Goal: Task Accomplishment & Management: Use online tool/utility

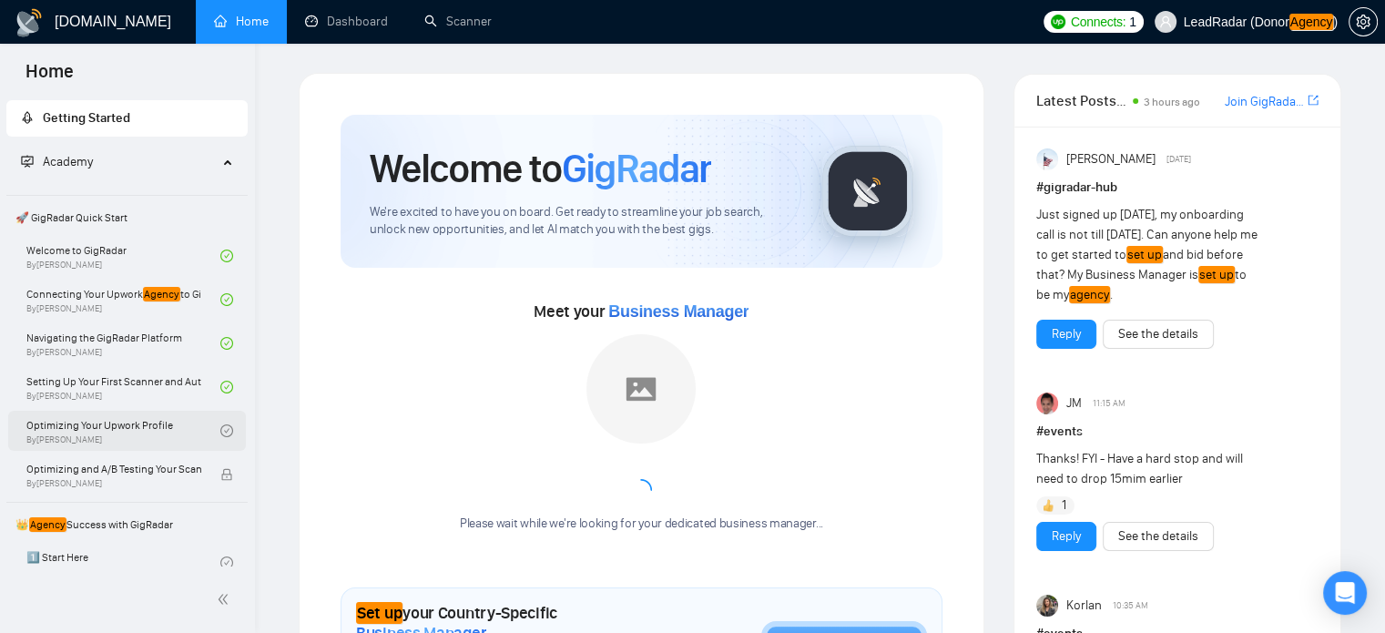
click at [94, 432] on link "Optimizing Your Upwork Profile By Vlad Timinsky" at bounding box center [123, 431] width 194 height 40
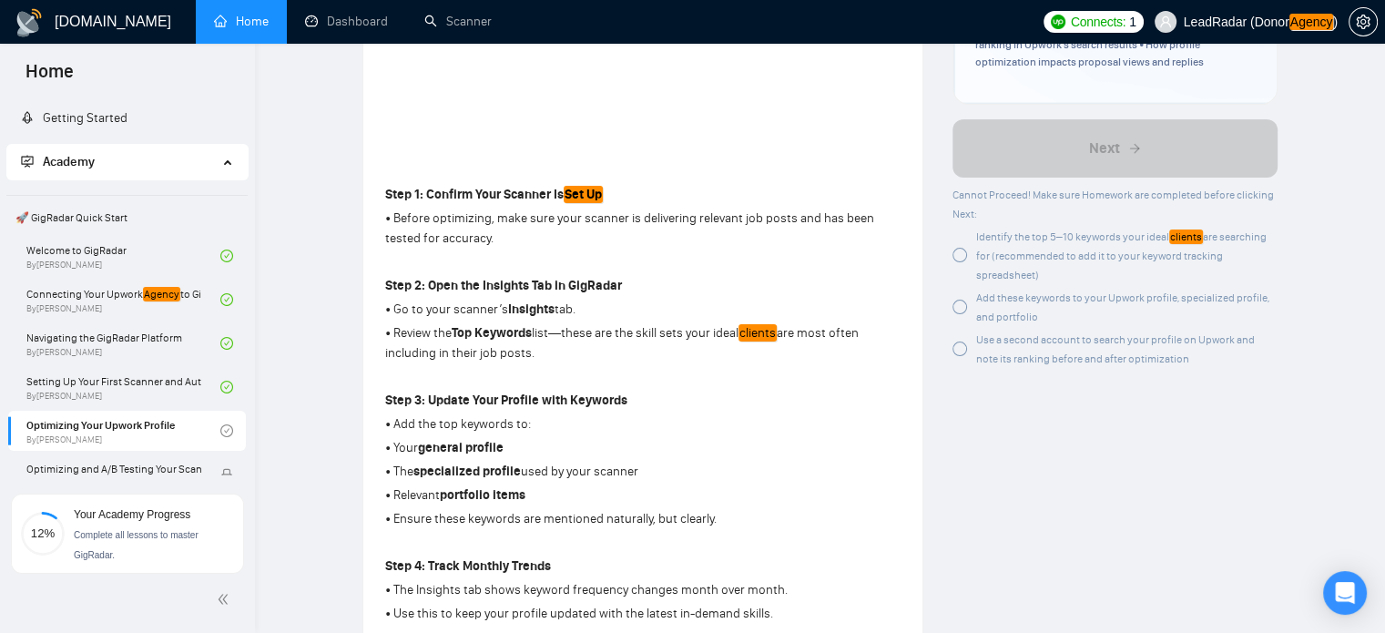
scroll to position [444, 0]
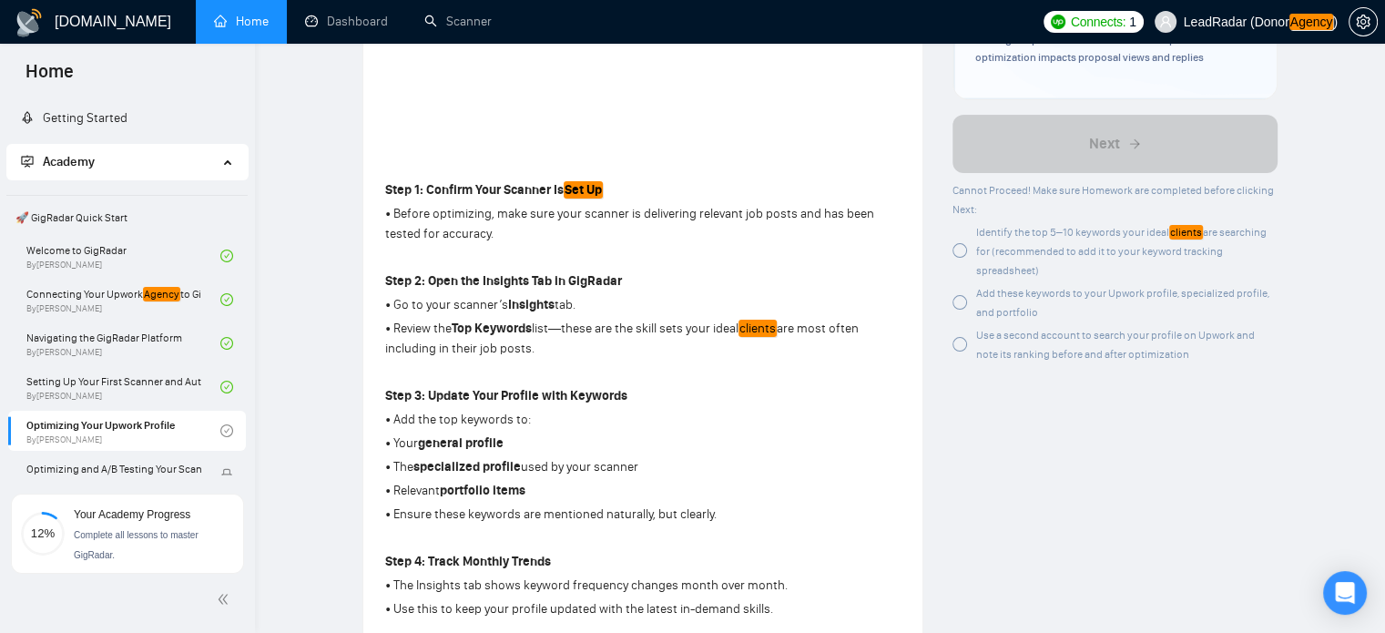
click at [962, 244] on div at bounding box center [959, 250] width 15 height 15
click at [968, 306] on div "Add these keywords to your Upwork profile, specialized profile, and portfolio" at bounding box center [1114, 302] width 325 height 38
click at [959, 342] on div at bounding box center [959, 344] width 15 height 15
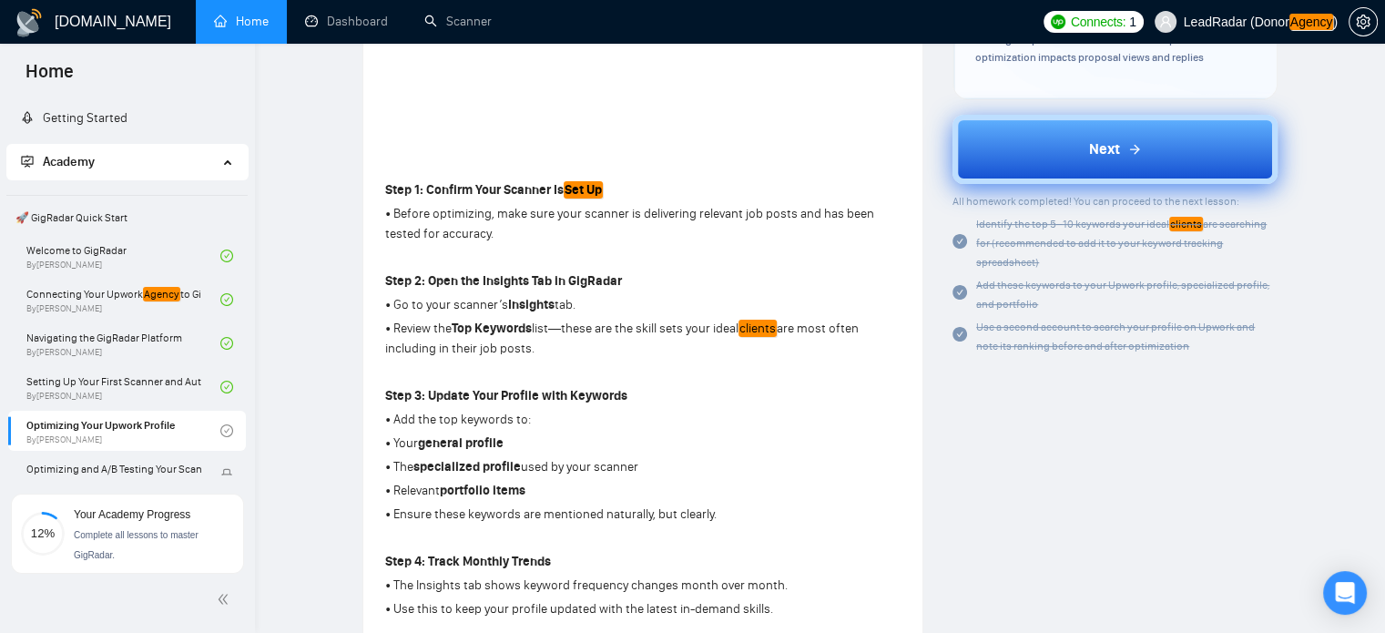
click at [1135, 131] on button "Next" at bounding box center [1114, 149] width 325 height 69
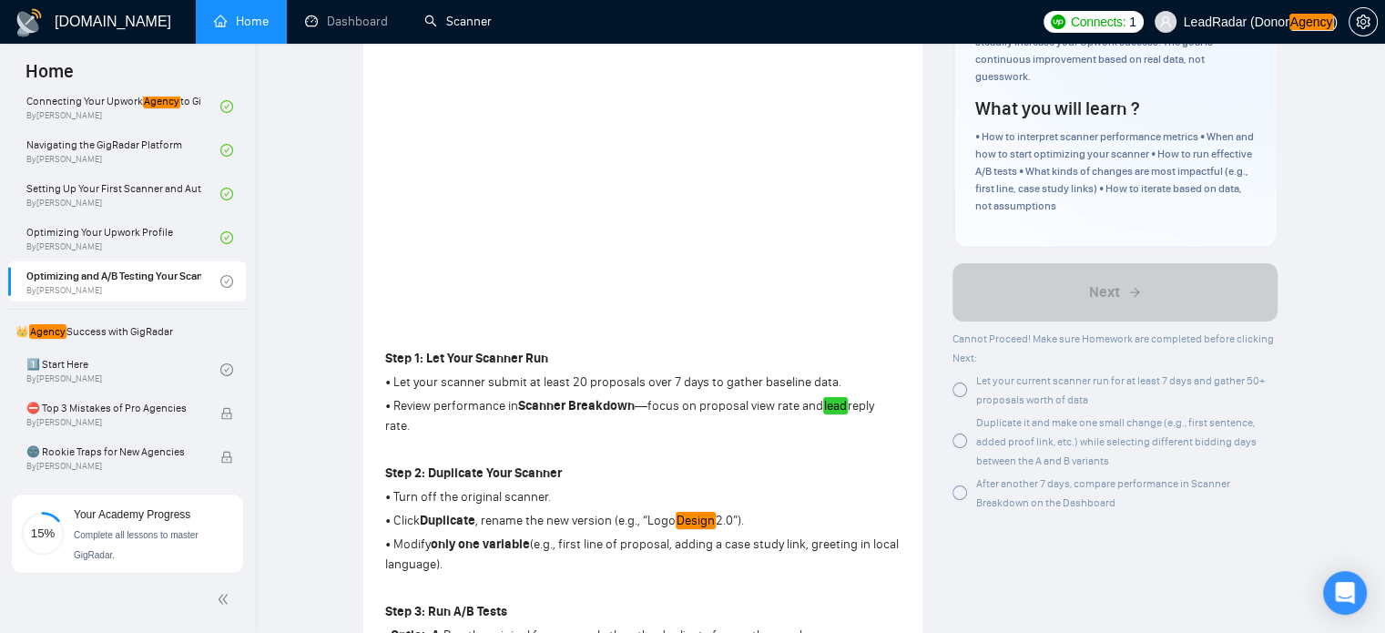
scroll to position [299, 0]
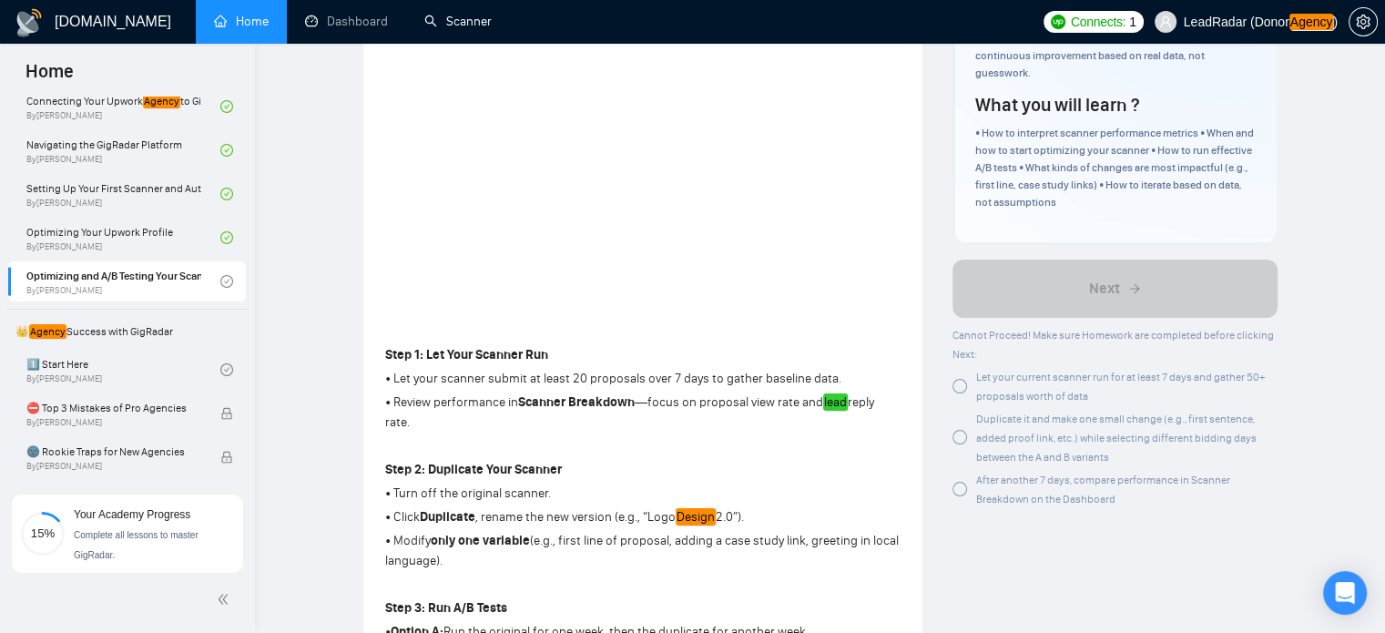
click at [959, 381] on div at bounding box center [959, 386] width 15 height 15
click at [960, 441] on div at bounding box center [959, 437] width 15 height 15
click at [958, 485] on div at bounding box center [959, 489] width 15 height 15
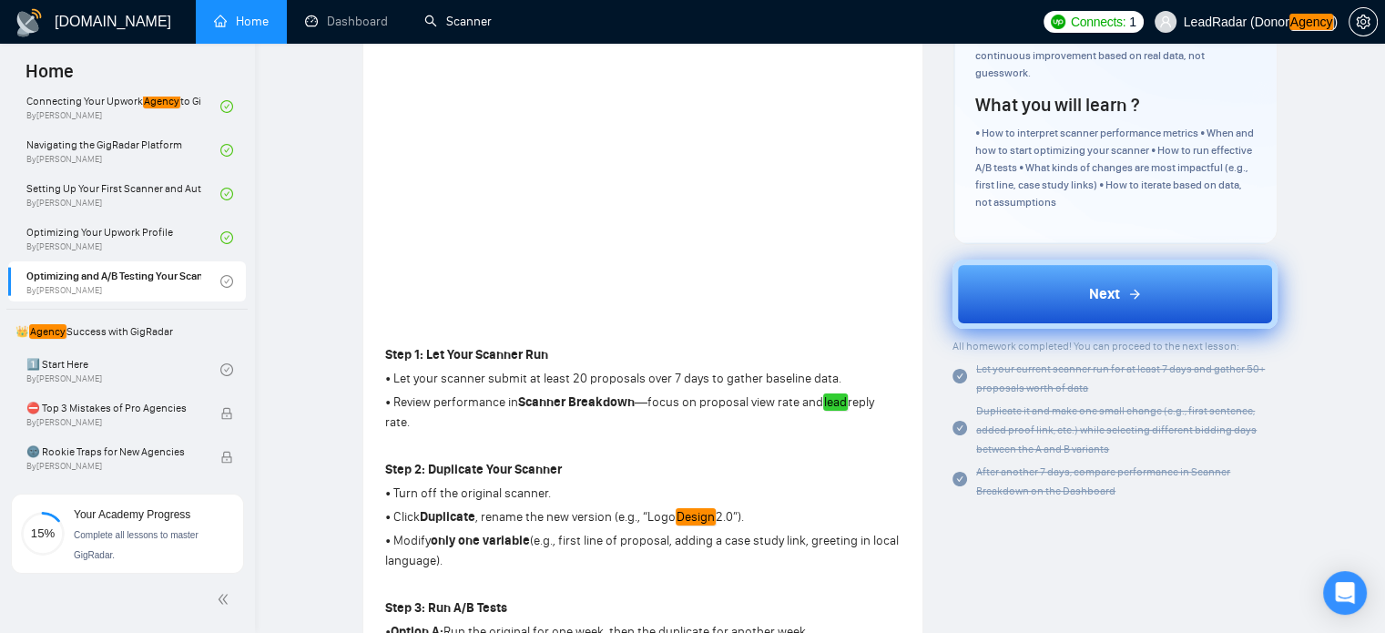
click at [1089, 296] on span "Next" at bounding box center [1104, 294] width 31 height 22
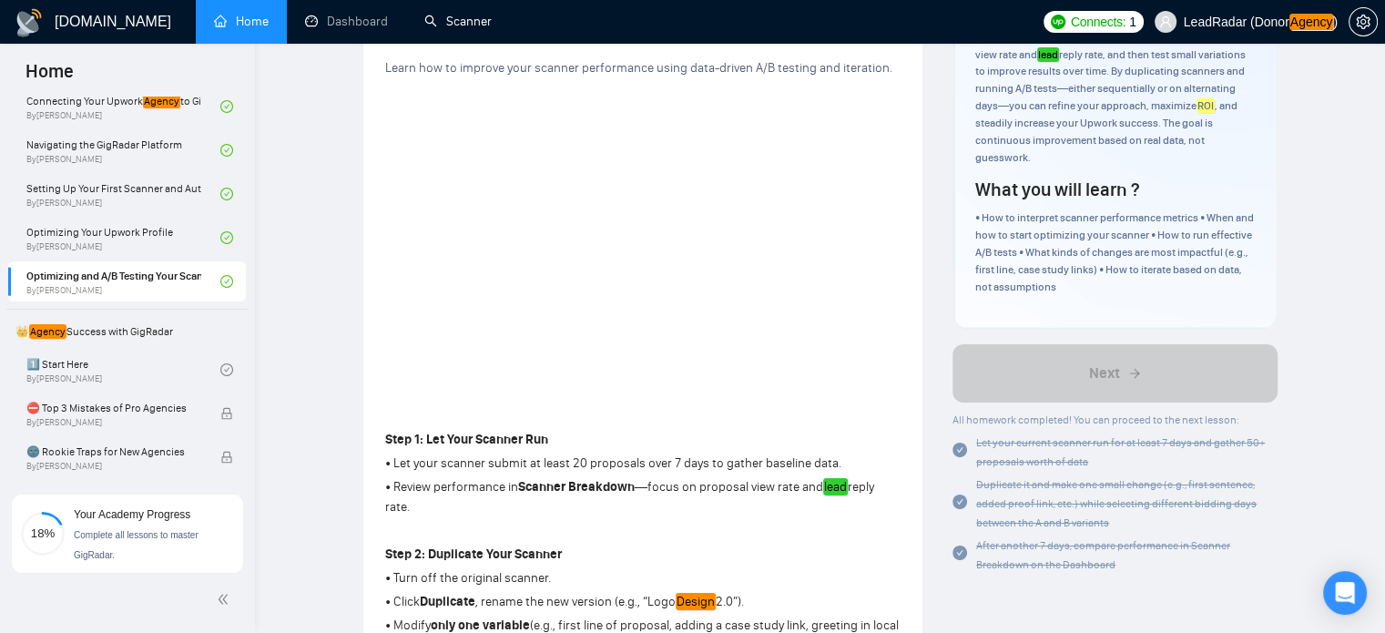
scroll to position [217, 0]
click at [127, 362] on link "1️⃣ Start Here By Vadym Ovcharenko" at bounding box center [123, 370] width 194 height 40
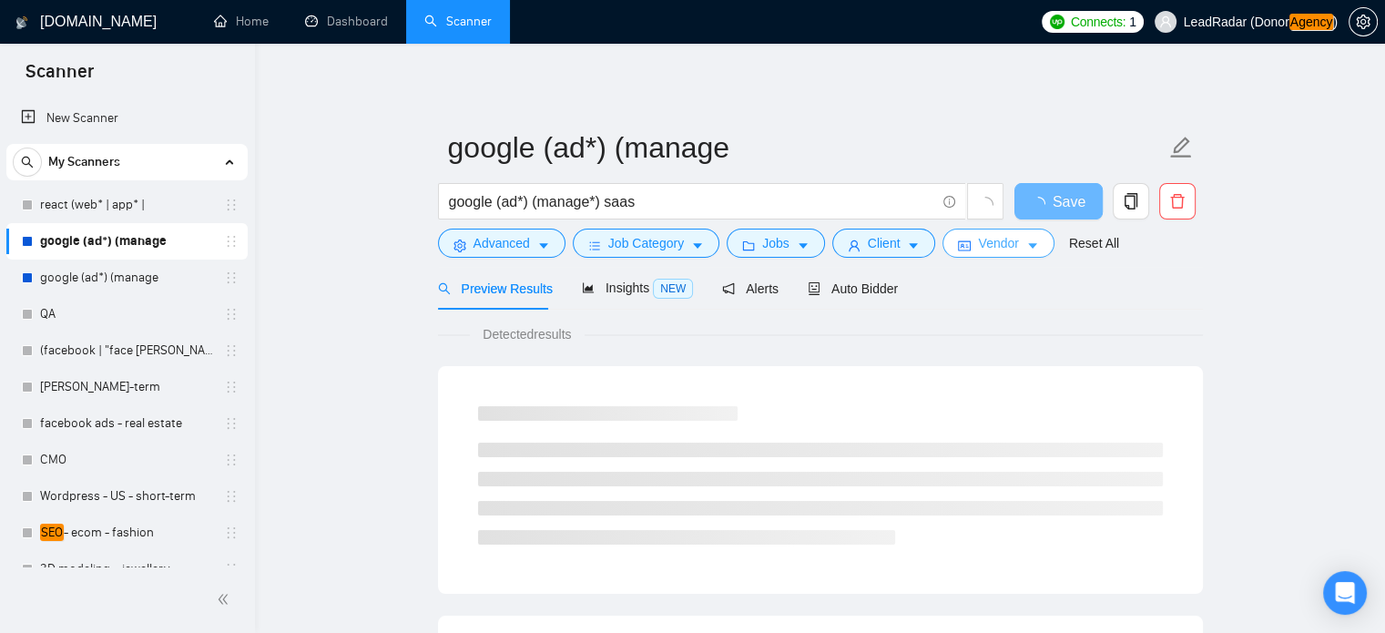
click at [1026, 243] on icon "caret-down" at bounding box center [1032, 245] width 13 height 13
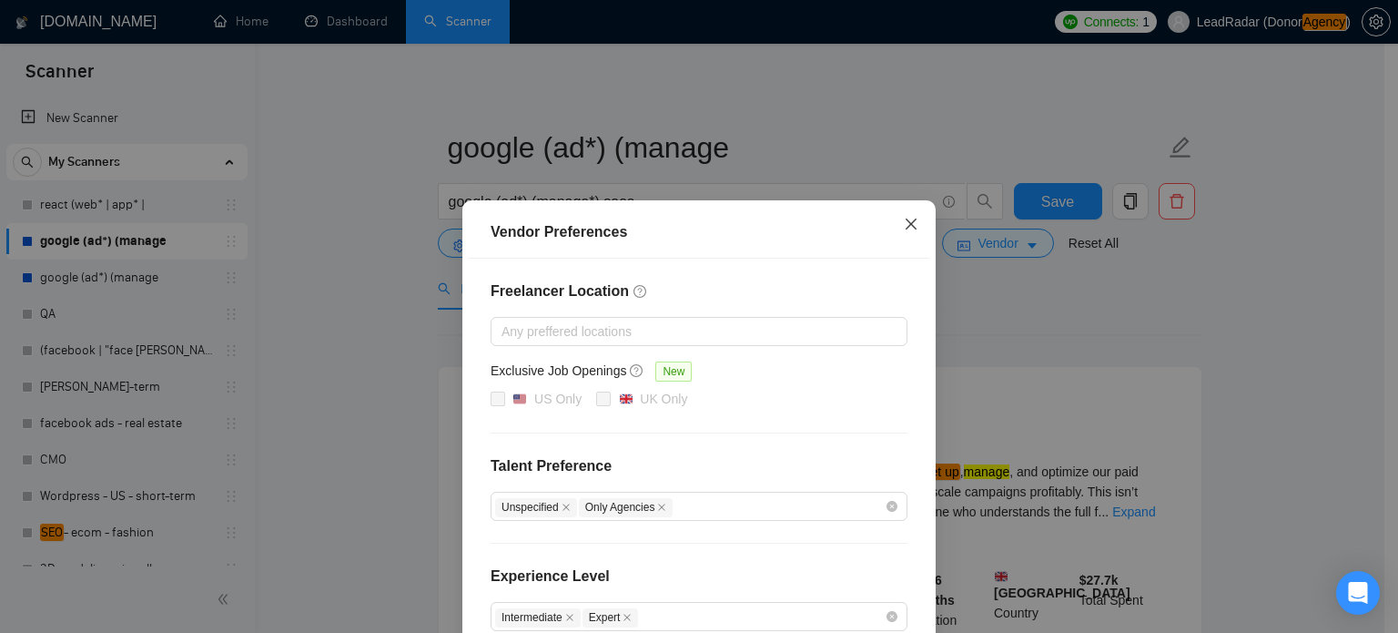
click at [892, 218] on span "Close" at bounding box center [911, 224] width 49 height 49
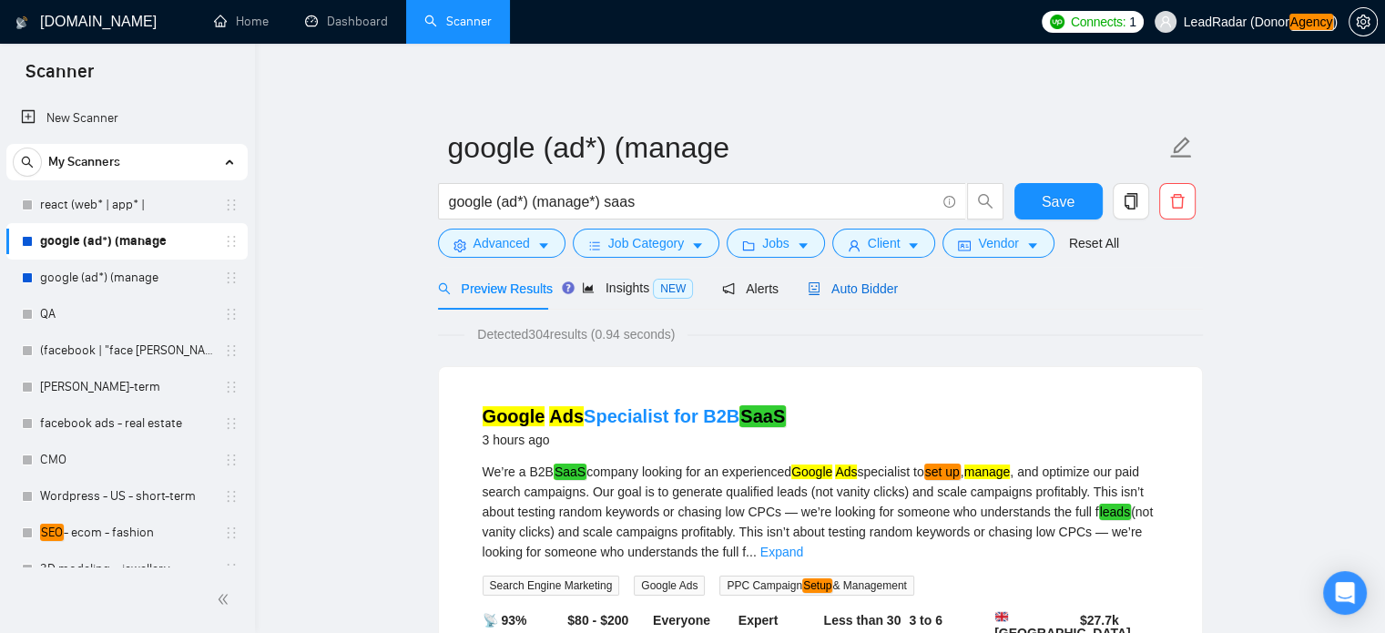
click at [852, 287] on span "Auto Bidder" at bounding box center [852, 288] width 90 height 15
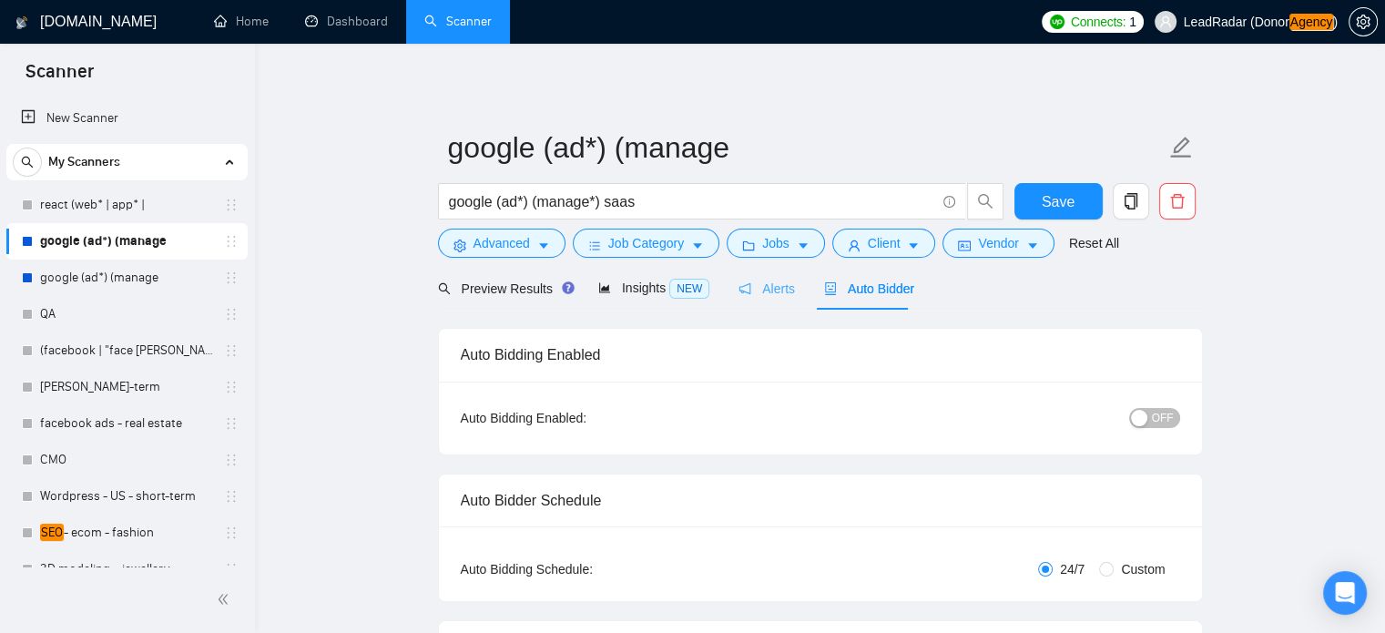
click at [779, 299] on div "Alerts" at bounding box center [766, 288] width 56 height 43
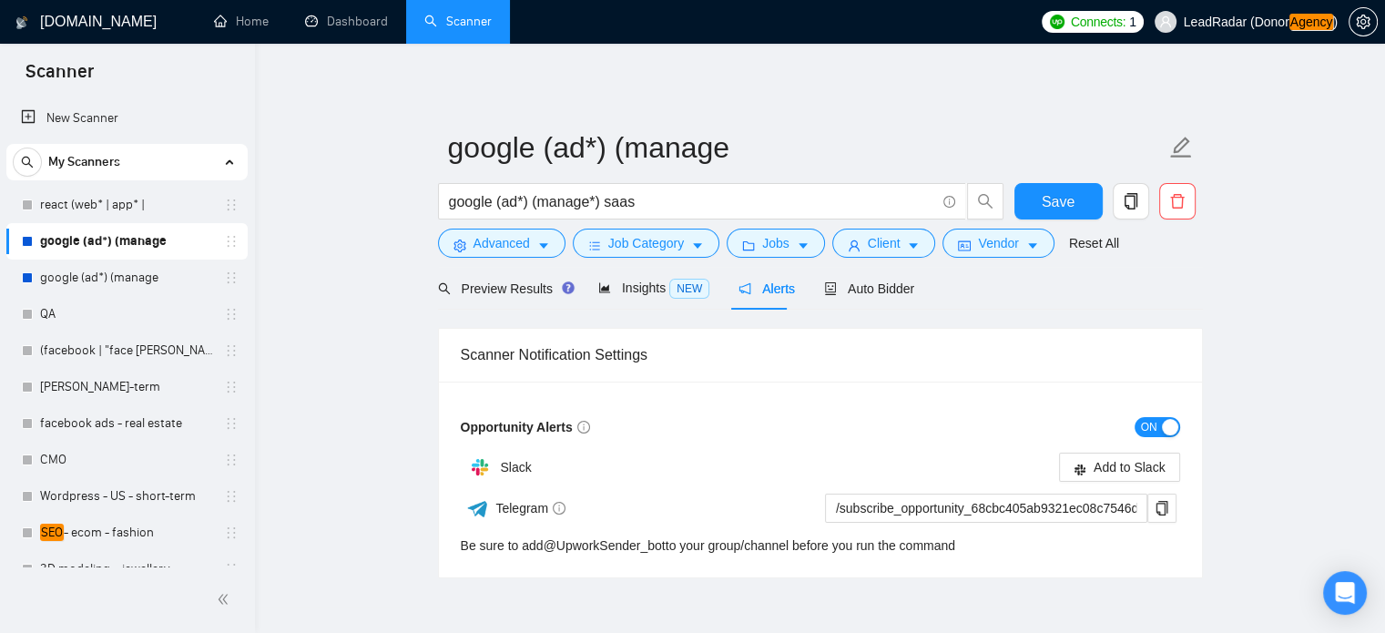
click at [1168, 419] on div "button" at bounding box center [1170, 427] width 16 height 16
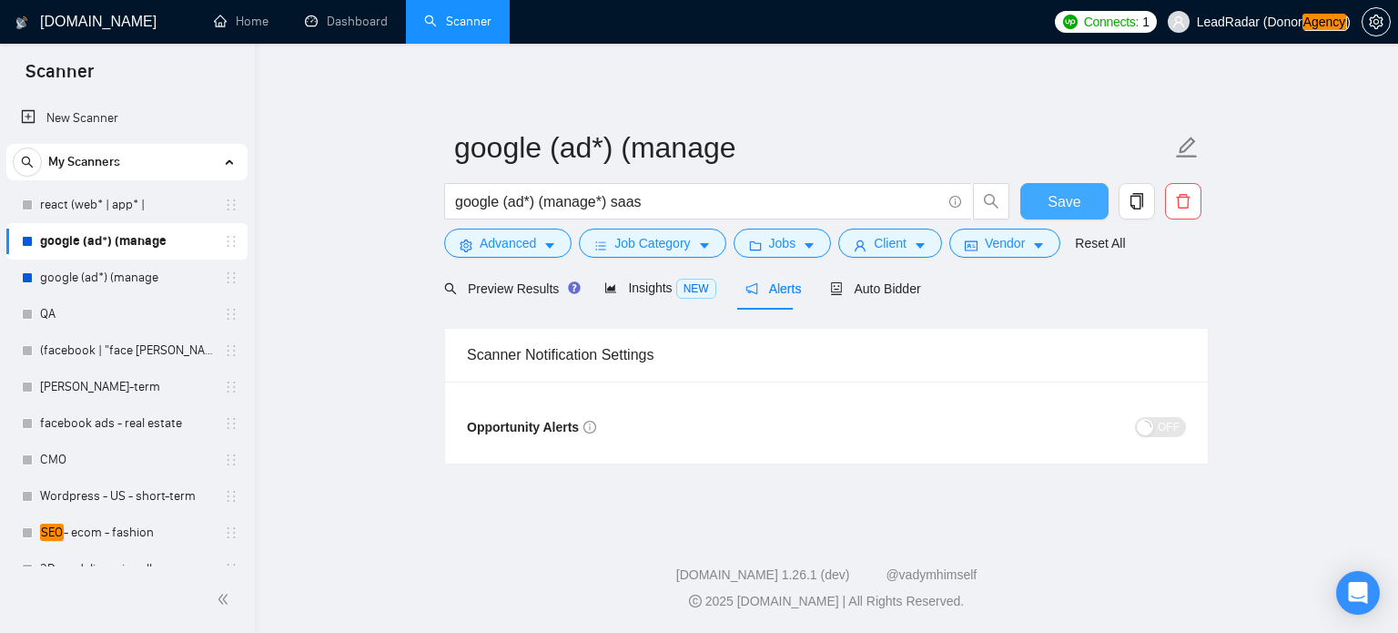
click at [1065, 193] on span "Save" at bounding box center [1064, 201] width 33 height 23
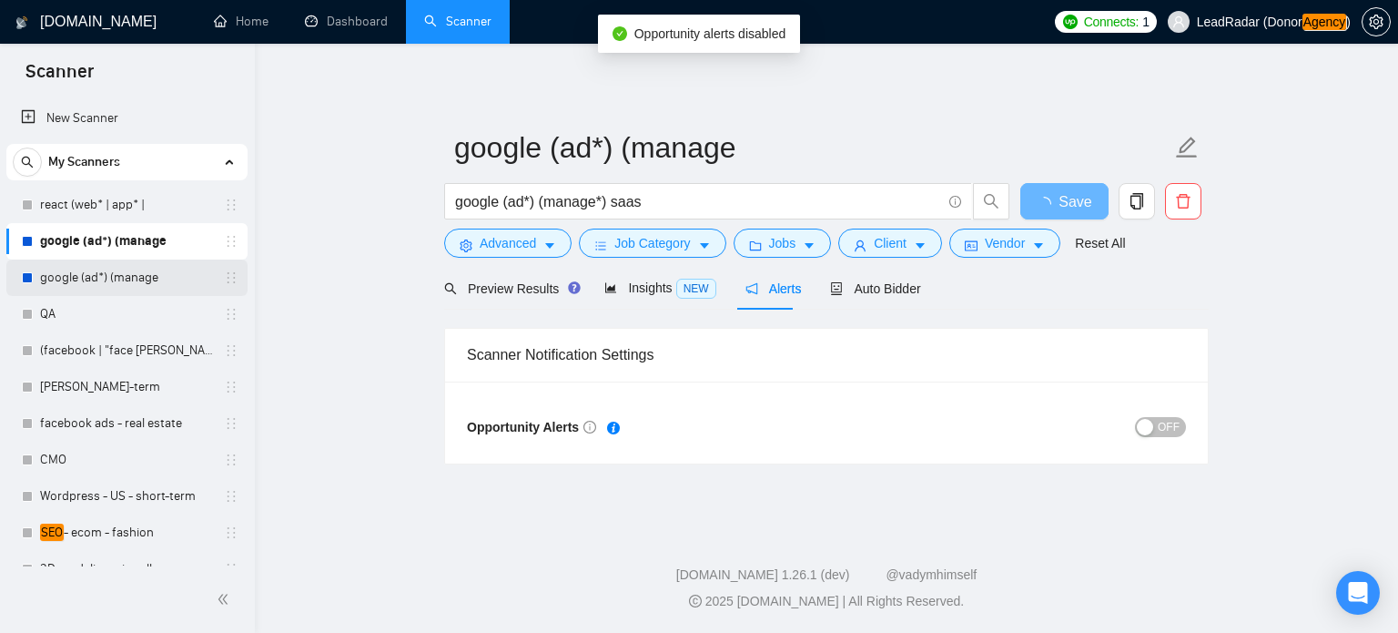
click at [117, 289] on link "google (ad*) (manage" at bounding box center [126, 277] width 173 height 36
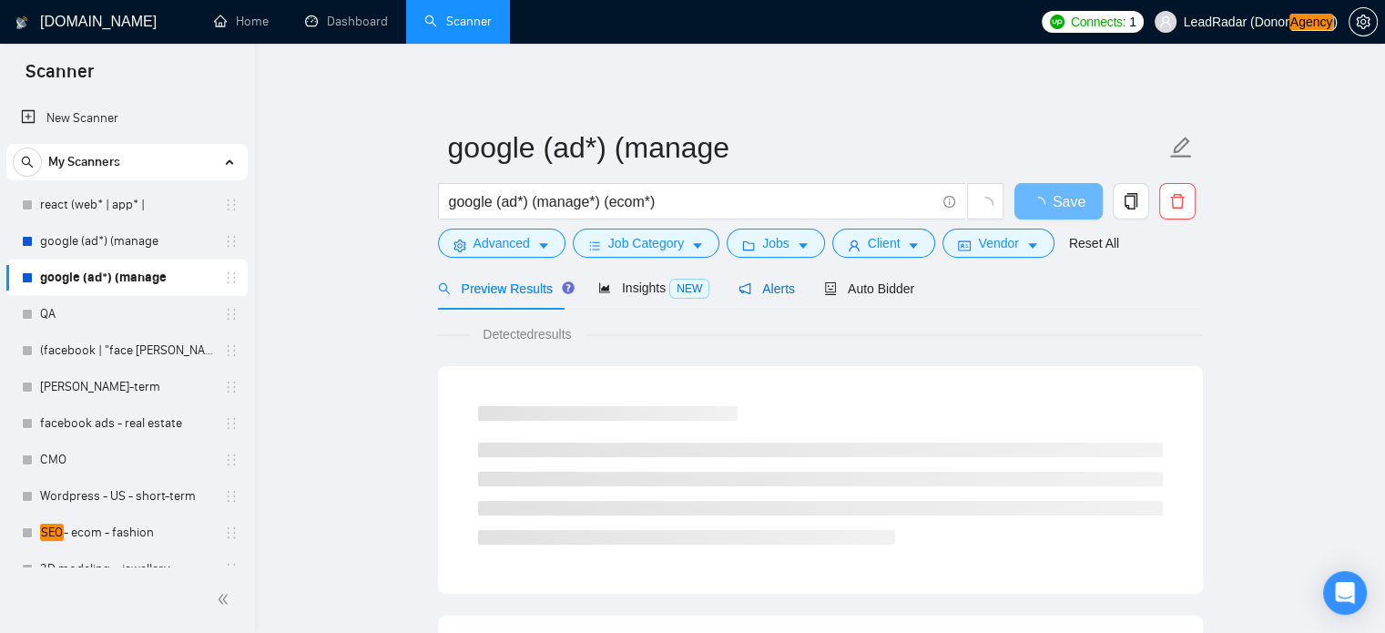
click at [738, 296] on span "Alerts" at bounding box center [766, 288] width 56 height 15
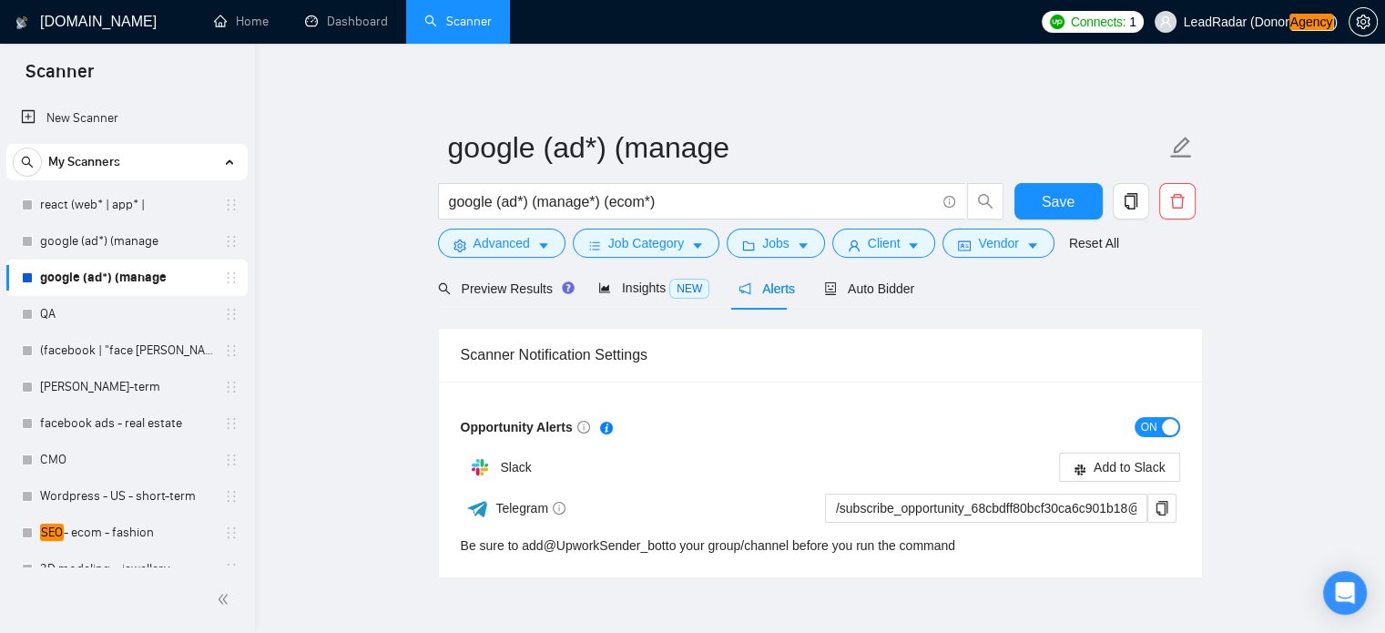
click at [1171, 427] on div "button" at bounding box center [1170, 427] width 16 height 16
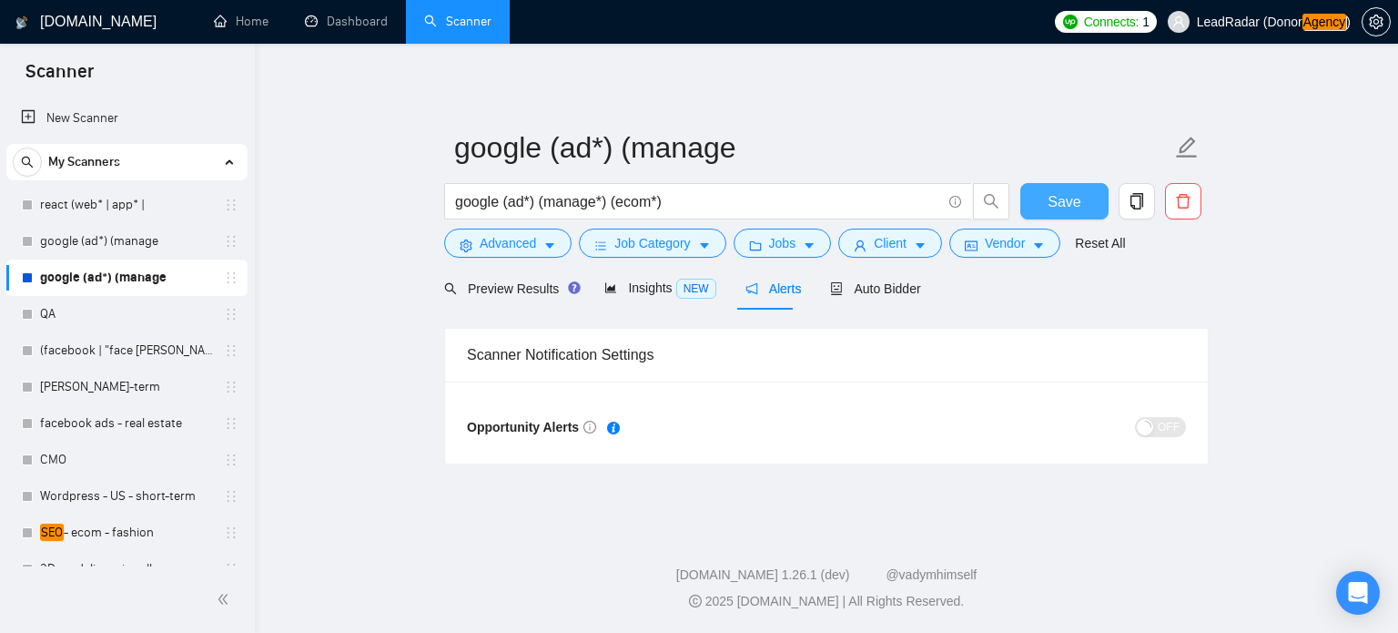
click at [1045, 188] on button "Save" at bounding box center [1064, 201] width 88 height 36
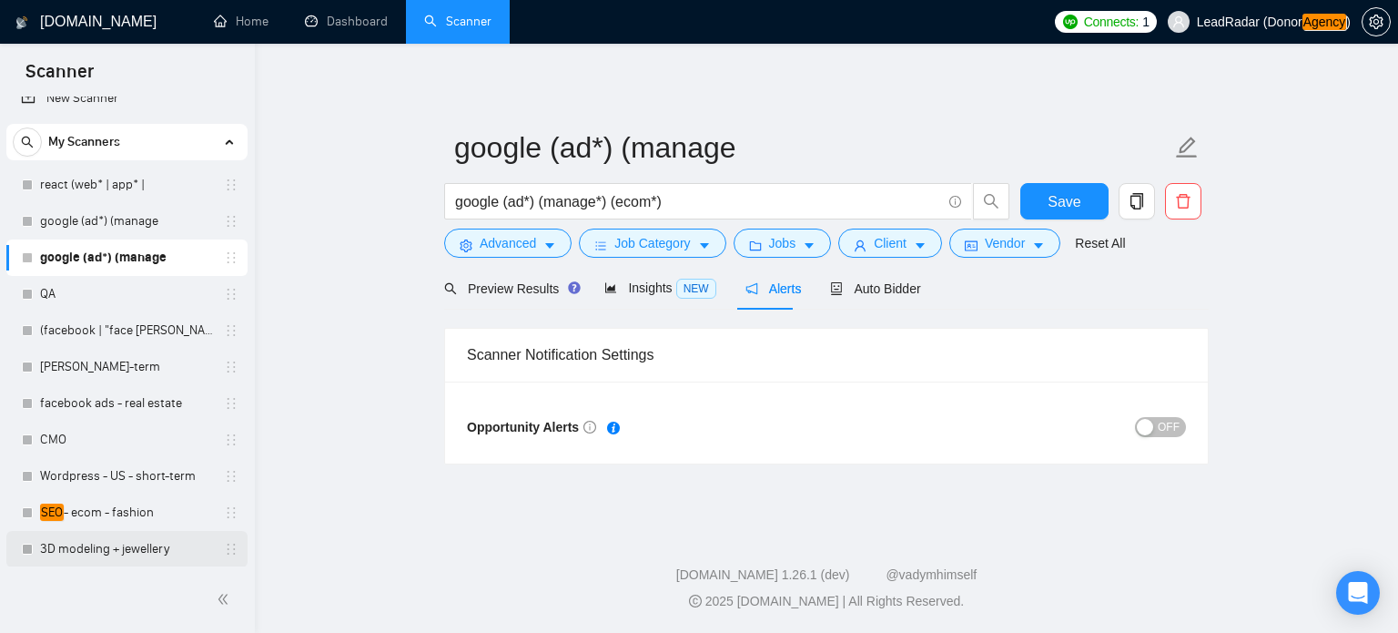
click at [99, 559] on link "3D modeling + jewellery" at bounding box center [126, 549] width 173 height 36
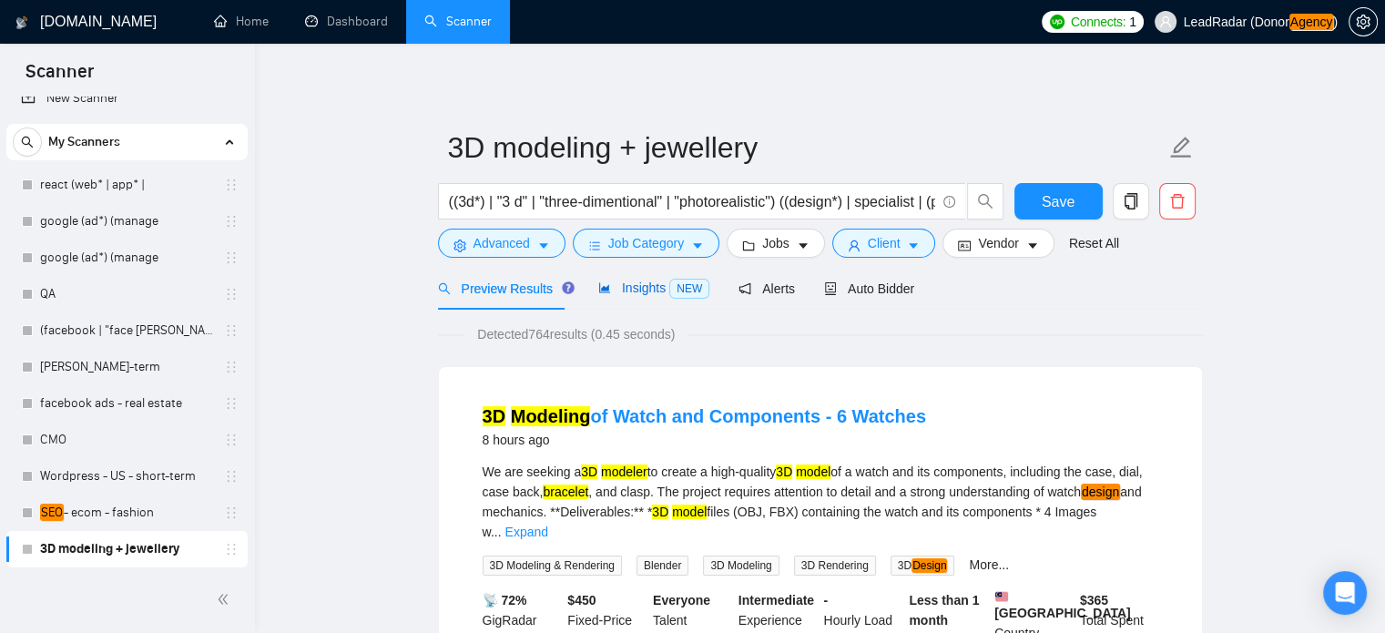
click at [623, 288] on span "Insights NEW" at bounding box center [653, 287] width 111 height 15
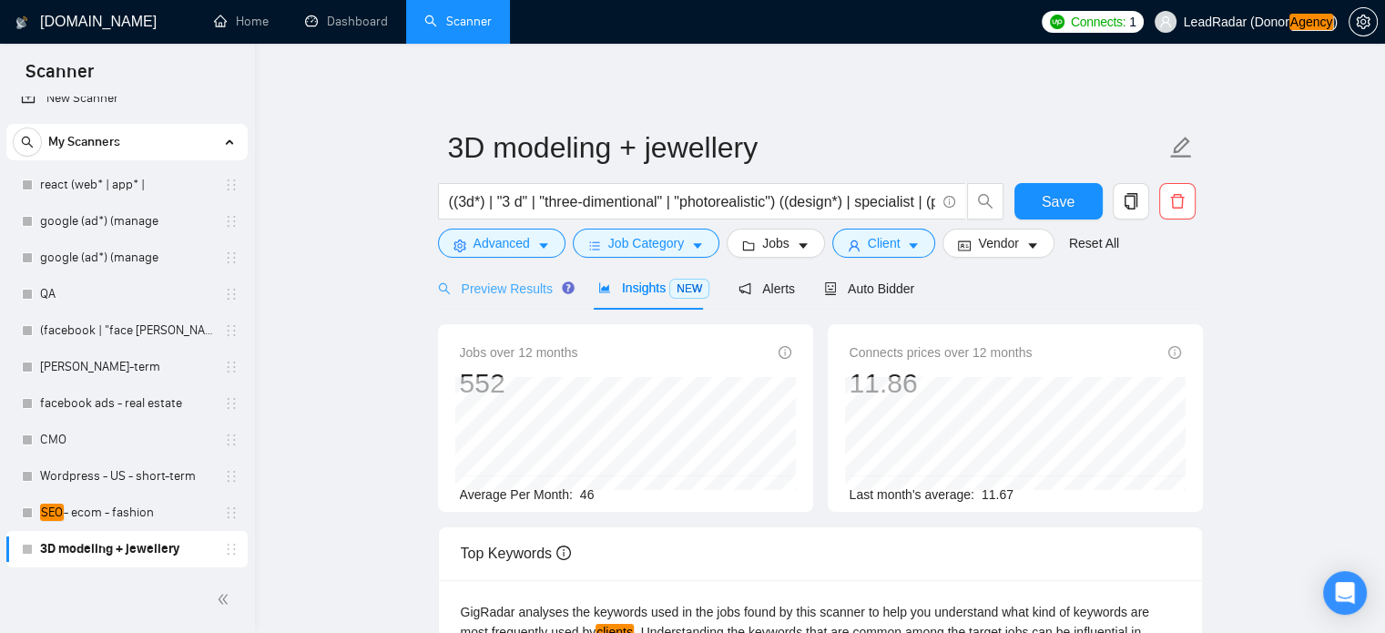
click at [462, 309] on div "Preview Results" at bounding box center [503, 288] width 131 height 43
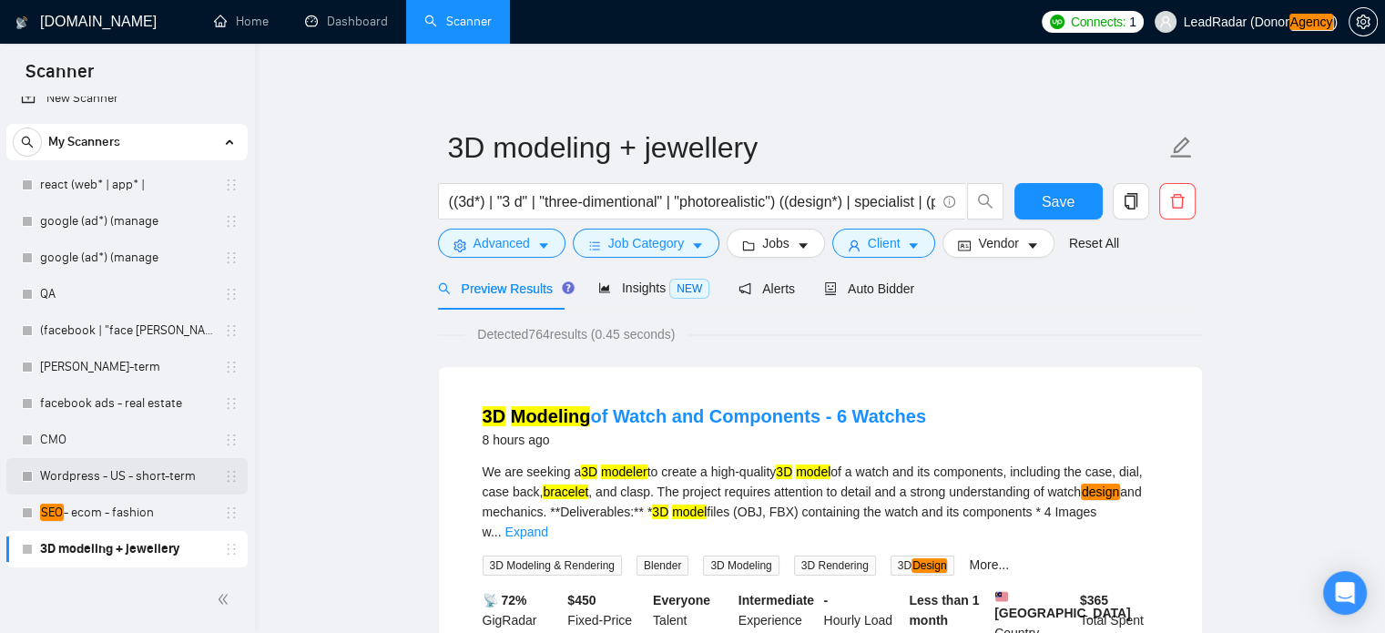
click at [113, 480] on link "Wordpress - US - short-term" at bounding box center [126, 476] width 173 height 36
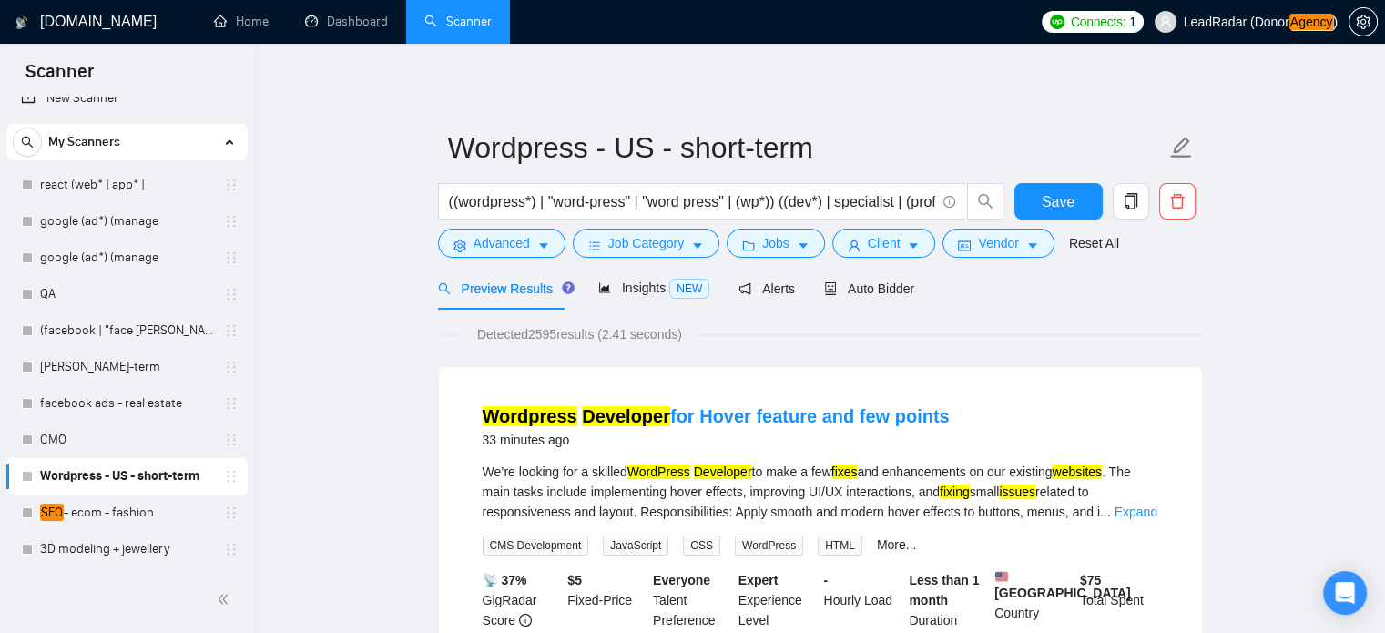
click at [575, 290] on div "Preview Results Insights NEW Alerts Auto Bidder" at bounding box center [676, 288] width 477 height 43
click at [631, 283] on span "Insights NEW" at bounding box center [653, 287] width 111 height 15
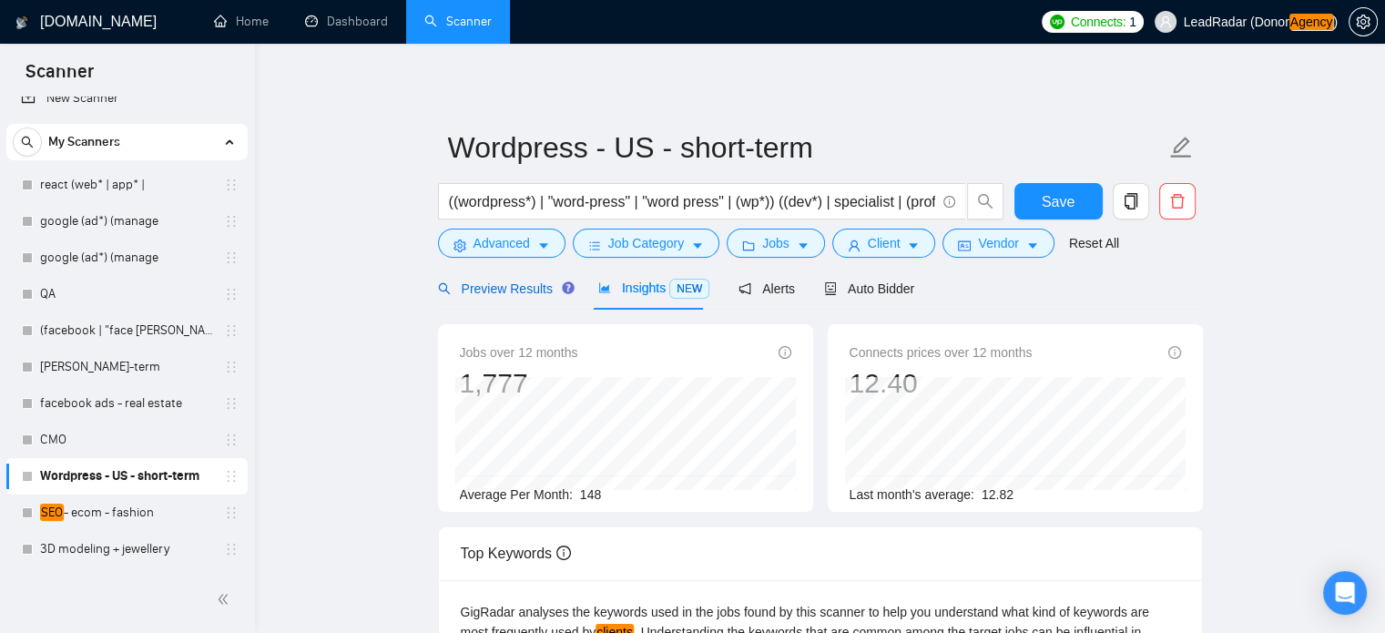
click at [484, 290] on span "Preview Results" at bounding box center [503, 288] width 131 height 15
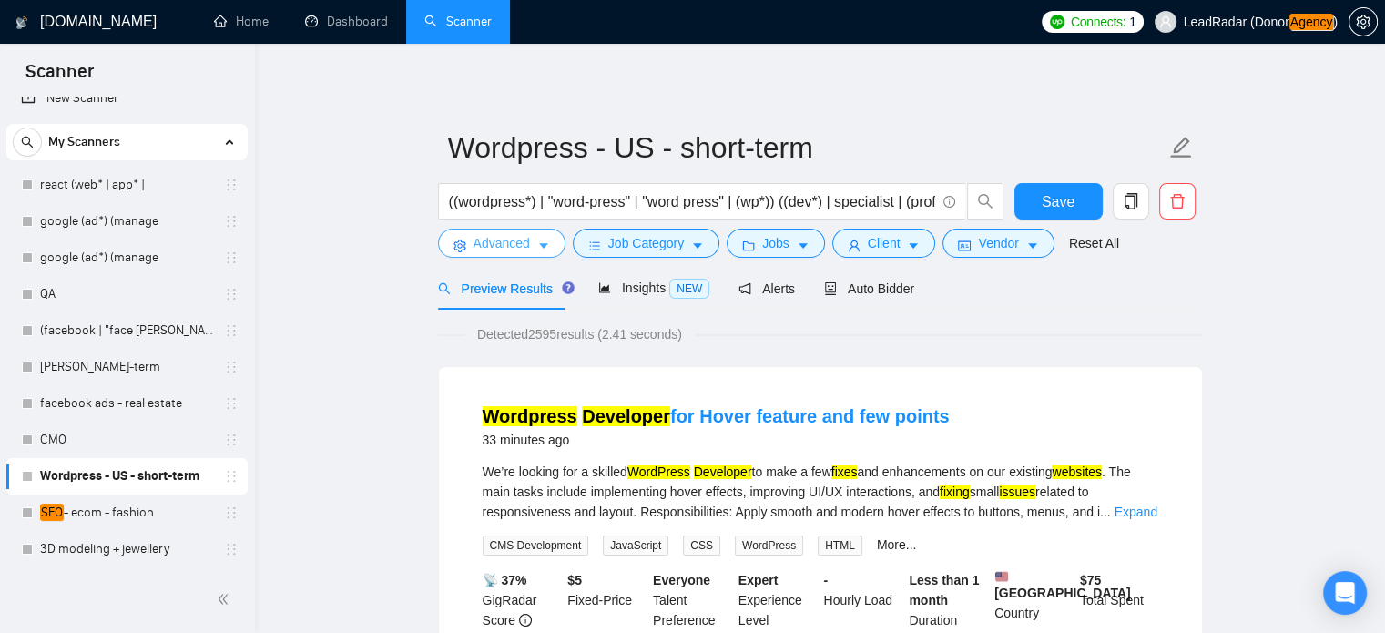
click at [517, 238] on span "Advanced" at bounding box center [501, 243] width 56 height 20
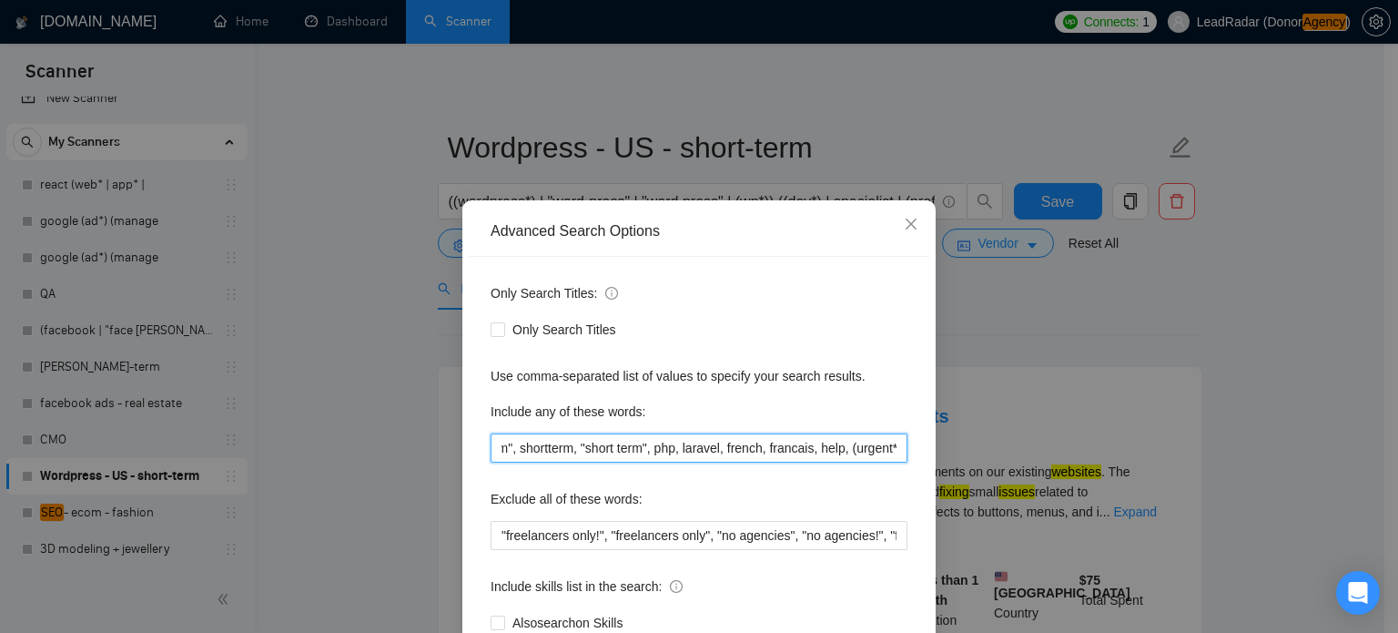
scroll to position [0, 187]
drag, startPoint x: 783, startPoint y: 453, endPoint x: 901, endPoint y: 451, distance: 118.4
click at [901, 451] on div "Only Search Titles: Only Search Titles Use comma-separated list of values to sp…" at bounding box center [699, 469] width 461 height 424
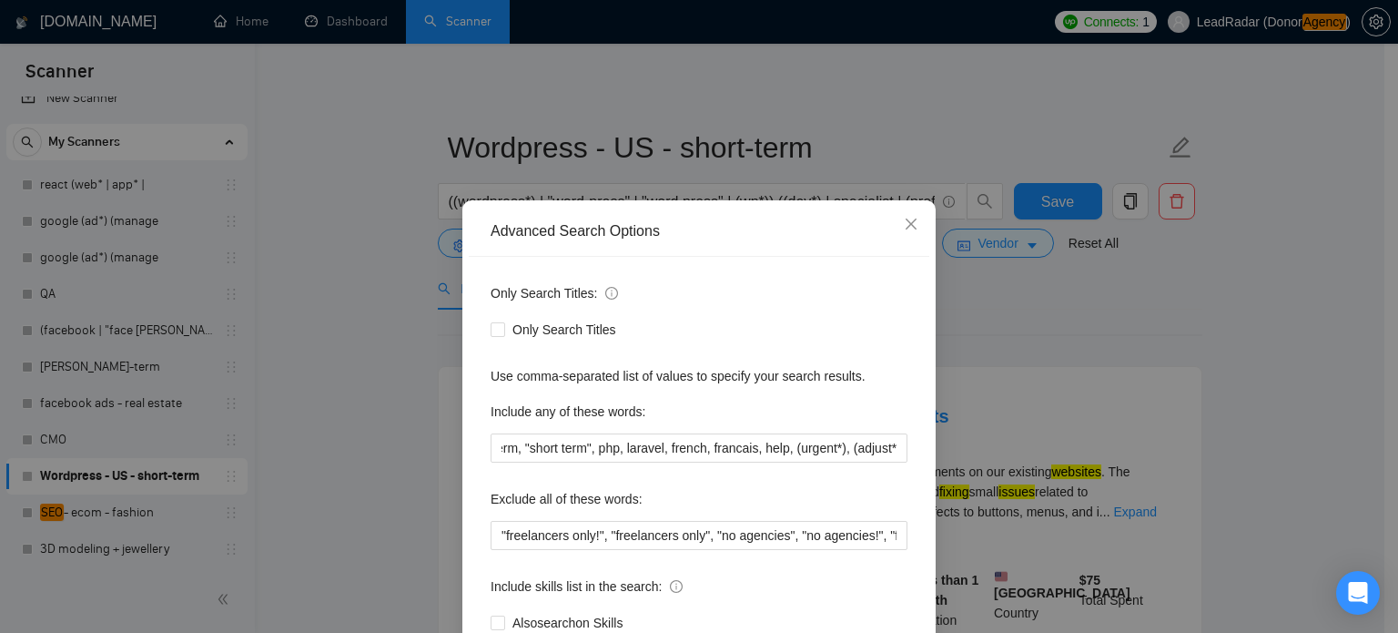
click at [888, 477] on div "Only Search Titles: Only Search Titles Use comma-separated list of values to sp…" at bounding box center [699, 469] width 461 height 424
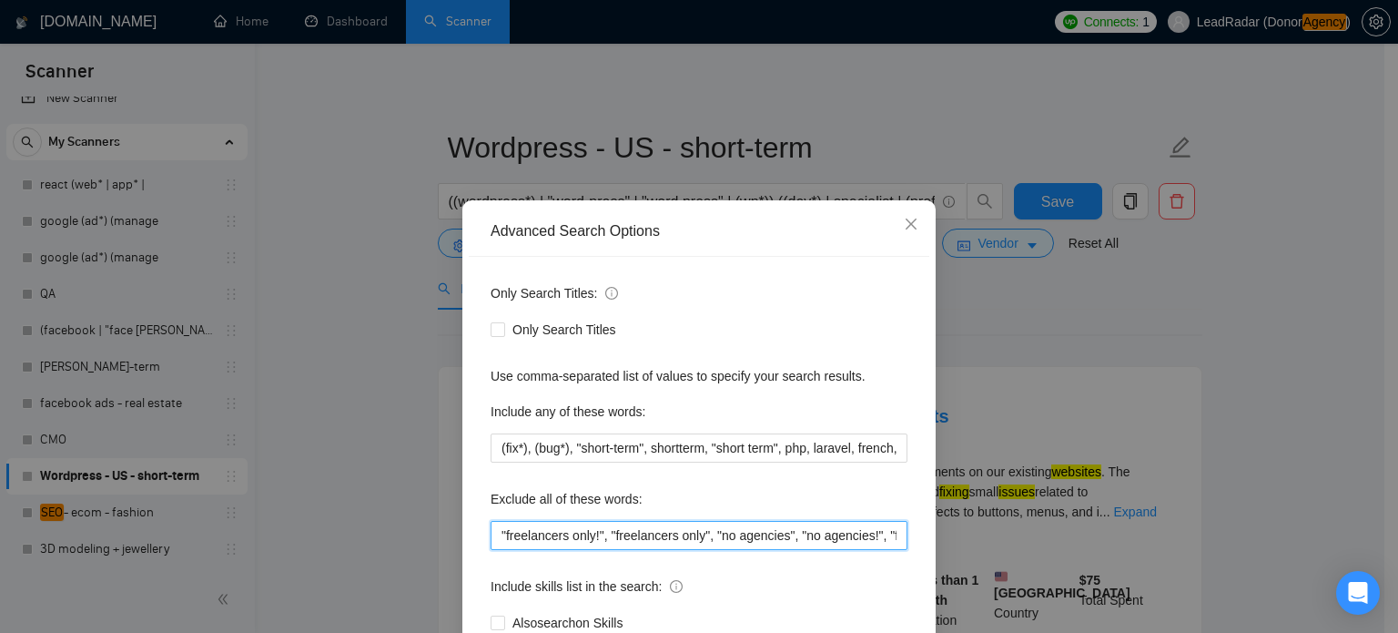
scroll to position [0, 264]
drag, startPoint x: 845, startPoint y: 540, endPoint x: 951, endPoint y: 543, distance: 106.6
click at [951, 543] on div "Advanced Search Options Only Search Titles: Only Search Titles Use comma-separa…" at bounding box center [699, 316] width 1398 height 633
click at [858, 543] on input ""freelancers only!", "freelancers only", "no agencies", "no agencies!", "full-t…" at bounding box center [699, 535] width 417 height 29
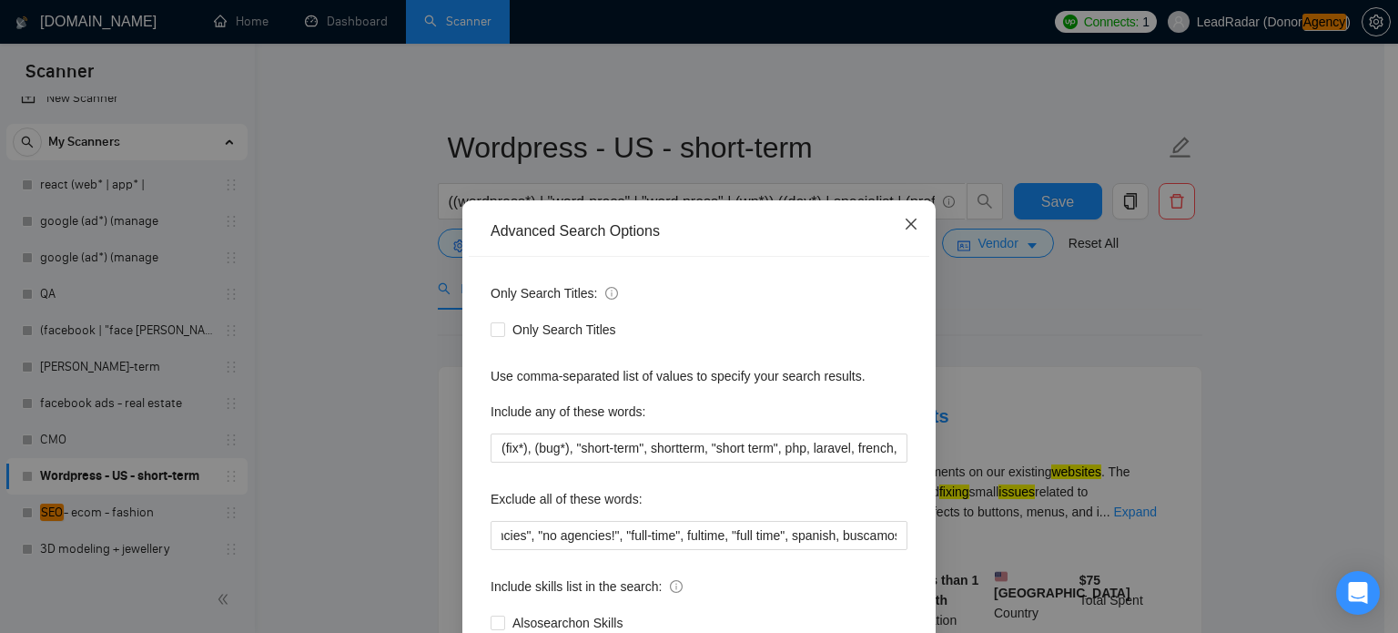
click at [907, 228] on icon "close" at bounding box center [911, 224] width 15 height 15
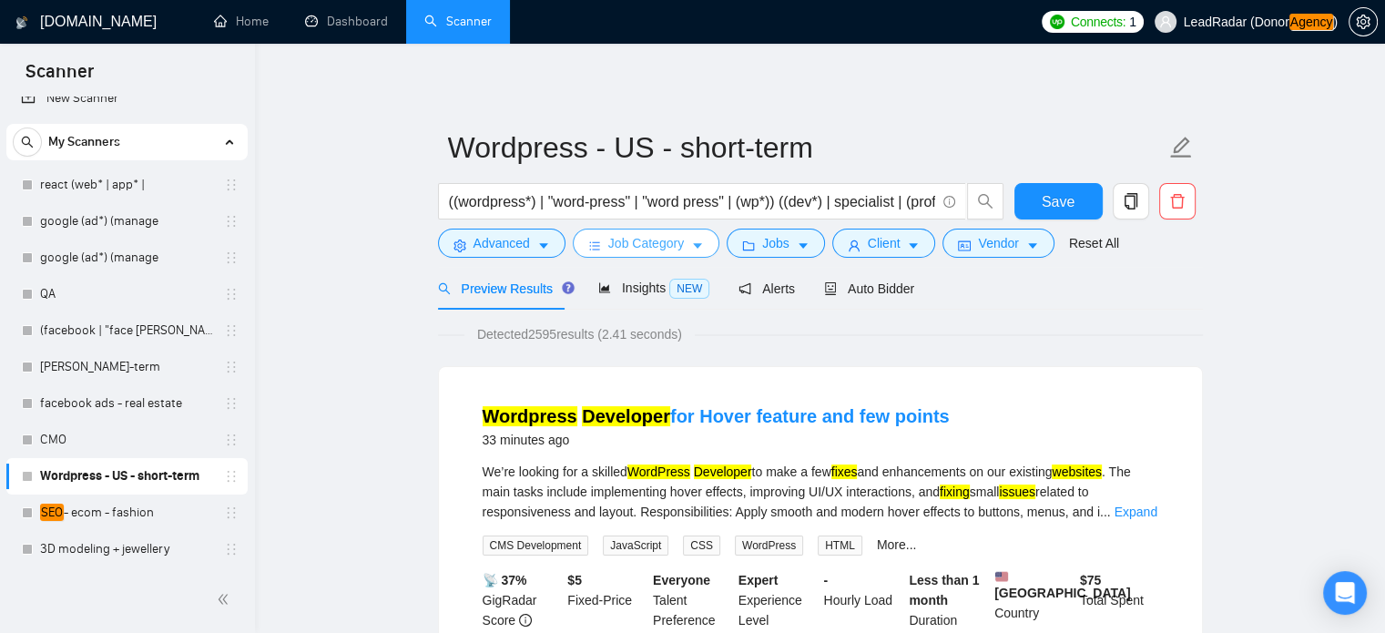
click at [677, 239] on span "Job Category" at bounding box center [646, 243] width 76 height 20
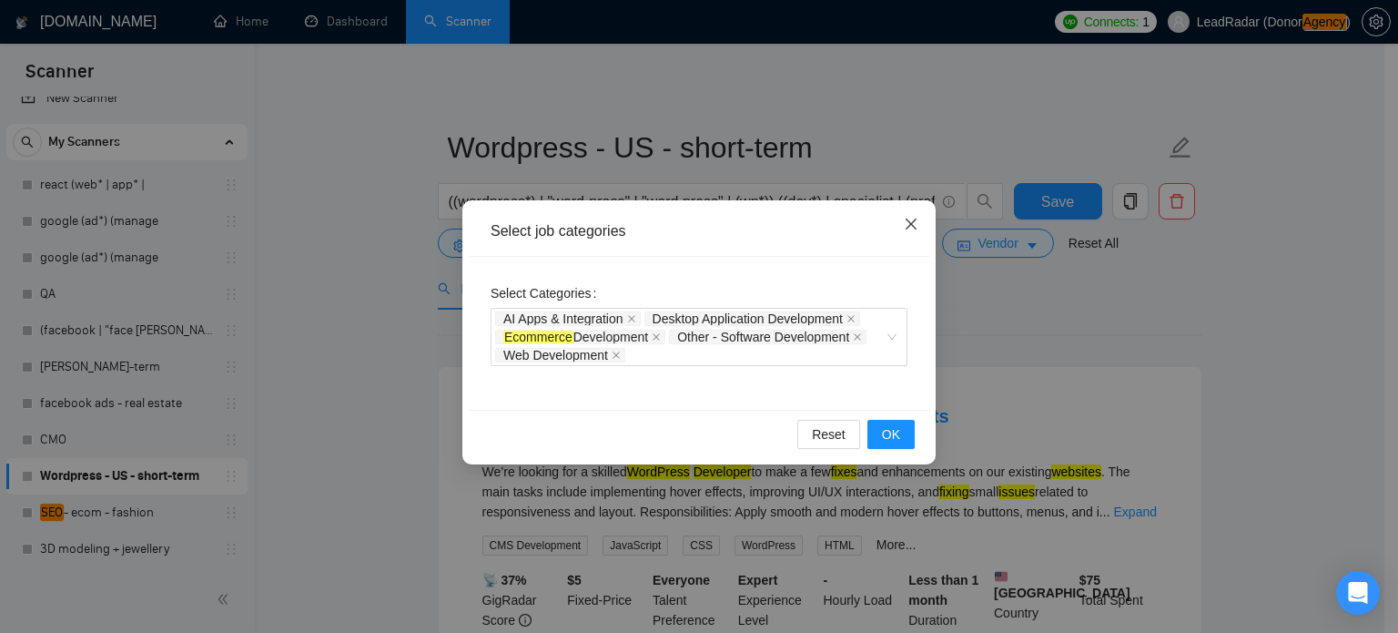
click at [921, 221] on span "Close" at bounding box center [911, 224] width 49 height 49
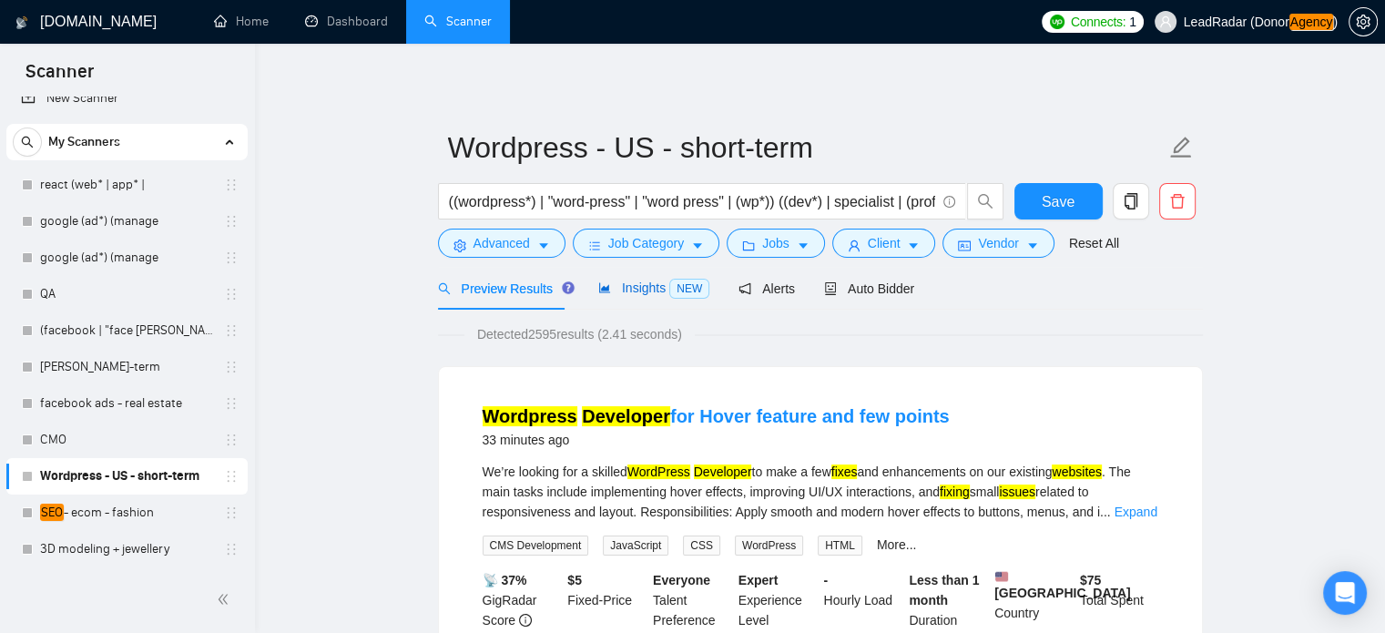
click at [642, 293] on span "Insights NEW" at bounding box center [653, 287] width 111 height 15
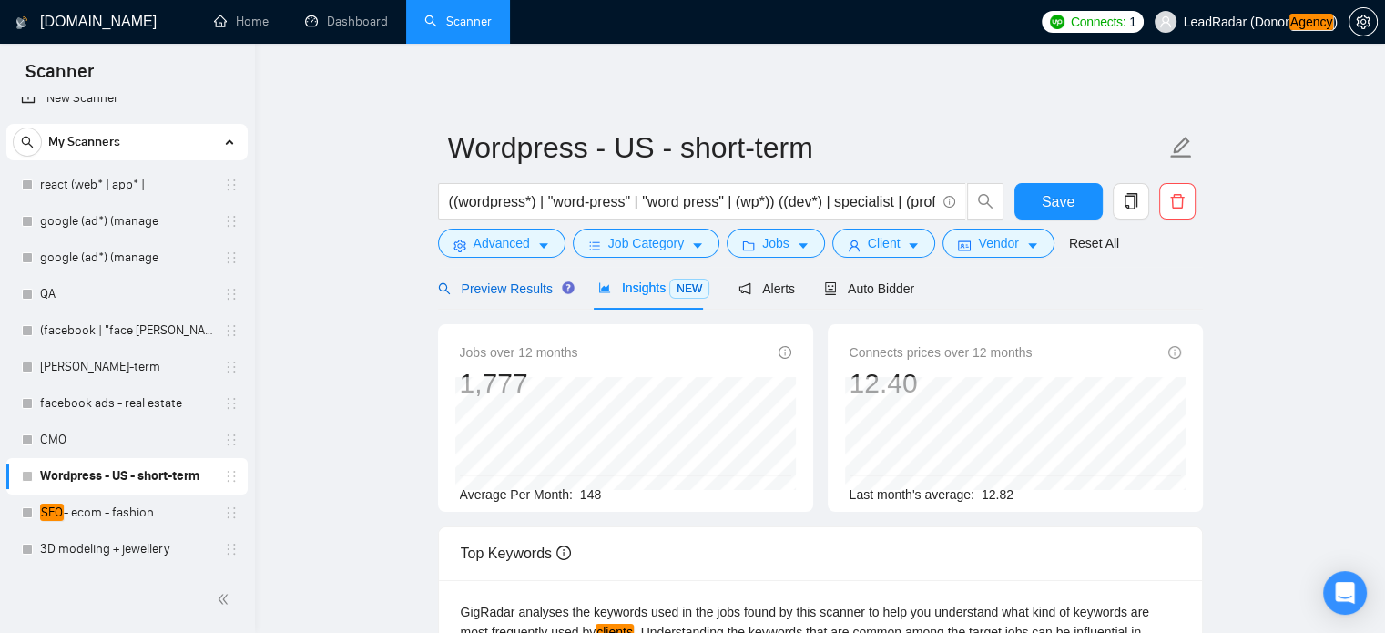
click at [525, 295] on span "Preview Results" at bounding box center [503, 288] width 131 height 15
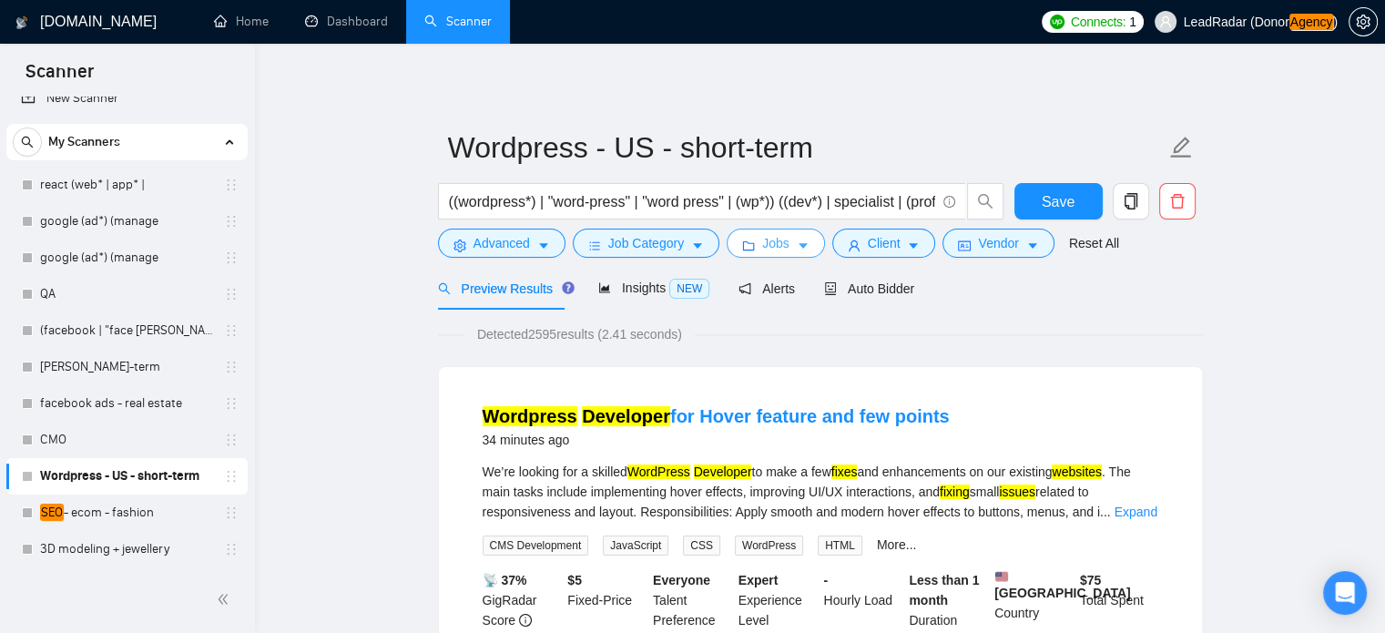
click at [797, 243] on icon "caret-down" at bounding box center [803, 245] width 13 height 13
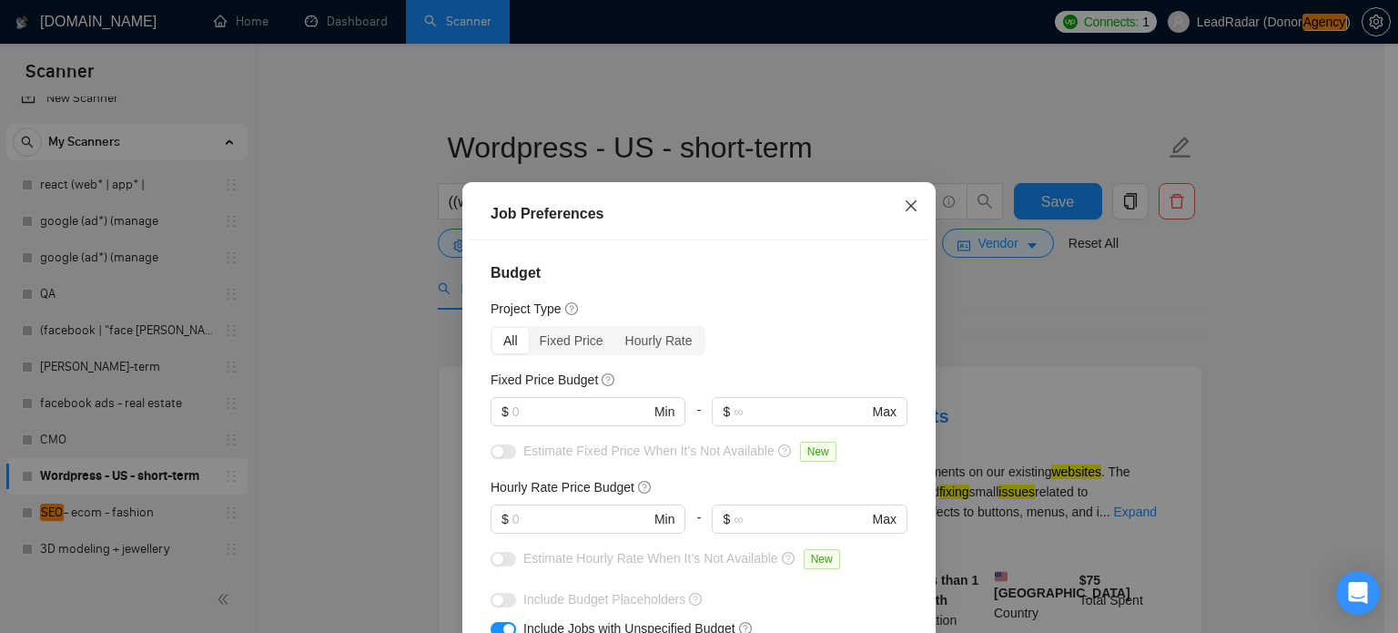
click at [904, 211] on icon "close" at bounding box center [911, 205] width 15 height 15
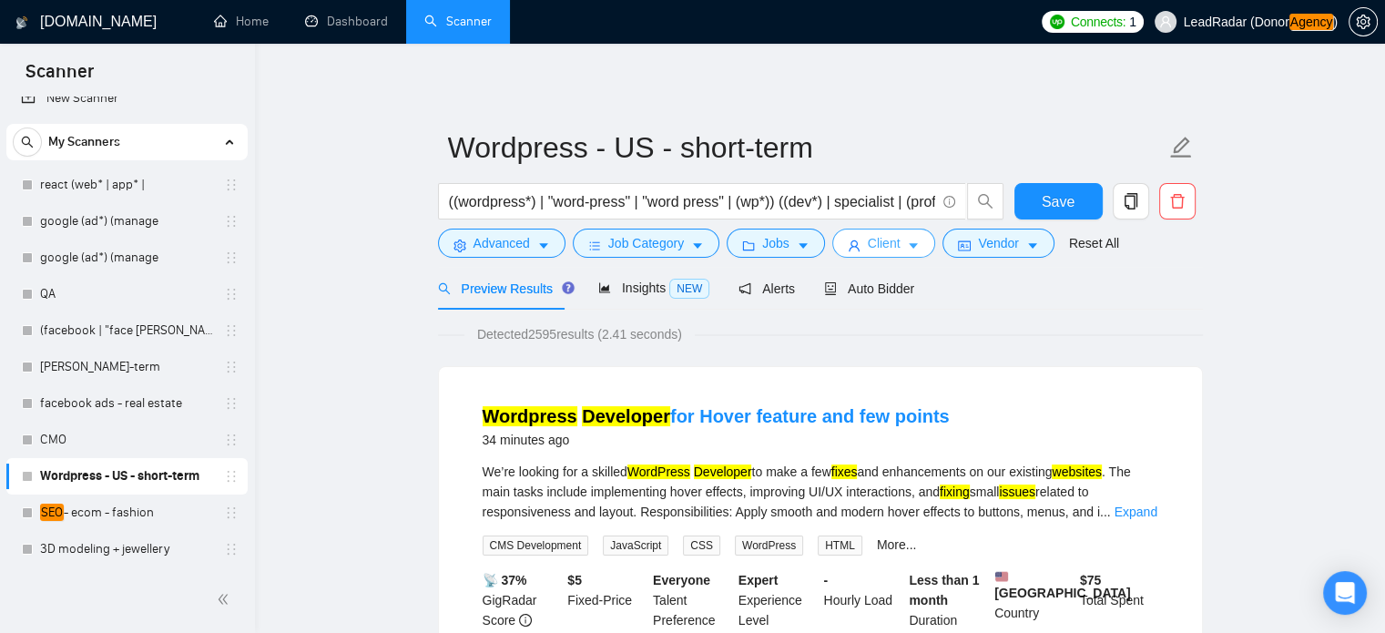
click at [919, 243] on button "Client" at bounding box center [884, 242] width 104 height 29
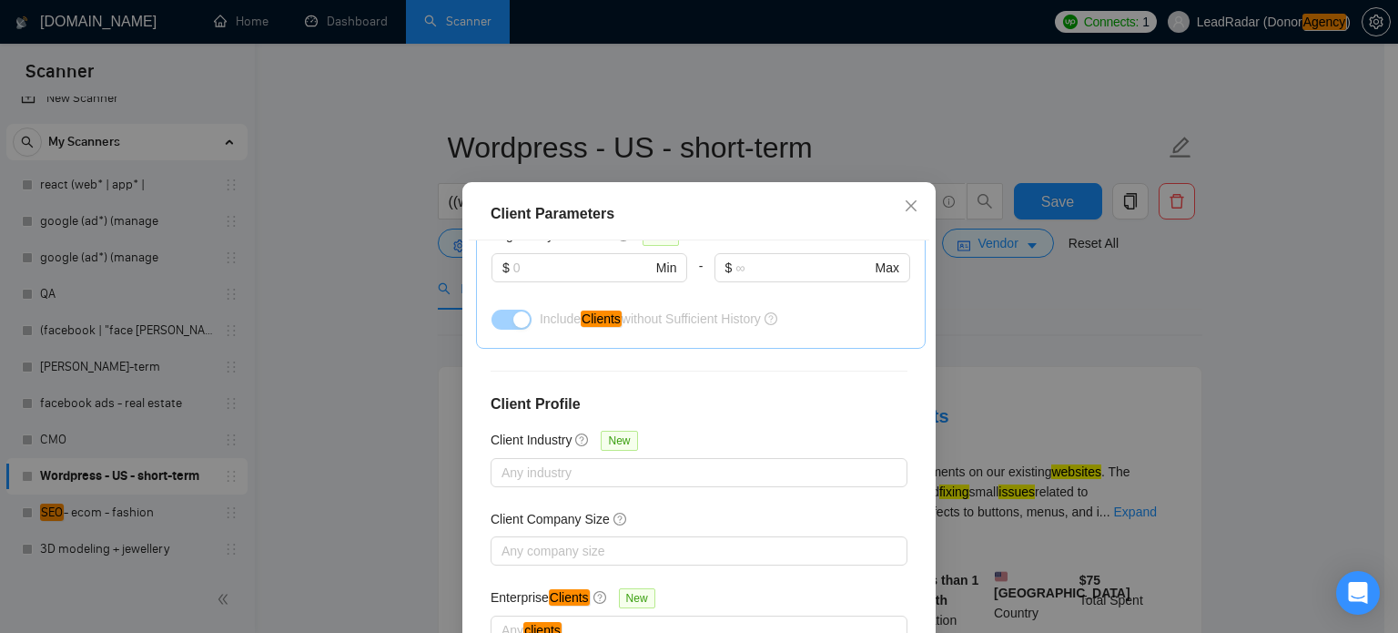
scroll to position [692, 0]
click at [899, 215] on span "Close" at bounding box center [911, 206] width 49 height 49
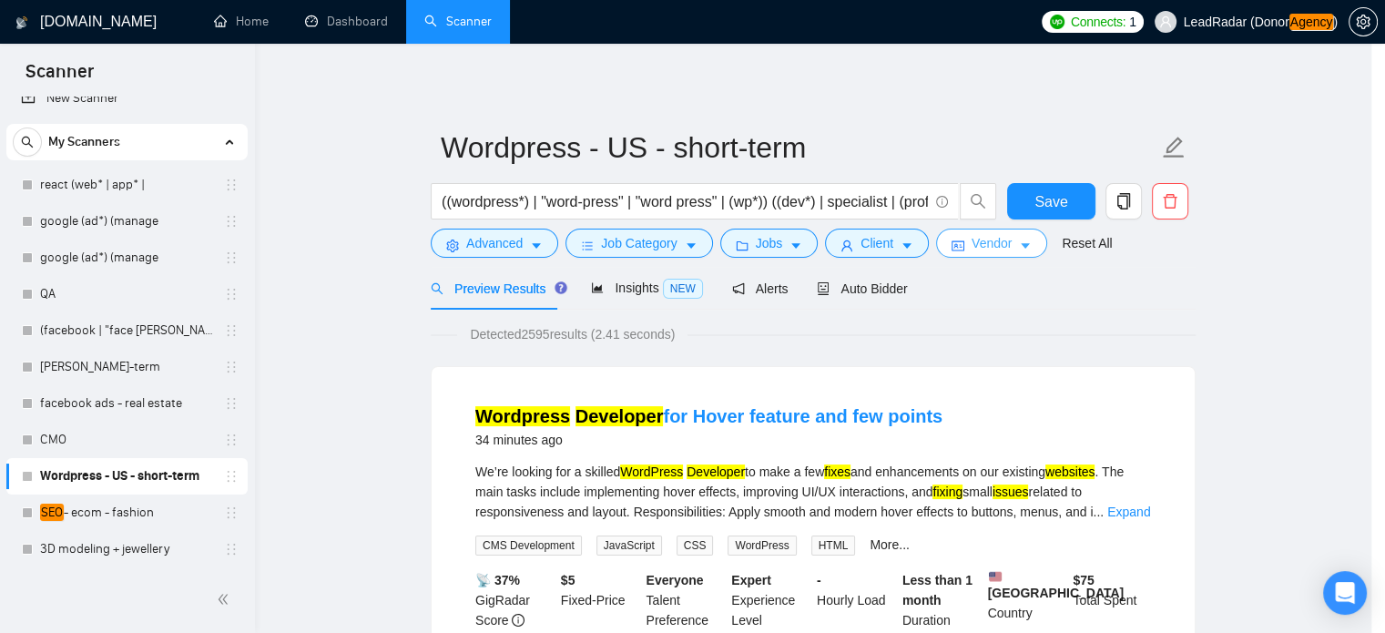
click at [1010, 252] on span "Vendor" at bounding box center [991, 243] width 40 height 20
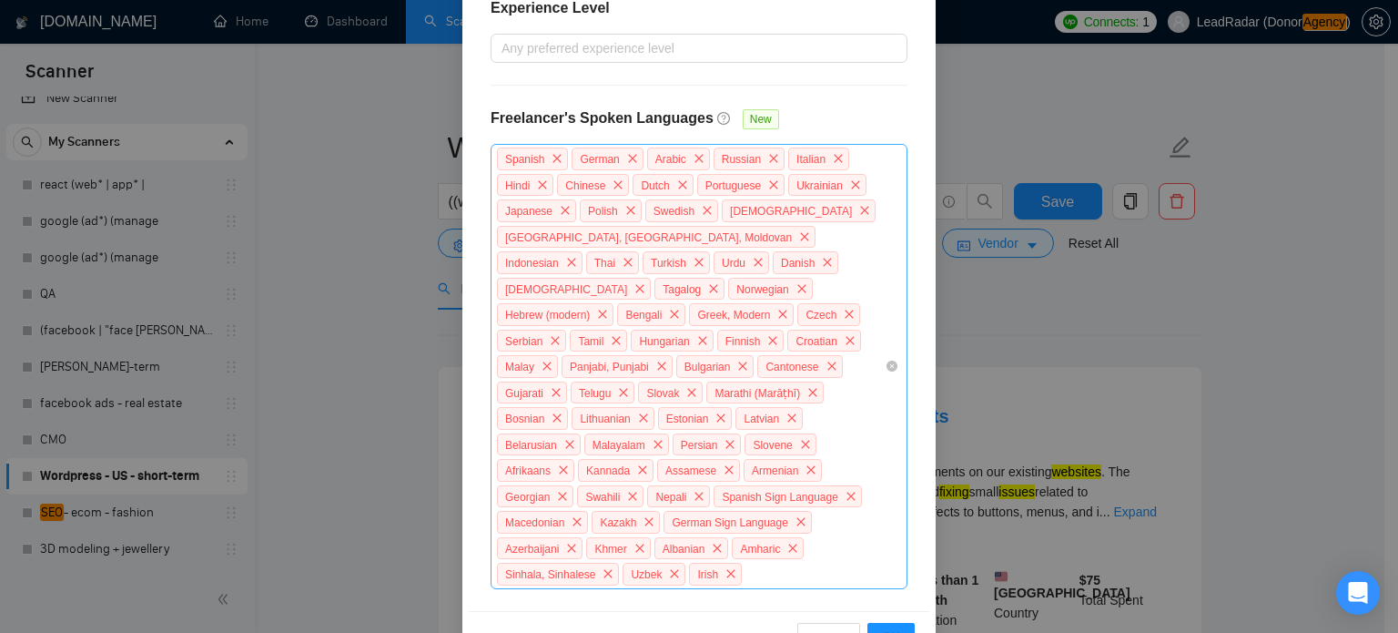
scroll to position [584, 0]
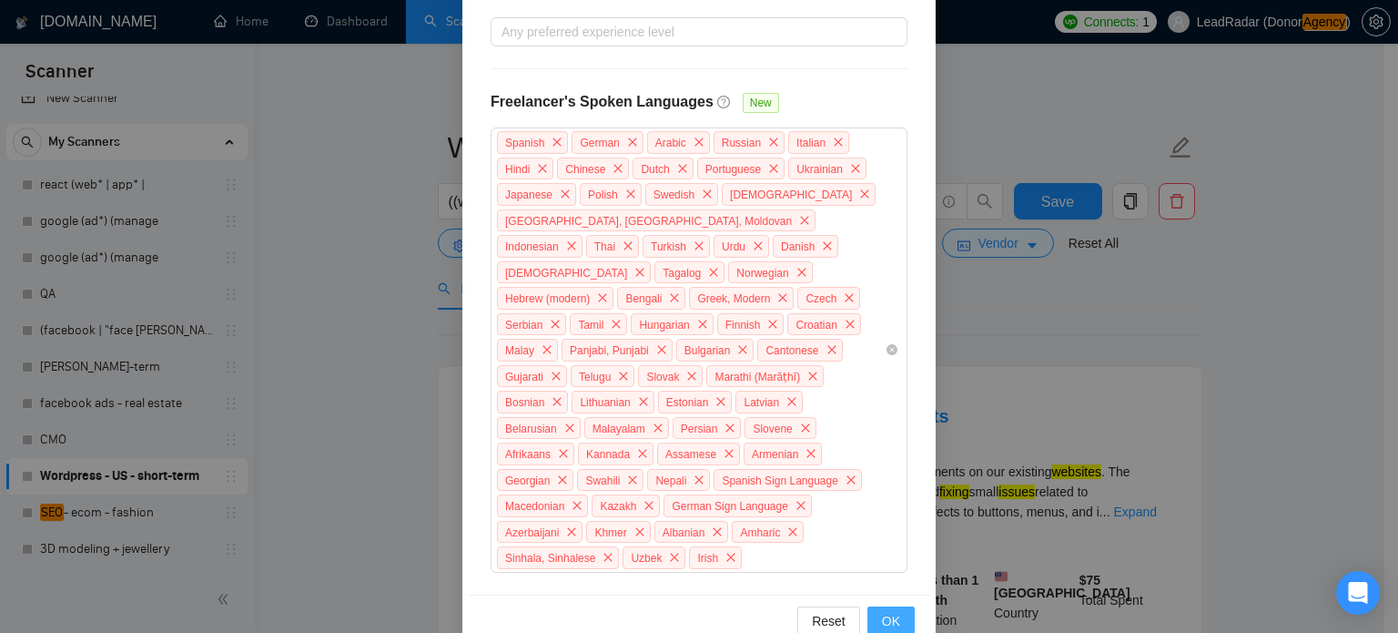
click at [884, 611] on span "OK" at bounding box center [891, 621] width 18 height 20
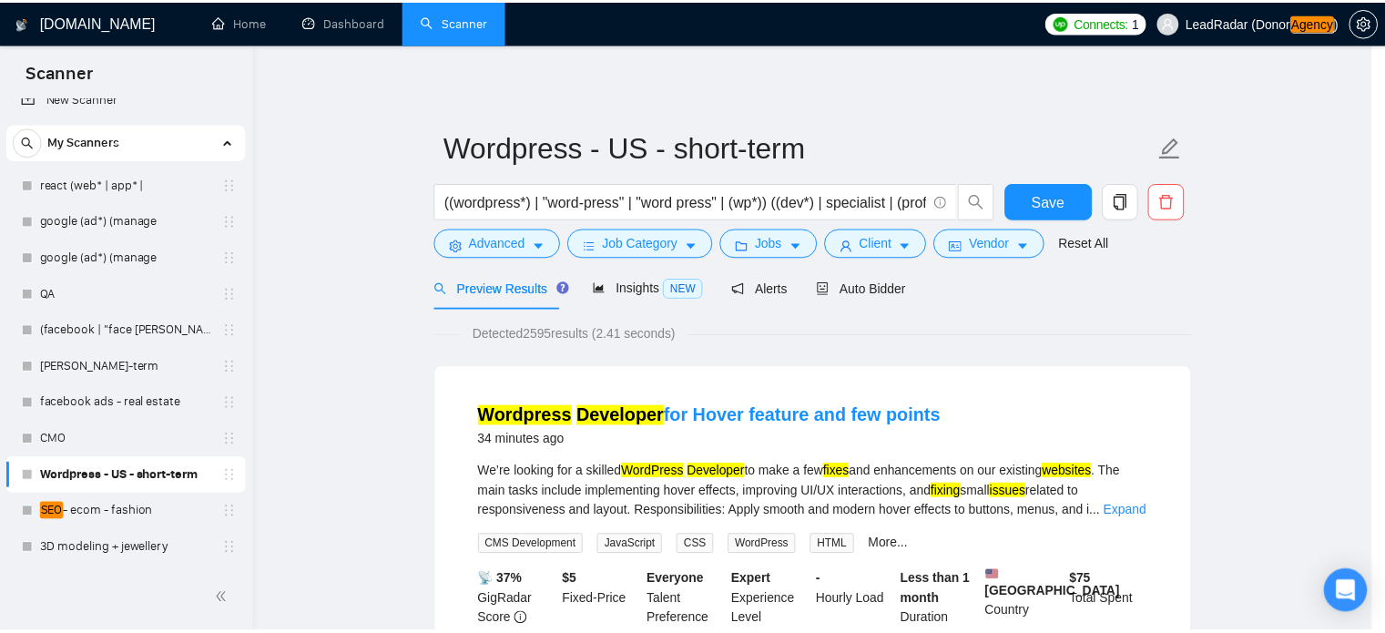
scroll to position [493, 0]
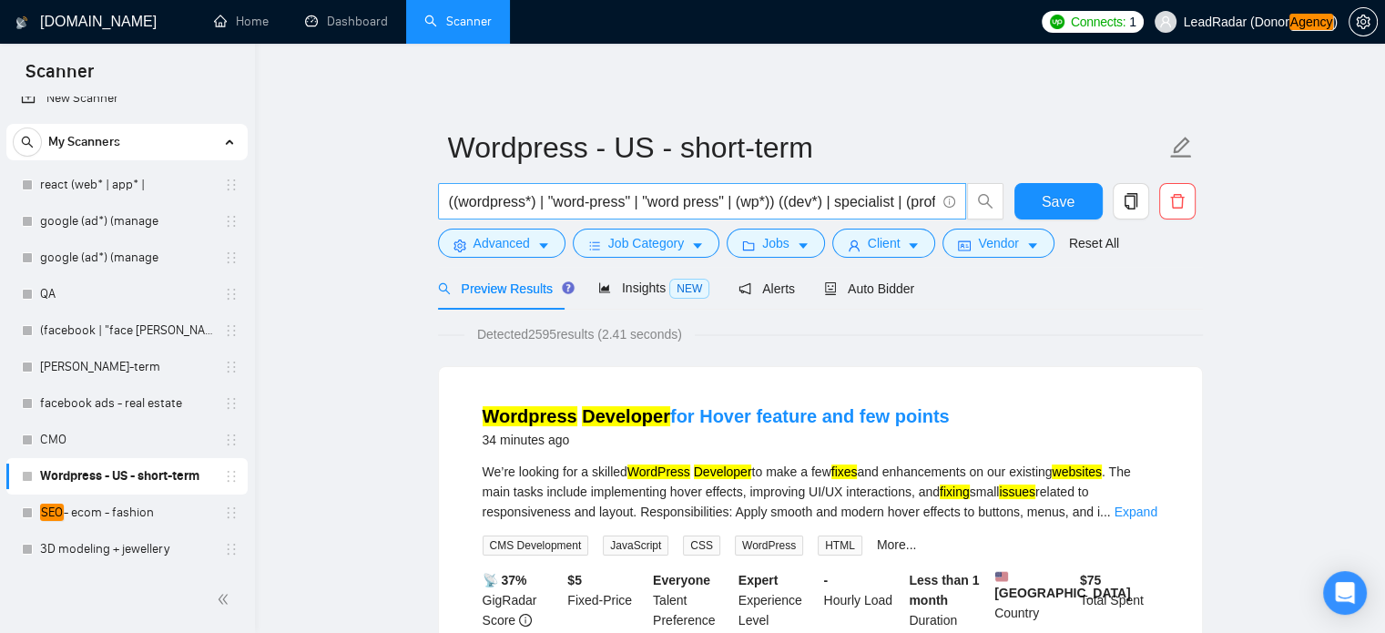
click at [780, 205] on input "((wordpress*) | "word-press" | "word press" | (wp*)) ((dev*) | specialist | (pr…" at bounding box center [692, 201] width 486 height 23
click at [934, 205] on input "((wordpress*) | "word-press" | "word press" | (wp*)) ((dev*) | specialist | (pr…" at bounding box center [692, 201] width 486 height 23
drag, startPoint x: 81, startPoint y: 508, endPoint x: 182, endPoint y: 462, distance: 110.8
click at [82, 508] on link "SEO - ecom - fashion" at bounding box center [126, 512] width 173 height 36
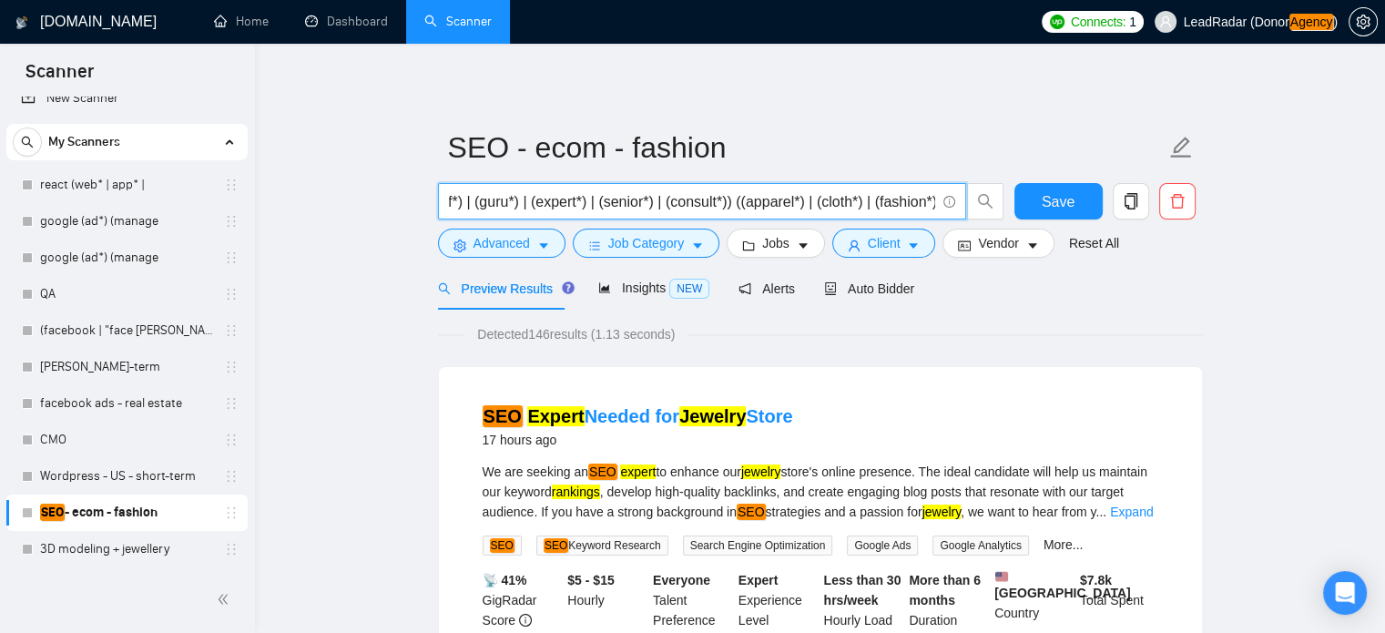
scroll to position [0, 837]
drag, startPoint x: 817, startPoint y: 199, endPoint x: 984, endPoint y: 207, distance: 167.7
click at [984, 207] on span "((seo*) | "search engine optimization" | "search engine optimisation" | "organi…" at bounding box center [721, 201] width 566 height 36
click at [907, 208] on input "((seo*) | "search engine optimization" | "search engine optimisation" | "organi…" at bounding box center [692, 201] width 486 height 23
drag, startPoint x: 613, startPoint y: 196, endPoint x: 932, endPoint y: 198, distance: 319.5
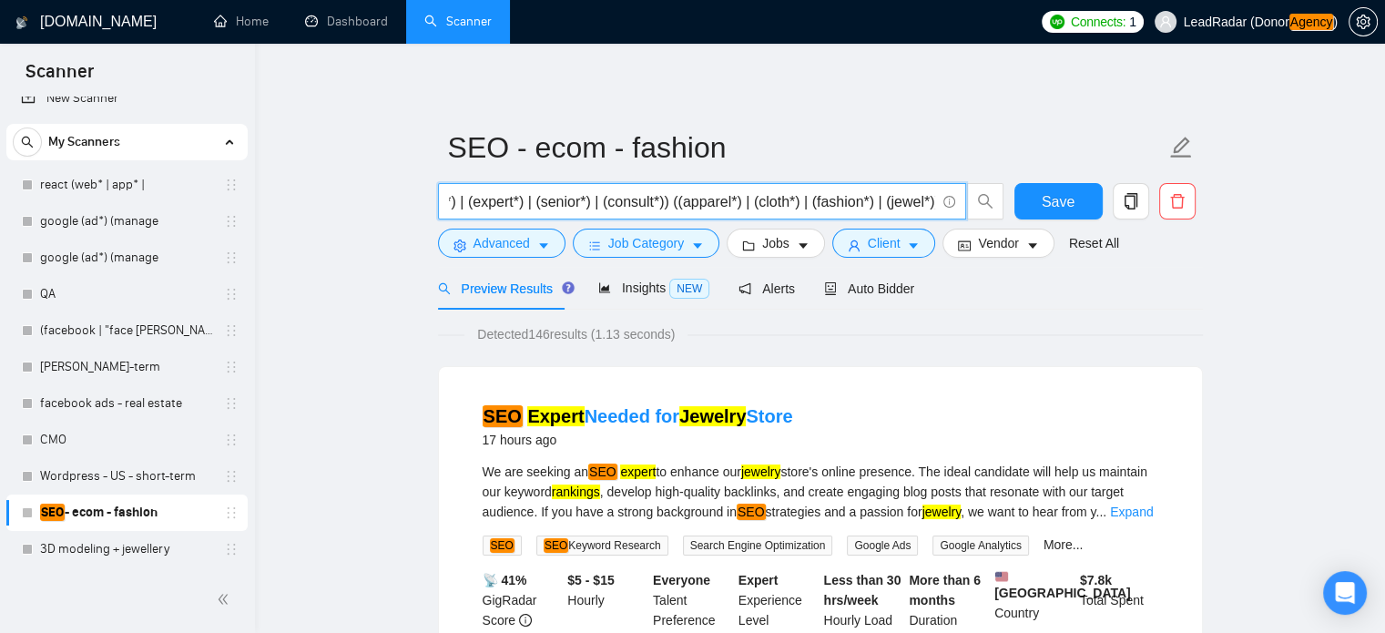
click at [932, 198] on input "((seo*) | "search engine optimization" | "search engine optimisation" | "organi…" at bounding box center [692, 201] width 486 height 23
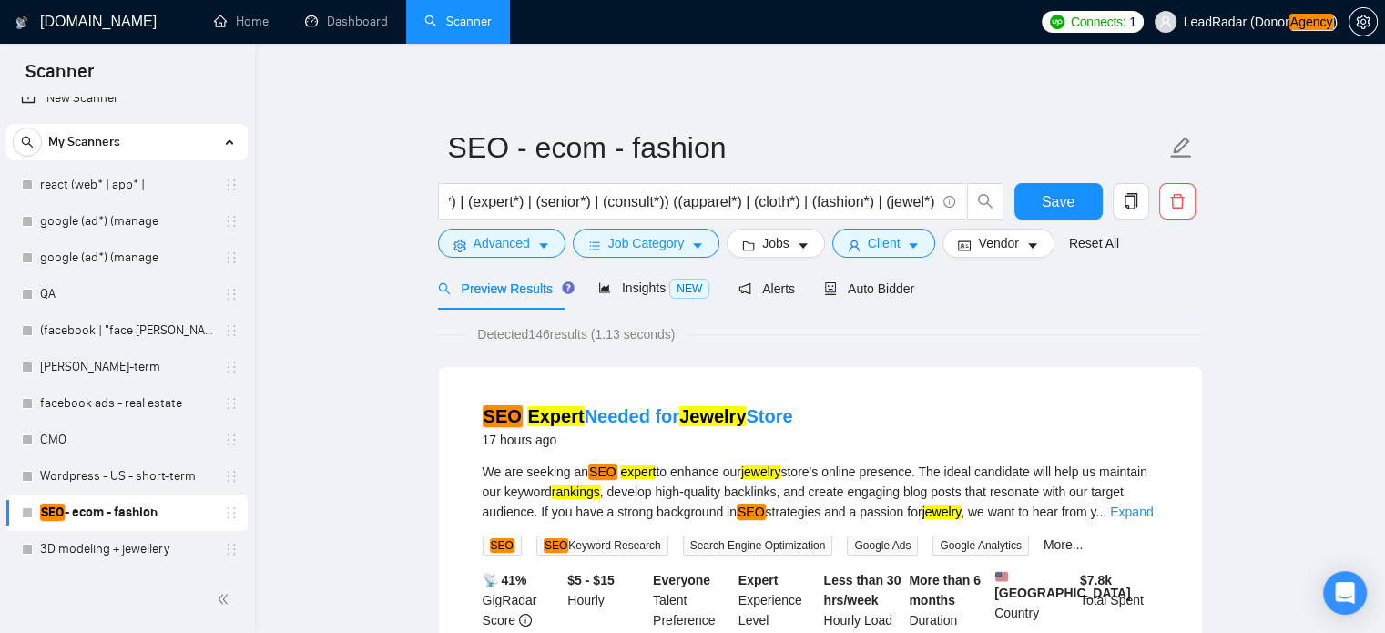
scroll to position [0, 0]
click at [63, 557] on link "3D modeling + jewellery" at bounding box center [126, 549] width 173 height 36
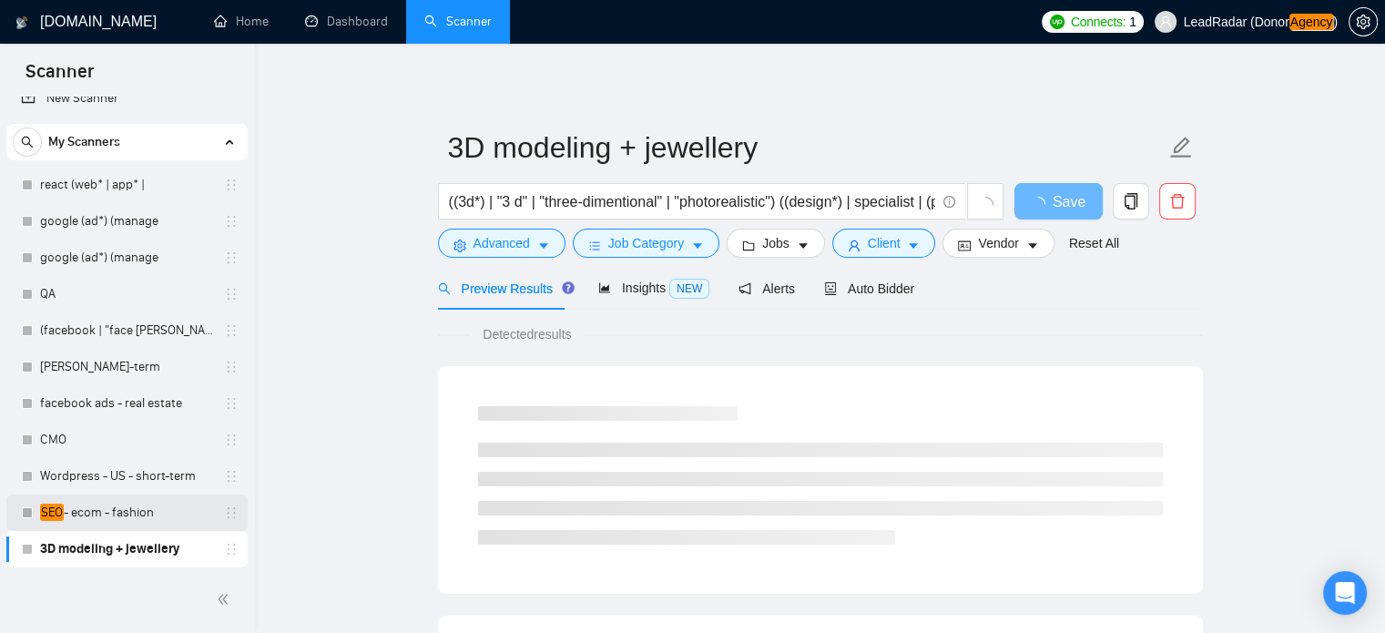
click at [98, 508] on link "SEO - ecom - fashion" at bounding box center [126, 512] width 173 height 36
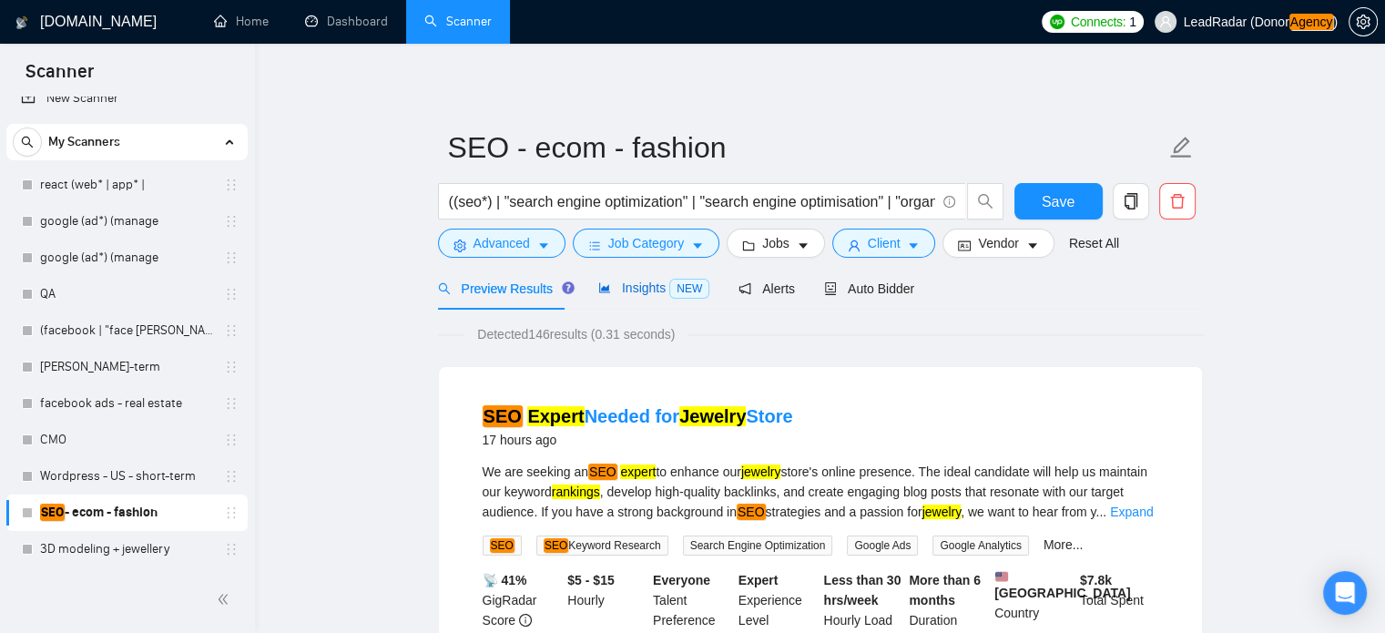
click at [646, 290] on span "Insights NEW" at bounding box center [653, 287] width 111 height 15
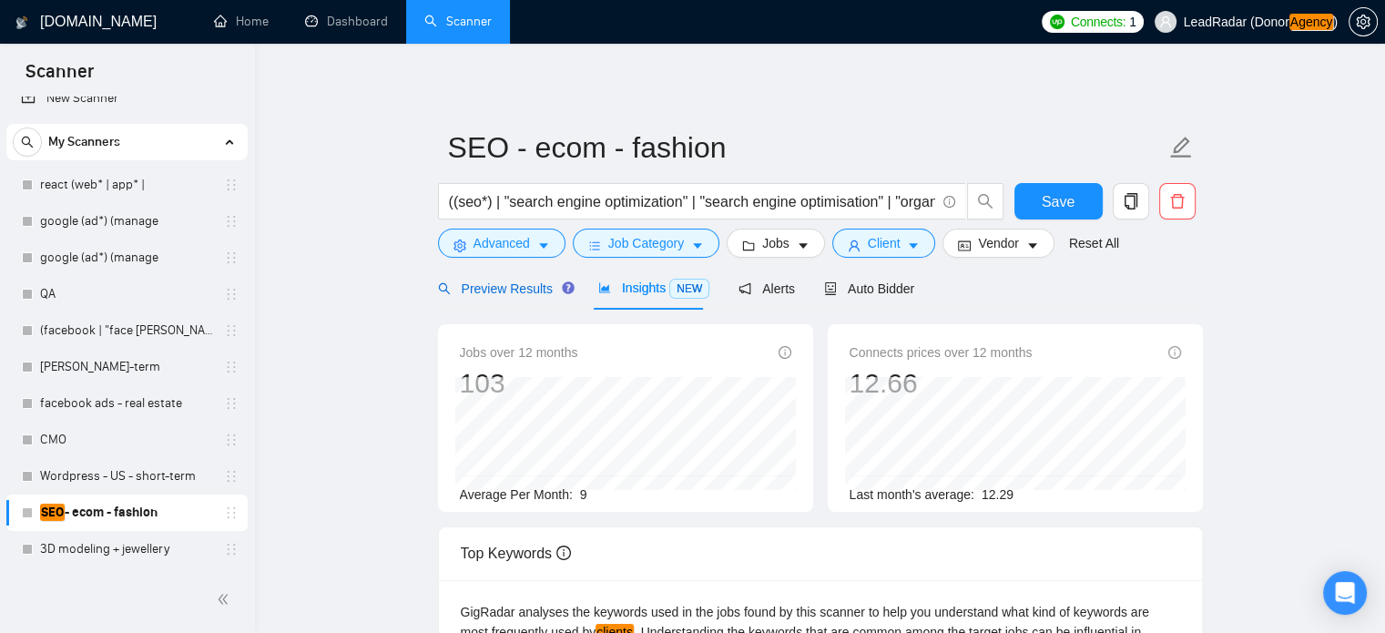
click at [492, 287] on span "Preview Results" at bounding box center [503, 288] width 131 height 15
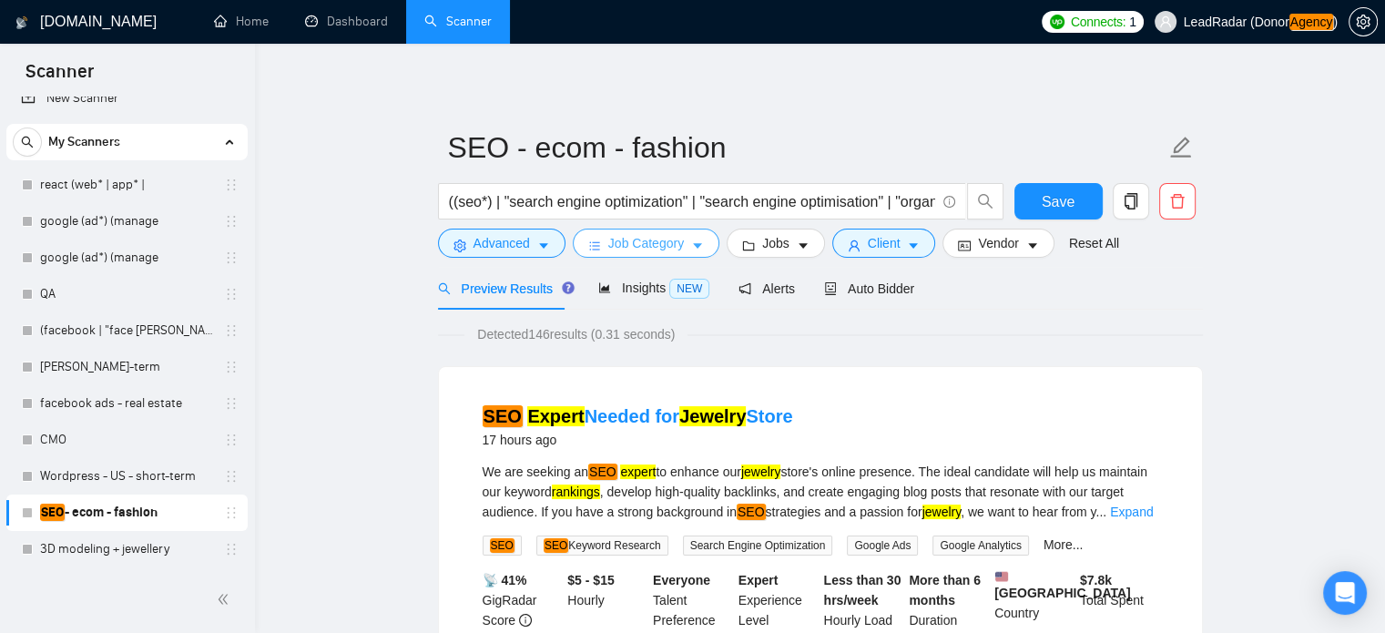
click at [623, 243] on span "Job Category" at bounding box center [646, 243] width 76 height 20
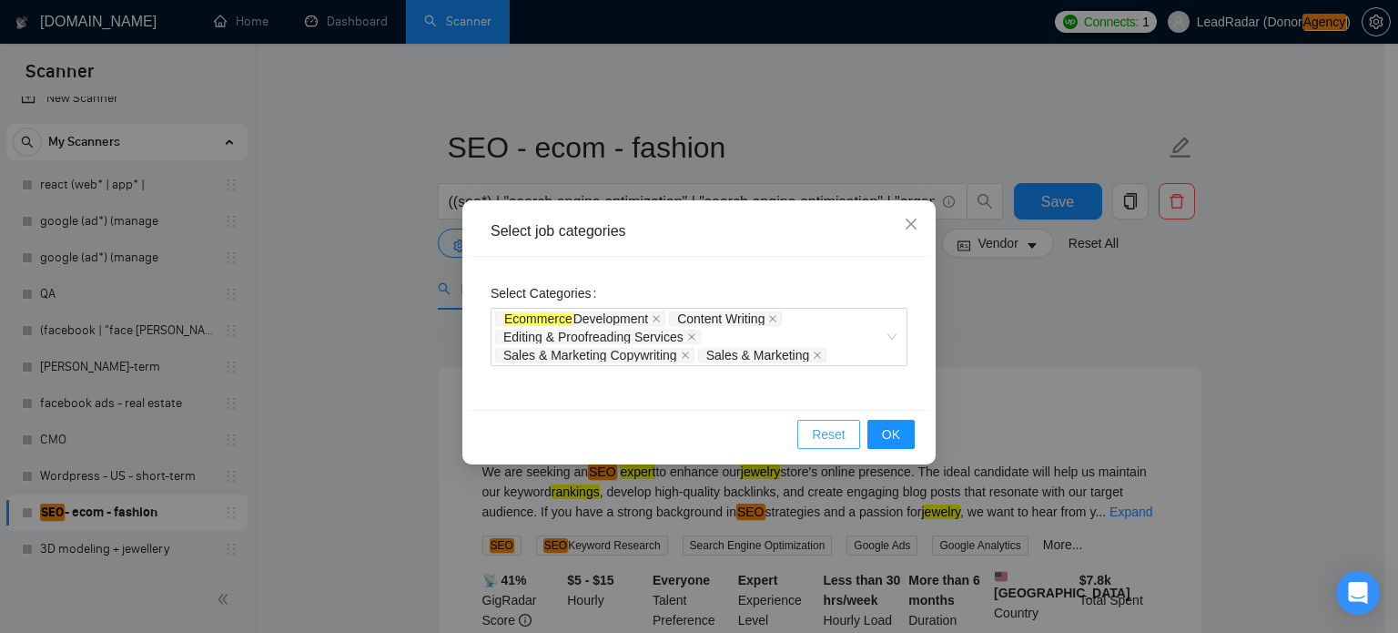
click at [842, 431] on span "Reset" at bounding box center [829, 434] width 34 height 20
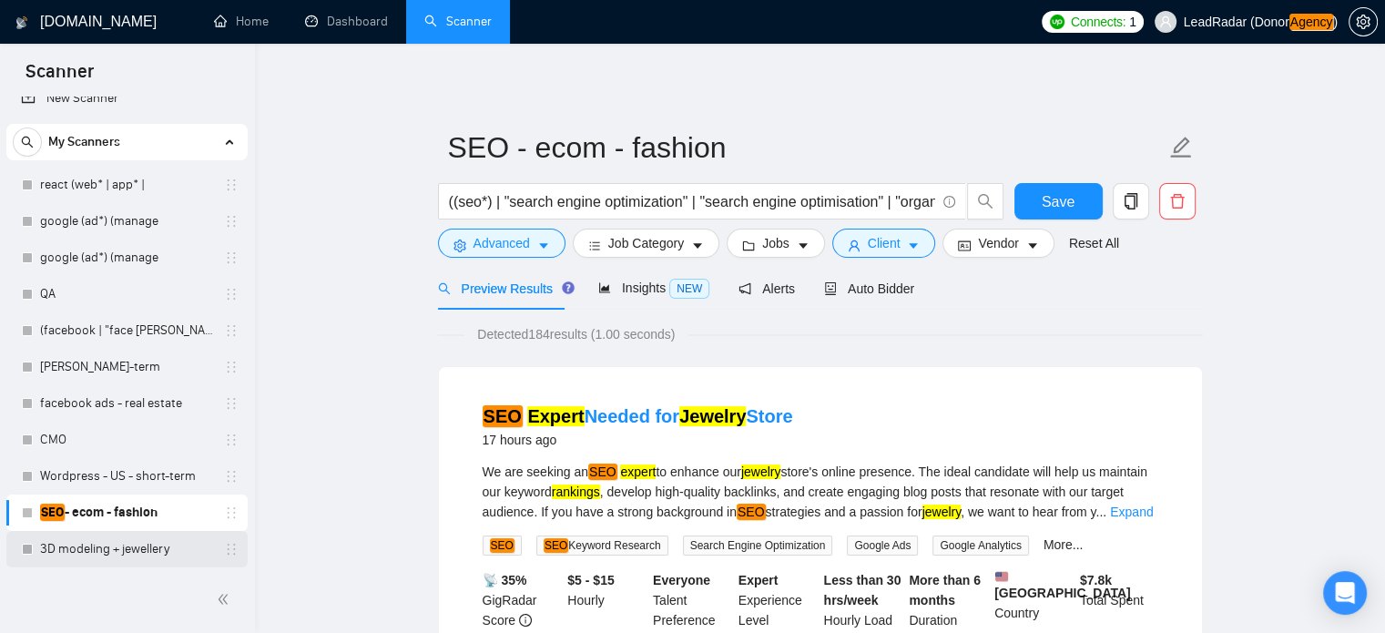
click at [100, 542] on link "3D modeling + jewellery" at bounding box center [126, 549] width 173 height 36
click at [81, 553] on link "3D modeling + jewellery" at bounding box center [126, 549] width 173 height 36
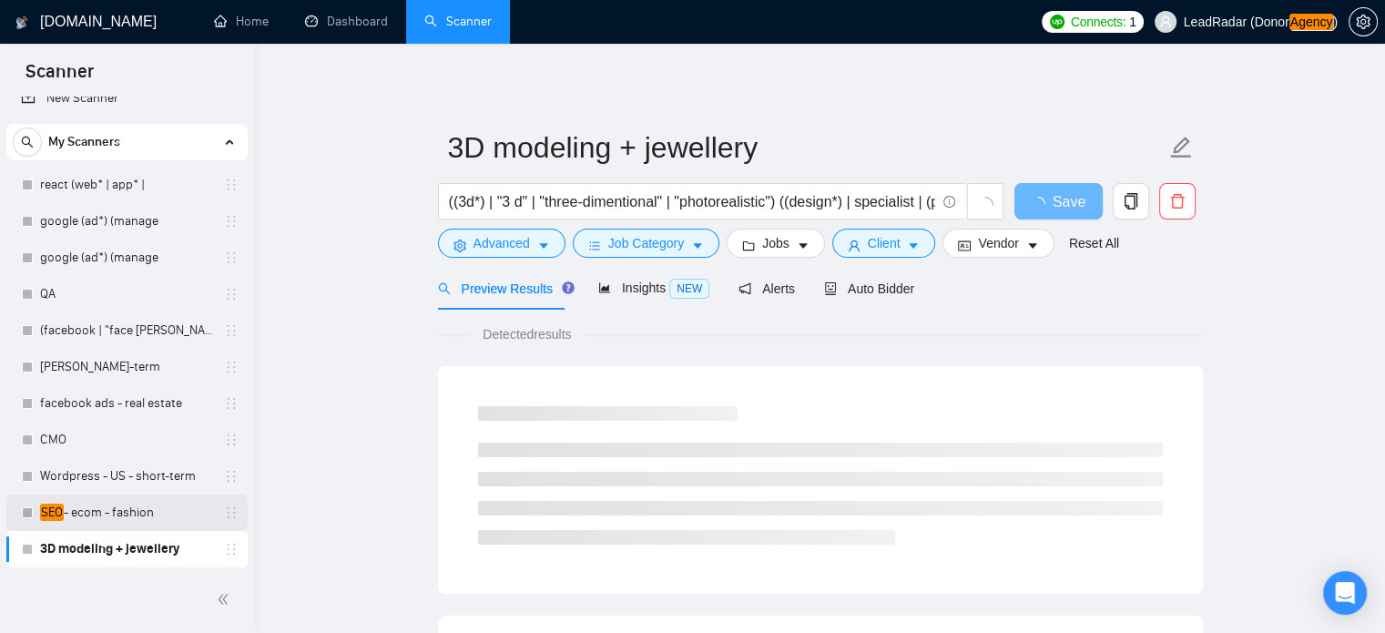
click at [104, 500] on link "SEO - ecom - fashion" at bounding box center [126, 512] width 173 height 36
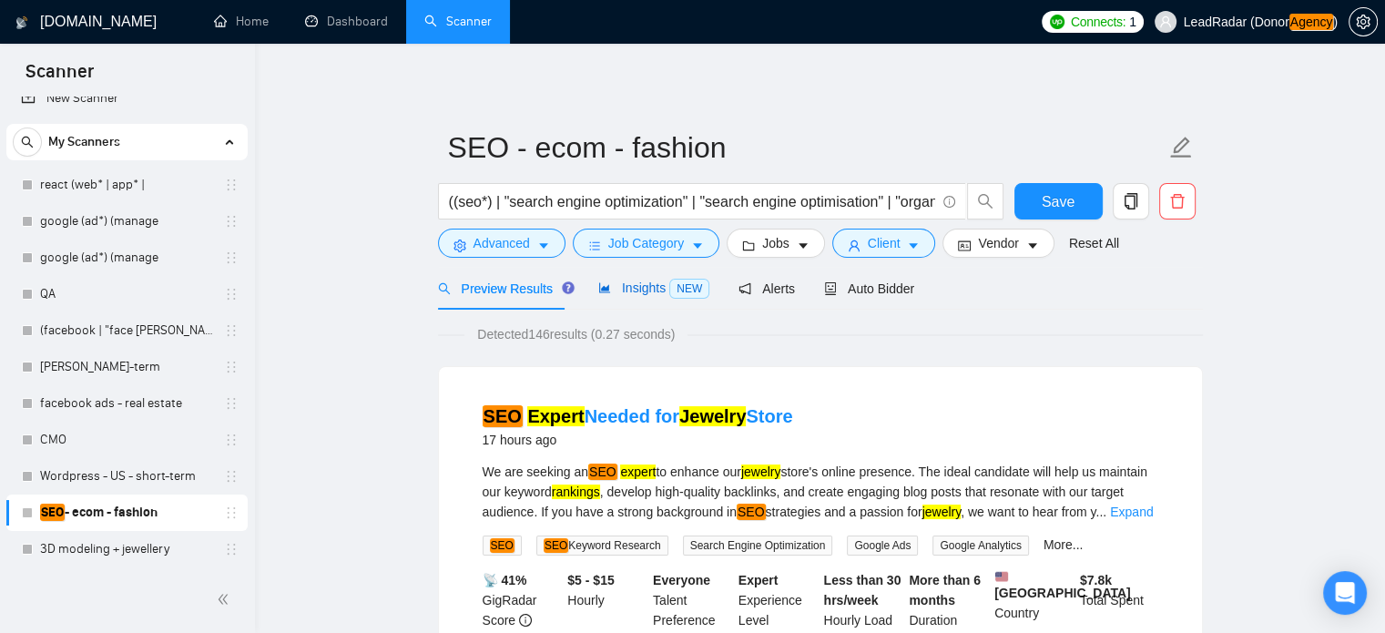
click at [653, 294] on span "Insights NEW" at bounding box center [653, 287] width 111 height 15
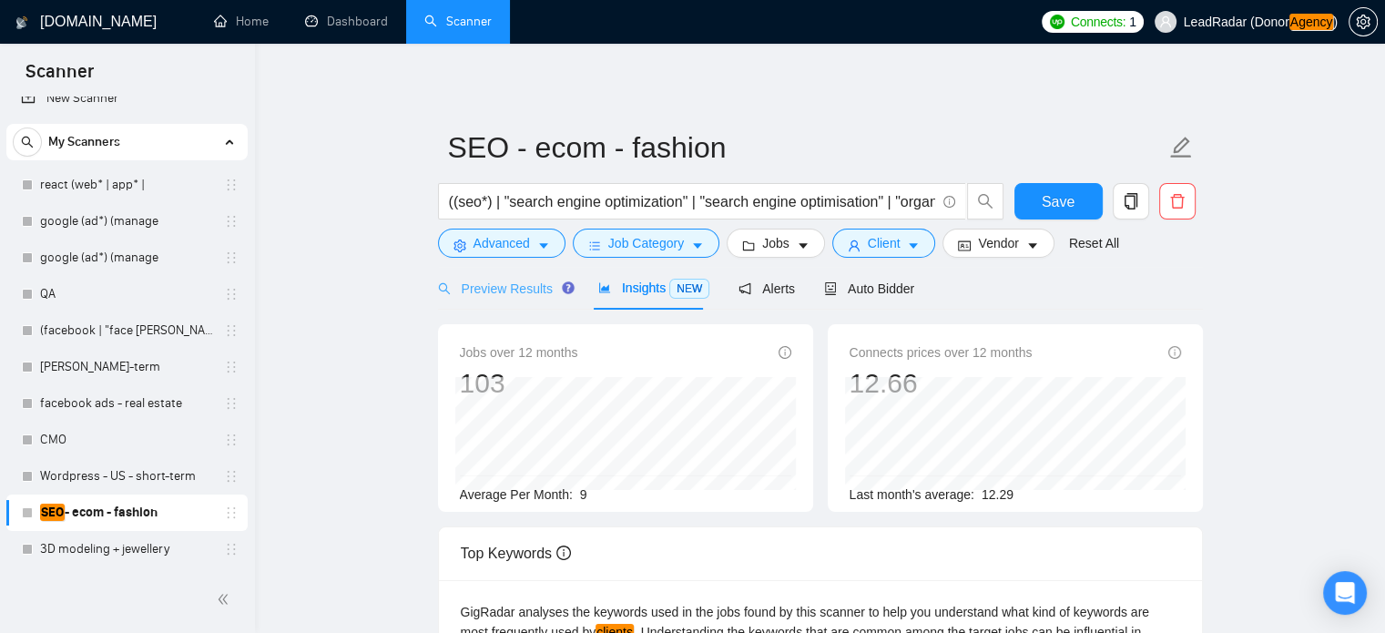
click at [477, 308] on div "Preview Results" at bounding box center [503, 288] width 131 height 43
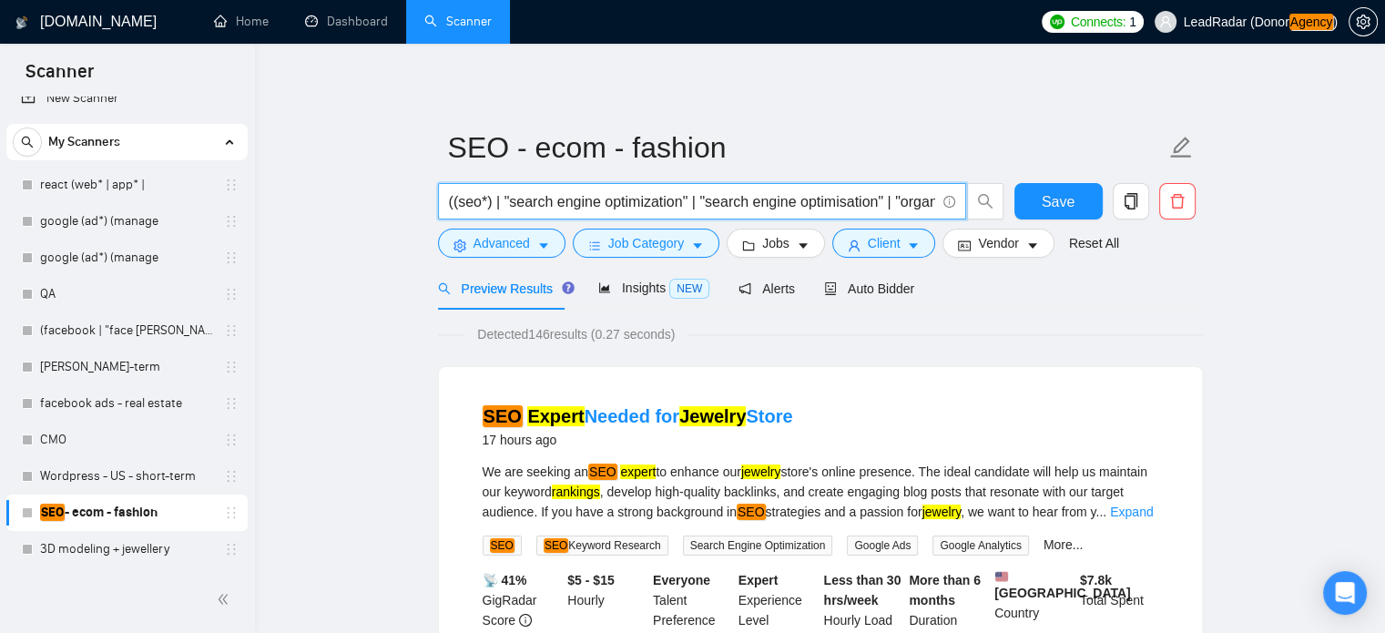
drag, startPoint x: 772, startPoint y: 214, endPoint x: 907, endPoint y: 205, distance: 135.0
click at [907, 205] on input "((seo*) | "search engine optimization" | "search engine optimisation" | "organi…" at bounding box center [692, 201] width 486 height 23
drag, startPoint x: 921, startPoint y: 198, endPoint x: 650, endPoint y: 223, distance: 272.5
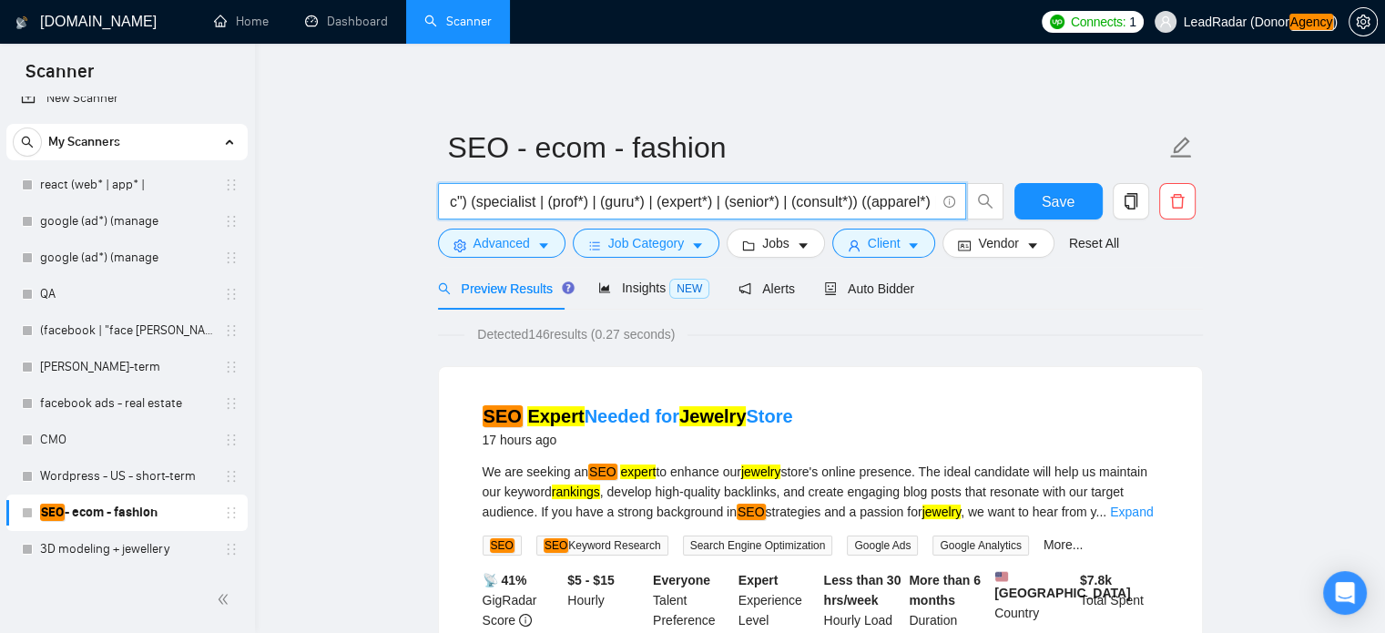
click at [650, 223] on div "((seo*) | "search engine optimization" | "search engine optimisation" | "organi…" at bounding box center [720, 206] width 573 height 46
click at [568, 195] on input "((seo*) | "search engine optimization" | "search engine optimisation" | "organi…" at bounding box center [692, 201] width 486 height 23
click at [699, 209] on input "((seo*) | "search engine optimization" | "search engine optimisation" | "organi…" at bounding box center [692, 201] width 486 height 23
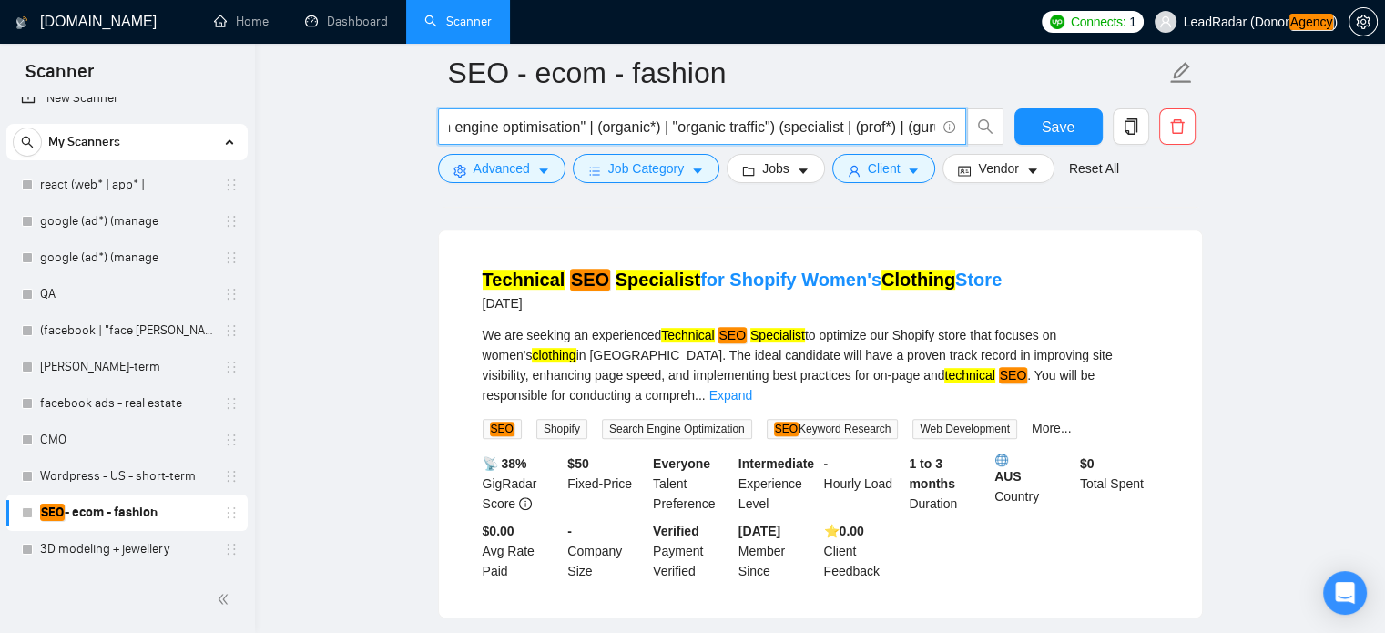
scroll to position [0, 0]
drag, startPoint x: 605, startPoint y: 133, endPoint x: 280, endPoint y: 137, distance: 325.0
click at [571, 137] on input "((seo*) | "search engine optimization" | "search engine optimisation" | (organi…" at bounding box center [692, 127] width 486 height 23
click at [620, 126] on input "((seo*) | "search engine optimization" | "search engine optimisation" | (organi…" at bounding box center [692, 127] width 486 height 23
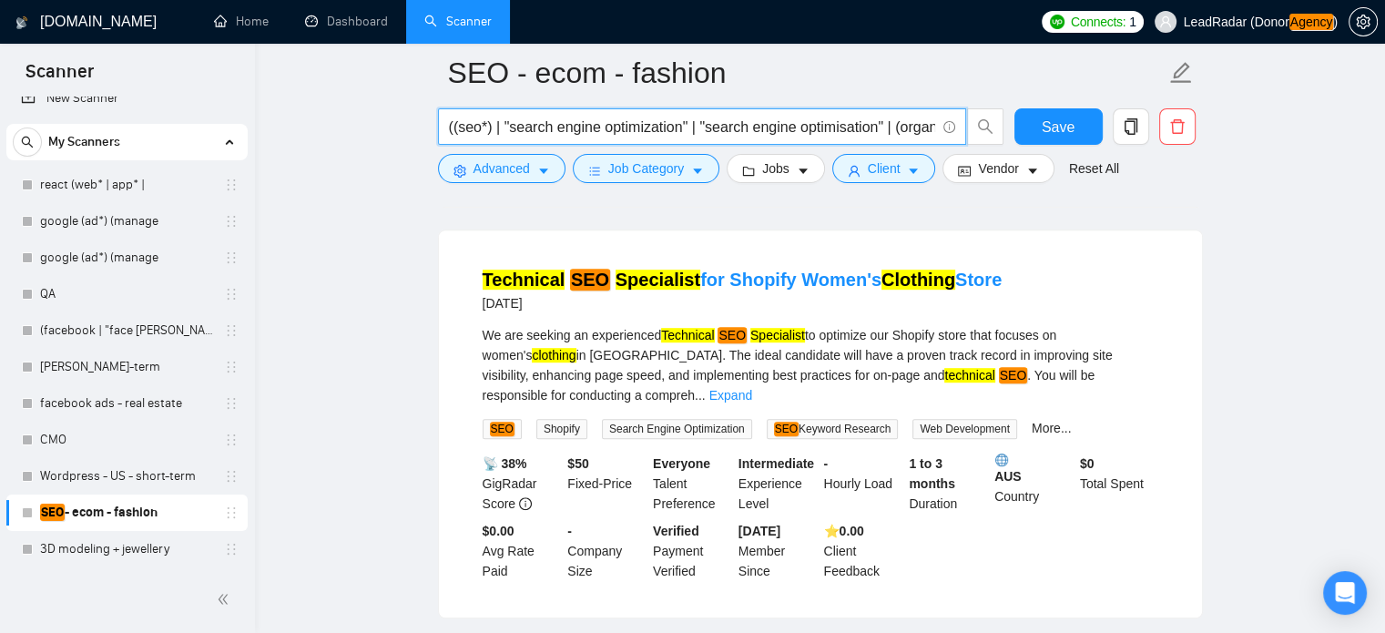
click at [675, 138] on span "((seo*) | "search engine optimization" | "search engine optimisation" | (organi…" at bounding box center [702, 126] width 528 height 36
click at [696, 122] on input "((seo*) | "search engine optimization" | "search engine optimisation" | (organi…" at bounding box center [692, 127] width 486 height 23
click at [769, 137] on span "((seo*) | "search engine optimization" | "search engine optimisation" | (organi…" at bounding box center [702, 126] width 528 height 36
click at [909, 138] on span "((seo*) | "search engine optimization" | "search engine optimisation" | (organi…" at bounding box center [702, 126] width 528 height 36
click at [885, 125] on input "((seo*) | "search engine optimization" | "search engine optimisation" | (organi…" at bounding box center [692, 127] width 486 height 23
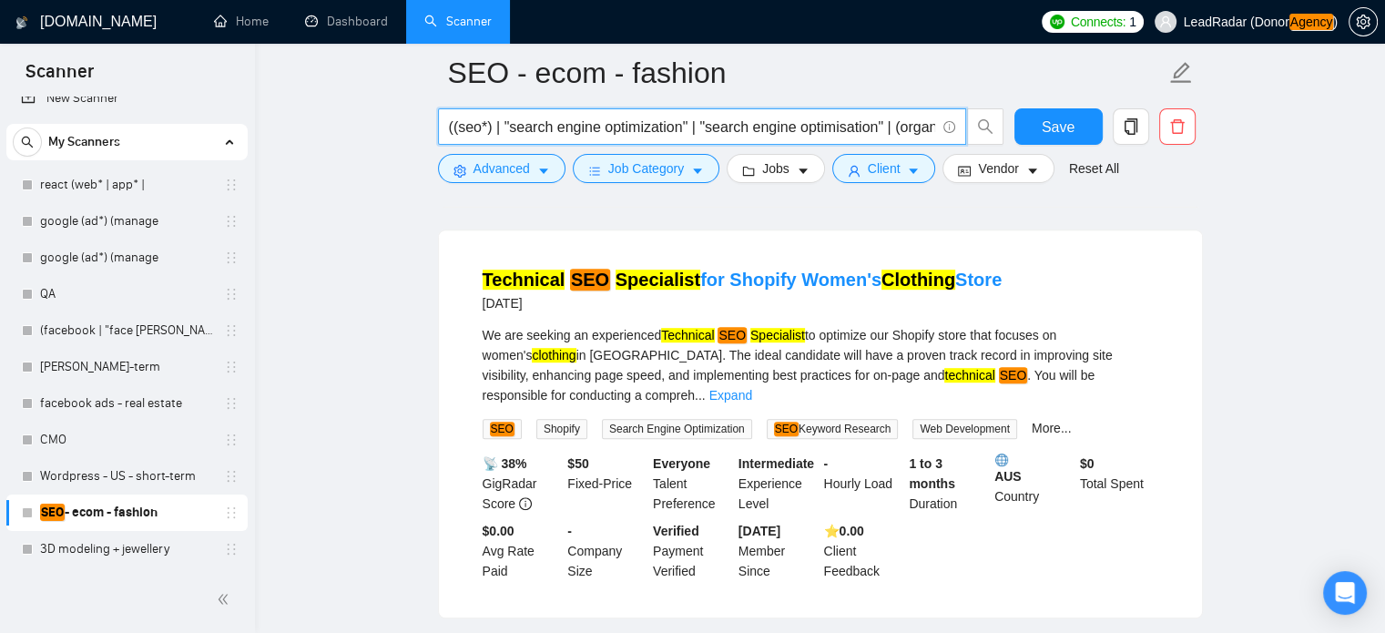
click at [878, 128] on input "((seo*) | "search engine optimization" | "search engine optimisation" | (organi…" at bounding box center [692, 127] width 486 height 23
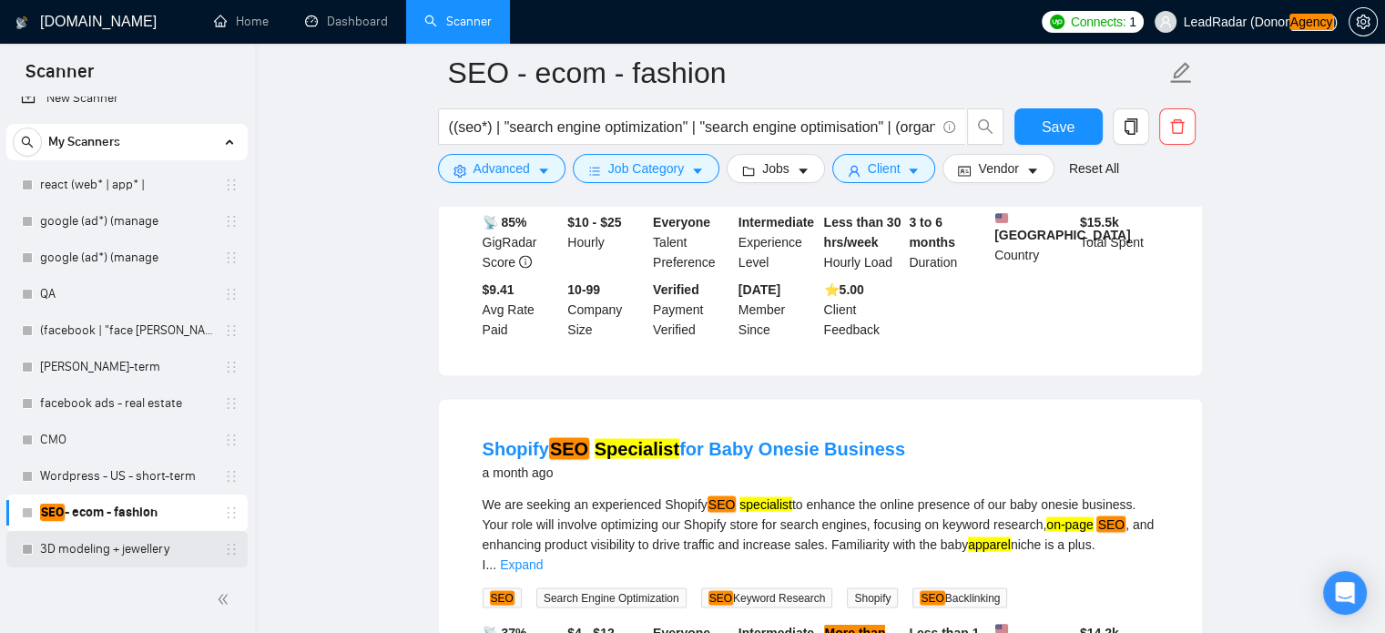
click at [131, 546] on link "3D modeling + jewellery" at bounding box center [126, 549] width 173 height 36
click at [1030, 120] on button "Save" at bounding box center [1058, 126] width 88 height 36
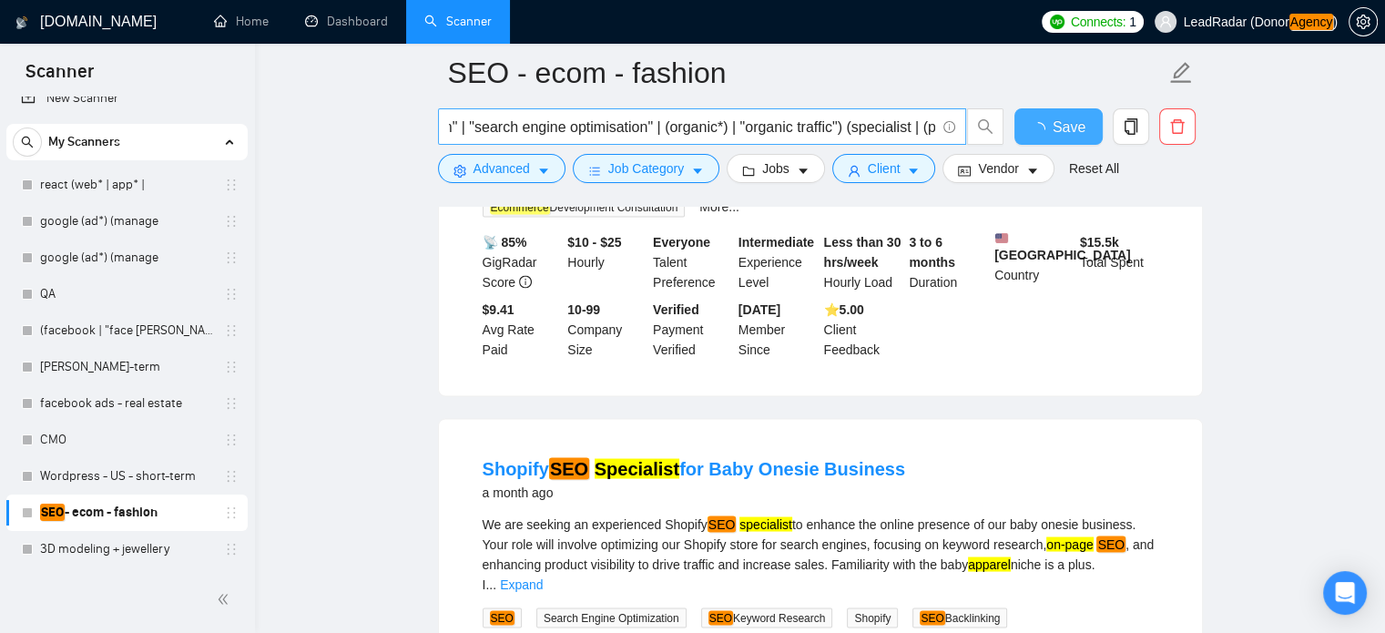
scroll to position [0, 259]
click at [710, 130] on input "((seo*) | "search engine optimization" | "search engine optimisation" | (organi…" at bounding box center [692, 127] width 486 height 23
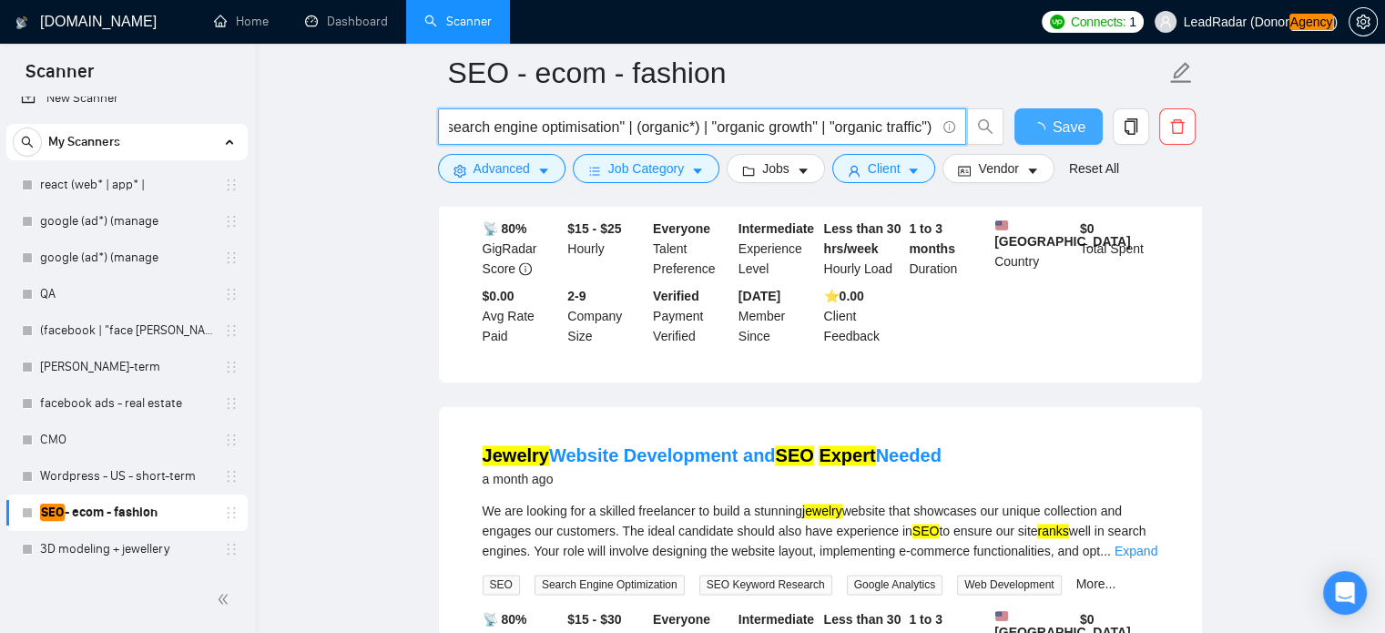
scroll to position [3266, 0]
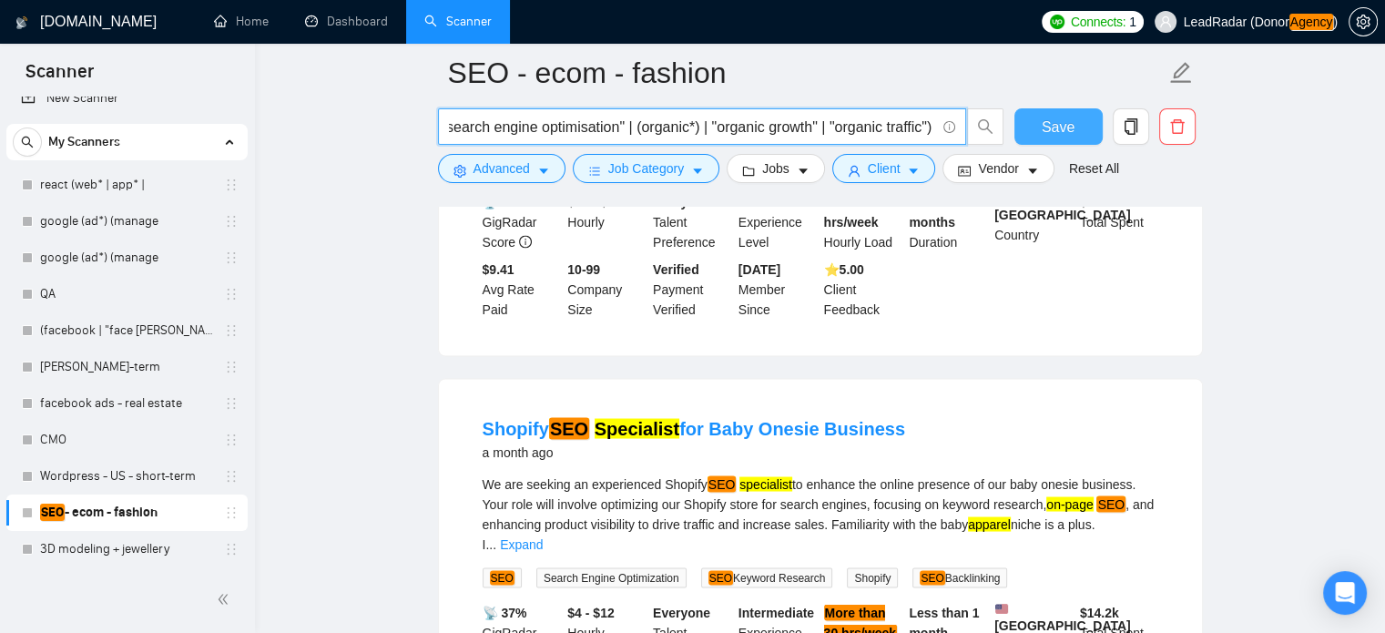
type input "((seo*) | "search engine optimization" | "search engine optimisation" | (organi…"
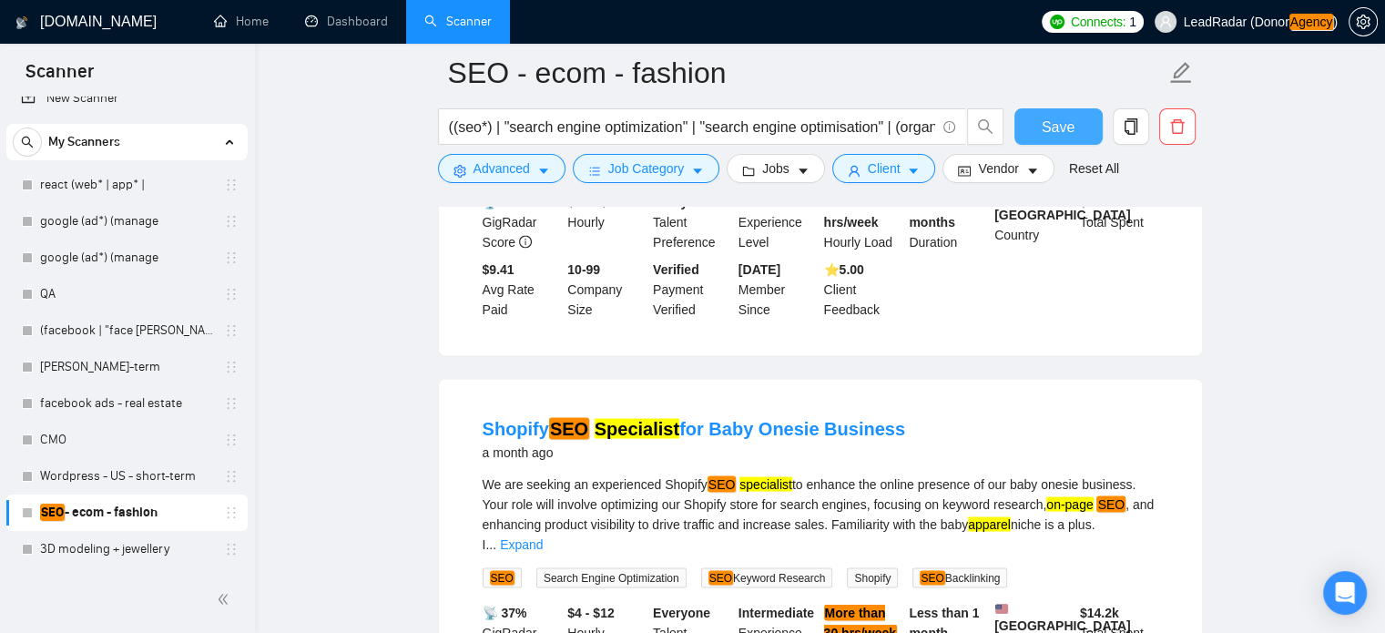
click at [1062, 127] on span "Save" at bounding box center [1057, 127] width 33 height 23
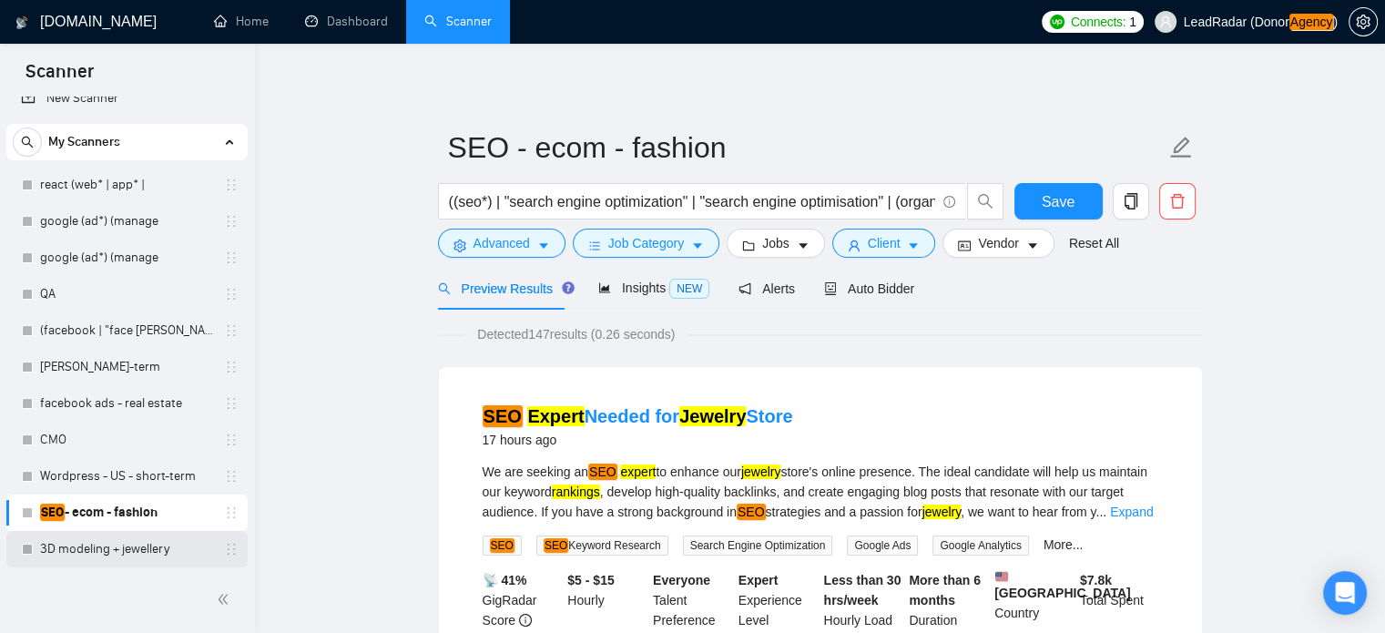
click at [147, 564] on link "3D modeling + jewellery" at bounding box center [126, 549] width 173 height 36
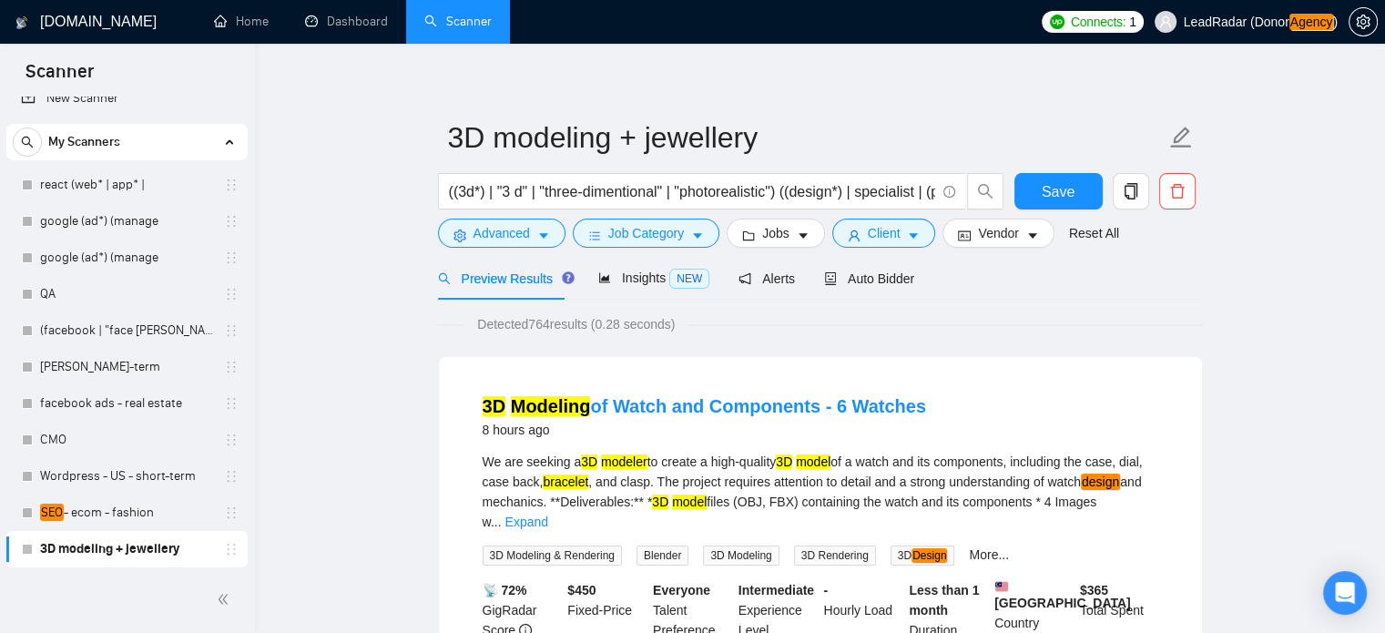
scroll to position [11, 0]
click at [111, 96] on link "New Scanner" at bounding box center [127, 98] width 212 height 36
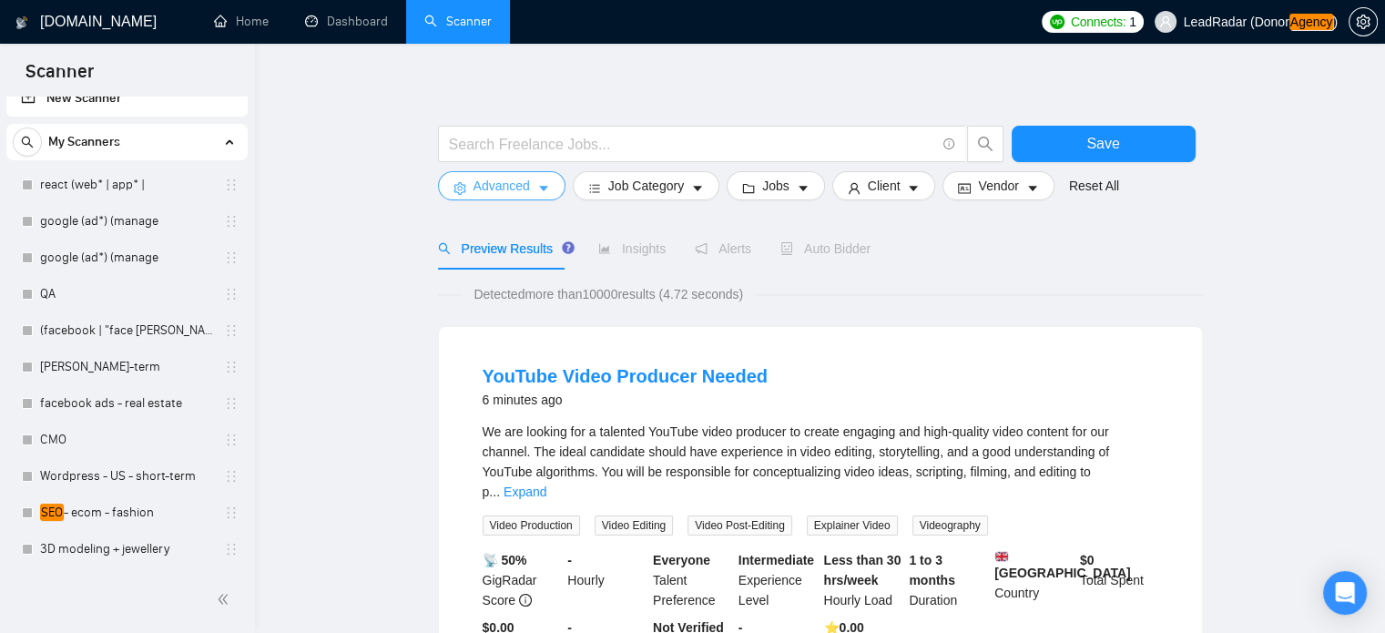
click at [541, 181] on span "caret-down" at bounding box center [543, 188] width 13 height 14
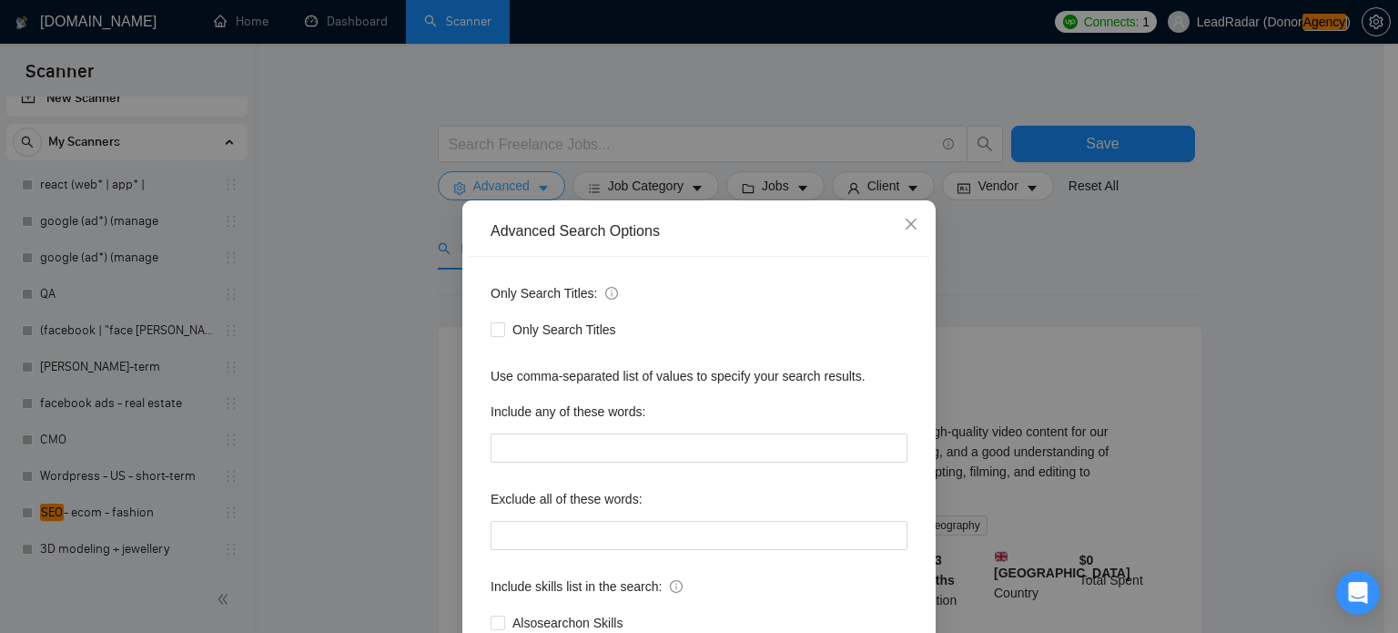
click at [541, 180] on div "Advanced Search Options Only Search Titles: Only Search Titles Use comma-separa…" at bounding box center [699, 316] width 1398 height 633
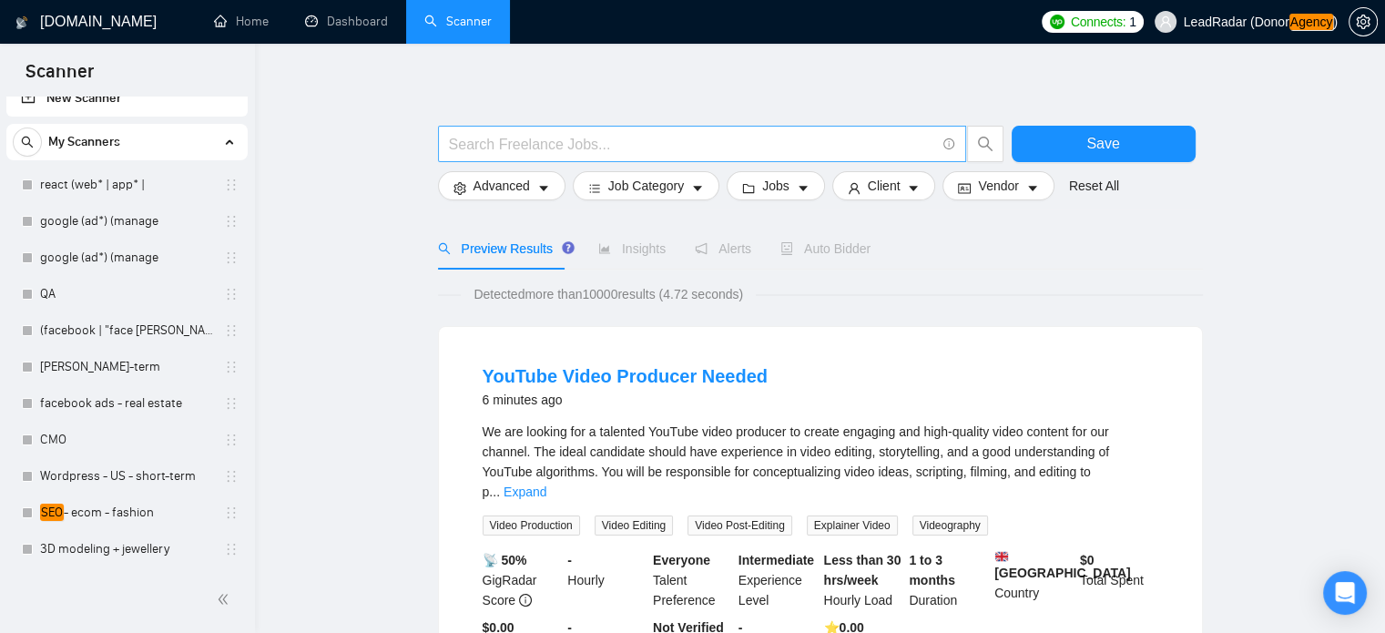
click at [659, 147] on input "text" at bounding box center [692, 144] width 486 height 23
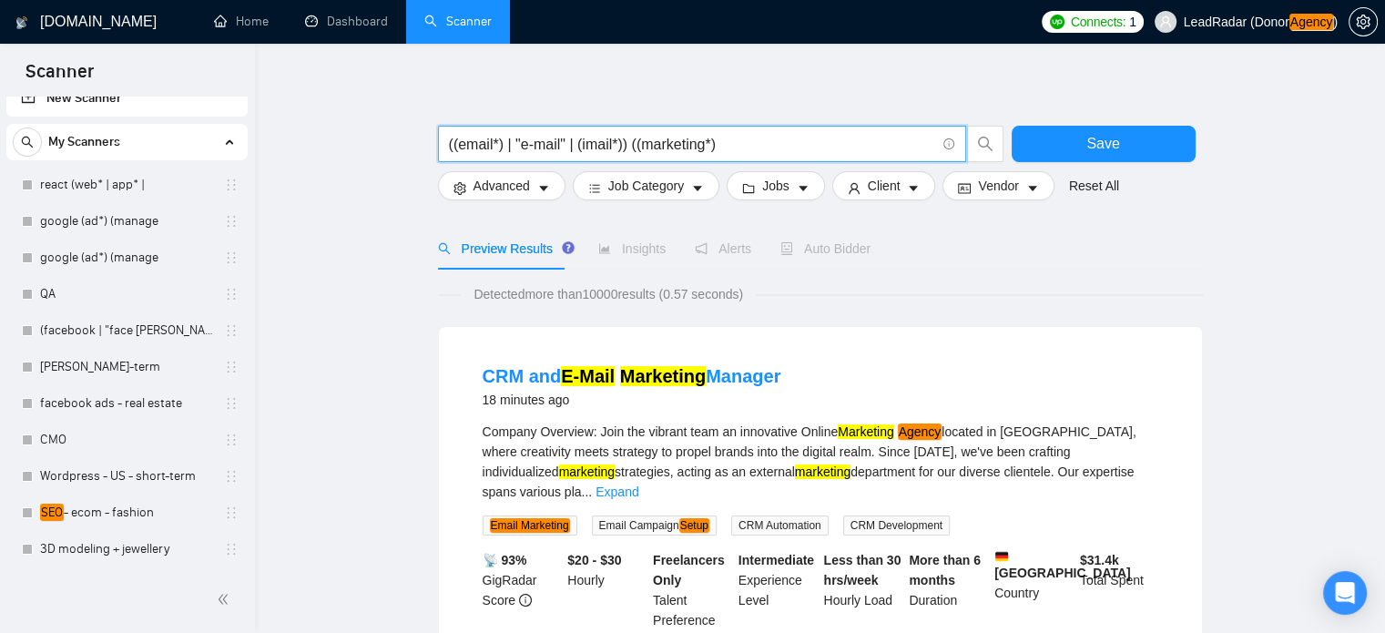
click at [622, 148] on input "((email*) | "e-mail" | (imail*)) ((marketing*)" at bounding box center [692, 144] width 486 height 23
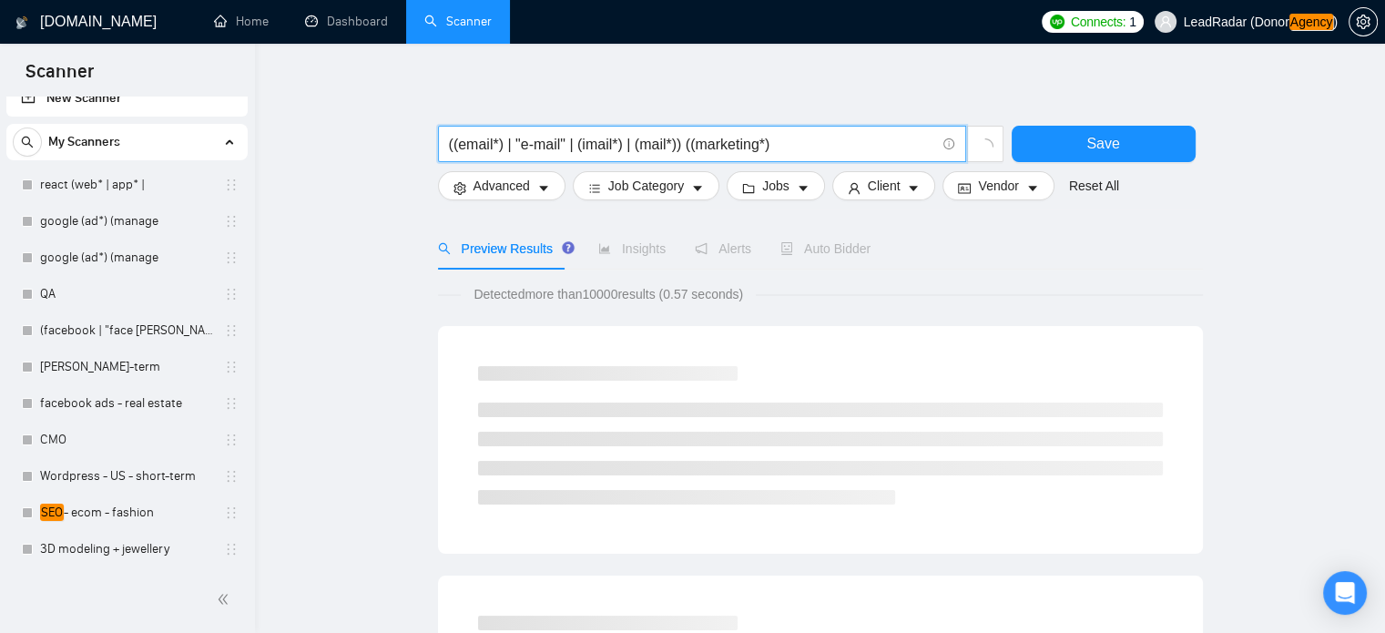
click at [774, 148] on input "((email*) | "e-mail" | (imail*) | (mail*)) ((marketing*)" at bounding box center [692, 144] width 486 height 23
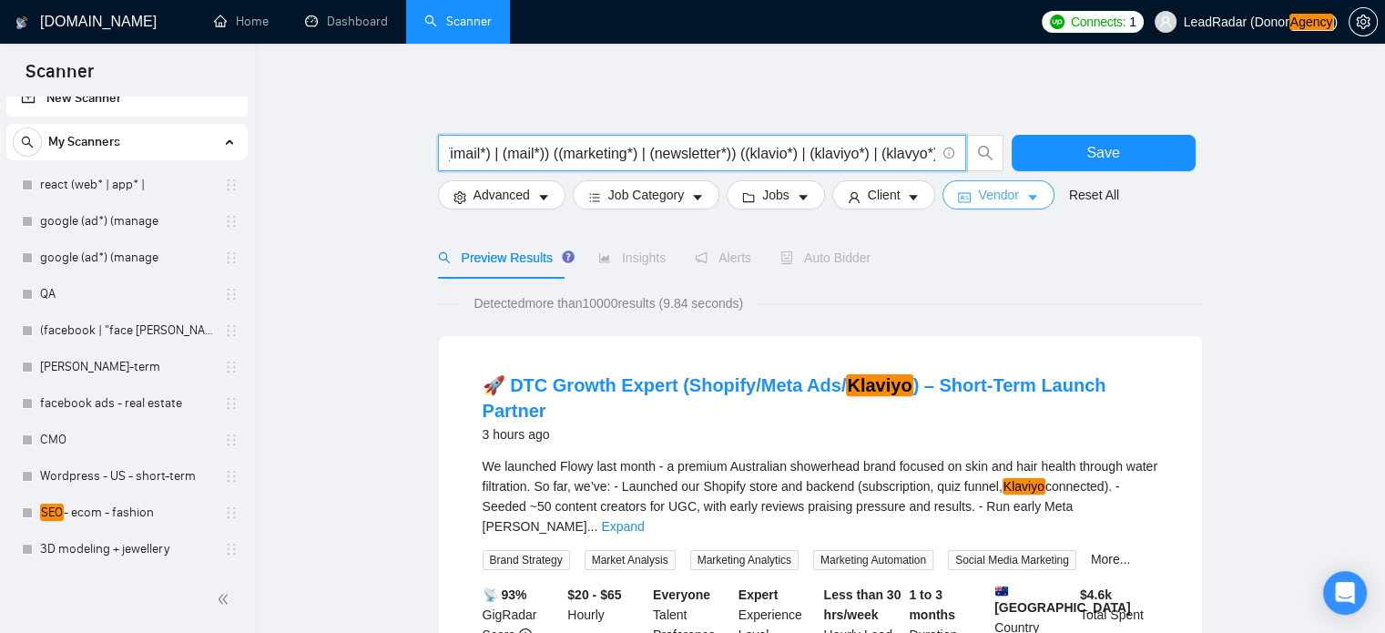
scroll to position [0, 137]
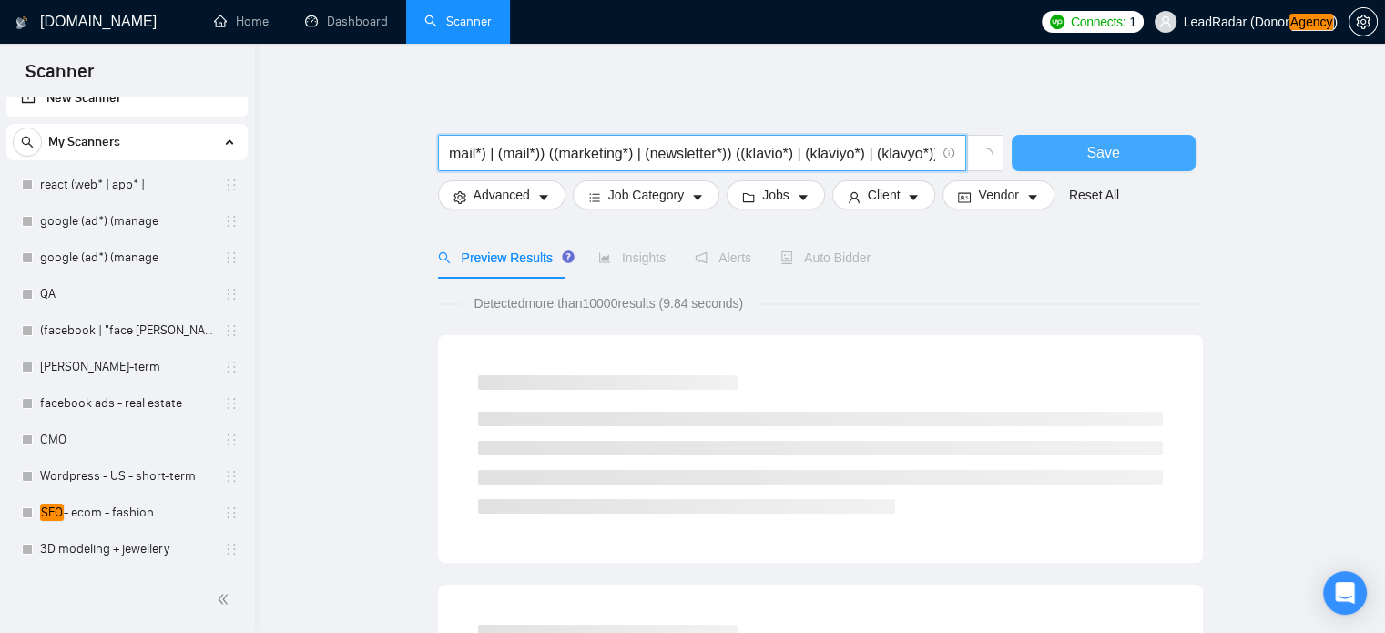
type input "((email*) | "e-mail" | (imail*) | (mail*)) ((marketing*) | (newsletter*)) ((kla…"
click at [1162, 143] on button "Save" at bounding box center [1103, 153] width 184 height 36
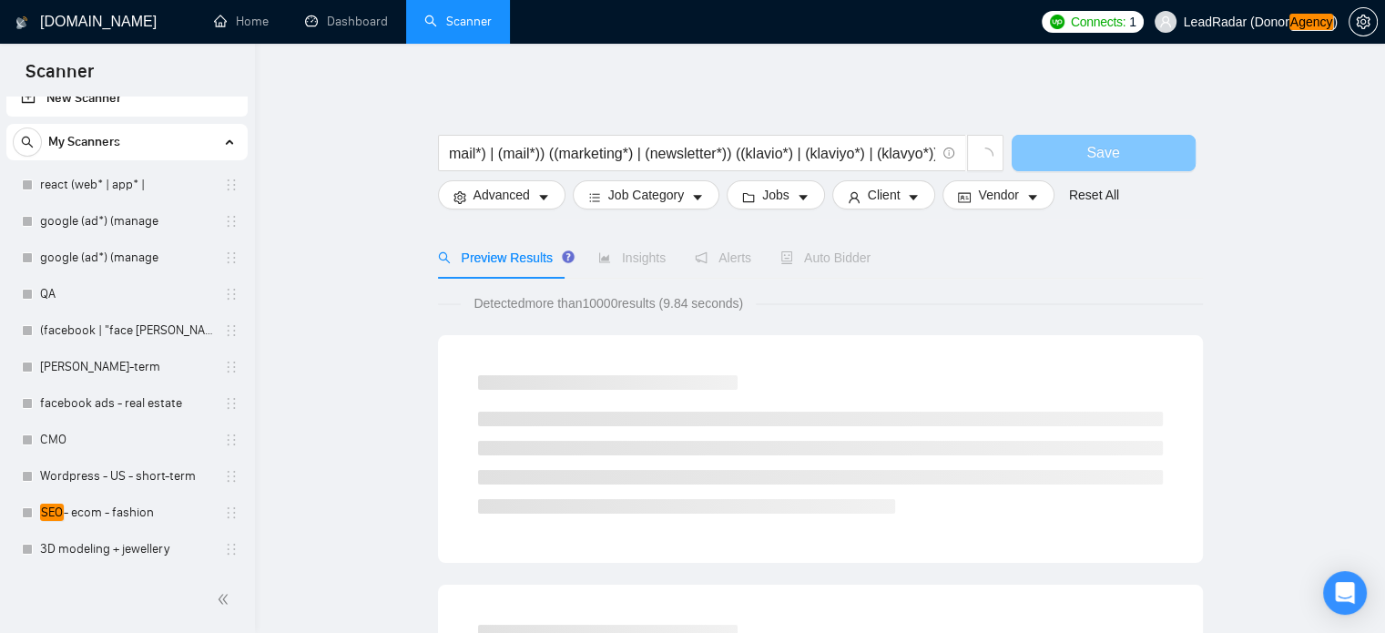
scroll to position [0, 0]
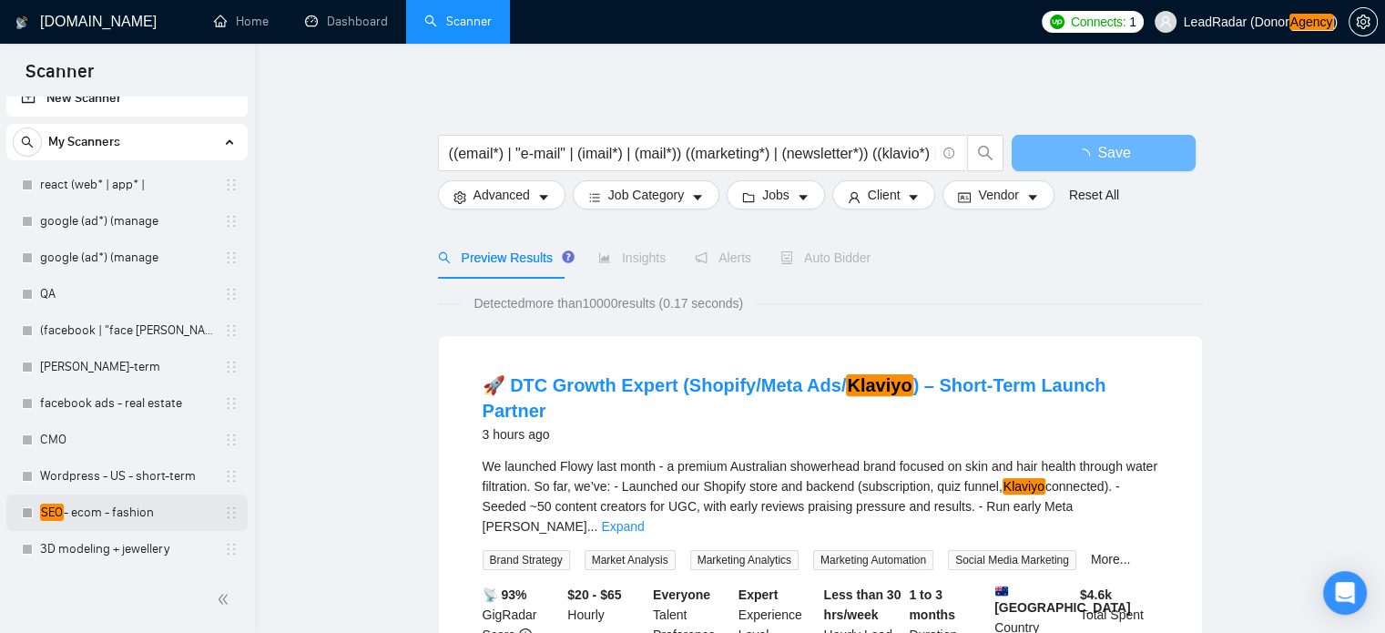
click at [121, 512] on link "SEO - ecom - fashion" at bounding box center [126, 512] width 173 height 36
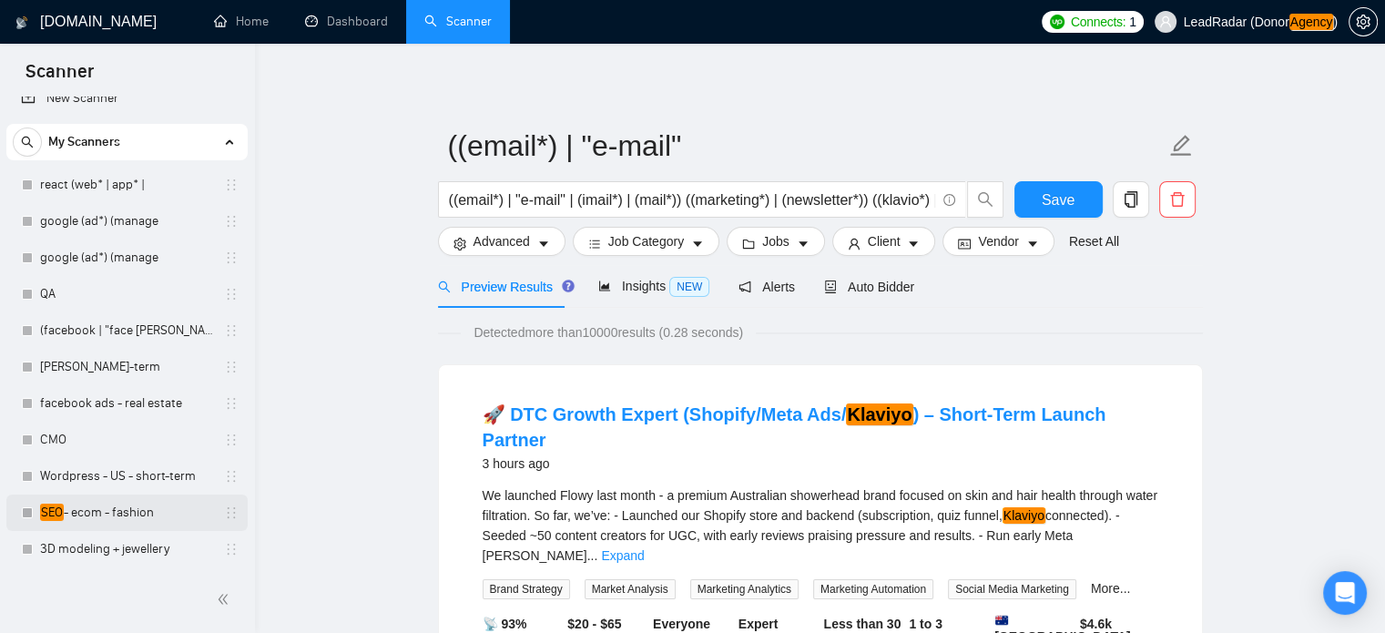
click at [93, 521] on link "SEO - ecom - fashion" at bounding box center [126, 512] width 173 height 36
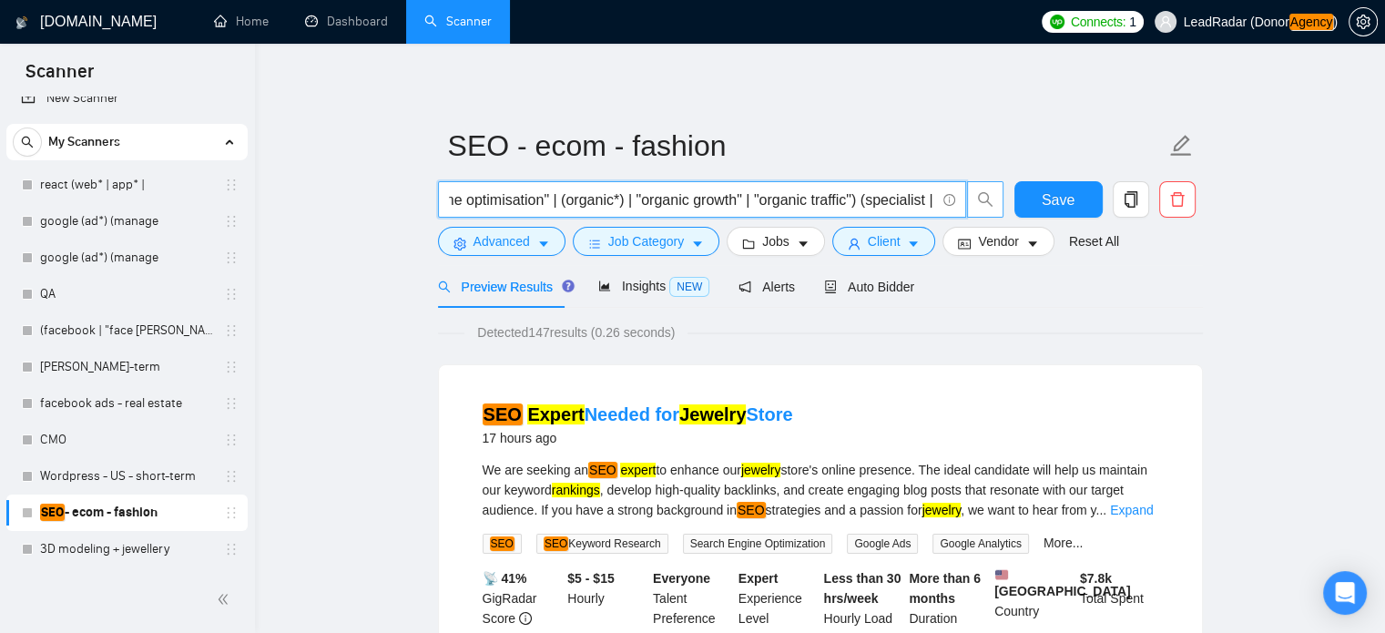
scroll to position [0, 911]
drag, startPoint x: 853, startPoint y: 204, endPoint x: 651, endPoint y: 221, distance: 202.8
click at [651, 221] on div "((seo*) | "search engine optimization" | "search engine optimisation" | (organi…" at bounding box center [720, 204] width 573 height 46
click at [665, 200] on input "((seo*) | "search engine optimization" | "search engine optimisation" | (organi…" at bounding box center [692, 199] width 486 height 23
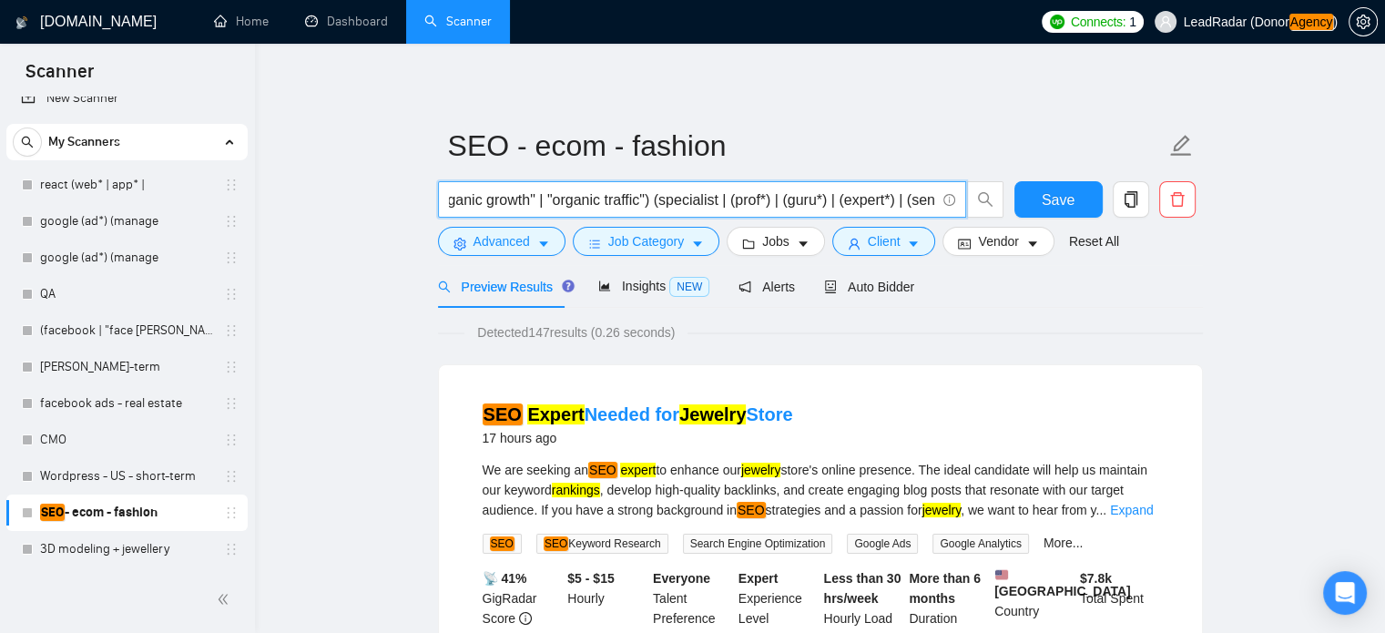
click at [659, 205] on input "((seo*) | "search engine optimization" | "search engine optimisation" | (organi…" at bounding box center [692, 199] width 486 height 23
click at [719, 205] on input "((seo*) | "search engine optimization" | "search engine optimisation" | (organi…" at bounding box center [692, 199] width 486 height 23
click at [662, 207] on input "((seo*) | "search engine optimization" | "search engine optimisation" | (organi…" at bounding box center [692, 199] width 486 height 23
type input "((seo*) | "search engine optimization" | "search engine optimisation" | (organi…"
click at [1055, 199] on span "Save" at bounding box center [1057, 199] width 33 height 23
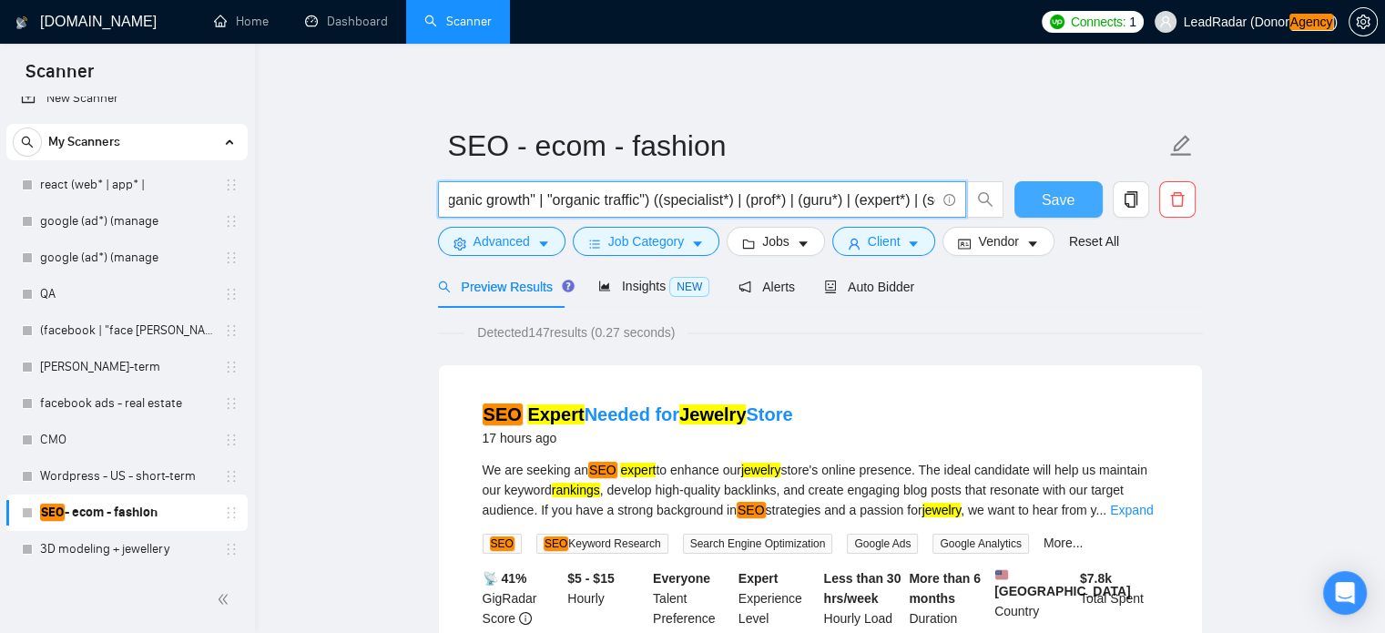
scroll to position [0, 0]
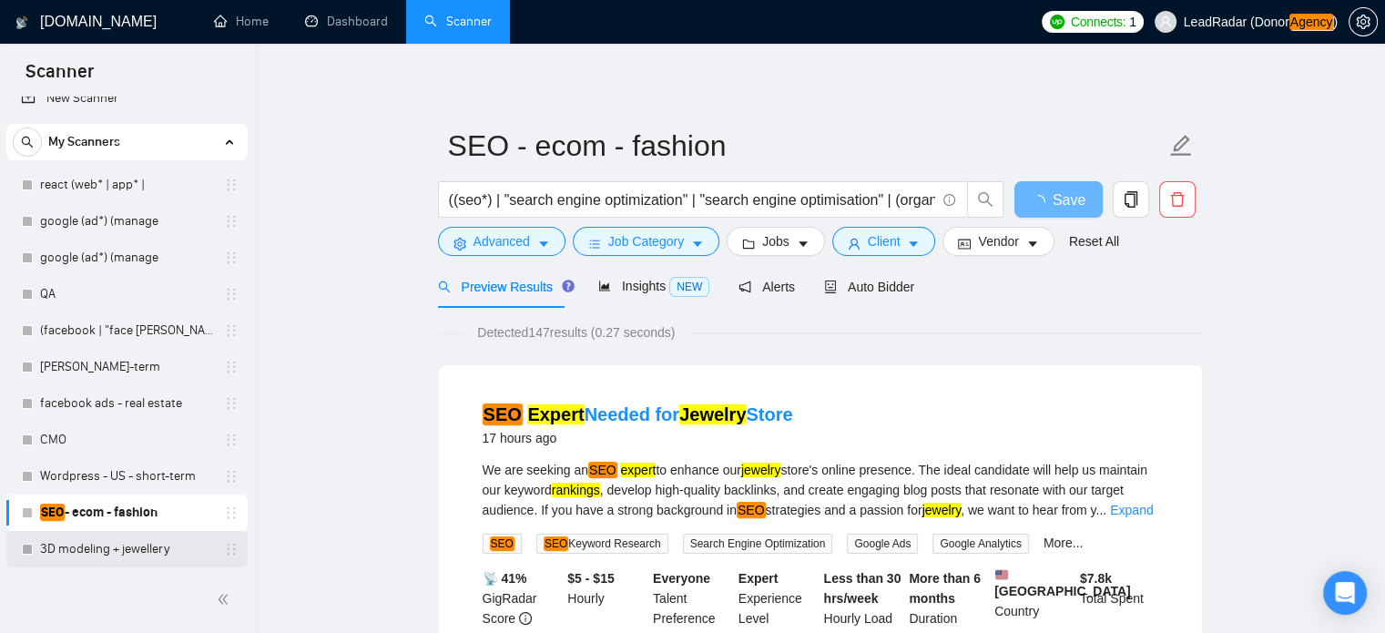
click at [65, 547] on link "3D modeling + jewellery" at bounding box center [126, 549] width 173 height 36
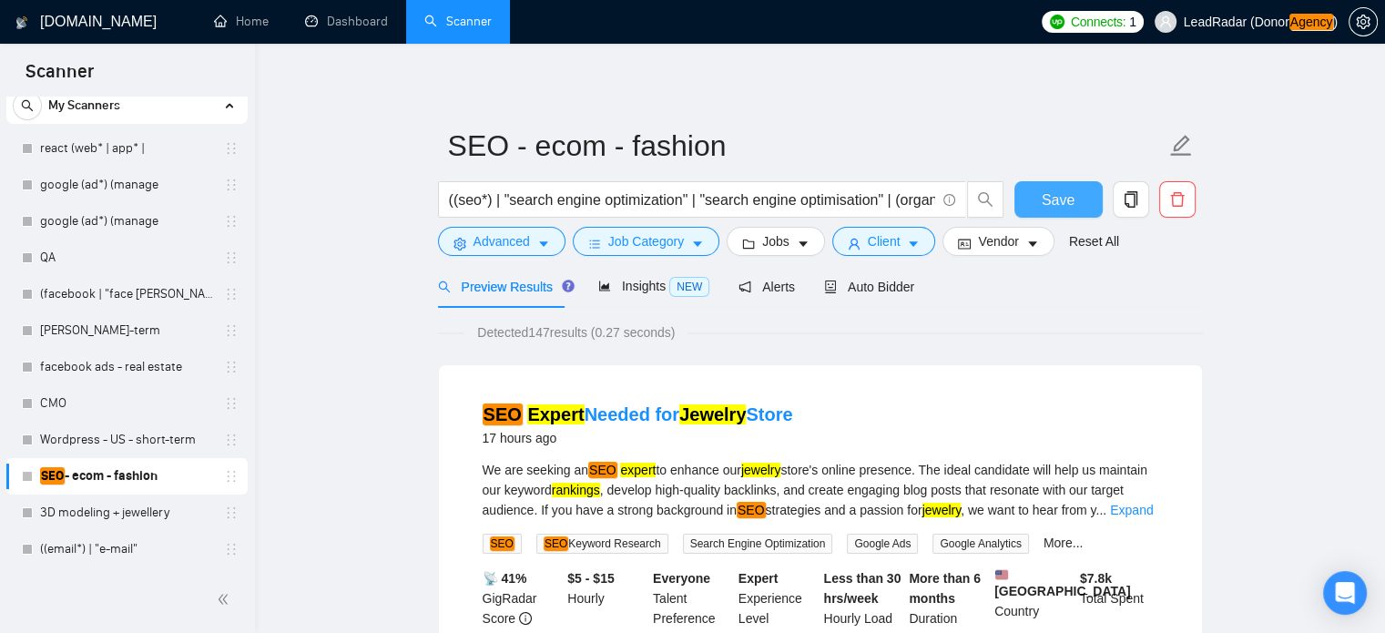
click at [1064, 198] on span "Save" at bounding box center [1057, 199] width 33 height 23
click at [109, 544] on link "((email*) | "e-mail"" at bounding box center [126, 549] width 173 height 36
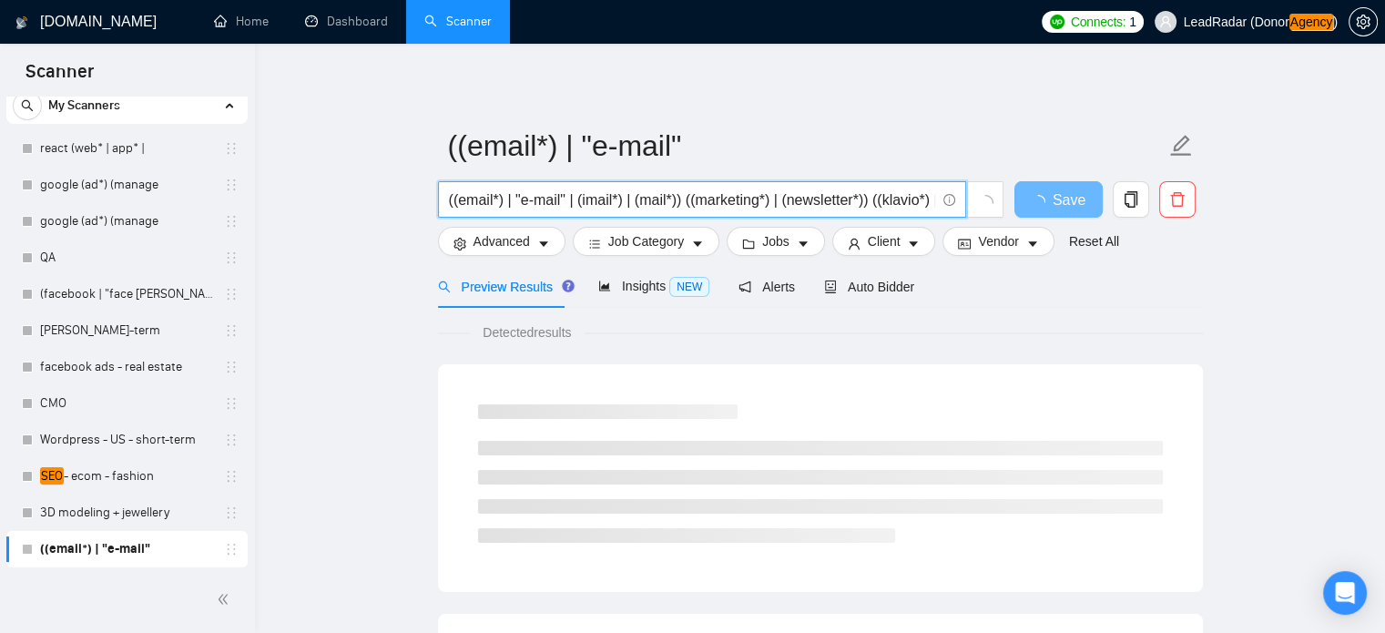
click at [850, 196] on input "((email*) | "e-mail" | (imail*) | (mail*)) ((marketing*) | (newsletter*)) ((kla…" at bounding box center [692, 199] width 486 height 23
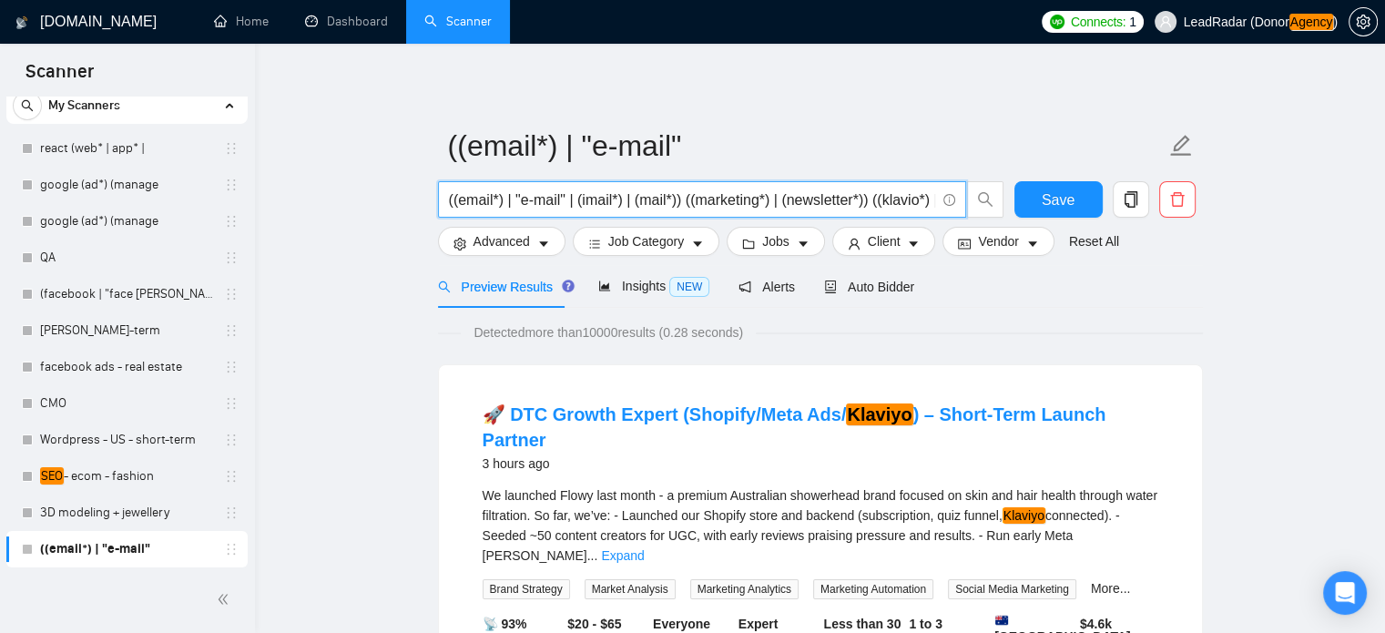
click at [869, 202] on input "((email*) | "e-mail" | (imail*) | (mail*)) ((marketing*) | (newsletter*)) ((kla…" at bounding box center [692, 199] width 486 height 23
paste input "specialist | (prof*) | (guru*) | (expert*) | (senior*) | (consult*))("
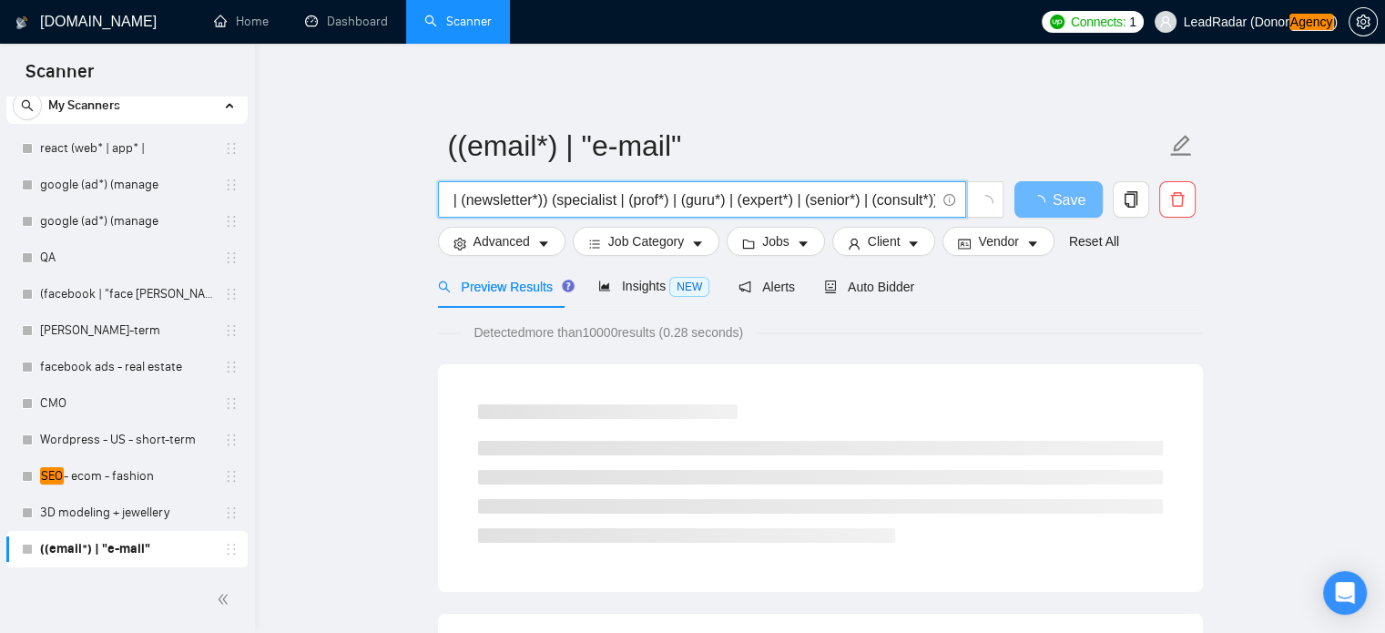
click at [552, 204] on input "((email*) | "e-mail" | (imail*) | (mail*)) ((marketing*) | (newsletter*)) (spec…" at bounding box center [692, 199] width 486 height 23
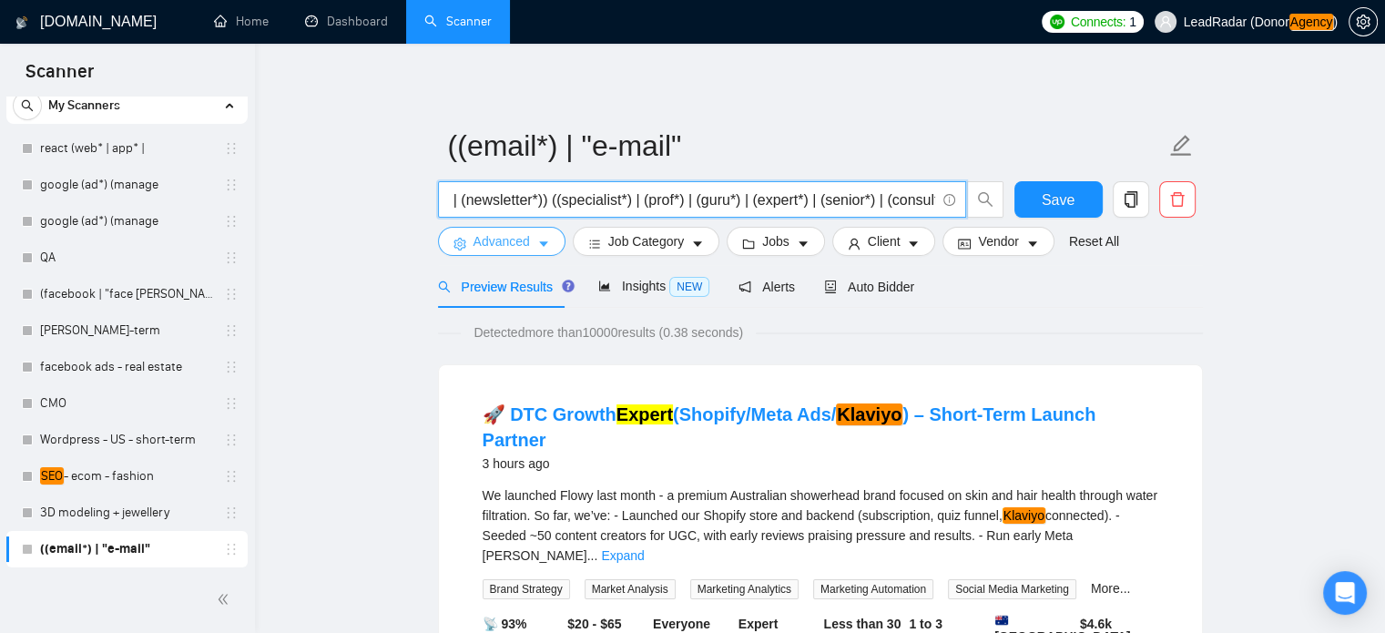
type input "((email*) | "e-mail" | (imail*) | (mail*)) ((marketing*) | (newsletter*)) ((spe…"
click at [506, 243] on span "Advanced" at bounding box center [501, 241] width 56 height 20
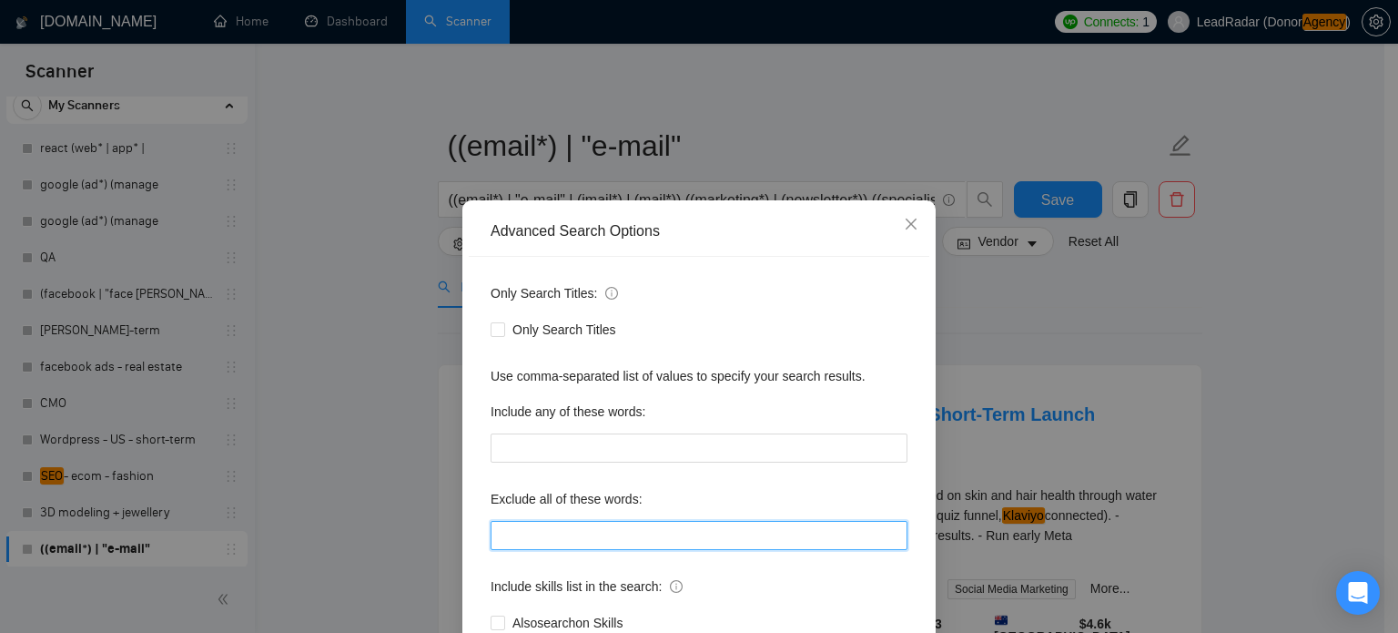
click at [543, 527] on input "text" at bounding box center [699, 535] width 417 height 29
type input "a"
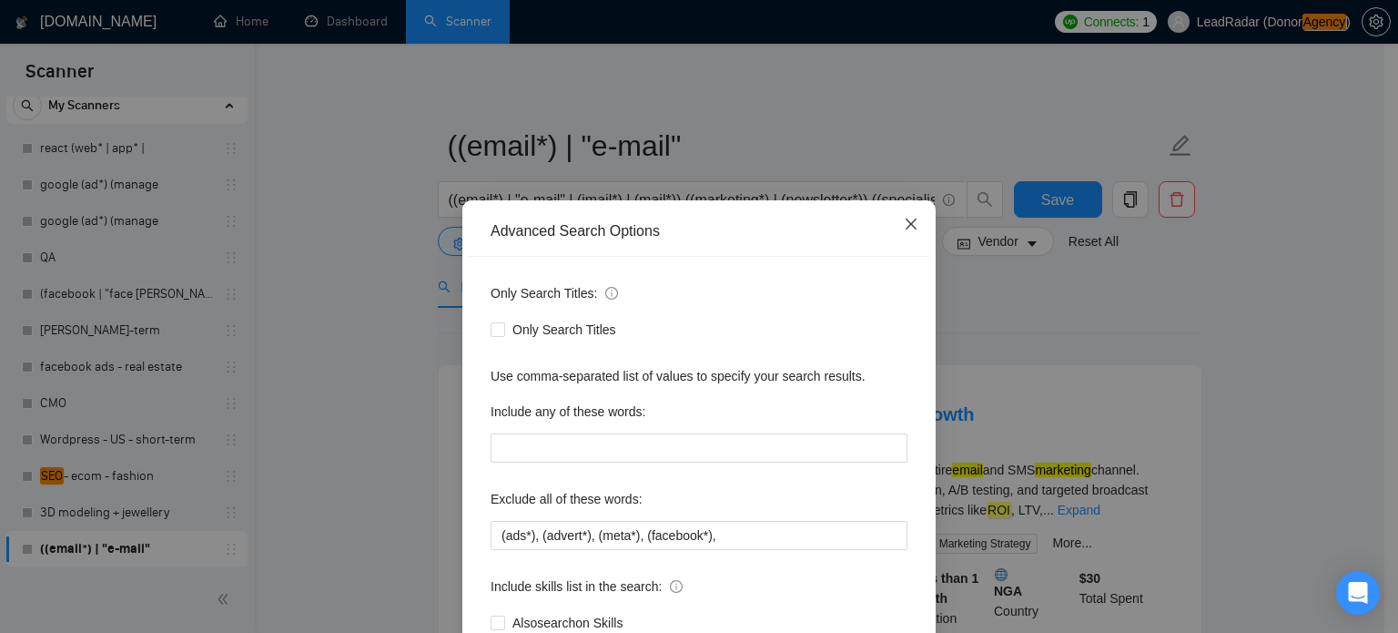
click at [907, 225] on icon "close" at bounding box center [911, 224] width 15 height 15
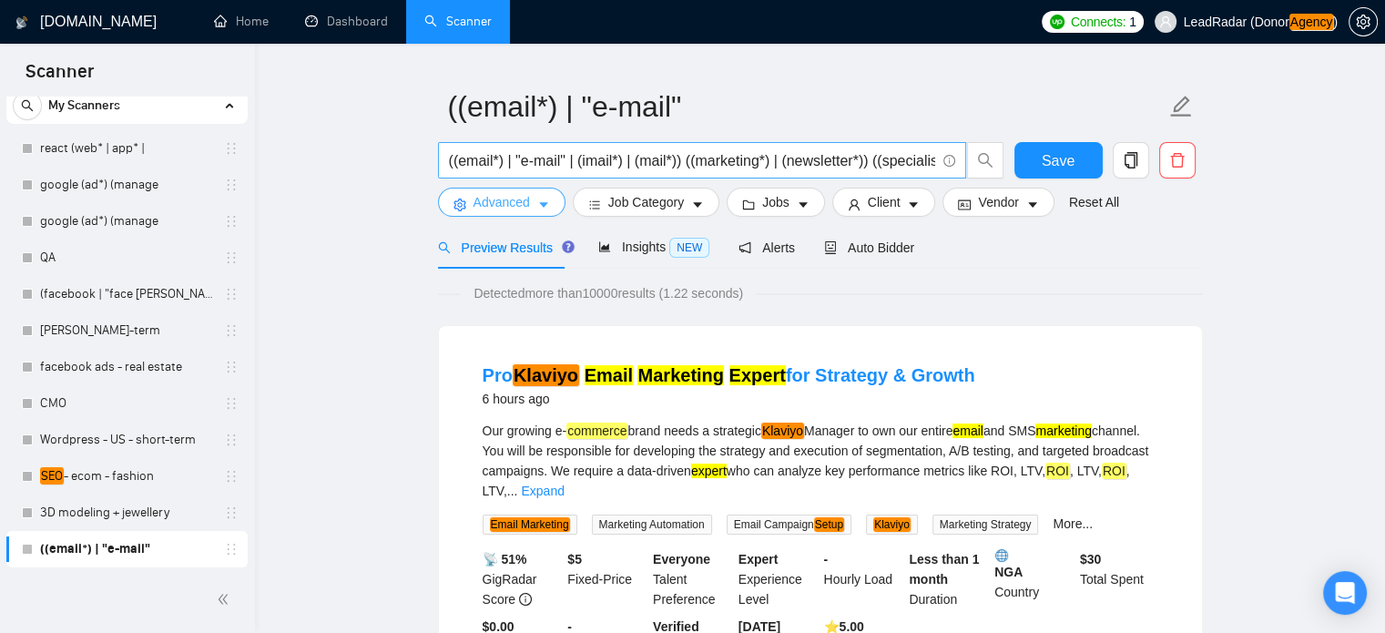
scroll to position [29, 0]
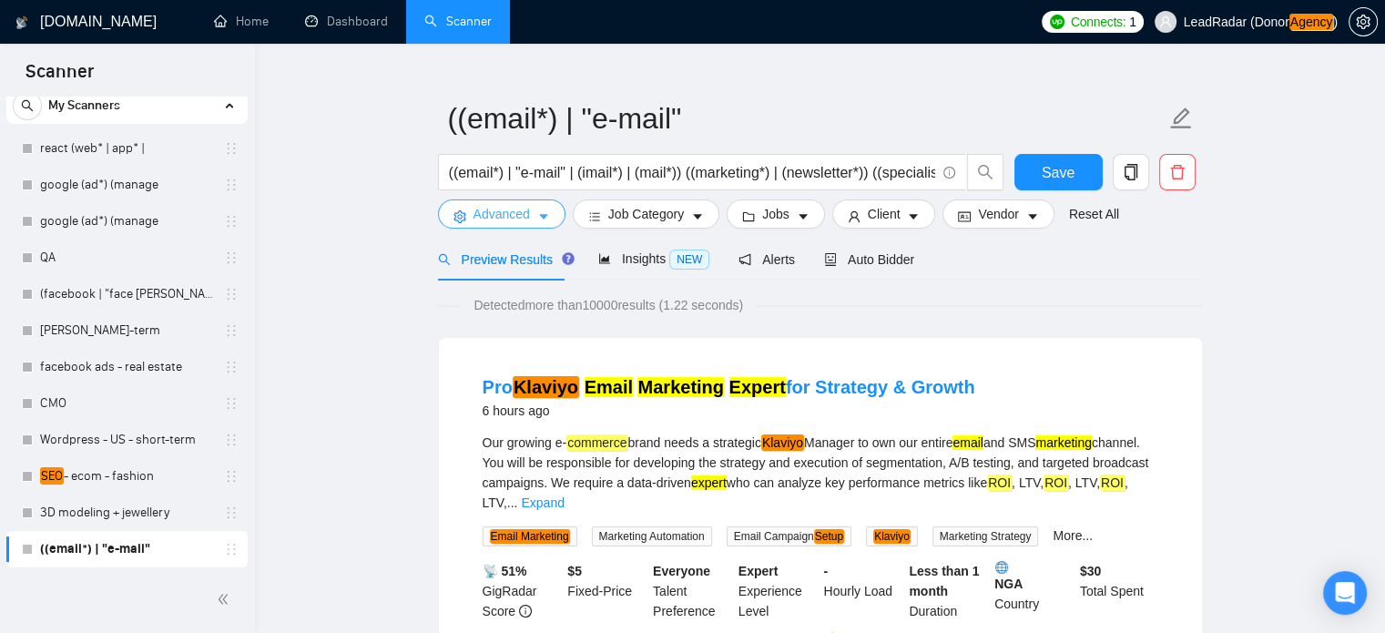
click at [466, 224] on button "Advanced" at bounding box center [501, 213] width 127 height 29
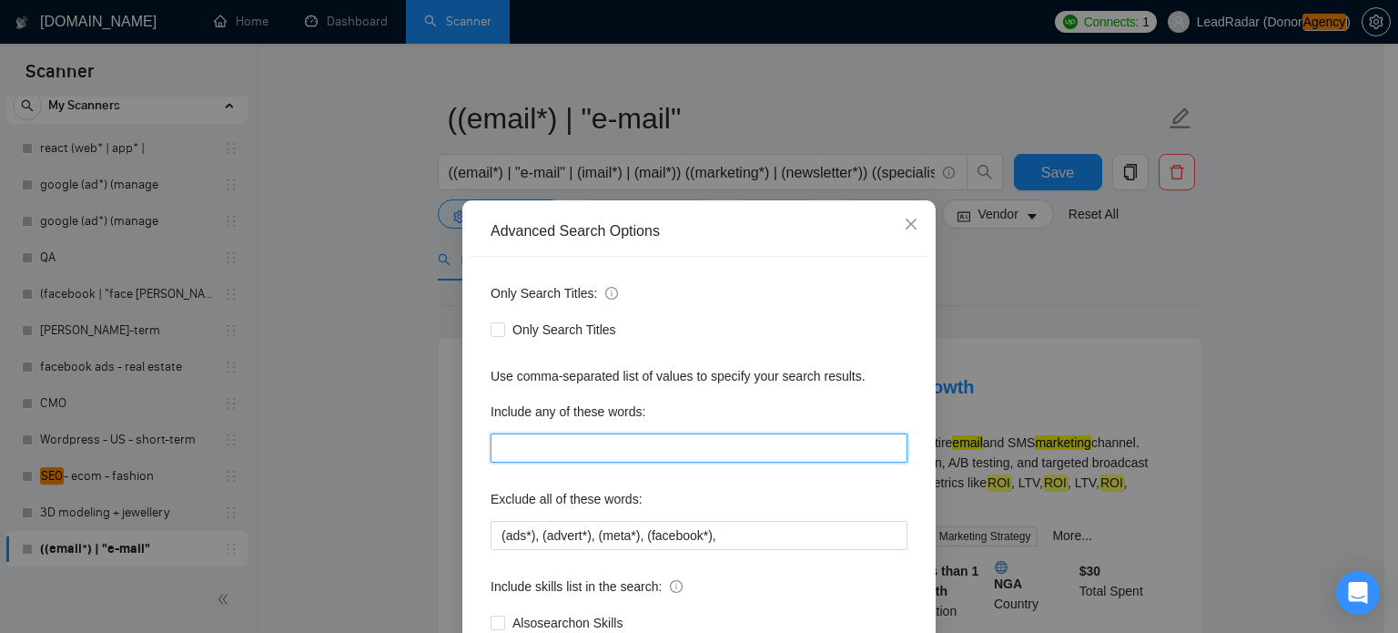
click at [591, 442] on input "text" at bounding box center [699, 447] width 417 height 29
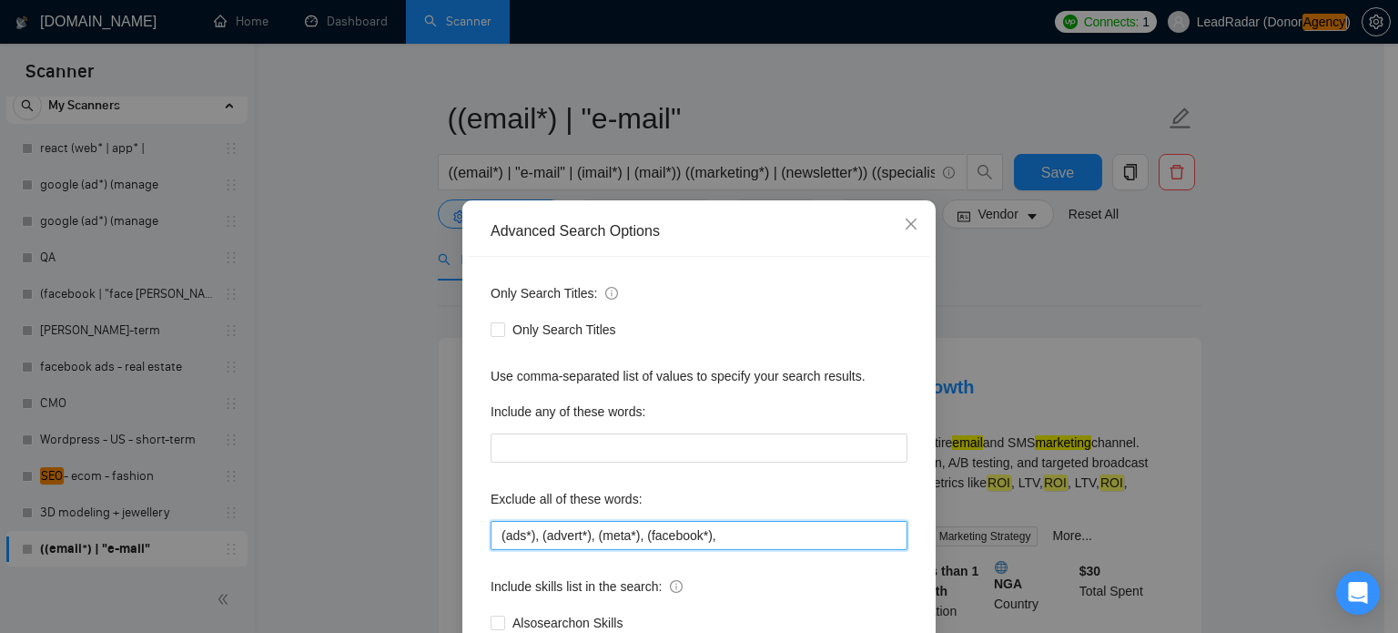
click at [712, 531] on input "(ads*), (advert*), (meta*), (facebook*)," at bounding box center [699, 535] width 417 height 29
type input "(ads*), (advert*), (meta*), (facebook*),"
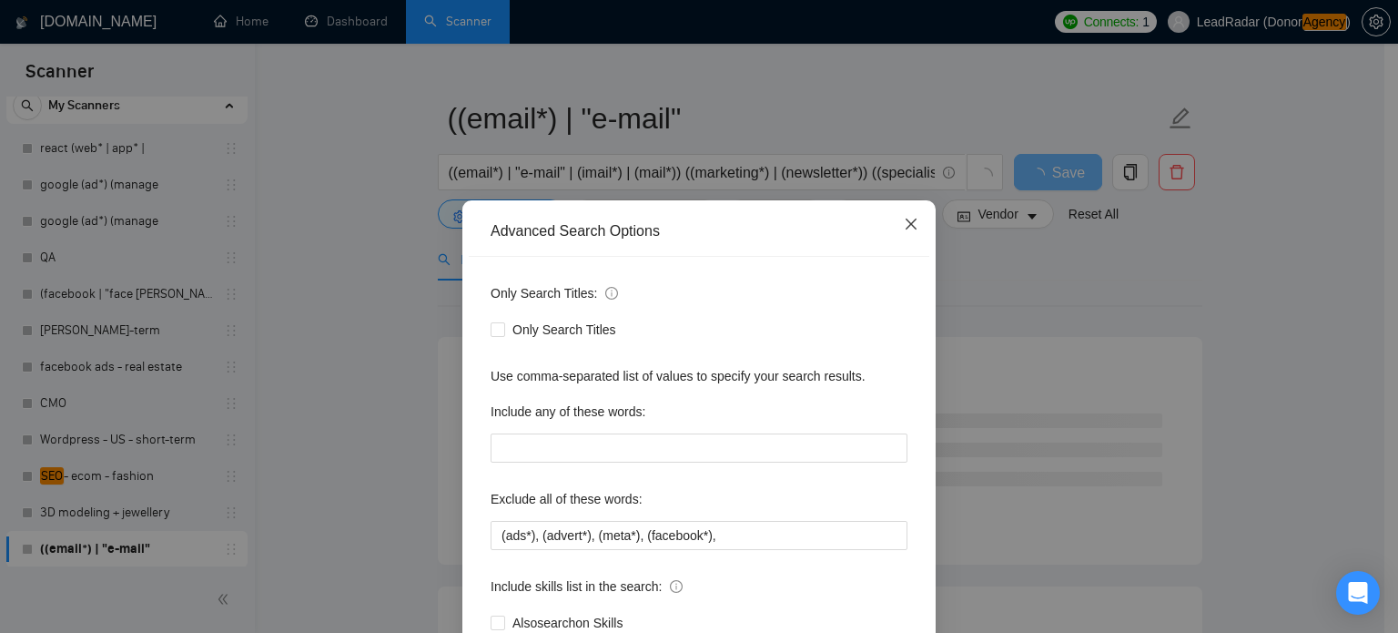
click at [918, 225] on span "Close" at bounding box center [911, 224] width 49 height 49
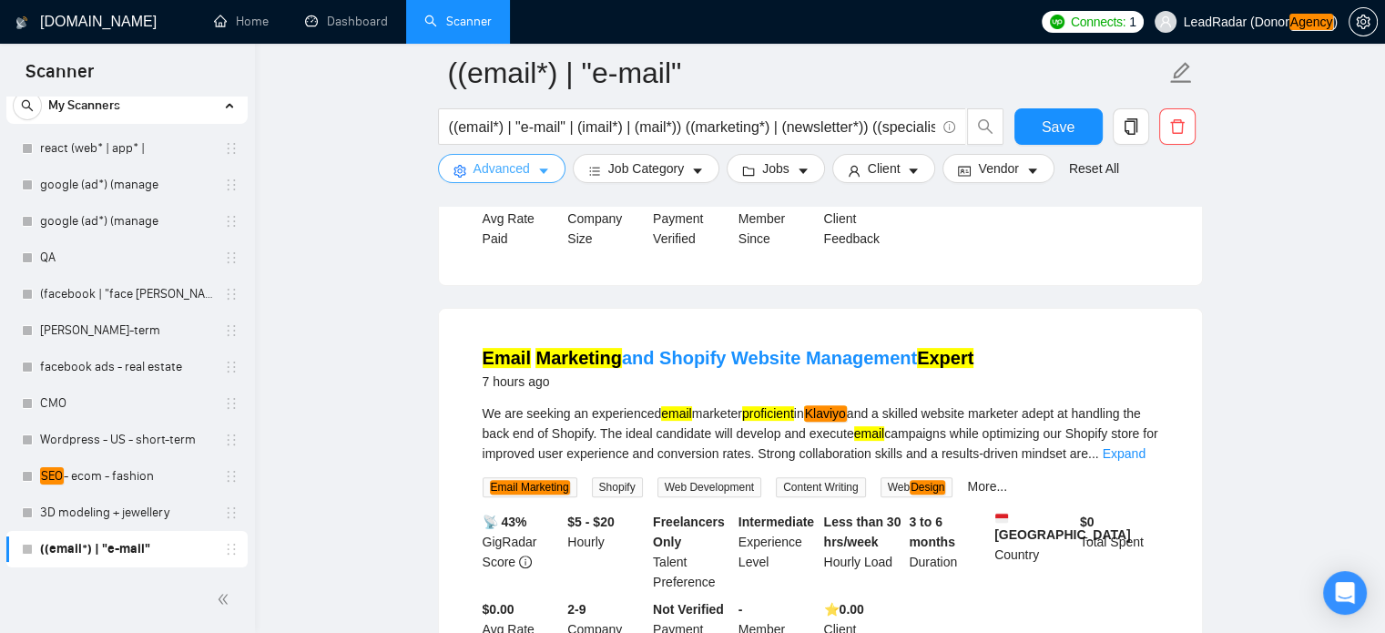
scroll to position [561, 0]
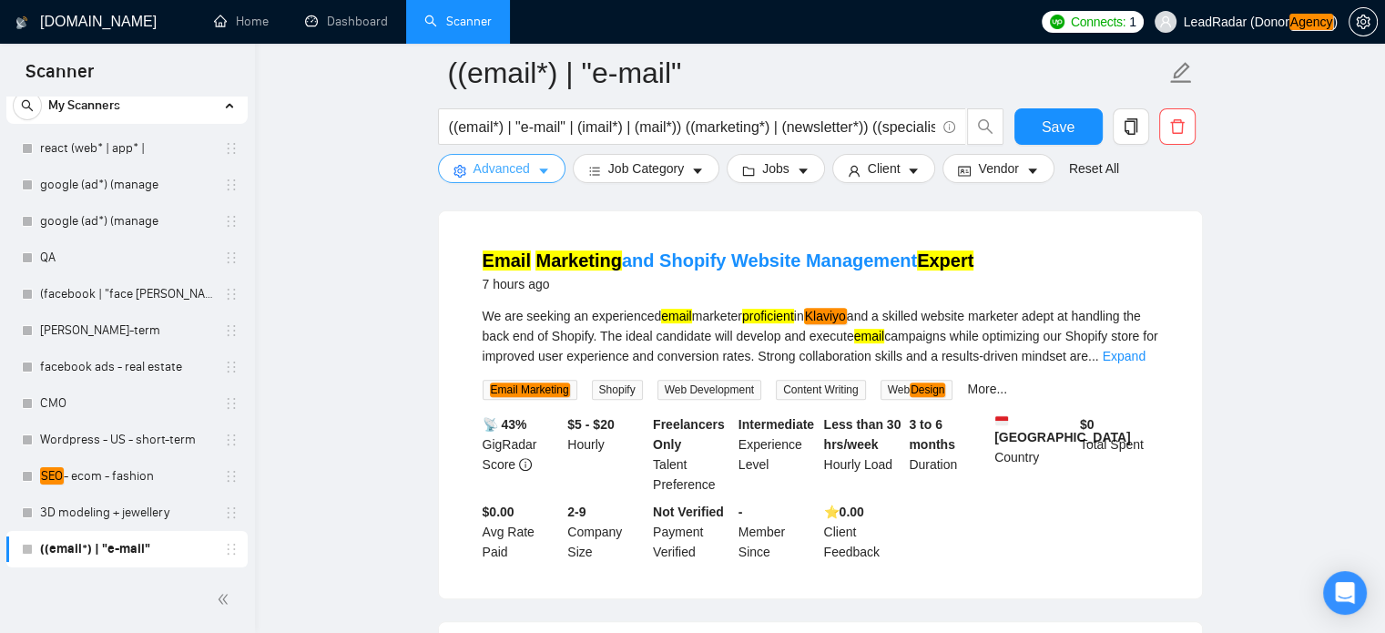
click at [498, 167] on span "Advanced" at bounding box center [501, 168] width 56 height 20
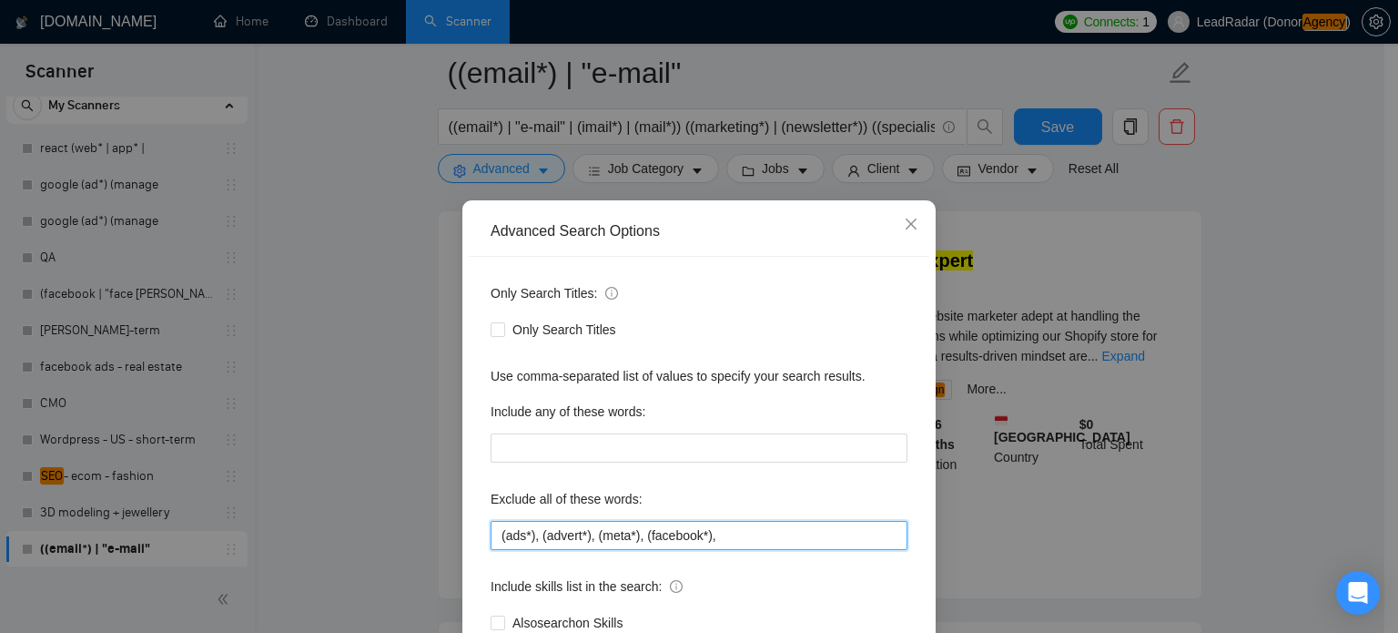
click at [785, 537] on input "(ads*), (advert*), (meta*), (facebook*)," at bounding box center [699, 535] width 417 height 29
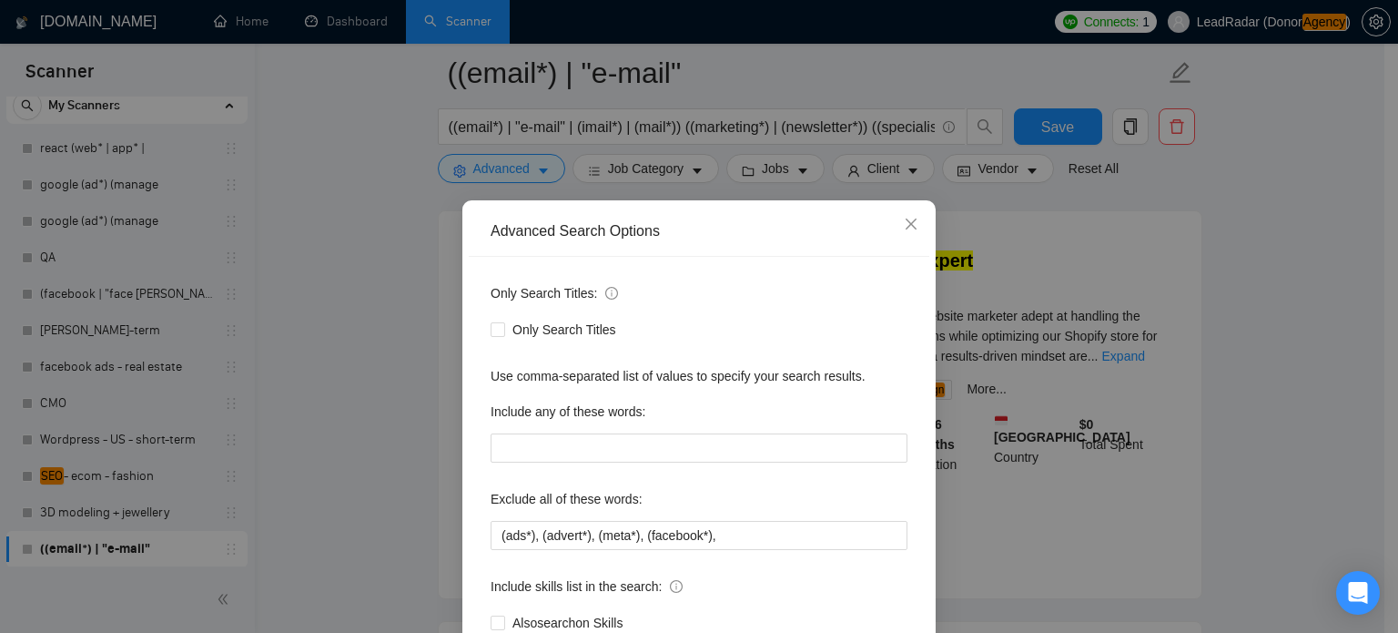
click at [1213, 401] on div "Advanced Search Options Only Search Titles: Only Search Titles Use comma-separa…" at bounding box center [699, 316] width 1398 height 633
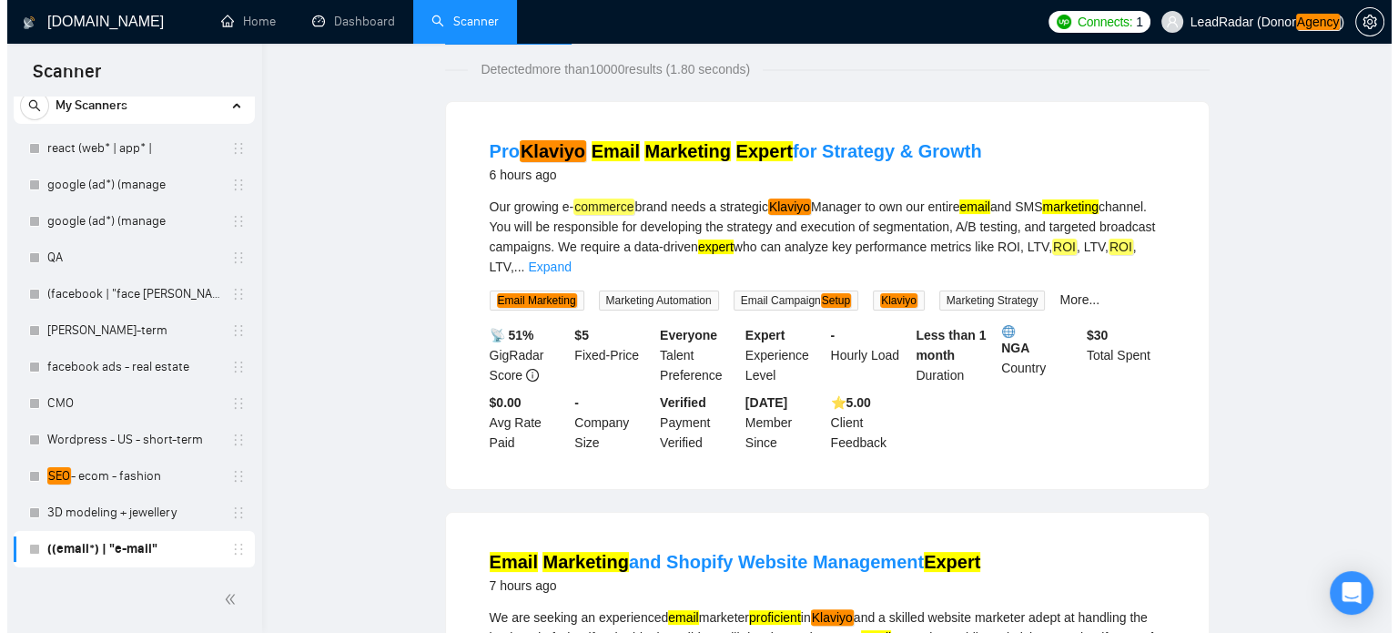
scroll to position [0, 0]
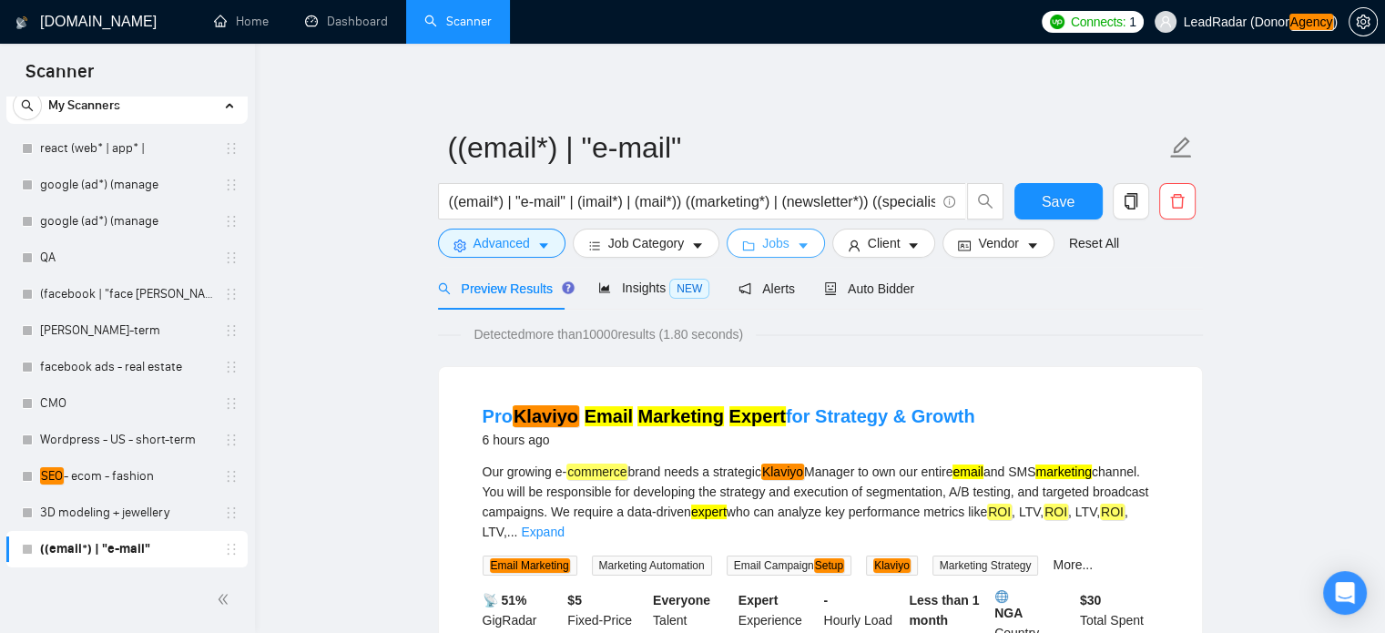
click at [797, 243] on icon "caret-down" at bounding box center [803, 245] width 13 height 13
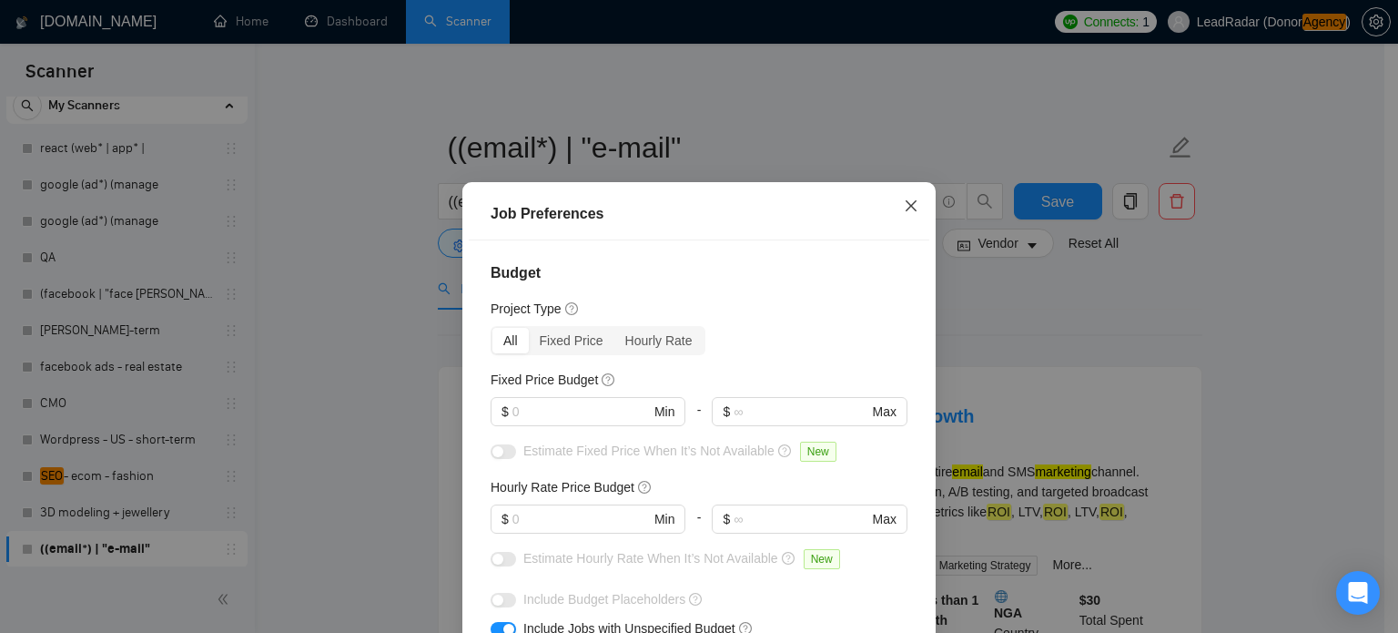
click at [909, 199] on icon "close" at bounding box center [911, 205] width 15 height 15
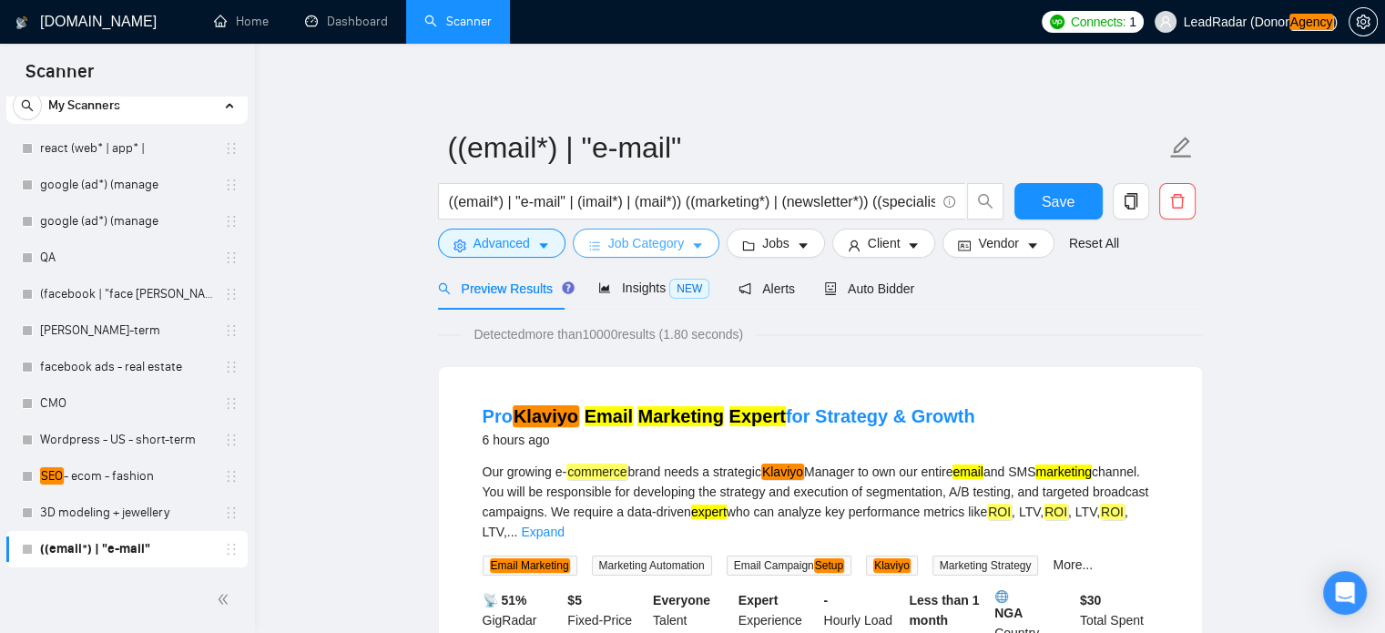
click at [666, 242] on span "Job Category" at bounding box center [646, 243] width 76 height 20
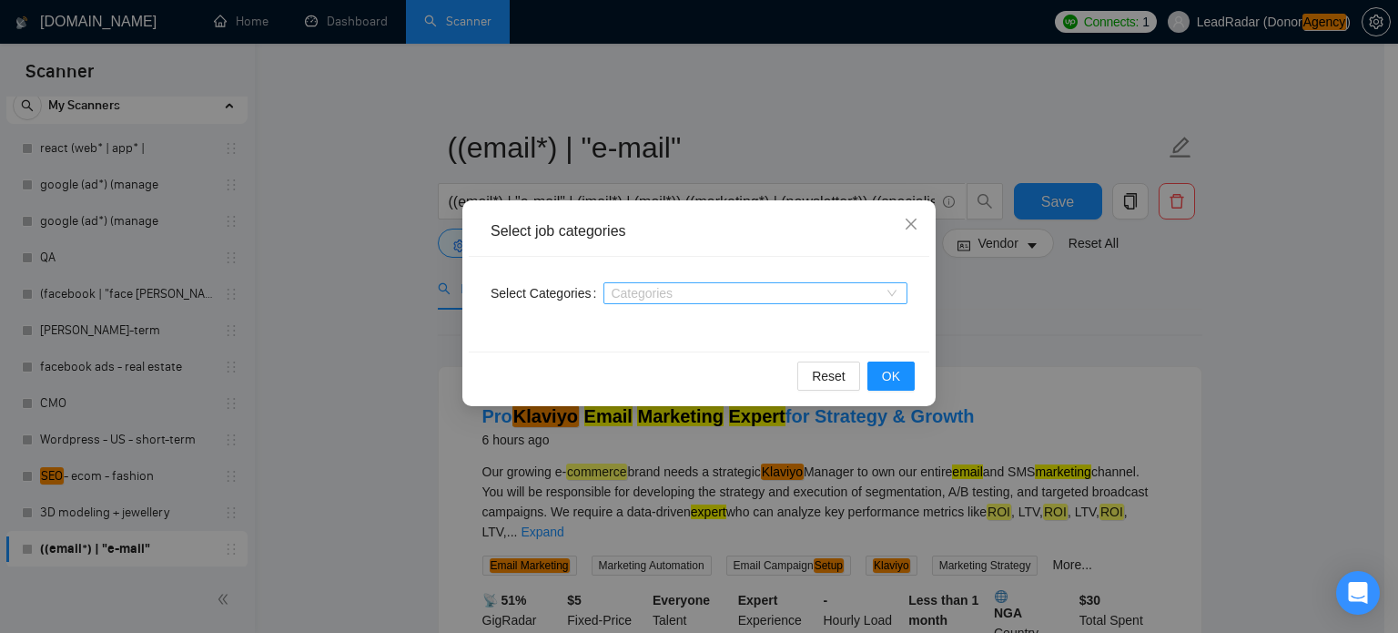
click at [671, 297] on div at bounding box center [746, 293] width 277 height 15
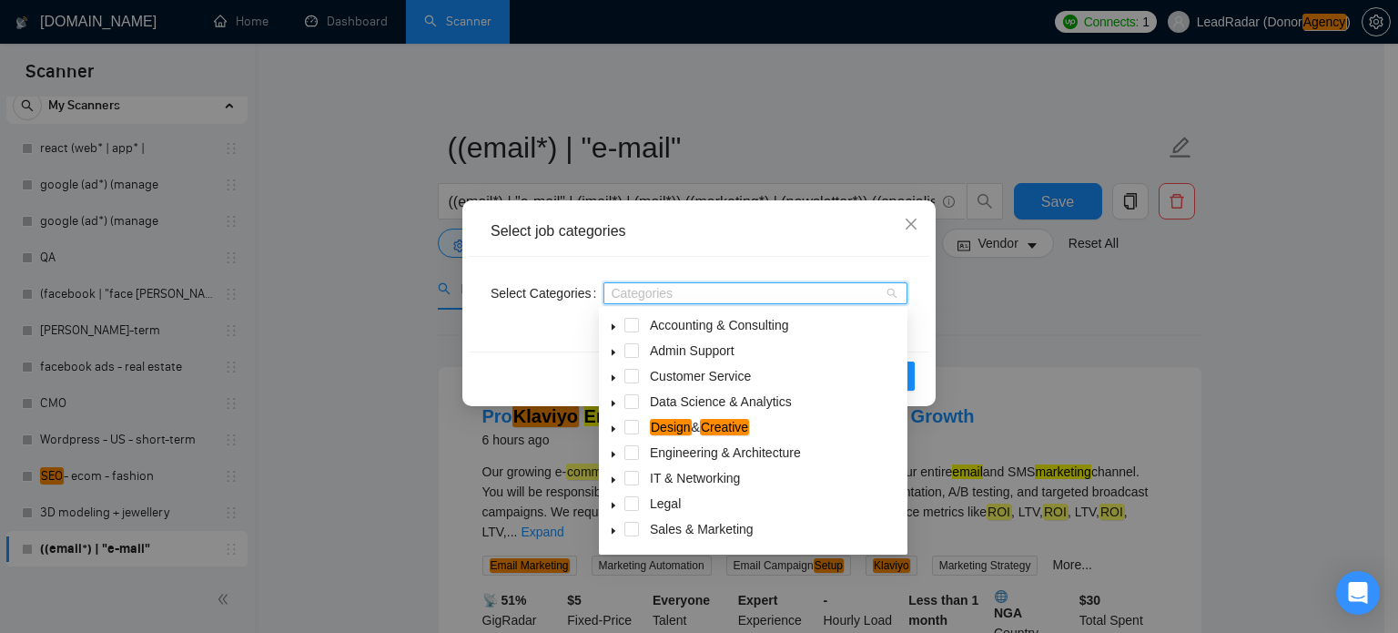
click at [615, 527] on icon "caret-down" at bounding box center [613, 530] width 9 height 9
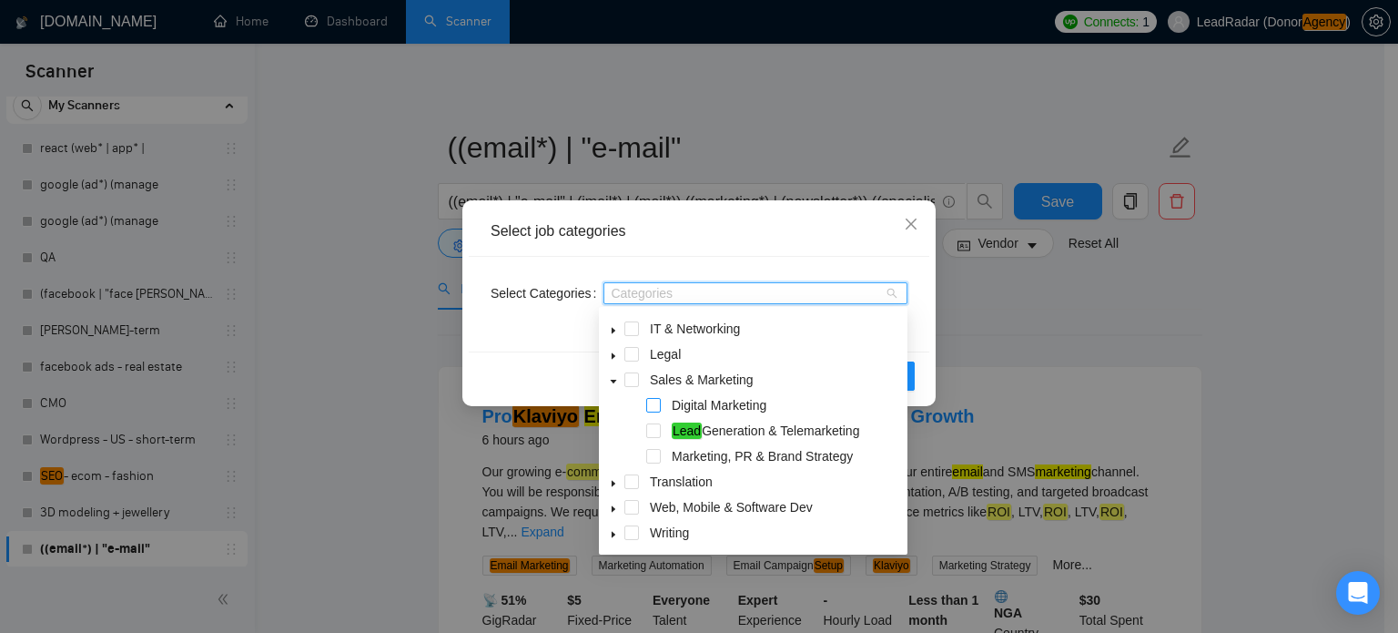
click at [659, 403] on span at bounding box center [653, 405] width 15 height 15
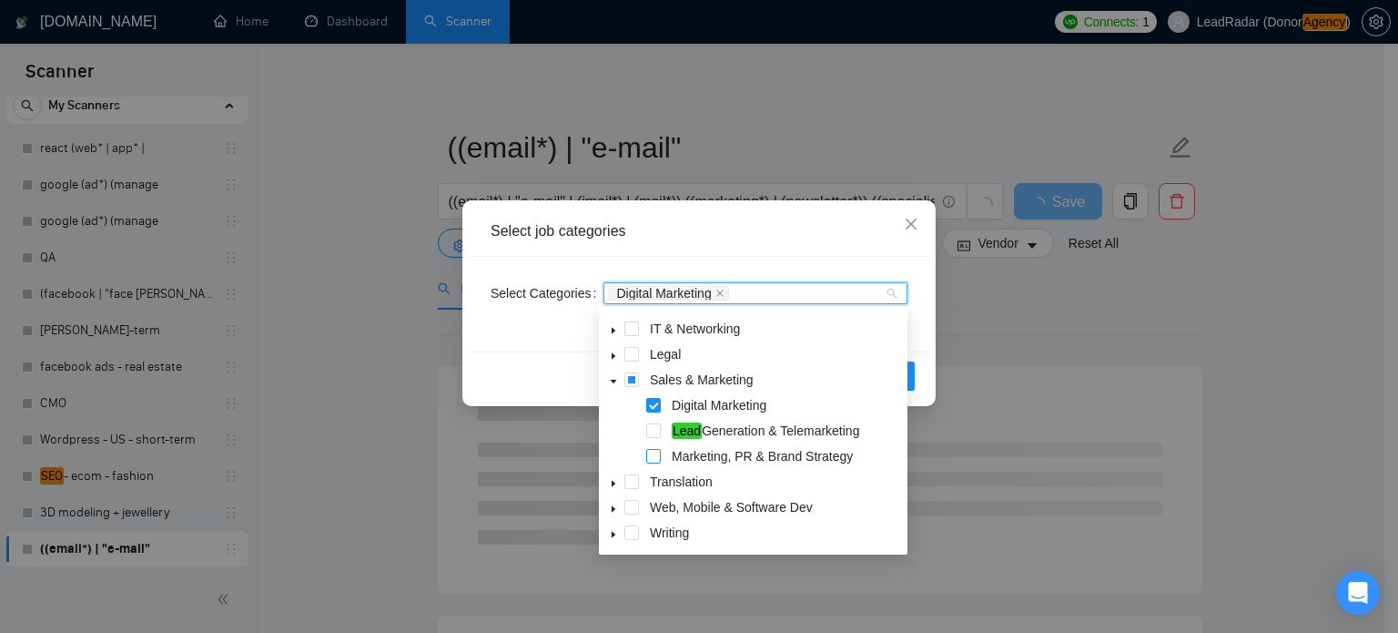
click at [655, 458] on span at bounding box center [653, 456] width 15 height 15
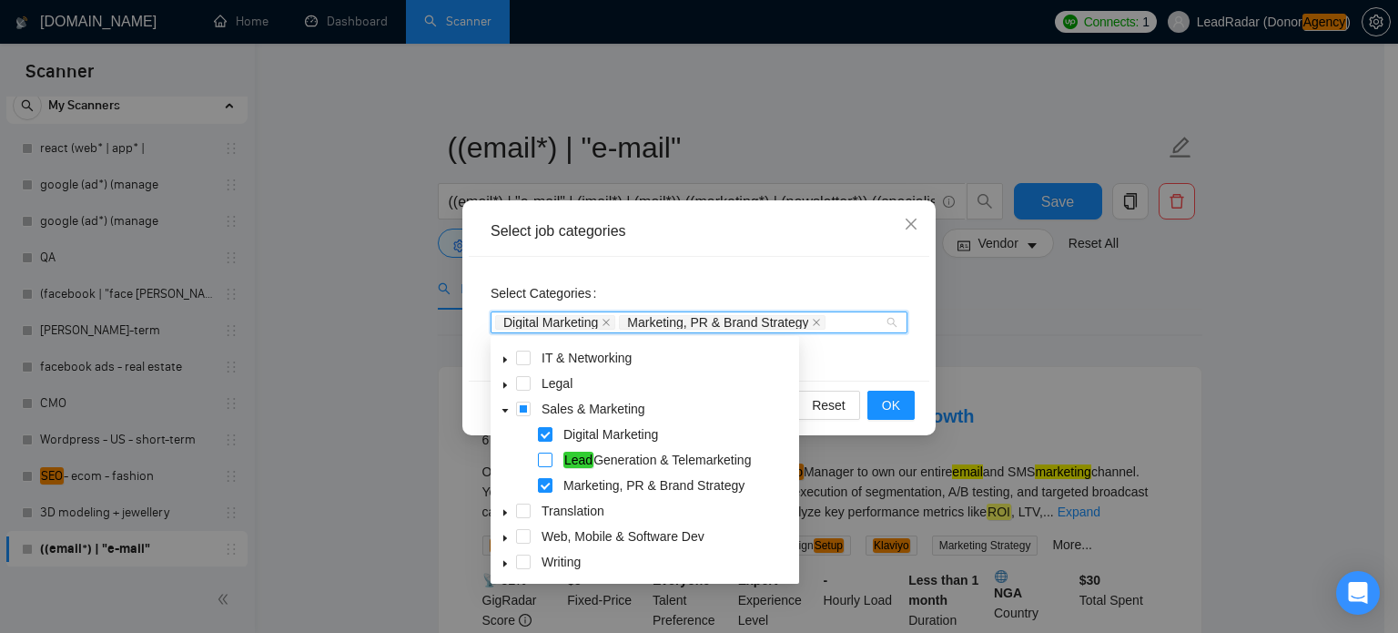
click at [543, 462] on span at bounding box center [545, 459] width 15 height 15
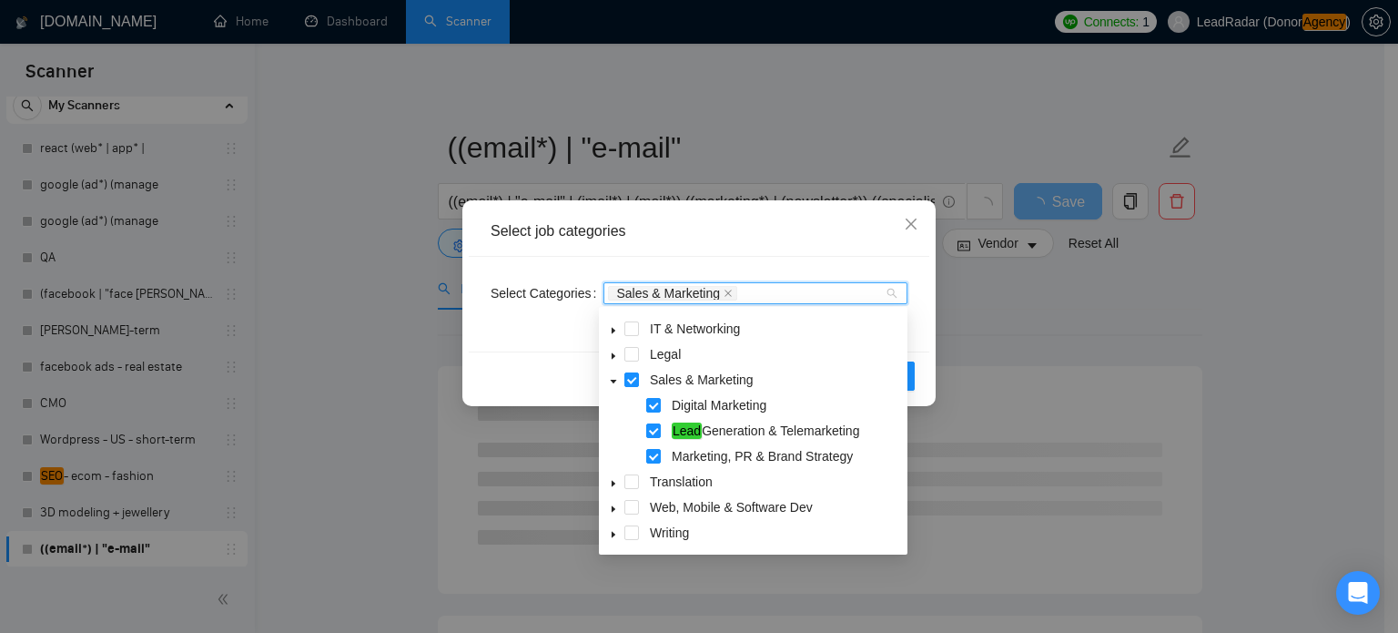
click at [885, 254] on div "Select job categories" at bounding box center [699, 232] width 461 height 50
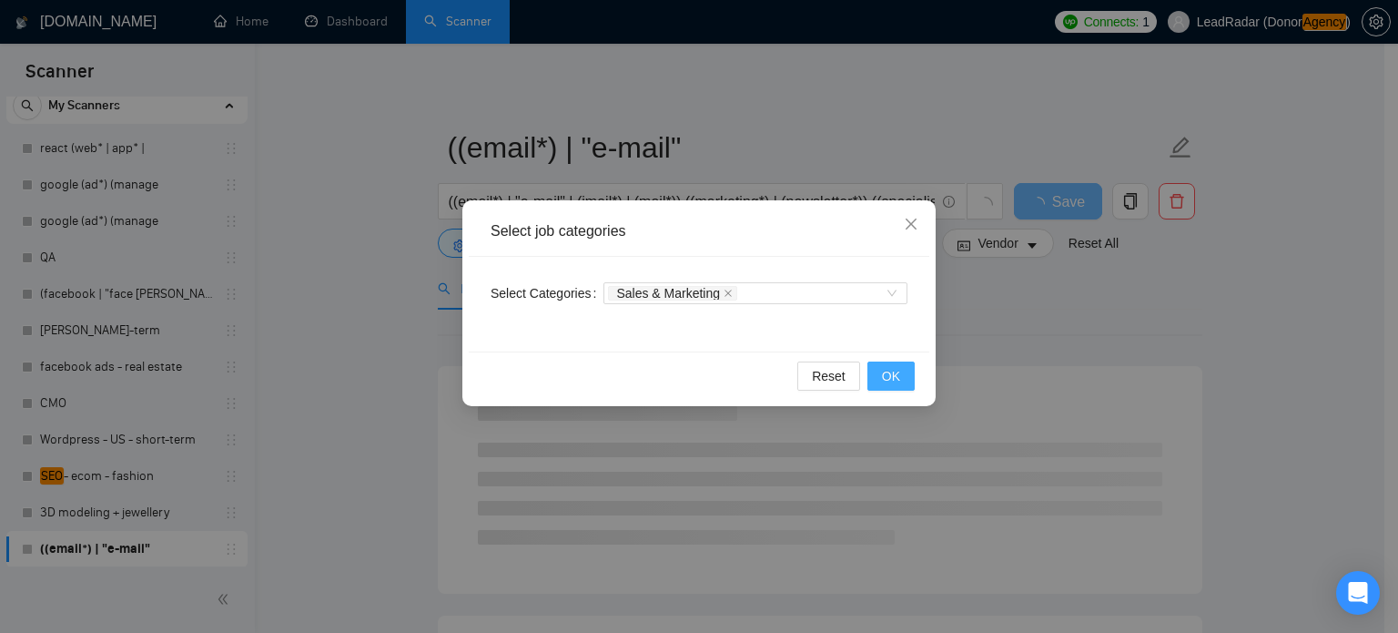
click at [900, 378] on button "OK" at bounding box center [891, 375] width 47 height 29
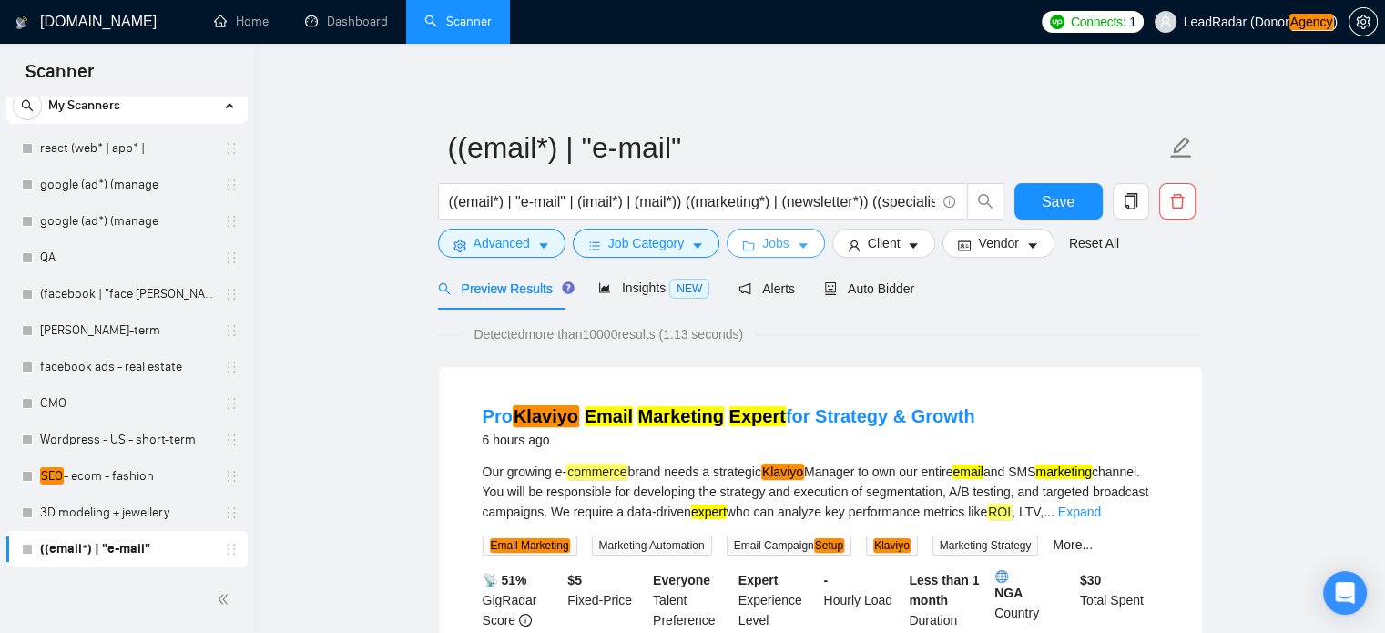
click at [773, 254] on button "Jobs" at bounding box center [775, 242] width 98 height 29
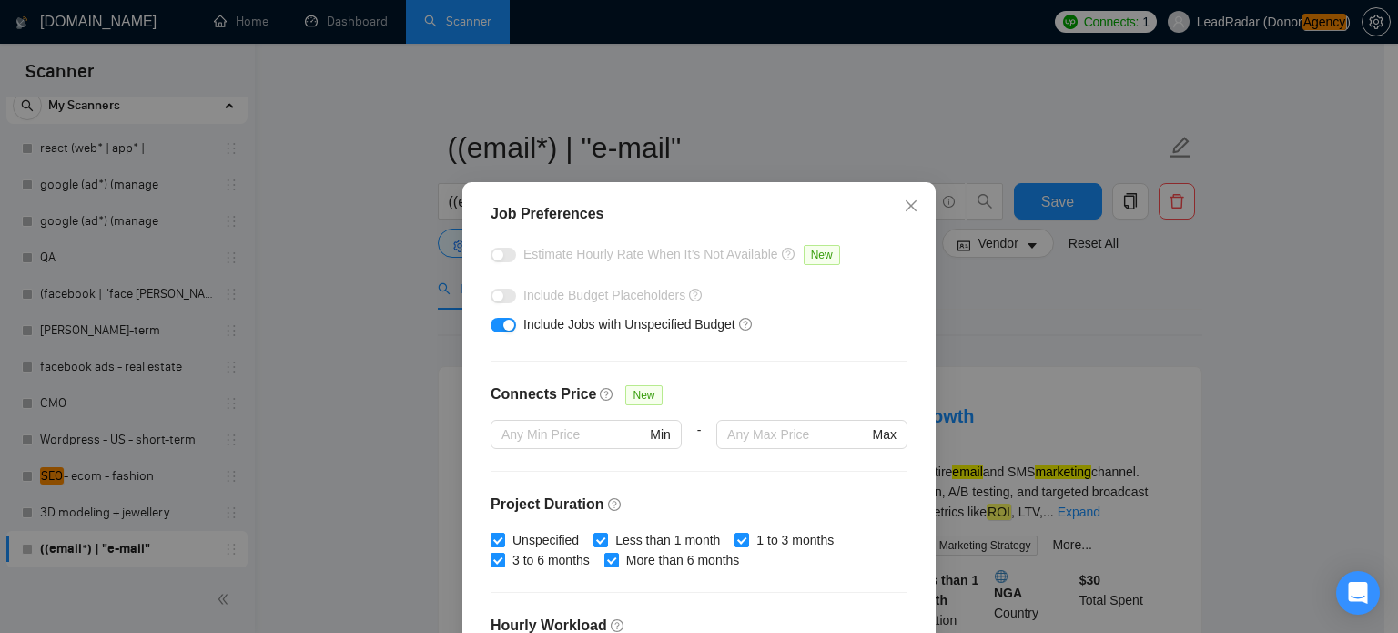
scroll to position [306, 0]
click at [913, 202] on span "Close" at bounding box center [911, 206] width 49 height 49
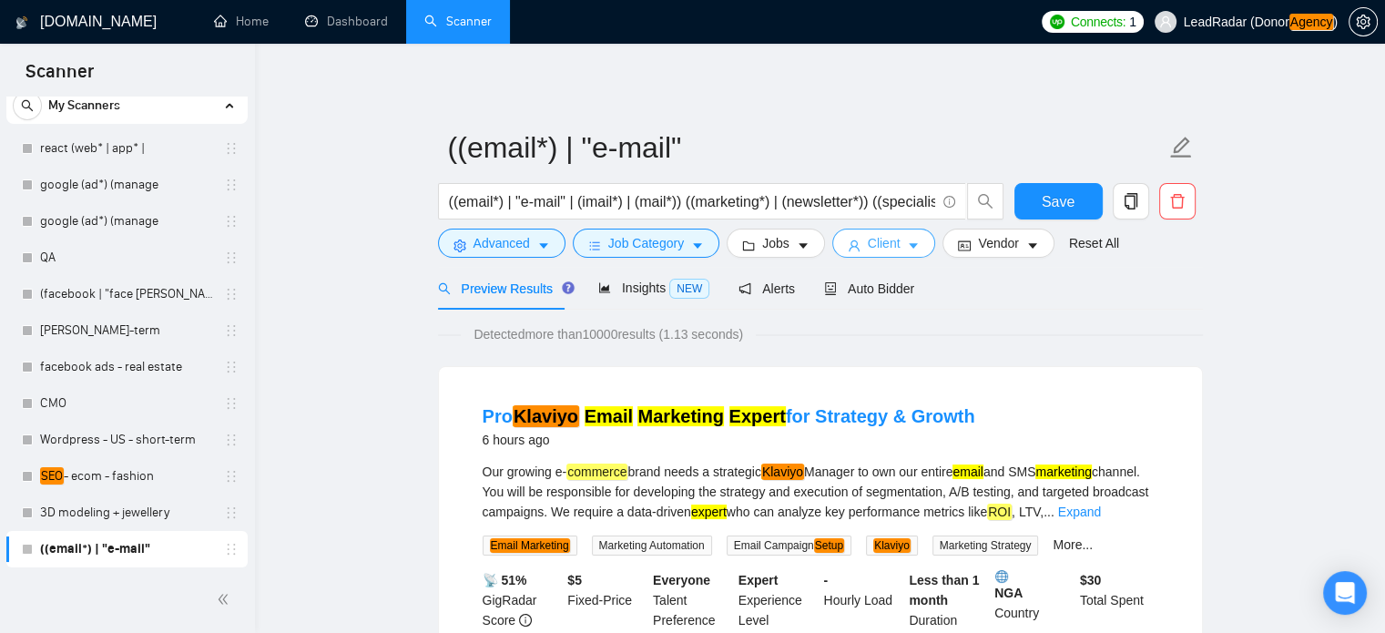
click at [868, 248] on span "Client" at bounding box center [884, 243] width 33 height 20
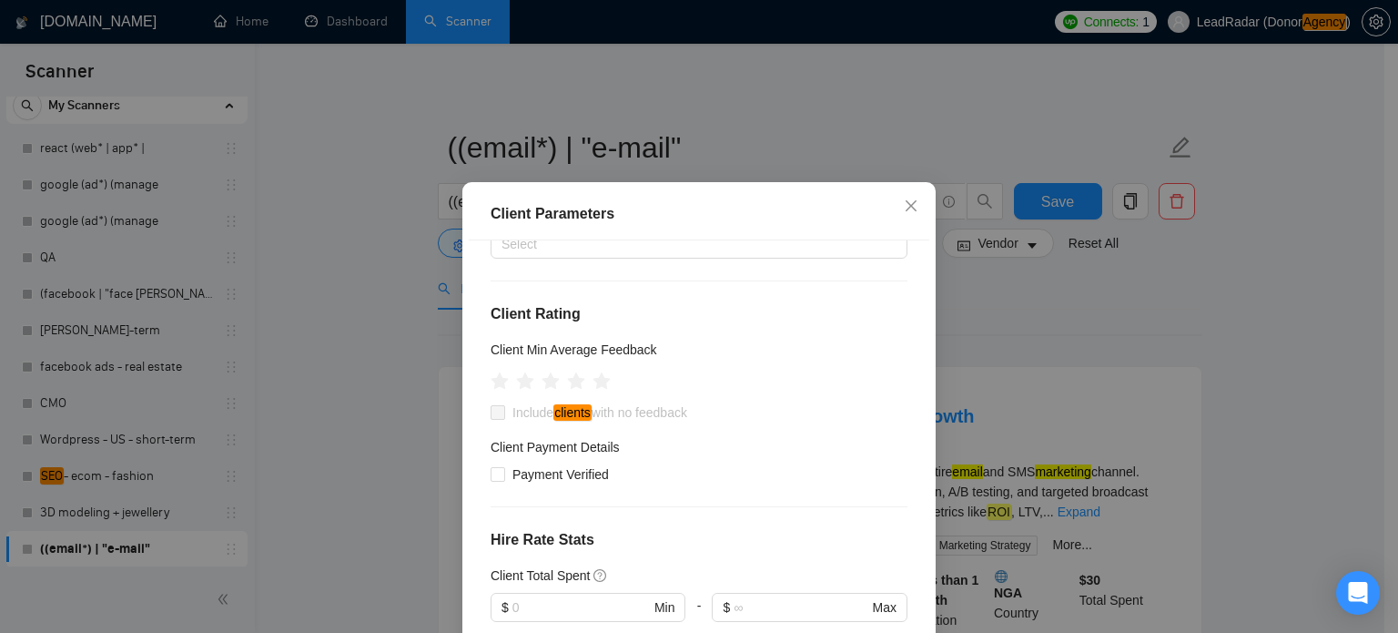
scroll to position [169, 0]
click at [572, 389] on icon "star" at bounding box center [576, 380] width 20 height 20
click at [491, 414] on input "Include clients with no feedback" at bounding box center [497, 409] width 13 height 13
checkbox input "true"
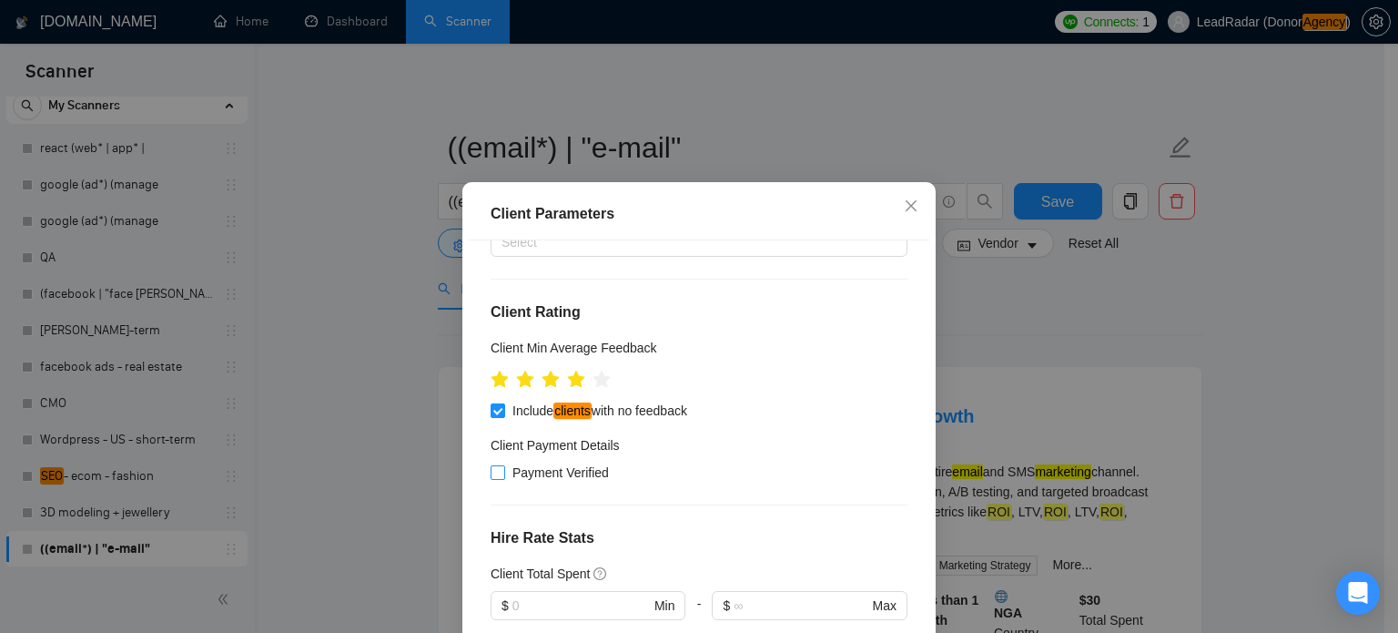
click at [492, 462] on label "Payment Verified" at bounding box center [554, 472] width 126 height 20
click at [492, 465] on input "Payment Verified" at bounding box center [497, 471] width 13 height 13
checkbox input "true"
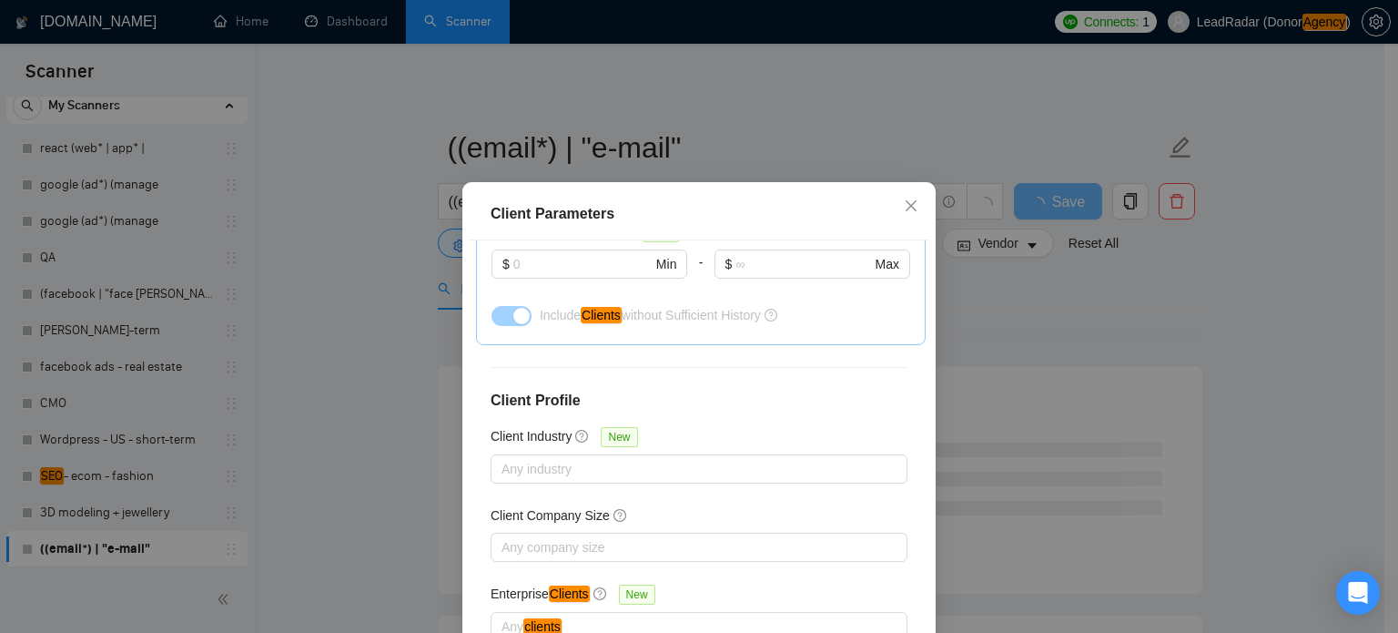
scroll to position [130, 0]
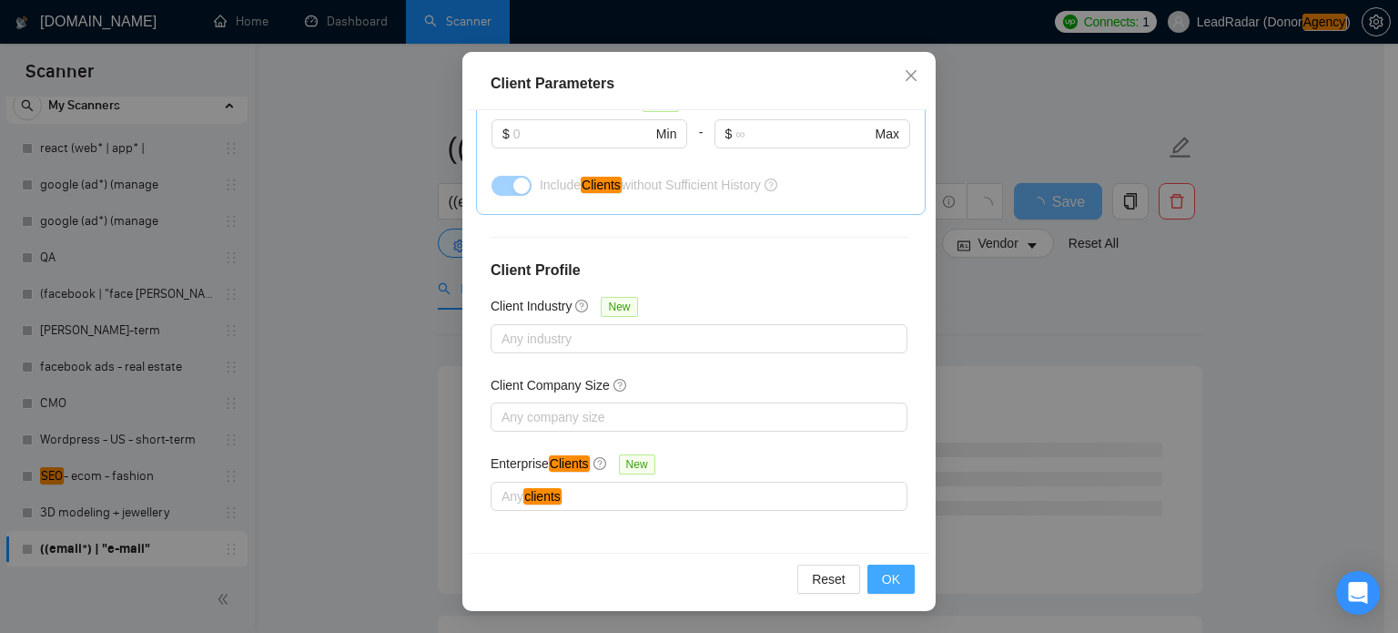
click at [890, 583] on span "OK" at bounding box center [891, 579] width 18 height 20
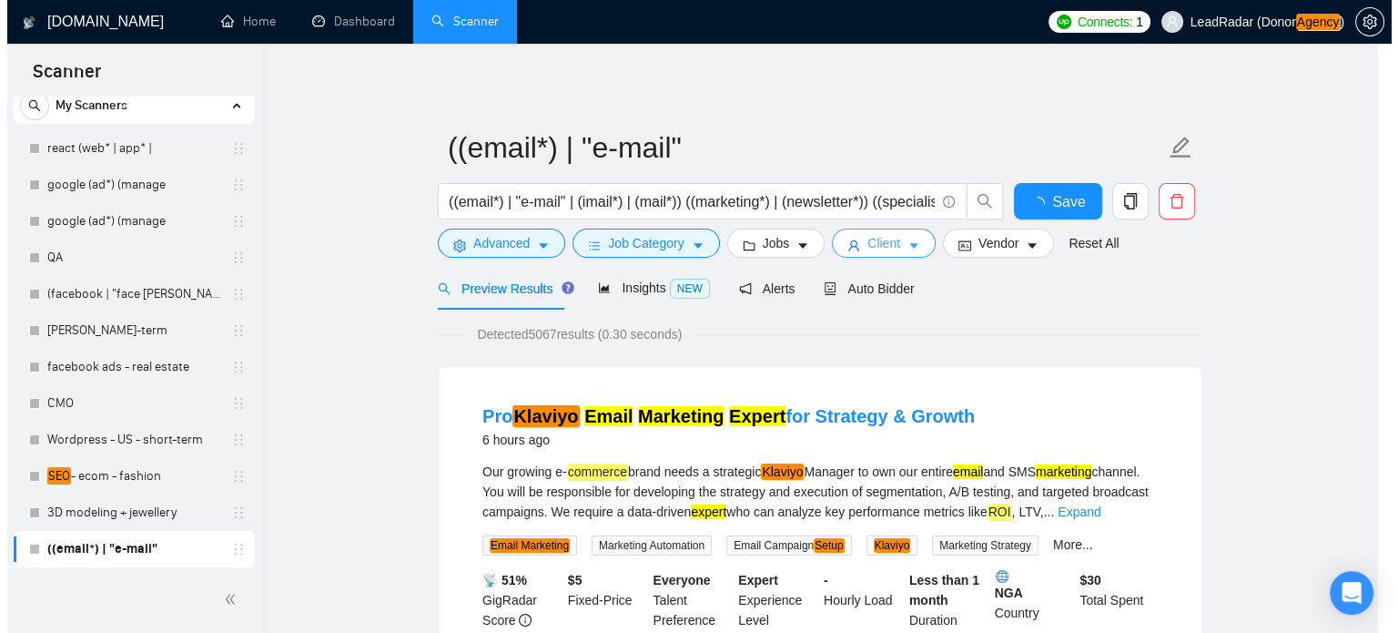
scroll to position [0, 0]
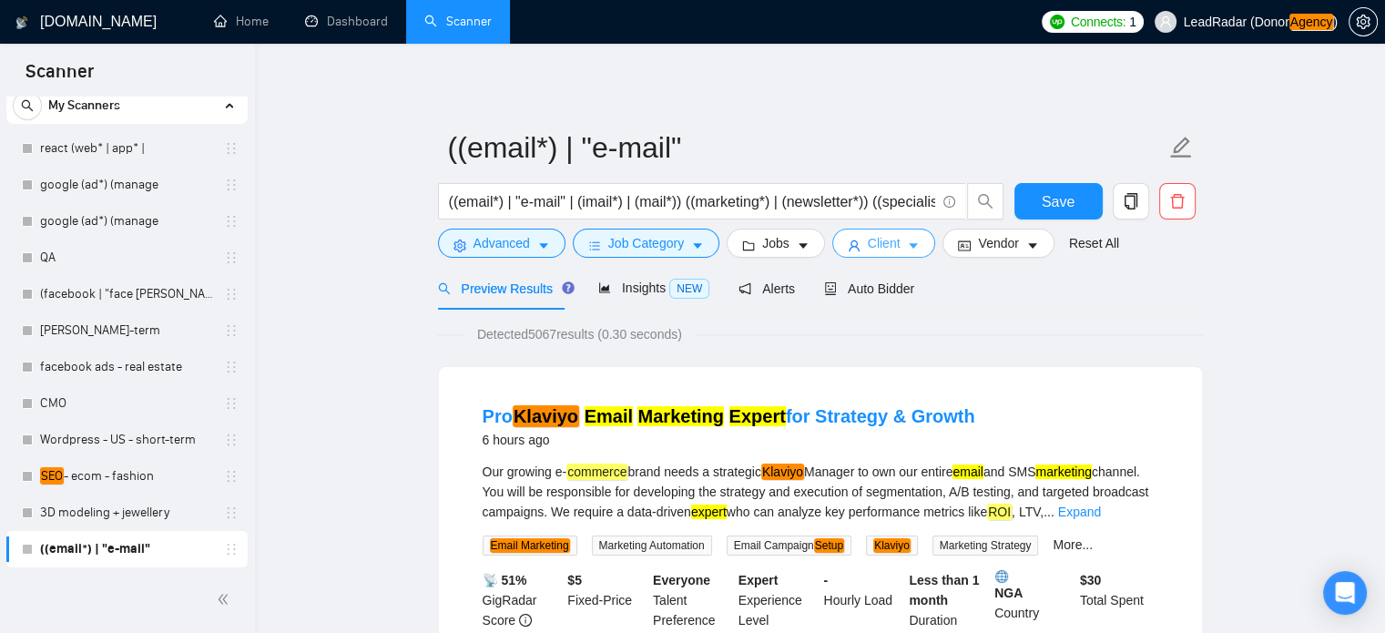
click at [898, 248] on button "Client" at bounding box center [884, 242] width 104 height 29
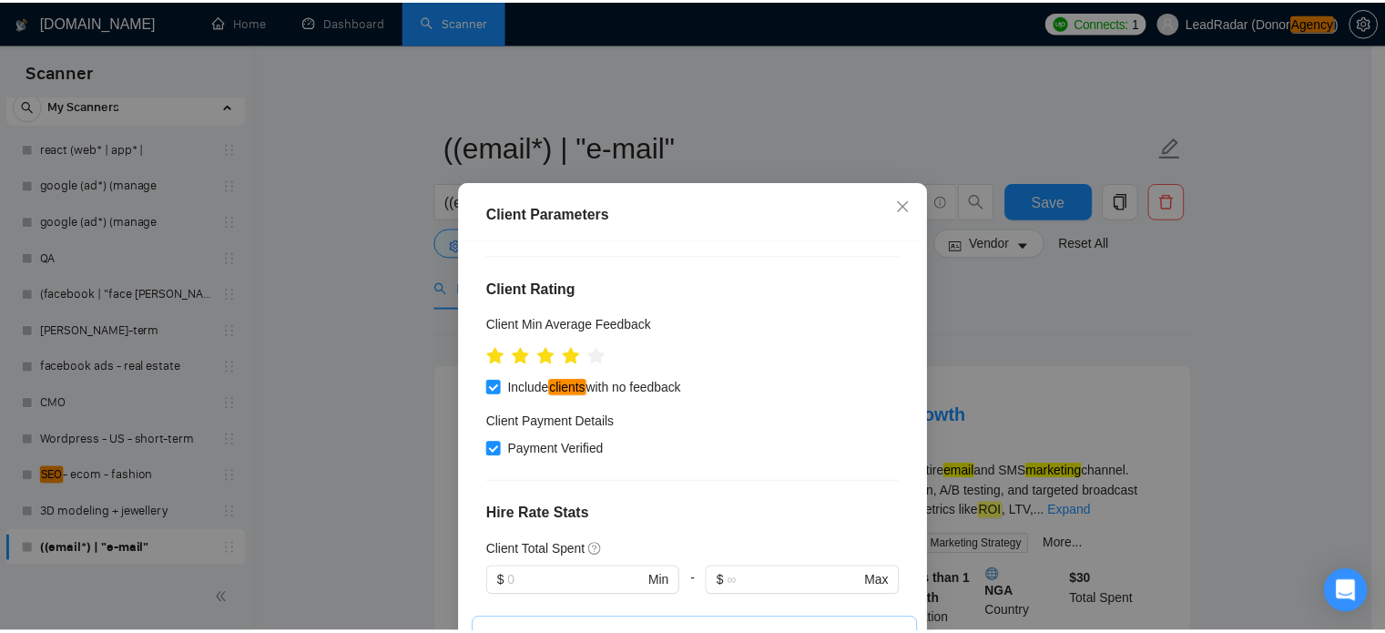
scroll to position [187, 0]
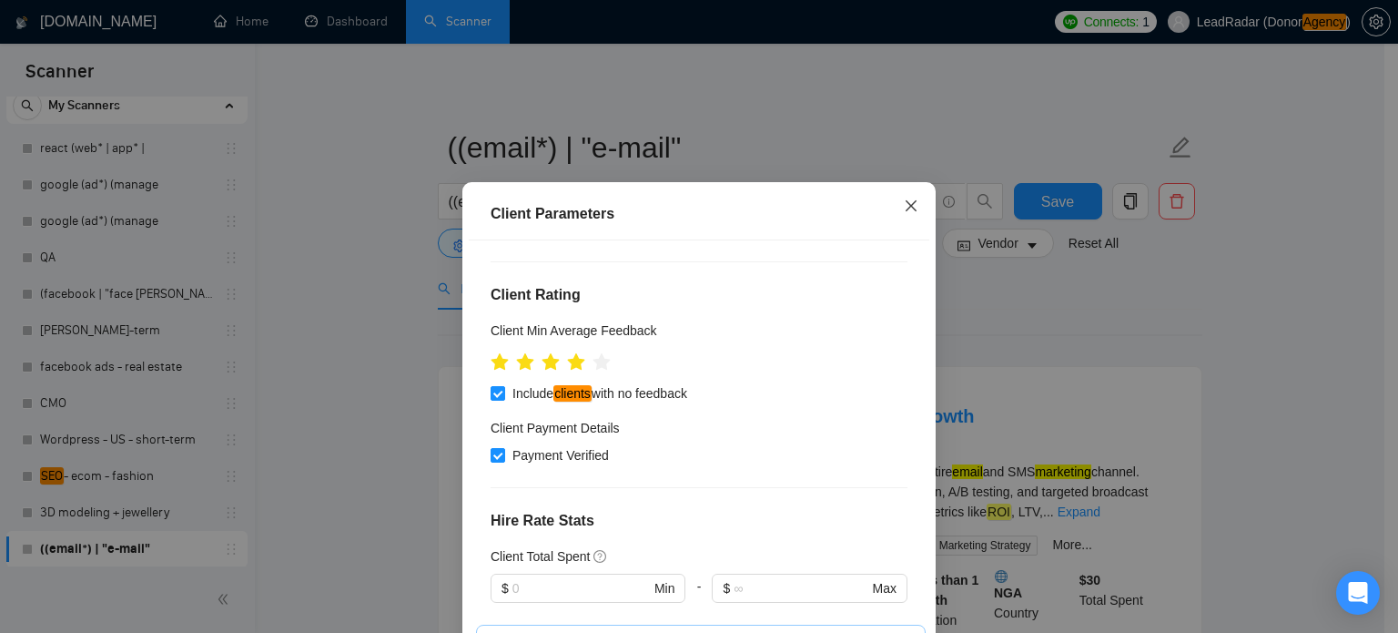
click at [915, 199] on span "Close" at bounding box center [911, 206] width 49 height 49
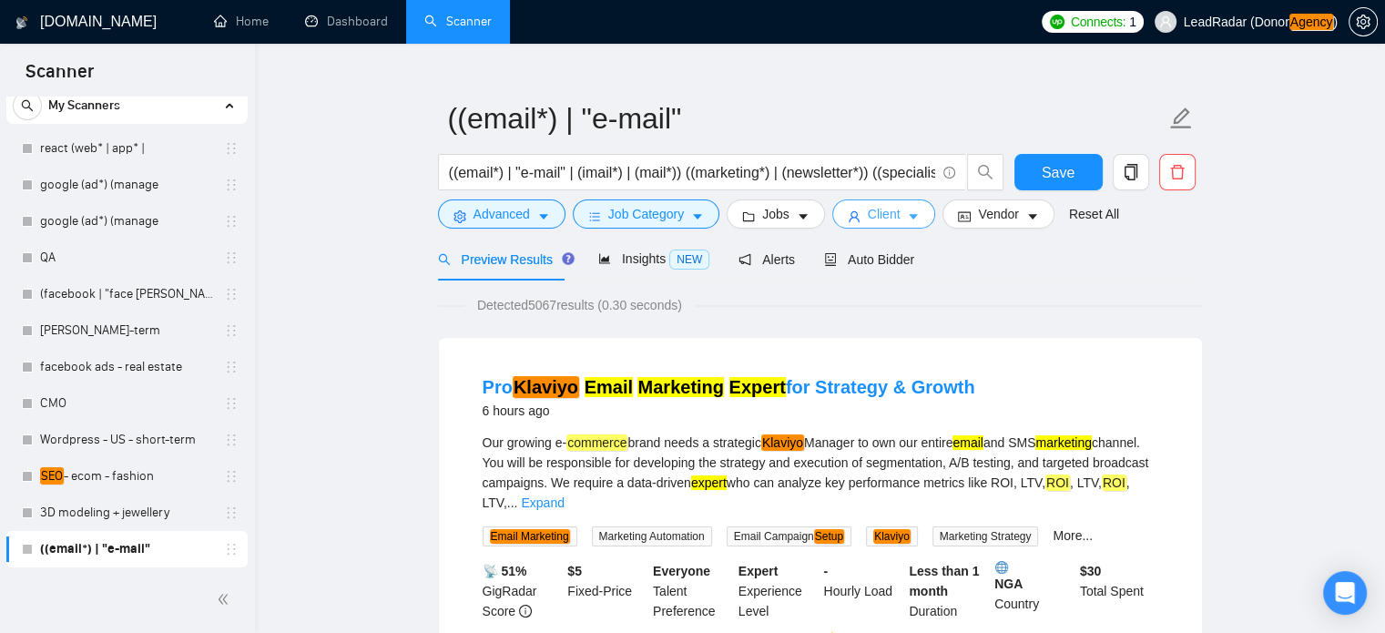
scroll to position [25, 0]
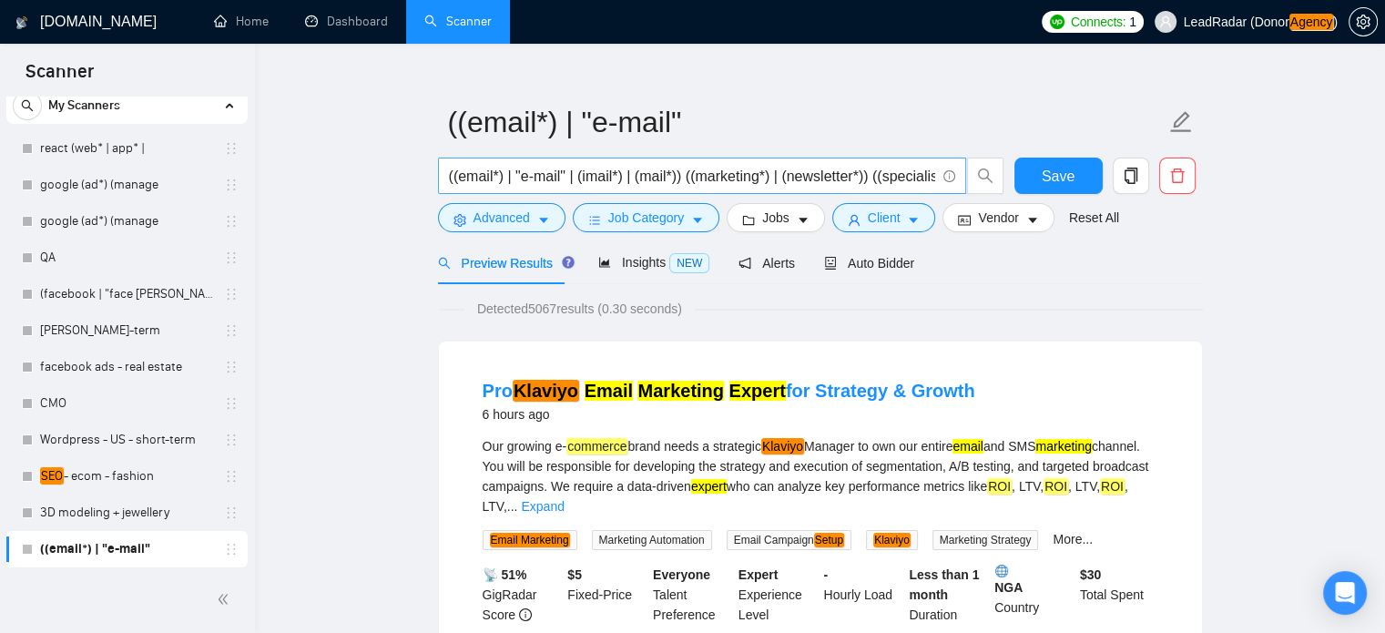
click at [675, 177] on input "((email*) | "e-mail" | (imail*) | (mail*)) ((marketing*) | (newsletter*)) ((spe…" at bounding box center [692, 176] width 486 height 23
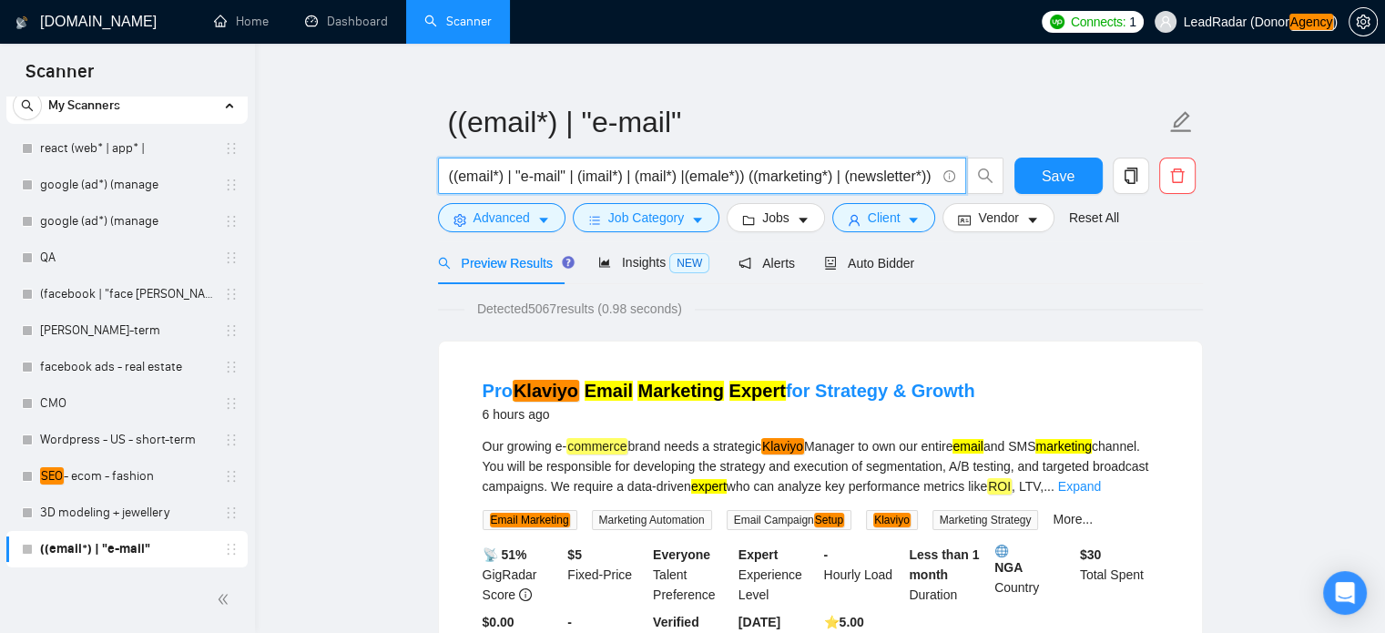
drag, startPoint x: 736, startPoint y: 170, endPoint x: 685, endPoint y: 185, distance: 53.0
click at [685, 185] on input "((email*) | "e-mail" | (imail*) | (mail*) |(emale*)) ((marketing*) | (newslette…" at bounding box center [692, 176] width 486 height 23
click at [771, 173] on input "((email*) | "e-mail" | (imail*) | (mail*)) ((marketing*) | (newsletter*)) ((spe…" at bounding box center [692, 176] width 486 height 23
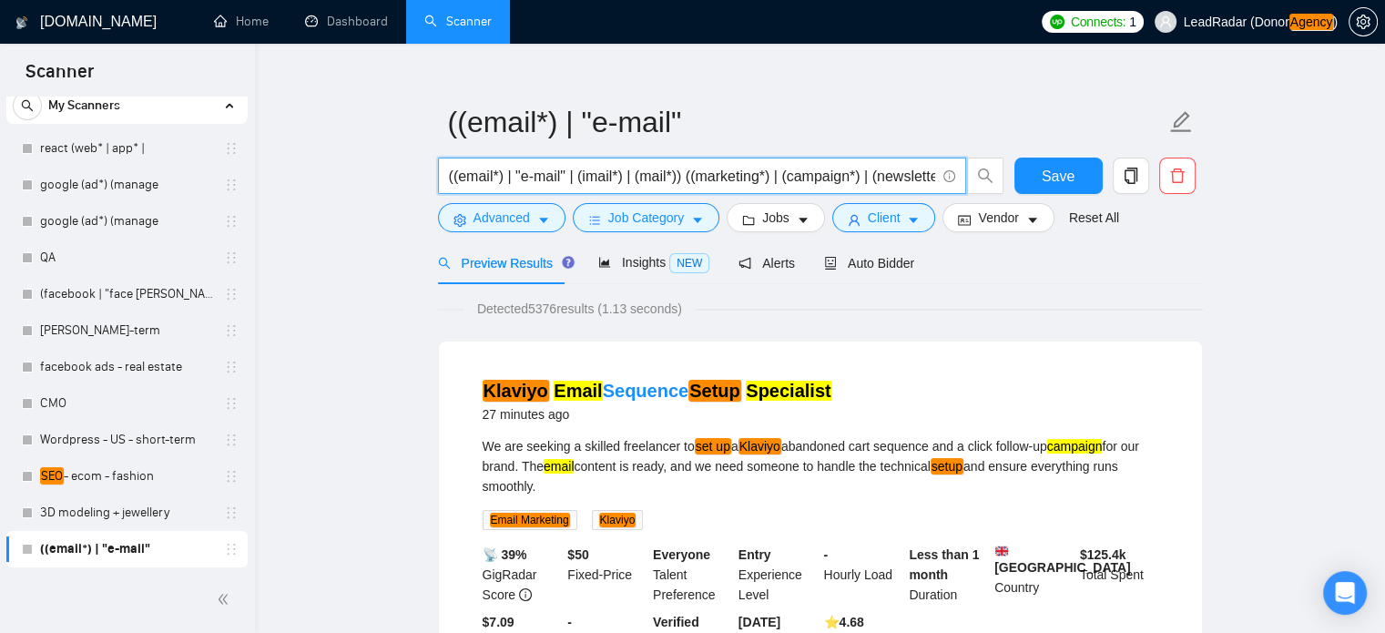
click at [868, 178] on input "((email*) | "e-mail" | (imail*) | (mail*)) ((marketing*) | (campaign*) | (newsl…" at bounding box center [692, 176] width 486 height 23
click at [873, 183] on input "((email*) | "e-mail" | (imail*) | (mail*)) ((marketing*) | (campaign*) | (strat…" at bounding box center [692, 176] width 486 height 23
click at [902, 172] on input "((email*) | "e-mail" | (imail*) | (mail*)) ((marketing*) | (campaign*) | (strat…" at bounding box center [692, 176] width 486 height 23
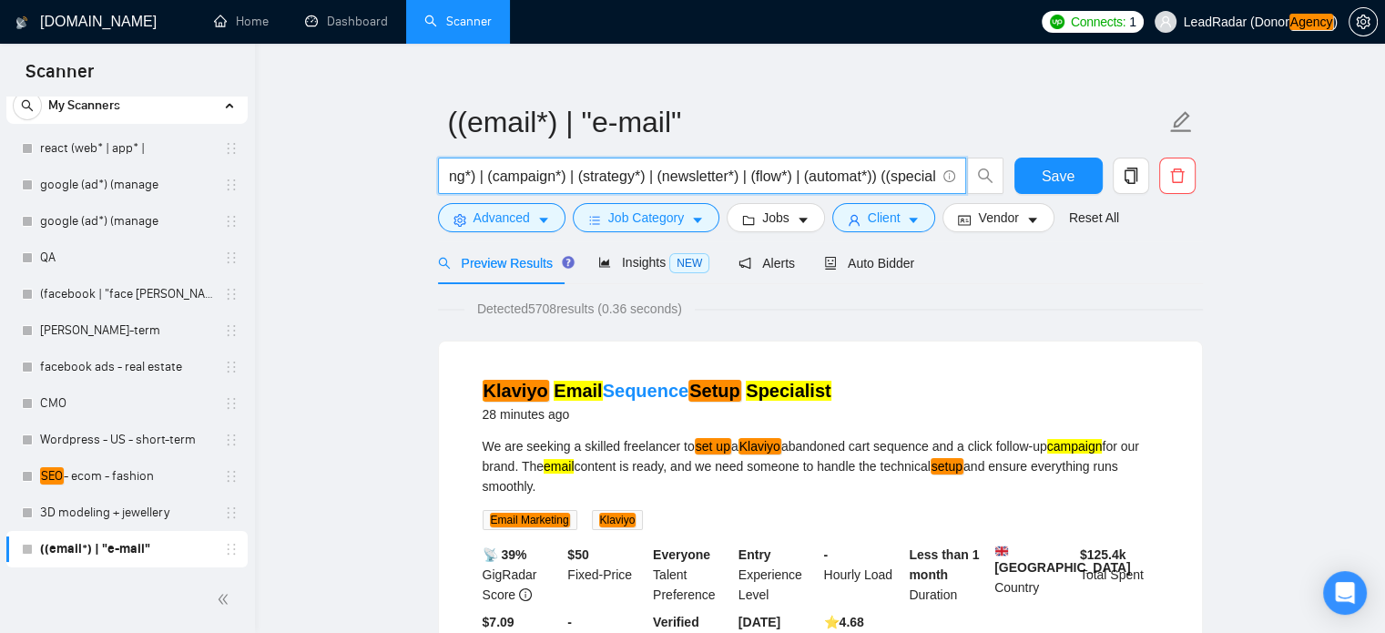
scroll to position [0, 293]
click at [869, 178] on input "((email*) | "e-mail" | (imail*) | (mail*)) ((marketing*) | (campaign*) | (strat…" at bounding box center [692, 176] width 486 height 23
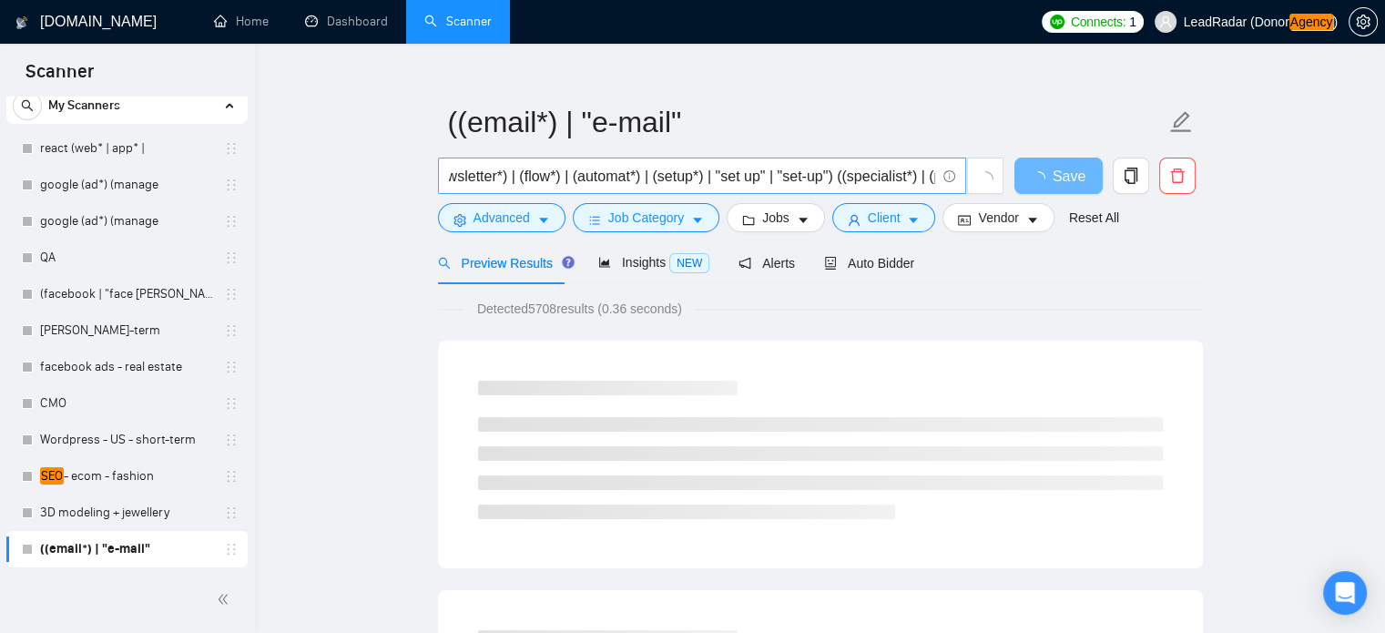
scroll to position [0, 0]
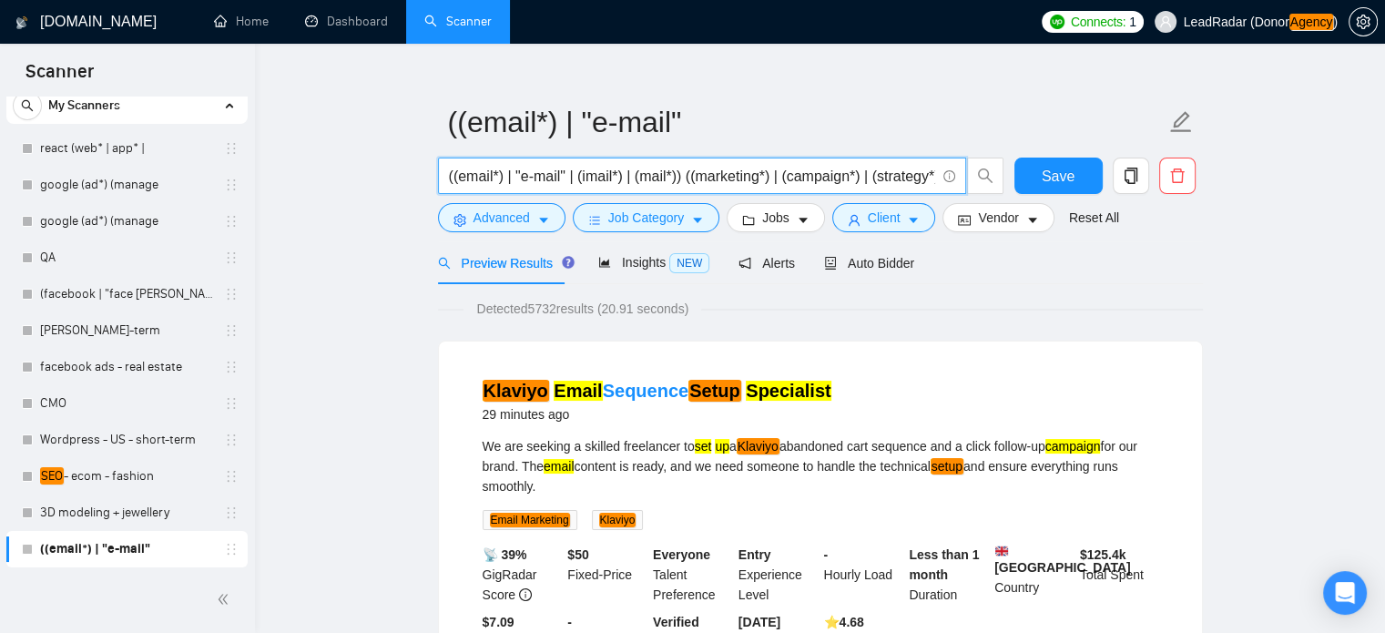
click at [824, 173] on input "((email*) | "e-mail" | (imail*) | (mail*)) ((marketing*) | (campaign*) | (strat…" at bounding box center [692, 176] width 486 height 23
click at [858, 181] on input "((email*) | "e-mail" | (imail*) | (mail*)) ((marketing*) | (campaign*) | (strat…" at bounding box center [692, 176] width 486 height 23
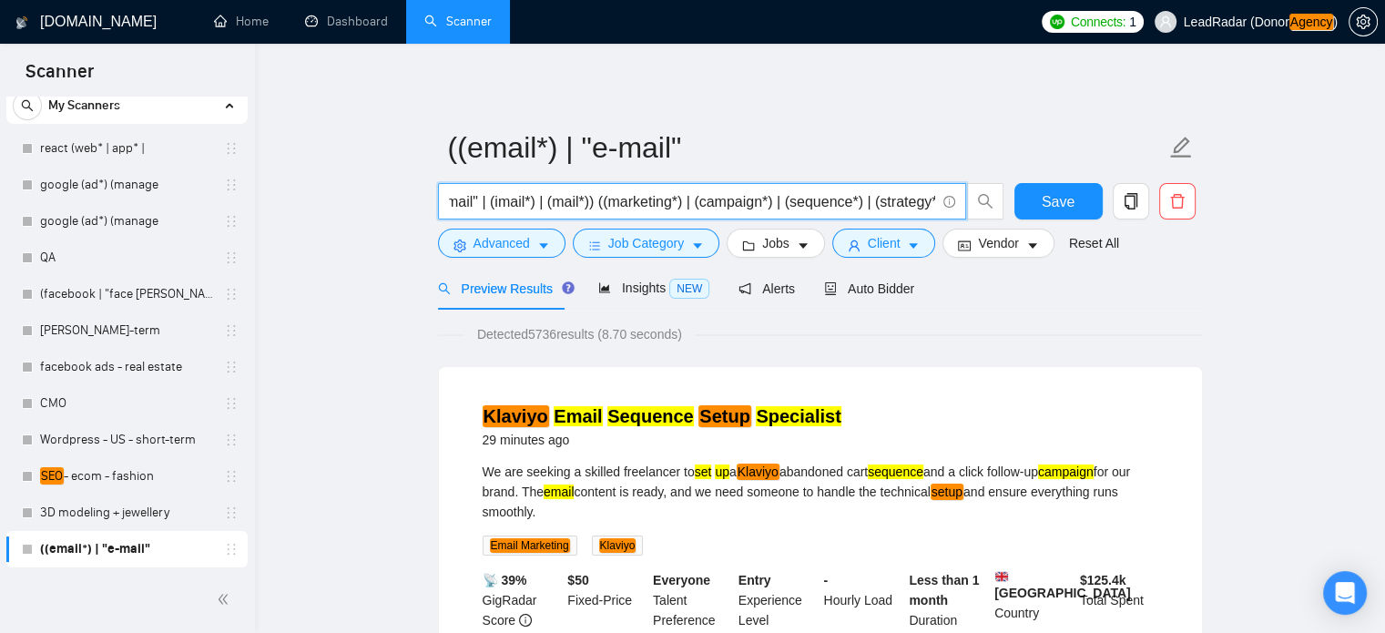
type input "((email*) | "e-mail" | (imail*) | (mail*)) ((marketing*) | (campaign*) | (seque…"
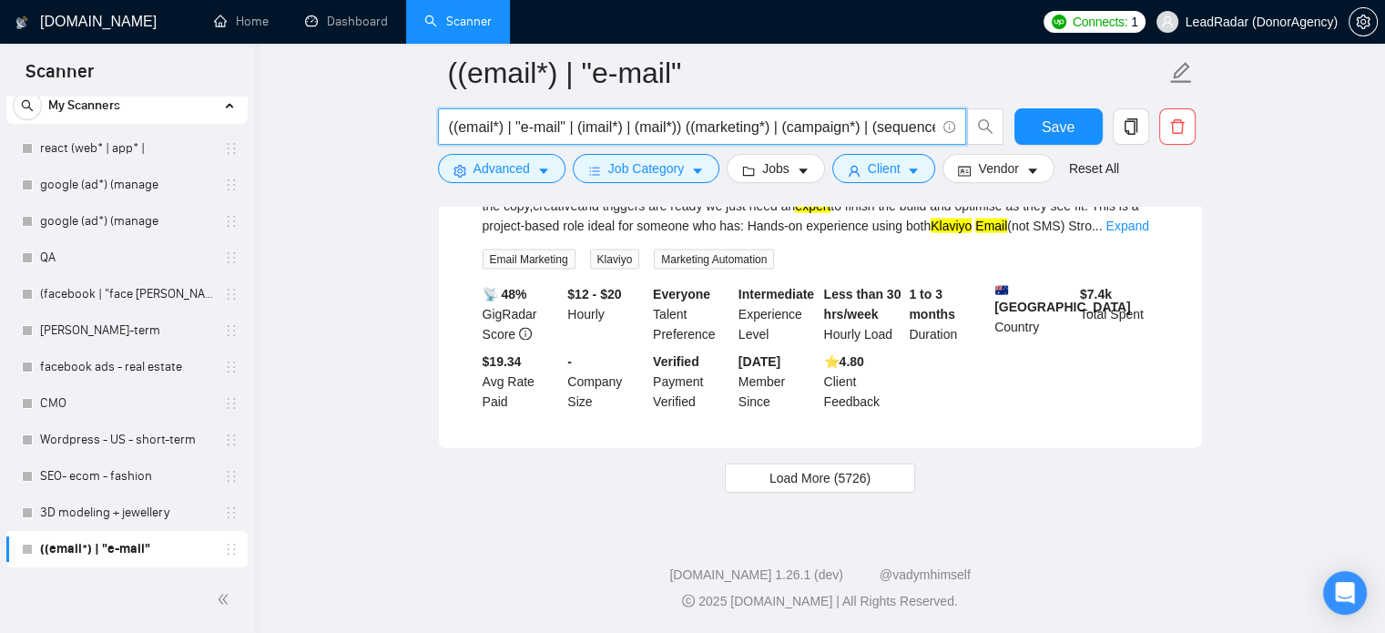
scroll to position [4048, 0]
click at [752, 483] on button "Load More (5726)" at bounding box center [820, 477] width 190 height 29
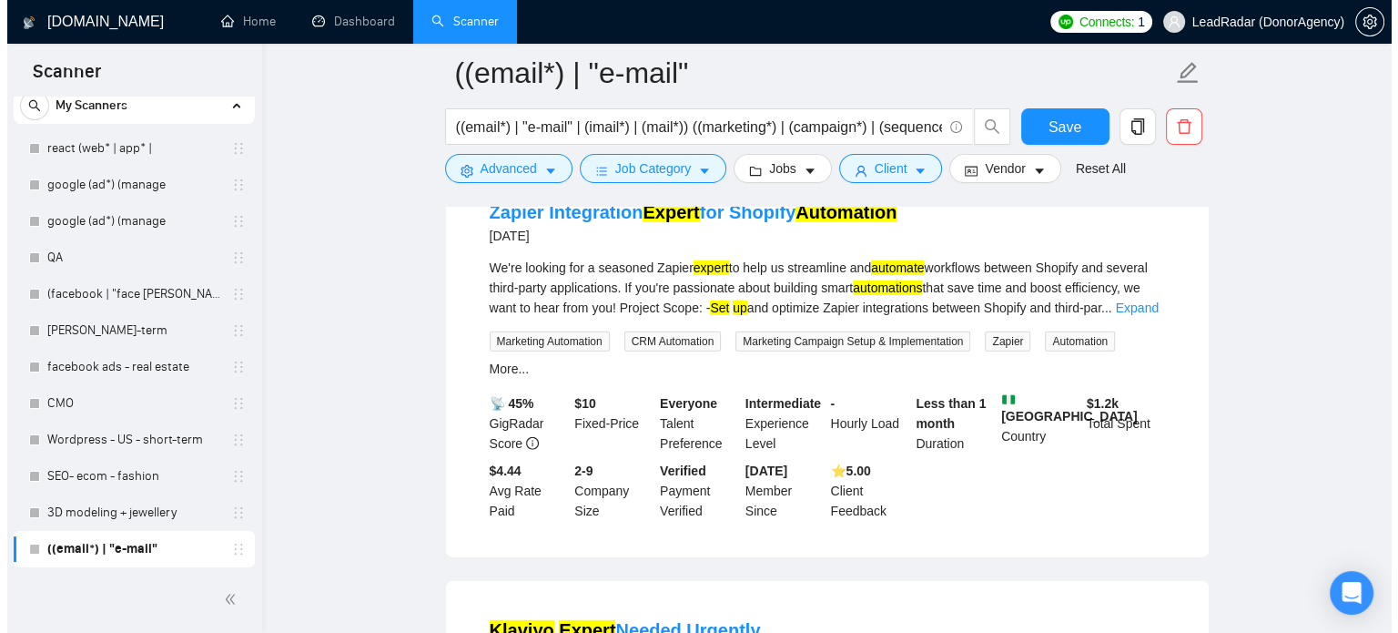
scroll to position [5118, 0]
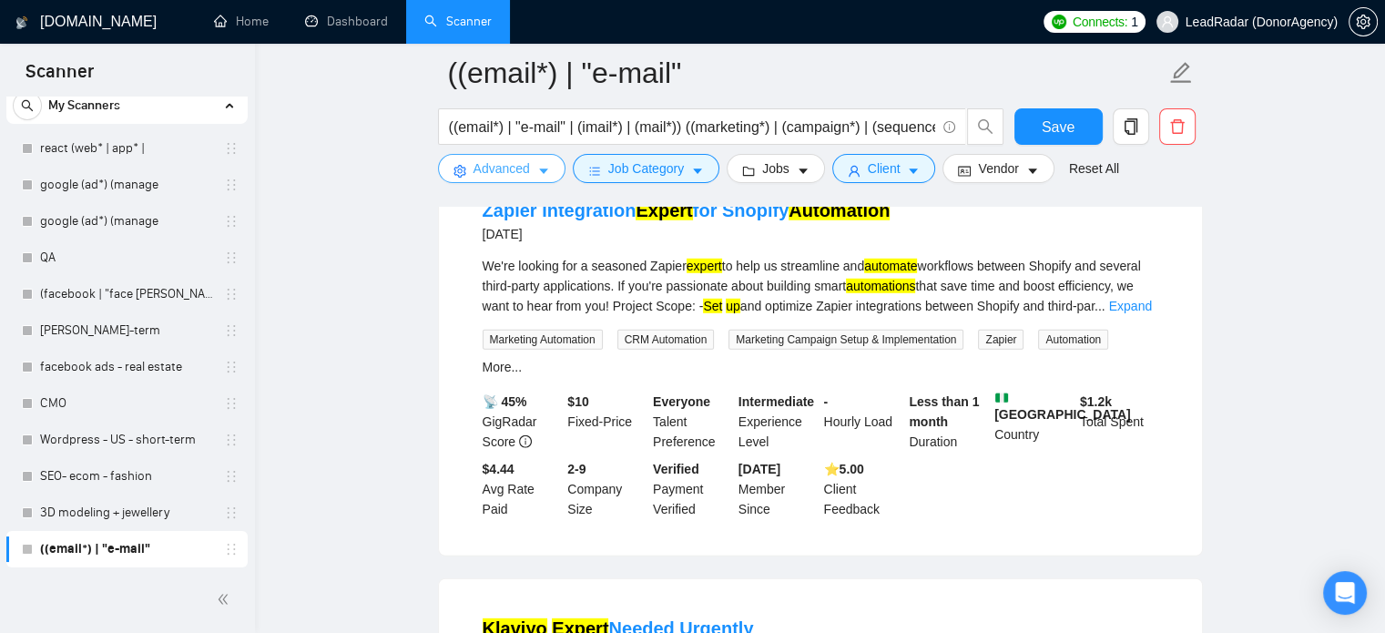
click at [492, 172] on span "Advanced" at bounding box center [501, 168] width 56 height 20
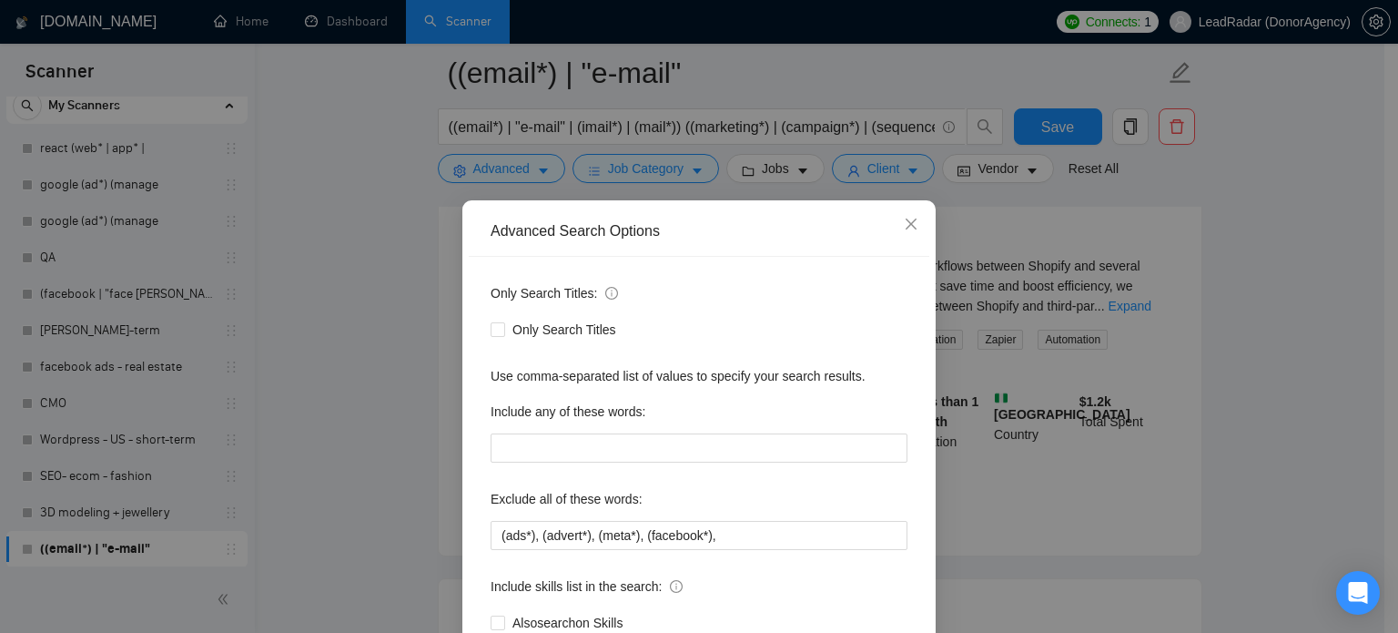
scroll to position [124, 0]
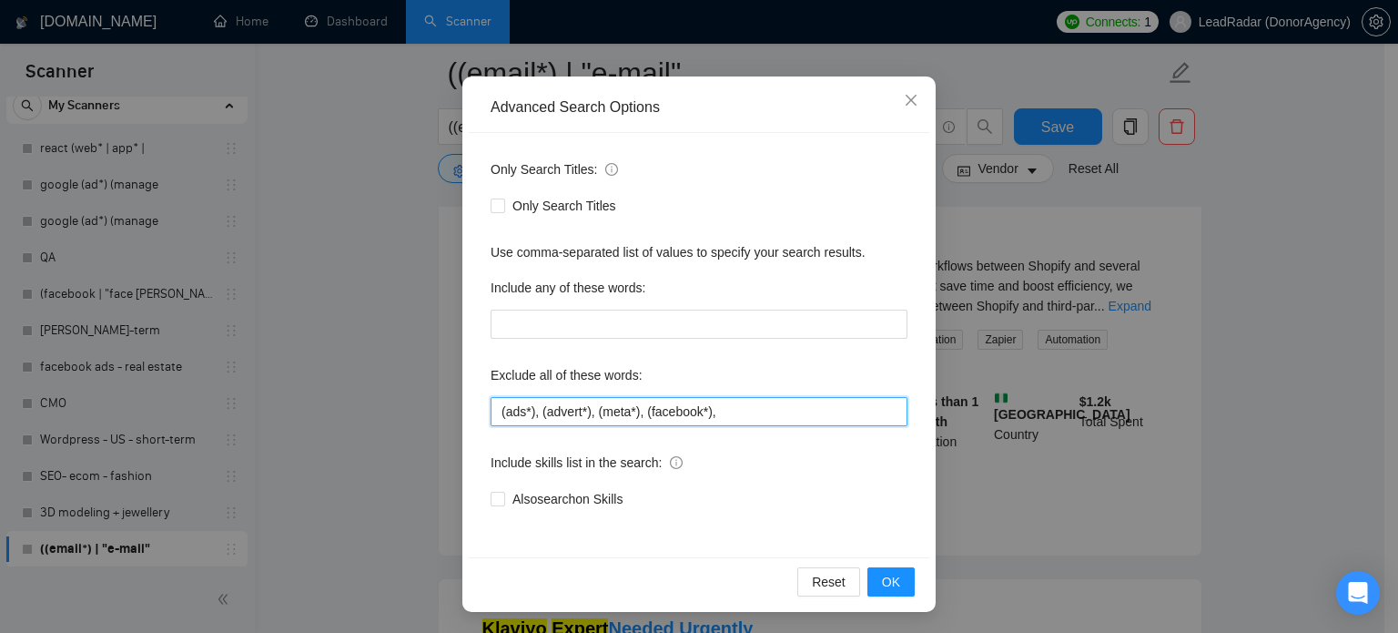
click at [727, 415] on input "(ads*), (advert*), (meta*), (facebook*)," at bounding box center [699, 411] width 417 height 29
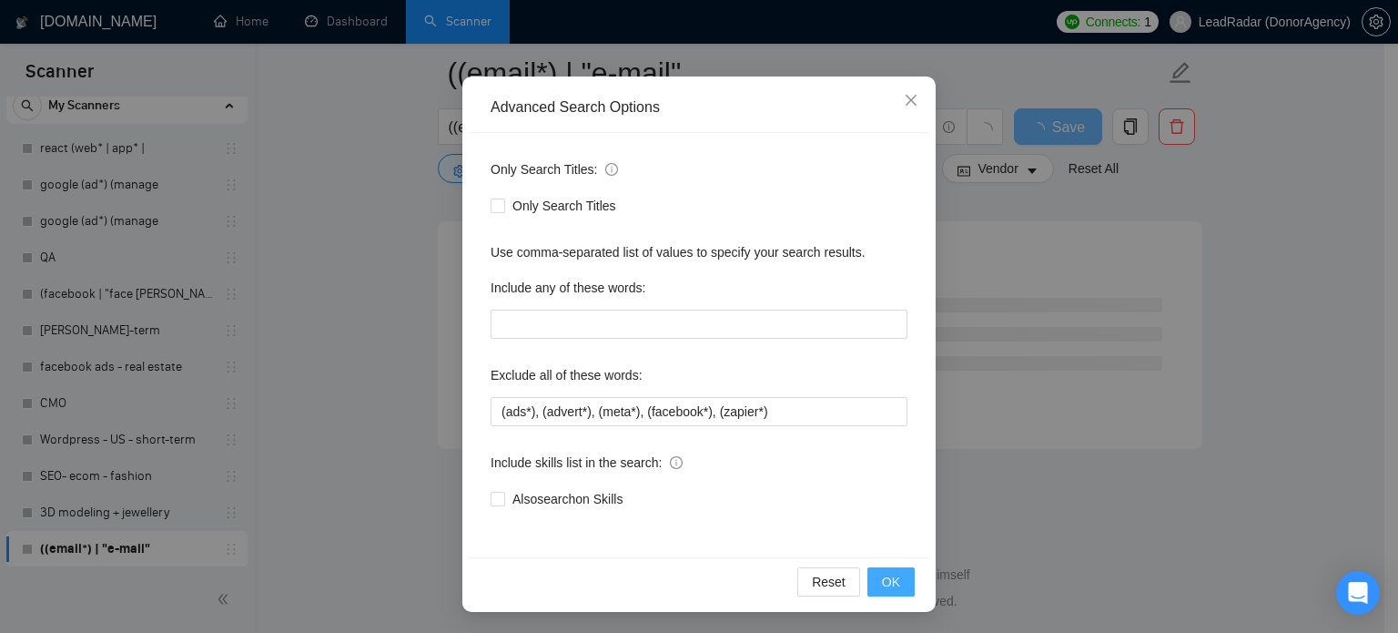
click at [882, 585] on span "OK" at bounding box center [891, 582] width 18 height 20
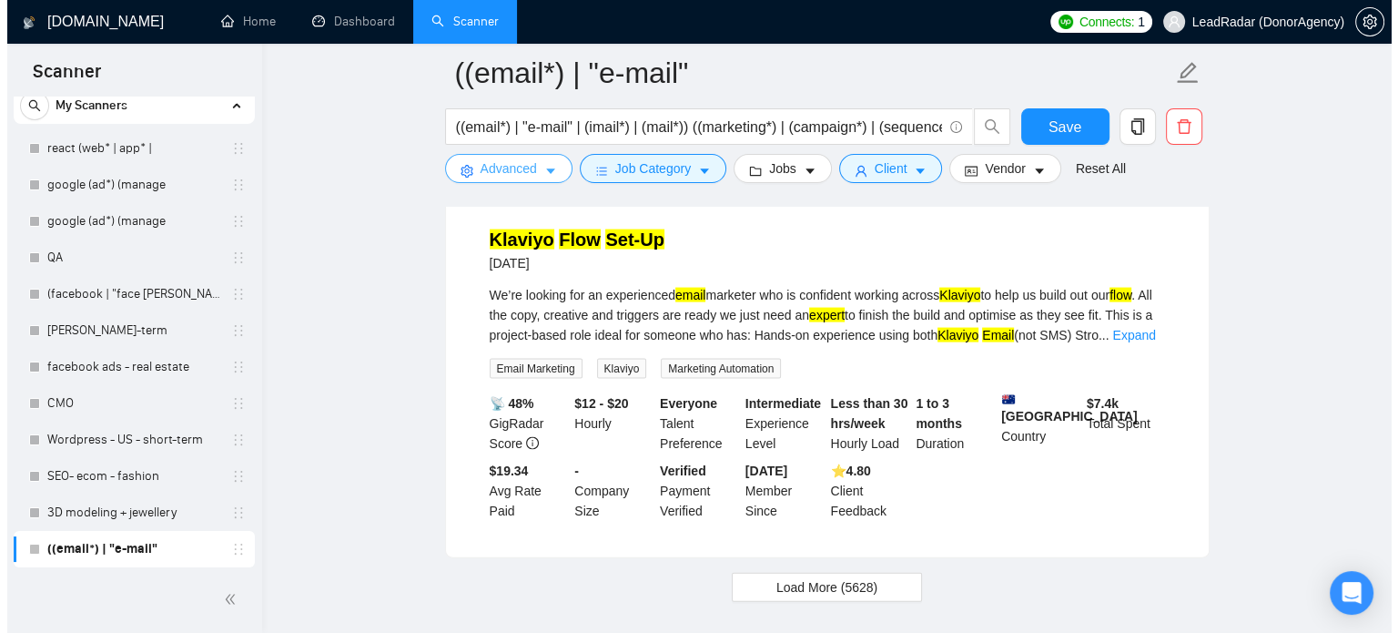
scroll to position [3766, 0]
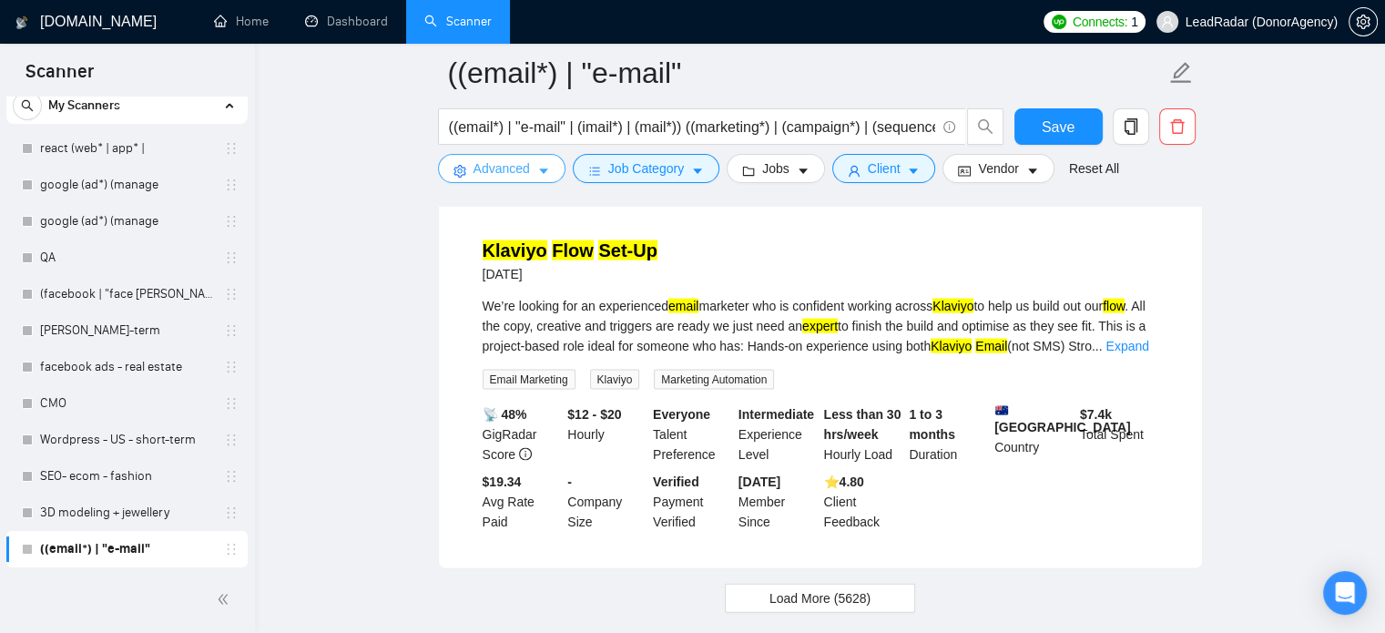
click at [498, 163] on span "Advanced" at bounding box center [501, 168] width 56 height 20
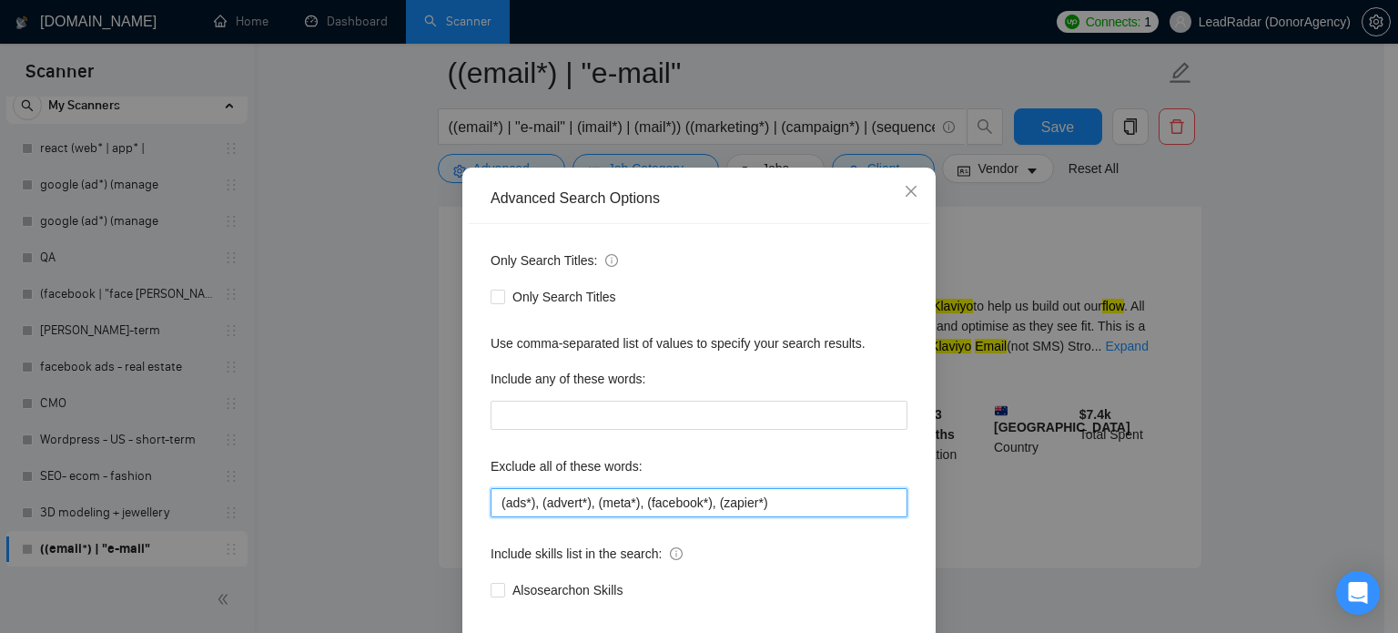
drag, startPoint x: 705, startPoint y: 534, endPoint x: 849, endPoint y: 543, distance: 145.0
click at [849, 517] on input "(ads*), (advert*), (meta*), (facebook*), (zapier*)" at bounding box center [699, 502] width 417 height 29
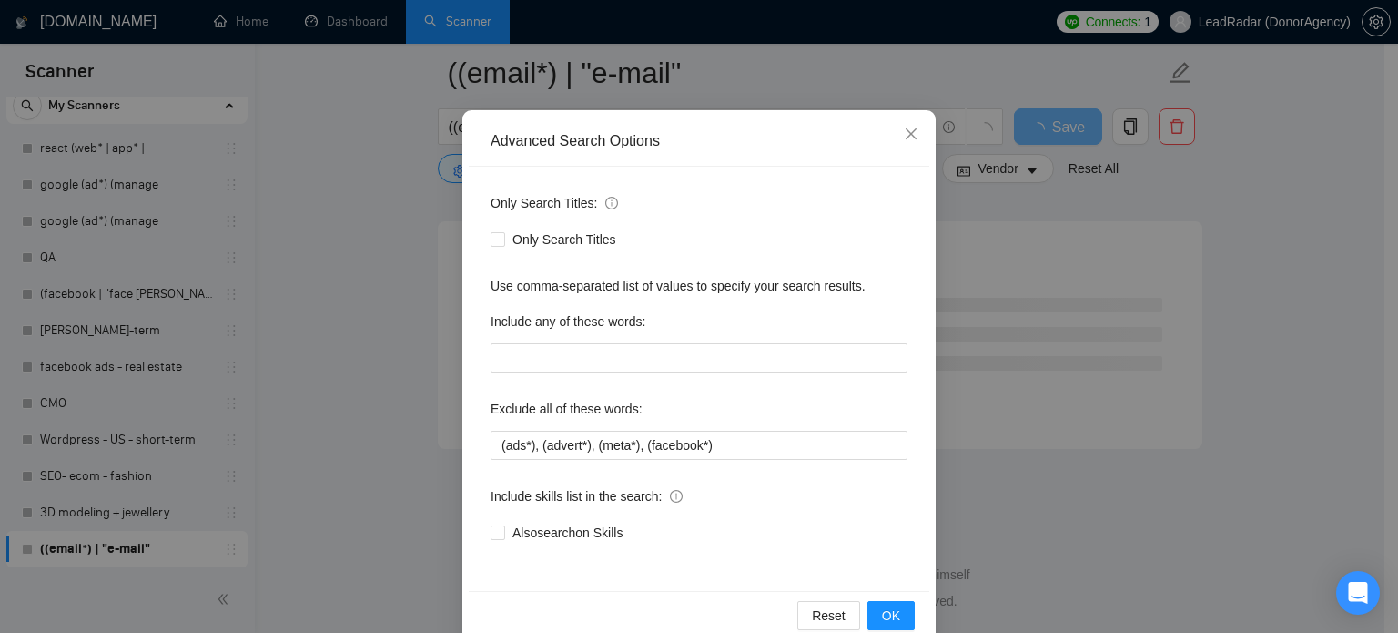
scroll to position [124, 0]
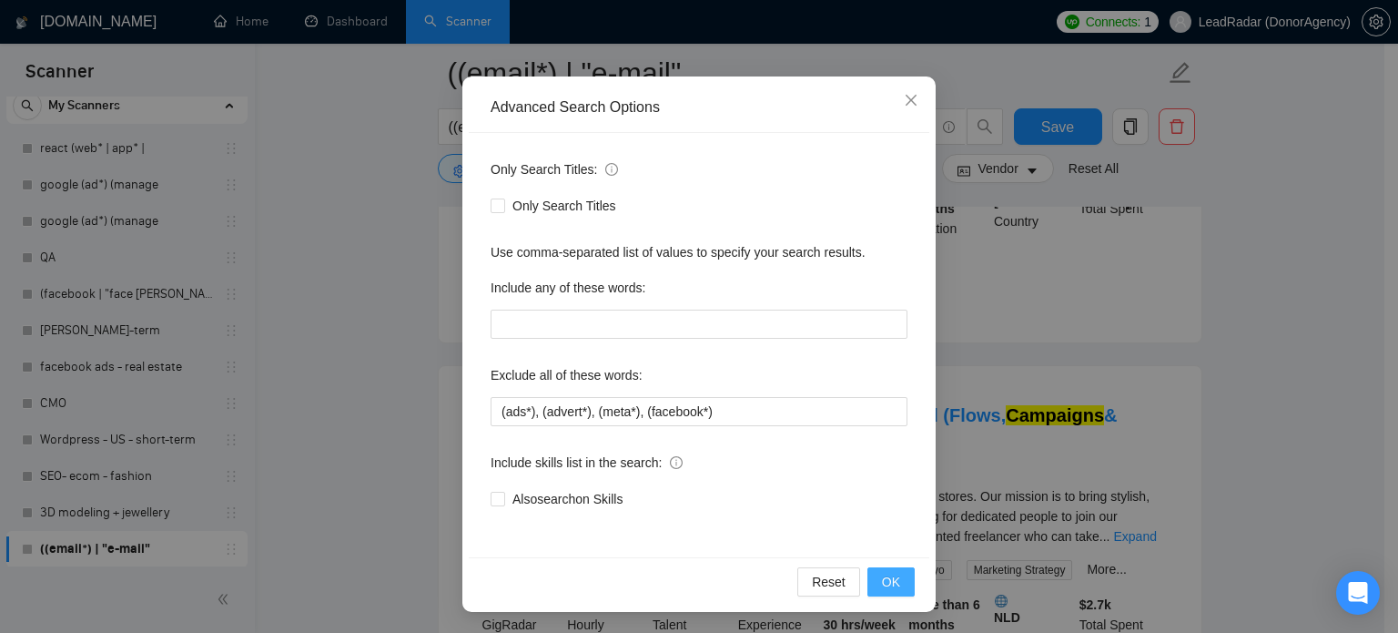
click at [889, 584] on span "OK" at bounding box center [891, 582] width 18 height 20
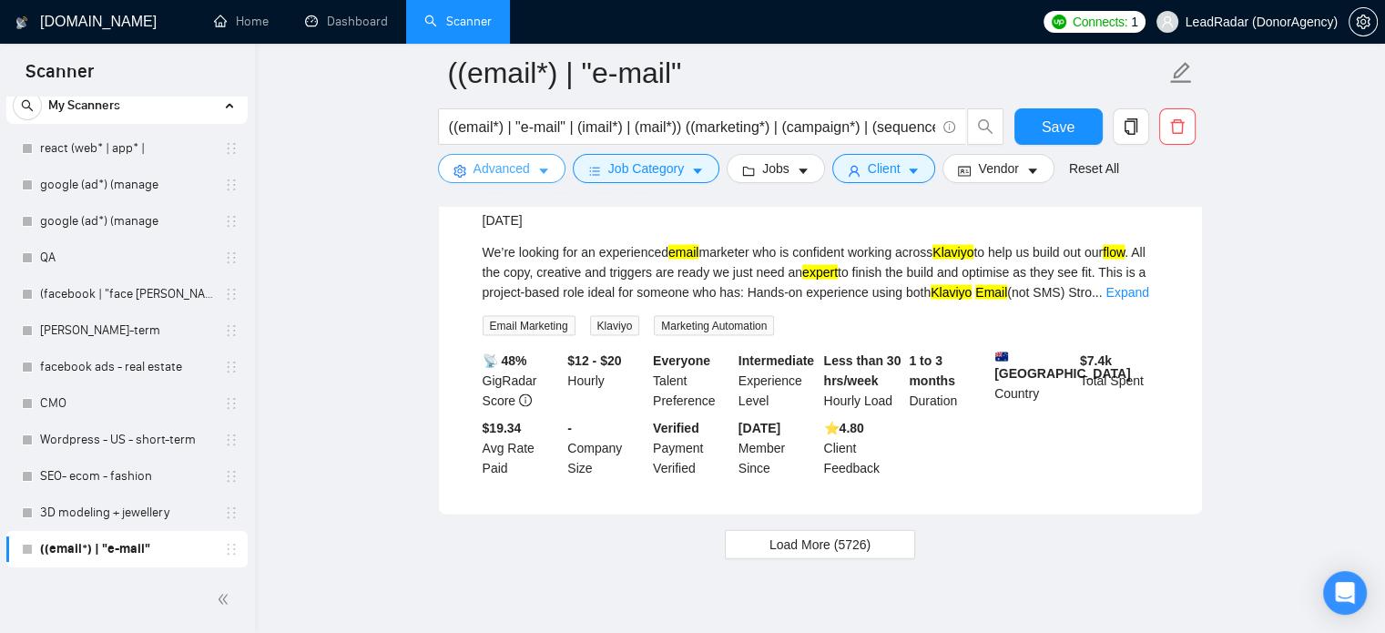
scroll to position [3928, 0]
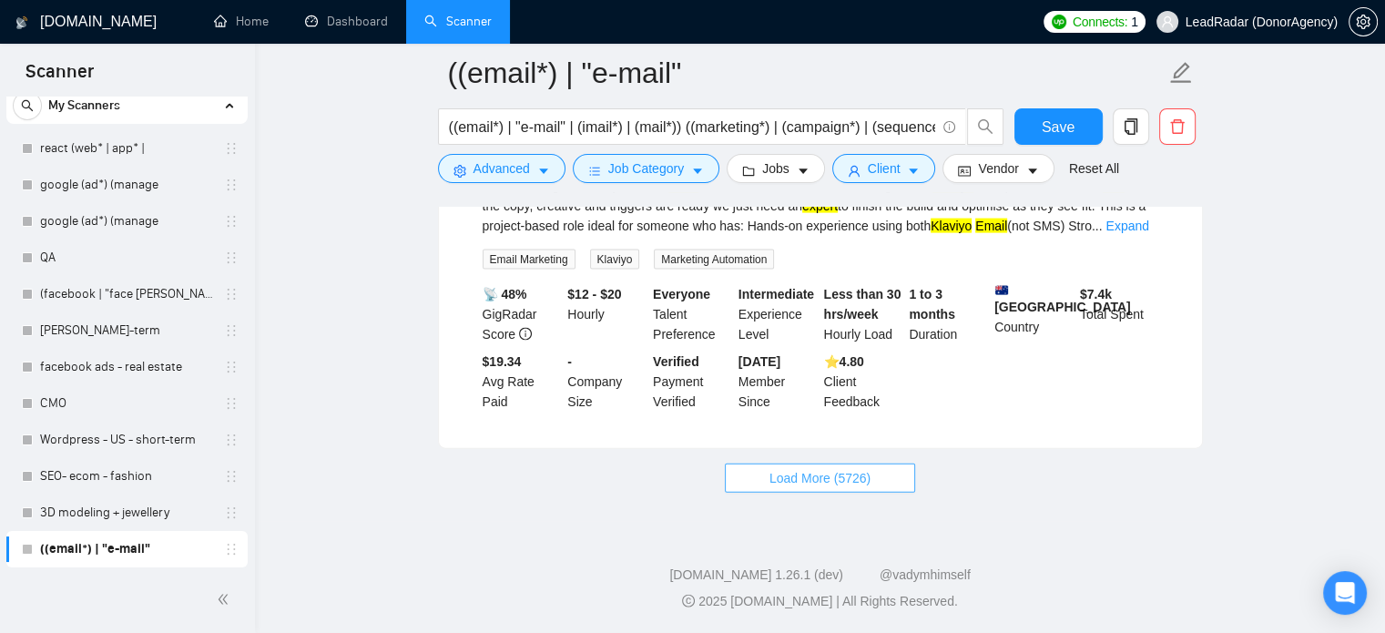
click at [856, 480] on span "Load More (5726)" at bounding box center [819, 478] width 101 height 20
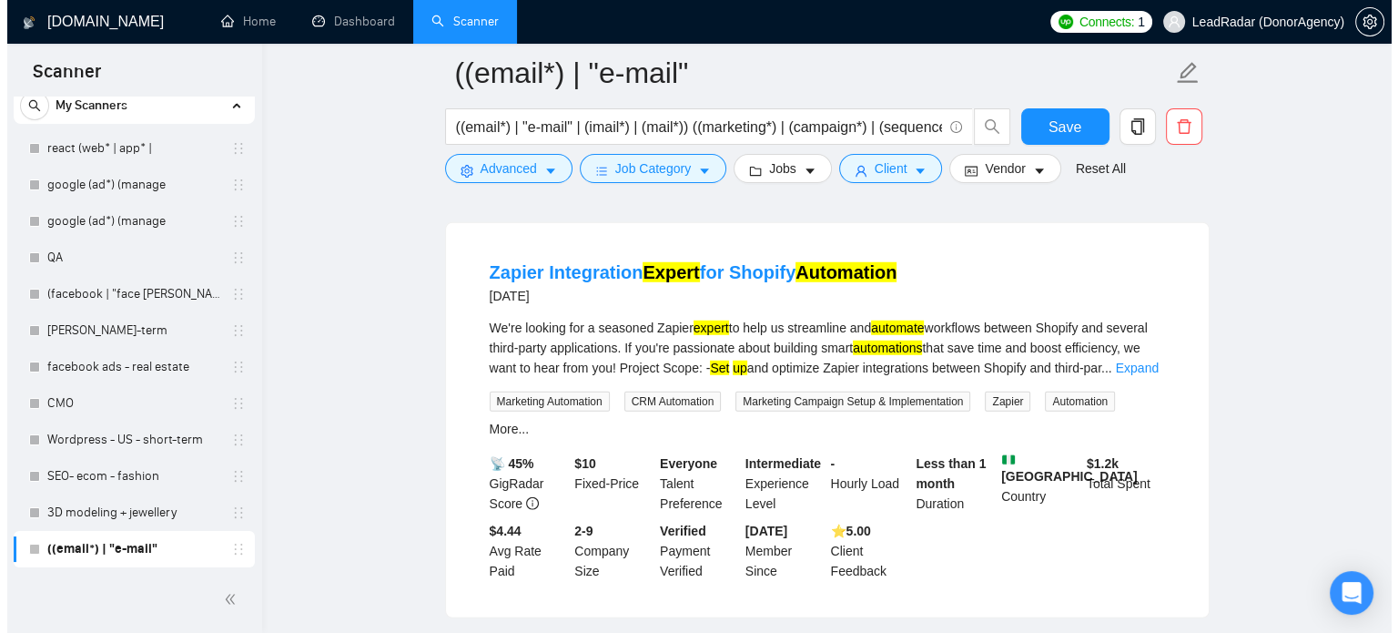
scroll to position [4957, 0]
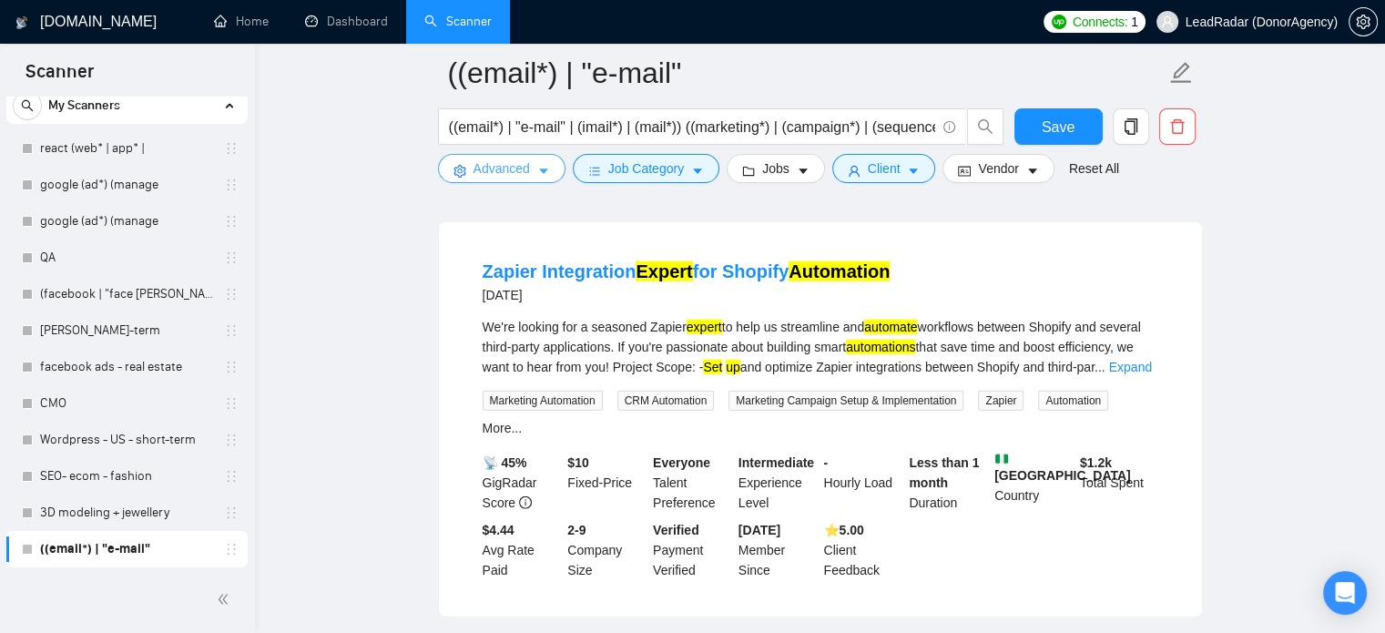
click at [537, 164] on span "caret-down" at bounding box center [543, 171] width 13 height 14
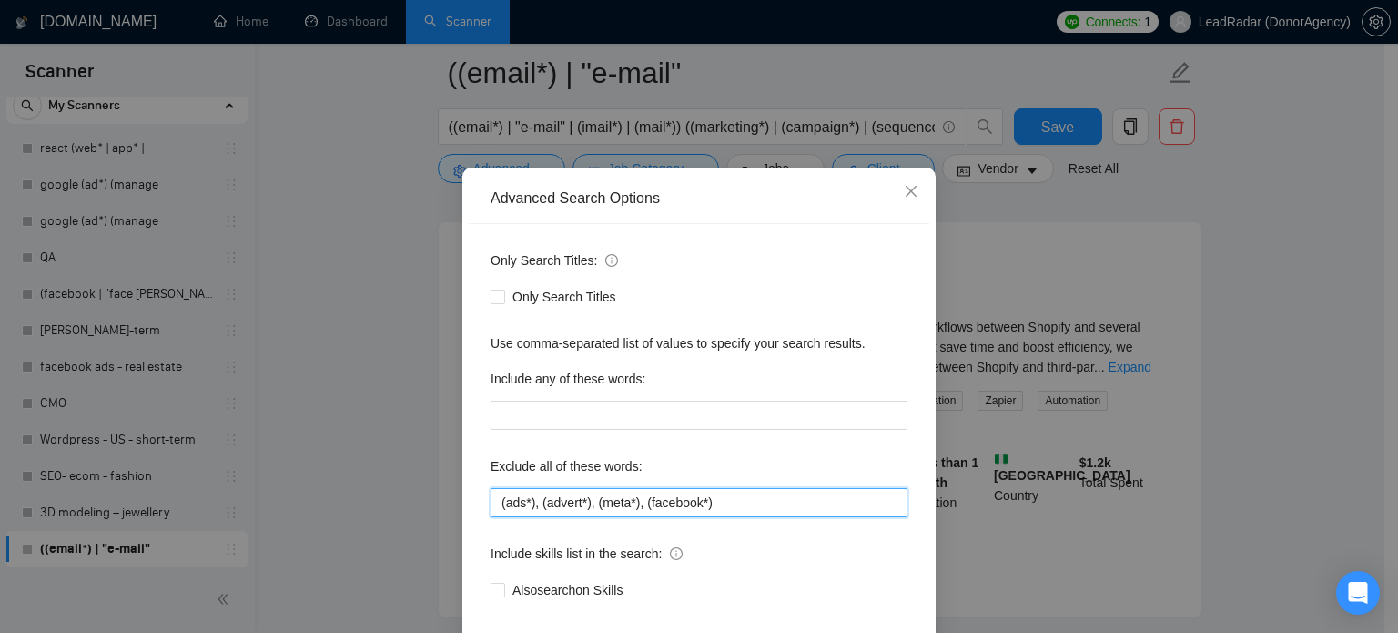
click at [722, 517] on input "(ads*), (advert*), (meta*), (facebook*)" at bounding box center [699, 502] width 417 height 29
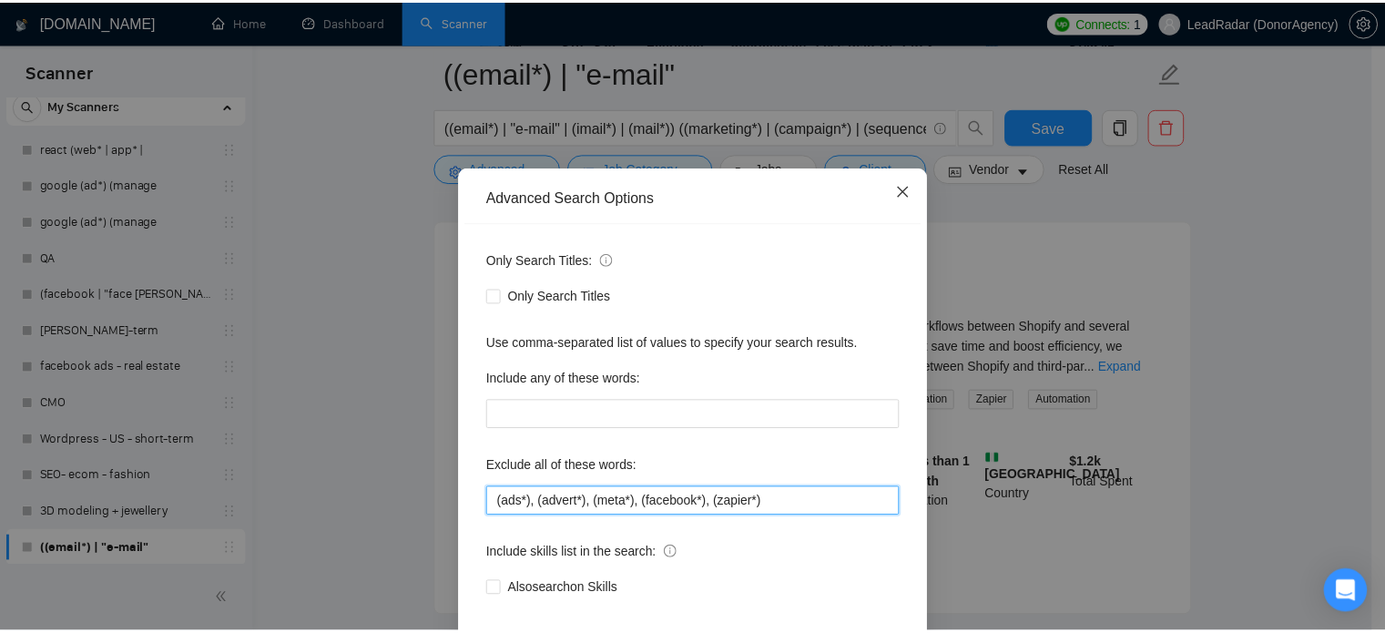
scroll to position [4898, 0]
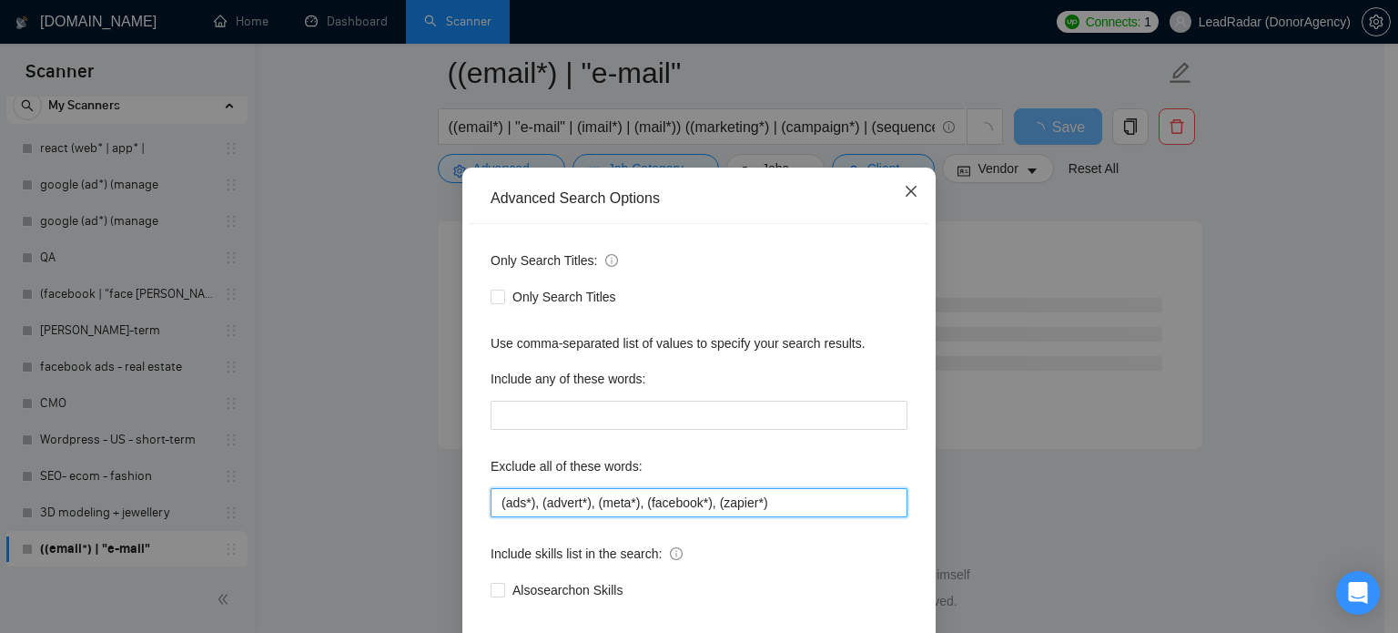
type input "(ads*), (advert*), (meta*), (facebook*), (zapier*)"
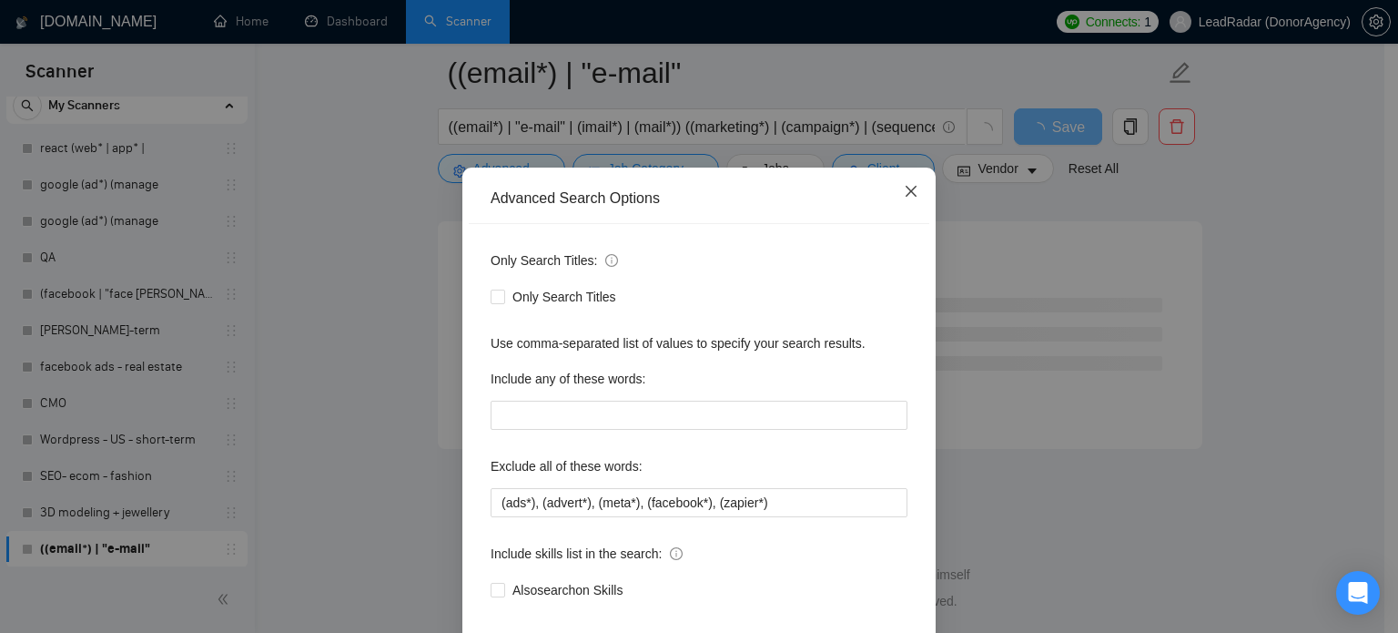
click at [918, 217] on span "Close" at bounding box center [911, 191] width 49 height 49
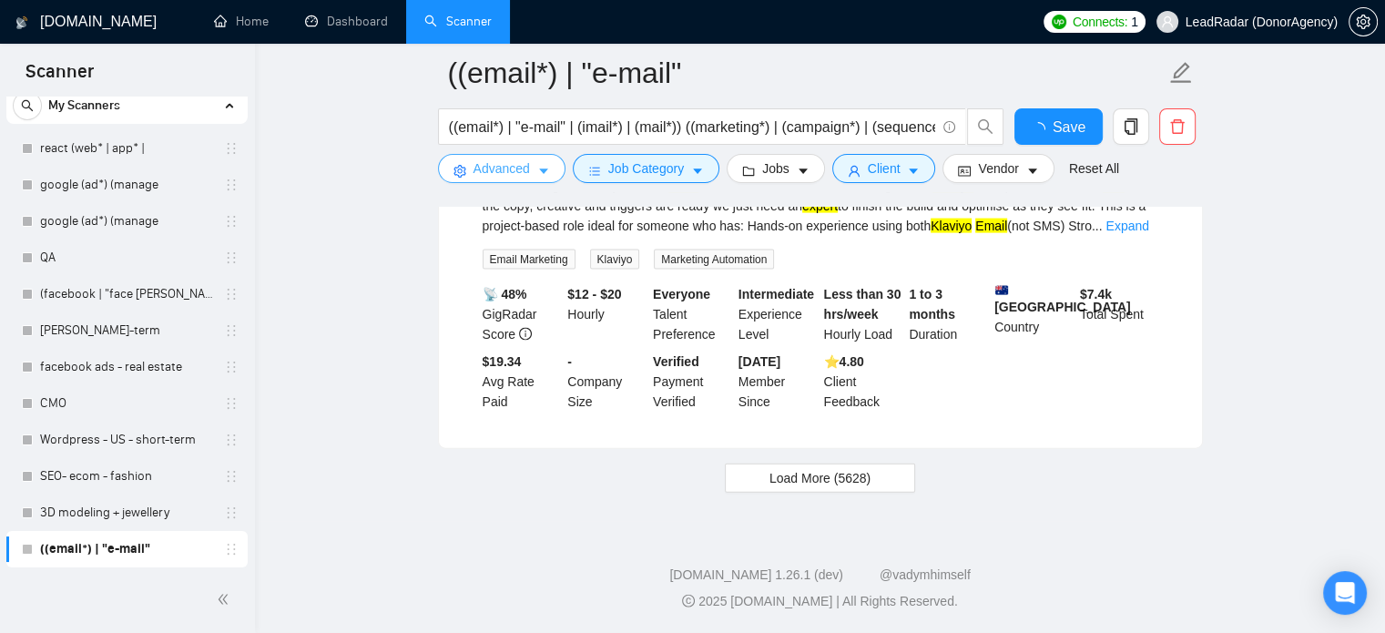
scroll to position [3928, 0]
click at [858, 472] on span "Load More (5628)" at bounding box center [819, 478] width 101 height 20
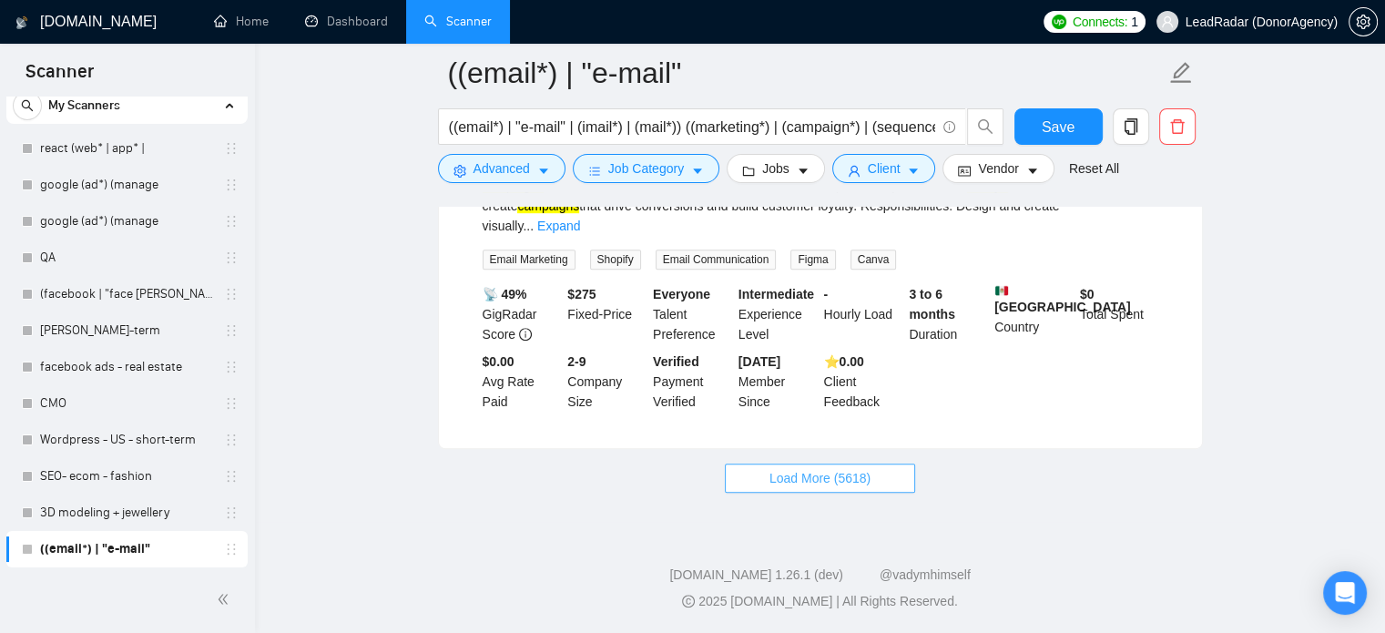
scroll to position [7908, 0]
click at [810, 478] on span "Load More (5618)" at bounding box center [819, 478] width 101 height 20
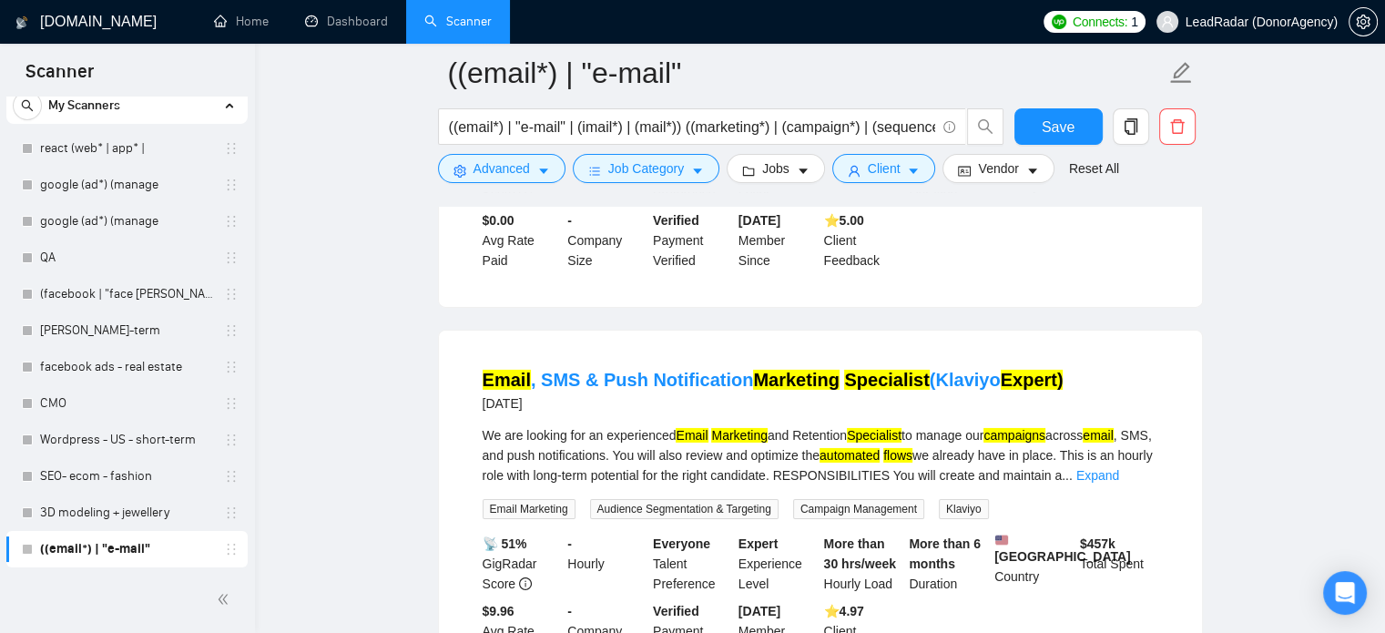
scroll to position [0, 0]
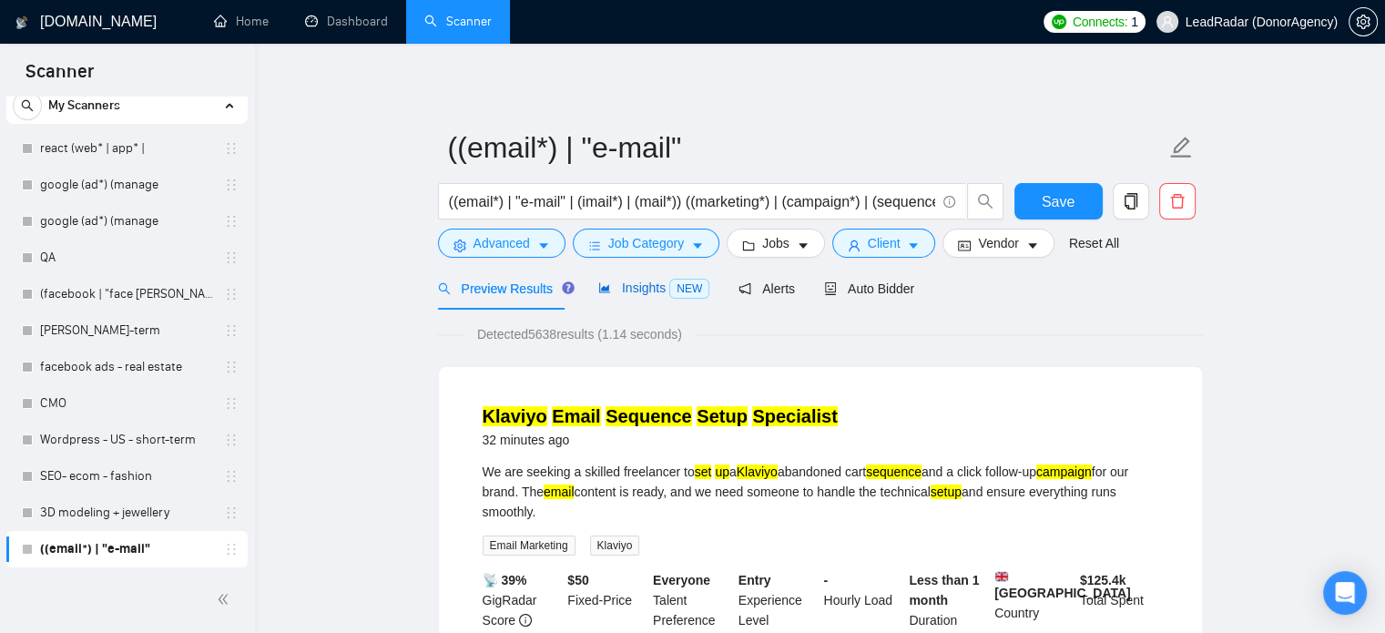
click at [674, 283] on span "NEW" at bounding box center [689, 289] width 40 height 20
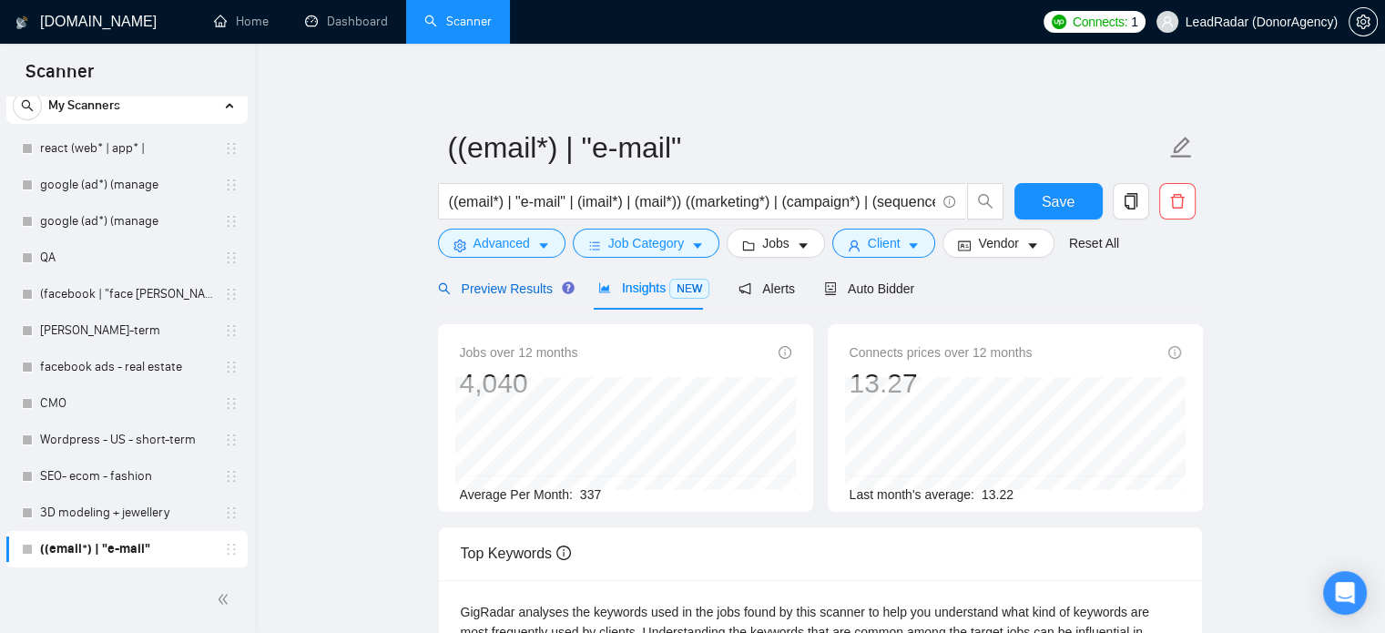
click at [493, 288] on span "Preview Results" at bounding box center [503, 288] width 131 height 15
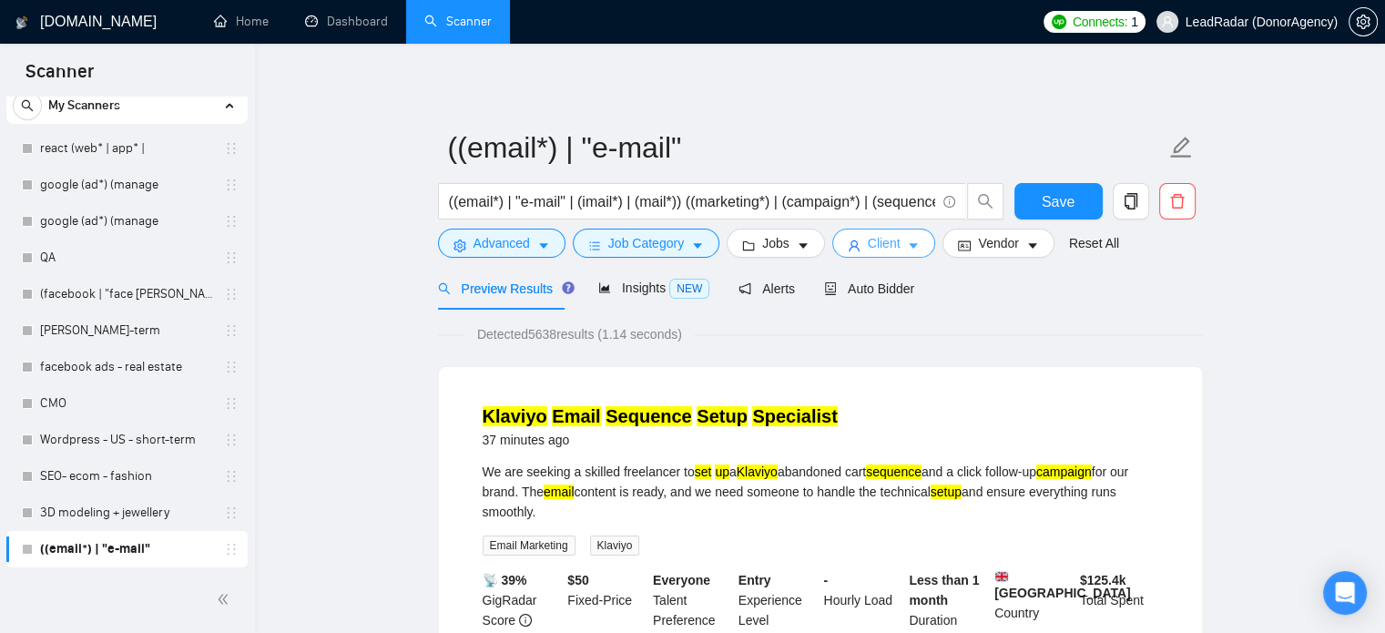
click at [907, 243] on icon "caret-down" at bounding box center [913, 245] width 13 height 13
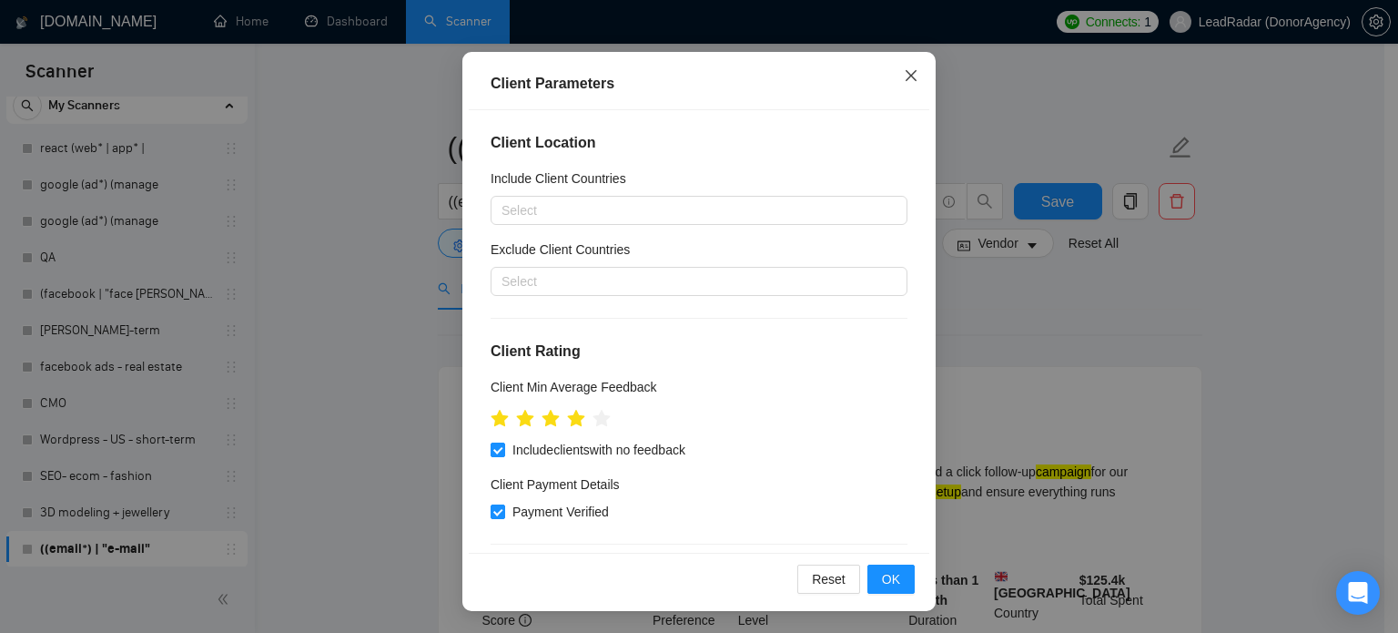
click at [904, 78] on icon "close" at bounding box center [911, 75] width 15 height 15
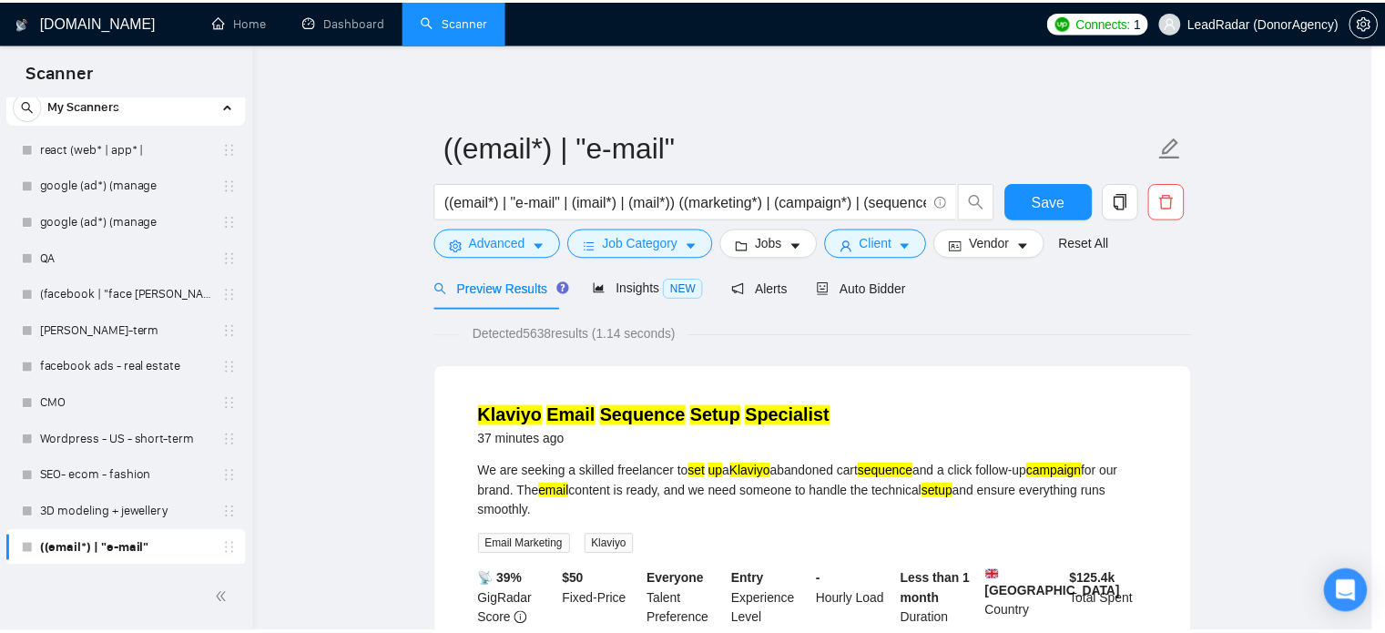
scroll to position [57, 0]
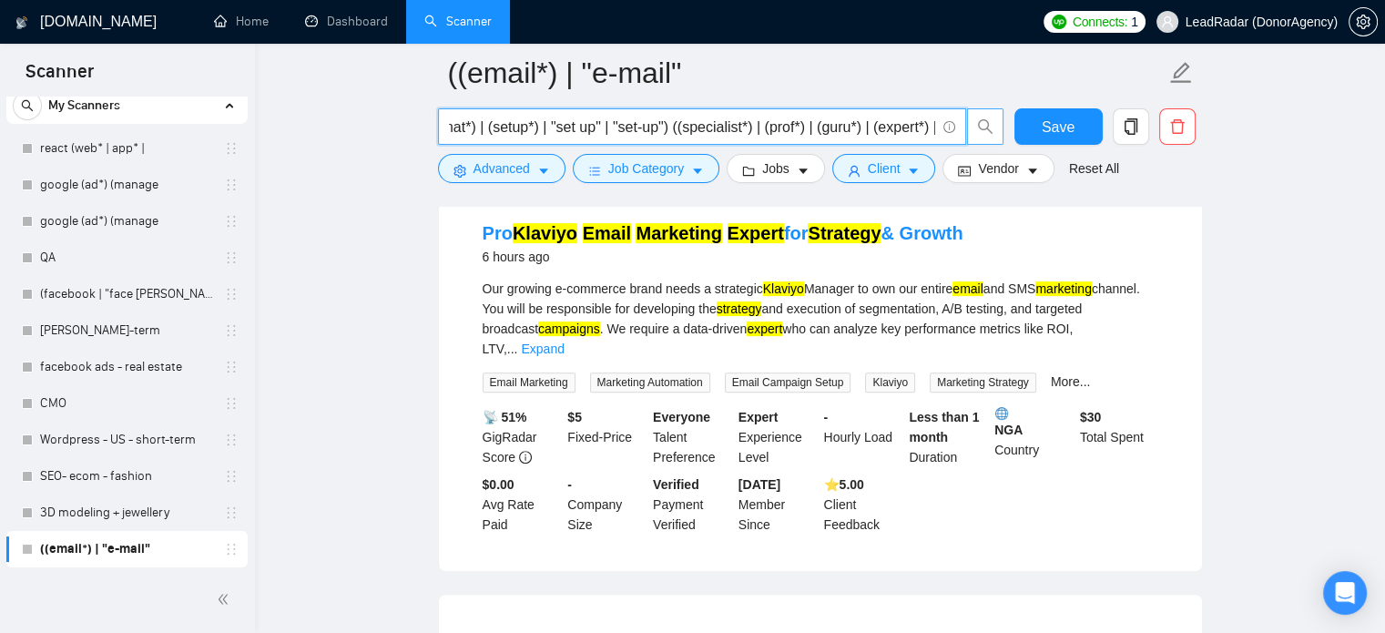
scroll to position [0, 1114]
drag, startPoint x: 827, startPoint y: 132, endPoint x: 752, endPoint y: 141, distance: 76.1
click at [752, 141] on span "((email*) | "e-mail" | (imail*) | (mail*)) ((marketing*) | (campaign*) | (seque…" at bounding box center [702, 126] width 528 height 36
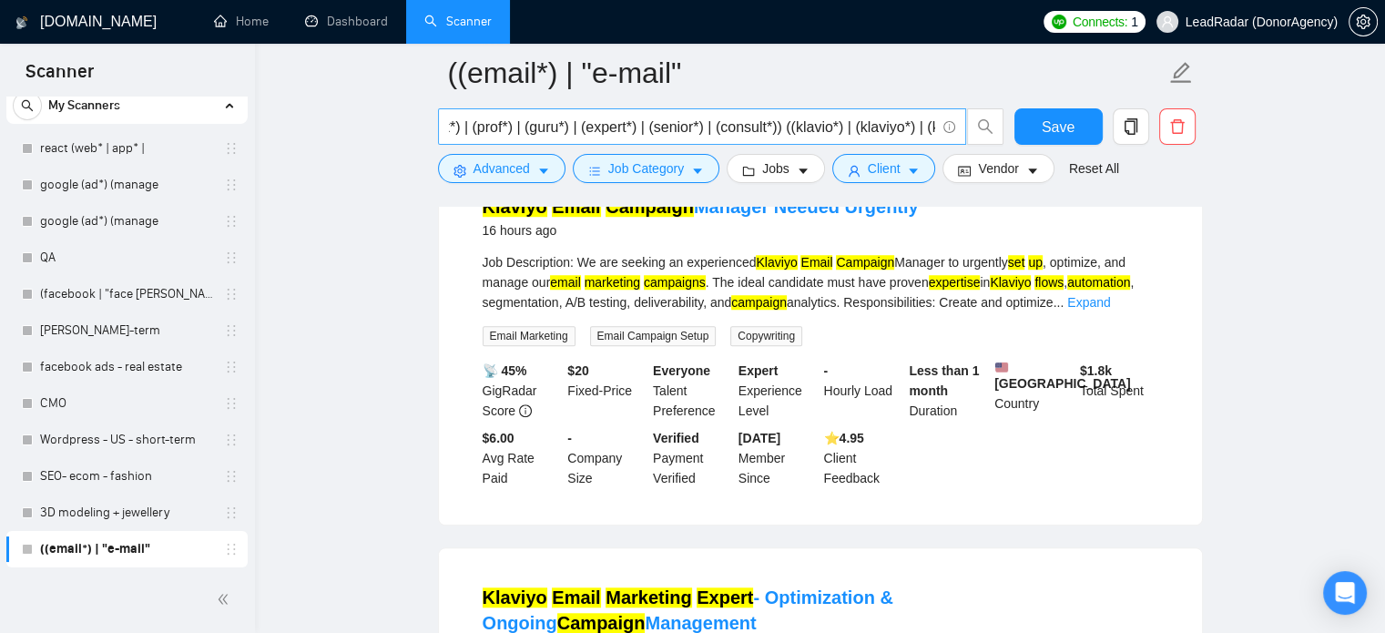
scroll to position [0, 1071]
click at [766, 133] on input "((email*) | "e-mail" | (imail*) | (mail*)) ((marketing*) | (campaign*) | (seque…" at bounding box center [692, 127] width 486 height 23
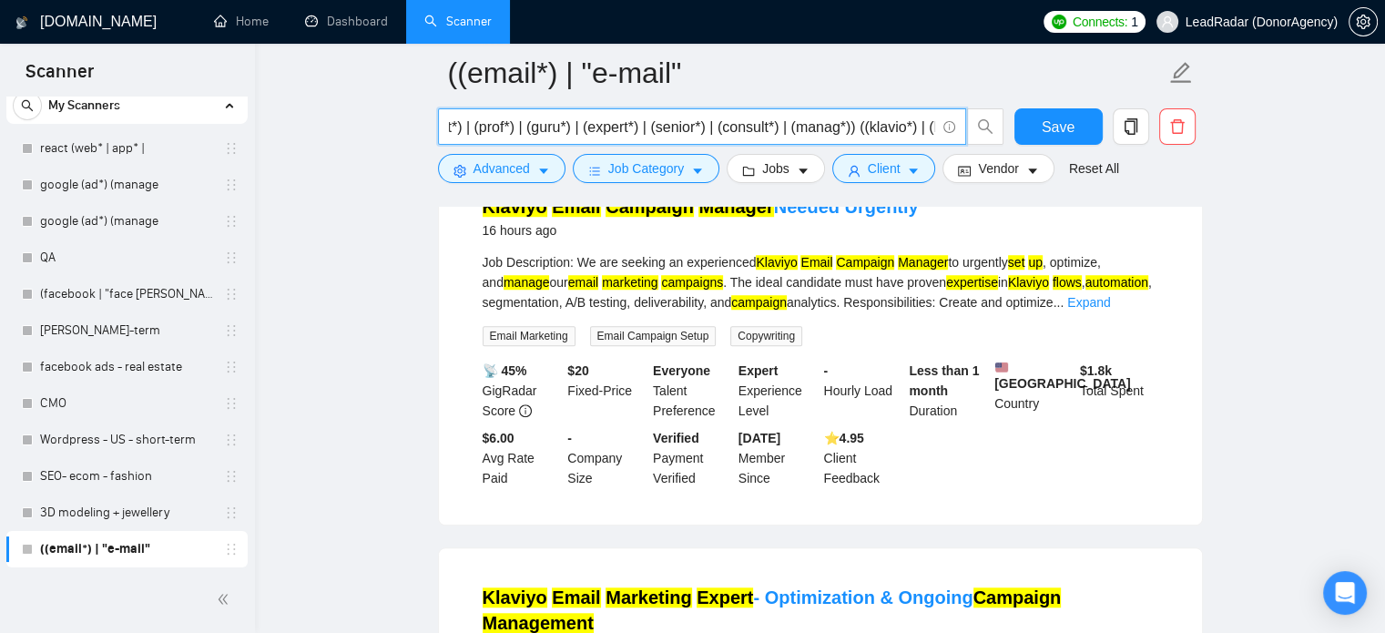
drag, startPoint x: 767, startPoint y: 126, endPoint x: 838, endPoint y: 137, distance: 71.8
click at [838, 137] on input "((email*) | "e-mail" | (imail*) | (mail*)) ((marketing*) | (campaign*) | (seque…" at bounding box center [692, 127] width 486 height 23
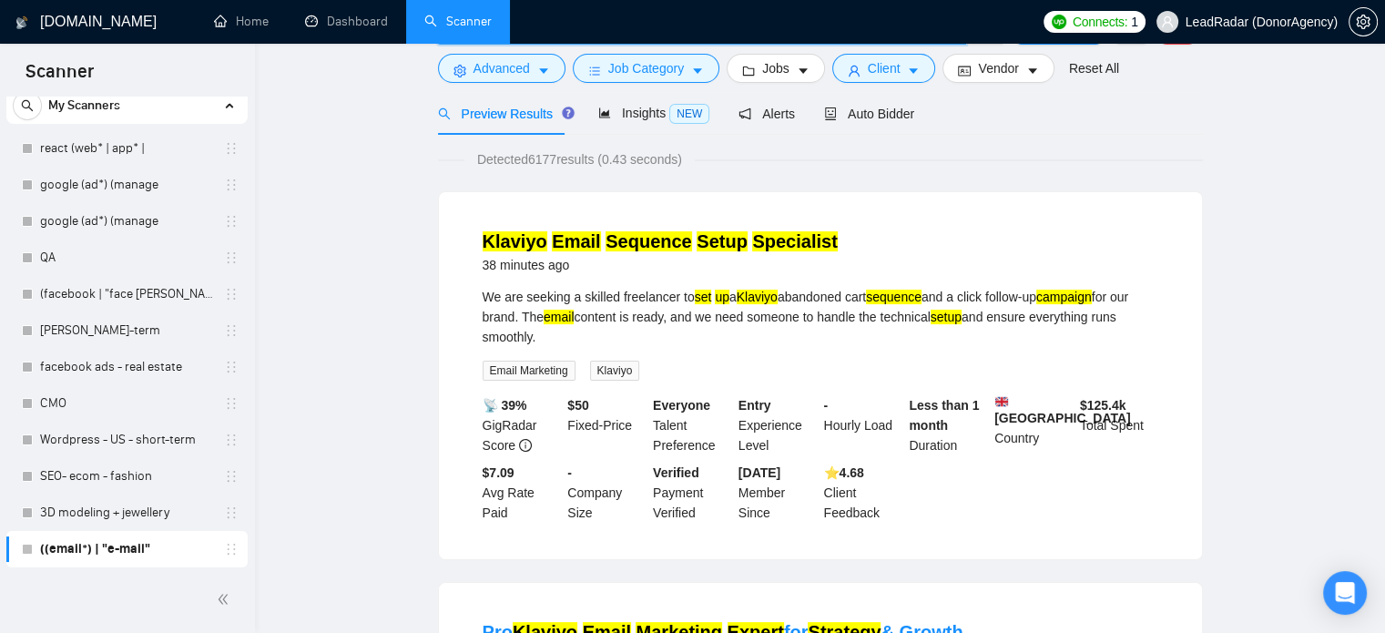
scroll to position [0, 0]
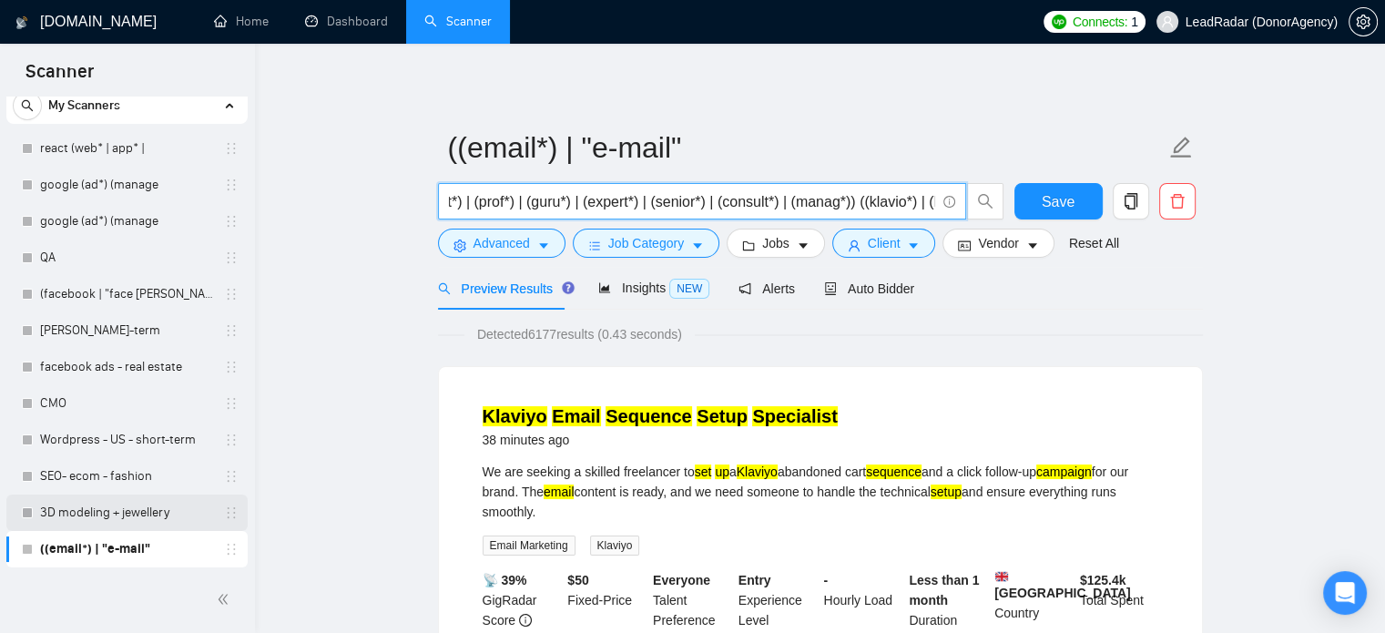
type input "((email*) | "e-mail" | (imail*) | (mail*)) ((marketing*) | (campaign*) | (seque…"
drag, startPoint x: 94, startPoint y: 511, endPoint x: 868, endPoint y: 83, distance: 885.0
click at [94, 511] on link "3D modeling + jewellery" at bounding box center [126, 512] width 173 height 36
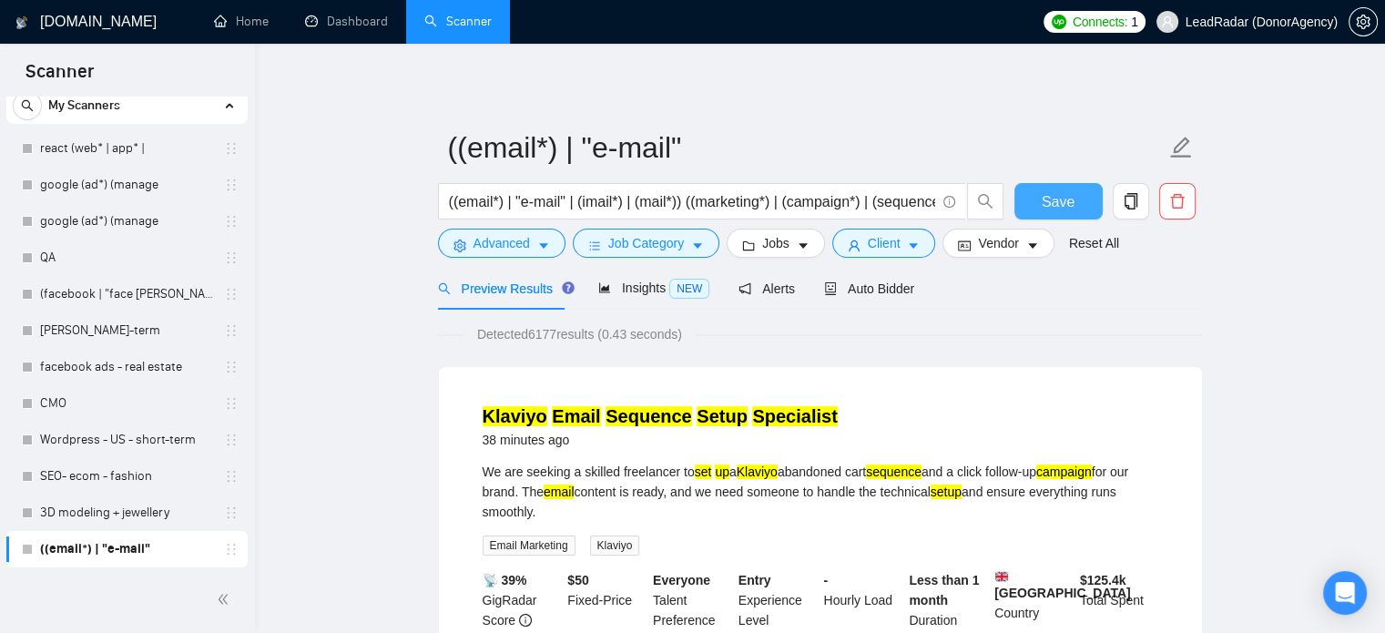
click at [1067, 196] on span "Save" at bounding box center [1057, 201] width 33 height 23
click at [142, 505] on link "3D modeling + jewellery" at bounding box center [126, 512] width 173 height 36
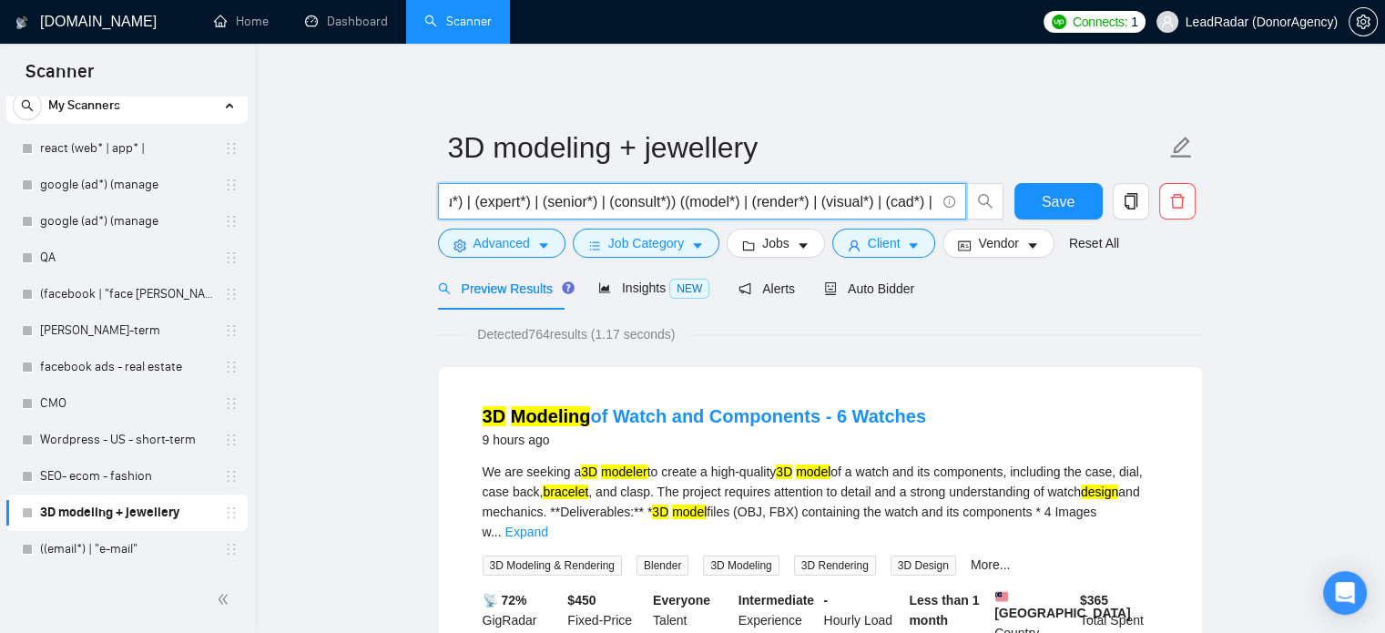
scroll to position [0, 601]
drag, startPoint x: 867, startPoint y: 196, endPoint x: 747, endPoint y: 203, distance: 119.5
click at [849, 203] on input "((3d*) | "3 d" | "three-dimentional" | "photorealistic") ((design*) | specialis…" at bounding box center [692, 201] width 486 height 23
click at [628, 207] on input "((3d*) | "3 d" | "three-dimentional" | "photorealistic") ((design*) | specialis…" at bounding box center [692, 201] width 486 height 23
paste input "| (manag*)"
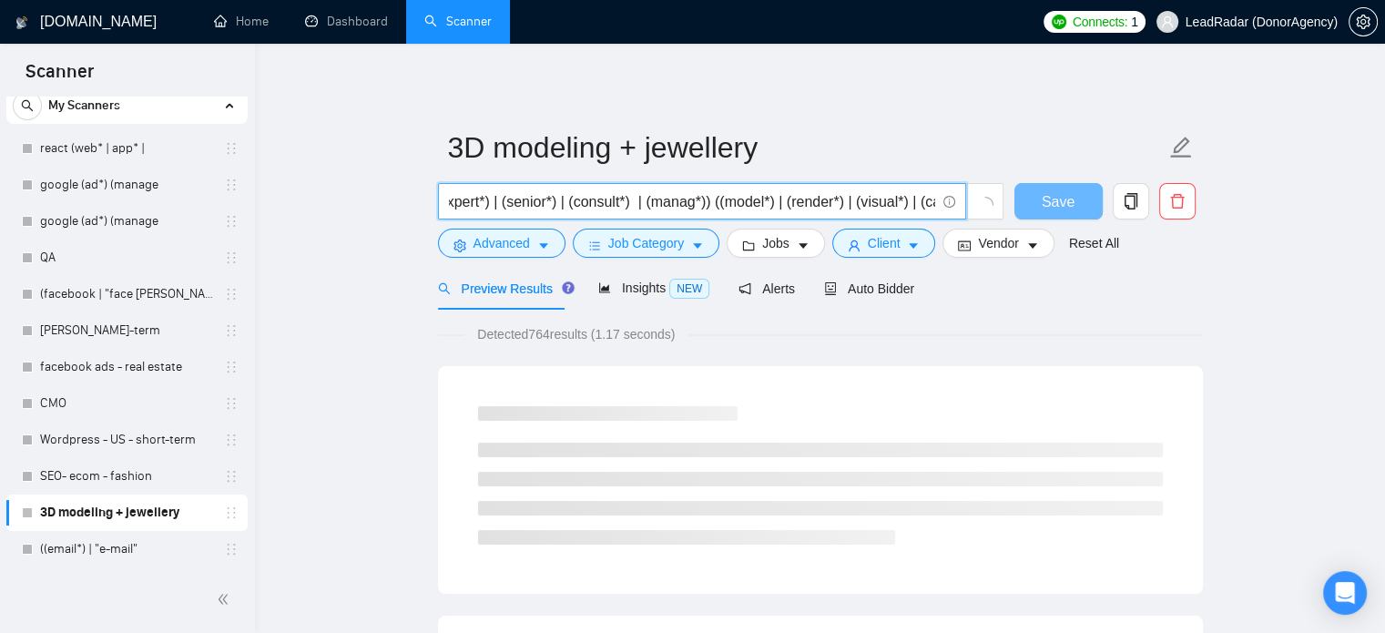
click at [636, 199] on input "((3d*) | "3 d" | "three-dimentional" | "photorealistic") ((design*) | specialis…" at bounding box center [692, 201] width 486 height 23
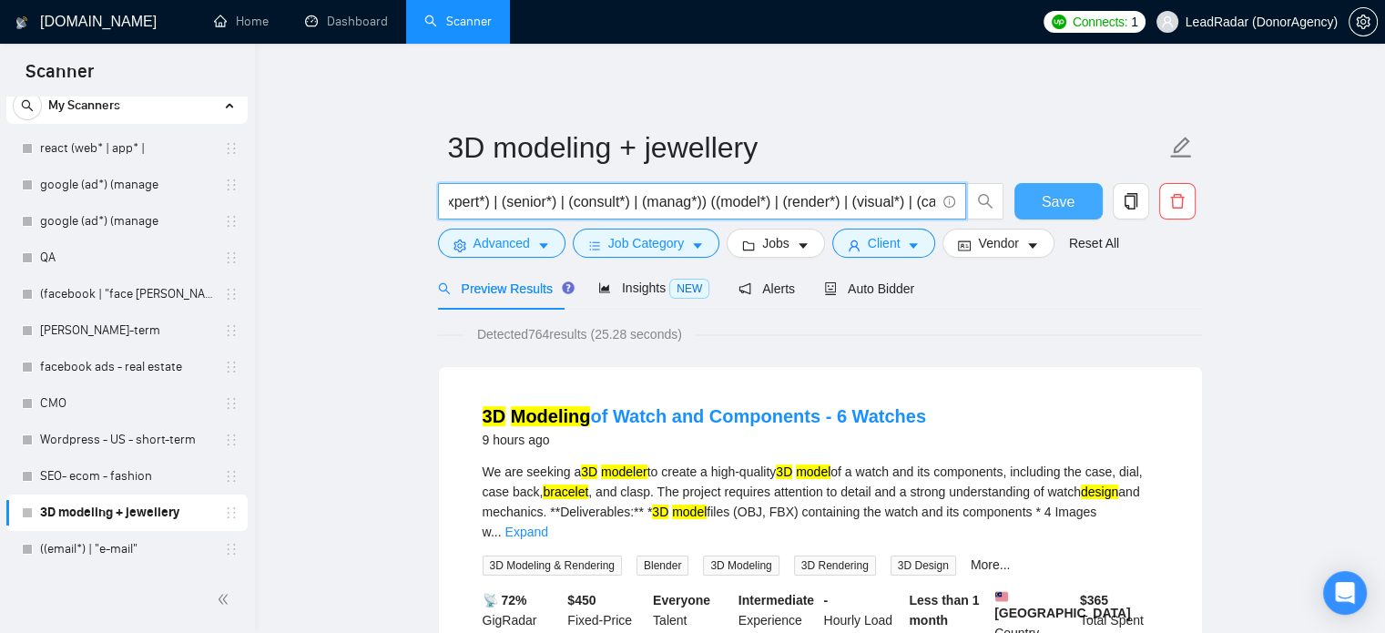
type input "((3d*) | "3 d" | "three-dimentional" | "photorealistic") ((design*) | specialis…"
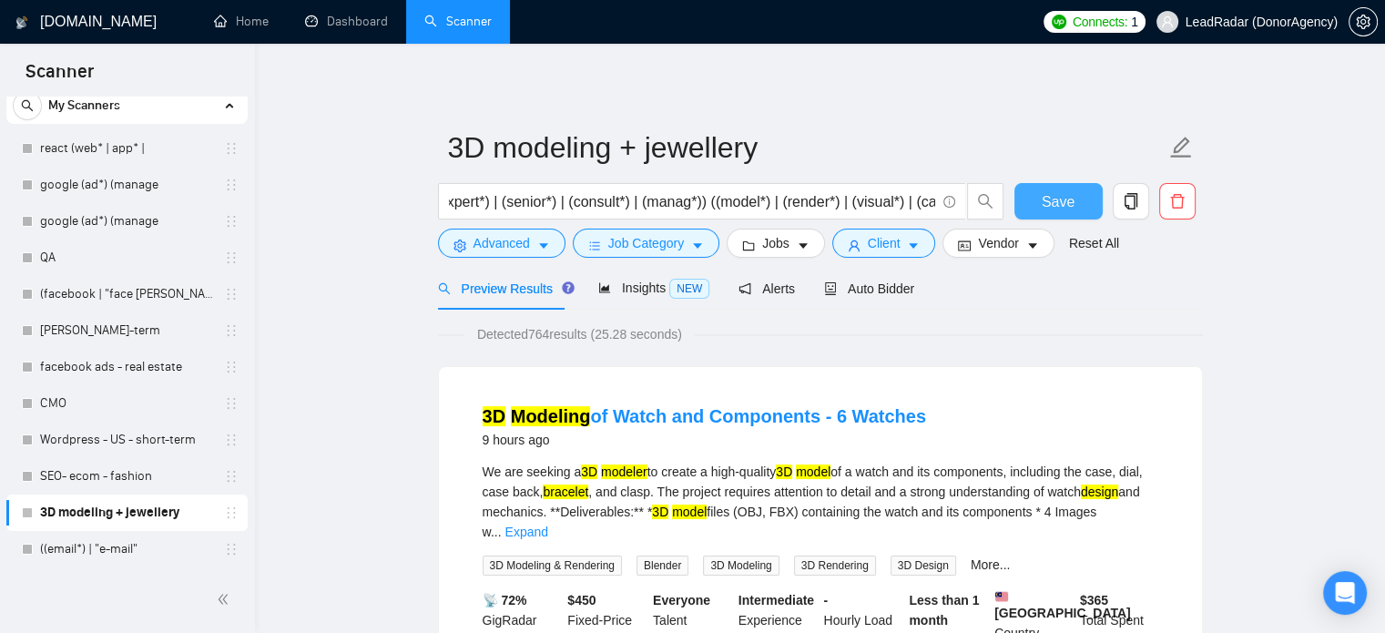
click at [1064, 194] on span "Save" at bounding box center [1057, 201] width 33 height 23
click at [146, 471] on link "SEO - ecom - fashion" at bounding box center [126, 476] width 173 height 36
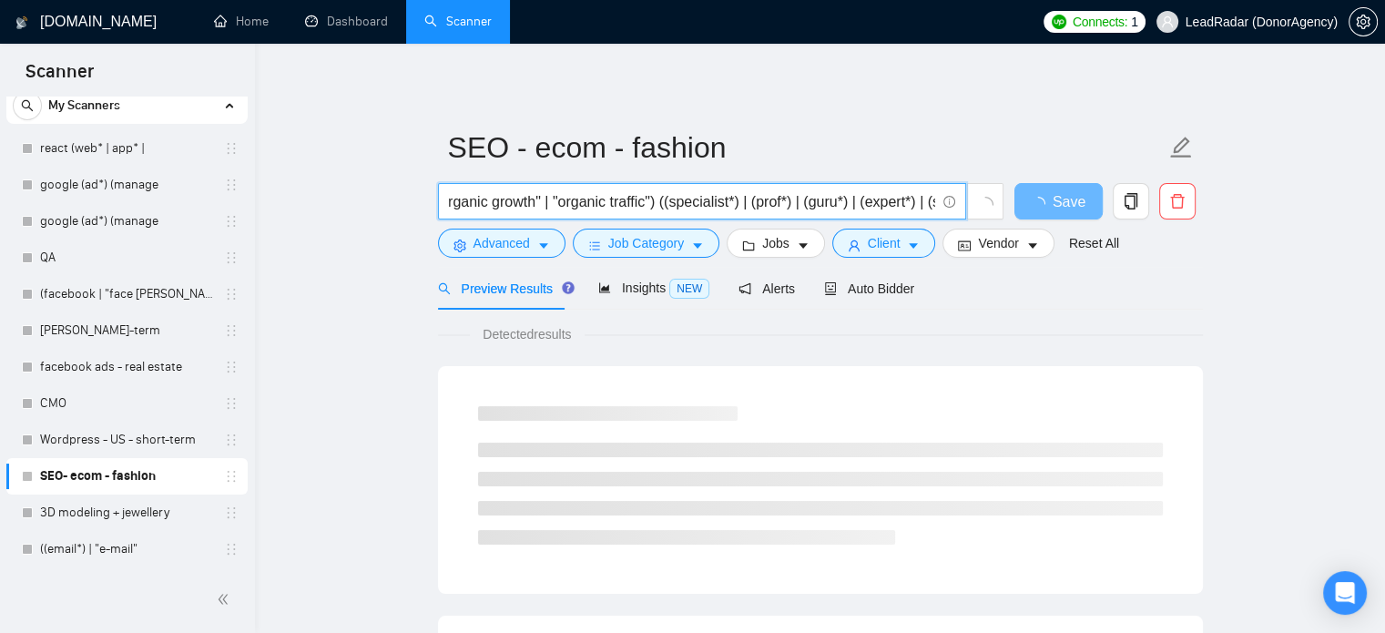
scroll to position [0, 926]
drag, startPoint x: 900, startPoint y: 204, endPoint x: 722, endPoint y: 208, distance: 178.5
click at [732, 208] on input "((seo*) | "search engine optimization" | "search engine optimisation" | (organi…" at bounding box center [692, 201] width 486 height 23
click at [663, 208] on input "((seo*) | "search engine optimization" | "search engine optimisation" | (organi…" at bounding box center [692, 201] width 486 height 23
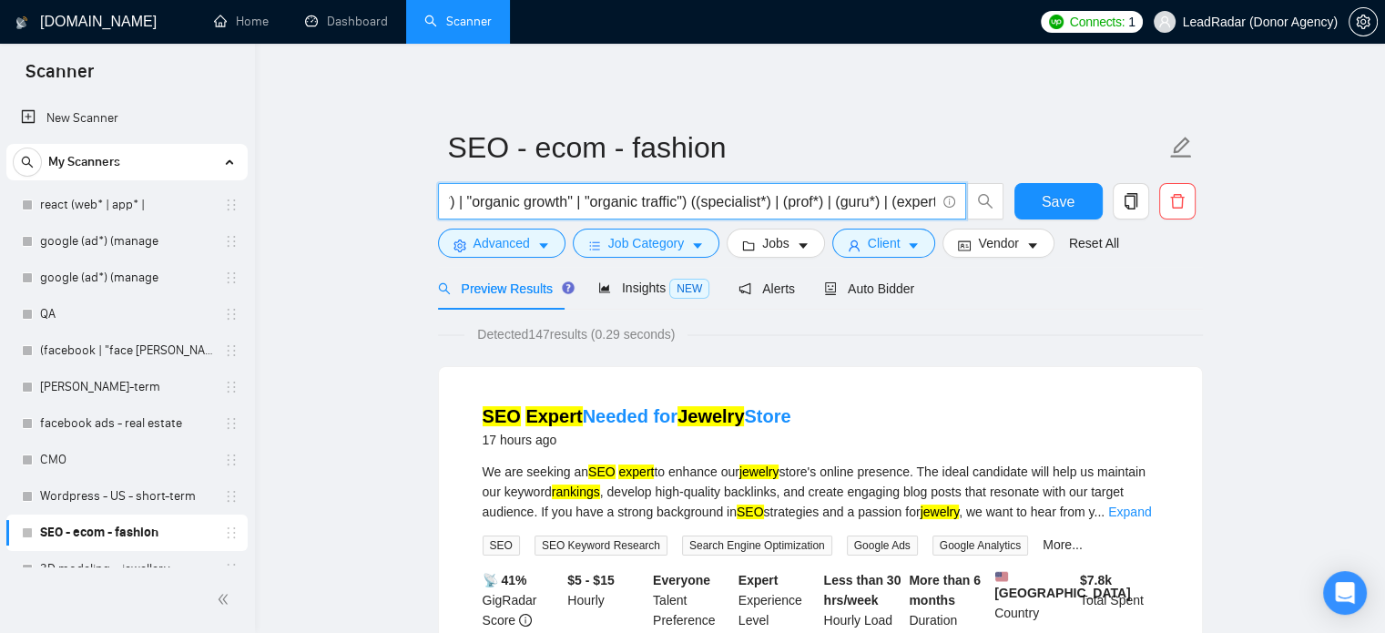
scroll to position [0, 716]
drag, startPoint x: 848, startPoint y: 205, endPoint x: 786, endPoint y: 208, distance: 62.9
click at [786, 208] on input "((seo*) | "search engine optimization" | "search engine optimisation" | (organi…" at bounding box center [692, 201] width 486 height 23
click at [873, 204] on input "((seo*) | "search engine optimization" | "search engine optimisation" | (organi…" at bounding box center [692, 201] width 486 height 23
paste input "| (manag*)"
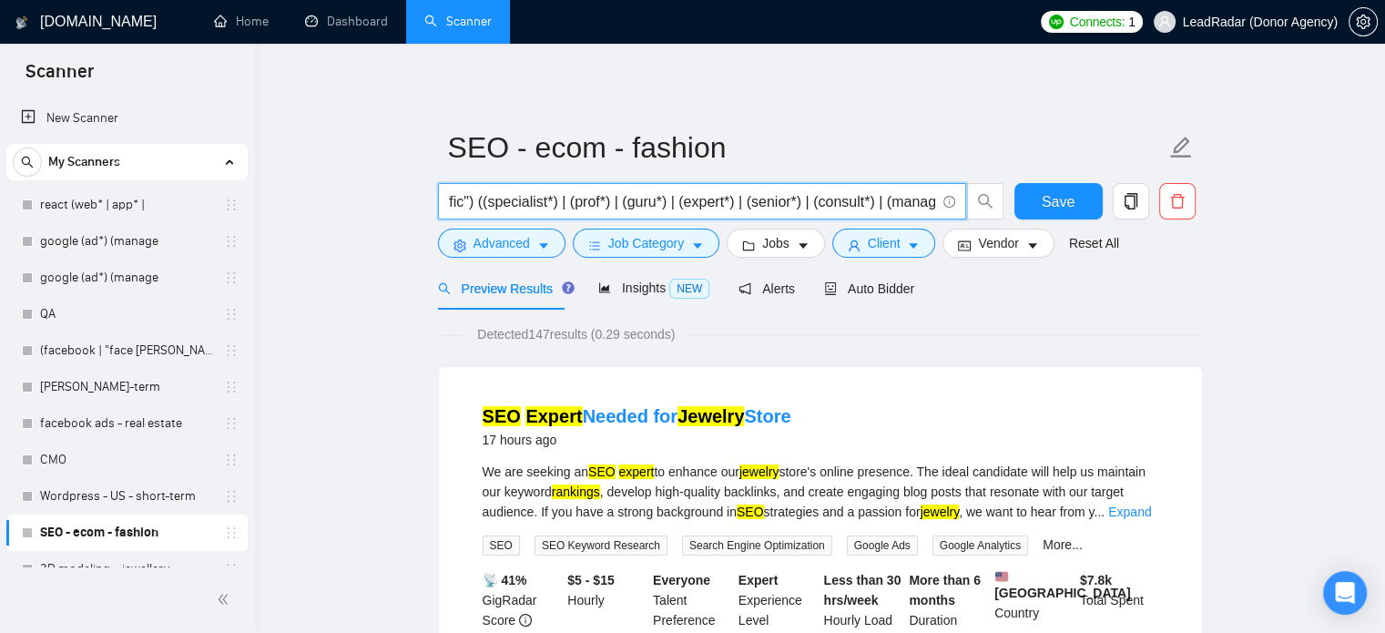
scroll to position [0, 727]
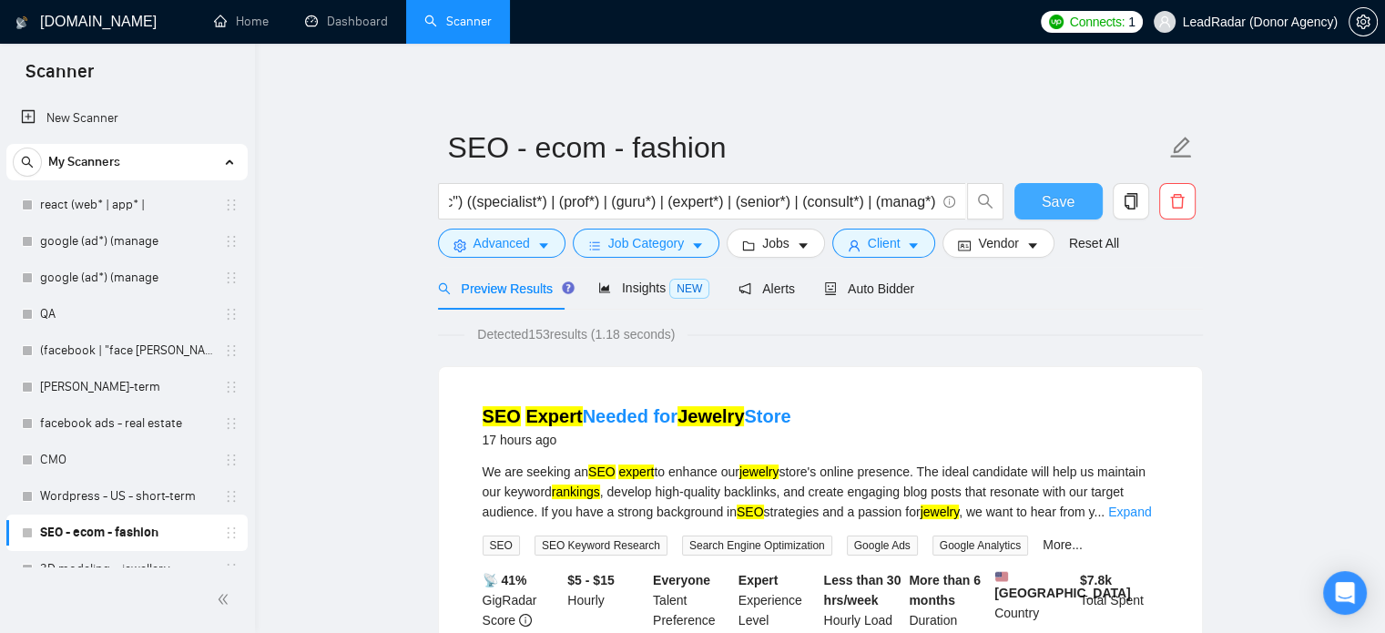
click at [1052, 207] on span "Save" at bounding box center [1057, 201] width 33 height 23
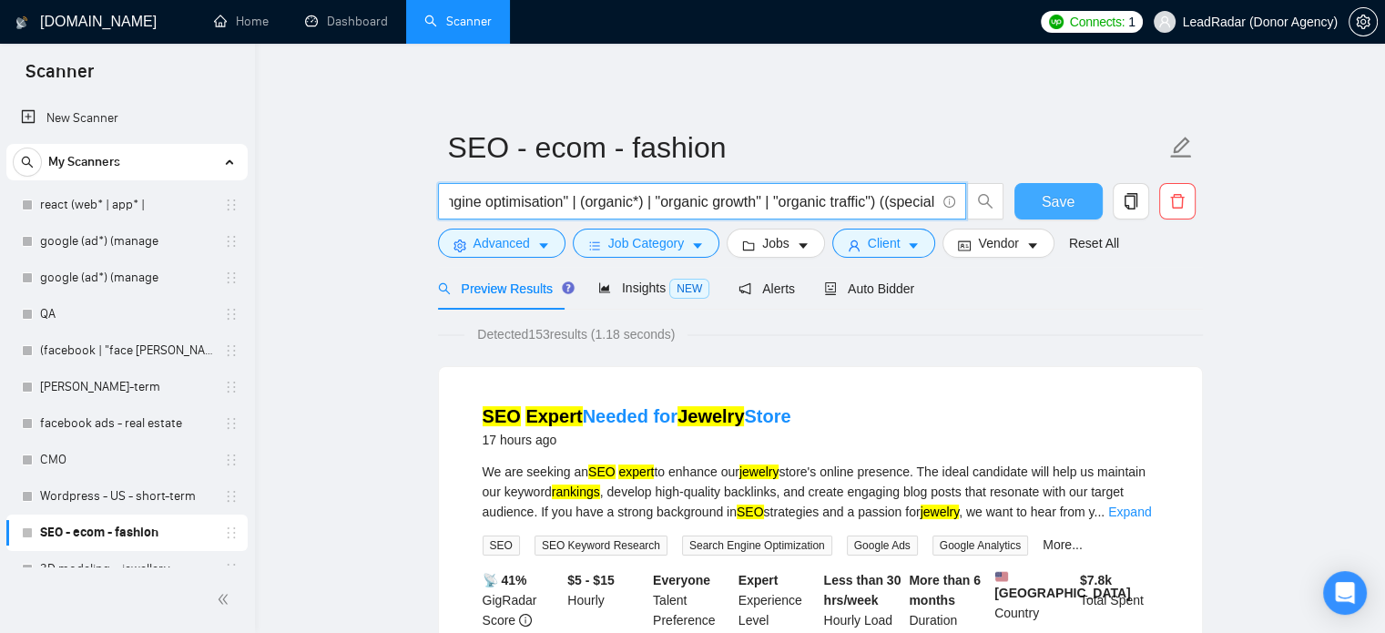
scroll to position [0, 997]
drag, startPoint x: 918, startPoint y: 203, endPoint x: 1005, endPoint y: 192, distance: 88.1
click at [1014, 193] on div "((seo*) | "search engine optimization" | "search engine optimisation" | (organi…" at bounding box center [816, 206] width 765 height 46
click at [837, 194] on input "((seo*) | "search engine optimization" | "search engine optimisation" | (organi…" at bounding box center [692, 201] width 486 height 23
drag, startPoint x: 801, startPoint y: 205, endPoint x: 750, endPoint y: 205, distance: 51.0
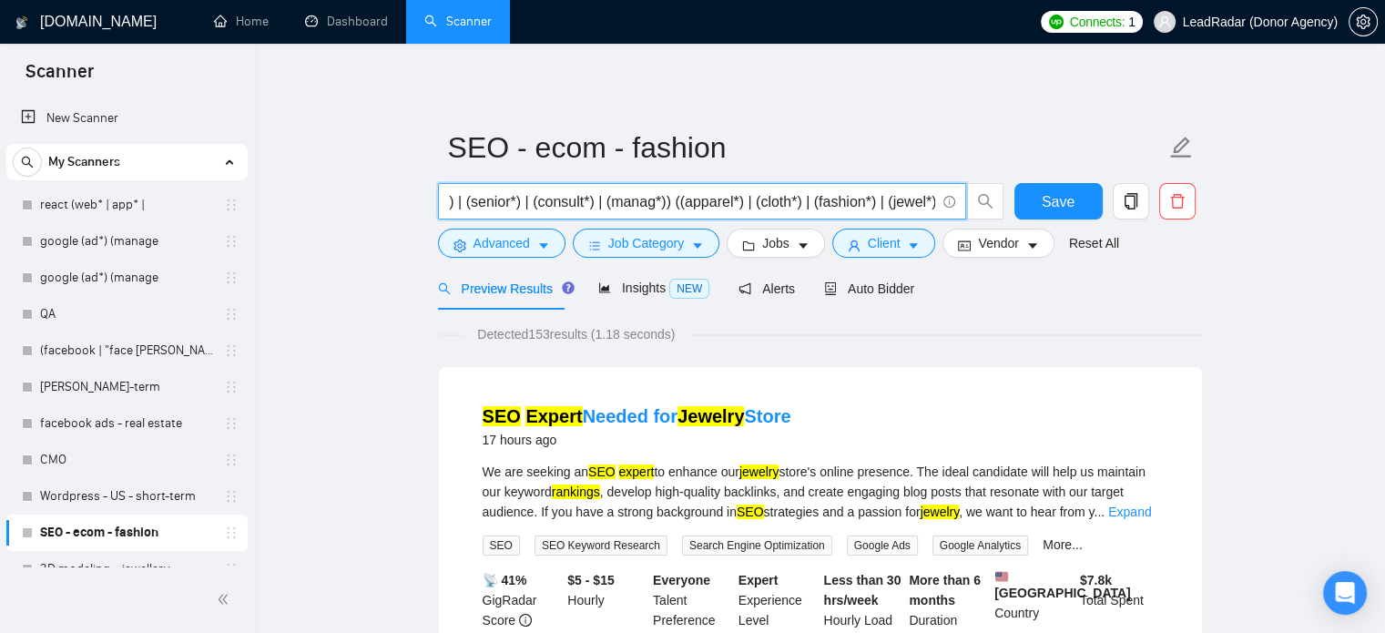
click at [750, 205] on input "((seo*) | "search engine optimization" | "search engine optimisation" | (organi…" at bounding box center [692, 201] width 486 height 23
click at [806, 203] on input "((seo*) | "search engine optimization" | "search engine optimisation" | (organi…" at bounding box center [692, 201] width 486 height 23
click at [929, 207] on input "((seo*) | "search engine optimization" | "search engine optimisation" | (organi…" at bounding box center [692, 201] width 486 height 23
click at [861, 203] on input "((seo*) | "search engine optimization" | "search engine optimisation" | (organi…" at bounding box center [692, 201] width 486 height 23
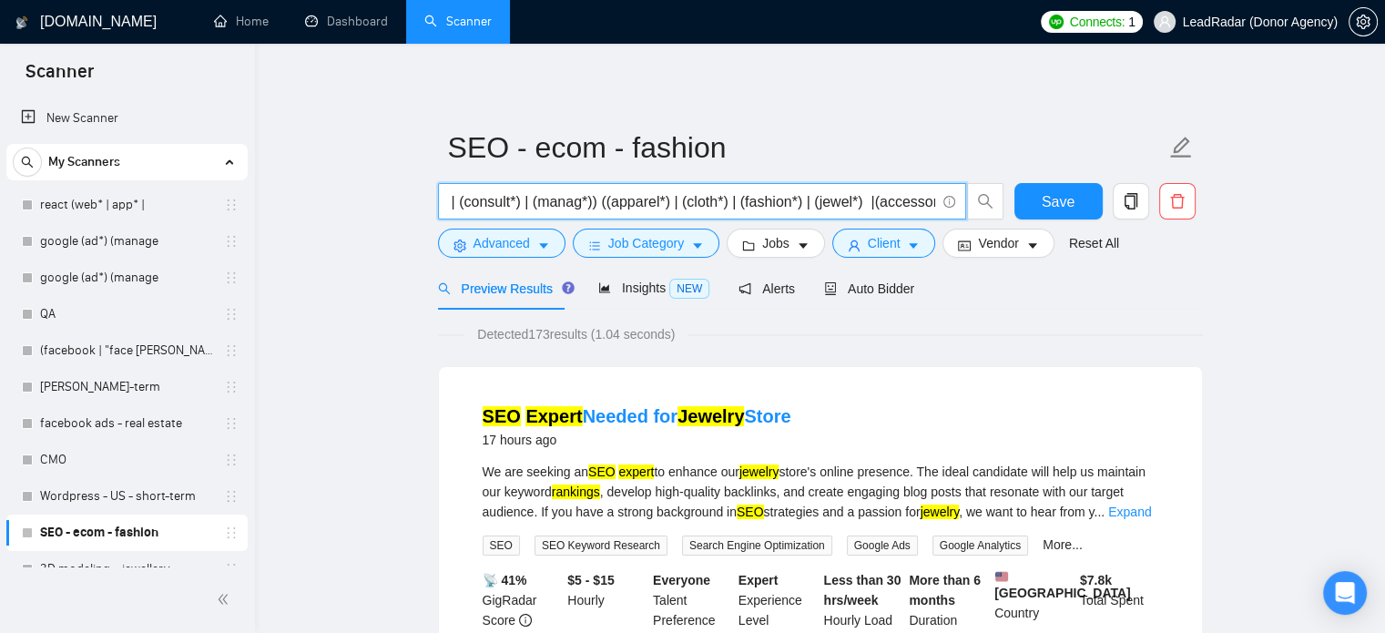
click at [867, 207] on input "((seo*) | "search engine optimization" | "search engine optimisation" | (organi…" at bounding box center [692, 201] width 486 height 23
click at [859, 206] on input "((seo*) | "search engine optimization" | "search engine optimisation" | (organi…" at bounding box center [692, 201] width 486 height 23
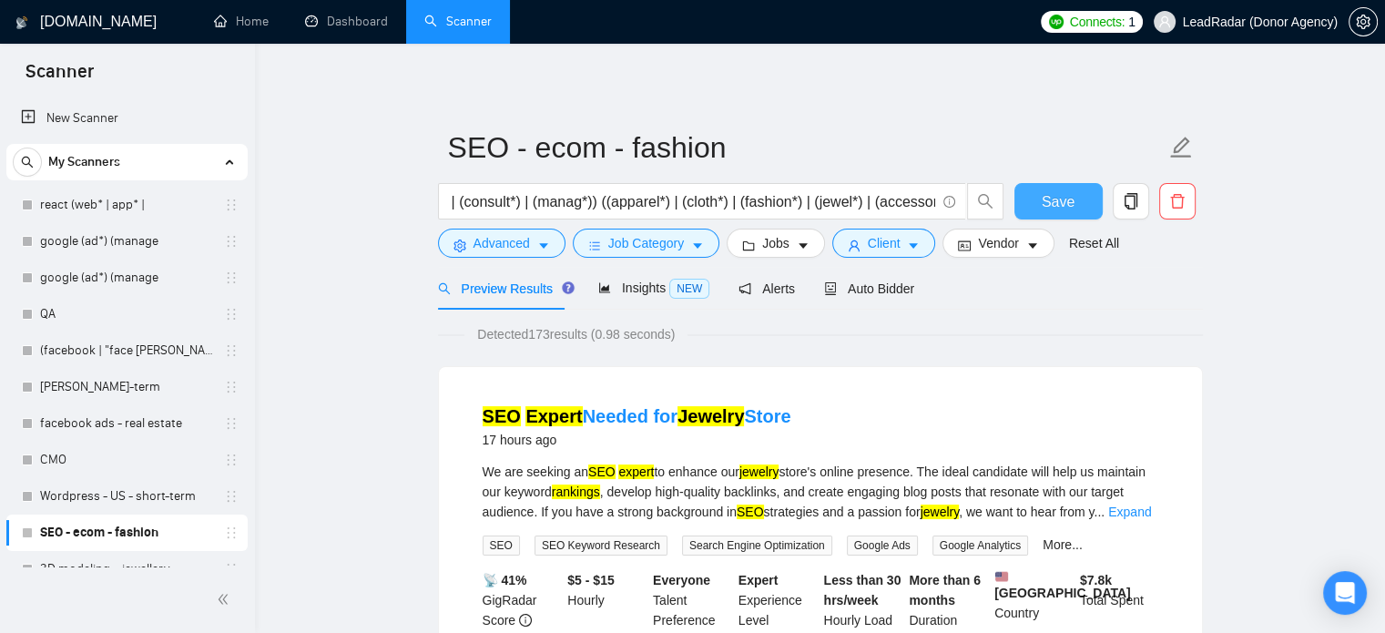
click at [1071, 205] on span "Save" at bounding box center [1057, 201] width 33 height 23
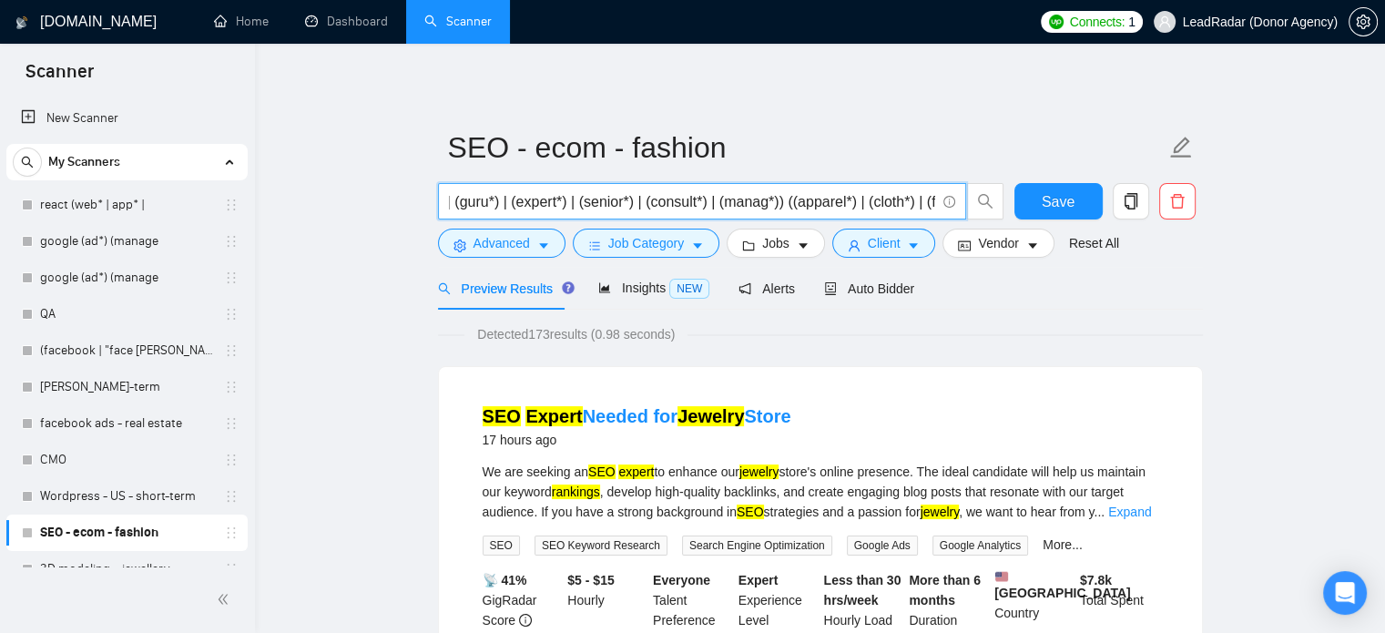
scroll to position [0, 1078]
drag, startPoint x: 922, startPoint y: 203, endPoint x: 908, endPoint y: 199, distance: 14.1
click at [1009, 214] on div "((seo*) | "search engine optimization" | "search engine optimisation" | (organi…" at bounding box center [816, 206] width 765 height 46
click at [791, 202] on input "((seo*) | "search engine optimization" | "search engine optimisation" | (organi…" at bounding box center [692, 201] width 486 height 23
click at [661, 206] on input "((seo*) | "search engine optimization" | "search engine optimisation" | (organi…" at bounding box center [692, 201] width 486 height 23
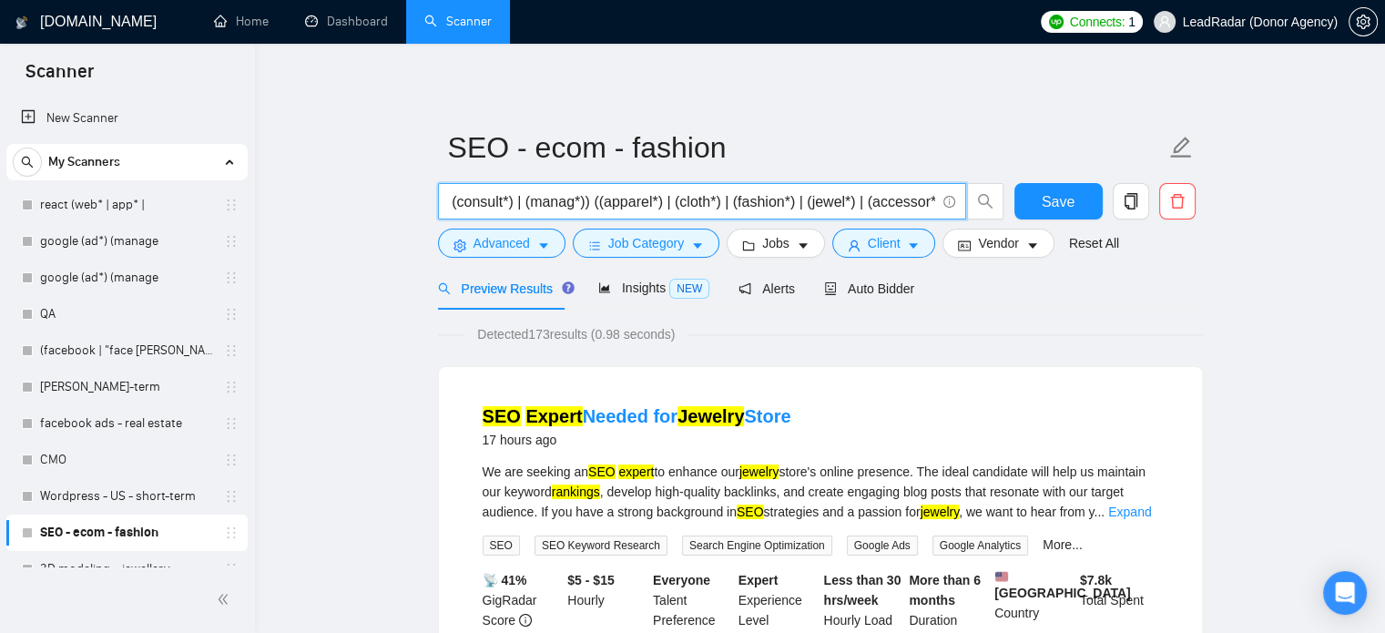
drag, startPoint x: 661, startPoint y: 212, endPoint x: 597, endPoint y: 207, distance: 64.0
click at [597, 207] on input "((seo*) | "search engine optimization" | "search engine optimisation" | (organi…" at bounding box center [692, 201] width 486 height 23
click at [662, 207] on input "((seo*) | "search engine optimization" | "search engine optimisation" | (organi…" at bounding box center [692, 201] width 486 height 23
paste input "(apparel*)"
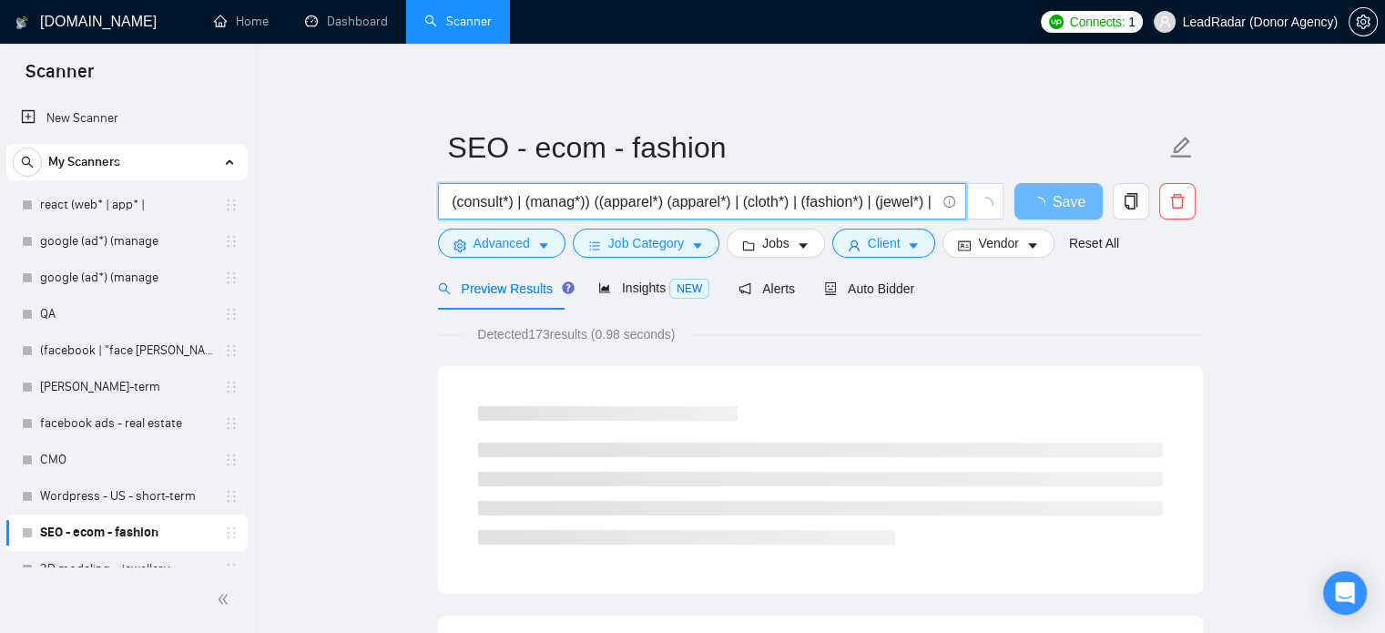
click at [663, 205] on input "((seo*) | "search engine optimization" | "search engine optimisation" | (organi…" at bounding box center [692, 201] width 486 height 23
click at [699, 202] on input "((seo*) | "search engine optimization" | "search engine optimisation" | (organi…" at bounding box center [692, 201] width 486 height 23
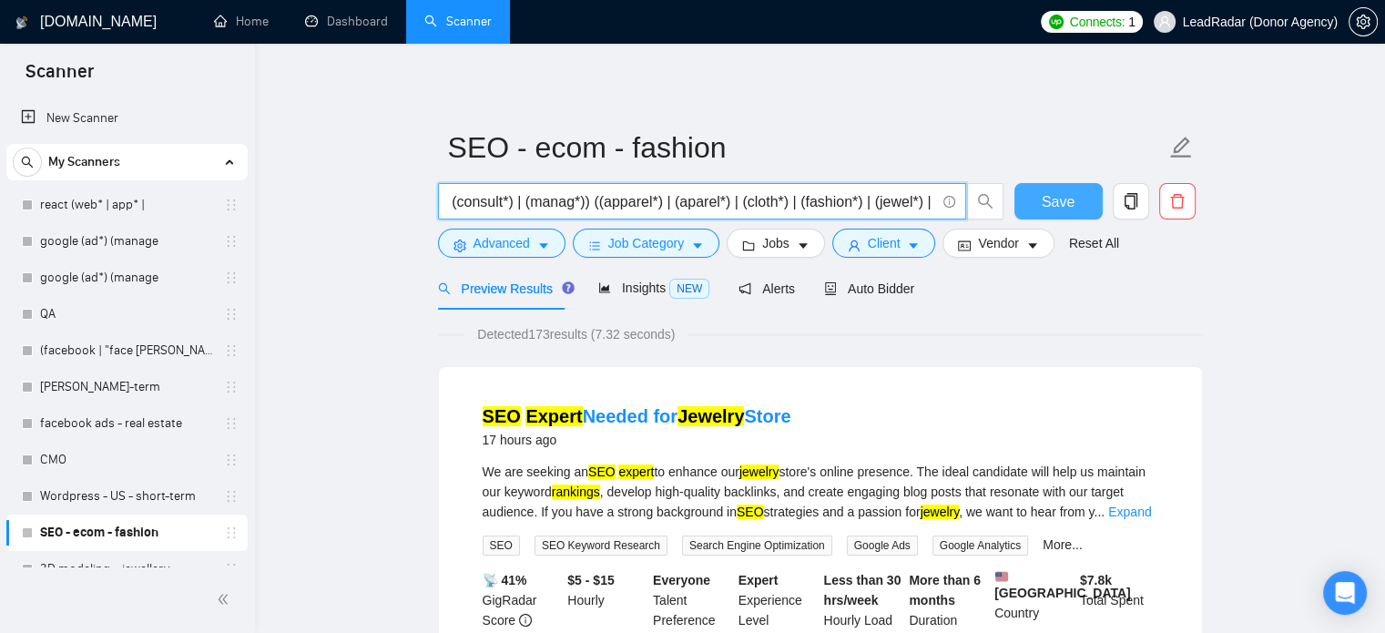
type input "((seo*) | "search engine optimization" | "search engine optimisation" | (organi…"
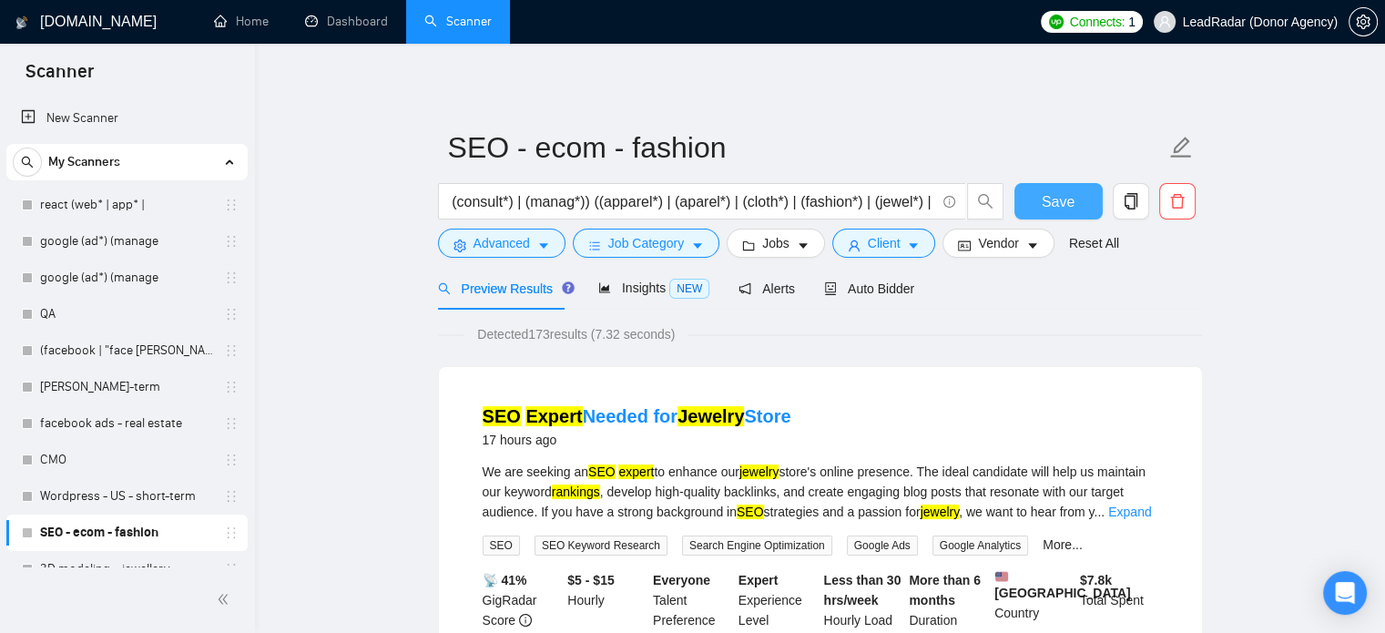
click at [1073, 202] on button "Save" at bounding box center [1058, 201] width 88 height 36
drag, startPoint x: 167, startPoint y: 494, endPoint x: 125, endPoint y: 500, distance: 43.1
click at [128, 505] on link "Wordpress - US - short-term" at bounding box center [126, 496] width 173 height 36
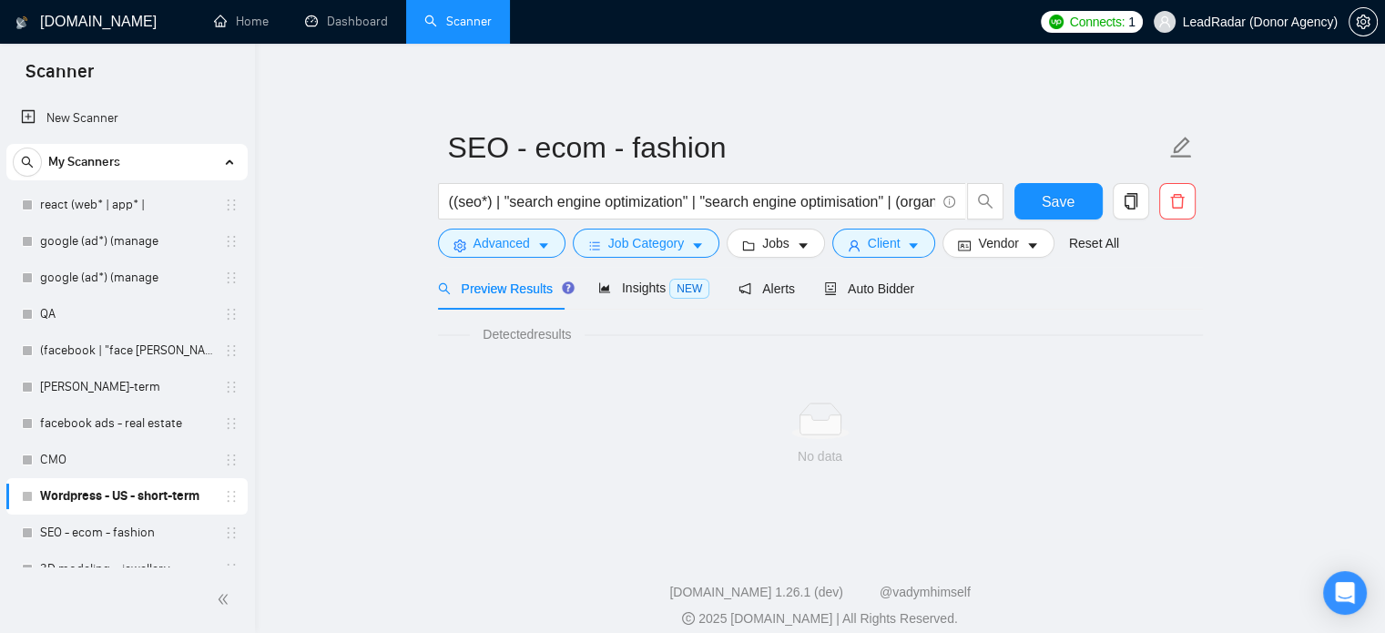
click at [125, 500] on link "Wordpress - US - short-term" at bounding box center [126, 496] width 173 height 36
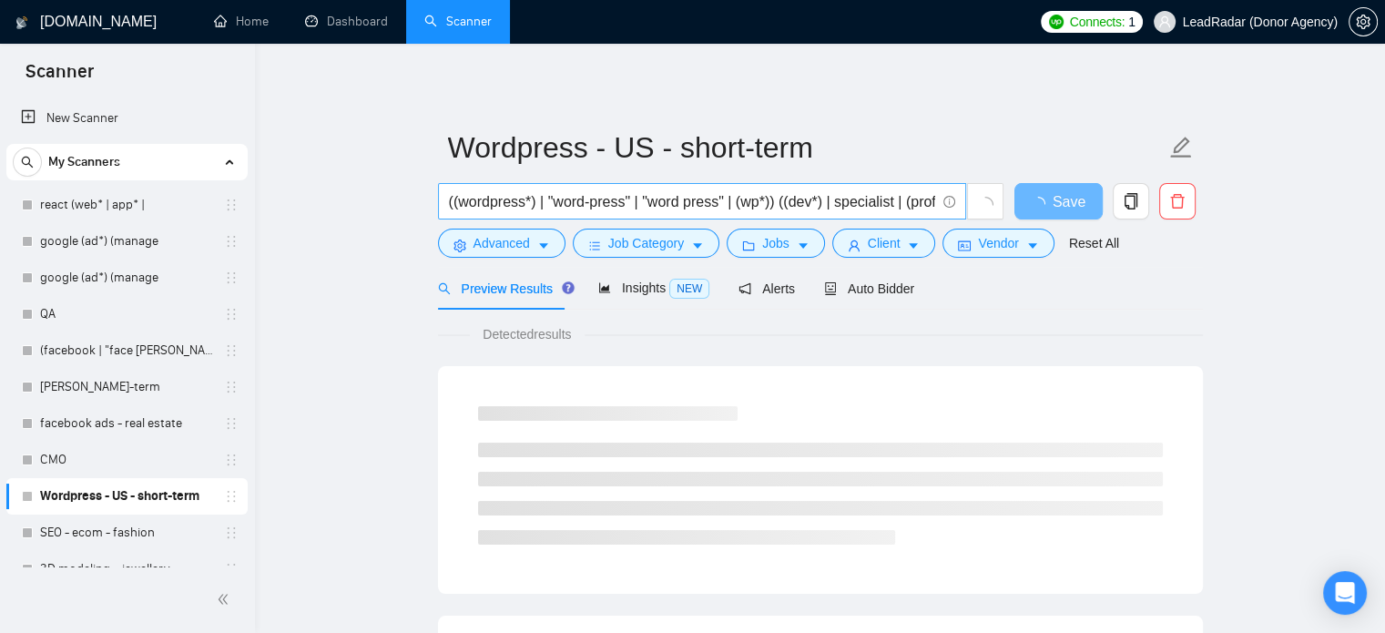
click at [910, 203] on input "((wordpress*) | "word-press" | "word press" | (wp*)) ((dev*) | specialist | (pr…" at bounding box center [692, 201] width 486 height 23
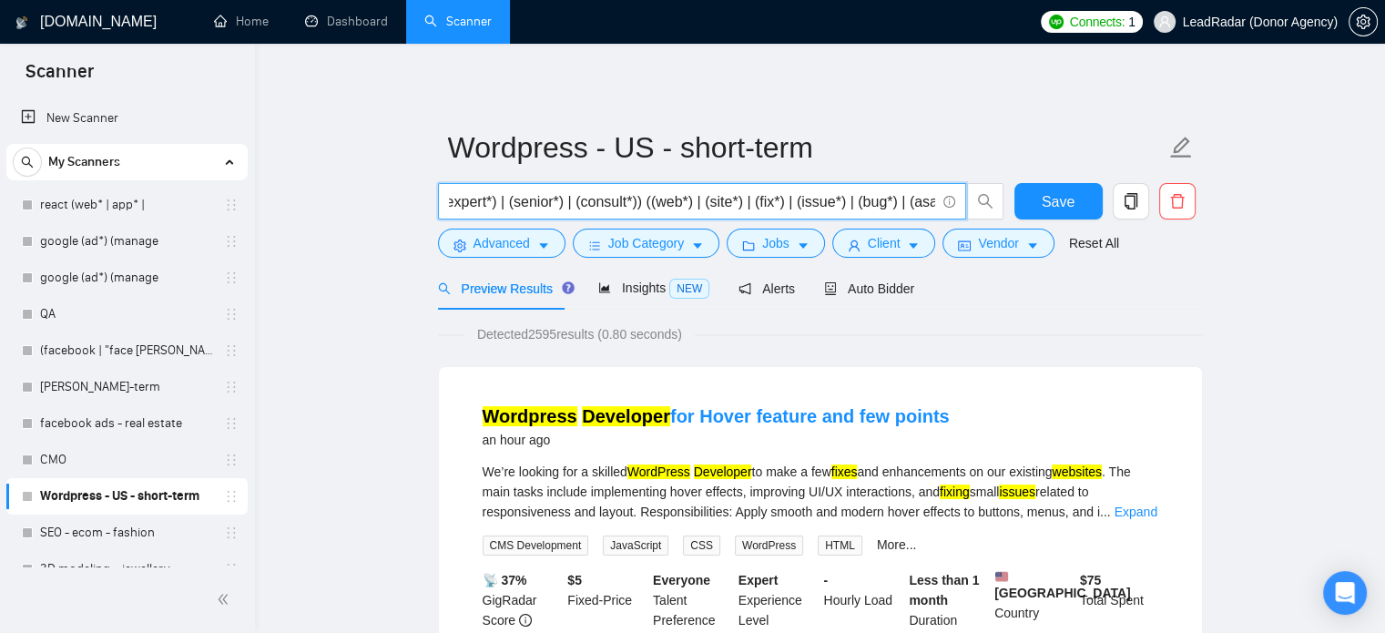
scroll to position [0, 572]
click at [628, 203] on input "((wordpress*) | "word-press" | "word press" | (wp*)) ((dev*) | specialist | (pr…" at bounding box center [692, 201] width 486 height 23
drag, startPoint x: 704, startPoint y: 199, endPoint x: 633, endPoint y: 208, distance: 71.6
click at [633, 208] on input "((wordpress*) | "word-press" | "word press" | (wp*)) ((dev*) | specialist | (pr…" at bounding box center [692, 201] width 486 height 23
drag, startPoint x: 634, startPoint y: 208, endPoint x: 692, endPoint y: 207, distance: 58.3
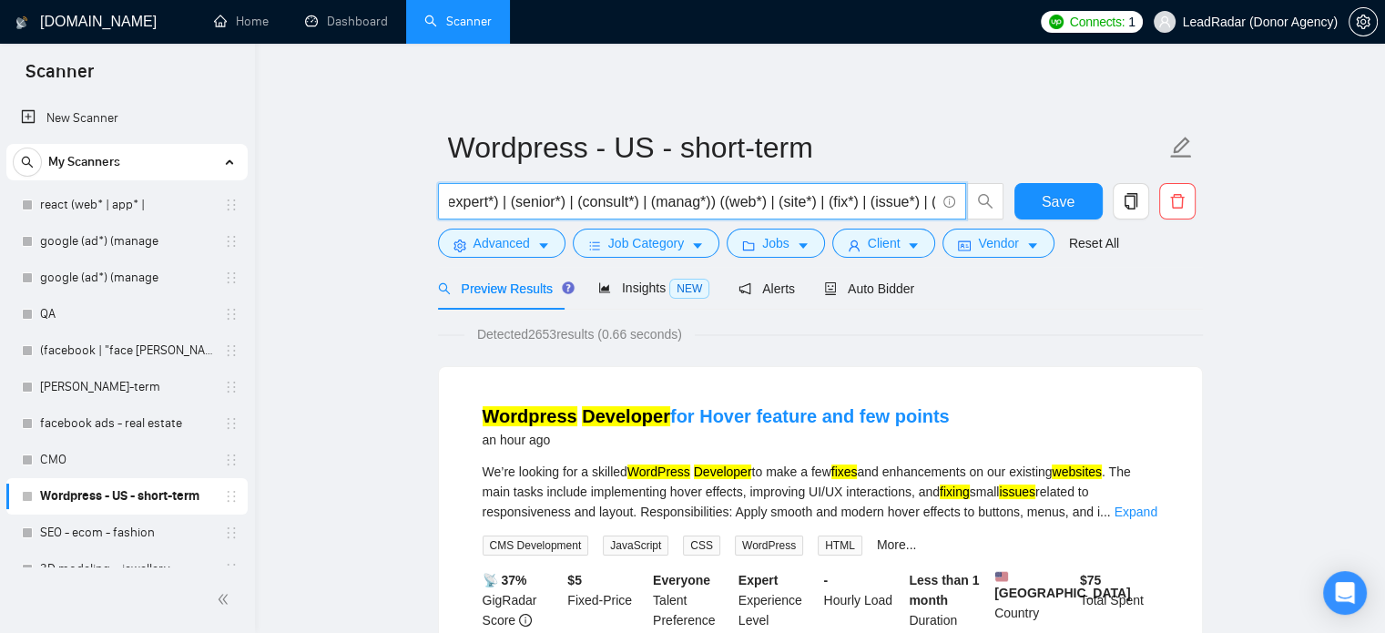
click at [634, 208] on input "((wordpress*) | "word-press" | "word press" | (wp*)) ((dev*) | specialist | (pr…" at bounding box center [692, 201] width 486 height 23
click at [706, 209] on input "((wordpress*) | "word-press" | "word press" | (wp*)) ((dev*) | specialist | (pr…" at bounding box center [692, 201] width 486 height 23
drag, startPoint x: 699, startPoint y: 207, endPoint x: 635, endPoint y: 207, distance: 63.7
click at [635, 207] on input "((wordpress*) | "word-press" | "word press" | (wp*)) ((dev*) | specialist | (pr…" at bounding box center [692, 201] width 486 height 23
type input "((wordpress*) | "word-press" | "word press" | (wp*)) ((dev*) | specialist | (pr…"
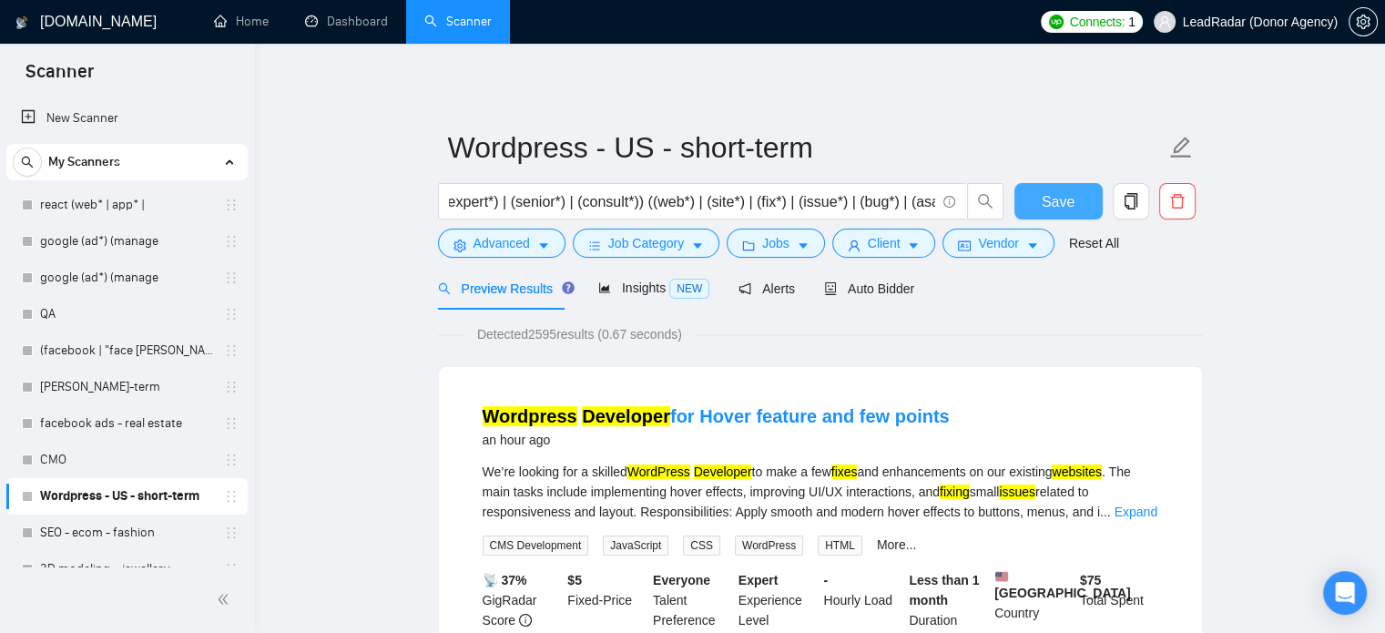
scroll to position [0, 0]
click at [1056, 198] on span "Save" at bounding box center [1057, 201] width 33 height 23
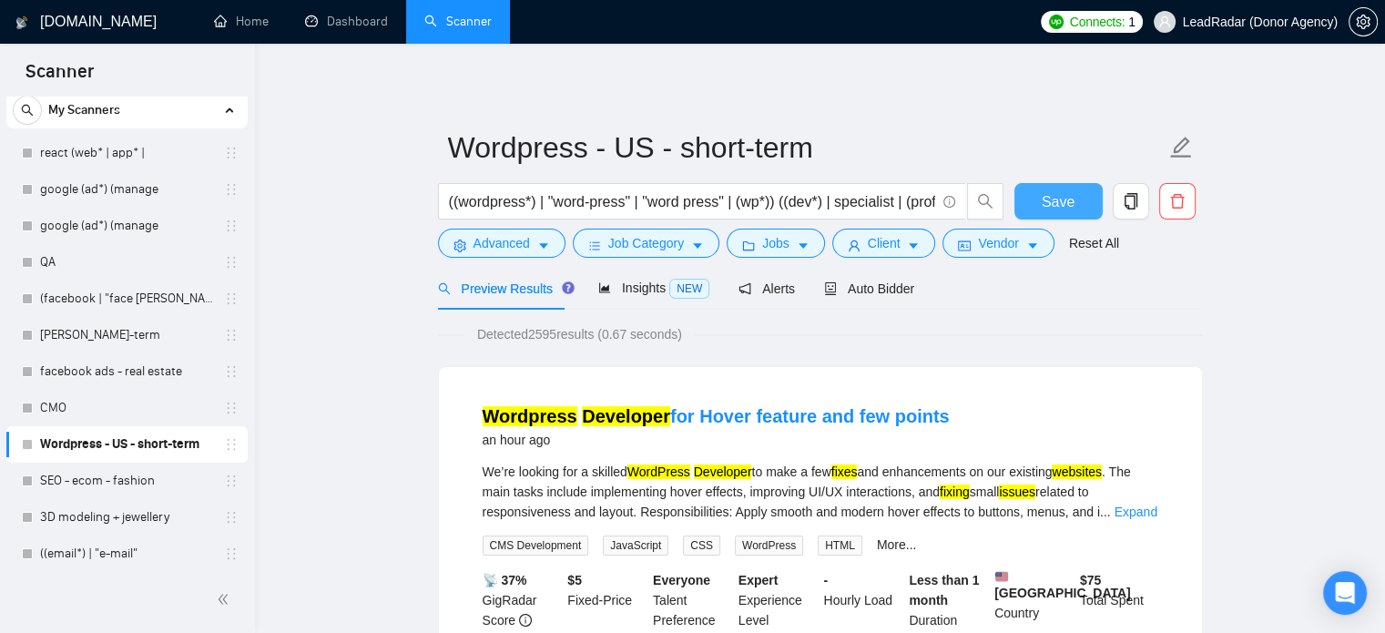
scroll to position [56, 0]
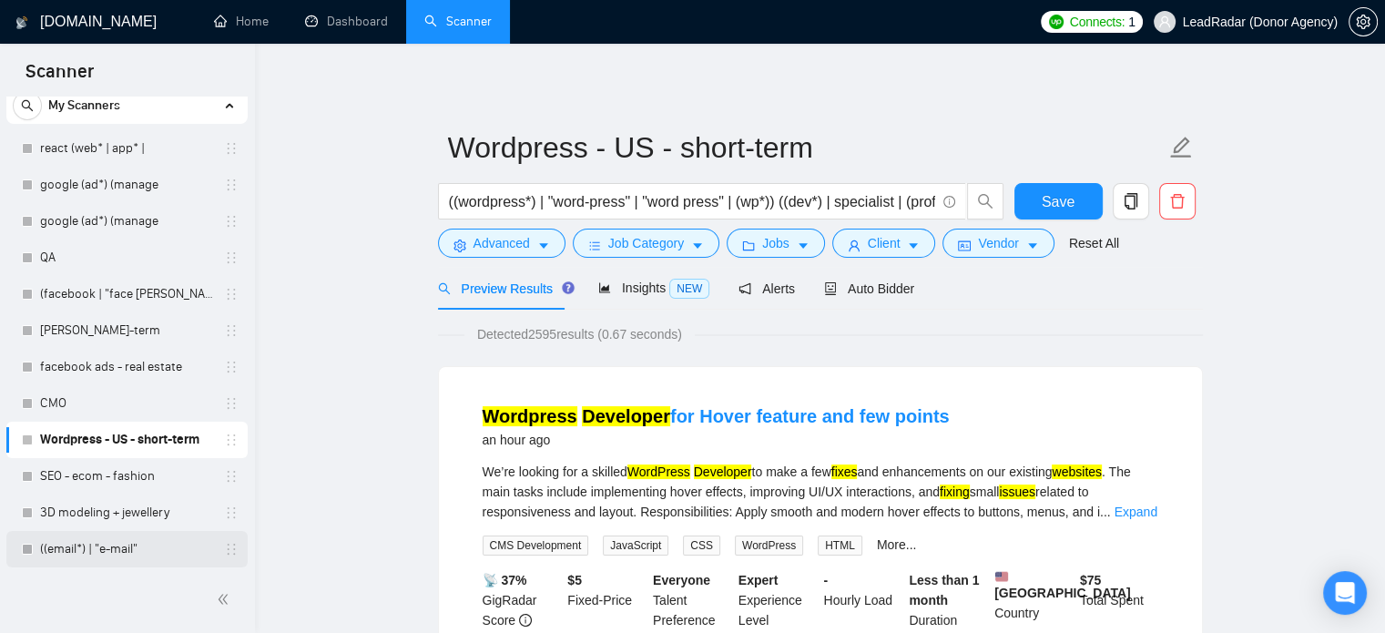
click at [74, 552] on link "((email*) | "e-mail"" at bounding box center [126, 549] width 173 height 36
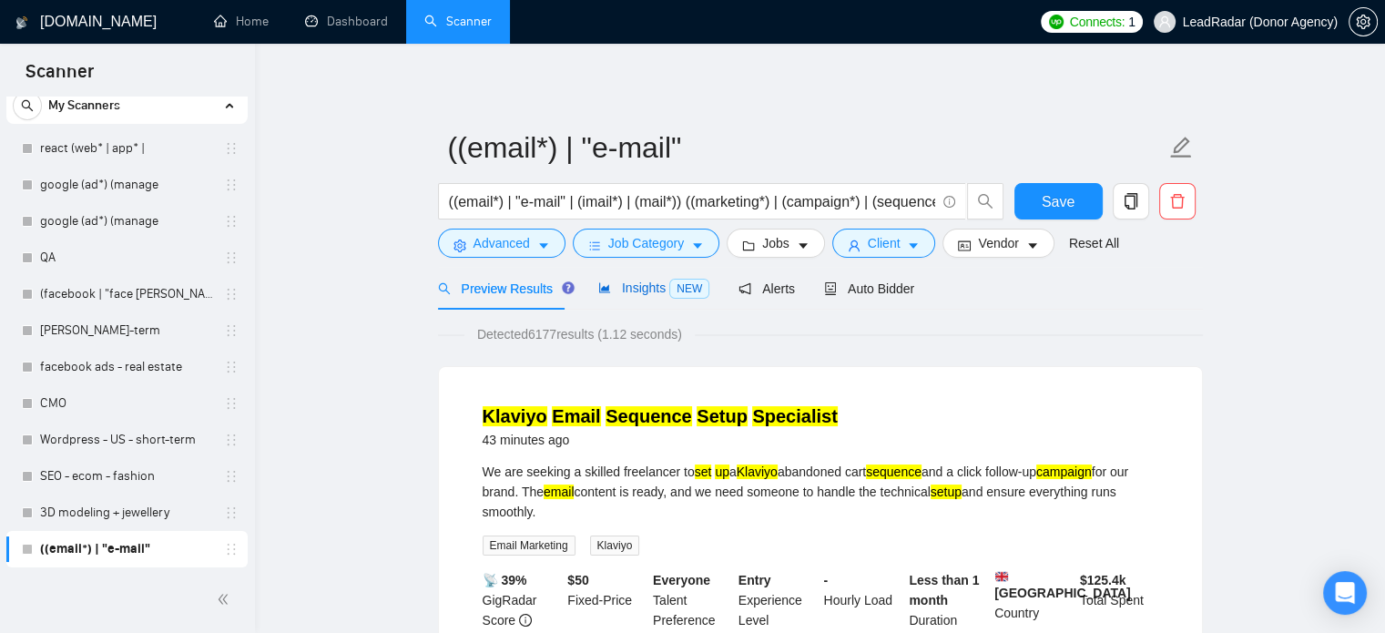
click at [634, 283] on span "Insights NEW" at bounding box center [653, 287] width 111 height 15
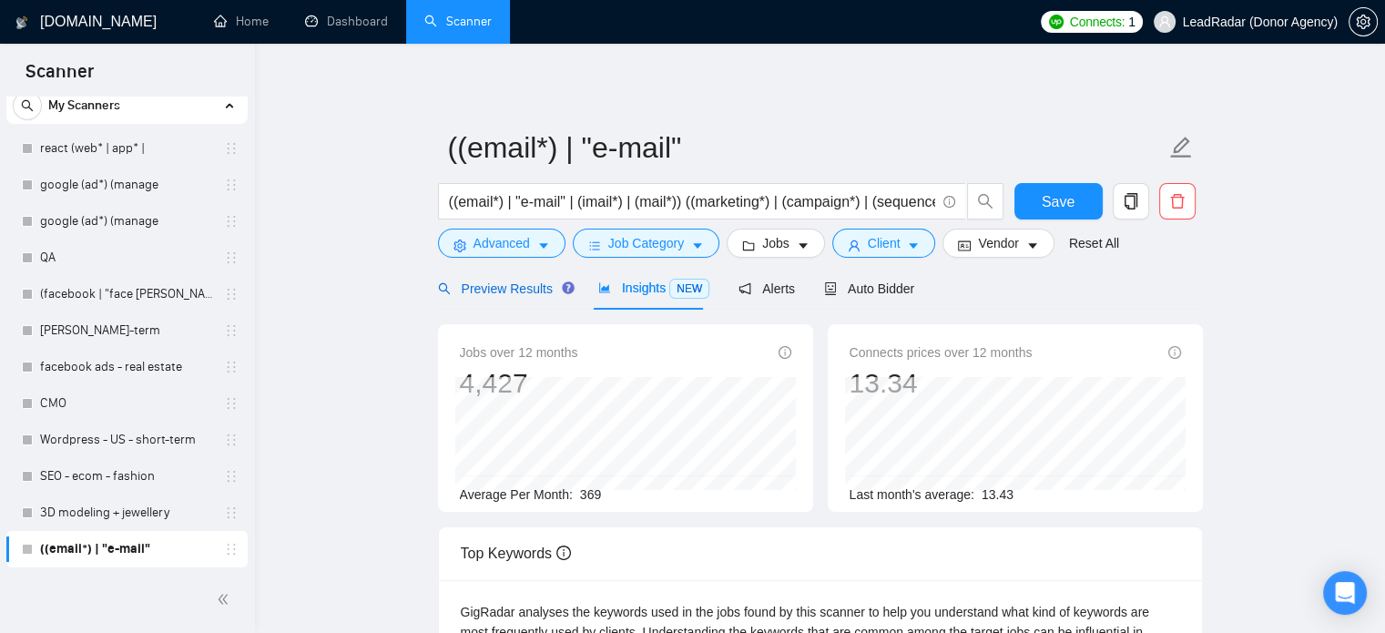
click at [502, 298] on div "Preview Results" at bounding box center [503, 289] width 131 height 20
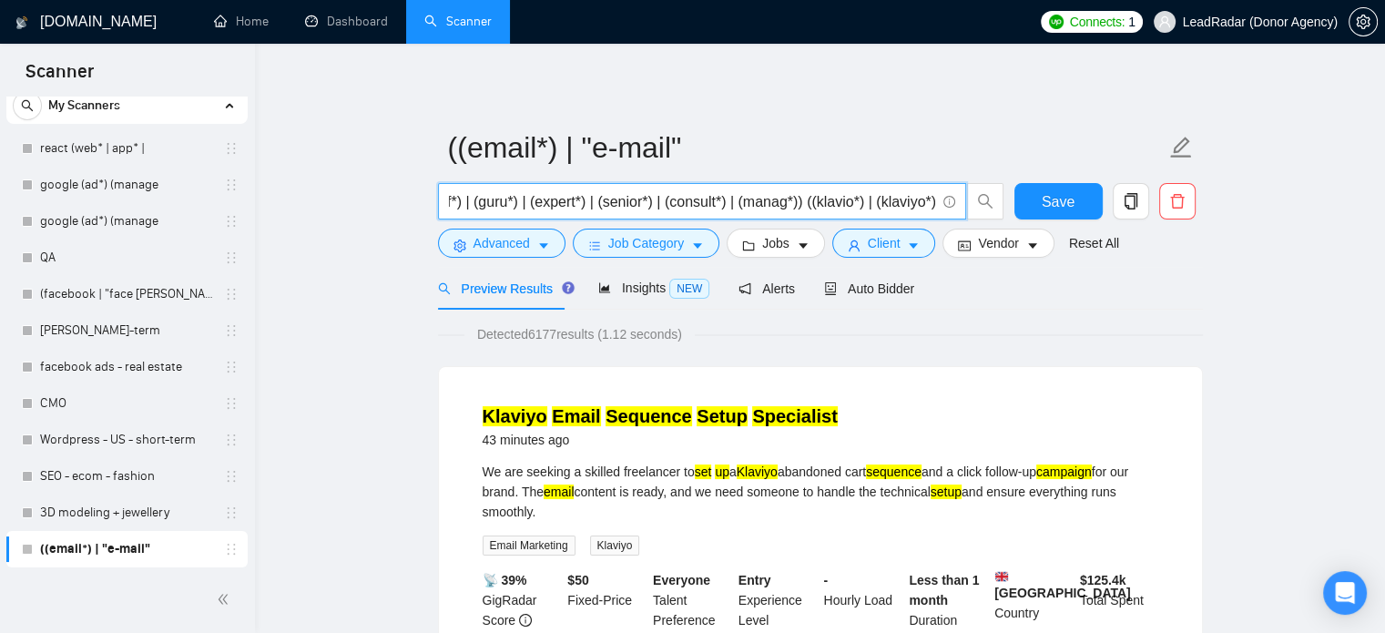
scroll to position [0, 1184]
drag, startPoint x: 783, startPoint y: 207, endPoint x: 940, endPoint y: 198, distance: 157.7
click at [940, 198] on span "((email*) | "e-mail" | (imail*) | (mail*)) ((marketing*) | (campaign*) | (seque…" at bounding box center [702, 201] width 528 height 36
click at [774, 211] on input "((email*) | "e-mail" | (imail*) | (mail*)) ((marketing*) | (campaign*) | (seque…" at bounding box center [692, 201] width 486 height 23
drag, startPoint x: 764, startPoint y: 205, endPoint x: 925, endPoint y: 204, distance: 161.1
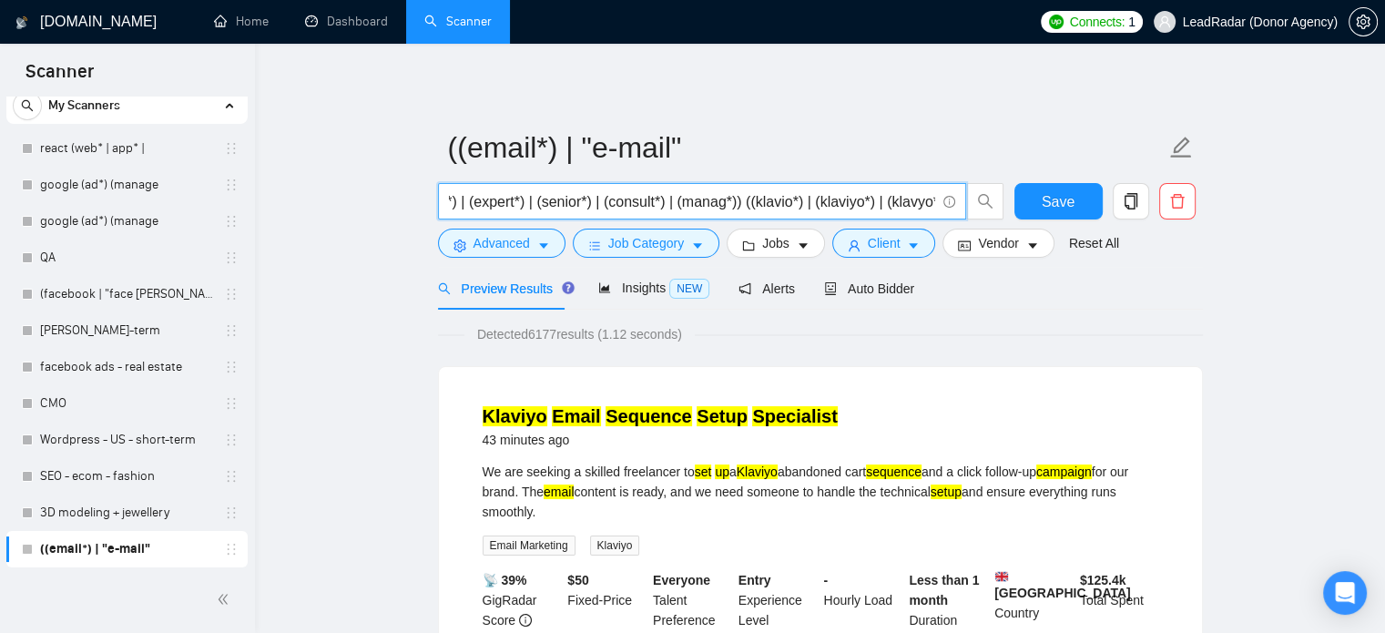
click at [925, 204] on input "((email*) | "e-mail" | (imail*) | (mail*)) ((marketing*) | (campaign*) | (seque…" at bounding box center [692, 201] width 486 height 23
click at [929, 205] on input "((email*) | "e-mail" | (imail*) | (mail*)) ((marketing*) | (campaign*) | (seque…" at bounding box center [692, 201] width 486 height 23
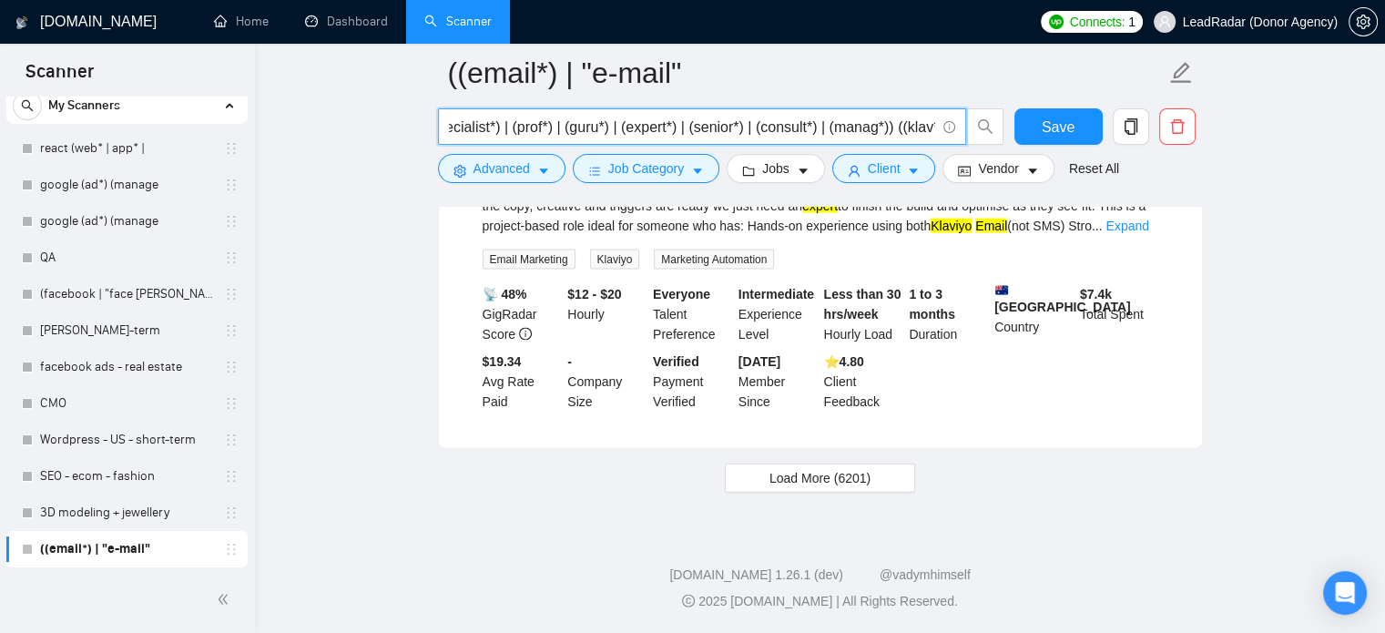
scroll to position [3918, 0]
type input "((email*) | "e-mail" | (imail*) | (mail*)) ((marketing*) | (campaign*) | (seque…"
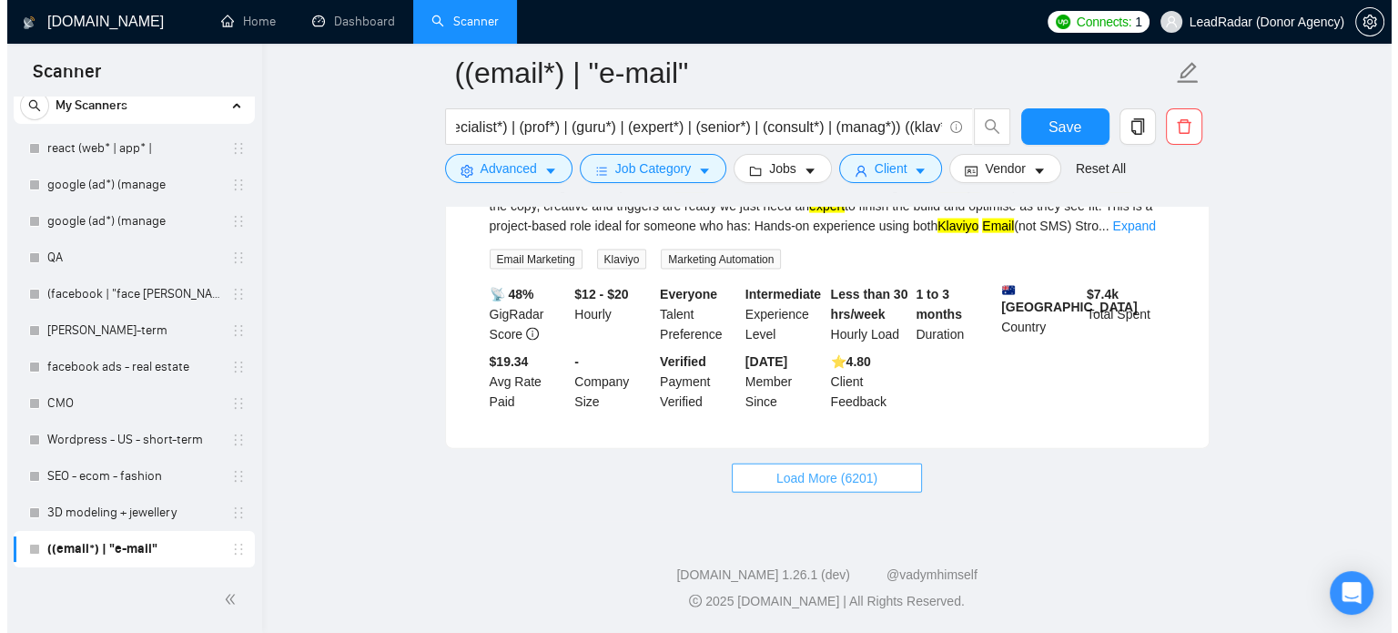
scroll to position [0, 0]
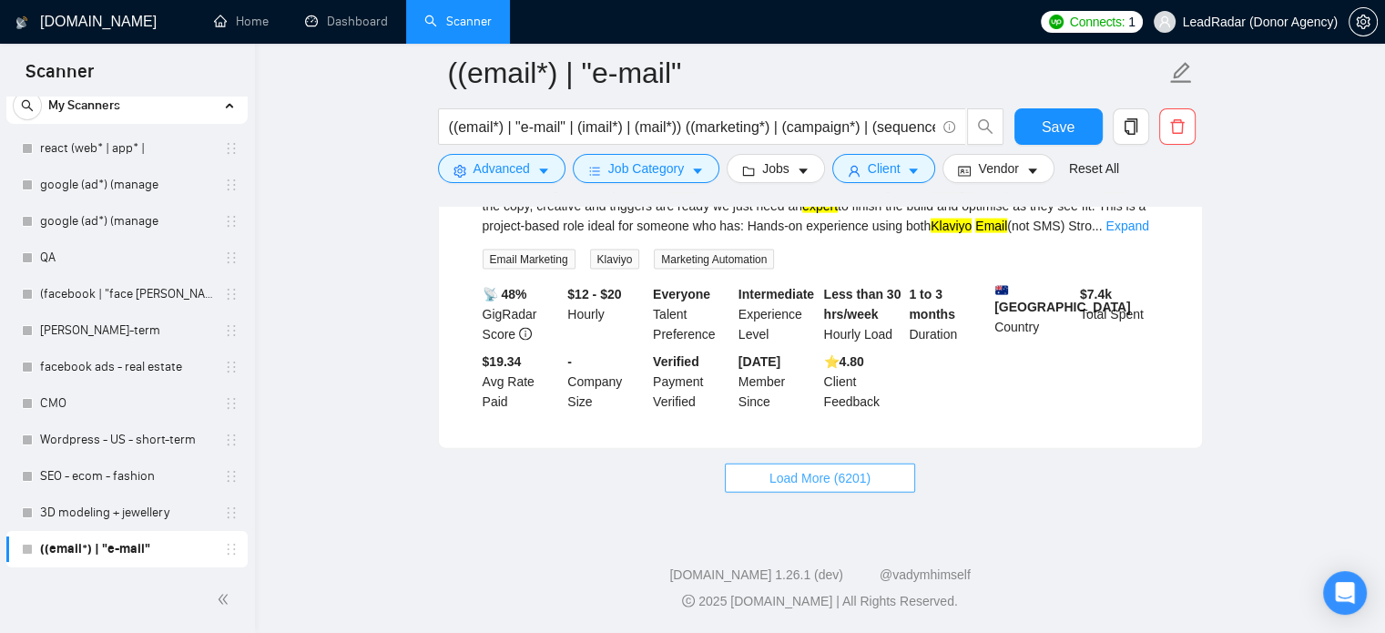
click at [835, 485] on span "Load More (6201)" at bounding box center [819, 478] width 101 height 20
click at [538, 167] on icon "caret-down" at bounding box center [543, 171] width 13 height 13
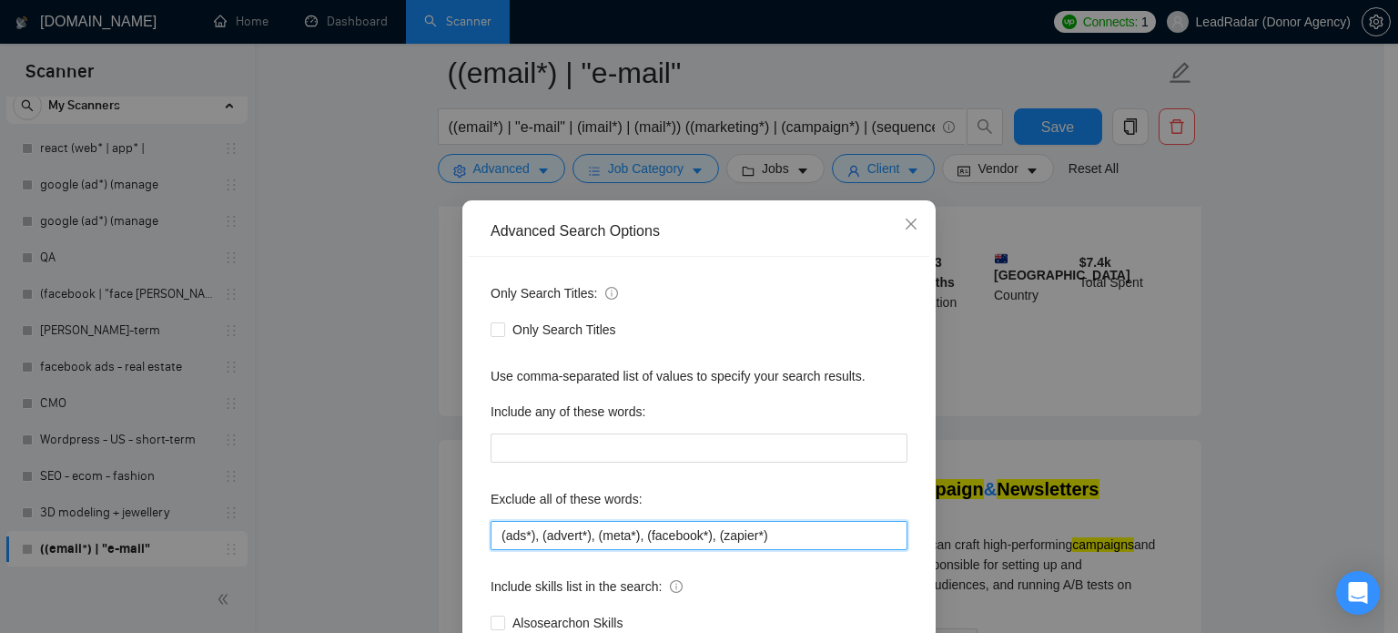
click at [755, 531] on input "(ads*), (advert*), (meta*), (facebook*), (zapier*)" at bounding box center [699, 535] width 417 height 29
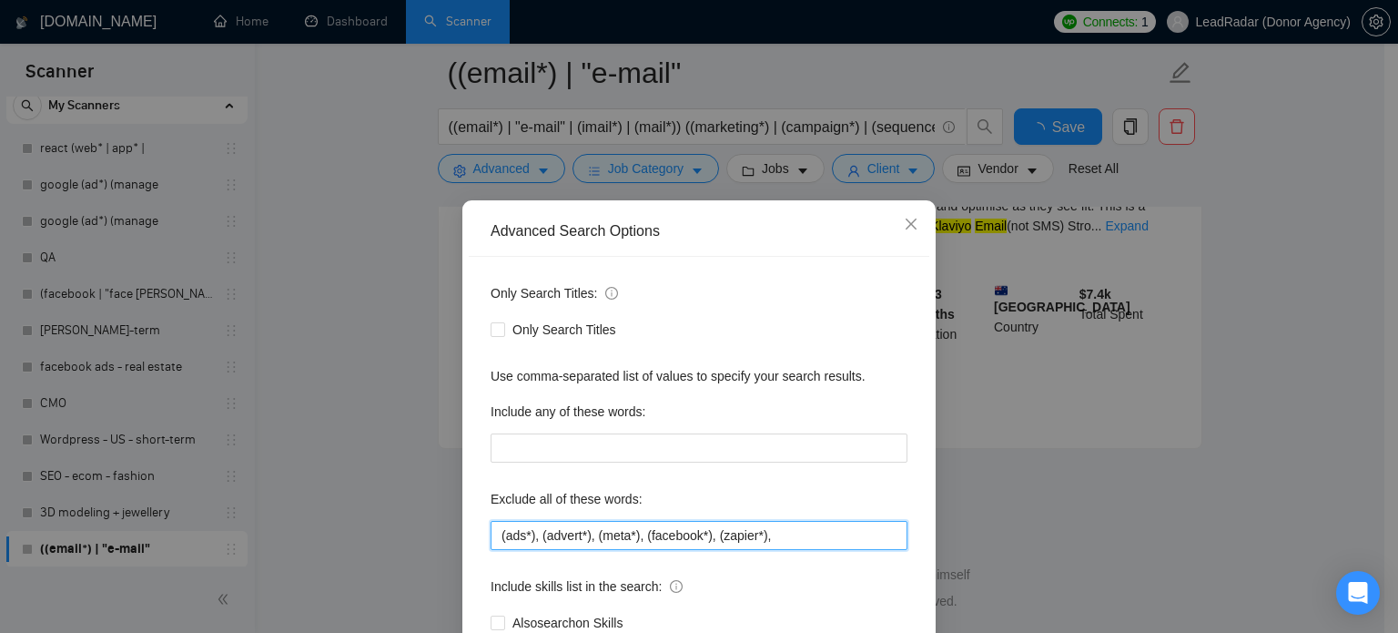
type input "(ads*), (advert*), (meta*), (facebook*), (zapier*)"
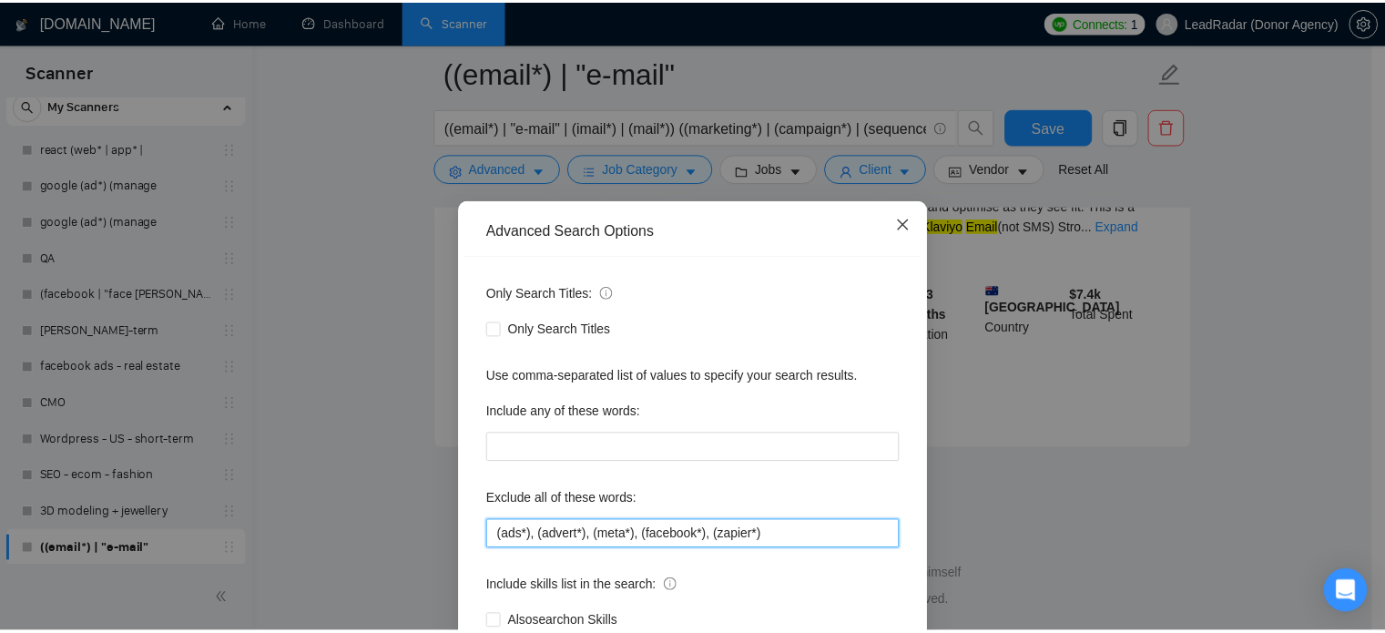
scroll to position [2404, 0]
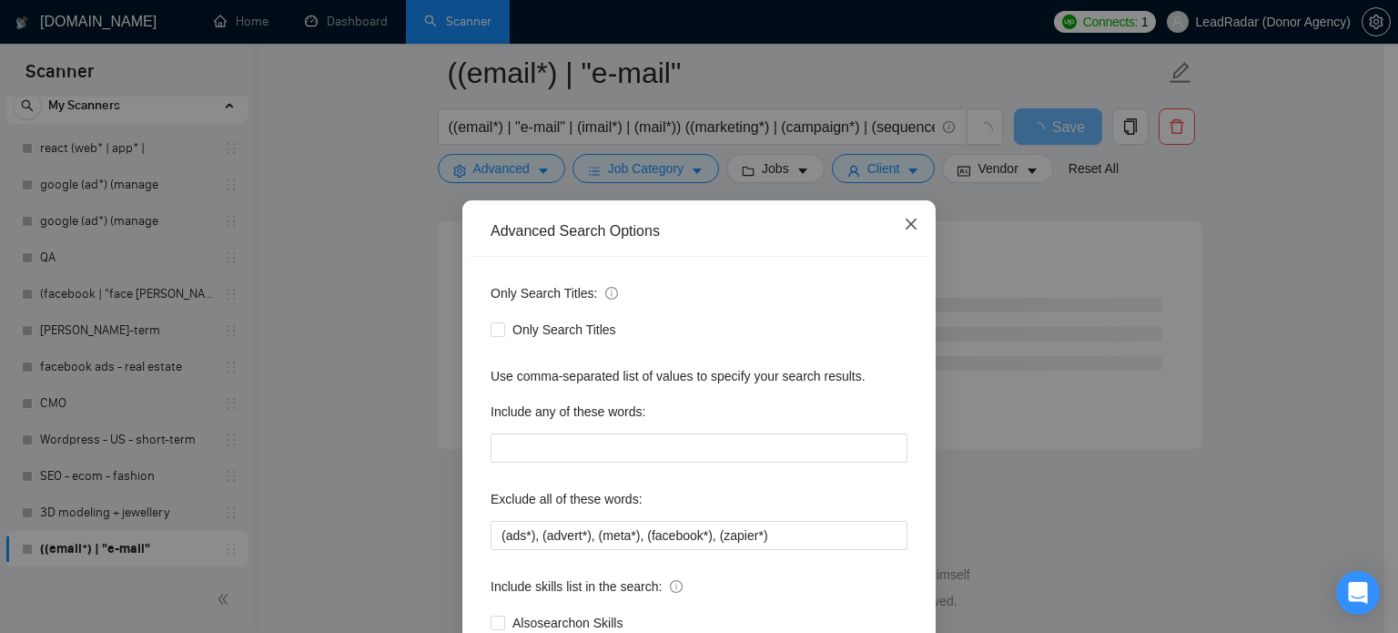
click at [904, 219] on icon "close" at bounding box center [911, 224] width 15 height 15
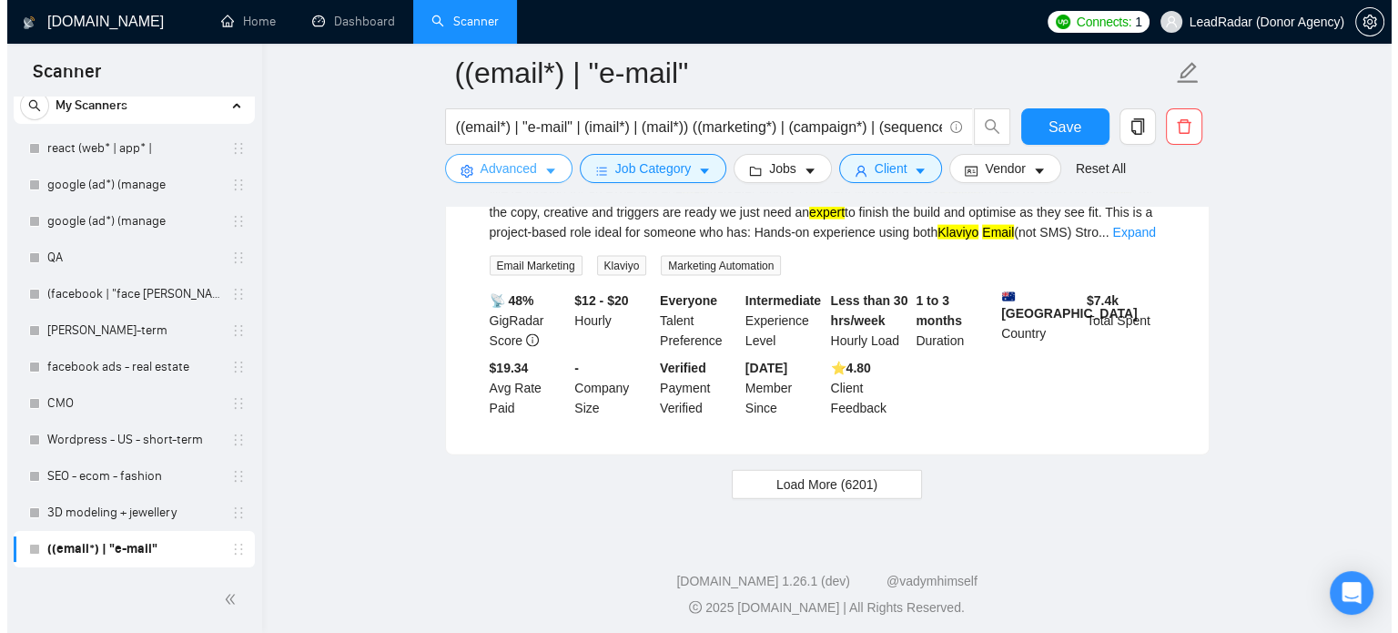
scroll to position [3928, 0]
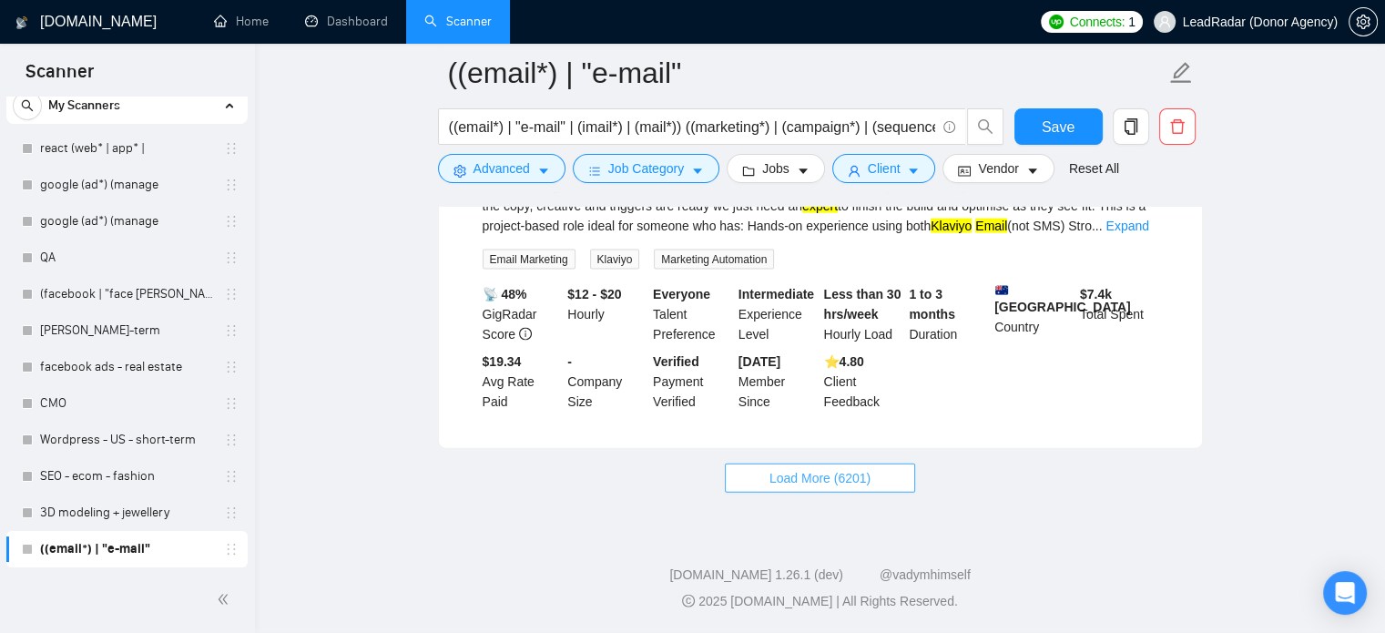
click at [766, 476] on button "Load More (6201)" at bounding box center [820, 477] width 190 height 29
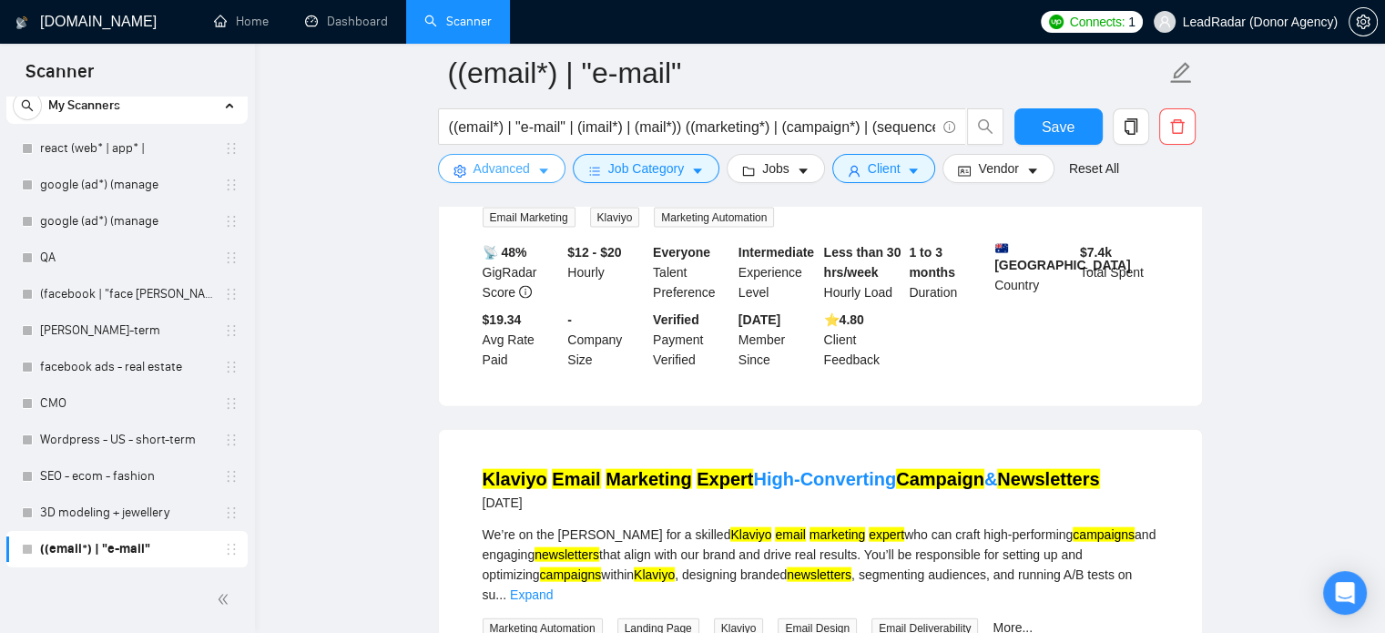
click at [542, 156] on button "Advanced" at bounding box center [501, 168] width 127 height 29
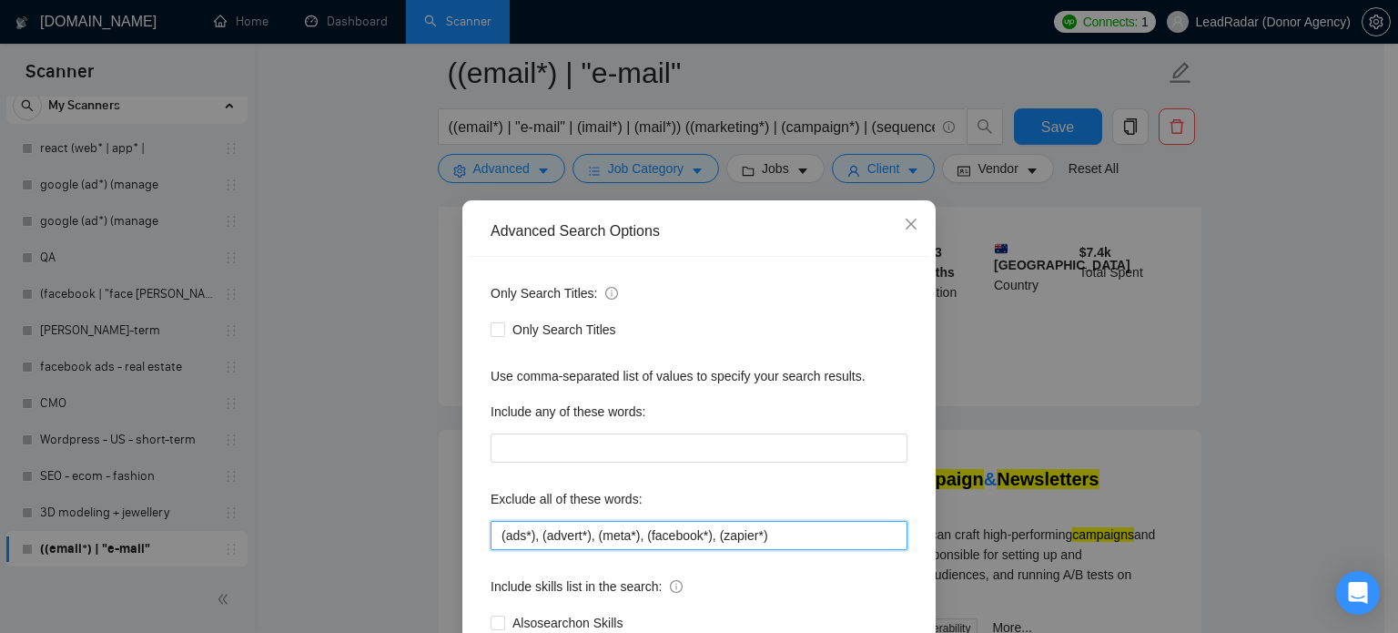
click at [766, 540] on input "(ads*), (advert*), (meta*), (facebook*), (zapier*)" at bounding box center [699, 535] width 417 height 29
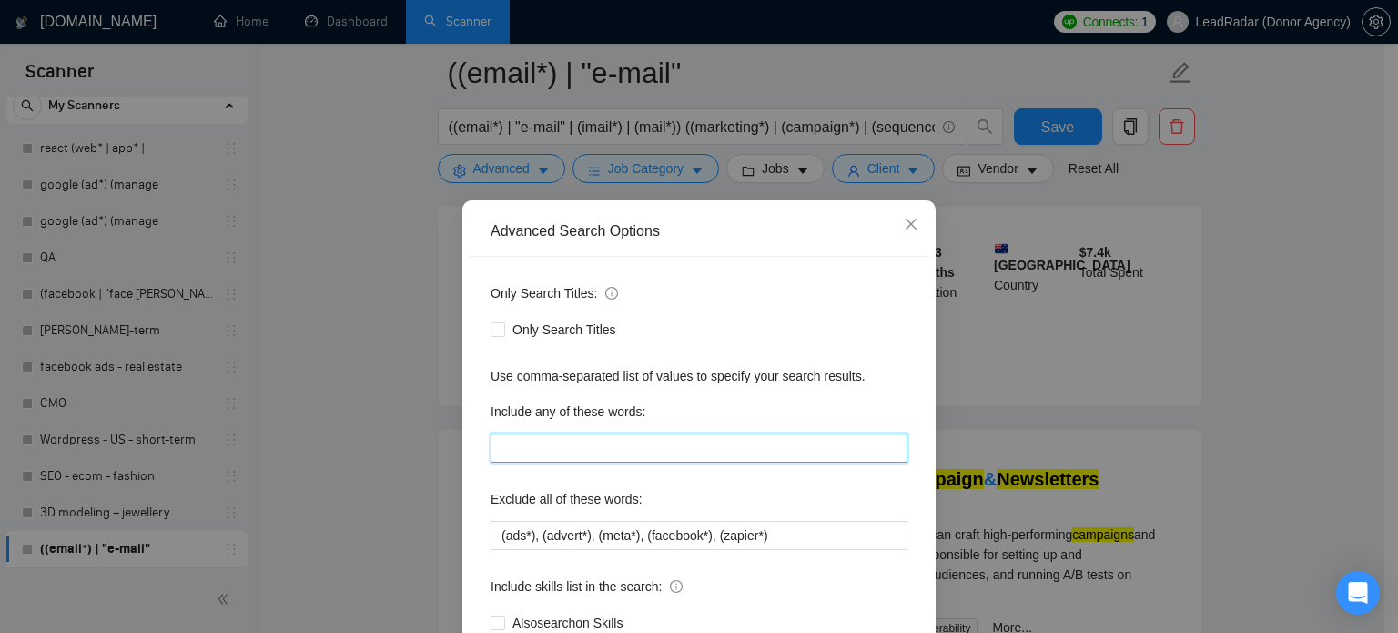
click at [568, 447] on input "text" at bounding box center [699, 447] width 417 height 29
type input ""not sms""
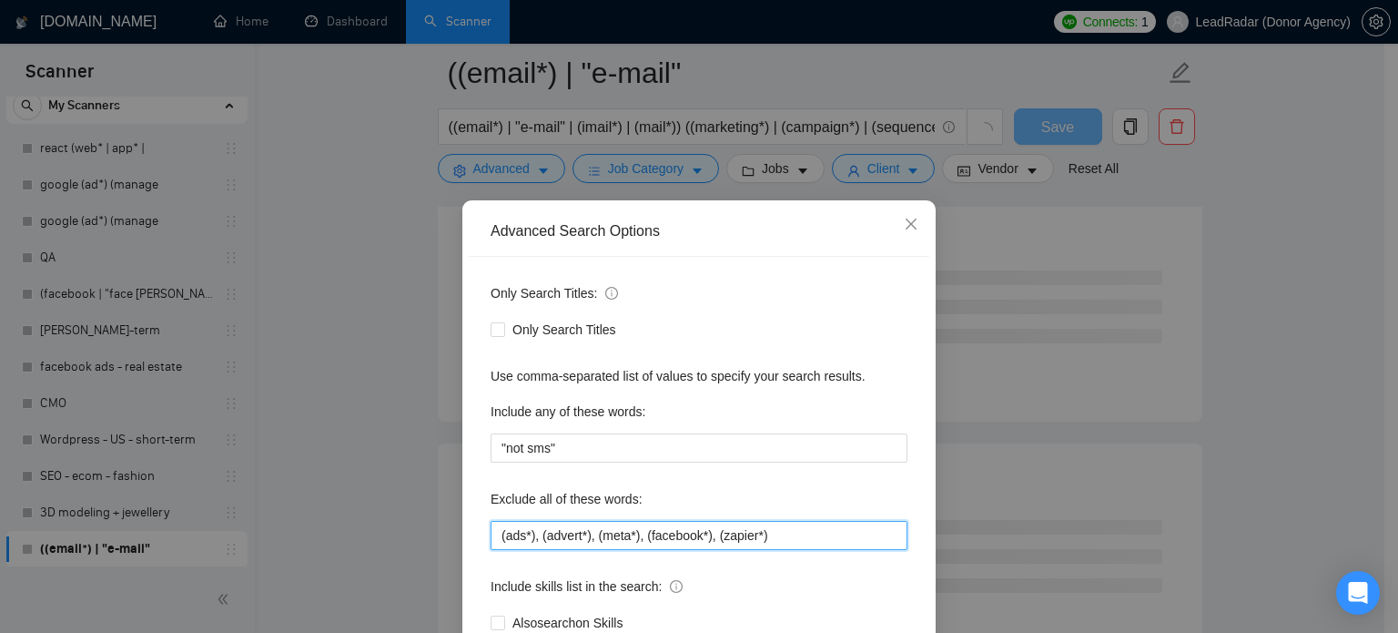
click at [801, 534] on input "(ads*), (advert*), (meta*), (facebook*), (zapier*)" at bounding box center [699, 535] width 417 height 29
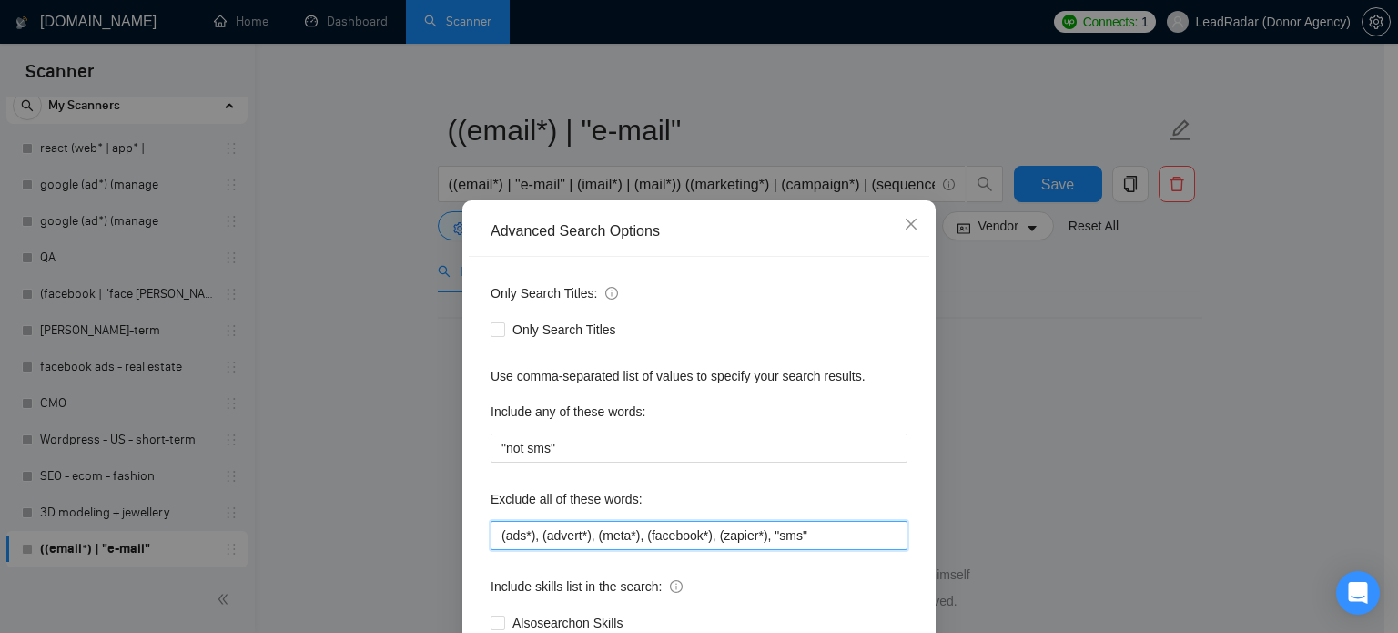
scroll to position [124, 0]
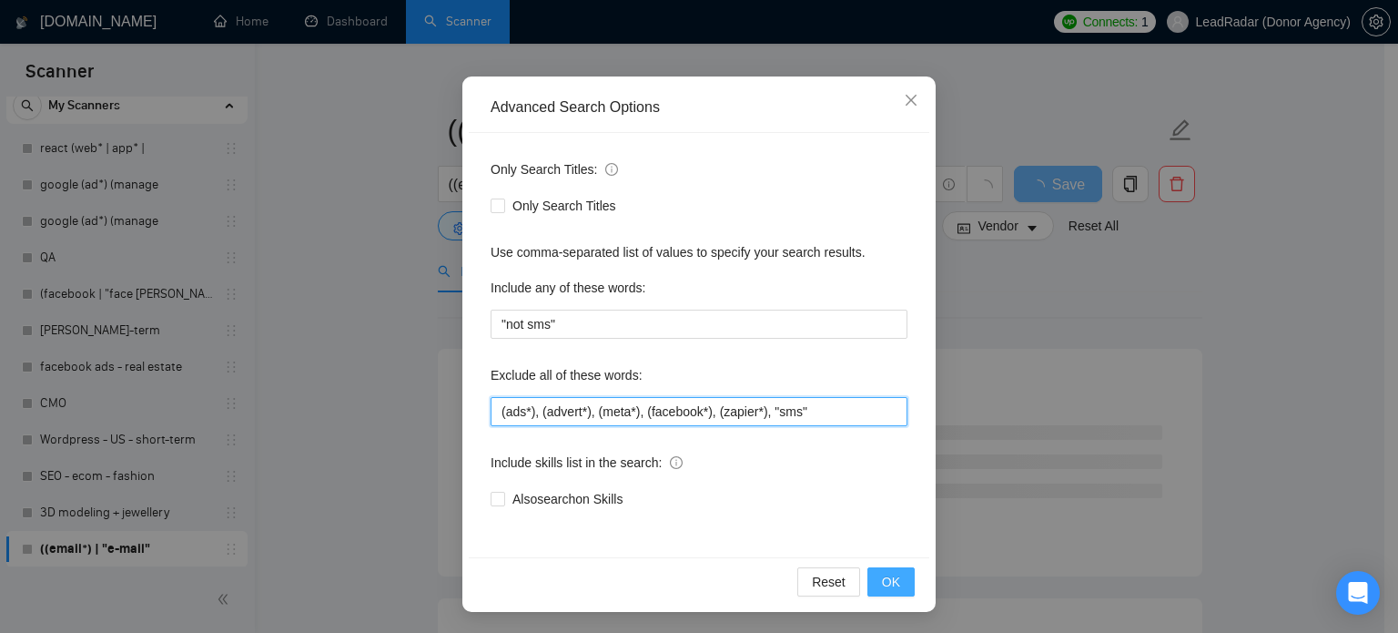
type input "(ads*), (advert*), (meta*), (facebook*), (zapier*), "sms""
click at [882, 586] on span "OK" at bounding box center [891, 582] width 18 height 20
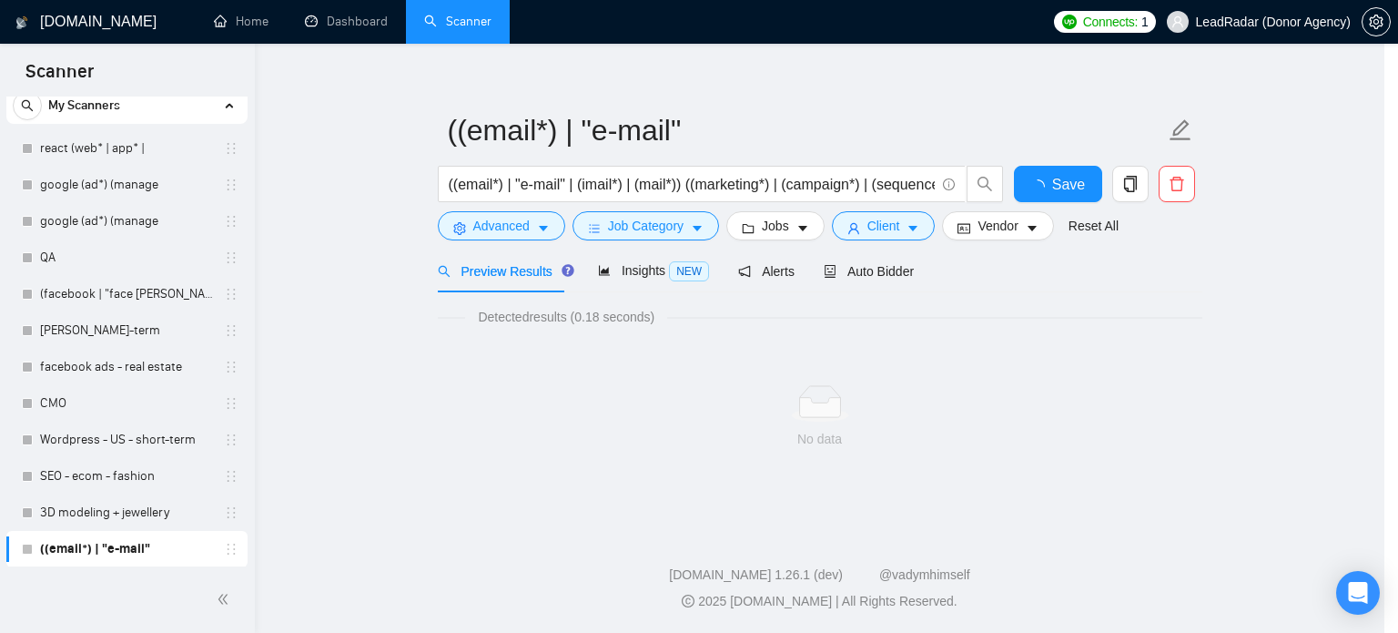
scroll to position [33, 0]
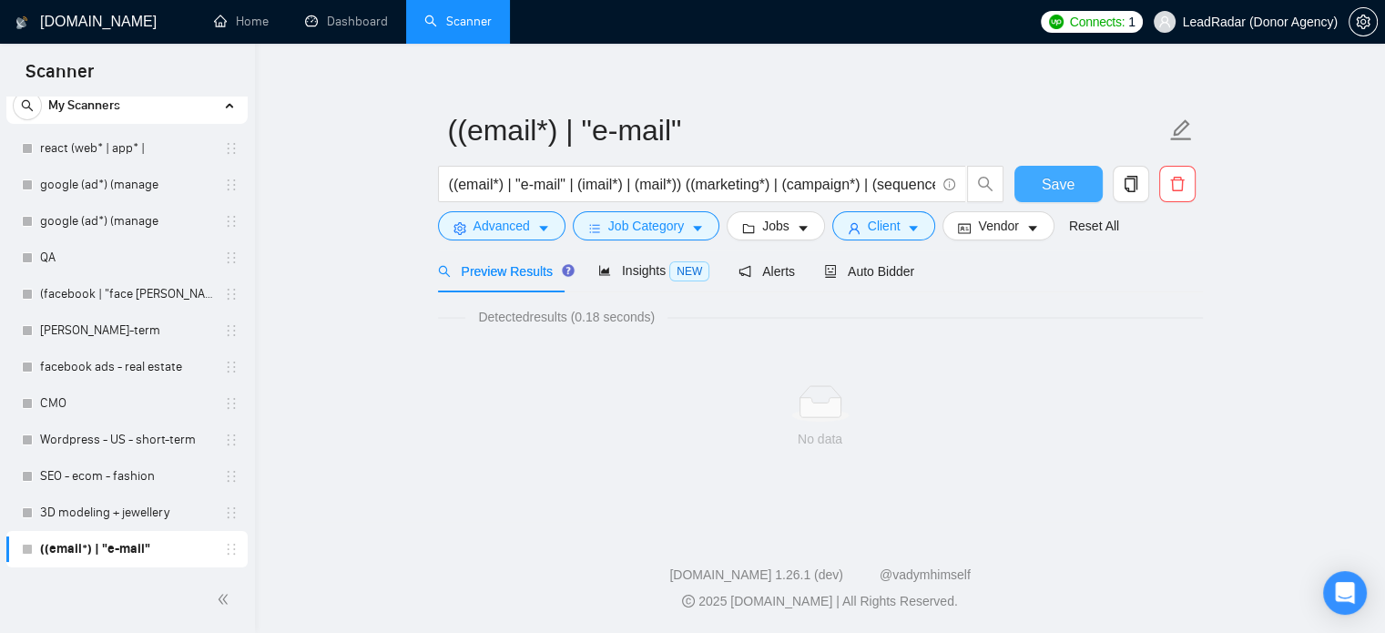
click at [1086, 186] on button "Save" at bounding box center [1058, 184] width 88 height 36
click at [507, 224] on span "Advanced" at bounding box center [501, 226] width 56 height 20
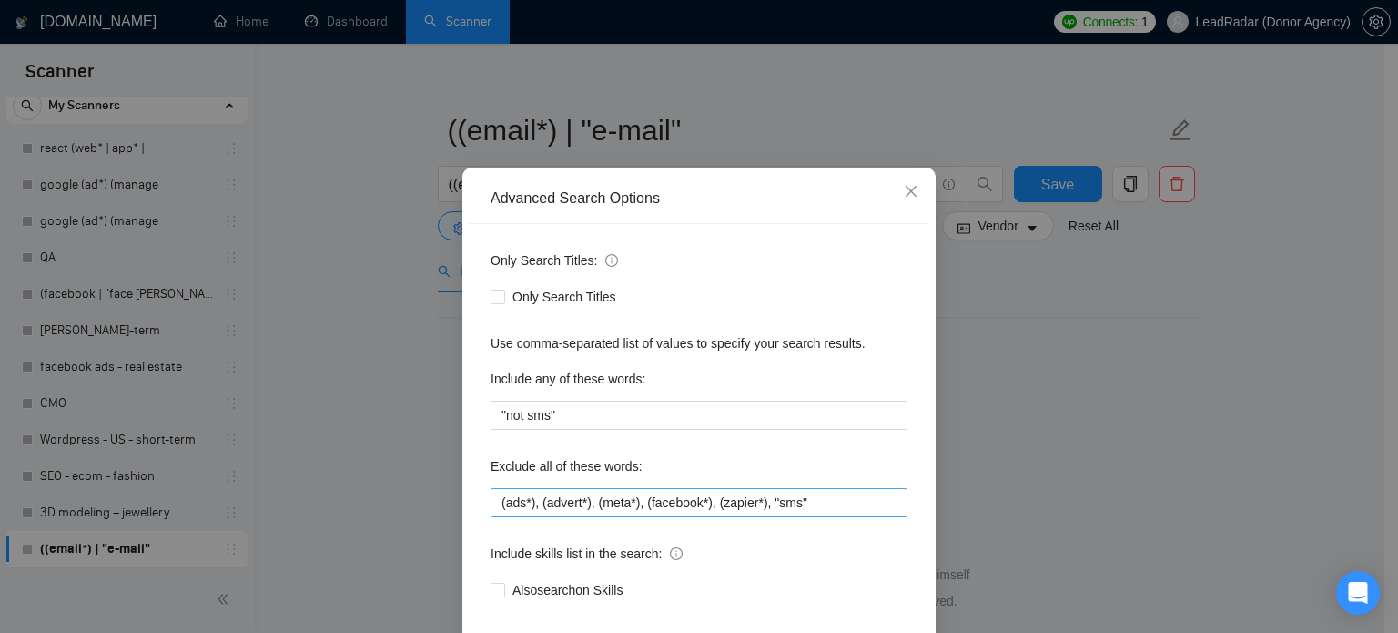
scroll to position [124, 0]
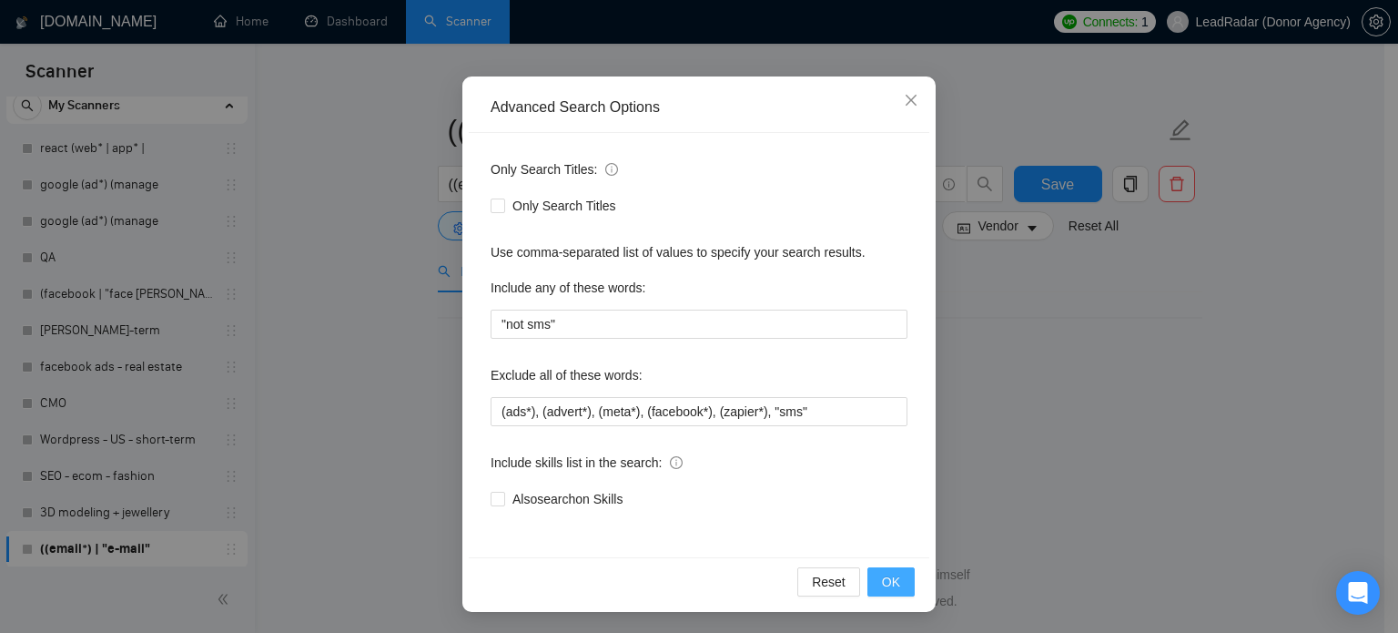
click at [882, 578] on span "OK" at bounding box center [891, 582] width 18 height 20
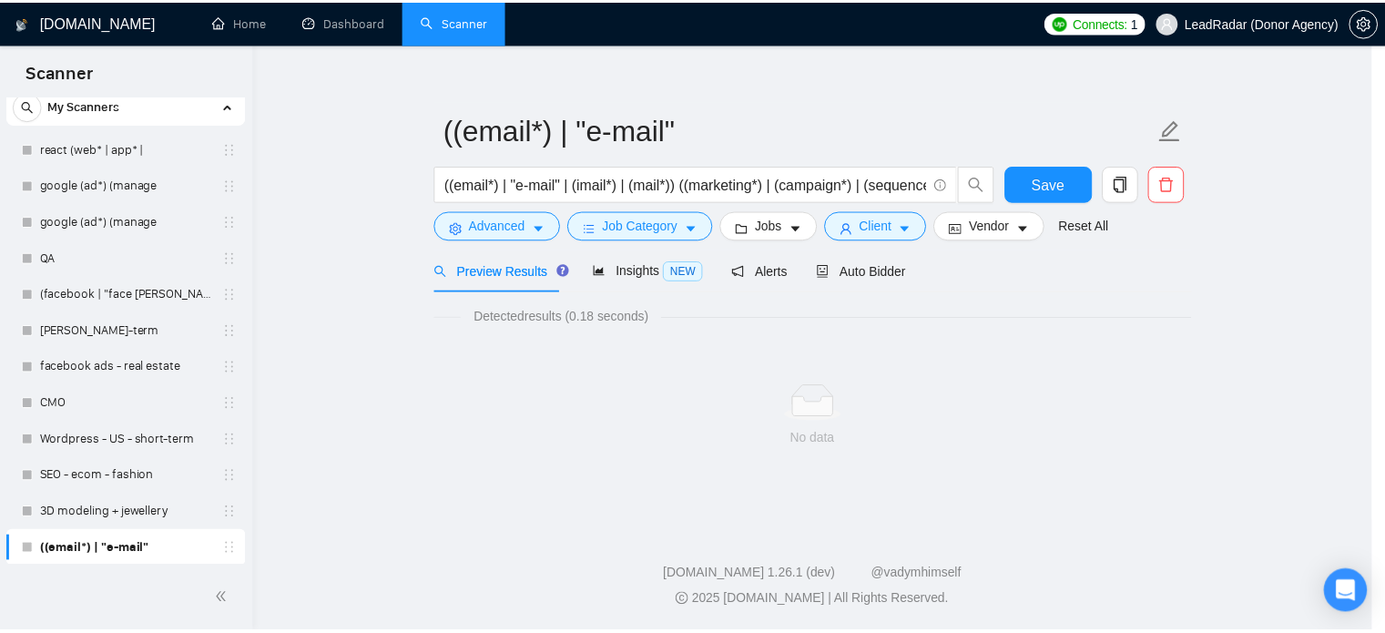
scroll to position [33, 0]
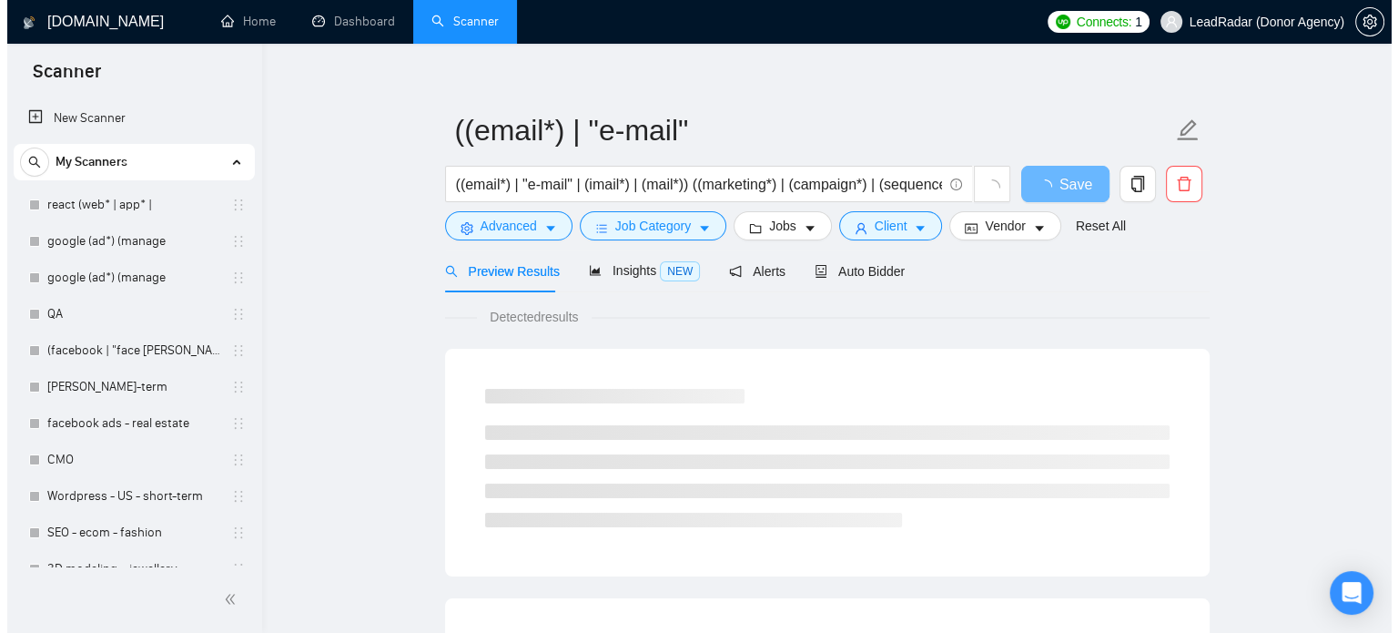
scroll to position [17, 0]
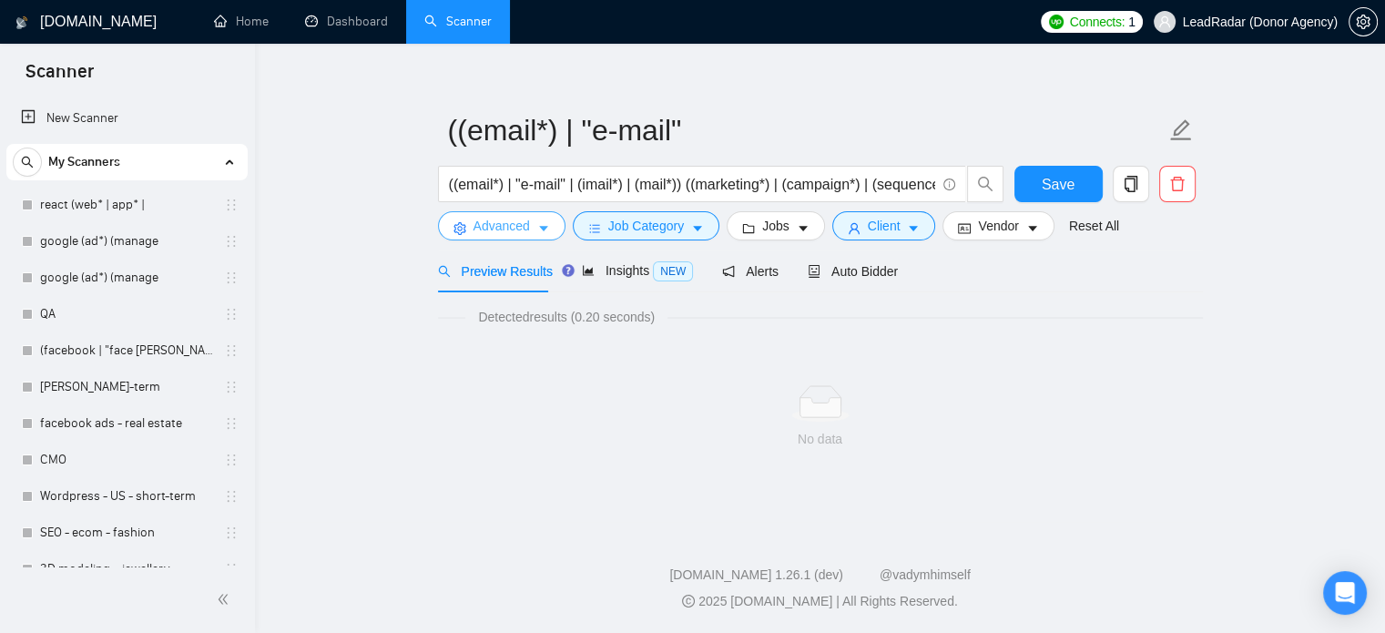
click at [521, 216] on span "Advanced" at bounding box center [501, 226] width 56 height 20
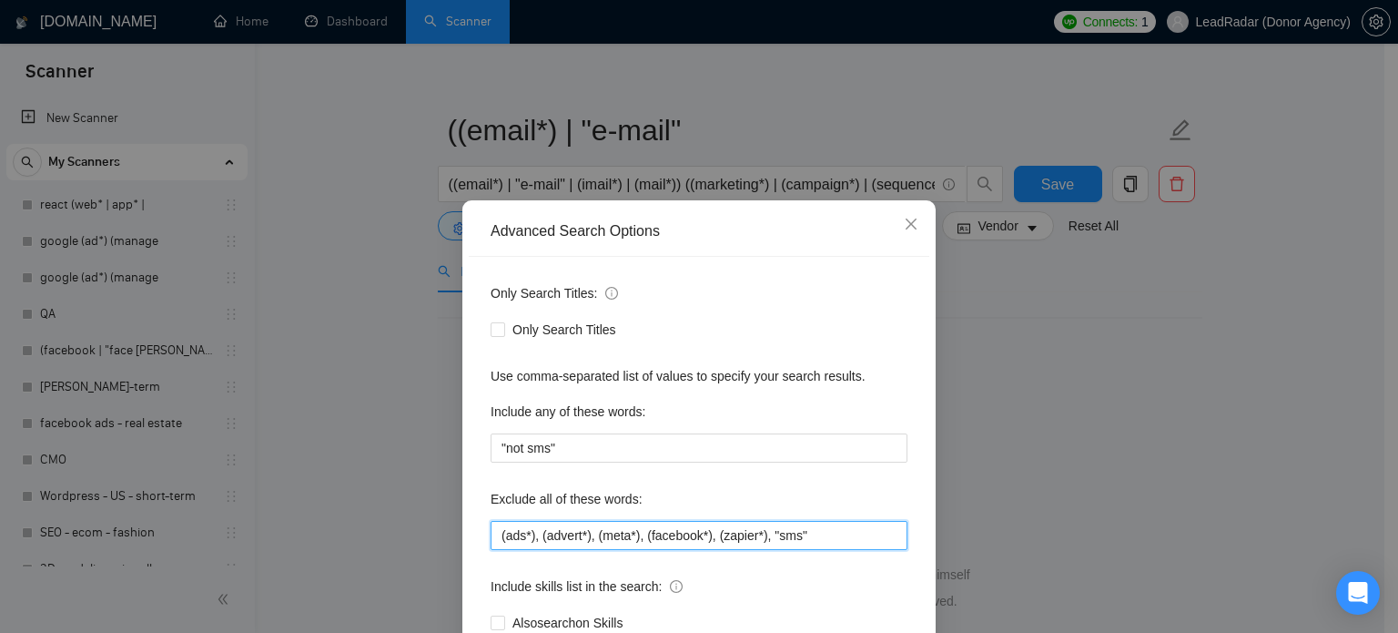
drag, startPoint x: 762, startPoint y: 537, endPoint x: 808, endPoint y: 538, distance: 46.4
click at [808, 538] on input "(ads*), (advert*), (meta*), (facebook*), (zapier*), "sms"" at bounding box center [699, 535] width 417 height 29
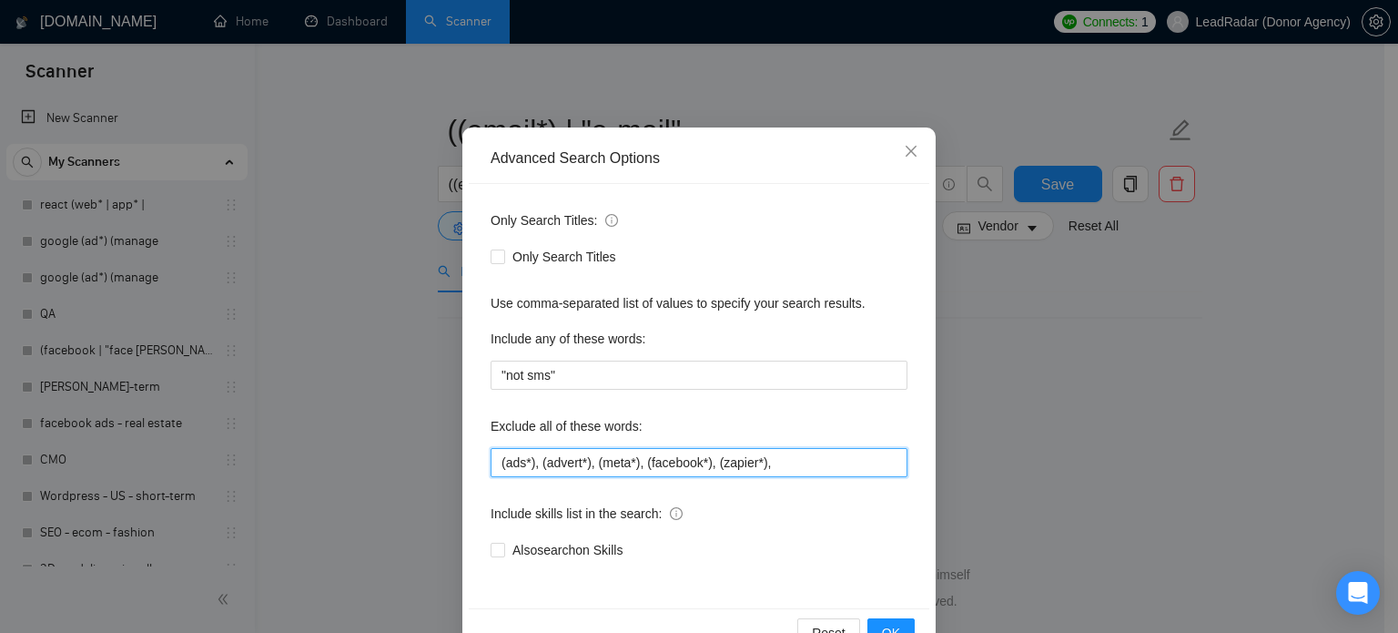
scroll to position [124, 0]
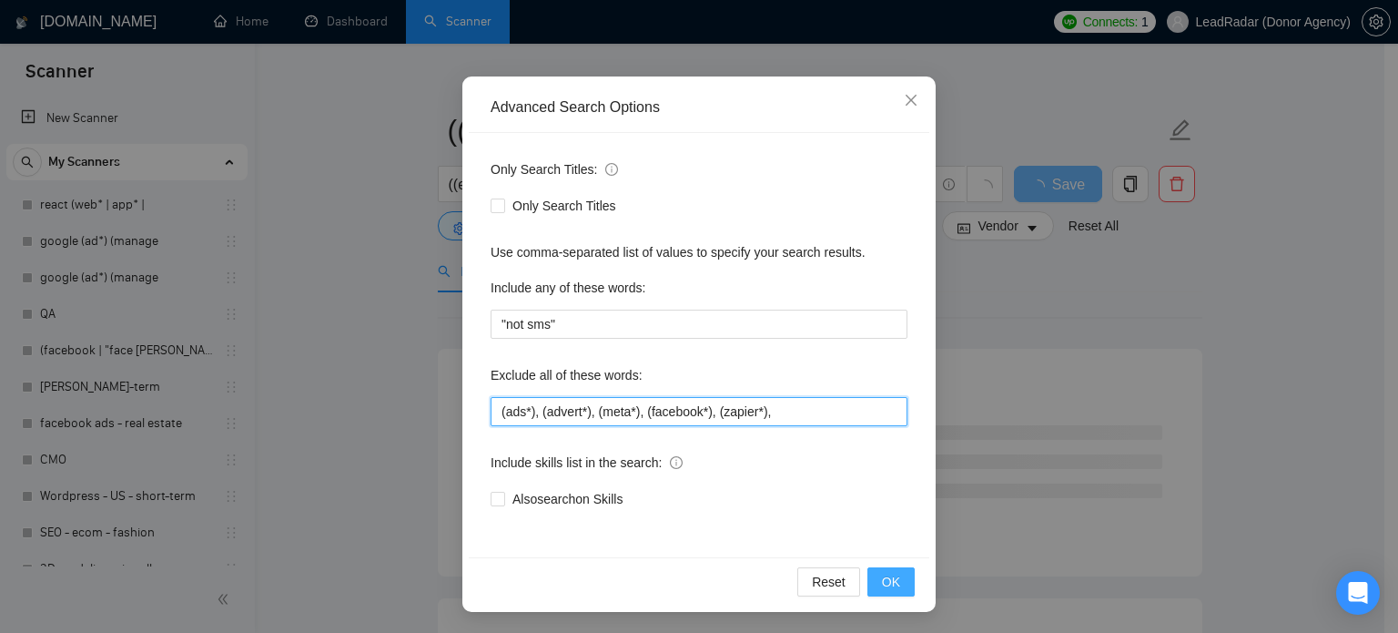
type input "(ads*), (advert*), (meta*), (facebook*), (zapier*),"
click at [882, 575] on span "OK" at bounding box center [891, 582] width 18 height 20
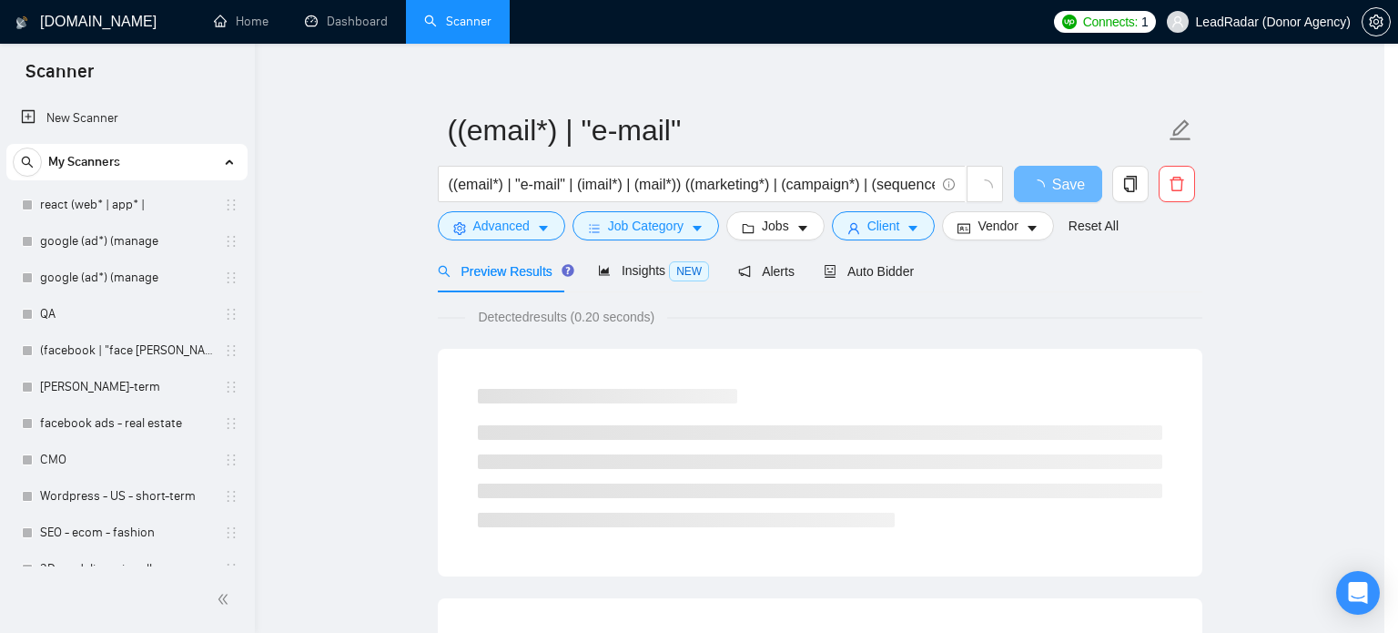
scroll to position [33, 0]
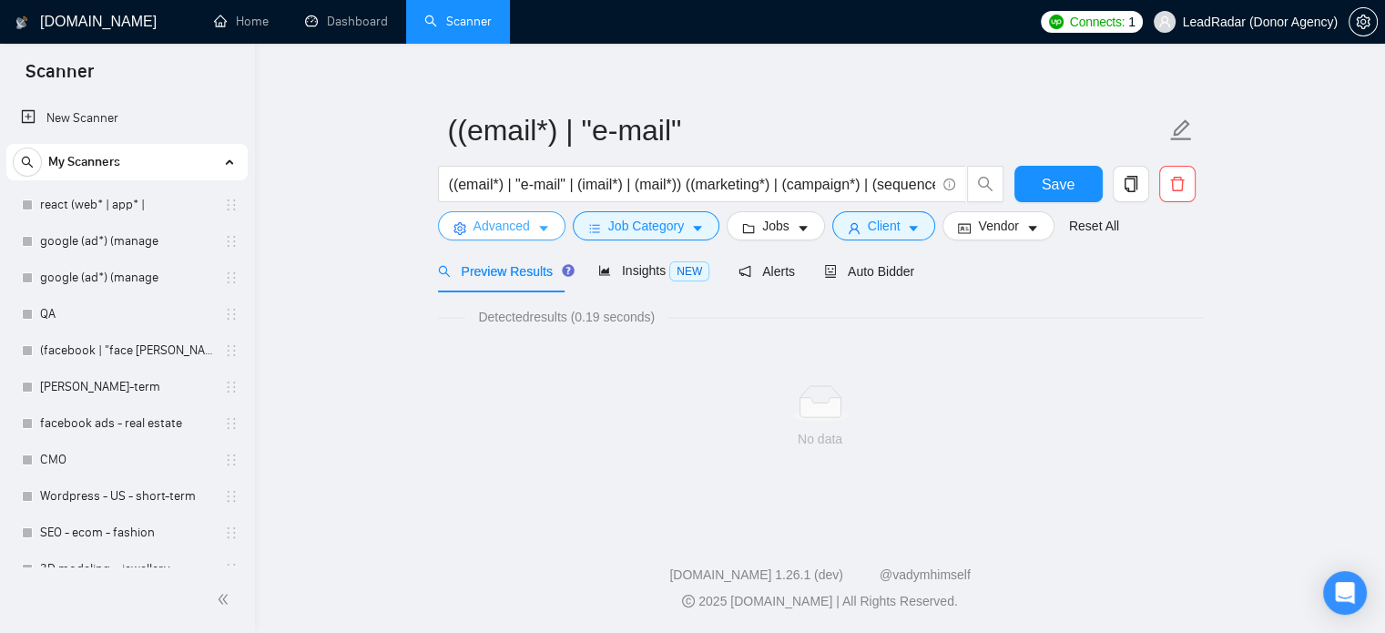
click at [509, 223] on span "Advanced" at bounding box center [501, 226] width 56 height 20
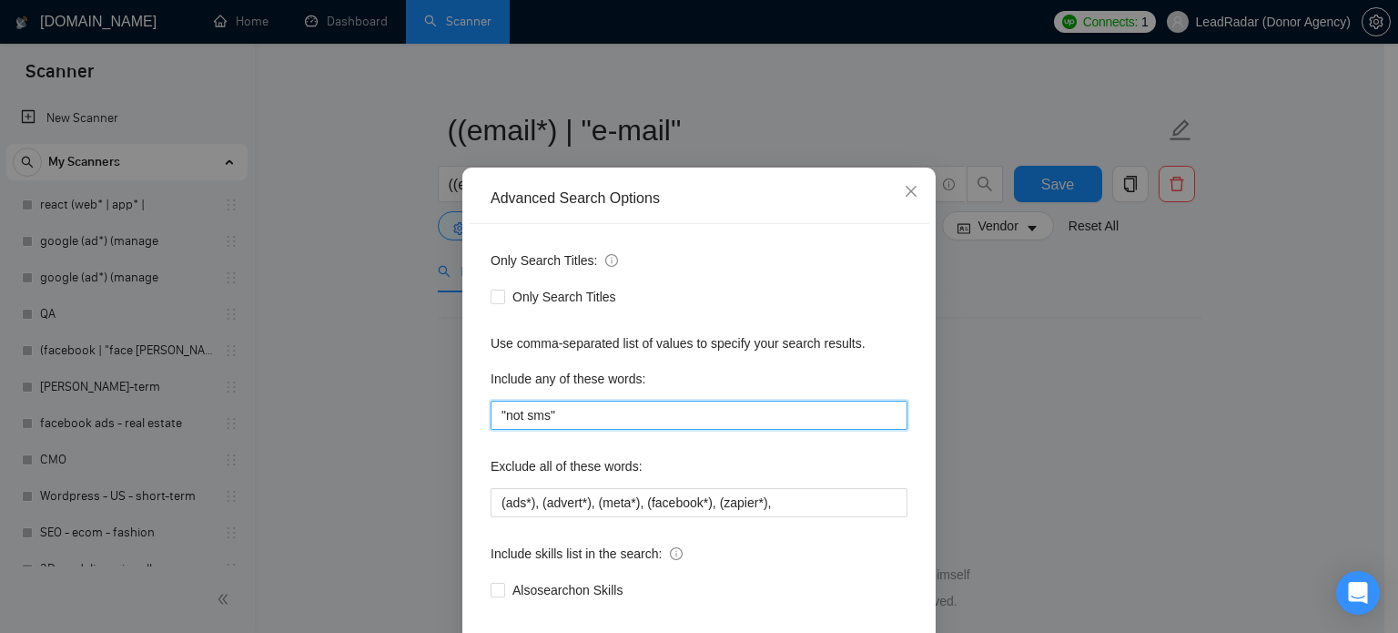
drag, startPoint x: 599, startPoint y: 455, endPoint x: 334, endPoint y: 451, distance: 264.9
click at [334, 451] on div "Advanced Search Options Only Search Titles: Only Search Titles Use comma-separa…" at bounding box center [699, 316] width 1398 height 633
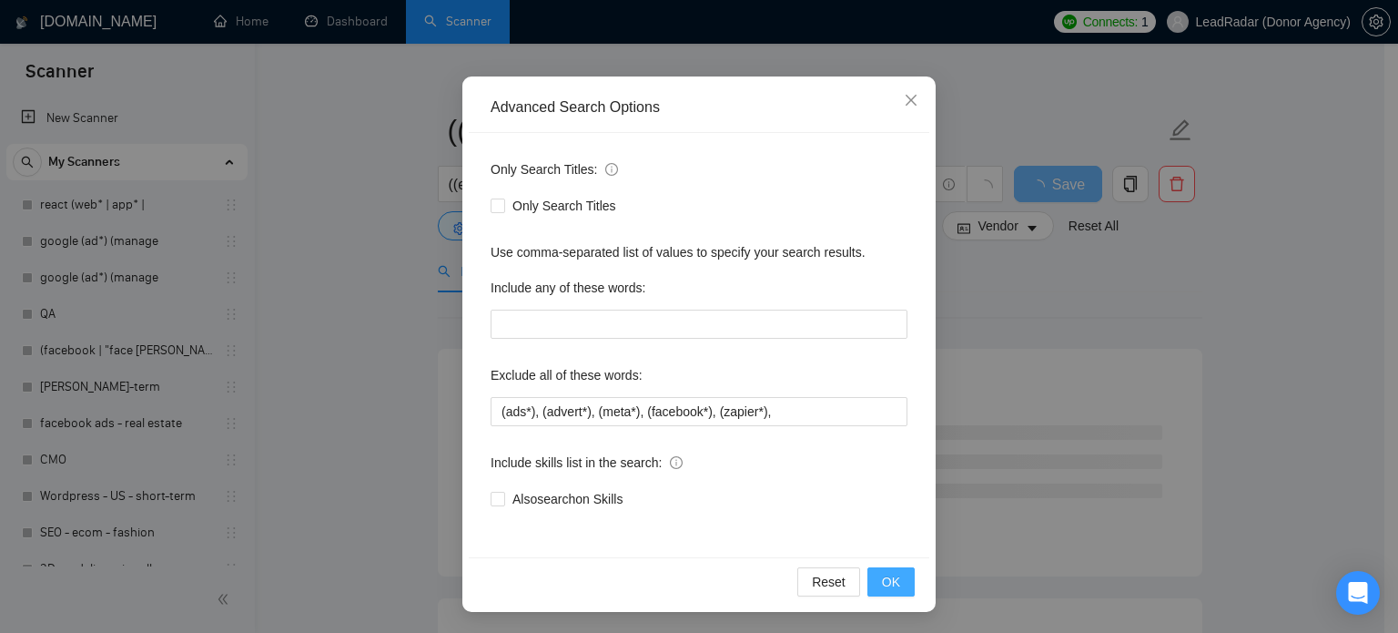
click at [890, 581] on span "OK" at bounding box center [891, 582] width 18 height 20
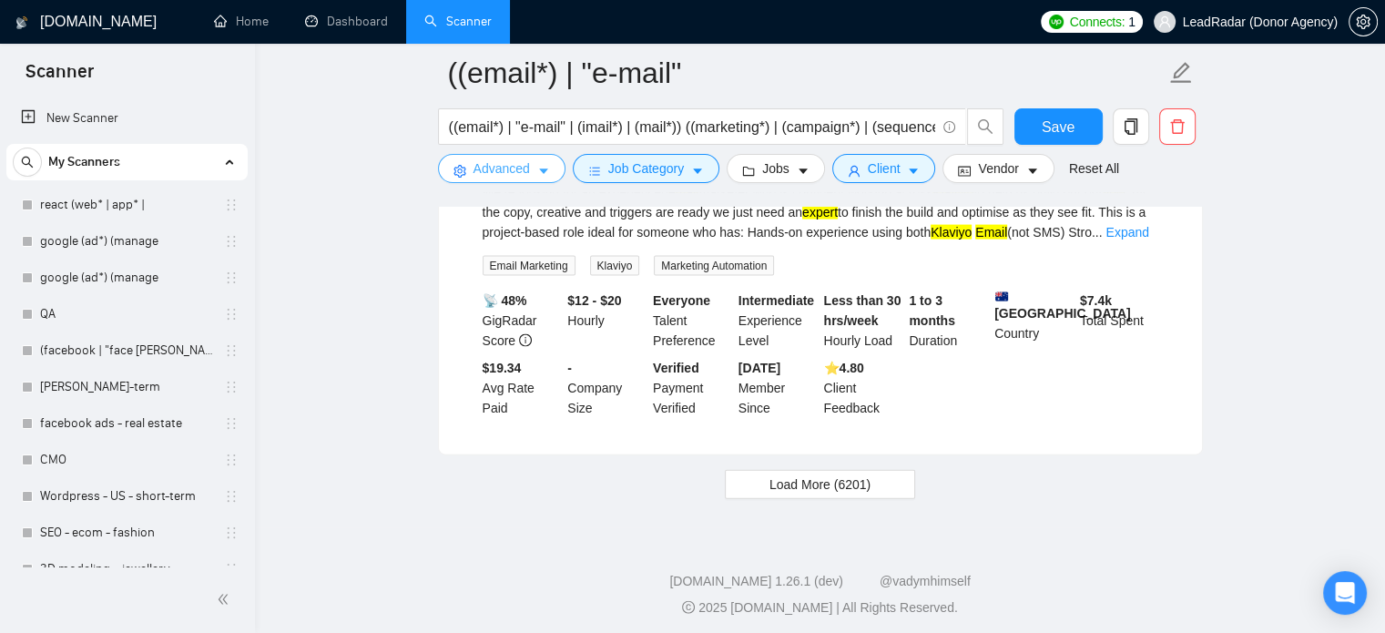
scroll to position [3928, 0]
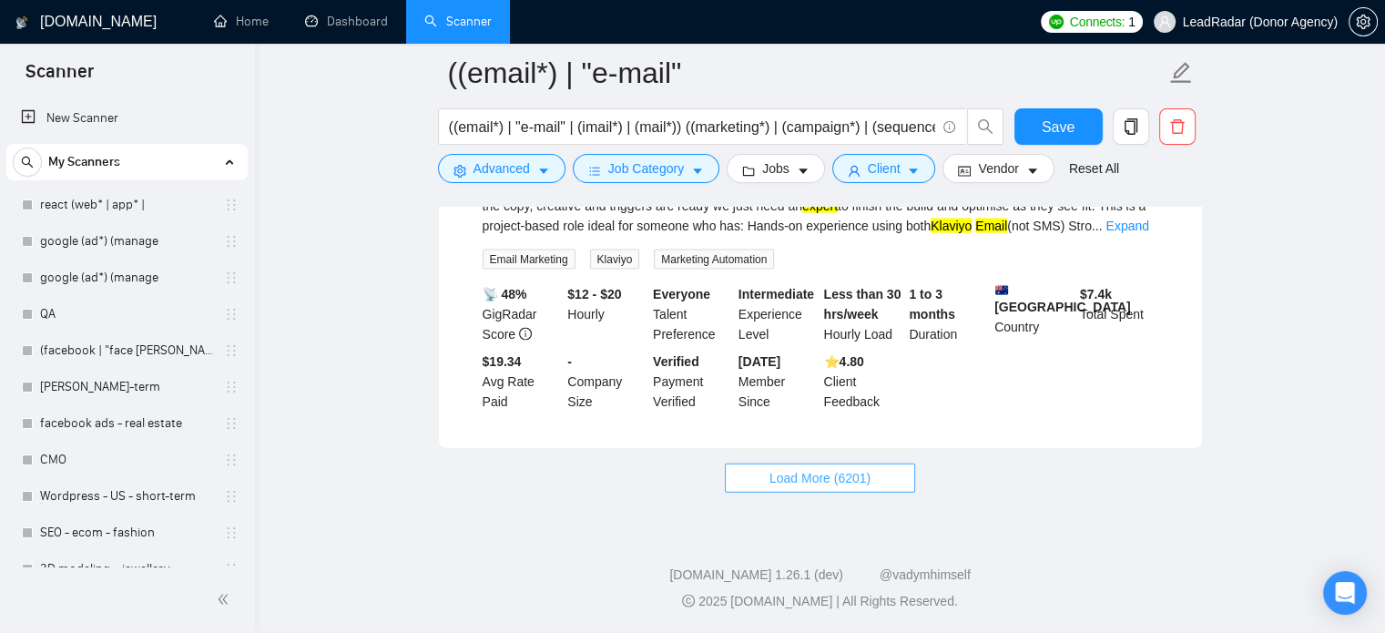
click at [823, 475] on span "Load More (6201)" at bounding box center [819, 478] width 101 height 20
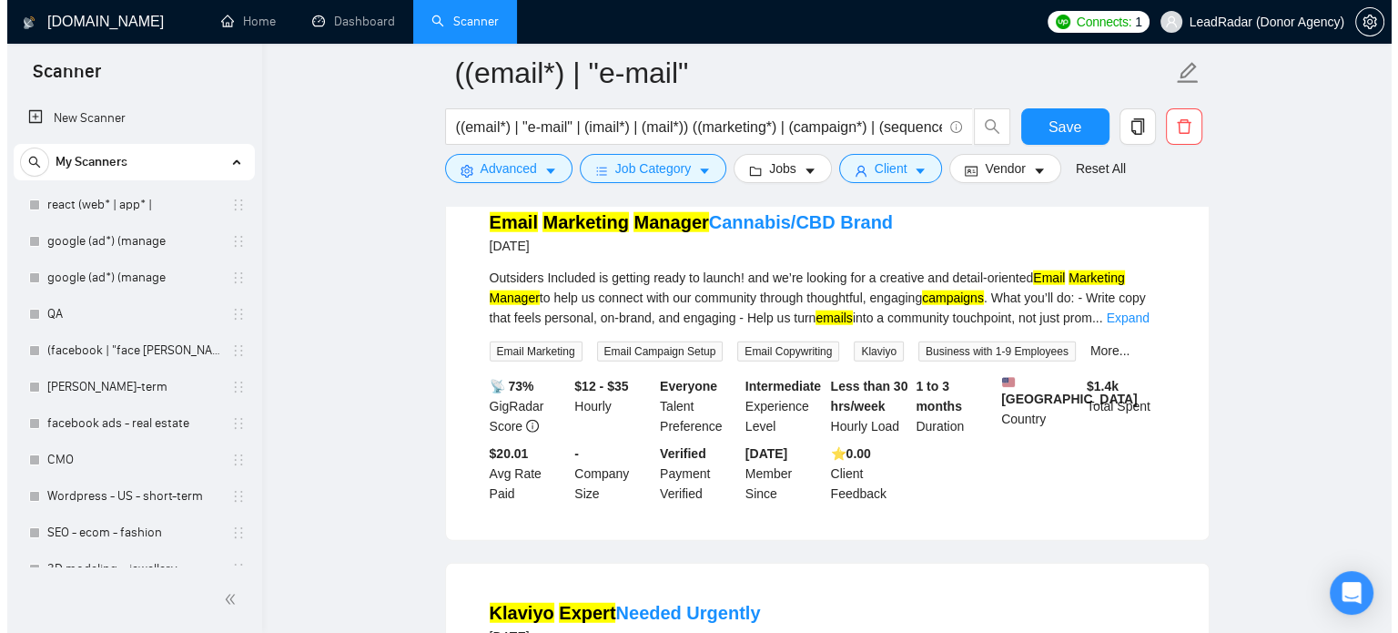
scroll to position [4606, 0]
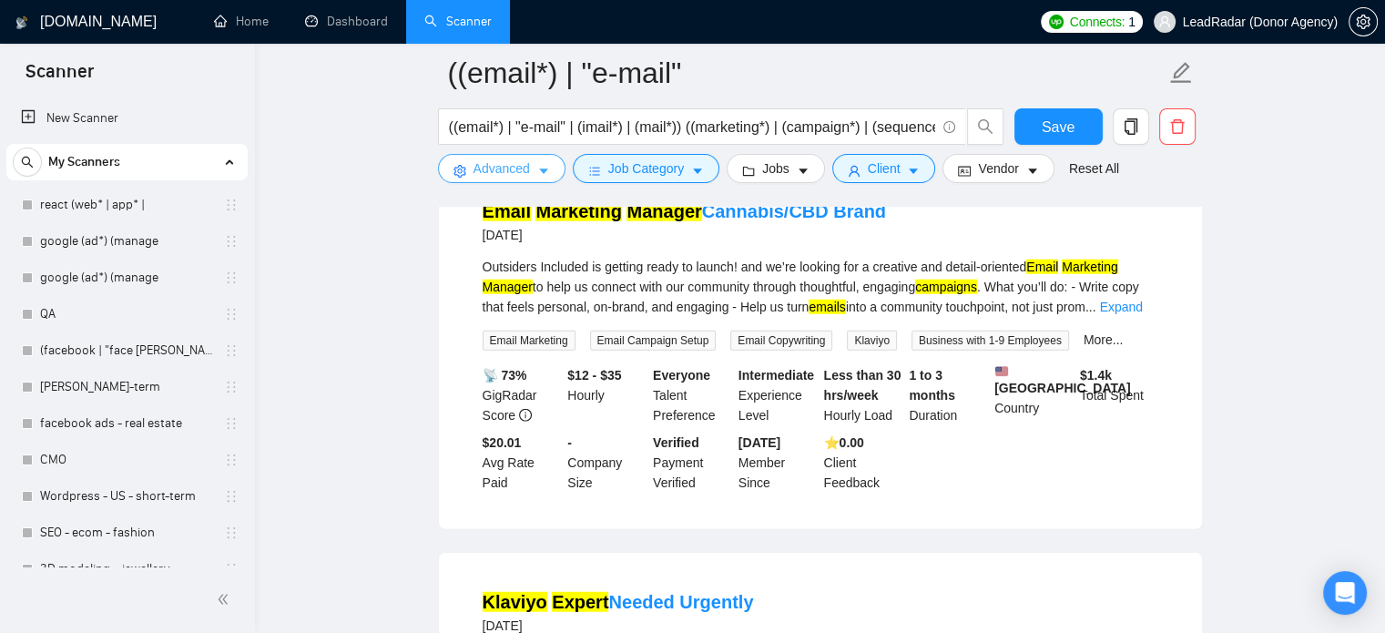
click at [506, 167] on span "Advanced" at bounding box center [501, 168] width 56 height 20
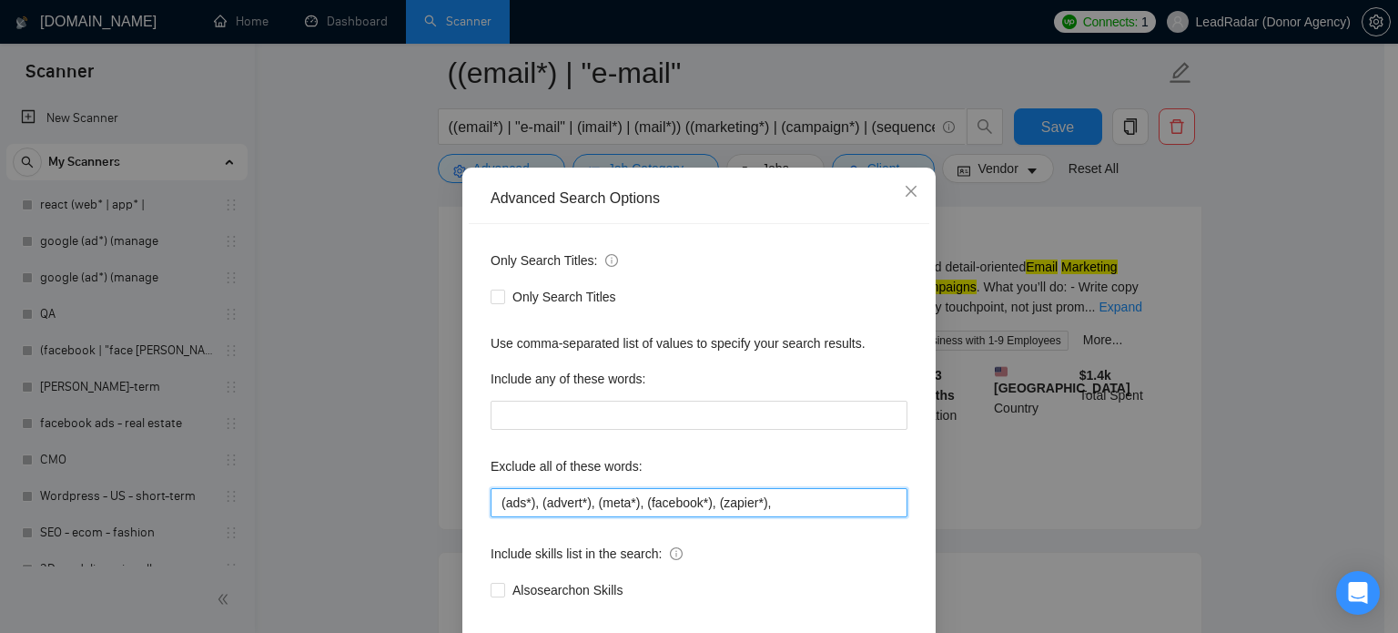
click at [834, 517] on input "(ads*), (advert*), (meta*), (facebook*), (zapier*)," at bounding box center [699, 502] width 417 height 29
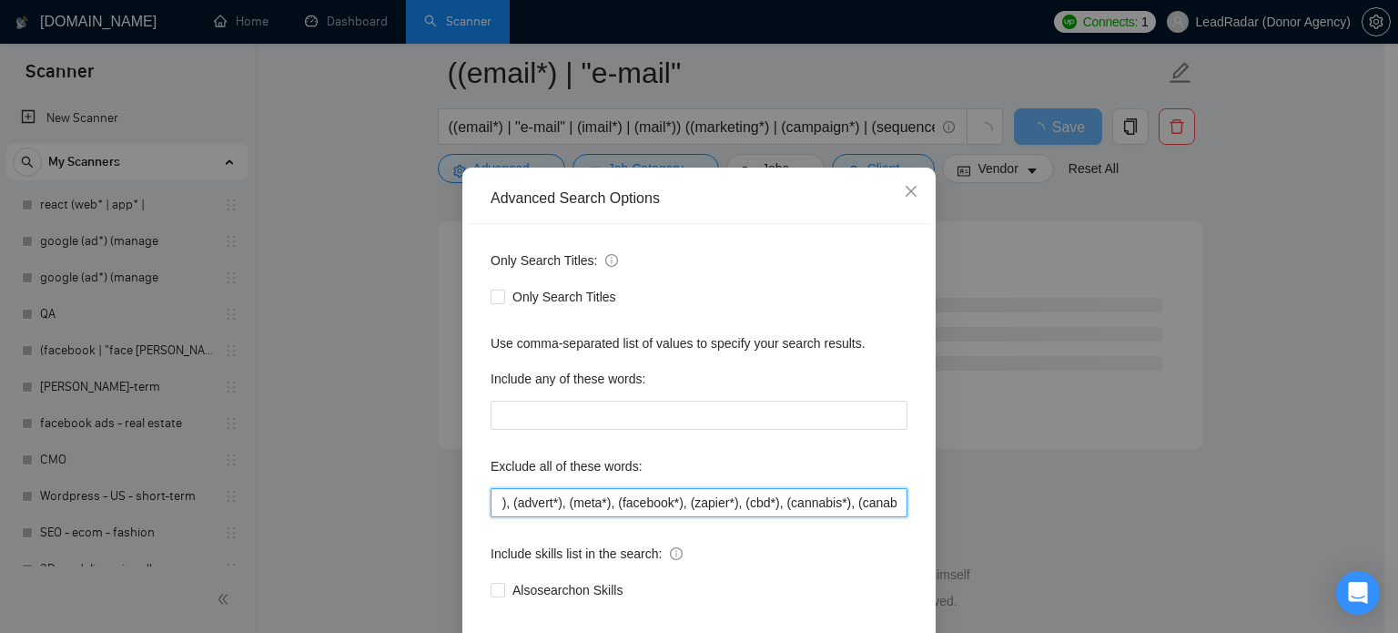
scroll to position [124, 0]
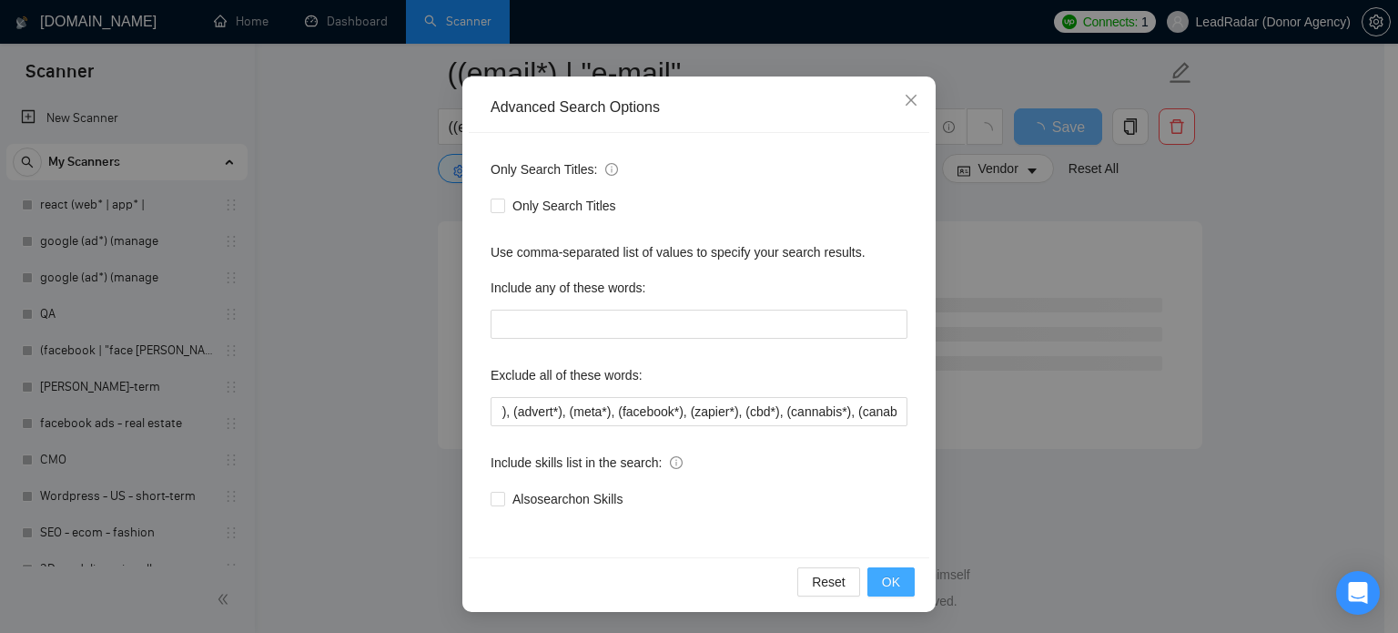
click at [884, 592] on button "OK" at bounding box center [891, 581] width 47 height 29
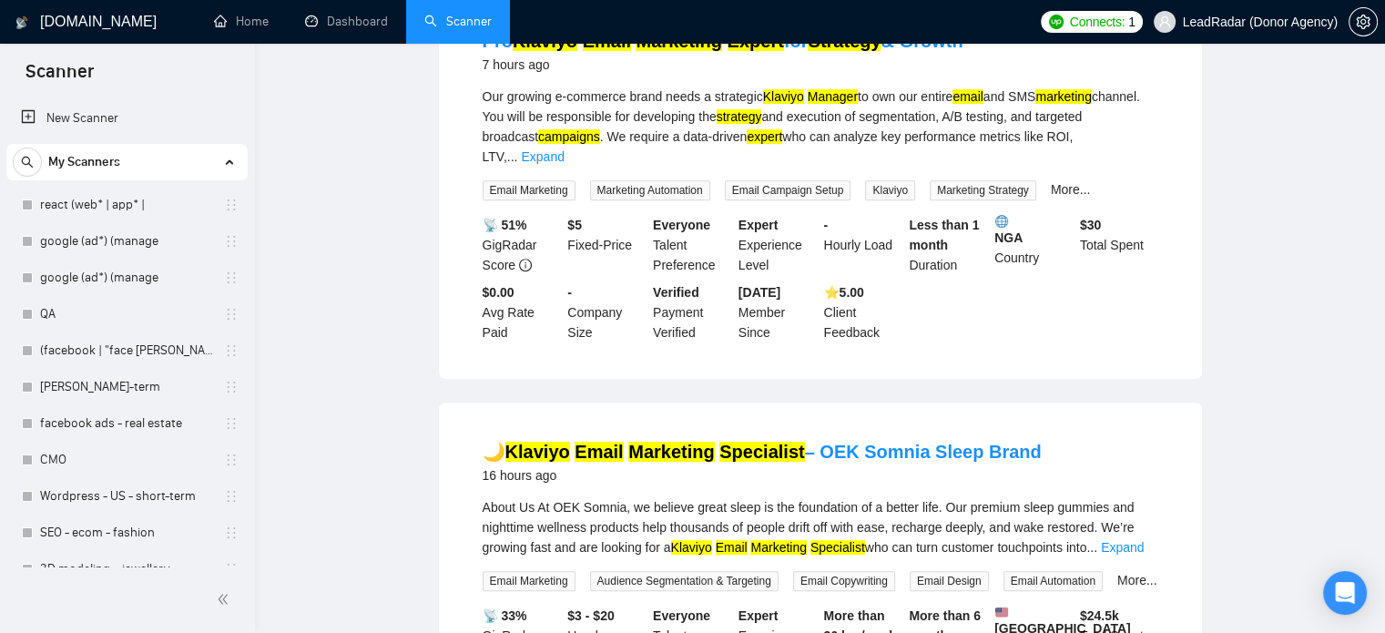
scroll to position [0, 0]
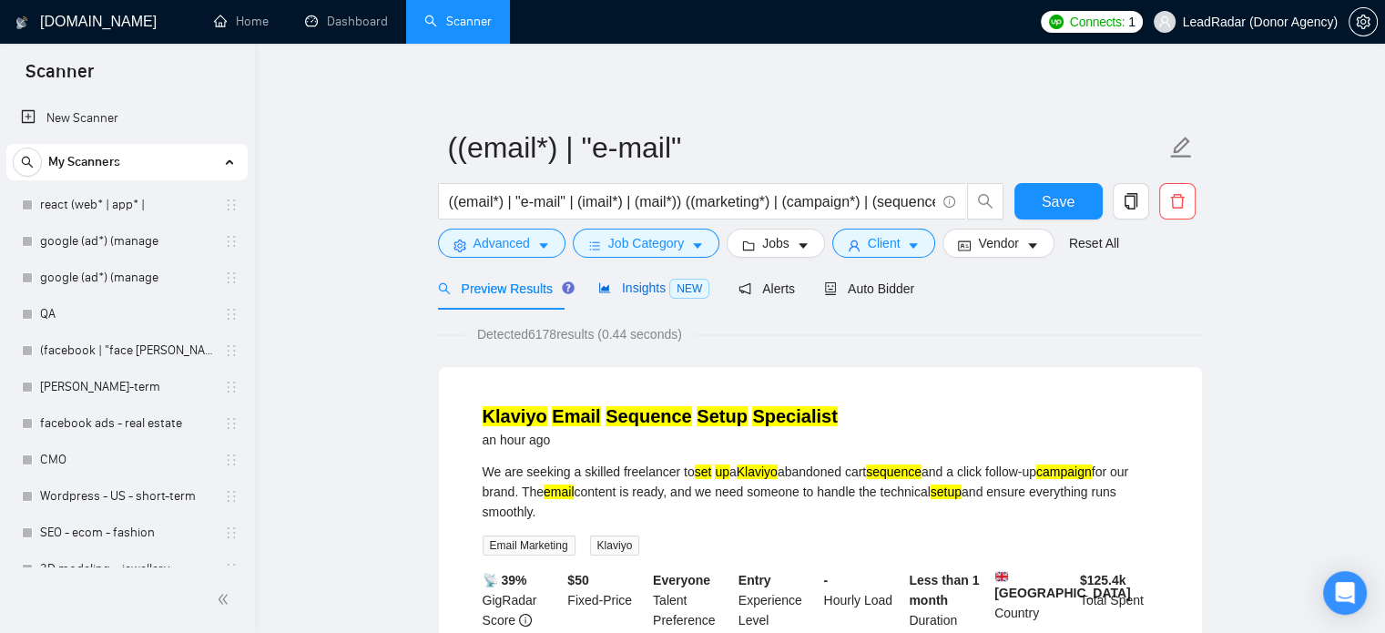
click at [612, 292] on span "Insights NEW" at bounding box center [653, 287] width 111 height 15
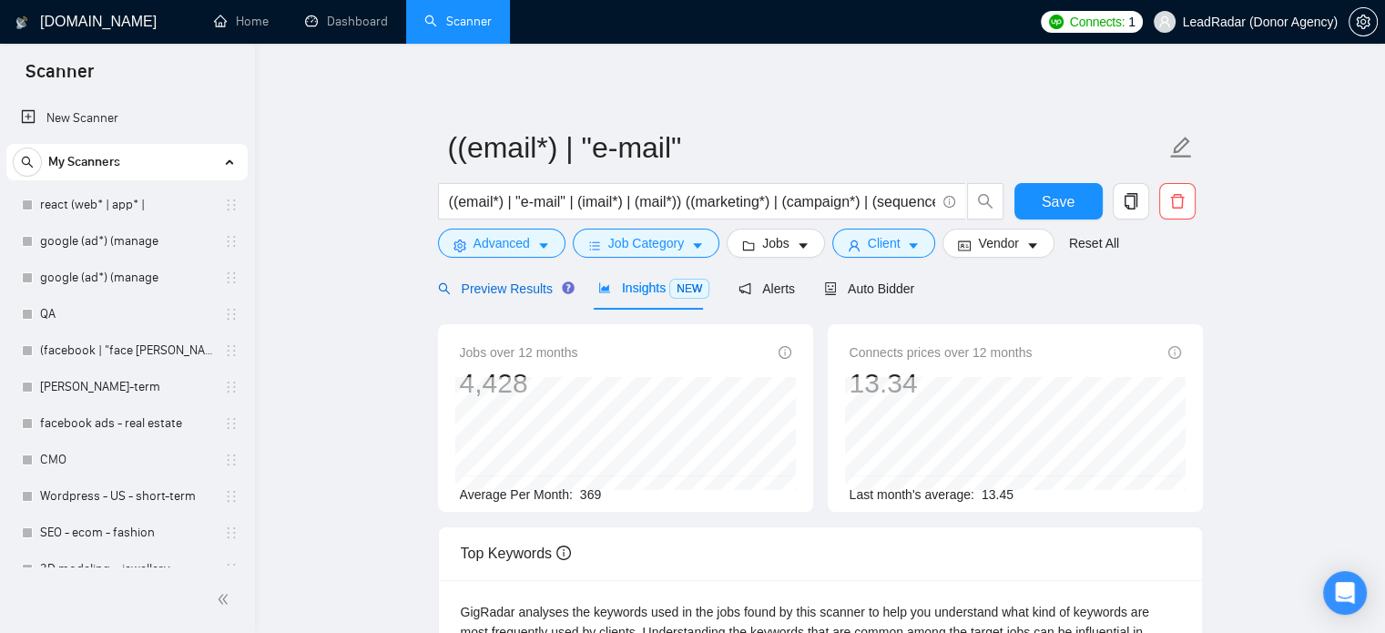
click at [490, 279] on div "Preview Results" at bounding box center [503, 289] width 131 height 20
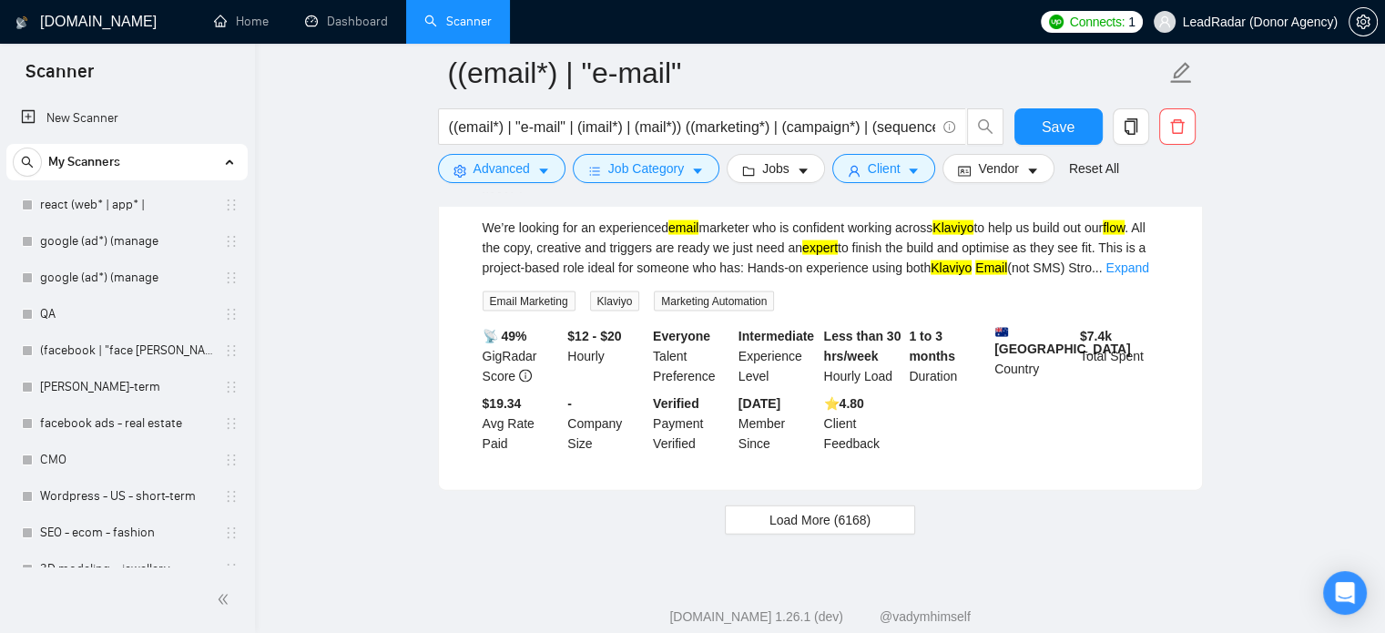
scroll to position [3928, 0]
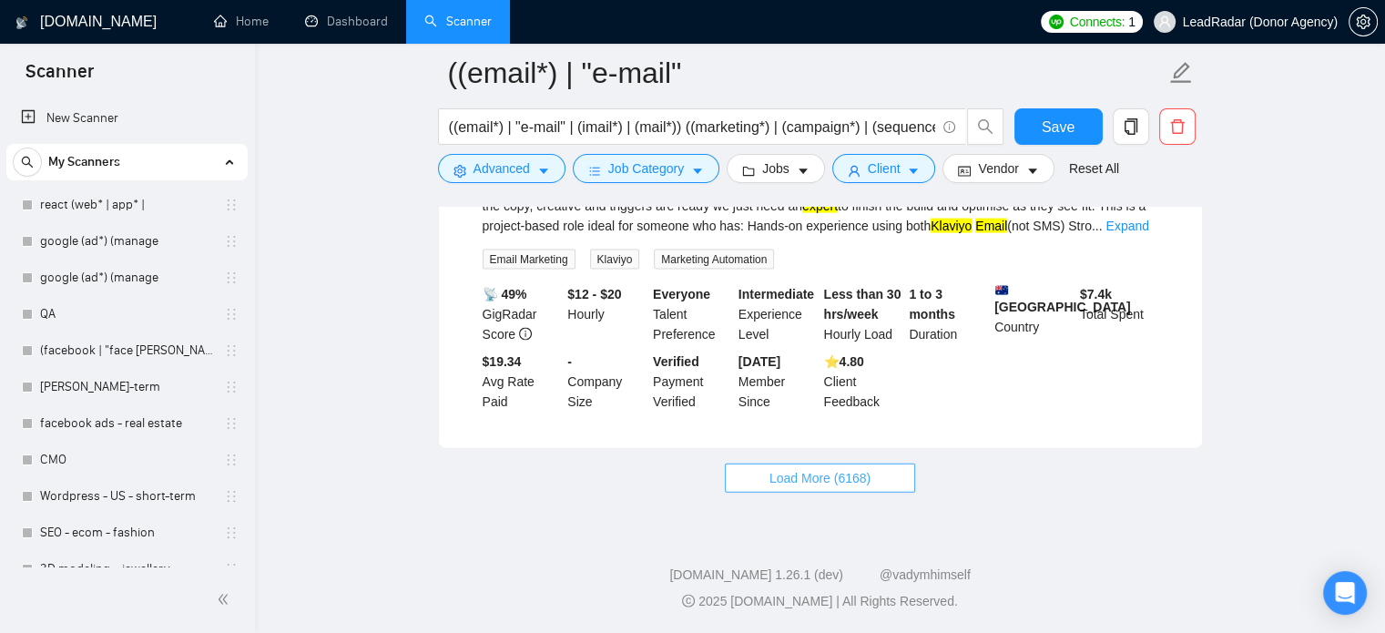
click at [785, 477] on span "Load More (6168)" at bounding box center [819, 478] width 101 height 20
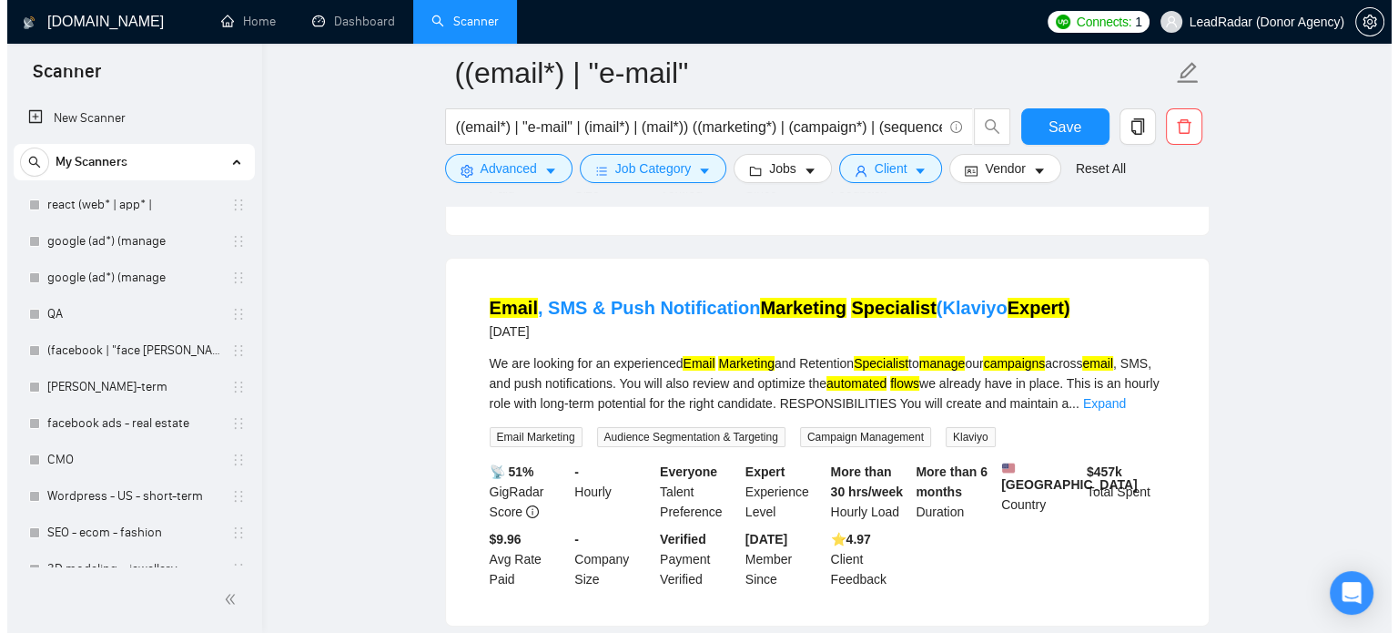
scroll to position [6478, 0]
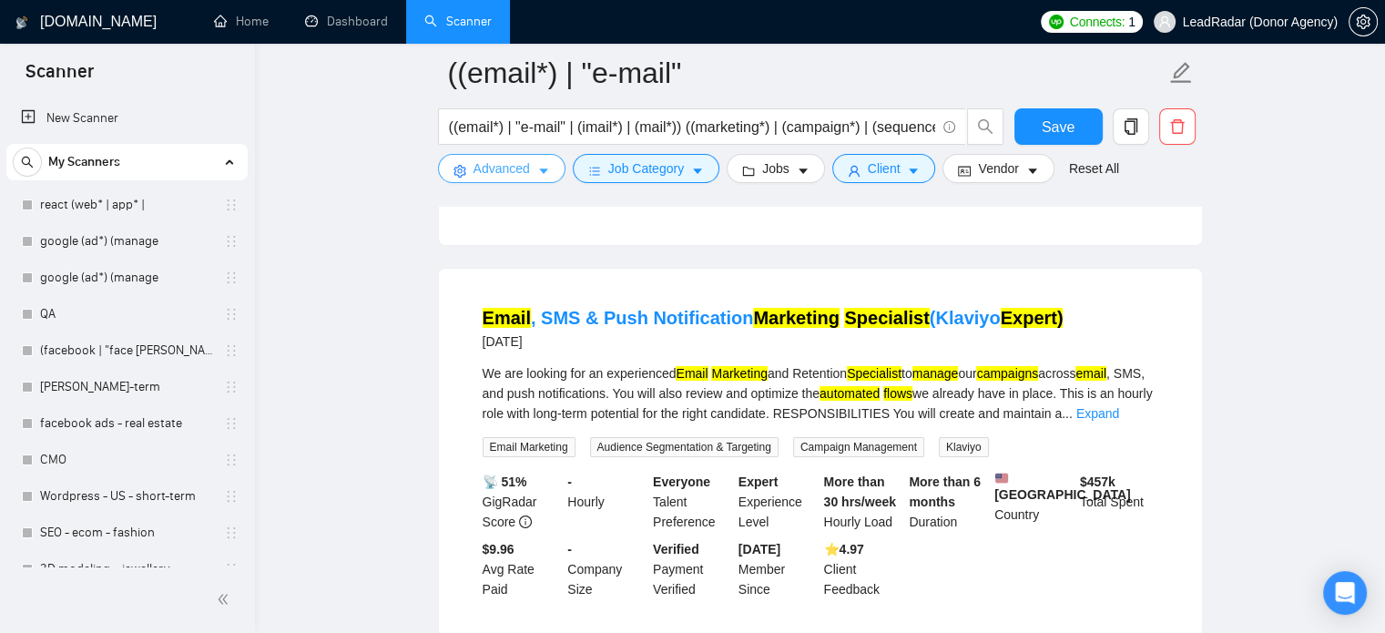
click at [502, 168] on span "Advanced" at bounding box center [501, 168] width 56 height 20
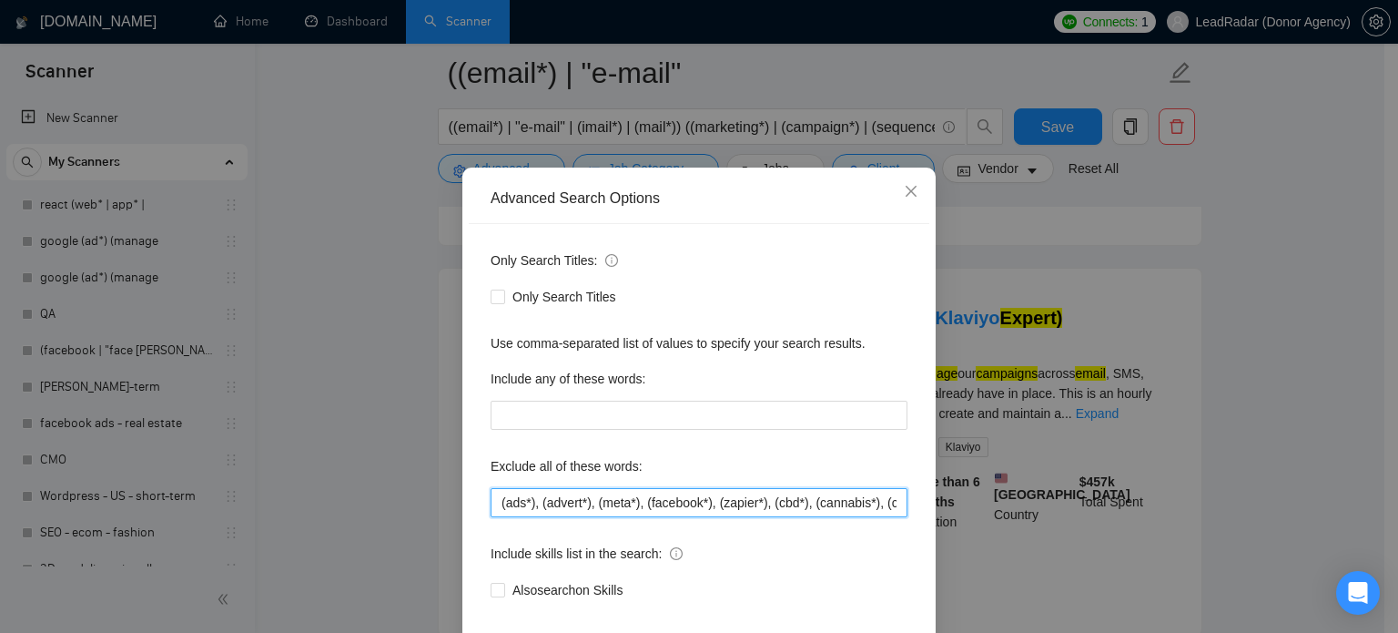
scroll to position [0, 33]
drag, startPoint x: 864, startPoint y: 532, endPoint x: 954, endPoint y: 534, distance: 90.2
click at [954, 534] on div "Advanced Search Options Only Search Titles: Only Search Titles Use comma-separa…" at bounding box center [699, 316] width 1398 height 633
click at [892, 517] on input "(ads*), (advert*), (meta*), (facebook*), (zapier*), (cbd*), (cannabis*), (canab…" at bounding box center [699, 502] width 417 height 29
click at [893, 517] on input "(ads*), (advert*), (meta*), (facebook*), (zapier*), (cbd*), (cannabis*), (canab…" at bounding box center [699, 502] width 417 height 29
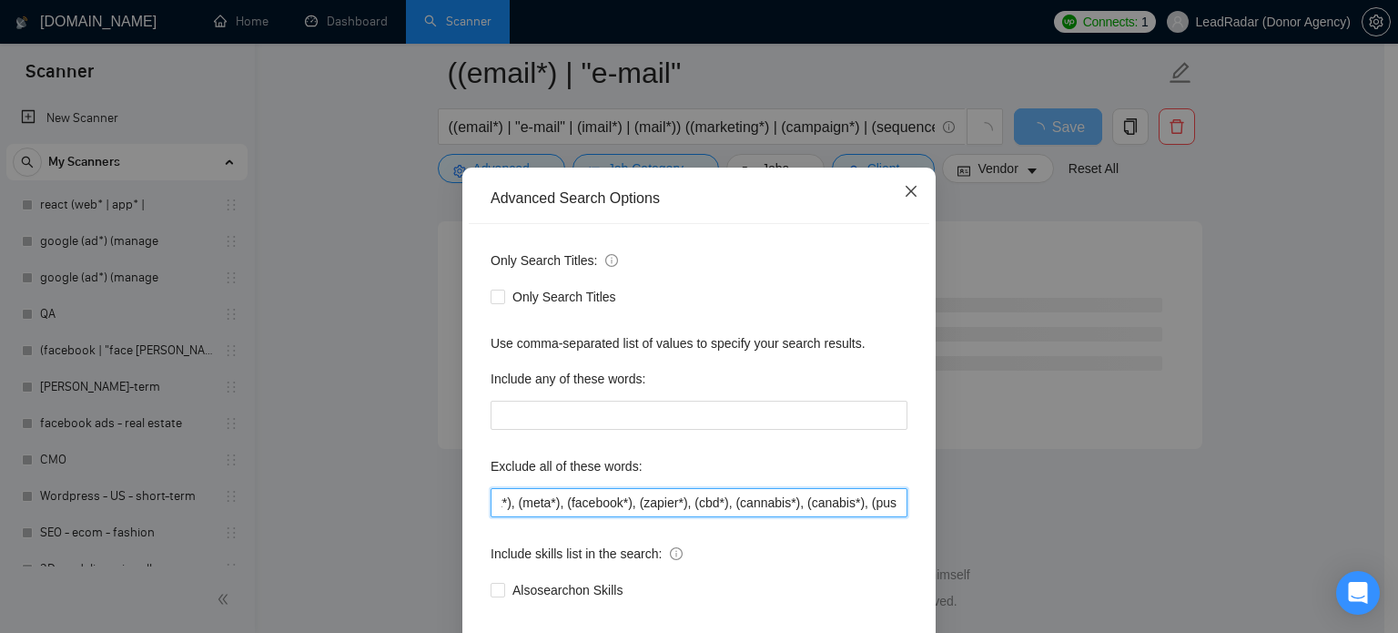
scroll to position [4898, 0]
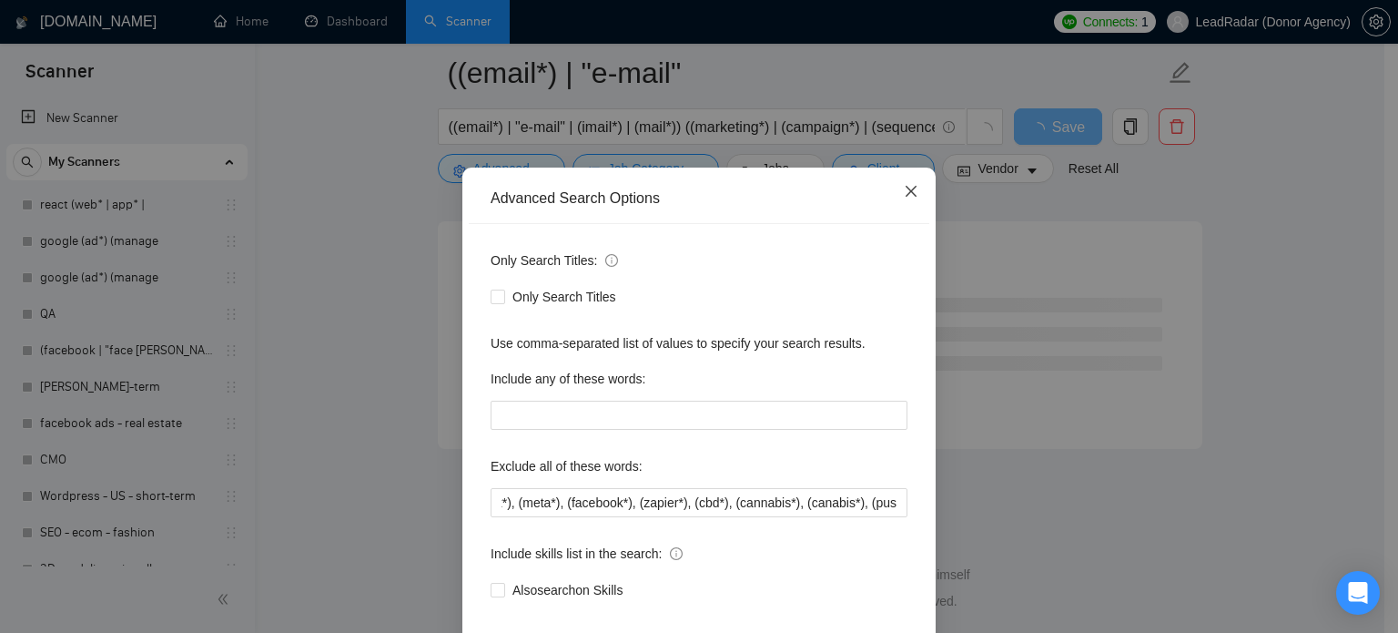
click at [906, 197] on icon "close" at bounding box center [911, 191] width 11 height 11
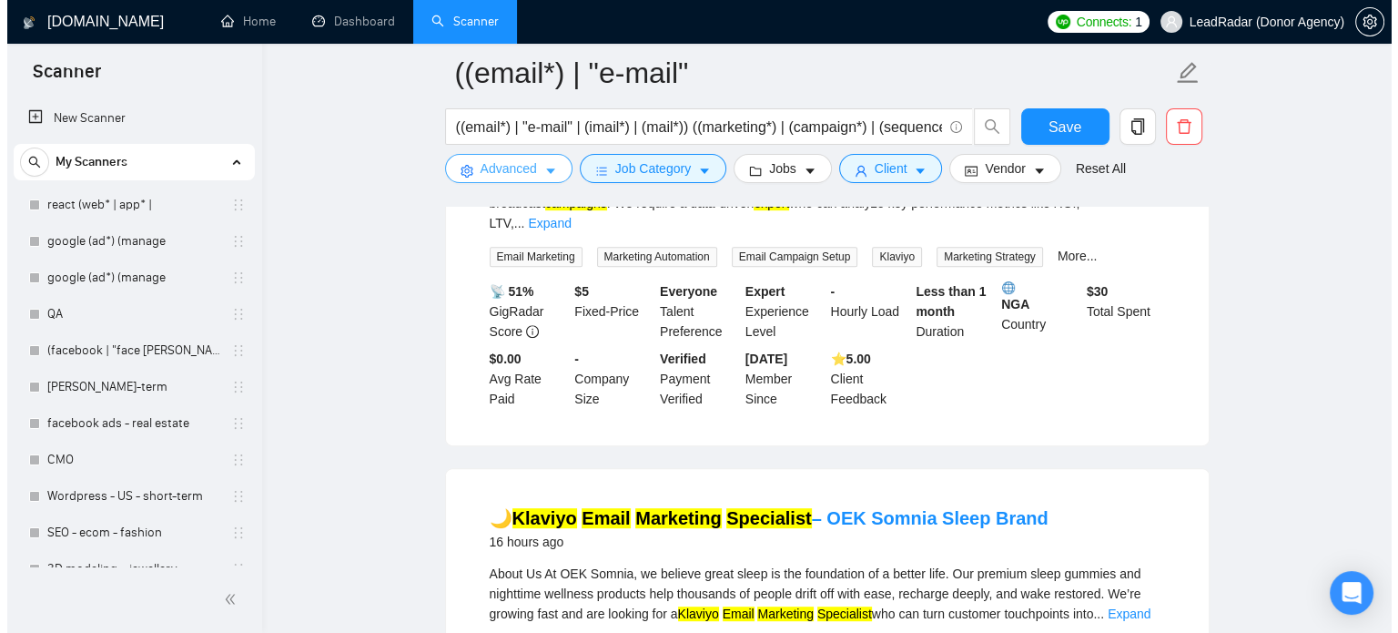
scroll to position [646, 0]
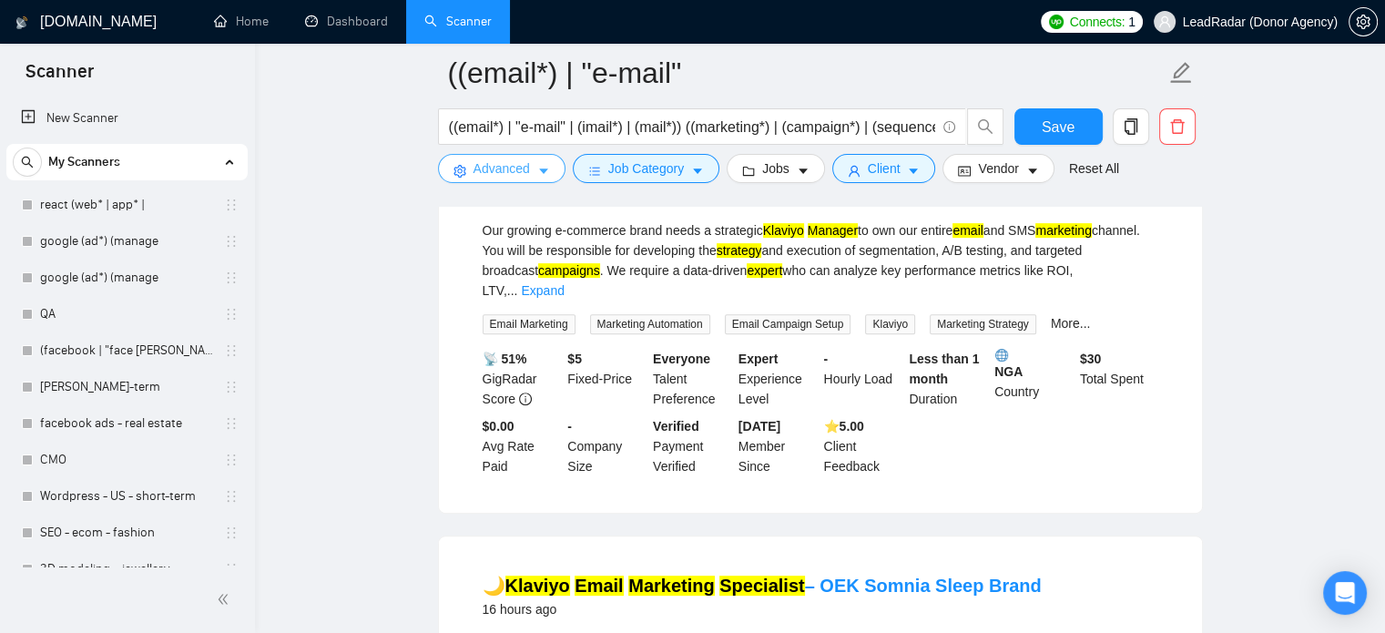
click at [514, 169] on span "Advanced" at bounding box center [501, 168] width 56 height 20
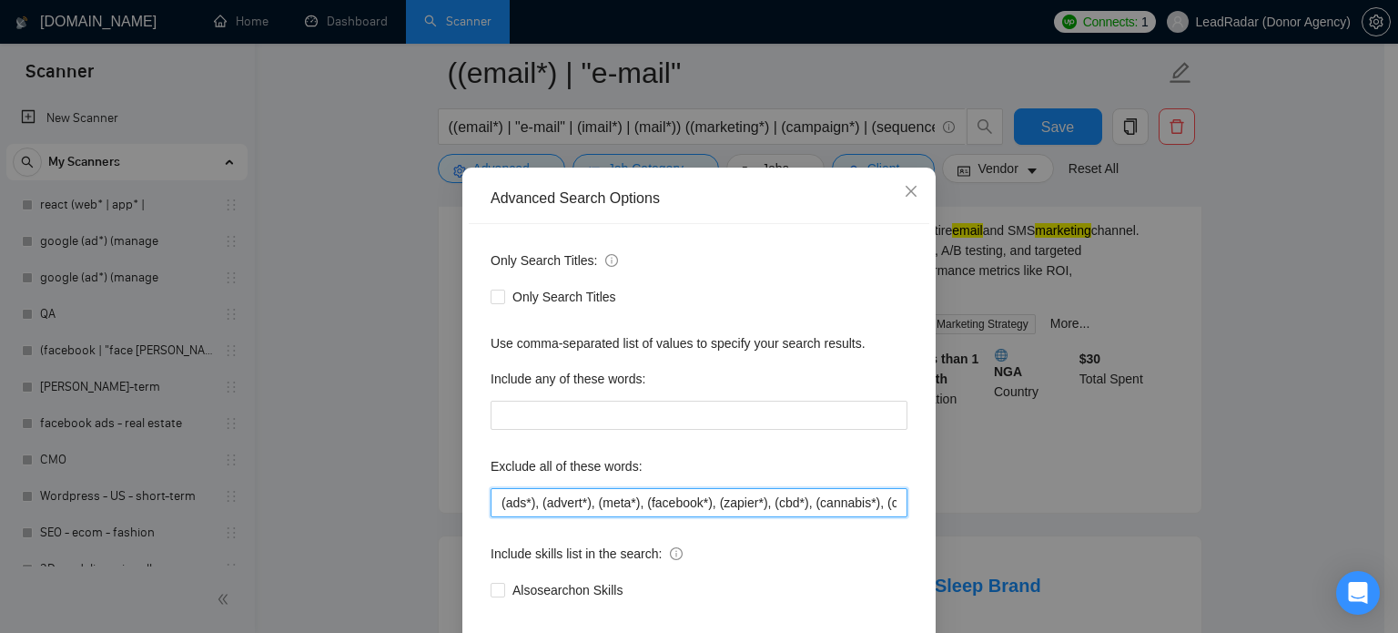
click at [832, 517] on input "(ads*), (advert*), (meta*), (facebook*), (zapier*), (cbd*), (cannabis*), (canab…" at bounding box center [699, 502] width 417 height 29
drag, startPoint x: 846, startPoint y: 533, endPoint x: 870, endPoint y: 538, distance: 25.0
click at [964, 552] on div "Advanced Search Options Only Search Titles: Only Search Titles Use comma-separa…" at bounding box center [699, 316] width 1398 height 633
click at [852, 517] on input "(ads*), (advert*), (meta*), (facebook*), (zapier*), (cbd*), (cannabis*), (canab…" at bounding box center [699, 502] width 417 height 29
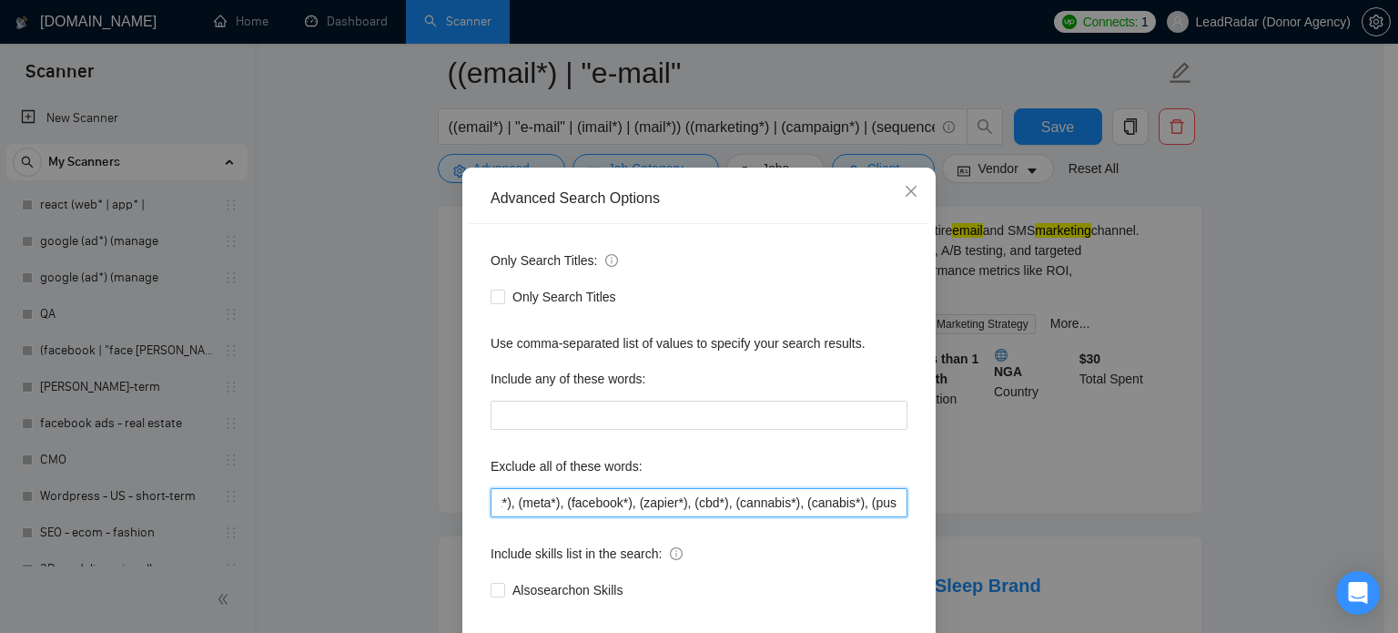
drag, startPoint x: 892, startPoint y: 539, endPoint x: 958, endPoint y: 539, distance: 65.5
click at [957, 539] on div "Advanced Search Options Only Search Titles: Only Search Titles Use comma-separa…" at bounding box center [699, 316] width 1398 height 633
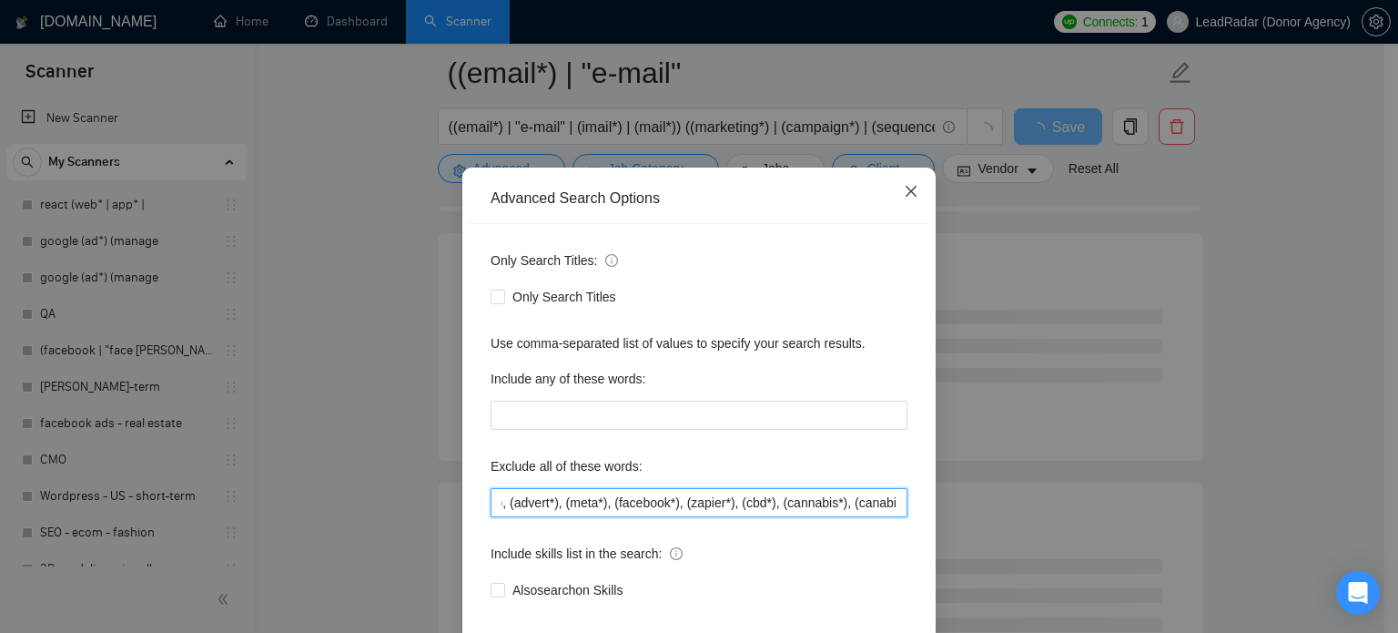
type input "(ads*), (advert*), (meta*), (facebook*), (zapier*), (cbd*), (cannabis*), (canab…"
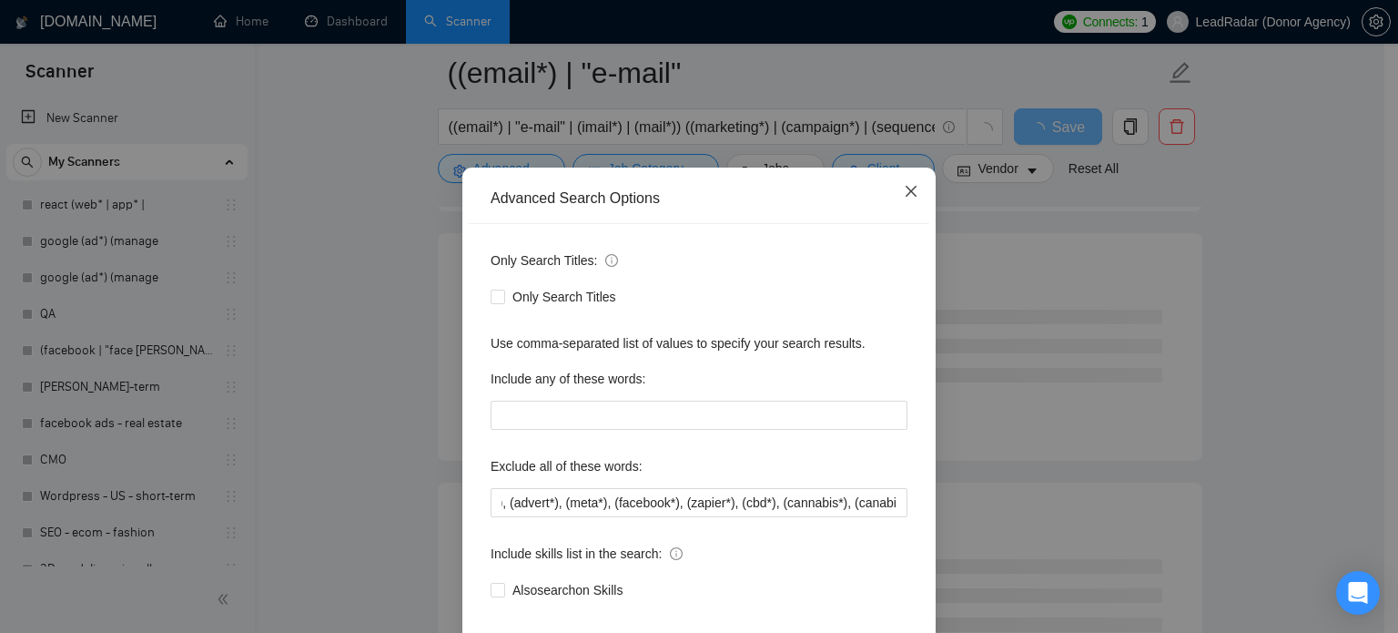
click at [904, 198] on icon "close" at bounding box center [911, 191] width 15 height 15
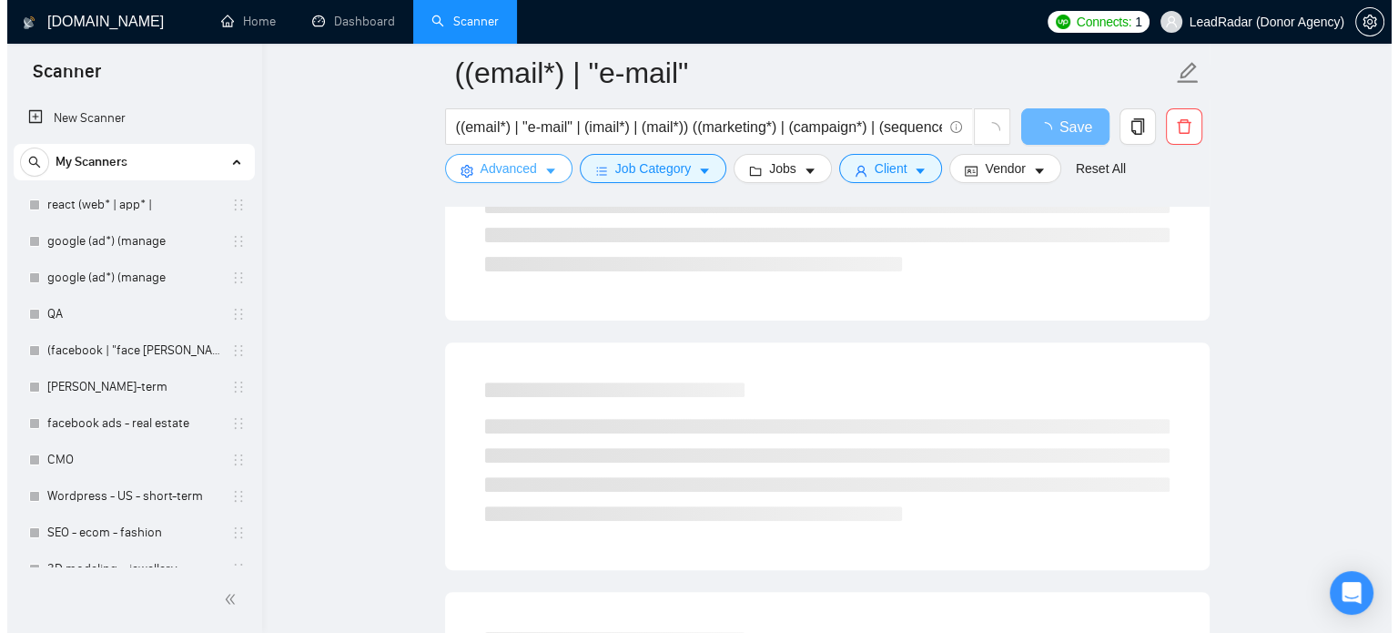
scroll to position [0, 0]
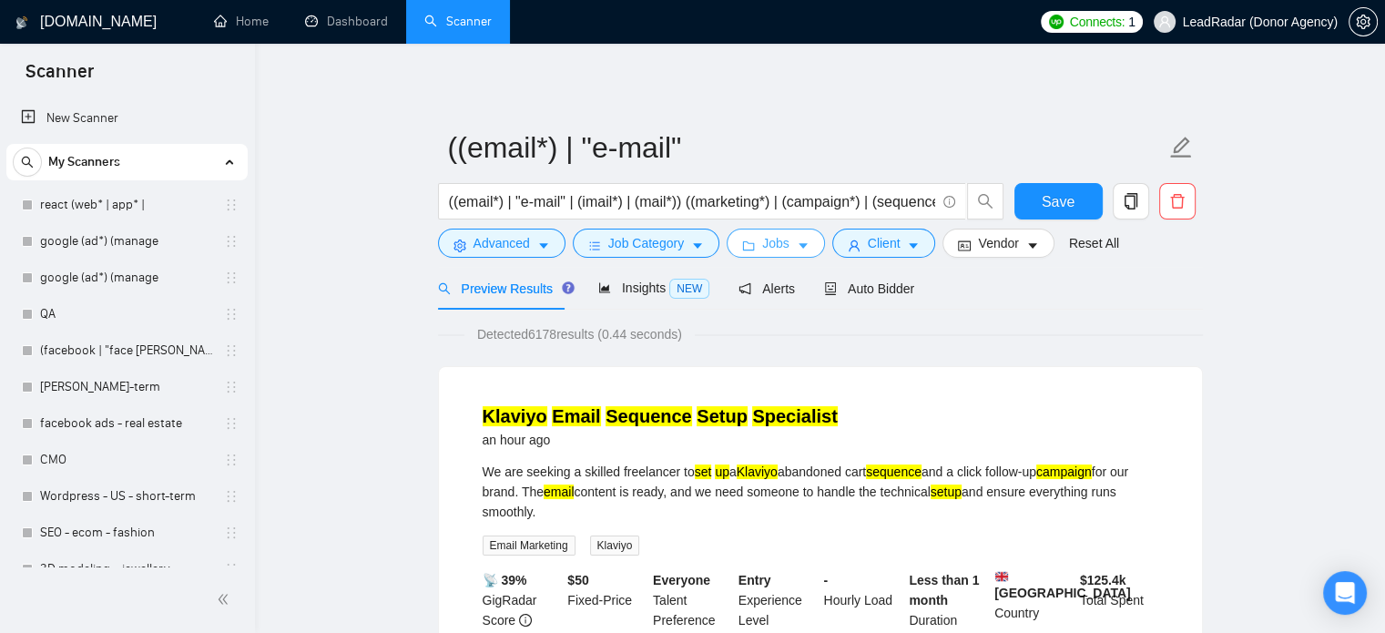
click at [767, 236] on span "Jobs" at bounding box center [775, 243] width 27 height 20
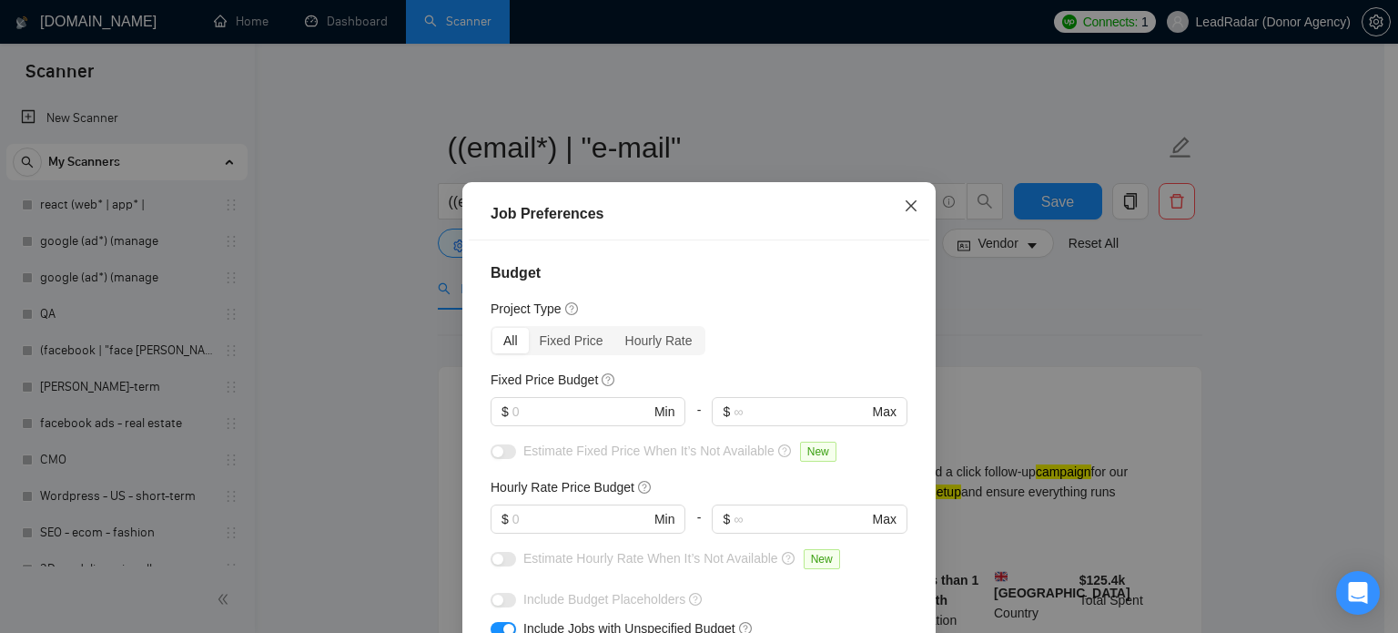
click at [904, 200] on icon "close" at bounding box center [911, 205] width 15 height 15
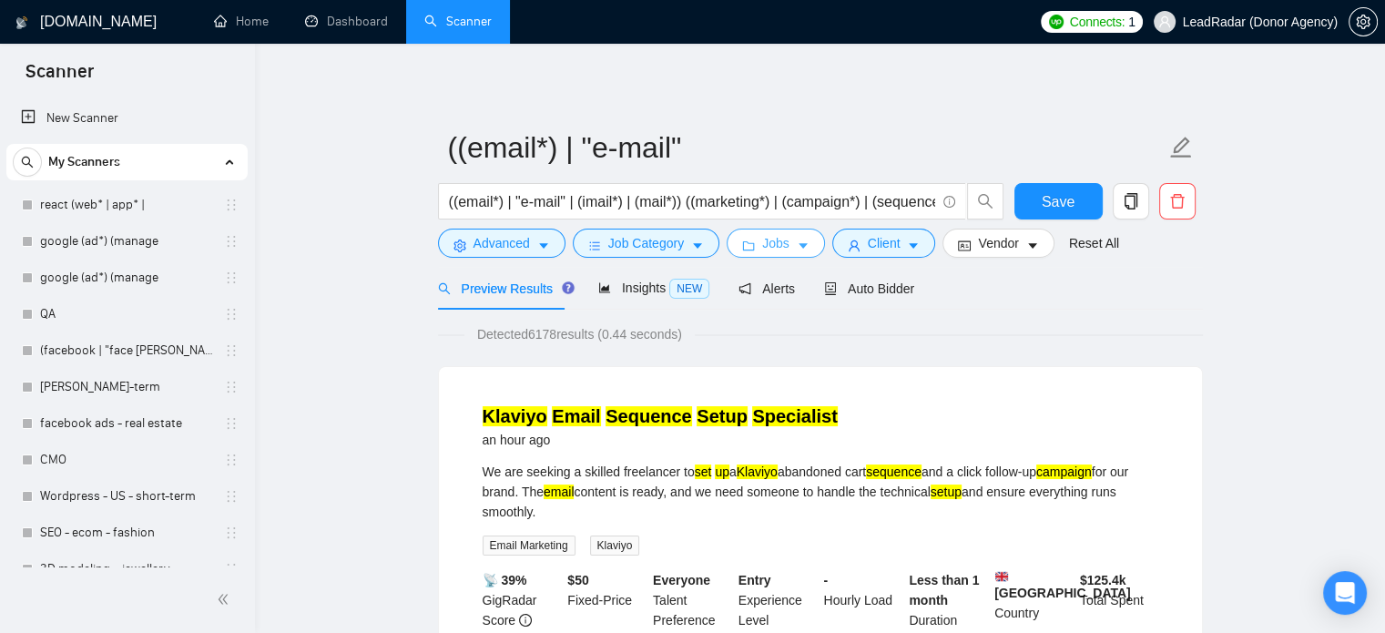
click at [797, 239] on span "caret-down" at bounding box center [803, 246] width 13 height 14
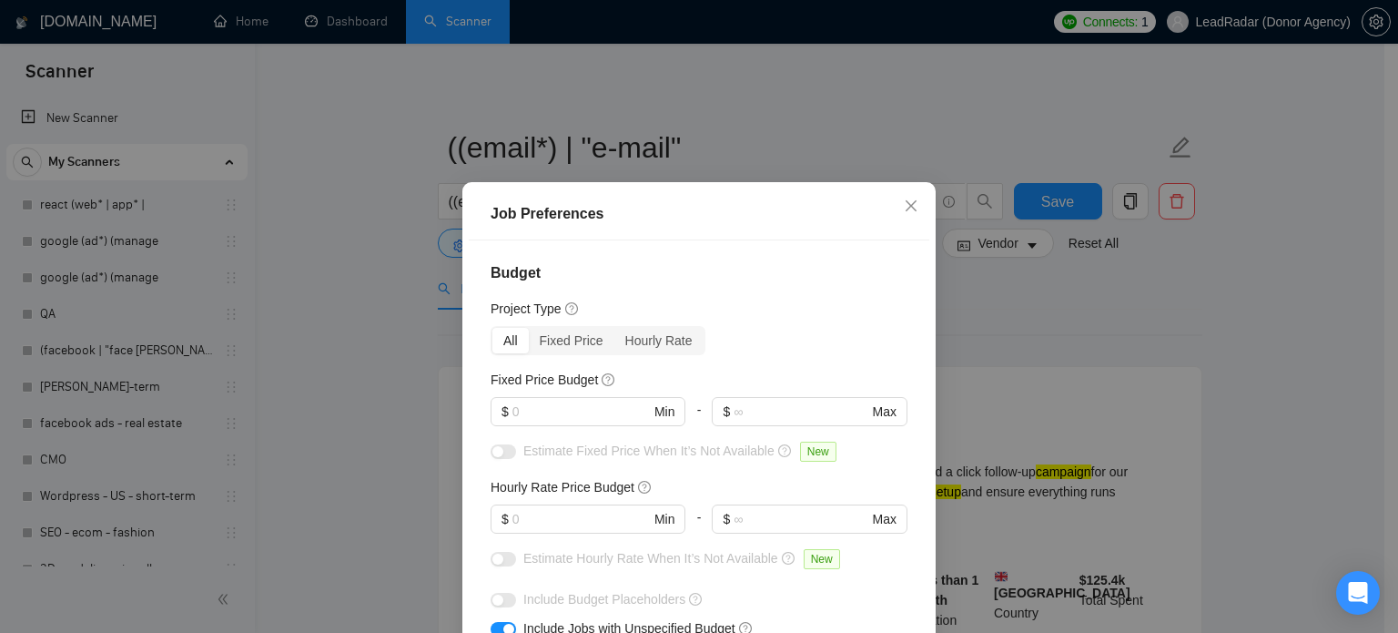
click at [987, 286] on div "Job Preferences Budget Project Type All Fixed Price Hourly Rate Fixed Price Bud…" at bounding box center [699, 316] width 1398 height 633
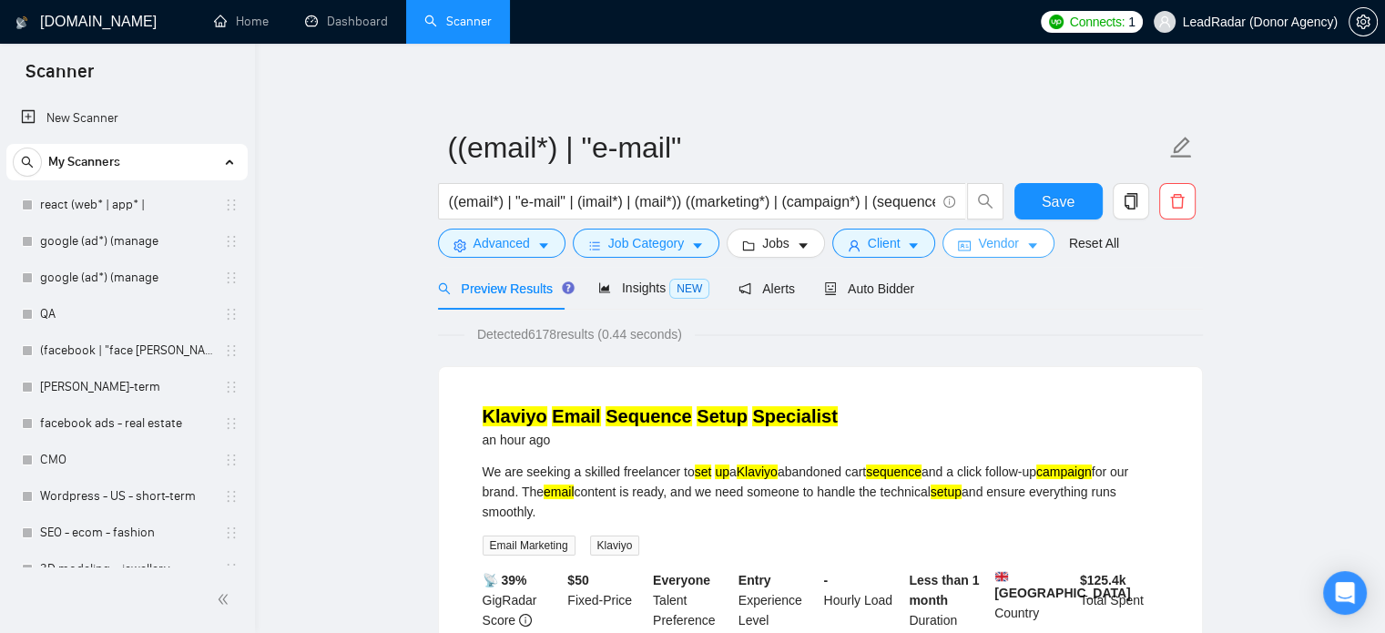
click at [988, 254] on button "Vendor" at bounding box center [997, 242] width 111 height 29
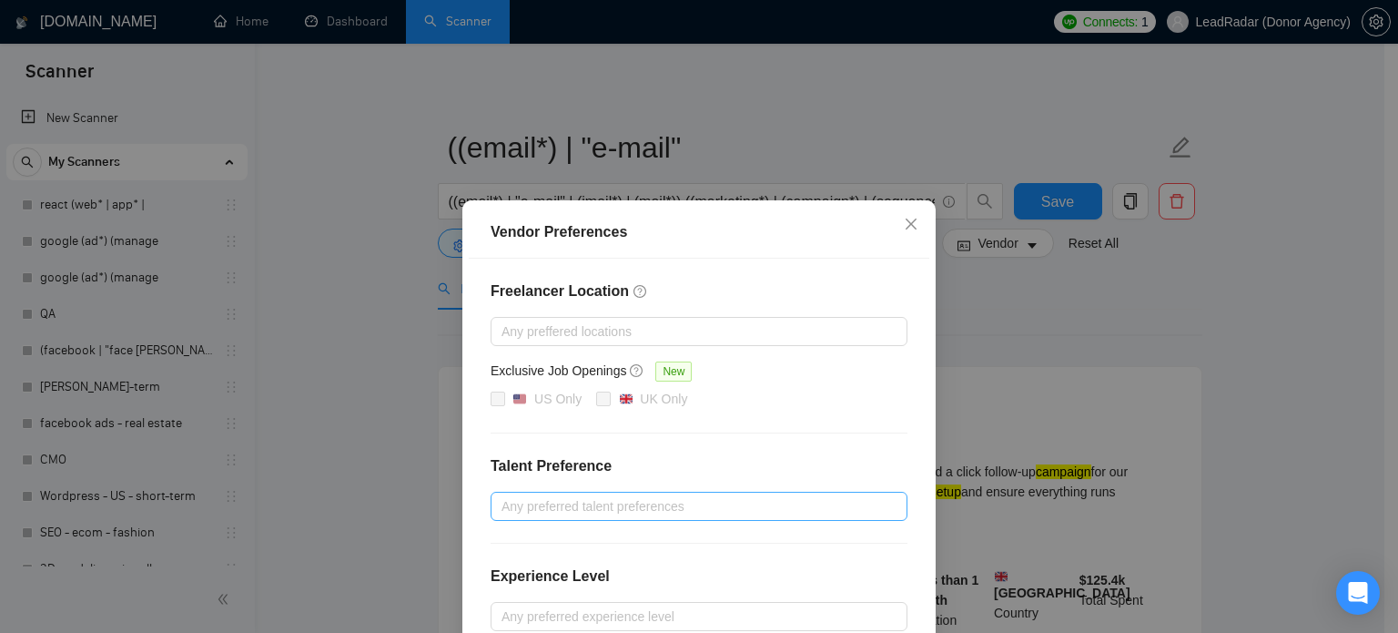
click at [724, 513] on div at bounding box center [690, 506] width 390 height 22
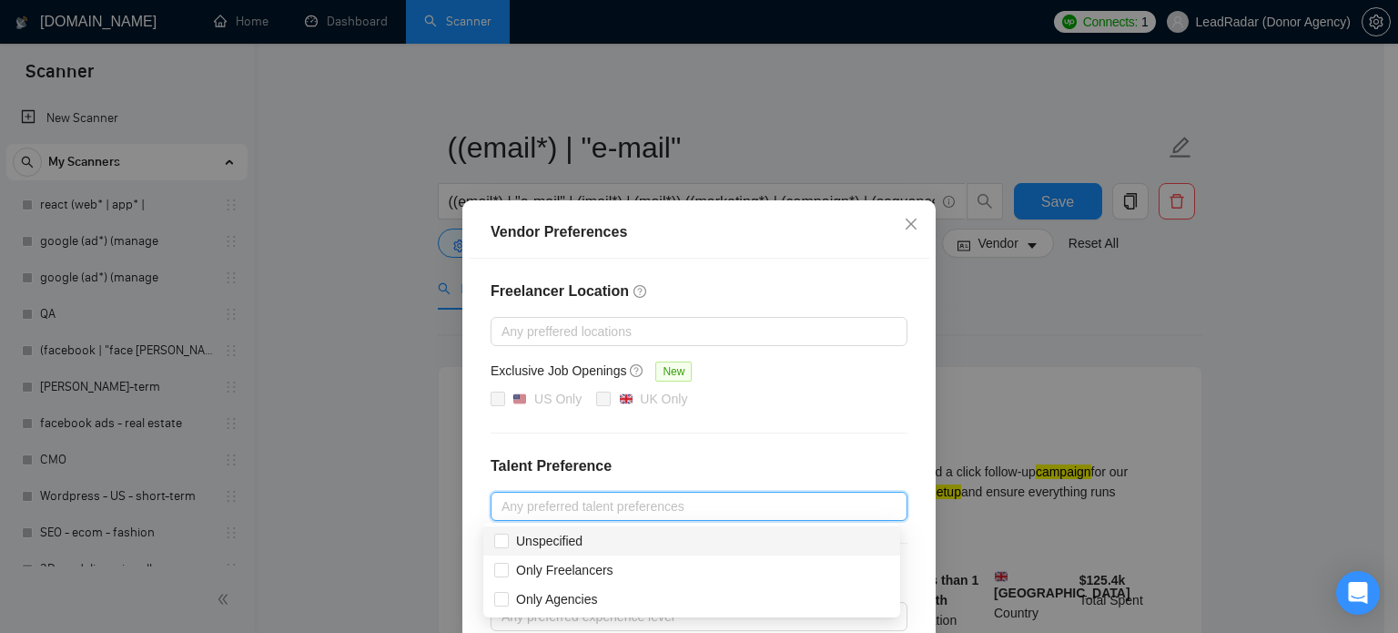
click at [871, 425] on div "Freelancer Location Any preffered locations Exclusive Job Openings New US Only …" at bounding box center [699, 511] width 461 height 504
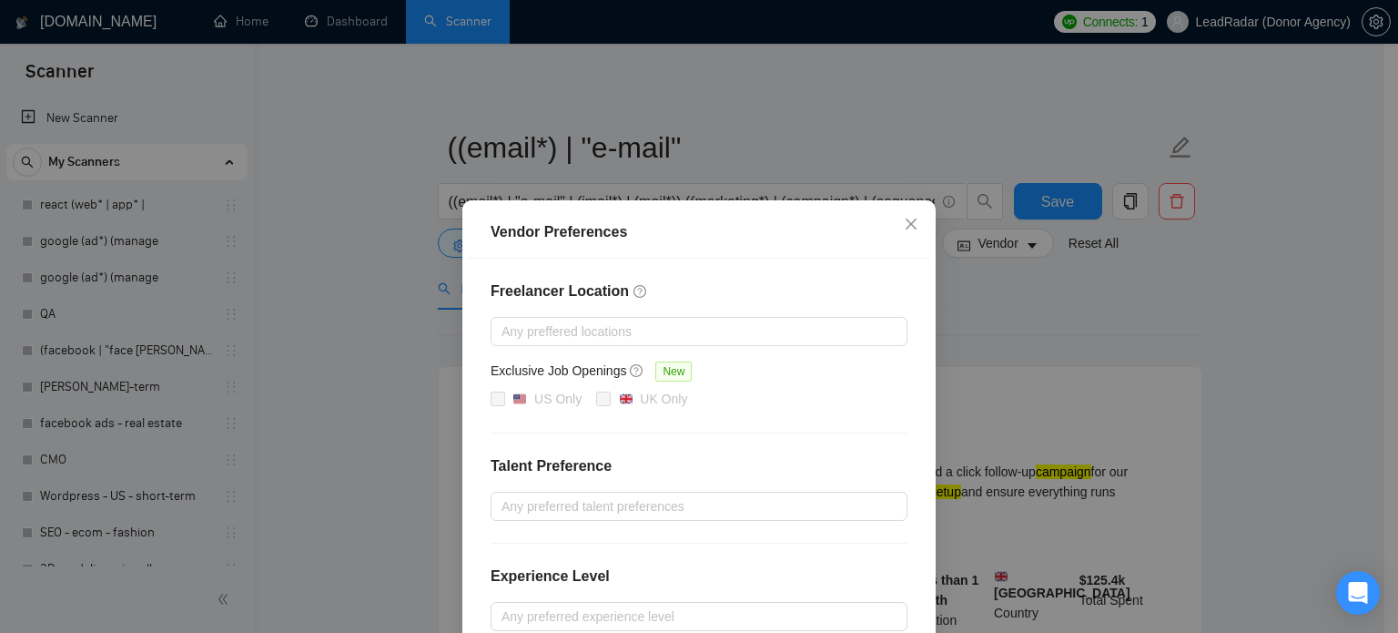
scroll to position [208, 0]
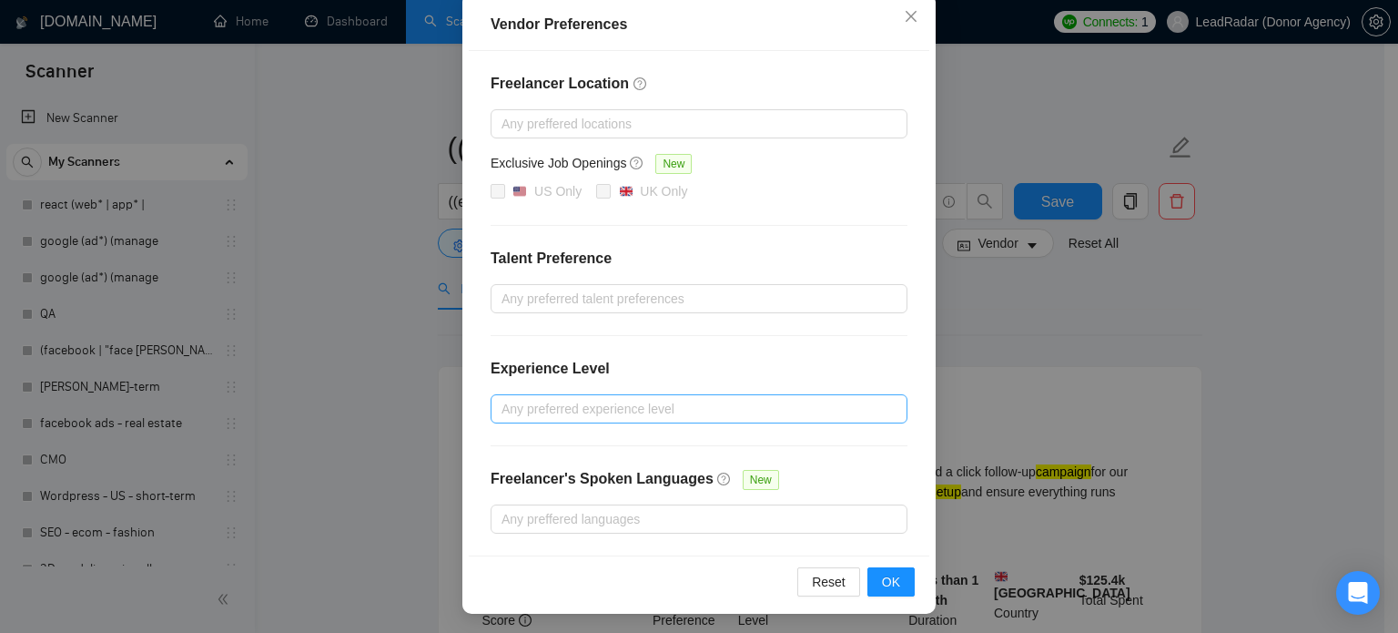
click at [549, 402] on div at bounding box center [690, 409] width 390 height 22
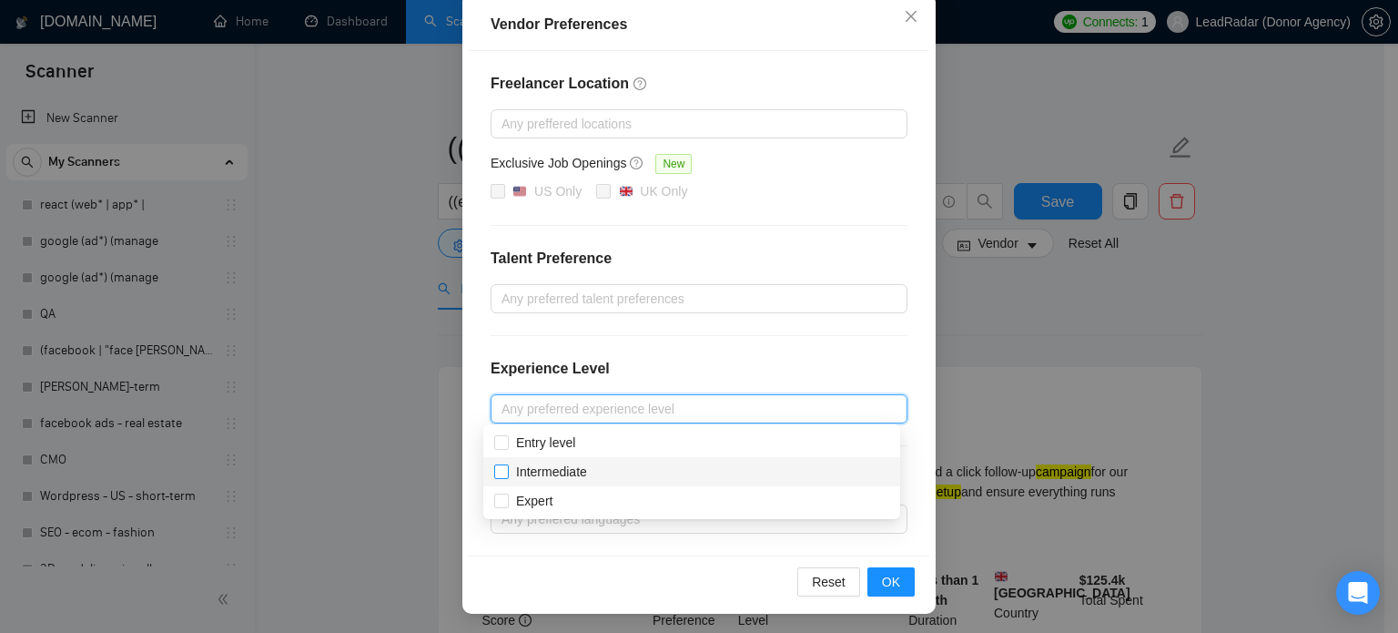
click at [509, 475] on span "Intermediate" at bounding box center [552, 472] width 86 height 20
click at [507, 475] on input "Intermediate" at bounding box center [500, 470] width 13 height 13
checkbox input "false"
click at [499, 507] on span at bounding box center [501, 500] width 15 height 15
click at [499, 506] on input "Expert" at bounding box center [500, 499] width 13 height 13
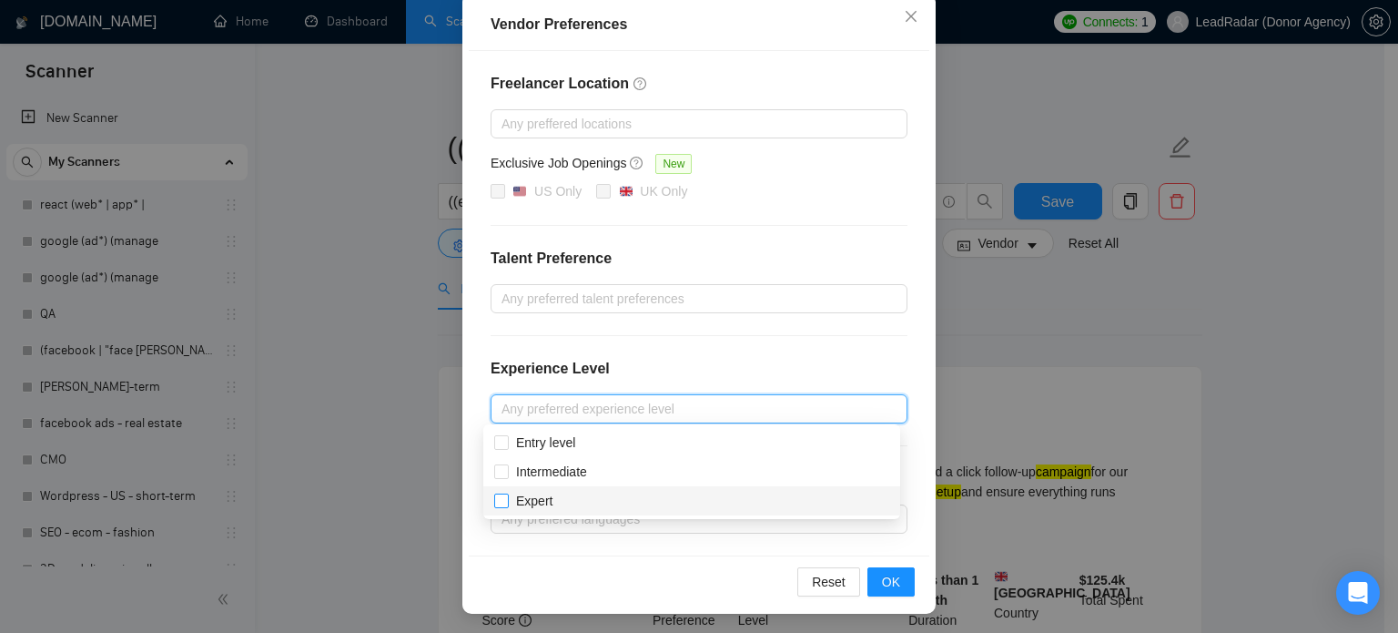
checkbox input "false"
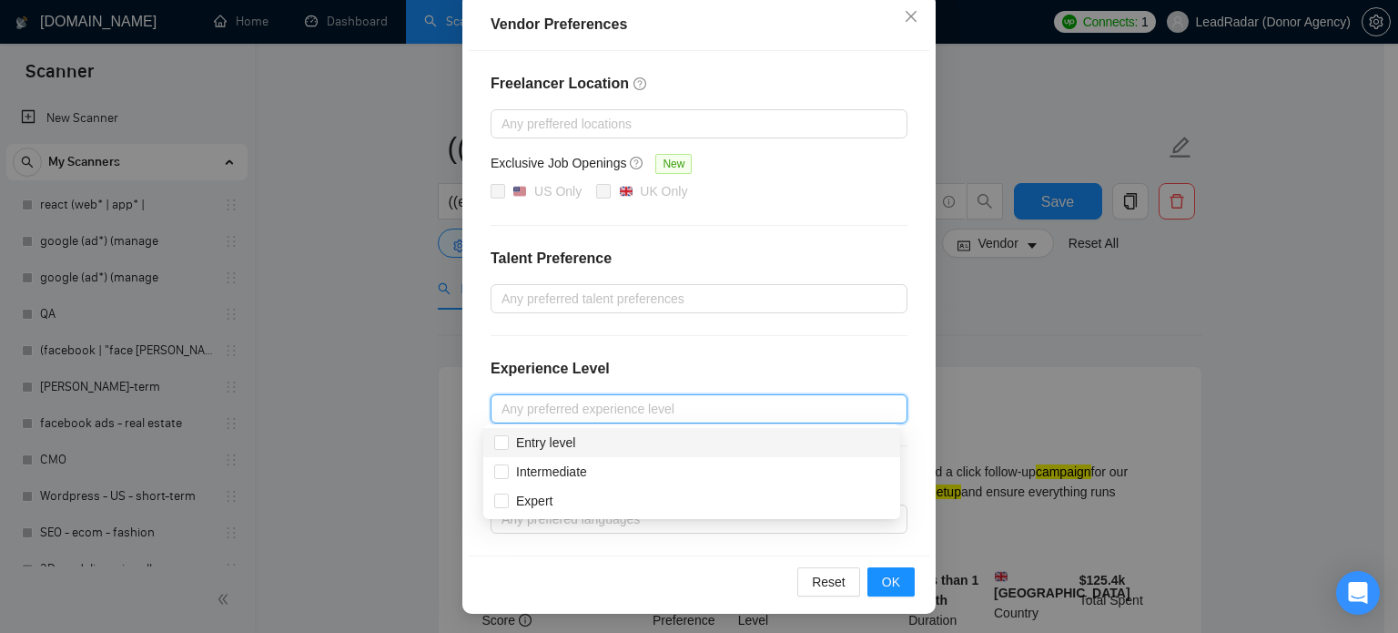
click at [638, 338] on div "Freelancer Location Any preffered locations Exclusive Job Openings New US Only …" at bounding box center [699, 303] width 461 height 504
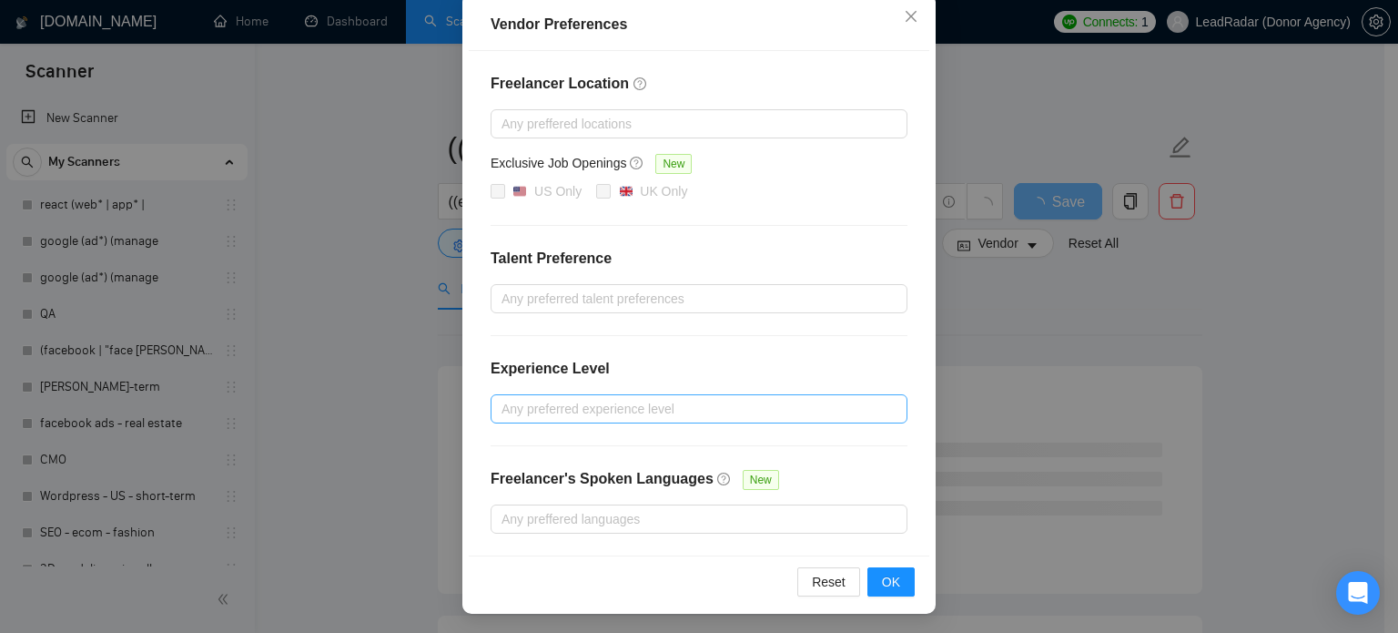
click at [540, 407] on div at bounding box center [690, 409] width 390 height 22
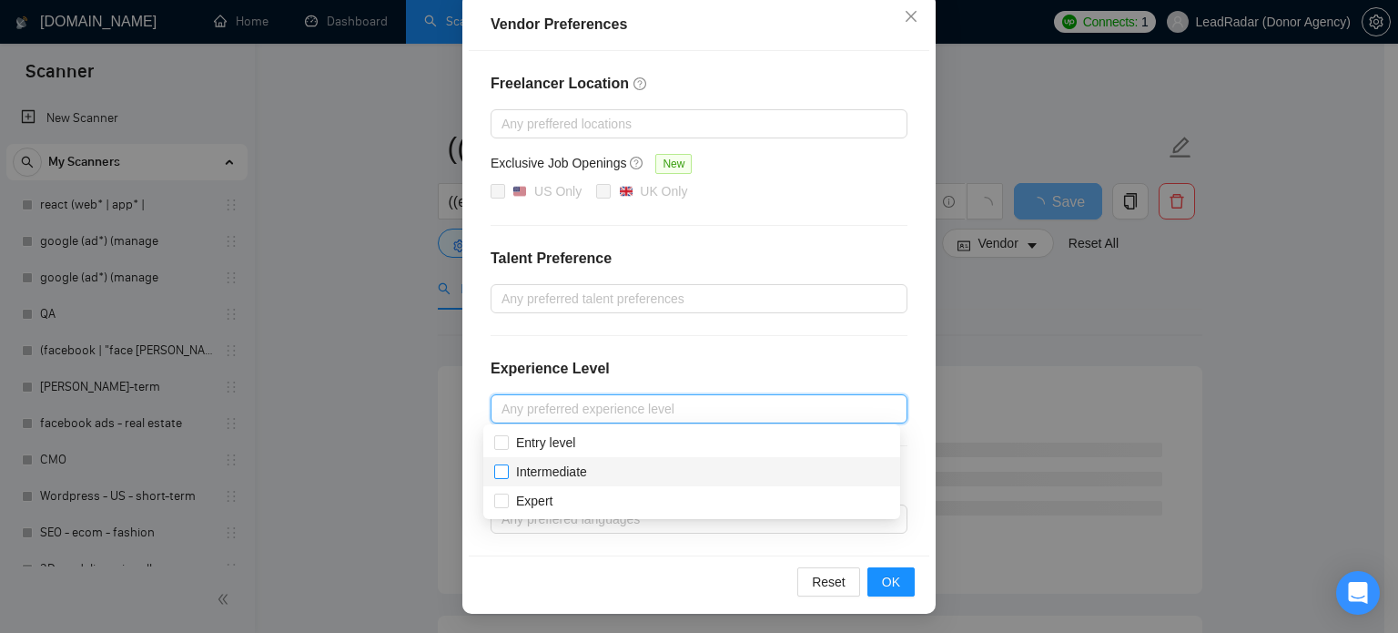
click at [499, 471] on input "Intermediate" at bounding box center [500, 470] width 13 height 13
checkbox input "true"
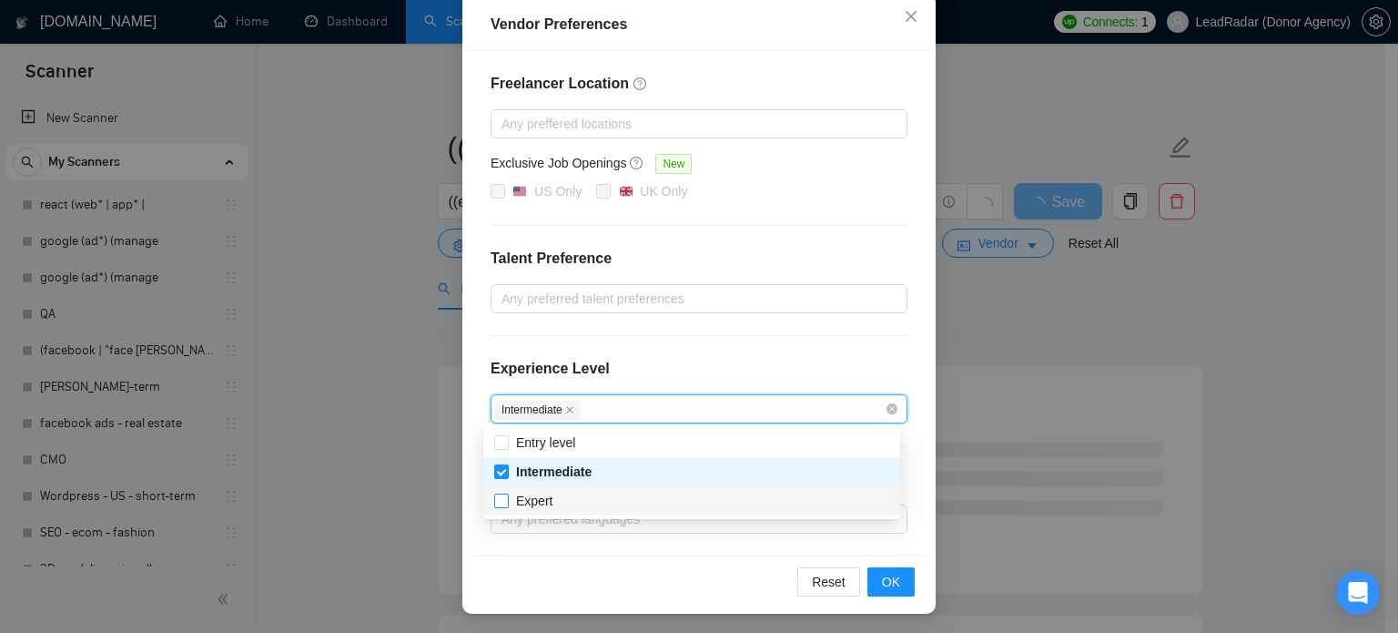
click at [502, 502] on input "Expert" at bounding box center [500, 499] width 13 height 13
checkbox input "true"
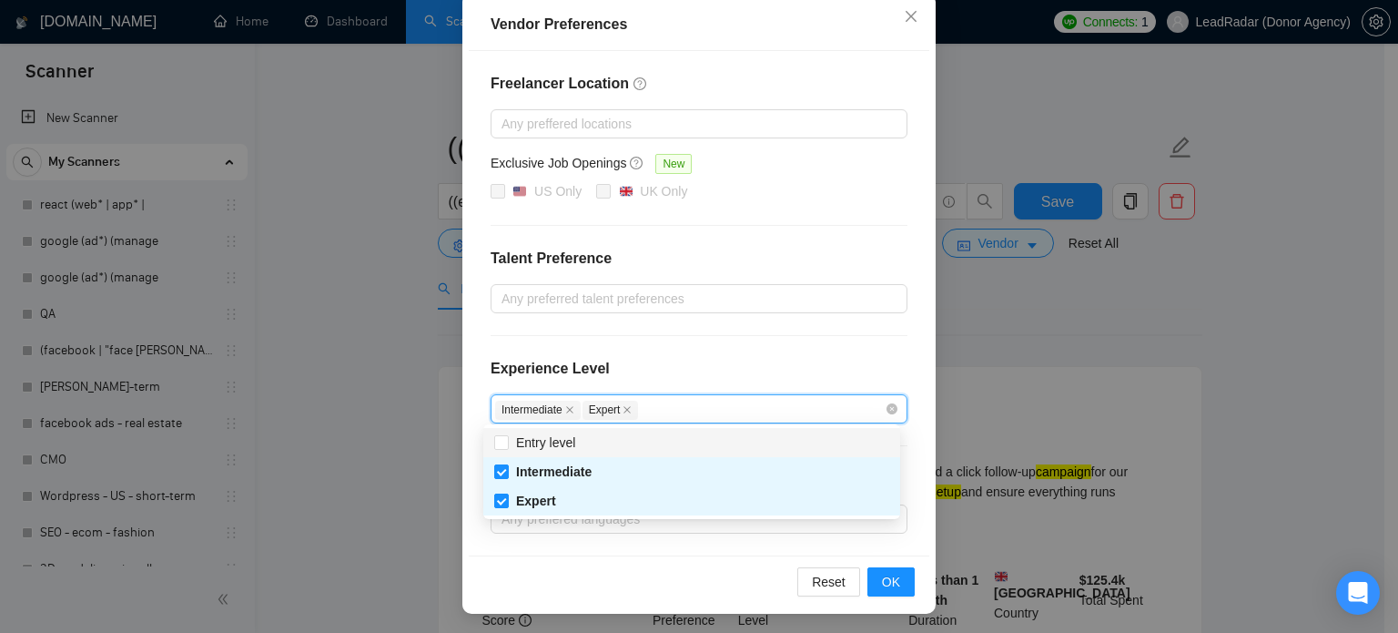
click at [676, 358] on div "Experience Level" at bounding box center [699, 376] width 417 height 36
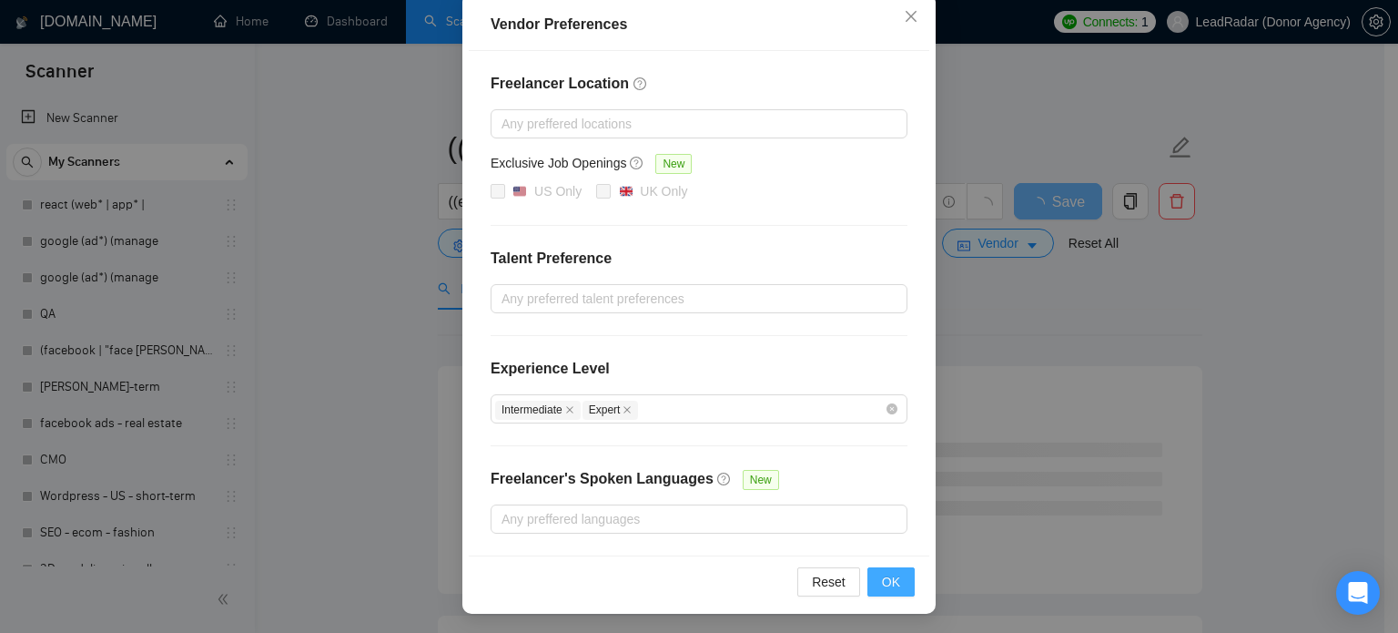
click at [882, 578] on span "OK" at bounding box center [891, 582] width 18 height 20
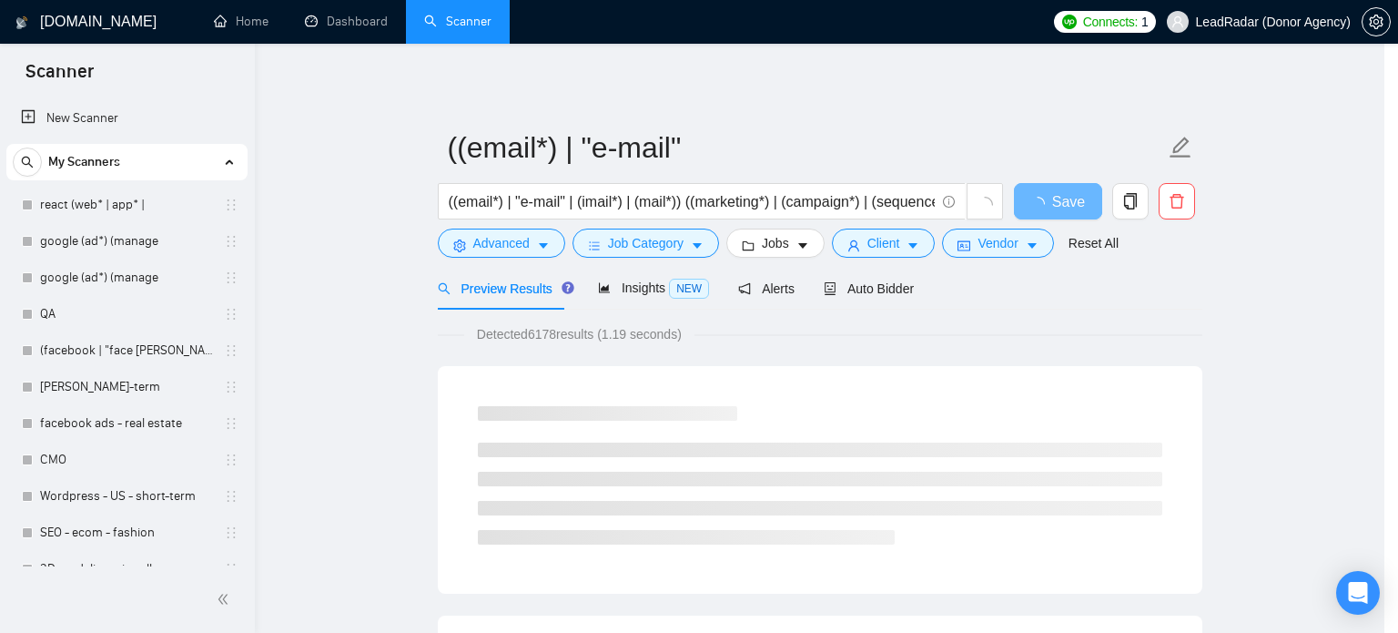
scroll to position [117, 0]
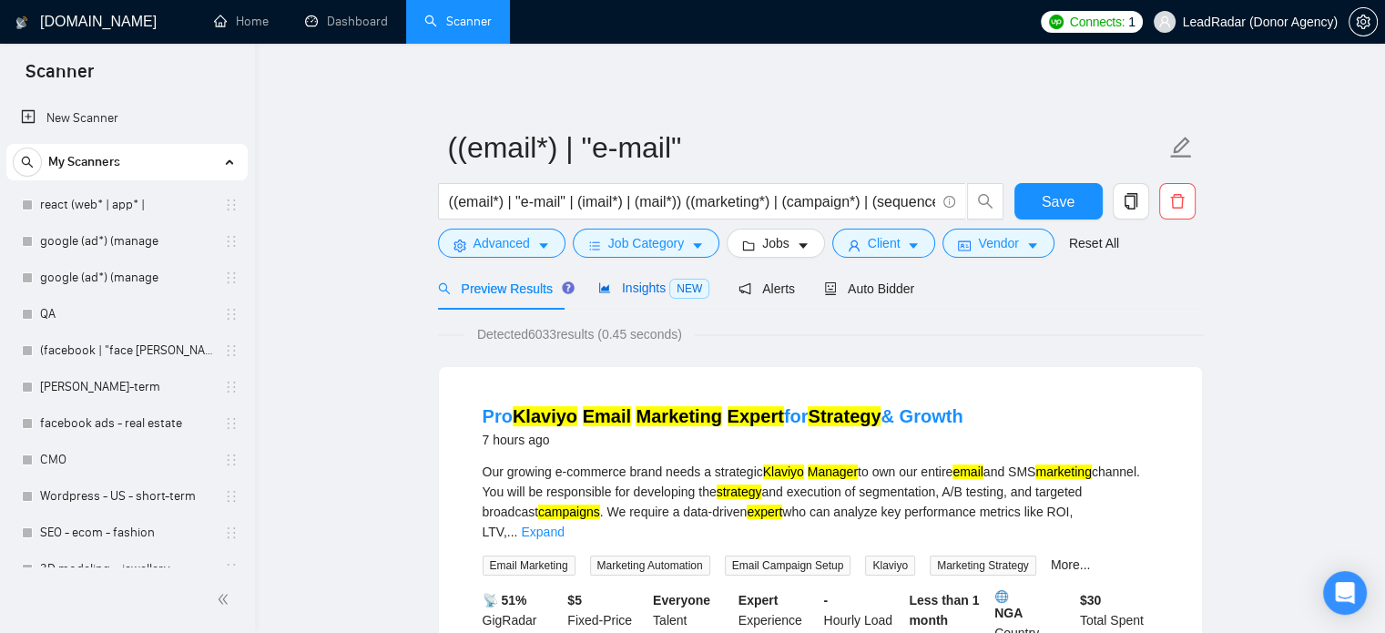
click at [661, 294] on span "Insights NEW" at bounding box center [653, 287] width 111 height 15
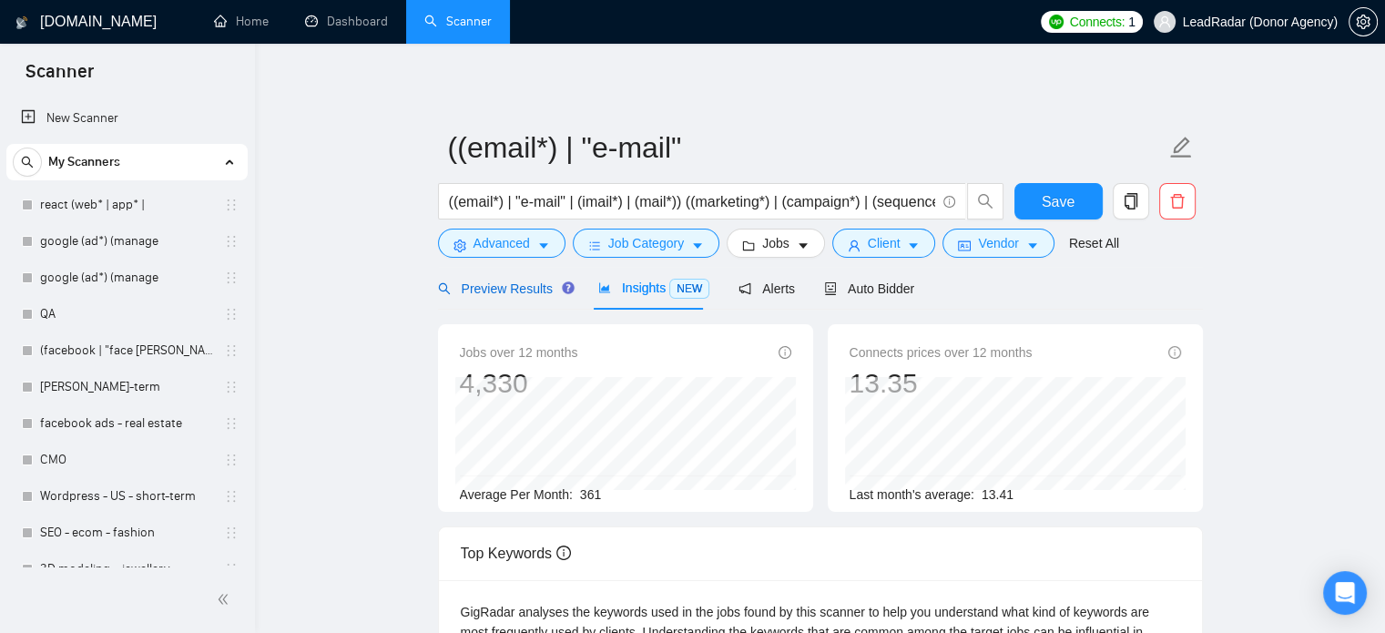
click at [484, 288] on span "Preview Results" at bounding box center [503, 288] width 131 height 15
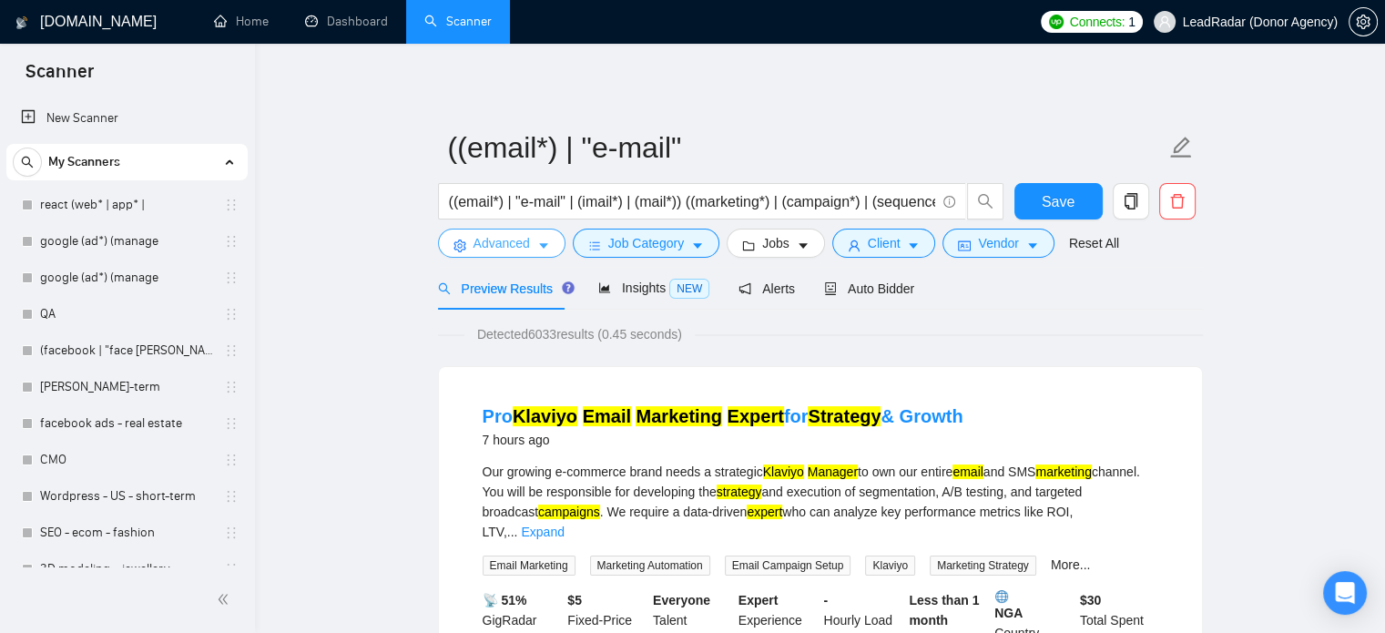
click at [548, 241] on button "Advanced" at bounding box center [501, 242] width 127 height 29
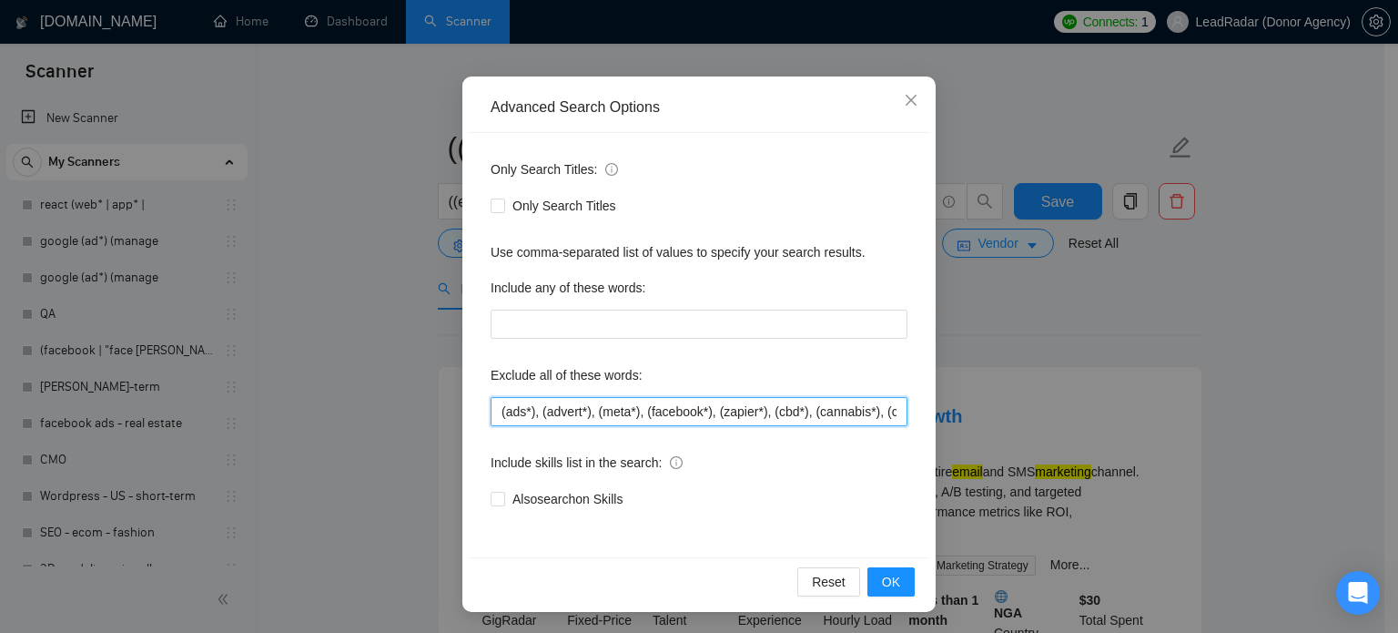
scroll to position [0, 33]
drag, startPoint x: 812, startPoint y: 416, endPoint x: 907, endPoint y: 419, distance: 94.7
click at [907, 419] on div "Only Search Titles: Only Search Titles Use comma-separated list of values to sp…" at bounding box center [699, 345] width 461 height 424
click at [889, 407] on input "(ads*), (advert*), (meta*), (facebook*), (zapier*), (cbd*), (cannabis*), (canab…" at bounding box center [699, 411] width 417 height 29
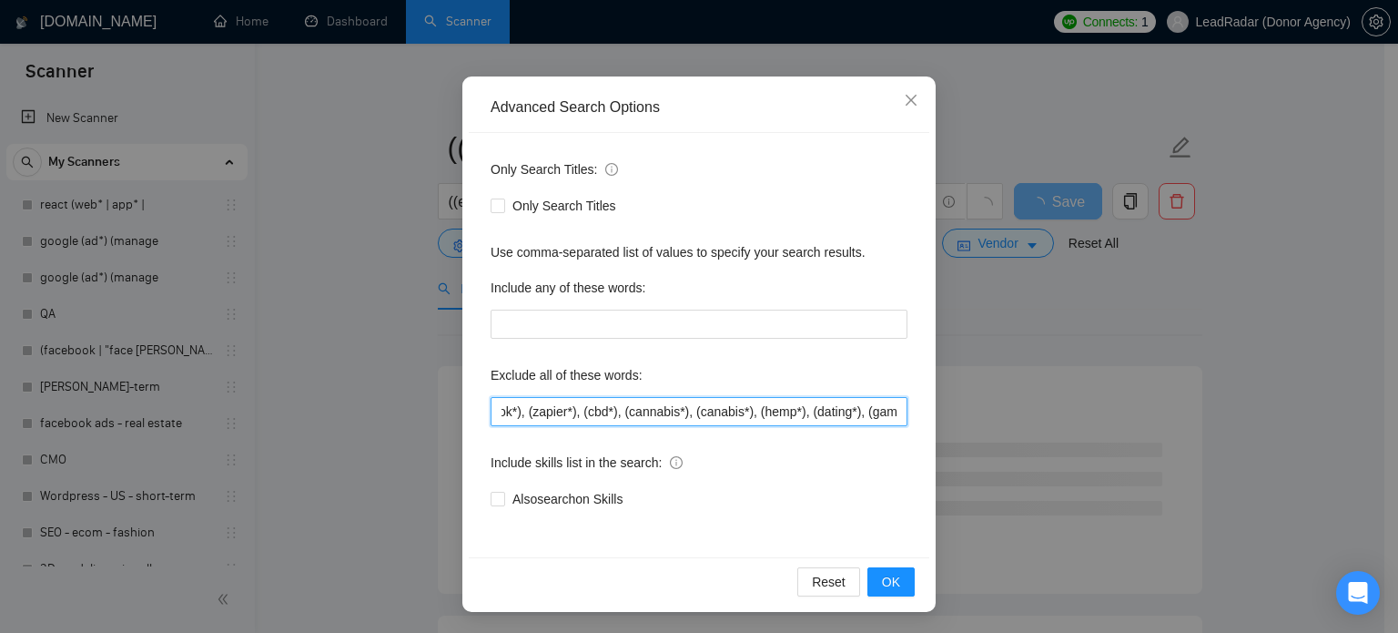
scroll to position [0, 195]
click at [882, 582] on span "OK" at bounding box center [891, 582] width 18 height 20
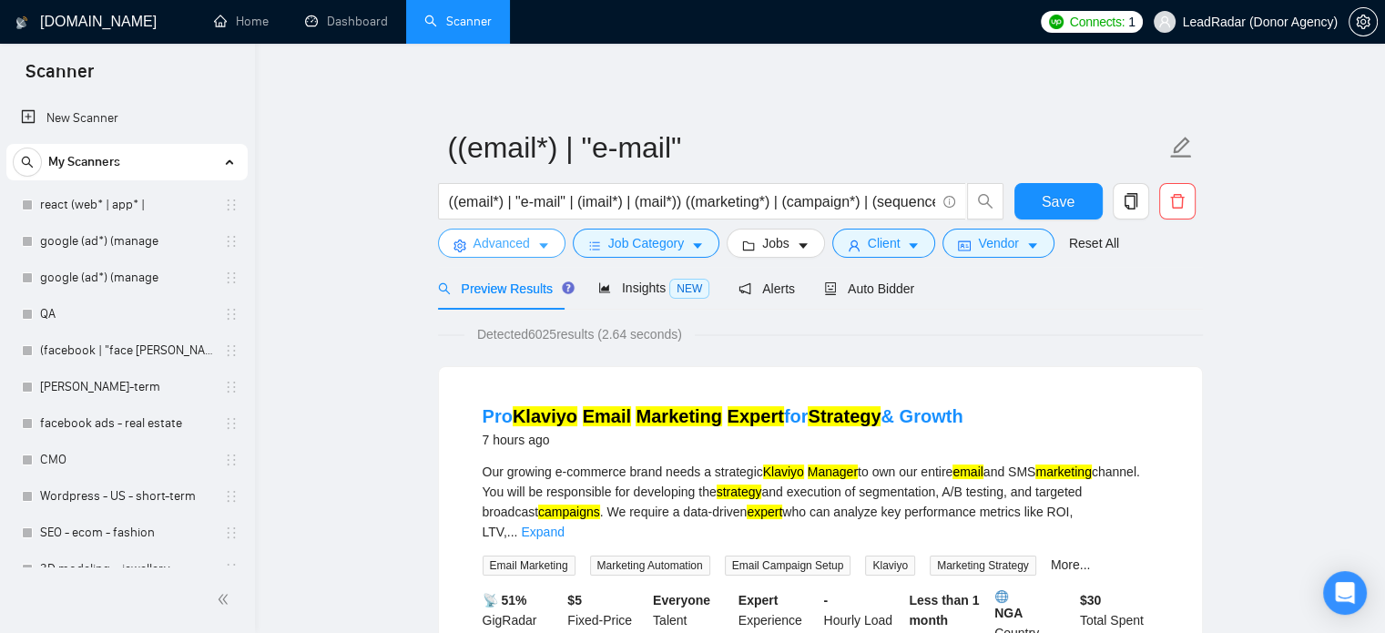
click at [482, 233] on span "Advanced" at bounding box center [501, 243] width 56 height 20
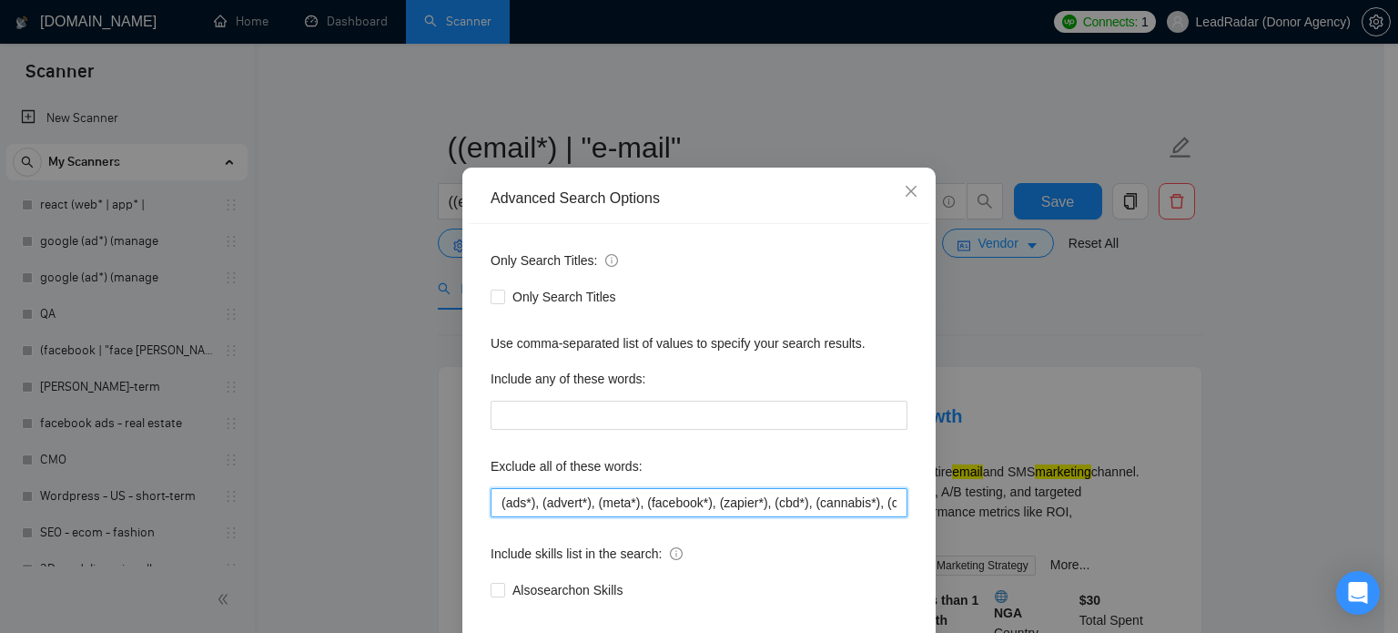
click at [853, 517] on input "(ads*), (advert*), (meta*), (facebook*), (zapier*), (cbd*), (cannabis*), (canab…" at bounding box center [699, 502] width 417 height 29
drag, startPoint x: 871, startPoint y: 534, endPoint x: 961, endPoint y: 547, distance: 91.0
click at [961, 547] on div "Advanced Search Options Only Search Titles: Only Search Titles Use comma-separa…" at bounding box center [699, 316] width 1398 height 633
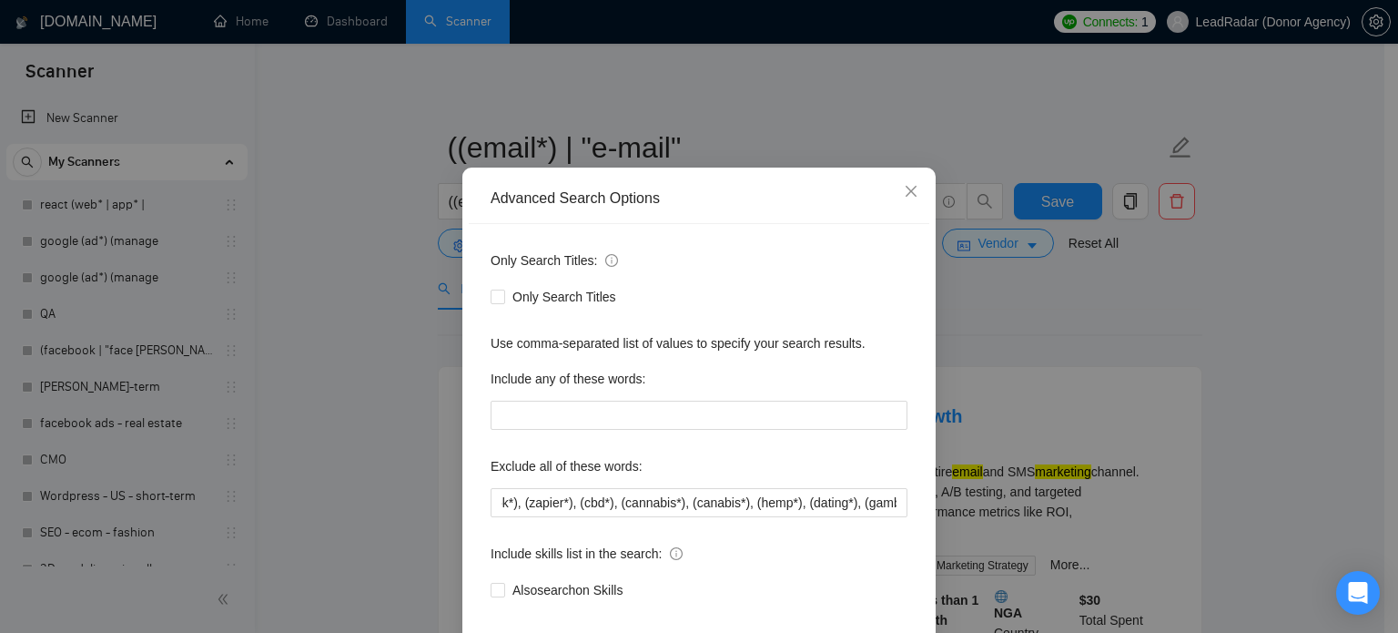
click at [806, 551] on div "Only Search Titles: Only Search Titles Use comma-separated list of values to sp…" at bounding box center [699, 436] width 461 height 424
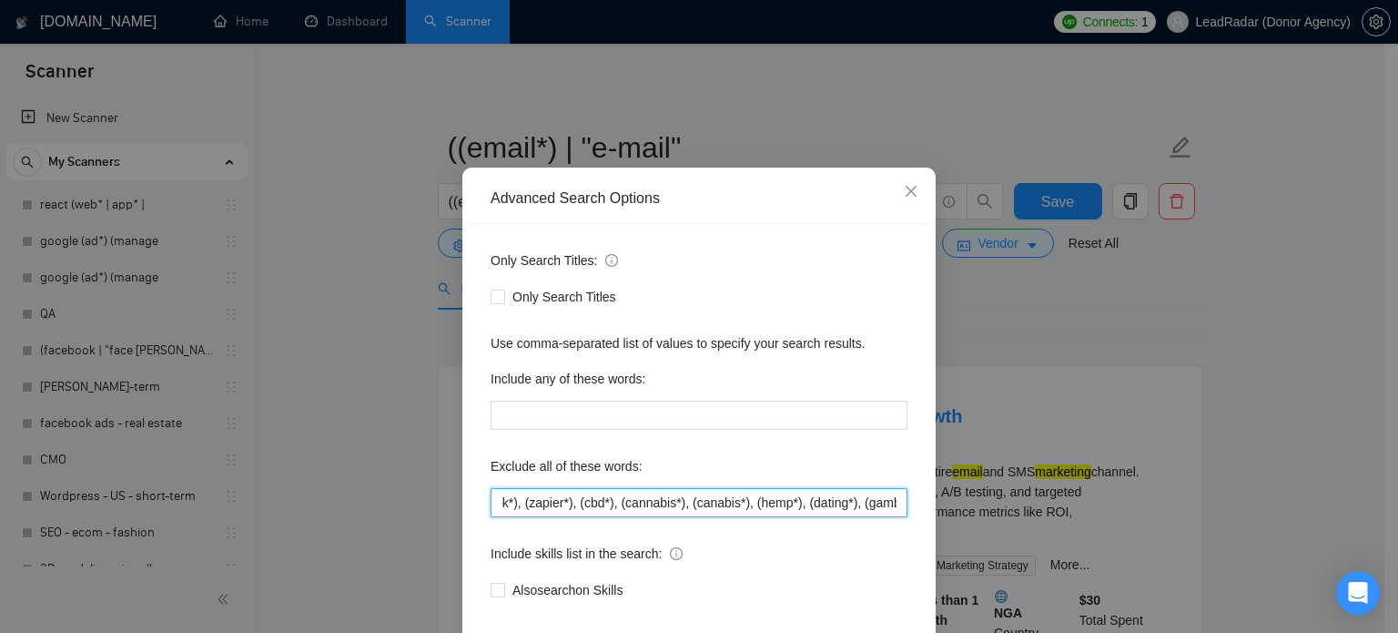
drag, startPoint x: 886, startPoint y: 538, endPoint x: 925, endPoint y: 545, distance: 39.8
click at [925, 545] on div "Advanced Search Options Only Search Titles: Only Search Titles Use comma-separa…" at bounding box center [698, 434] width 473 height 535
click at [797, 517] on input "(ads*), (advert*), (meta*), (facebook*), (zapier*), (cbd*), (cannabis*), (canab…" at bounding box center [699, 502] width 417 height 29
drag, startPoint x: 787, startPoint y: 536, endPoint x: 947, endPoint y: 536, distance: 160.2
click at [947, 536] on div "Advanced Search Options Only Search Titles: Only Search Titles Use comma-separa…" at bounding box center [699, 316] width 1398 height 633
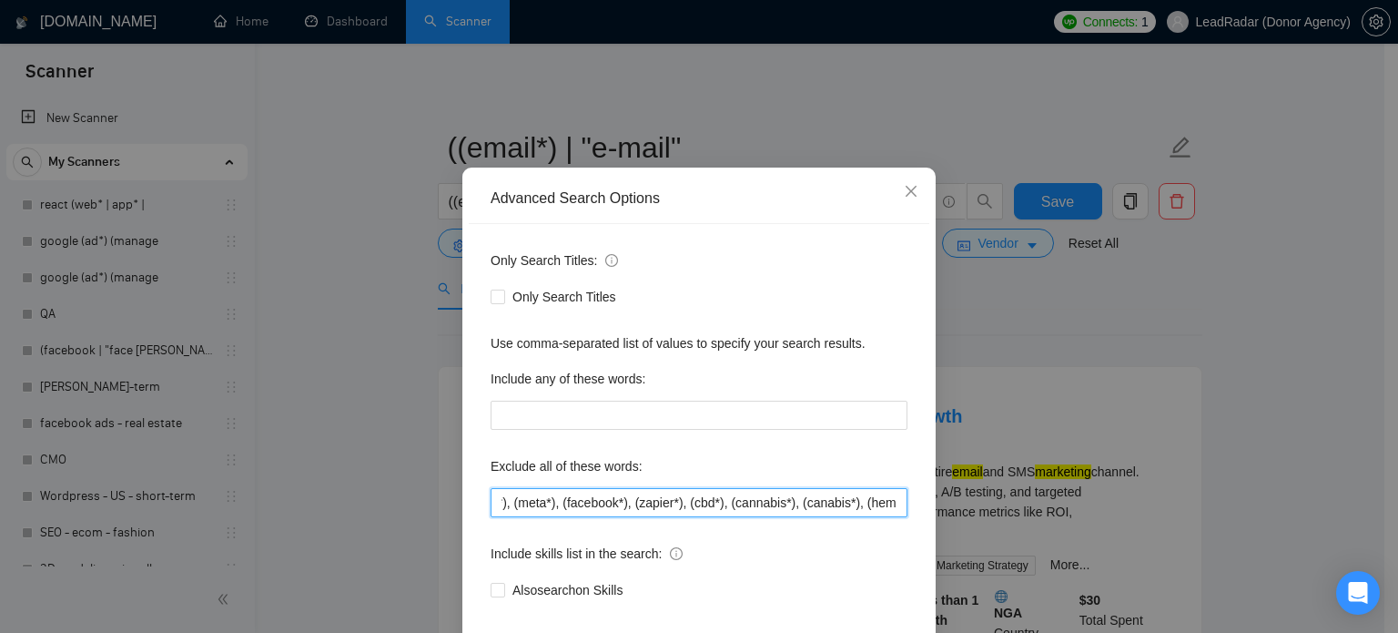
scroll to position [124, 0]
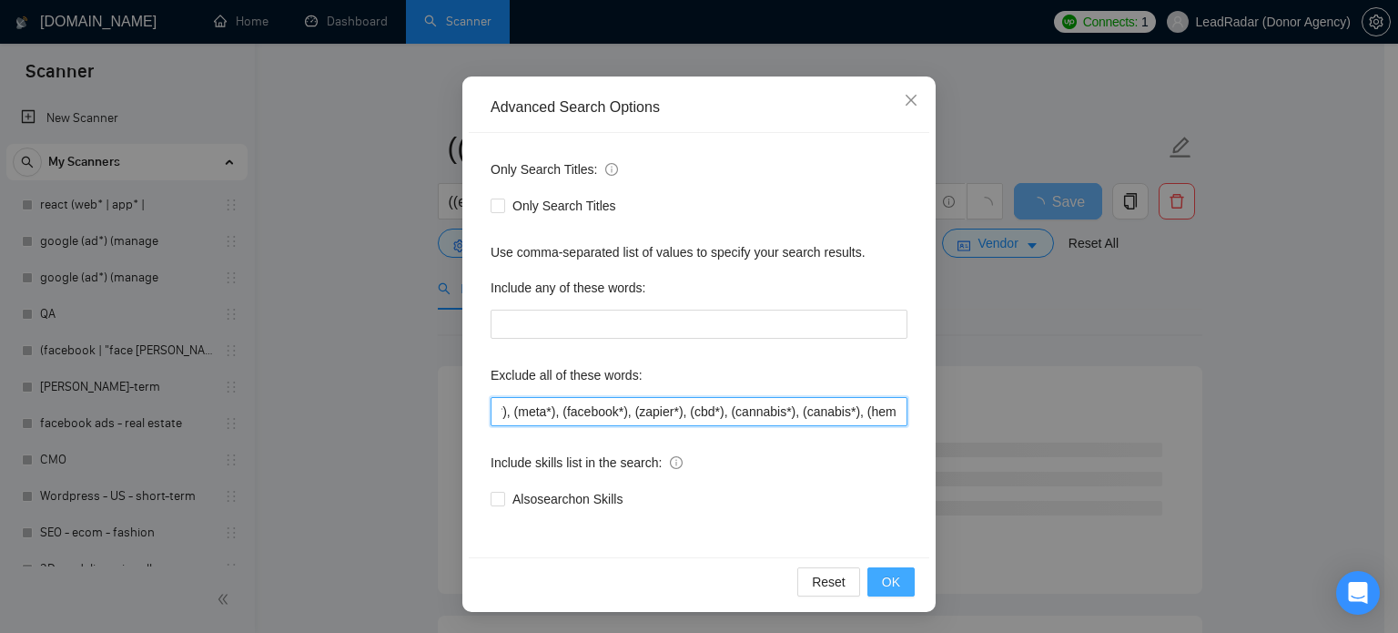
type input "(ads*), (advert*), (meta*), (facebook*), (zapier*), (cbd*), (cannabis*), (canab…"
click at [888, 576] on span "OK" at bounding box center [891, 582] width 18 height 20
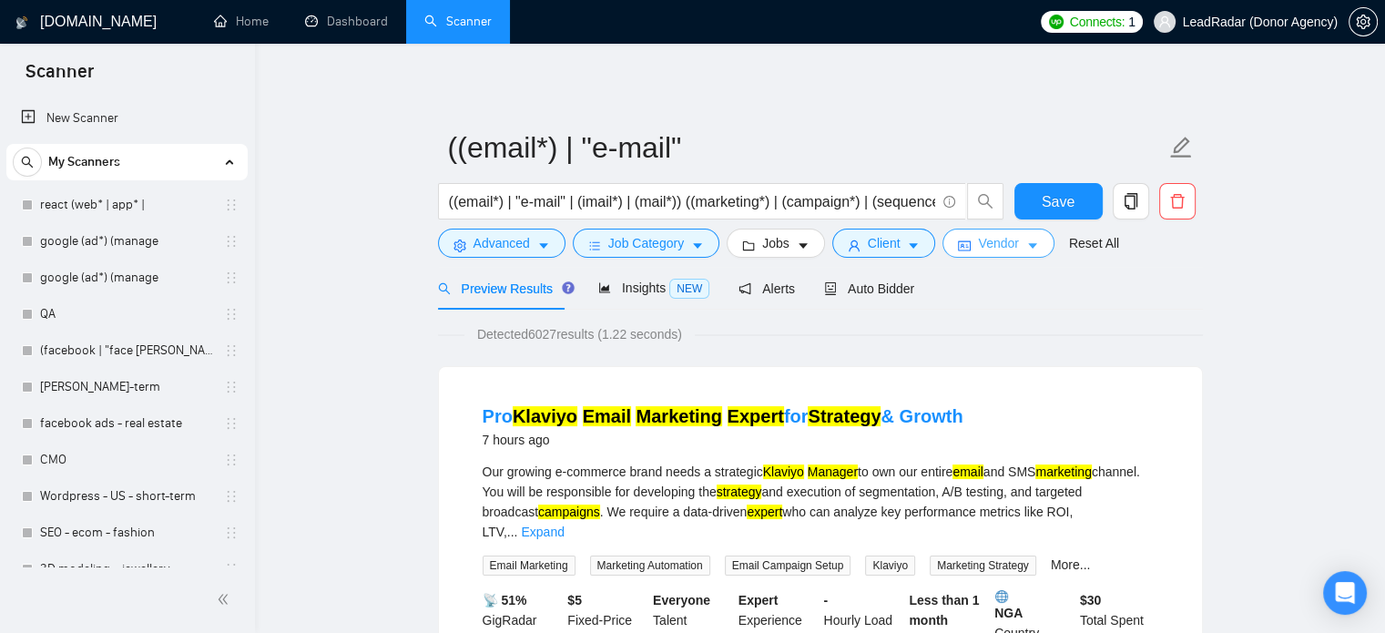
click at [958, 245] on icon "idcard" at bounding box center [964, 246] width 13 height 10
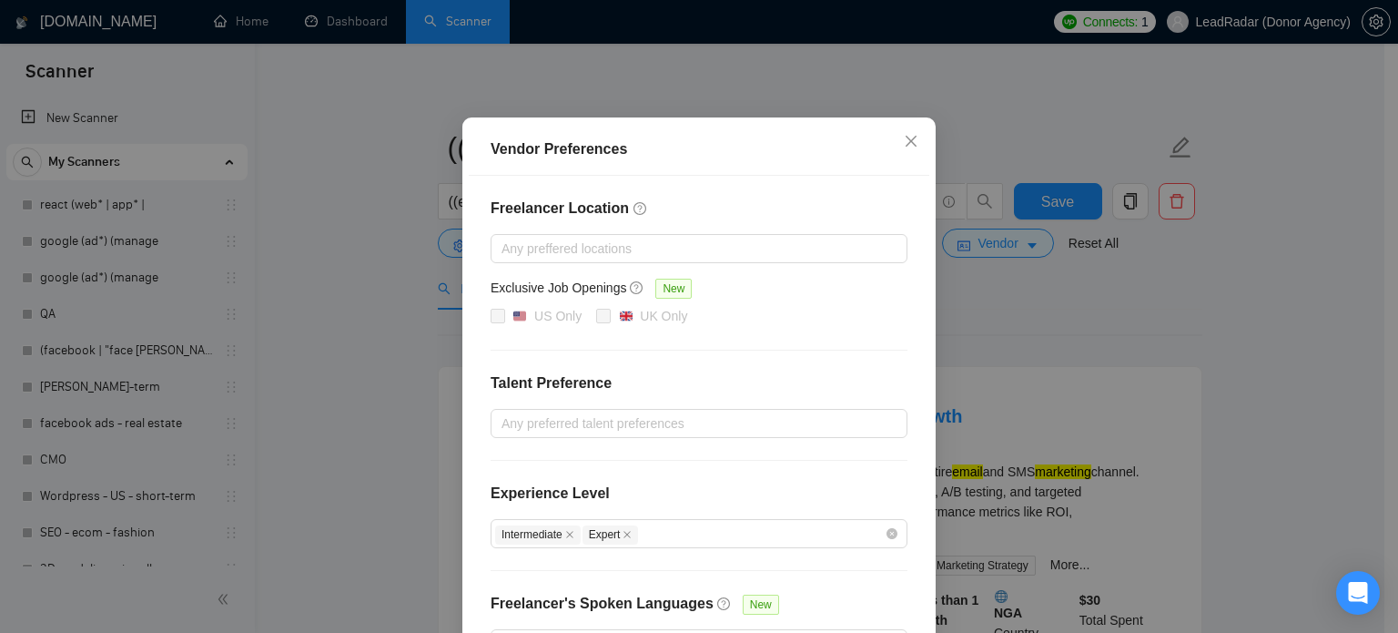
scroll to position [208, 0]
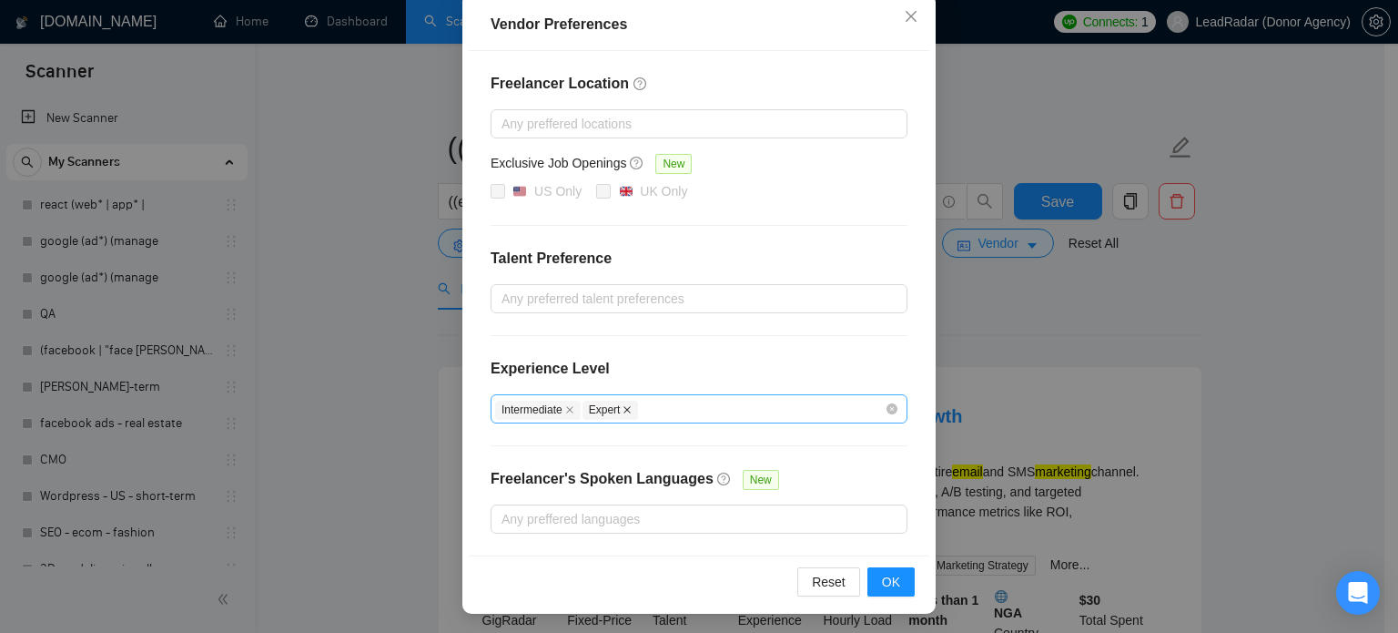
click at [623, 407] on icon "close" at bounding box center [627, 409] width 9 height 9
click at [565, 407] on icon "close" at bounding box center [569, 409] width 9 height 9
drag, startPoint x: 886, startPoint y: 592, endPoint x: 883, endPoint y: 575, distance: 16.6
click at [885, 592] on button "OK" at bounding box center [891, 581] width 47 height 29
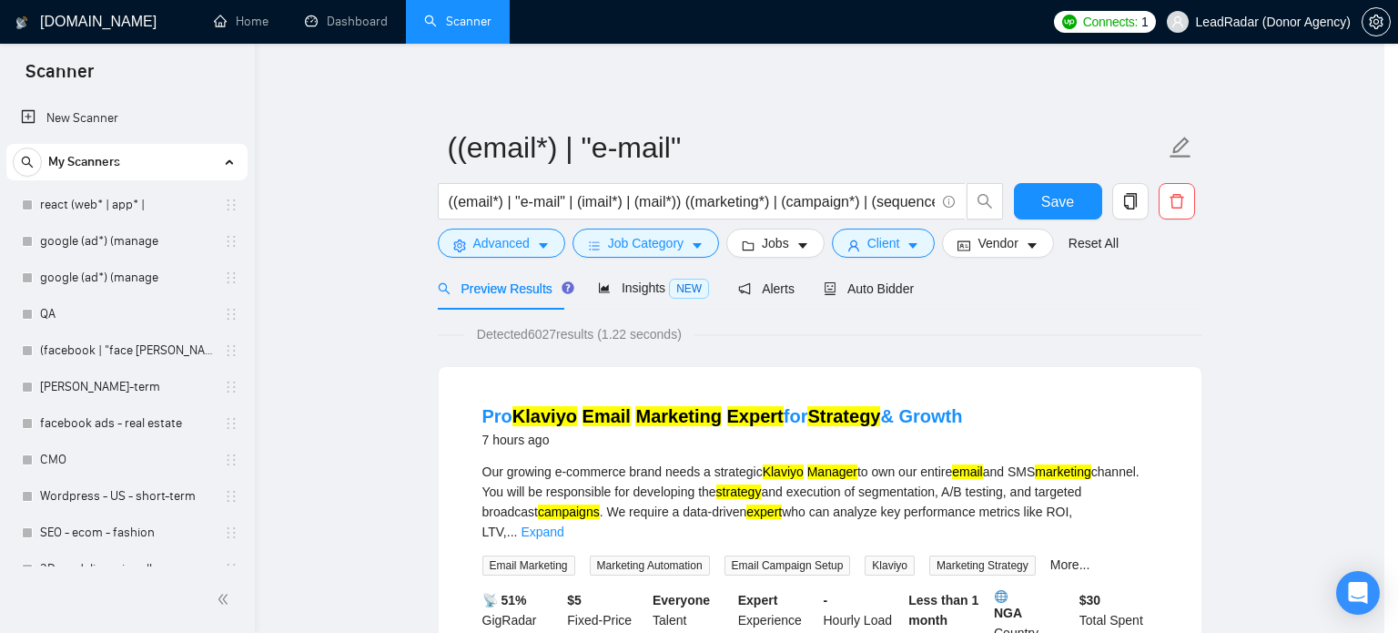
scroll to position [117, 0]
click at [882, 574] on div "Vendor Preferences Freelancer Location Any preffered locations Exclusive Job Op…" at bounding box center [699, 316] width 1398 height 633
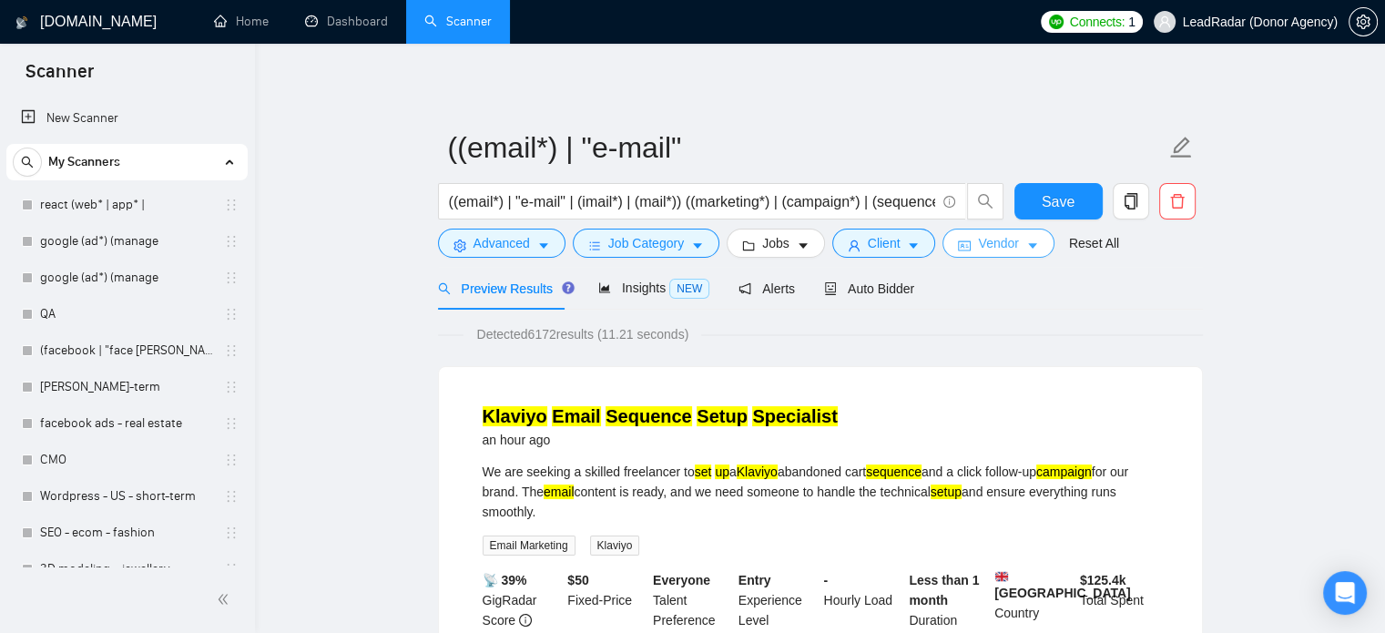
click at [1020, 254] on button "Vendor" at bounding box center [997, 242] width 111 height 29
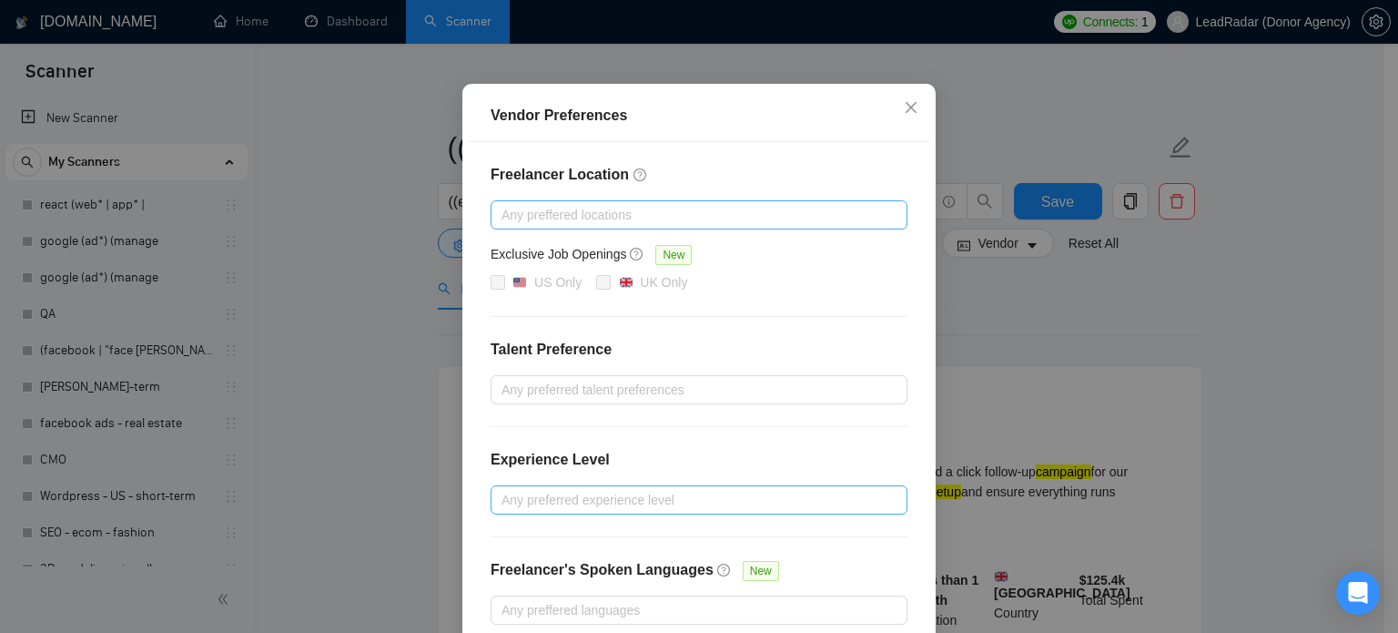
click at [571, 226] on div at bounding box center [690, 215] width 390 height 22
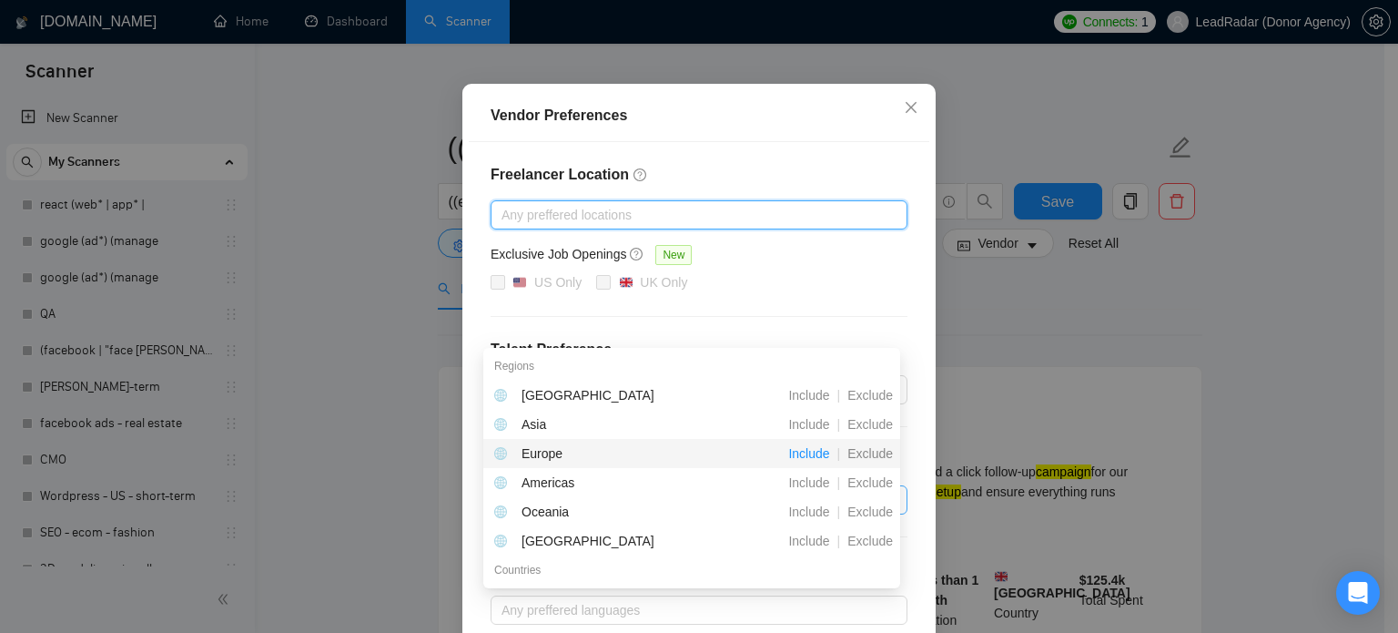
click at [819, 453] on span "Include" at bounding box center [809, 453] width 56 height 15
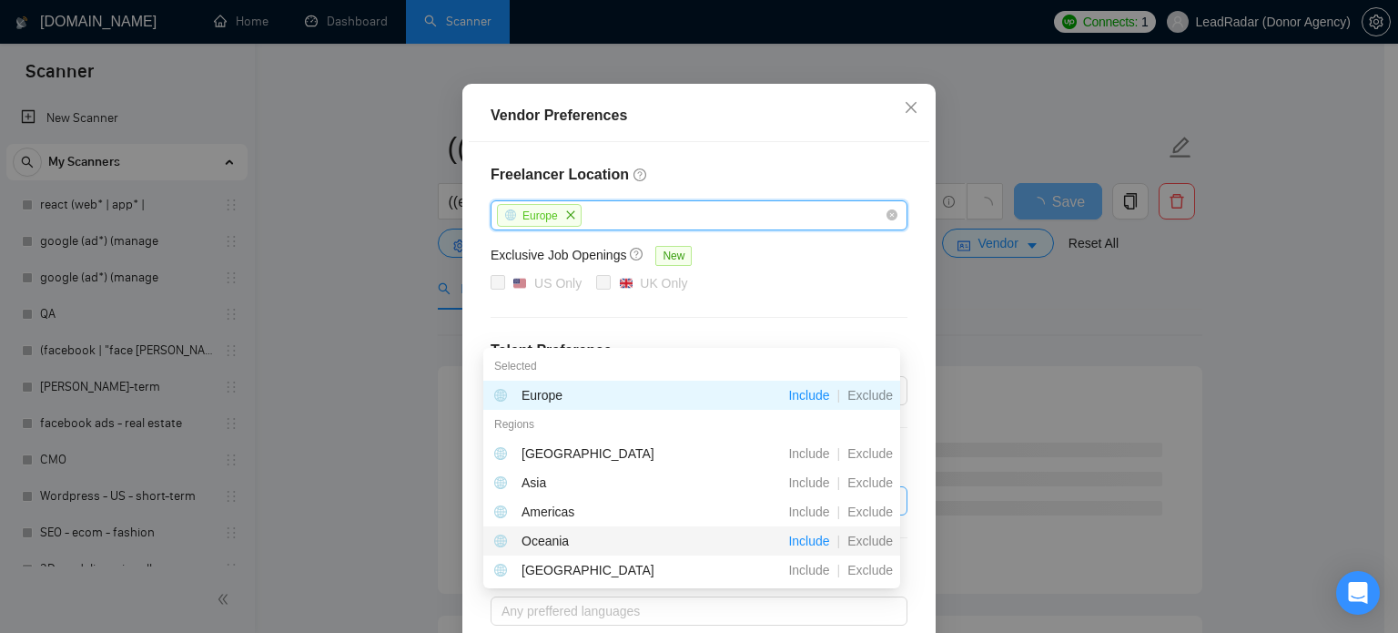
click at [814, 543] on span "Include" at bounding box center [809, 540] width 56 height 15
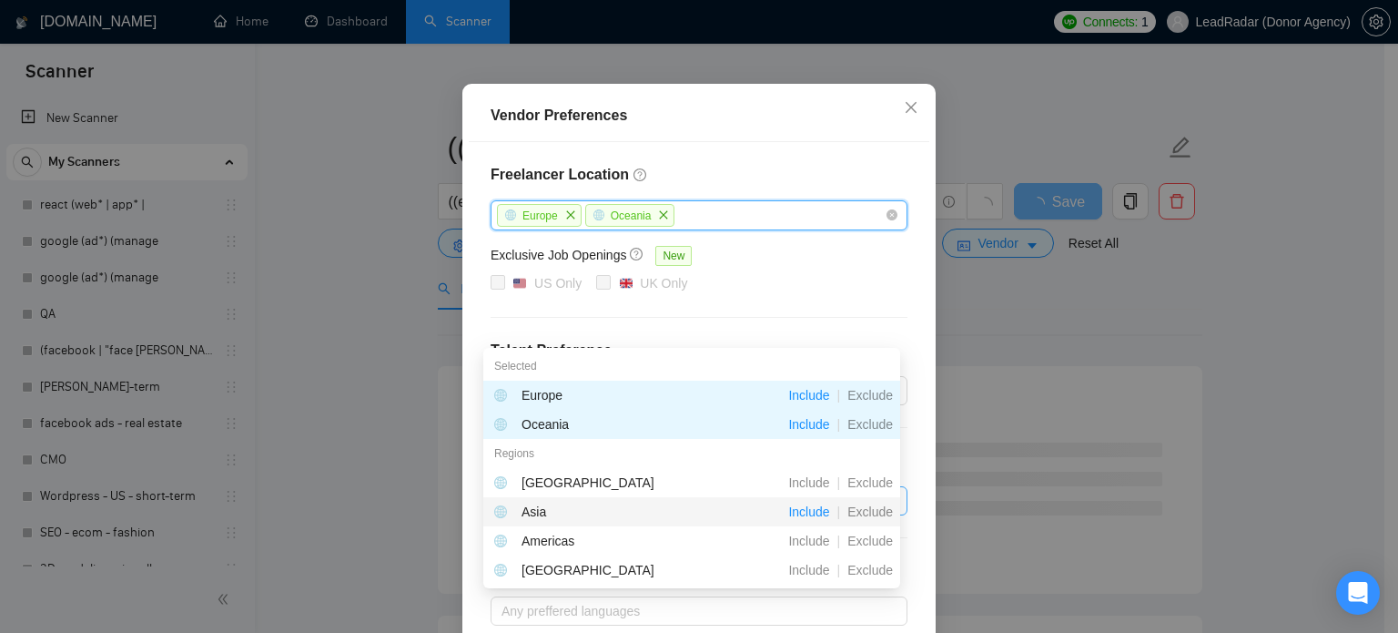
click at [821, 509] on span "Include" at bounding box center [809, 511] width 56 height 15
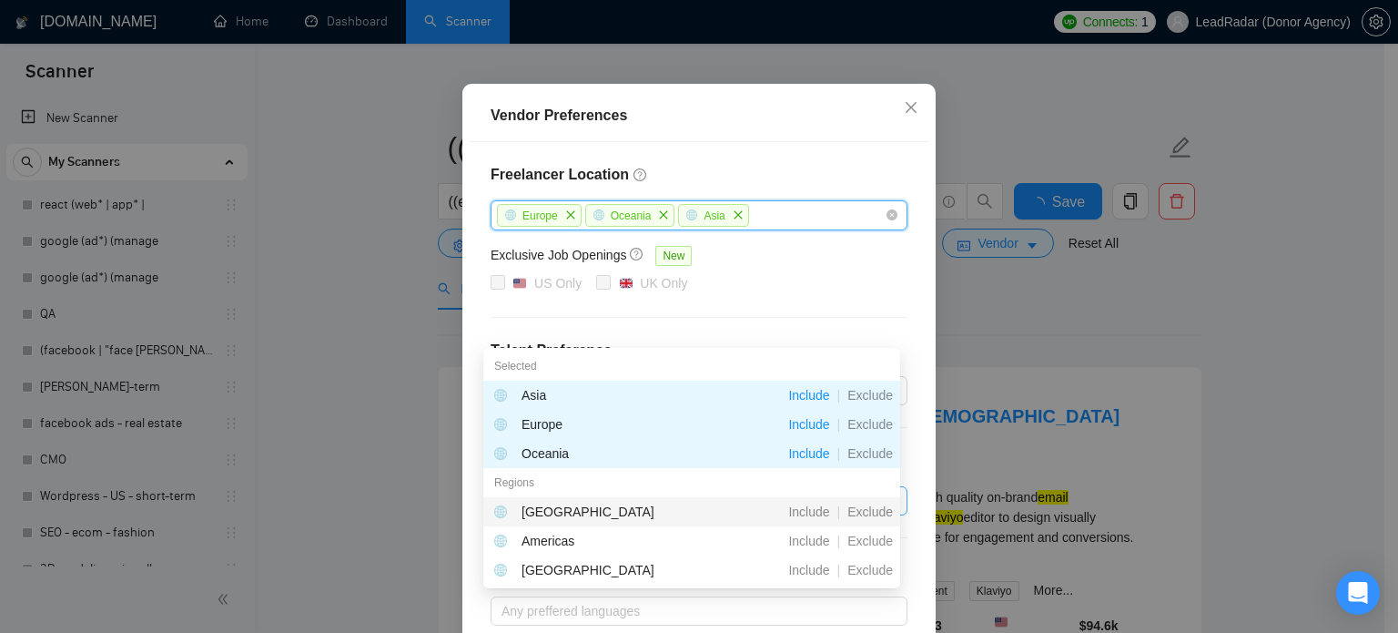
click at [869, 127] on div "Vendor Preferences" at bounding box center [699, 116] width 417 height 22
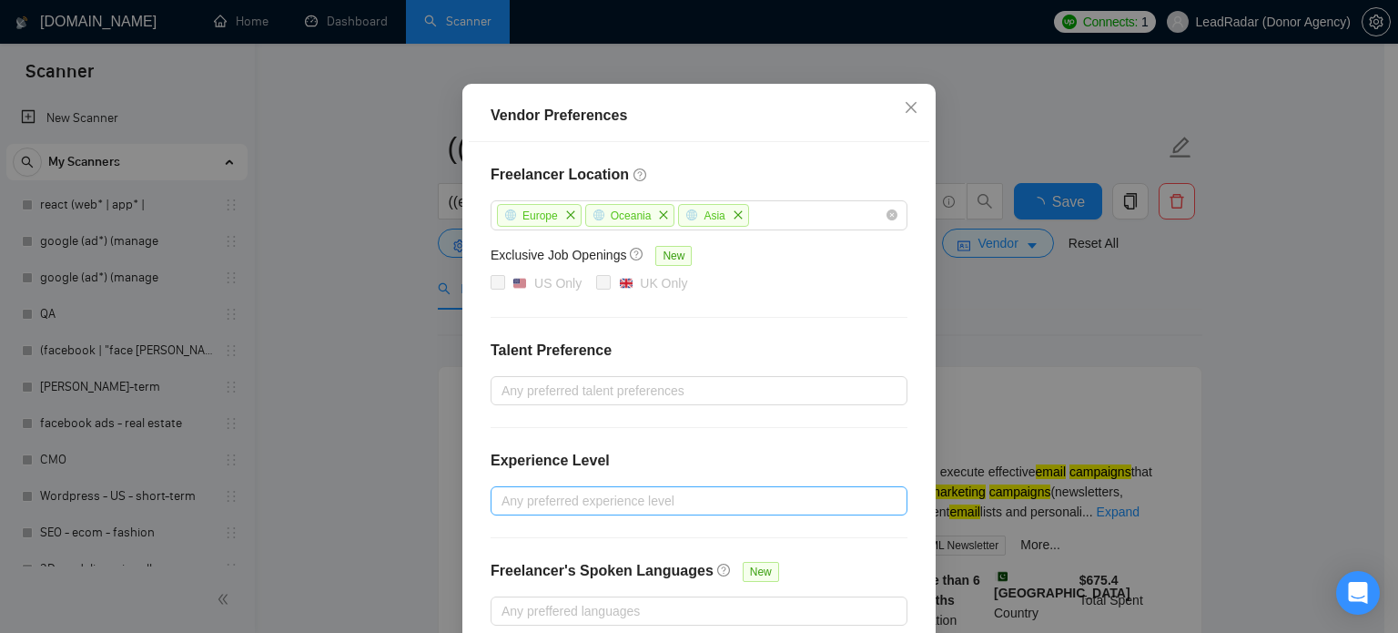
scroll to position [208, 0]
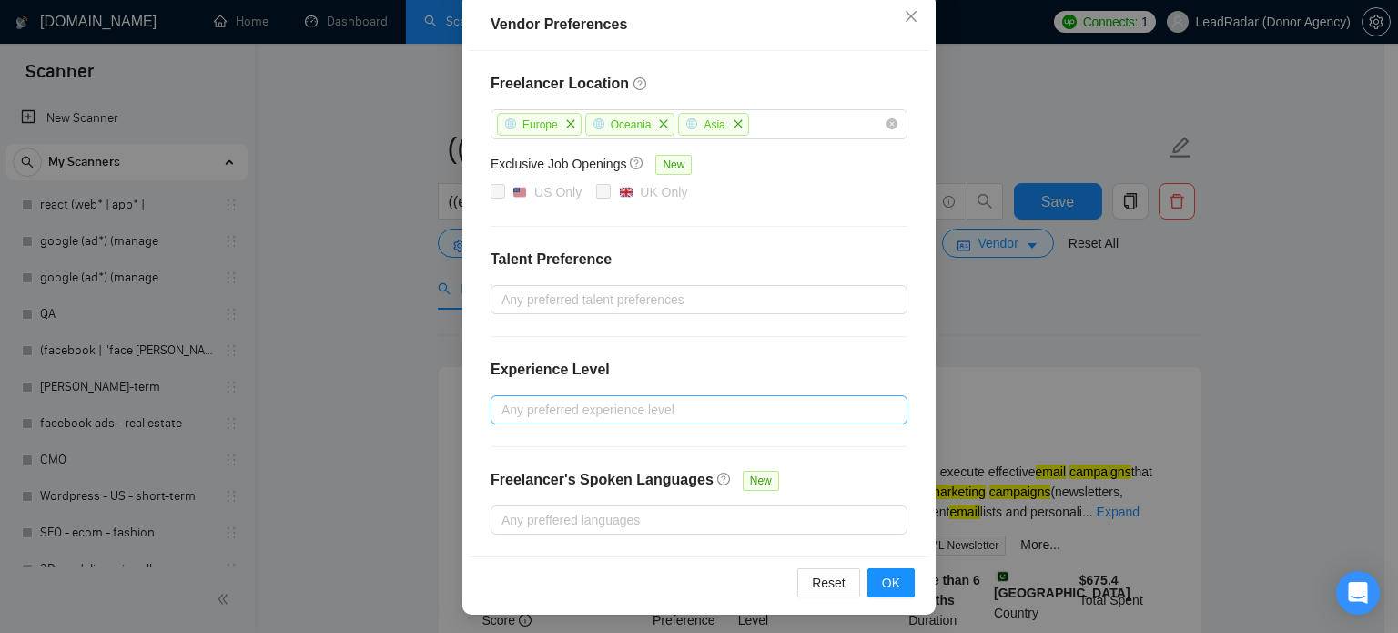
click at [875, 593] on div "Reset OK" at bounding box center [699, 582] width 461 height 52
click at [875, 580] on button "OK" at bounding box center [891, 582] width 47 height 29
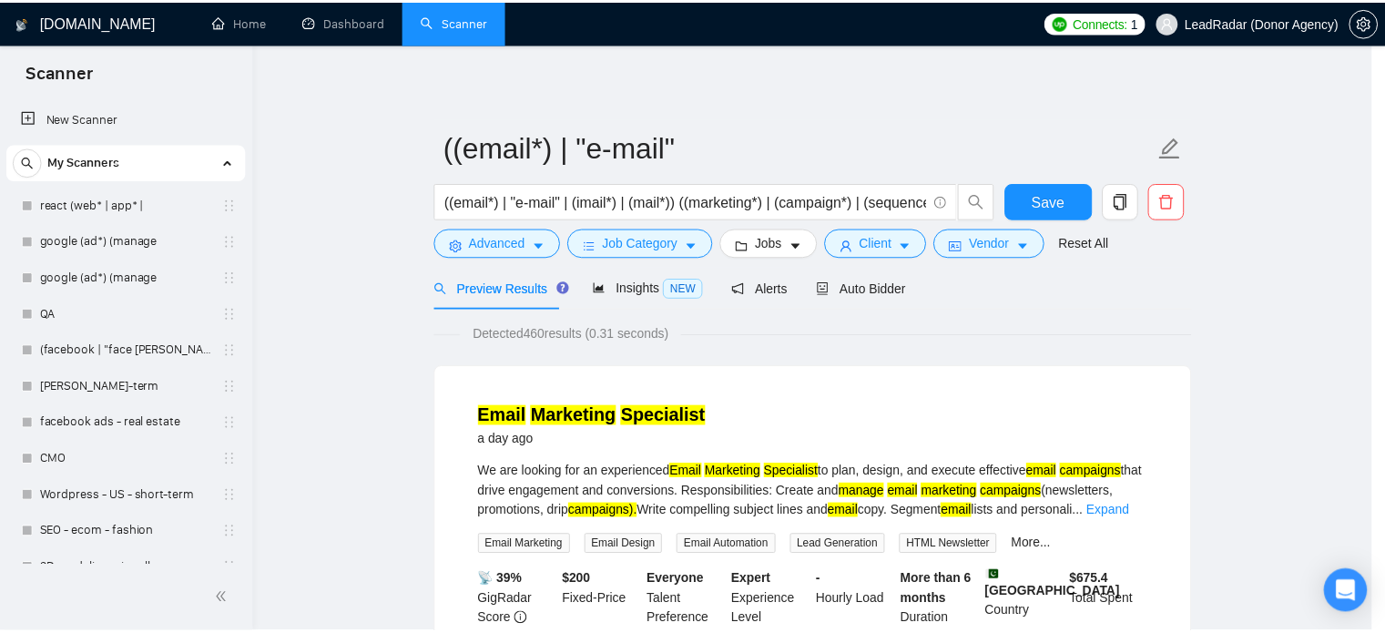
scroll to position [117, 0]
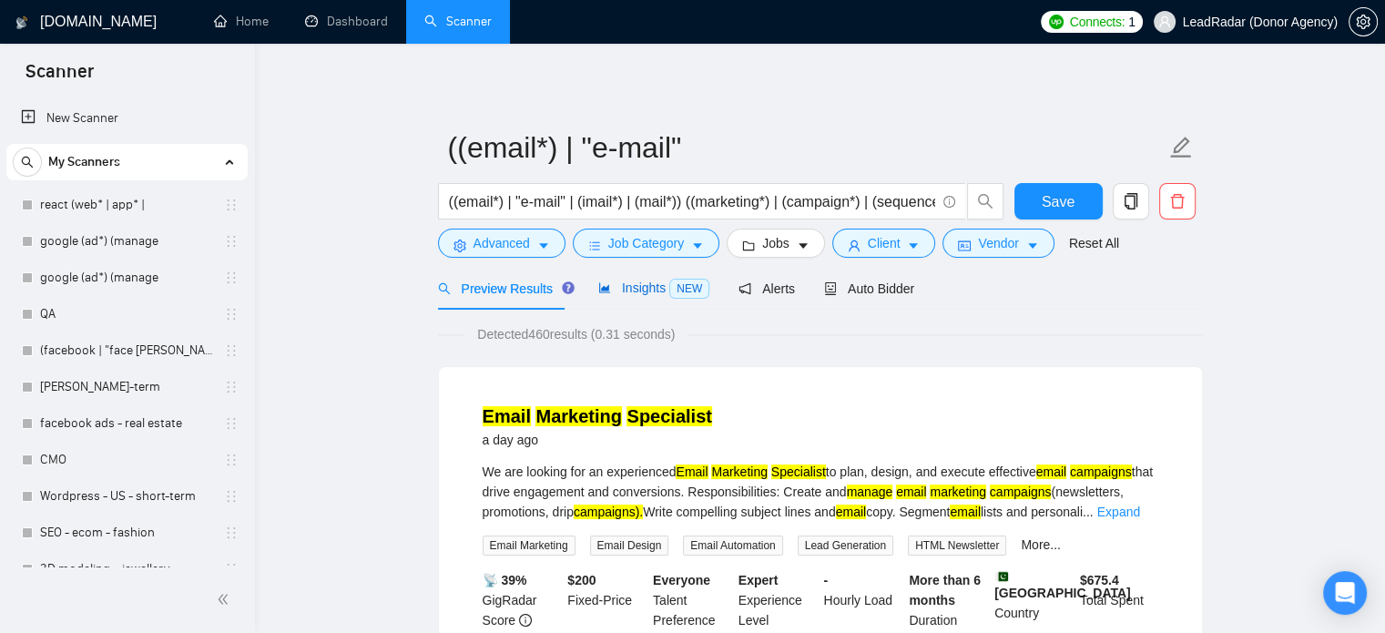
click at [632, 282] on span "Insights NEW" at bounding box center [653, 287] width 111 height 15
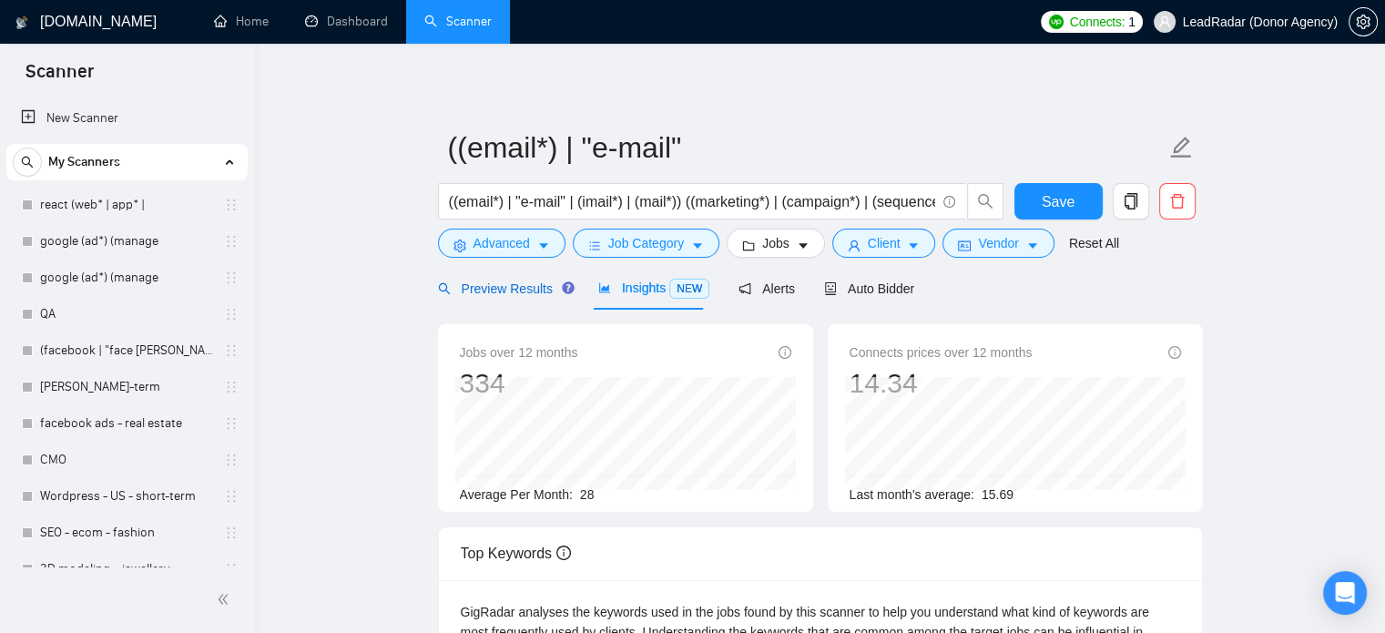
click at [476, 281] on span "Preview Results" at bounding box center [503, 288] width 131 height 15
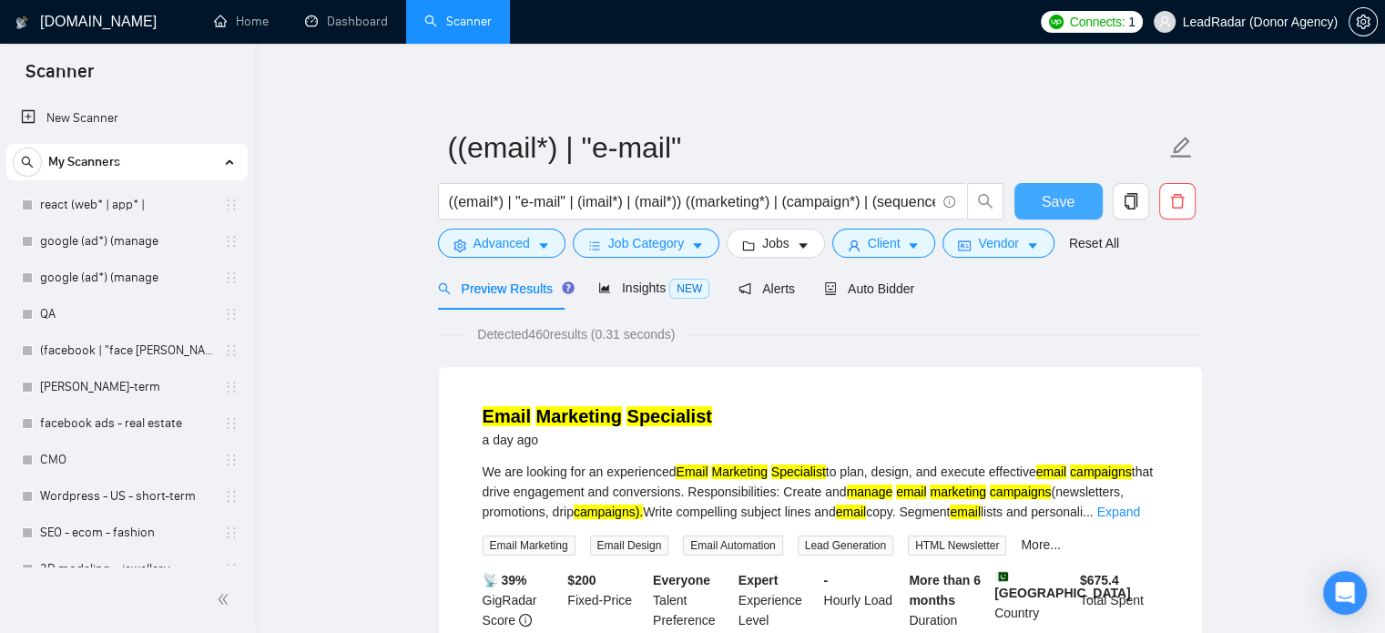
click at [1047, 196] on span "Save" at bounding box center [1057, 201] width 33 height 23
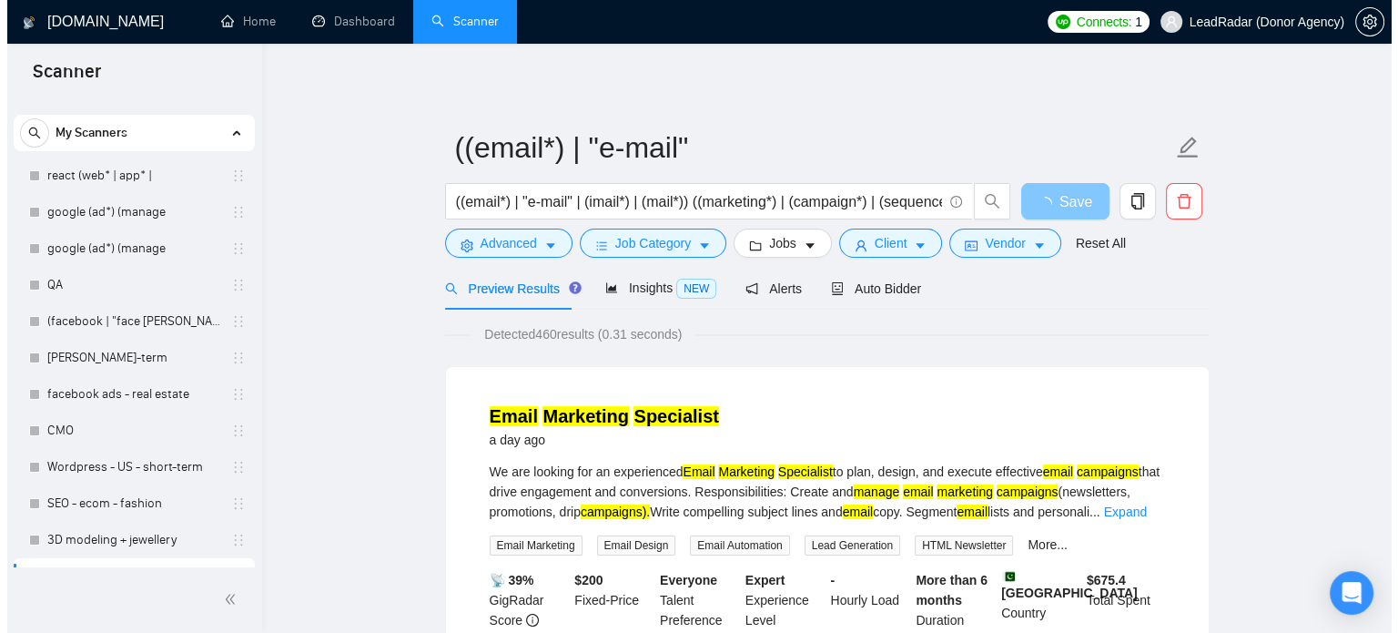
scroll to position [56, 0]
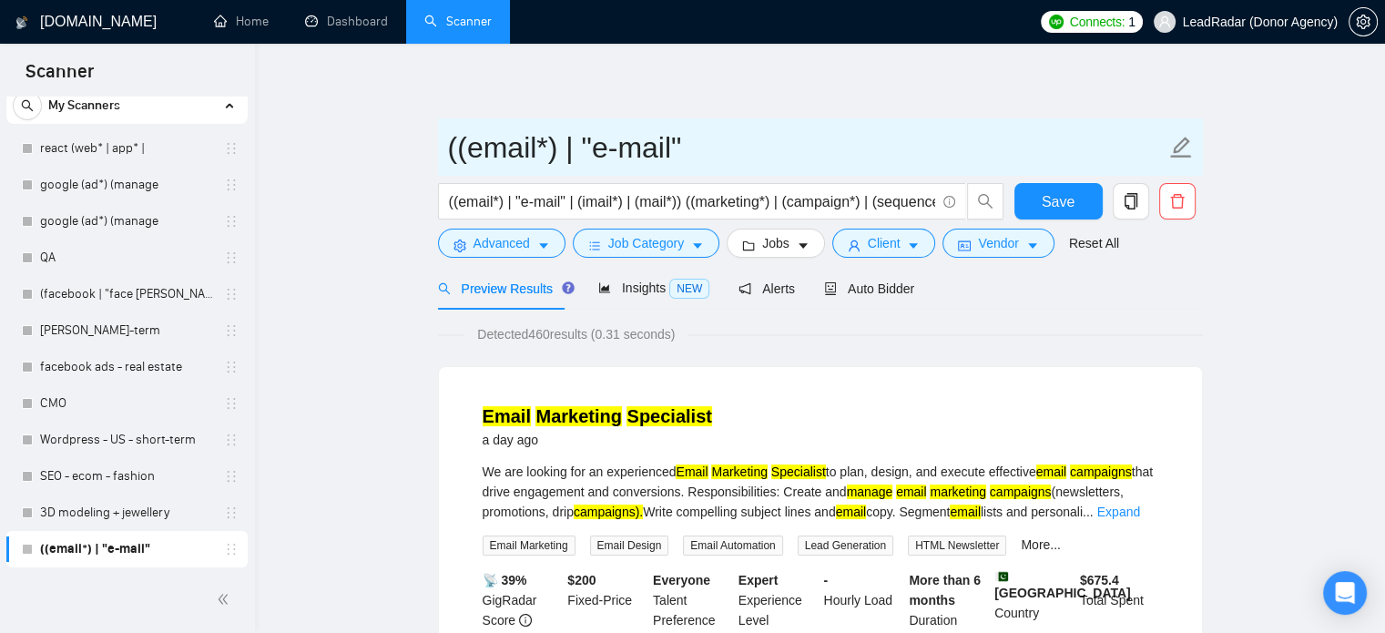
click at [699, 152] on input "((email*) | "e-mail"" at bounding box center [806, 148] width 717 height 46
click at [694, 146] on input "((email*) | "e-mail"" at bounding box center [806, 148] width 717 height 46
drag, startPoint x: 705, startPoint y: 149, endPoint x: 213, endPoint y: 173, distance: 492.1
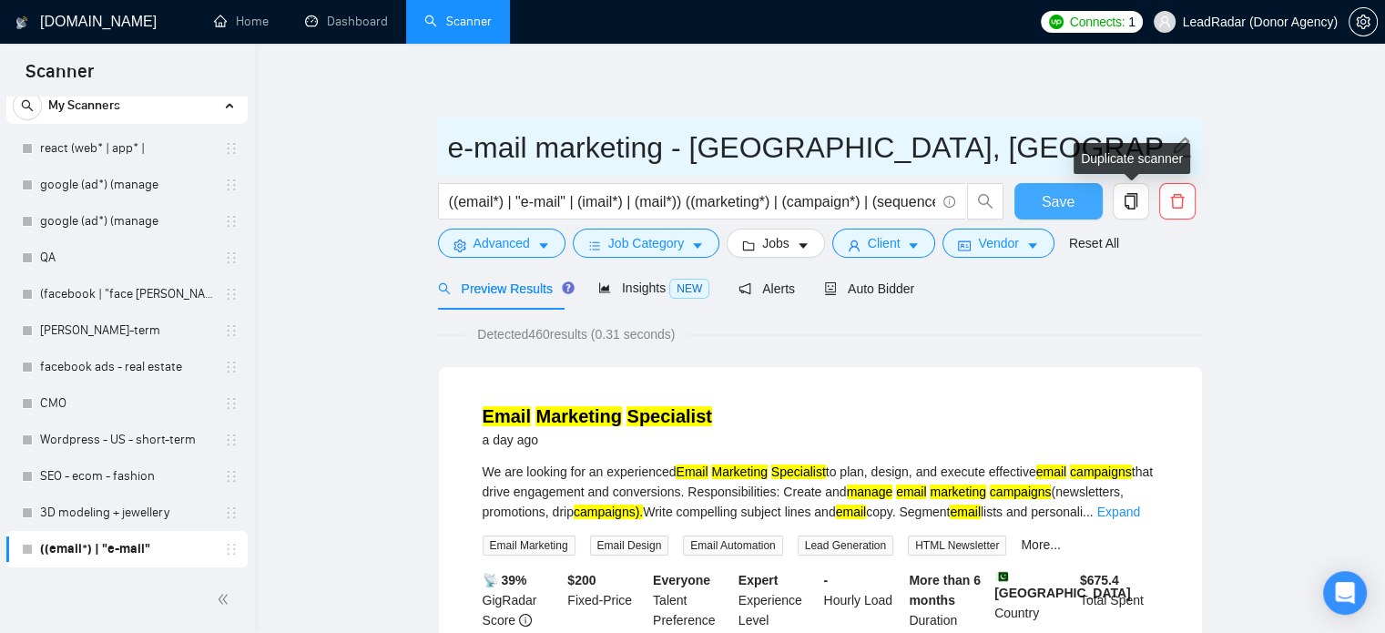
type input "e-mail marketing - [GEOGRAPHIC_DATA], [GEOGRAPHIC_DATA] + [GEOGRAPHIC_DATA]"
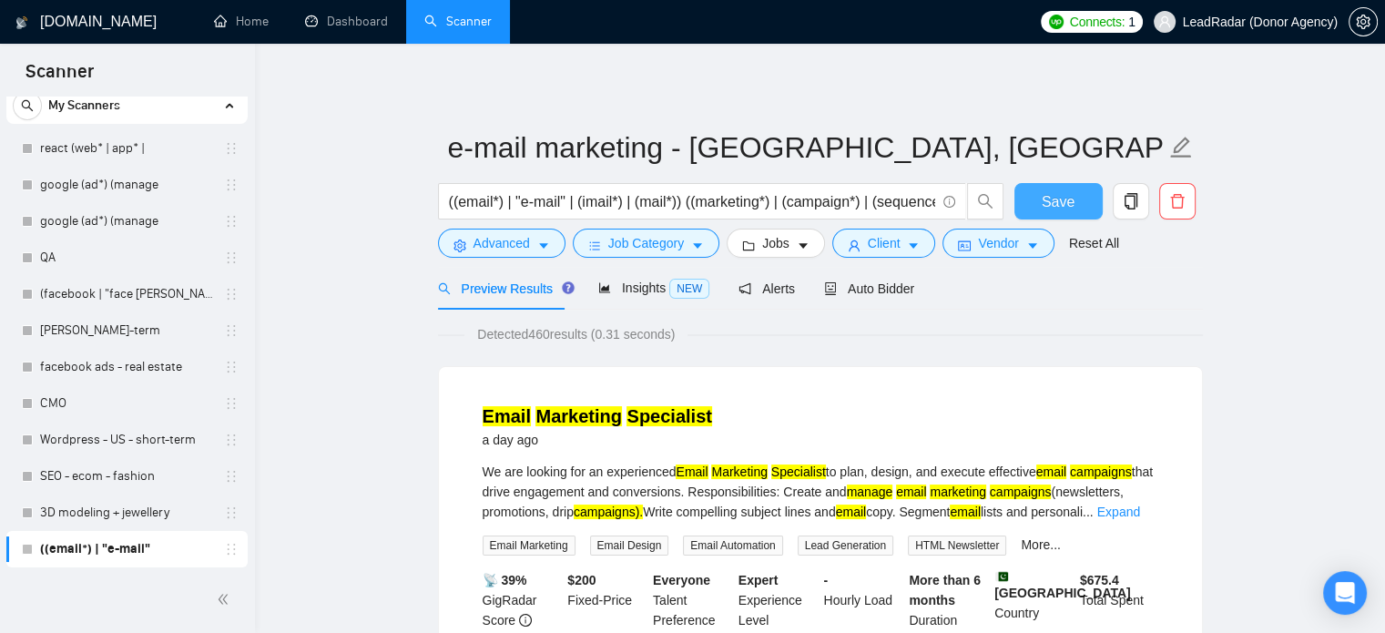
click at [1066, 208] on span "Save" at bounding box center [1057, 201] width 33 height 23
click at [1138, 206] on span "copy" at bounding box center [1130, 201] width 35 height 16
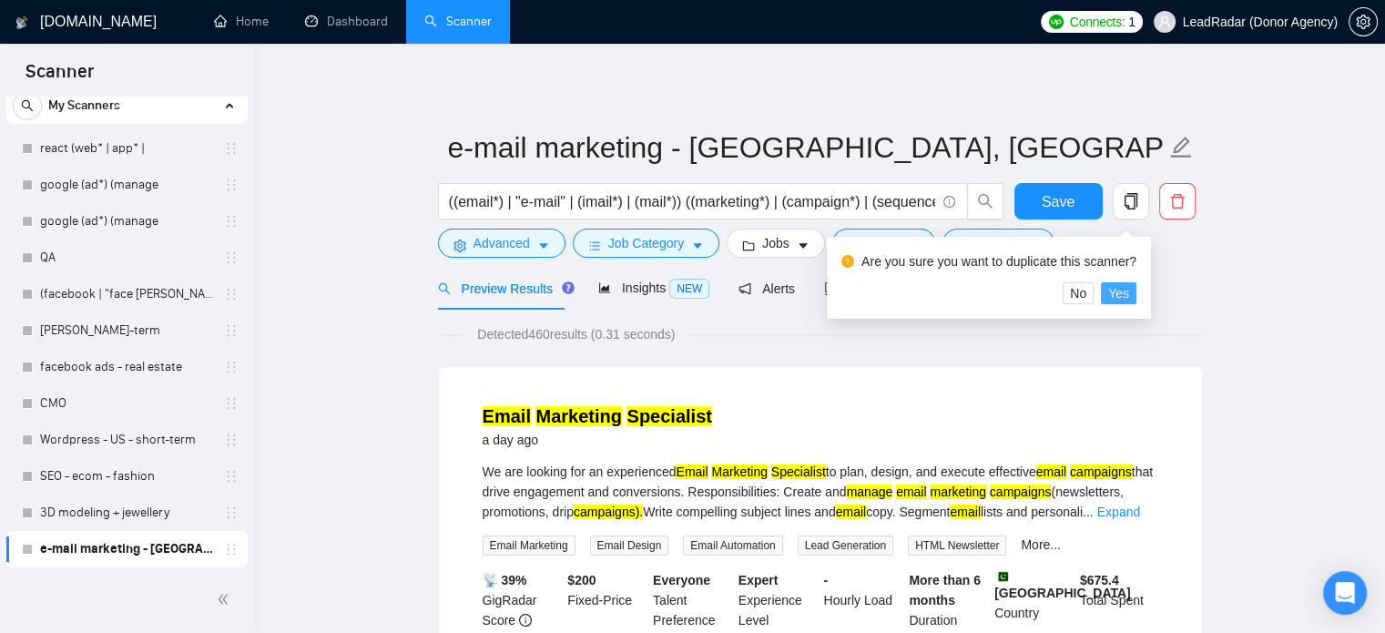
click at [1118, 291] on span "Yes" at bounding box center [1118, 293] width 21 height 20
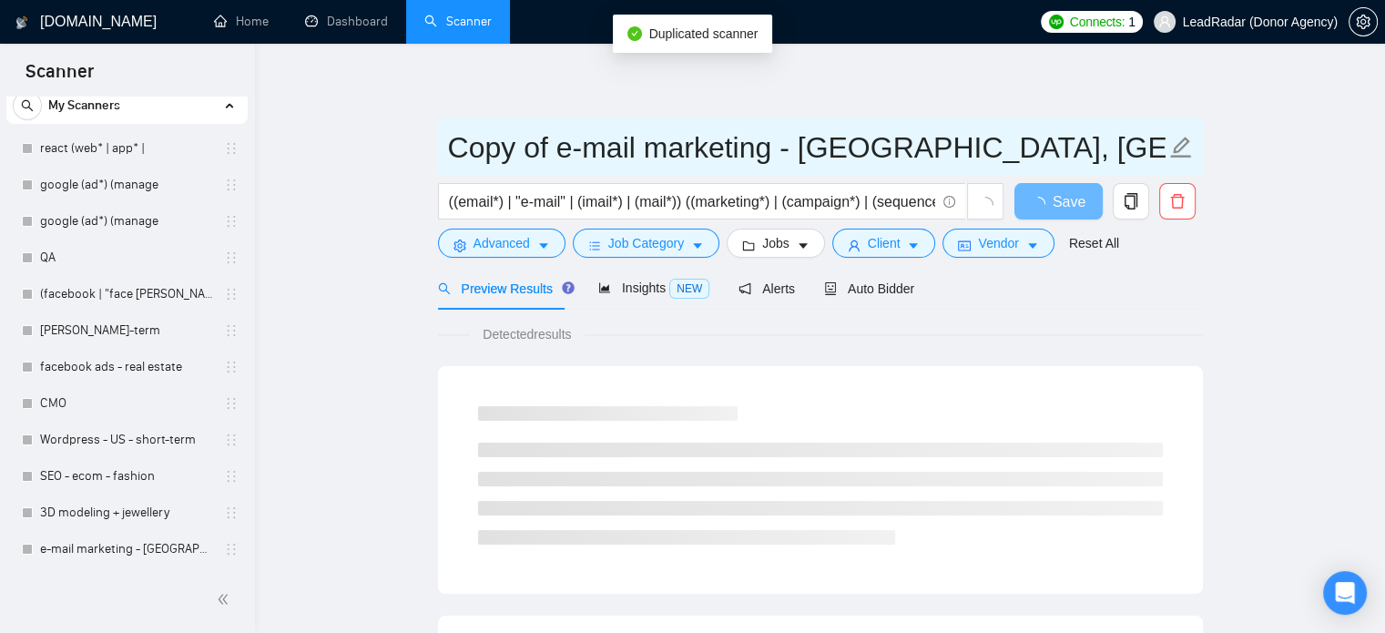
click at [628, 143] on input "Copy of e-mail marketing - EU, Oceania + Asia" at bounding box center [806, 148] width 717 height 46
click at [543, 159] on input "Copy of e-mail marketing - EU, Oceania + Asia" at bounding box center [806, 148] width 717 height 46
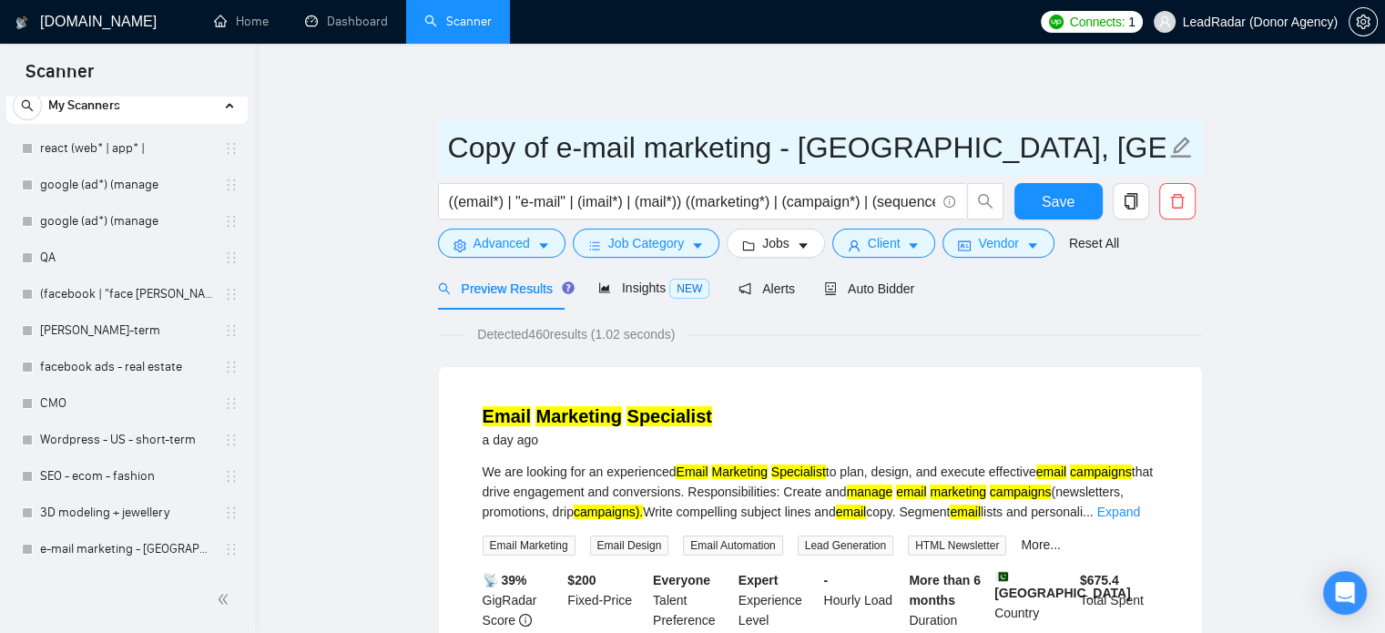
drag, startPoint x: 563, startPoint y: 152, endPoint x: 419, endPoint y: 148, distance: 143.9
drag, startPoint x: 696, startPoint y: 144, endPoint x: 1069, endPoint y: 155, distance: 372.5
click at [1067, 156] on input "e-mail marketing - [GEOGRAPHIC_DATA], [GEOGRAPHIC_DATA] + [GEOGRAPHIC_DATA]" at bounding box center [806, 148] width 717 height 46
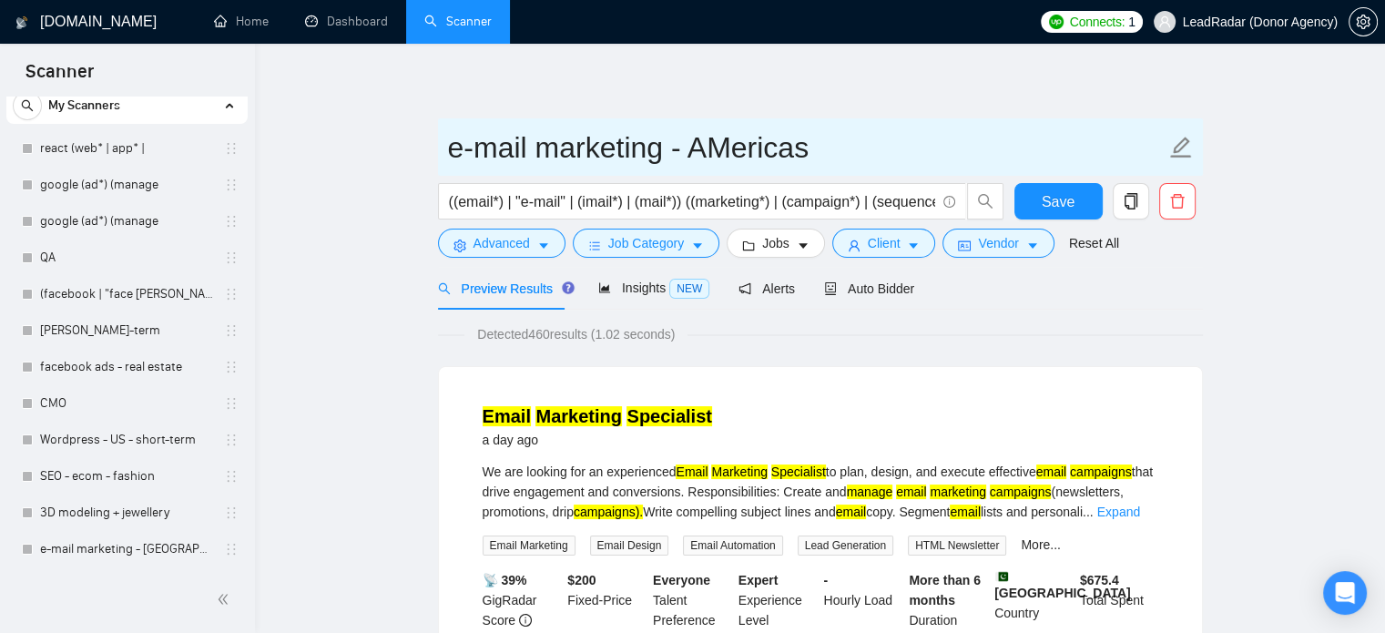
click at [754, 147] on input "e-mail marketing - AMericas" at bounding box center [806, 148] width 717 height 46
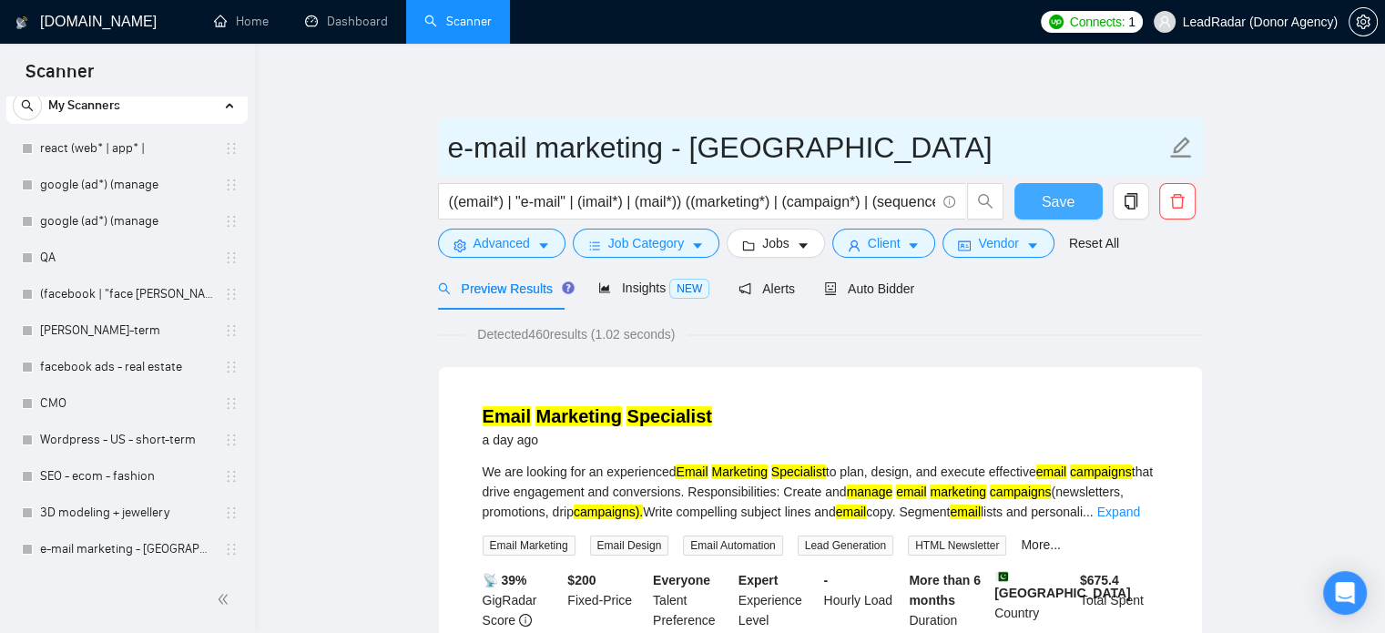
type input "e-mail marketing - [GEOGRAPHIC_DATA]"
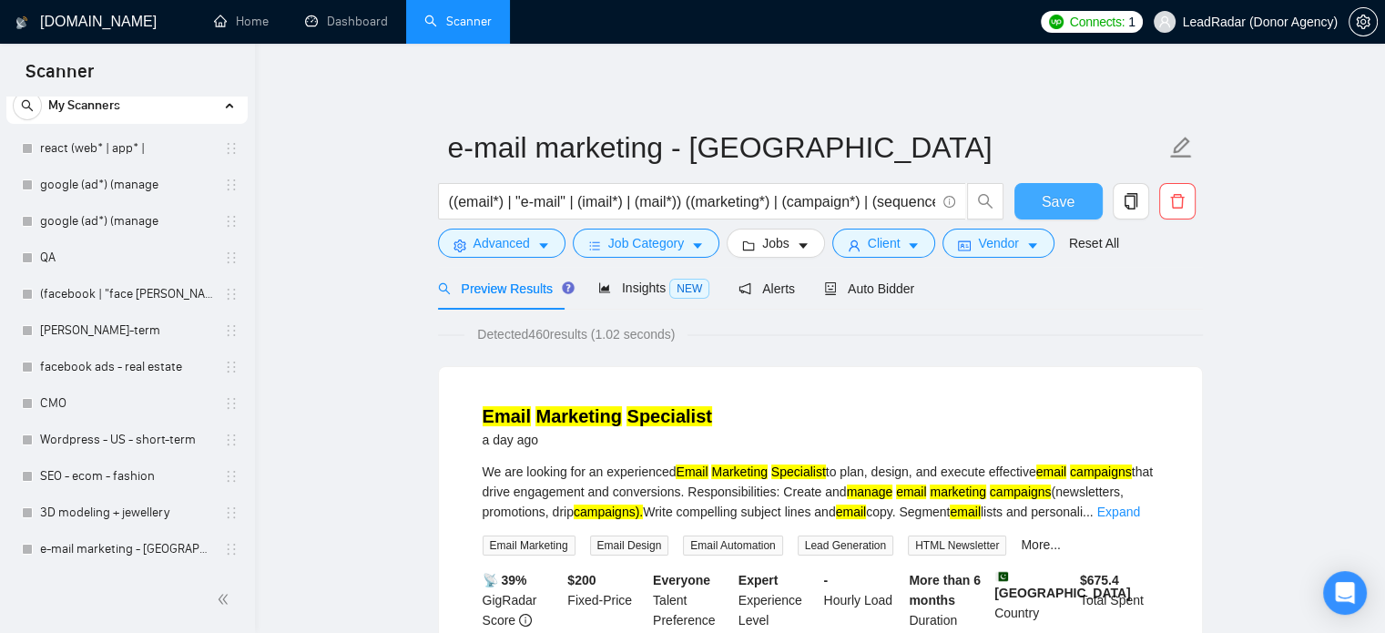
click at [1073, 205] on button "Save" at bounding box center [1058, 201] width 88 height 36
click at [1006, 243] on span "Vendor" at bounding box center [998, 243] width 40 height 20
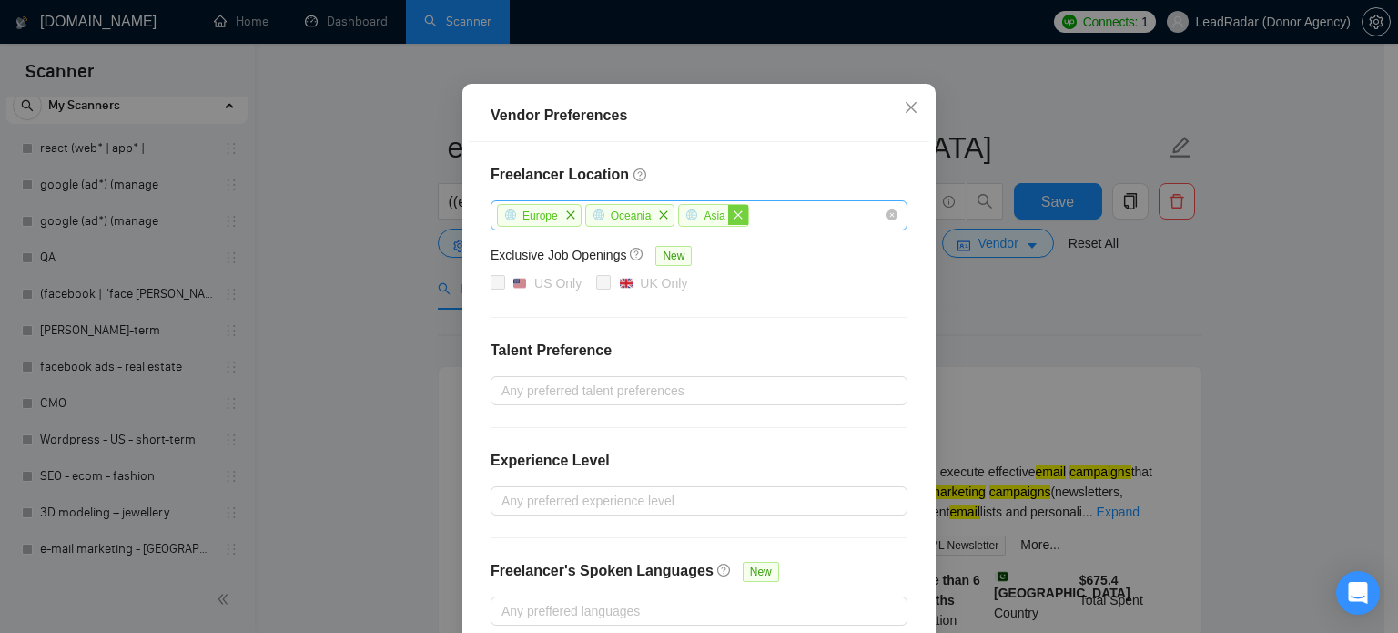
click at [734, 225] on span "close" at bounding box center [738, 215] width 20 height 20
click at [654, 225] on span "close" at bounding box center [664, 215] width 20 height 20
click at [569, 225] on span "close" at bounding box center [571, 215] width 20 height 20
click at [610, 226] on div at bounding box center [690, 215] width 390 height 22
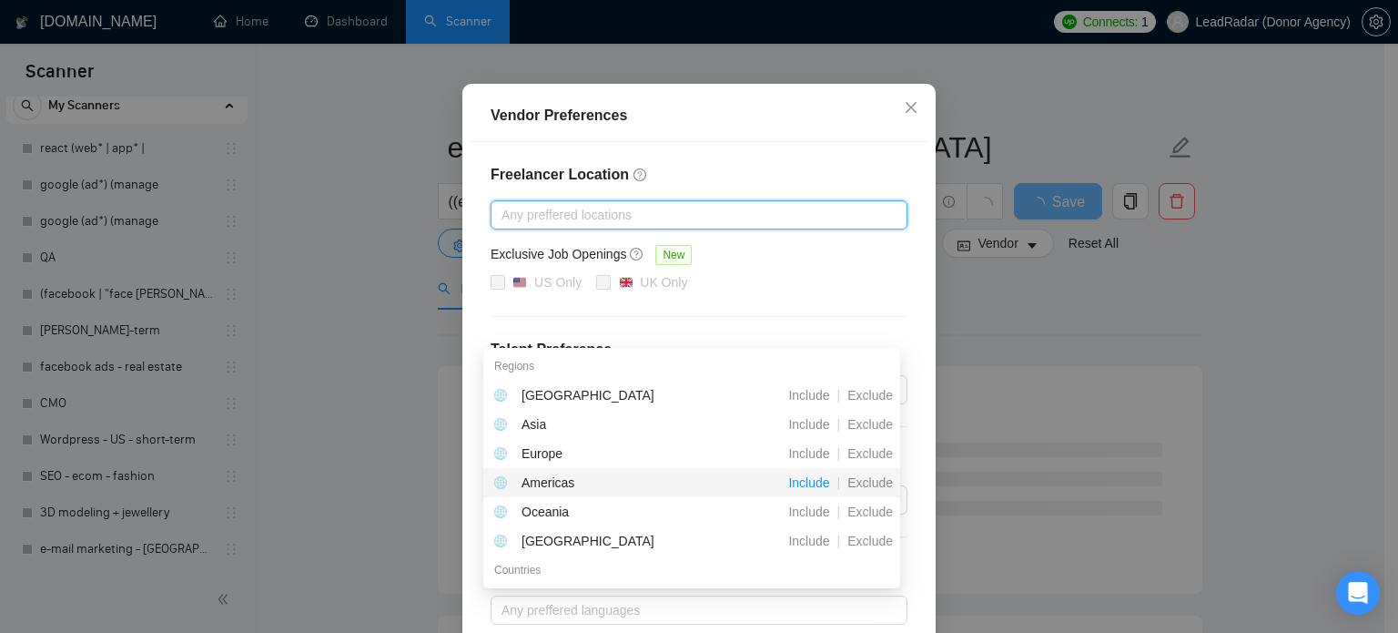
click at [816, 483] on span "Include" at bounding box center [809, 482] width 56 height 15
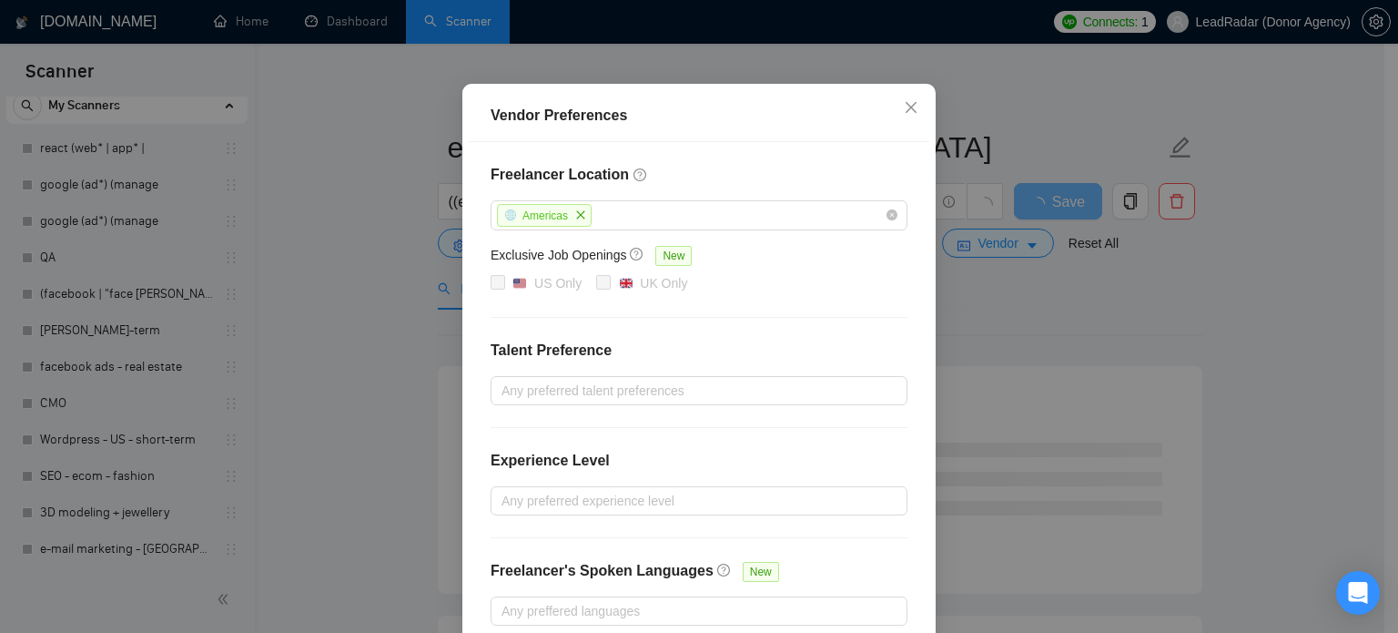
click at [782, 186] on h4 "Freelancer Location" at bounding box center [699, 175] width 417 height 22
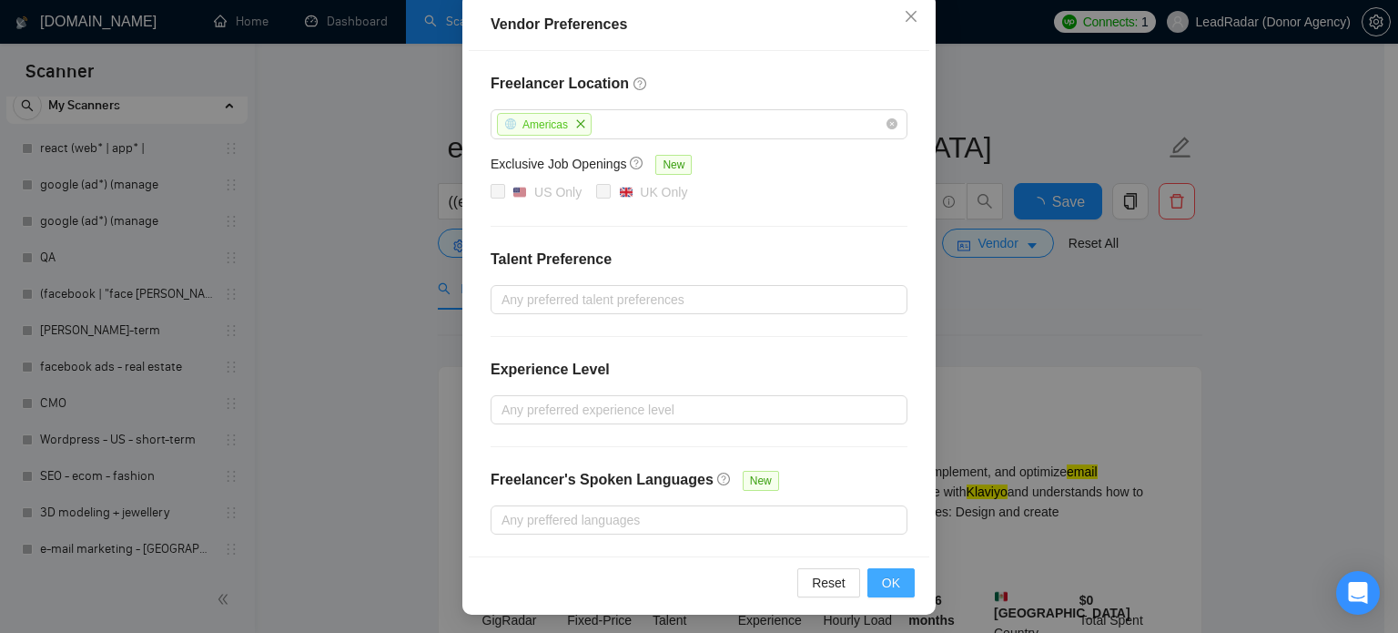
click at [882, 582] on span "OK" at bounding box center [891, 583] width 18 height 20
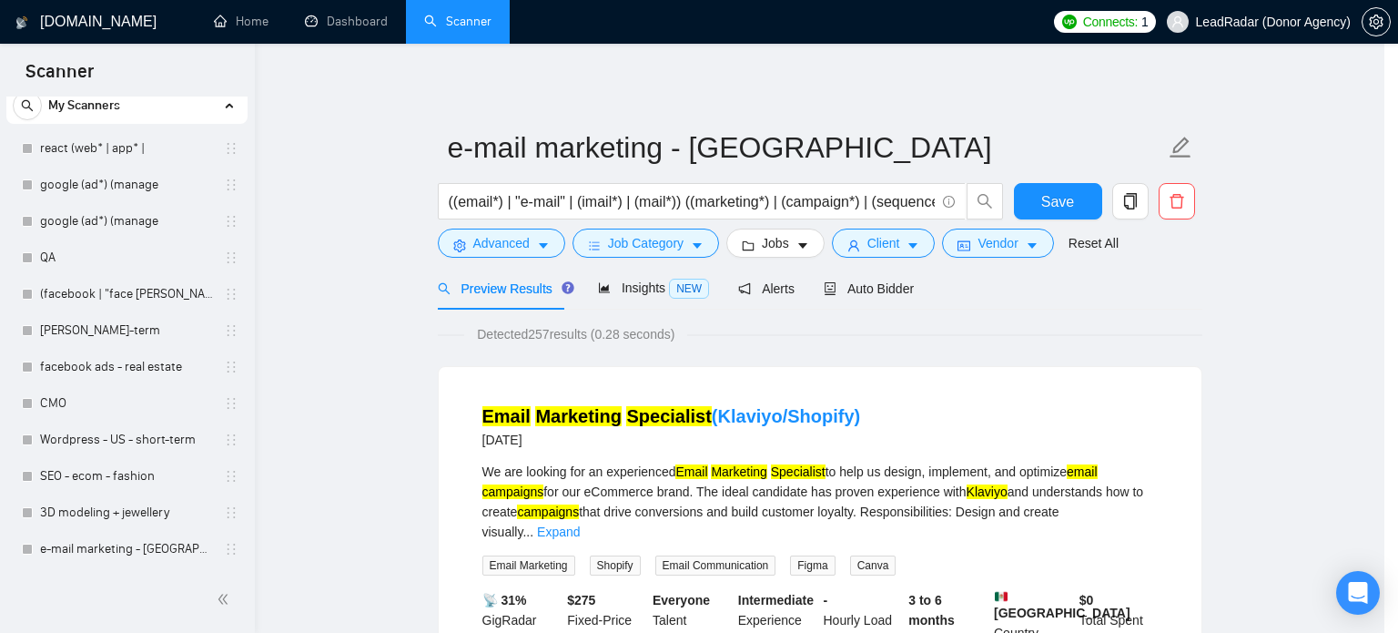
scroll to position [117, 0]
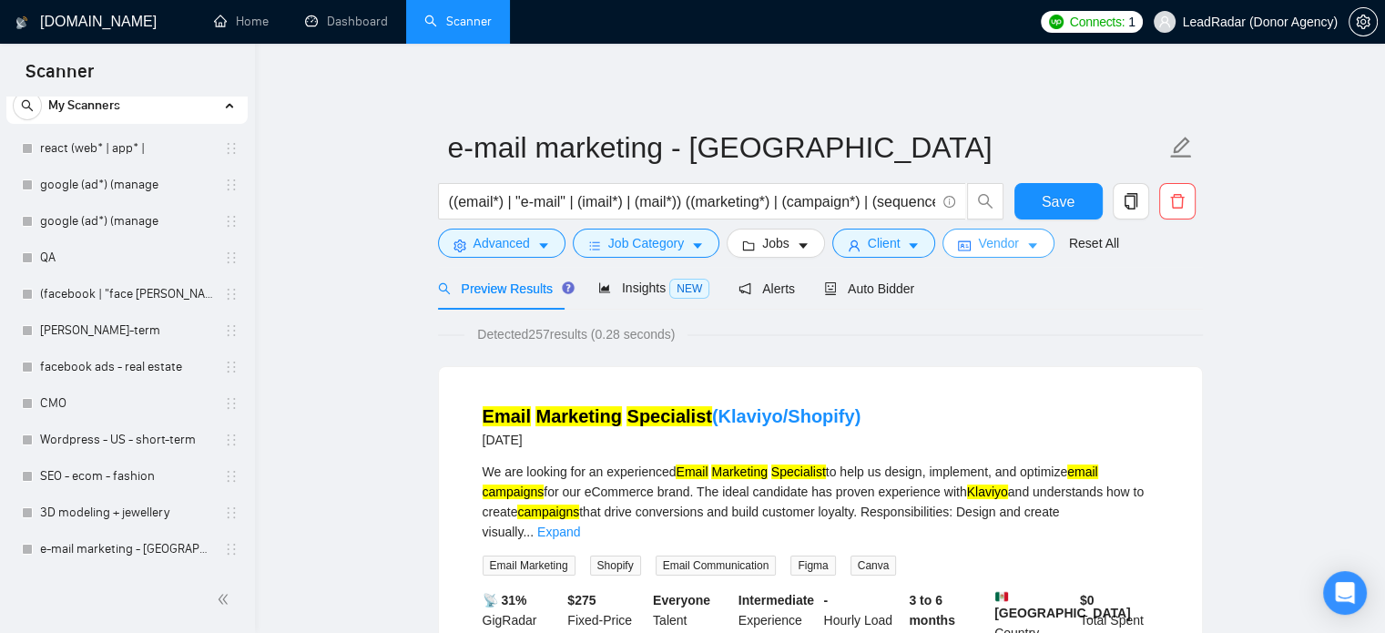
click at [978, 249] on span "Vendor" at bounding box center [998, 243] width 40 height 20
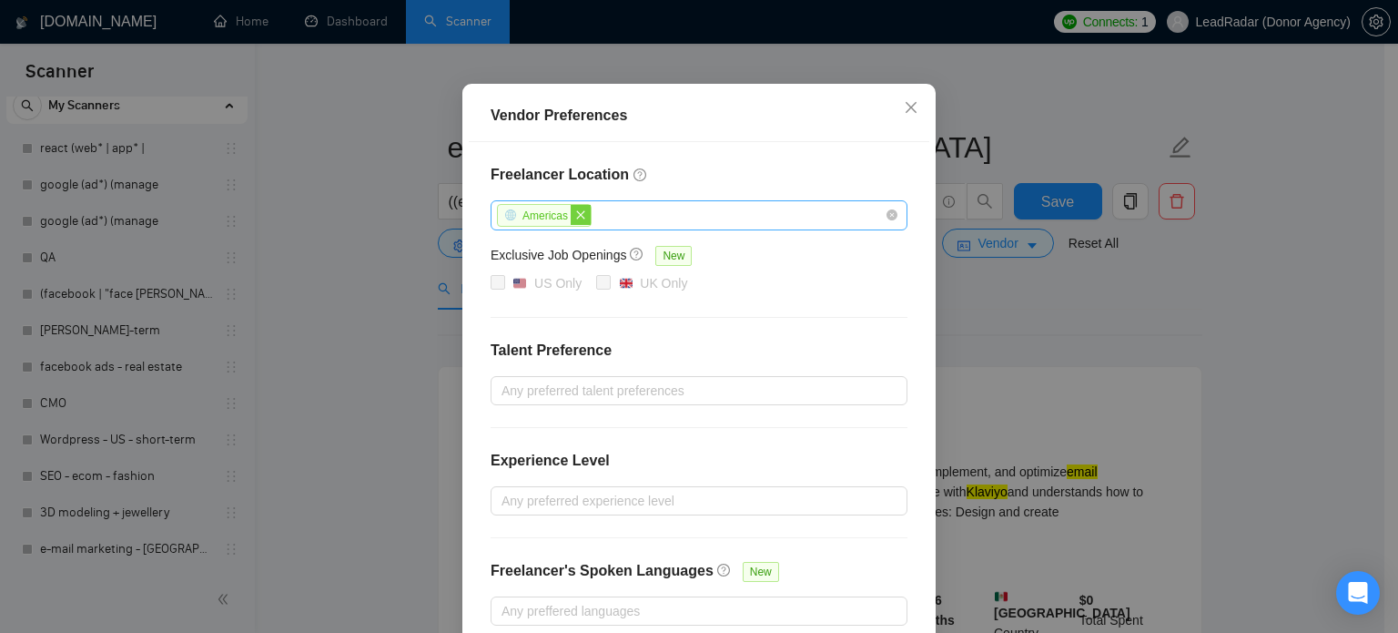
click at [575, 220] on icon "close" at bounding box center [580, 214] width 11 height 11
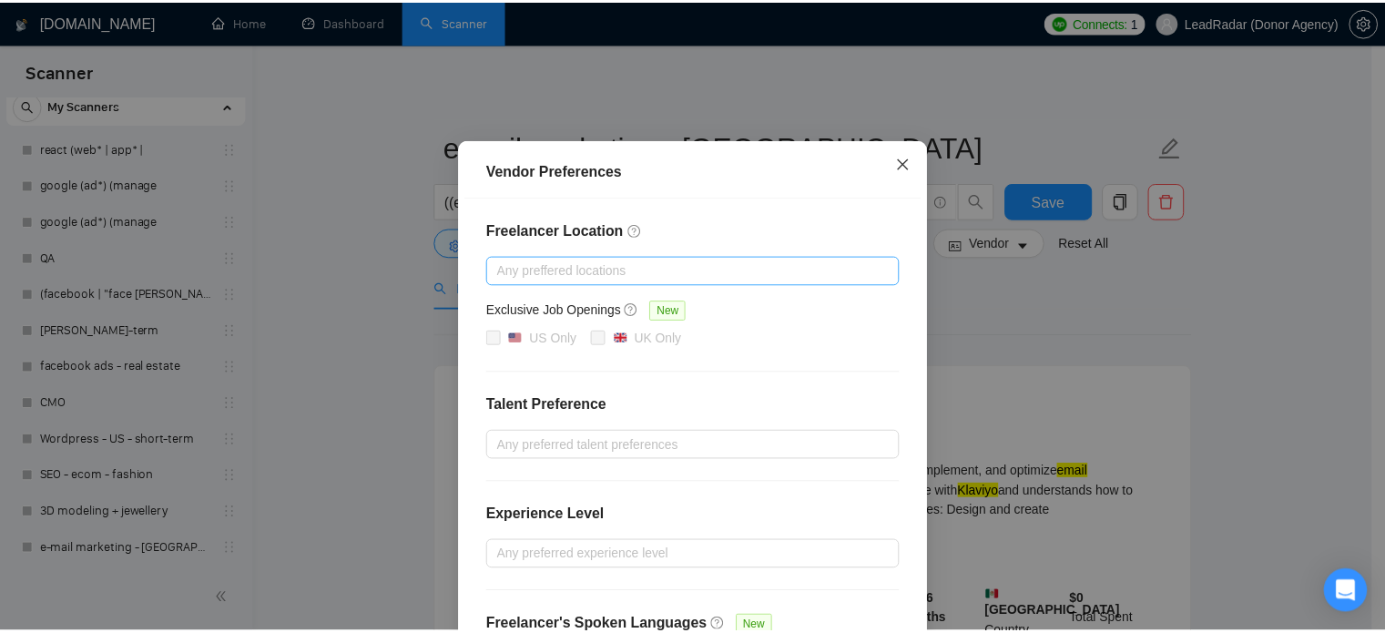
scroll to position [62, 0]
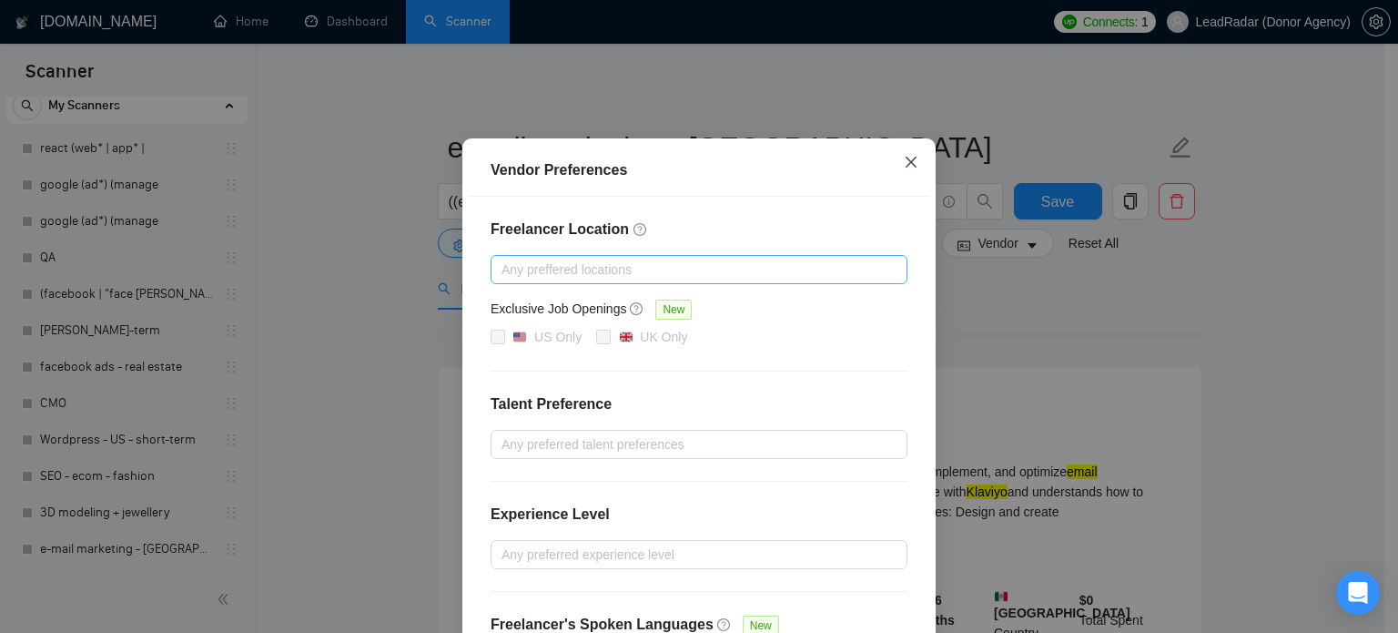
click at [910, 167] on icon "close" at bounding box center [911, 162] width 15 height 15
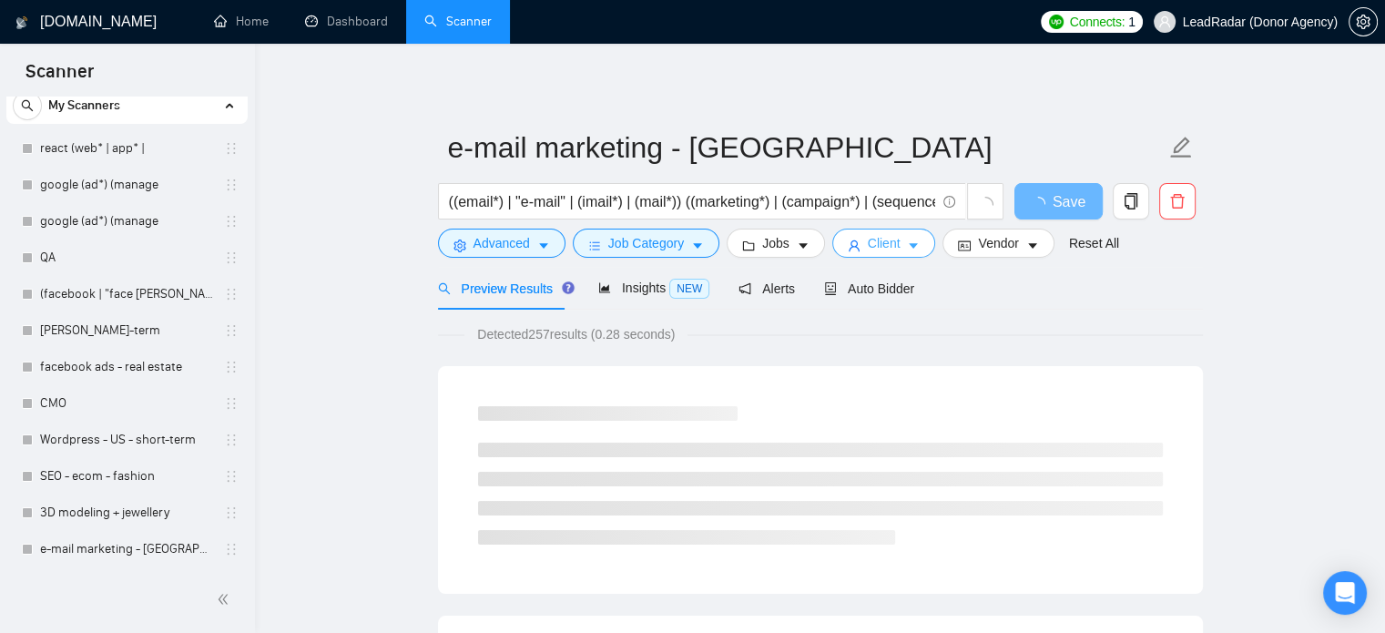
click at [872, 243] on span "Client" at bounding box center [884, 243] width 33 height 20
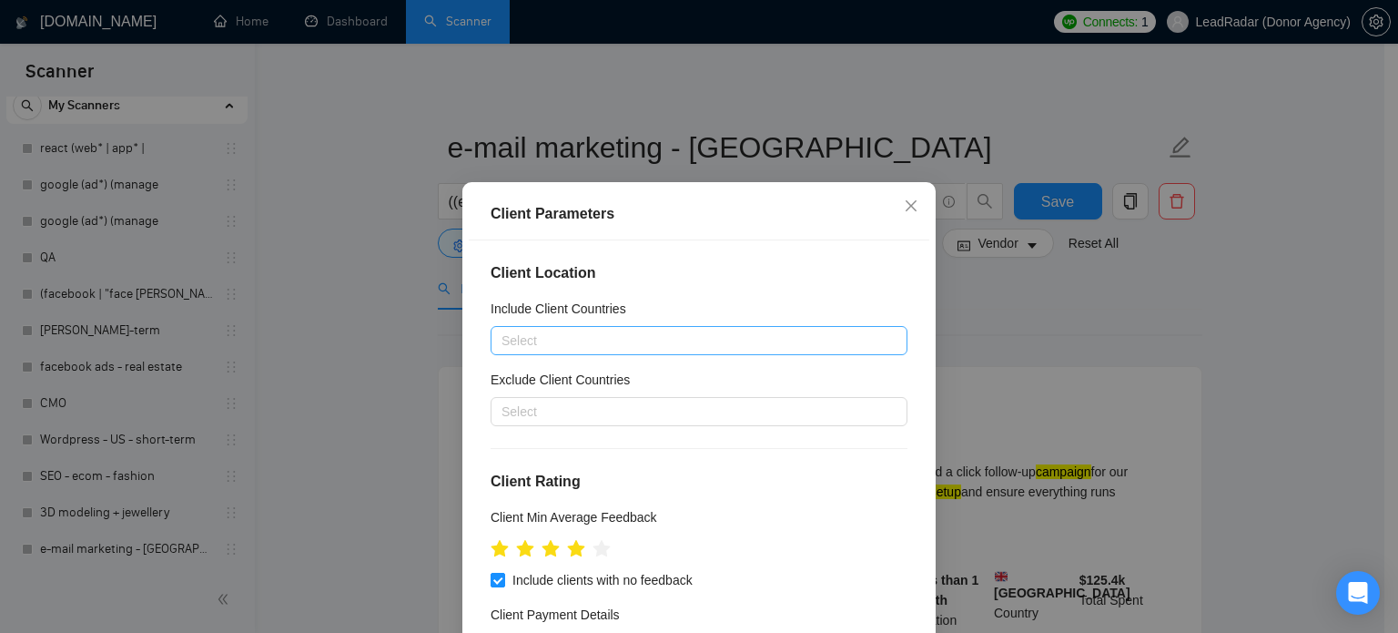
click at [578, 338] on div at bounding box center [690, 341] width 390 height 22
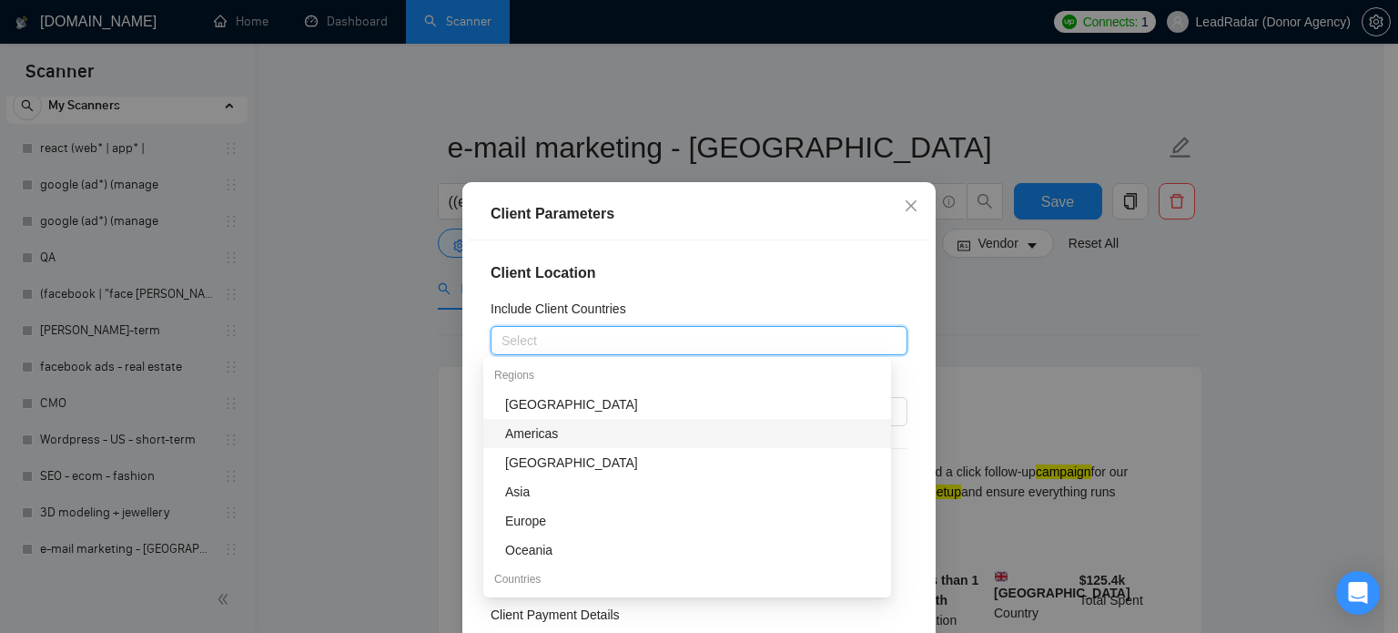
click at [570, 435] on div "Americas" at bounding box center [692, 433] width 375 height 20
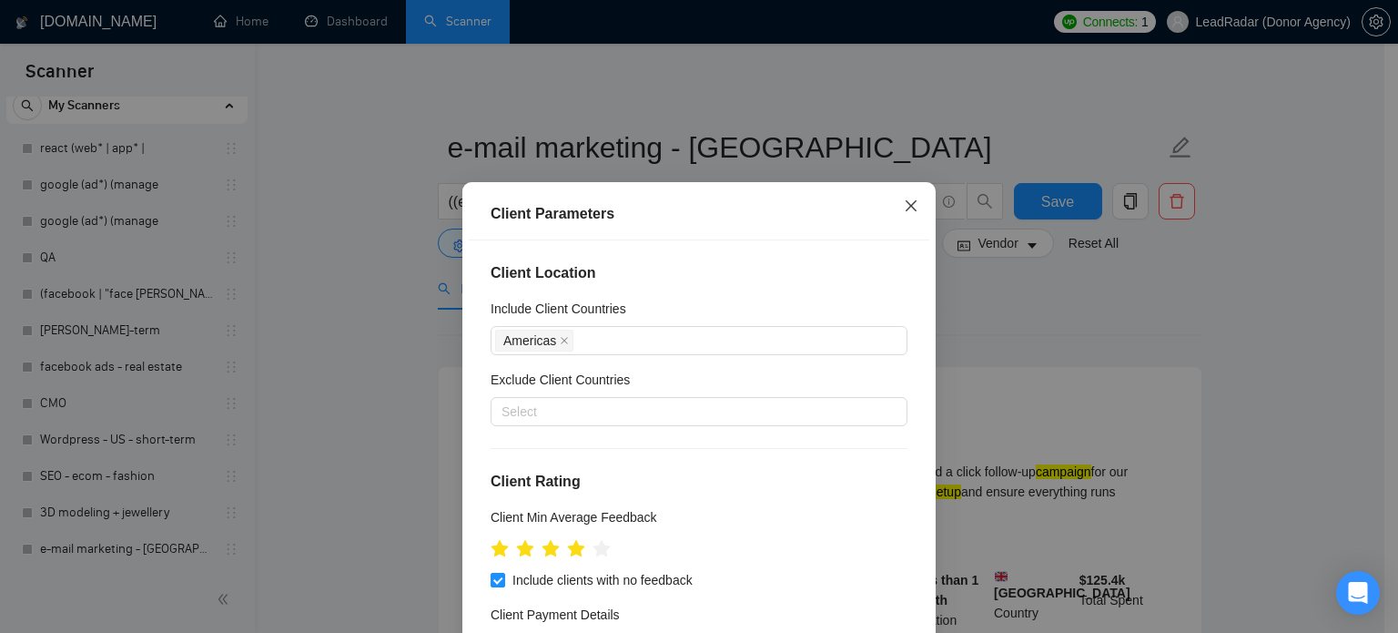
click at [900, 197] on span "Close" at bounding box center [911, 206] width 49 height 49
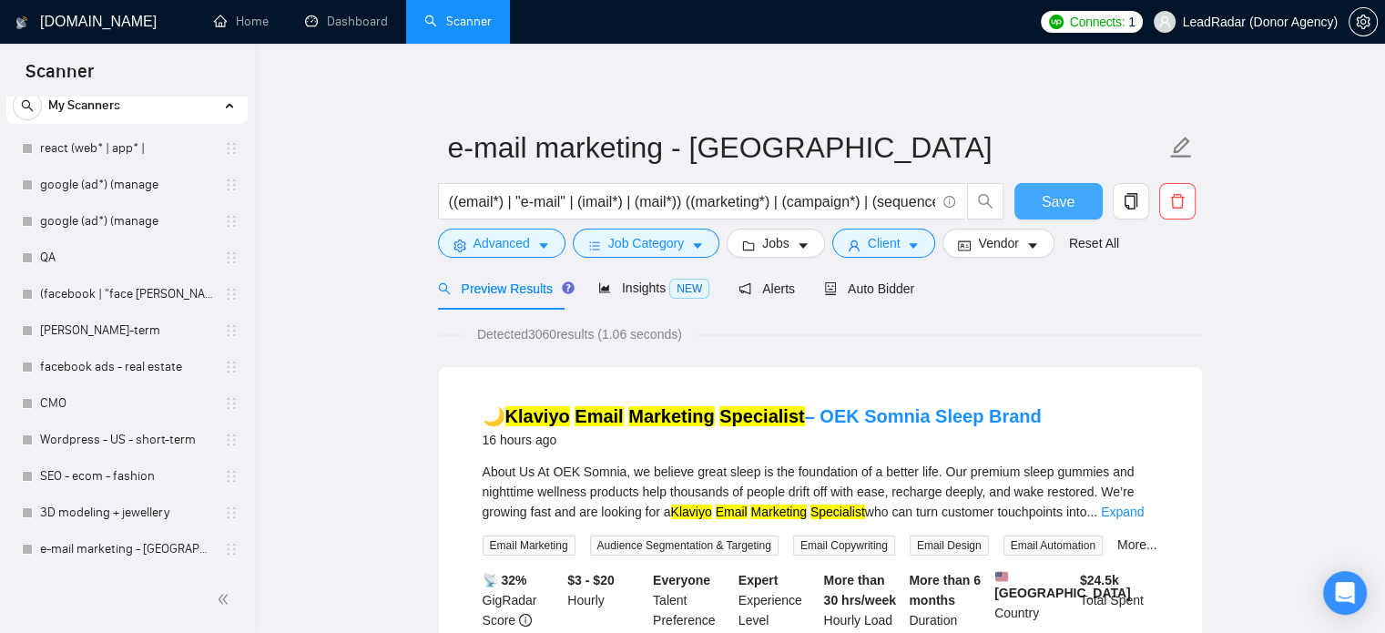
click at [1071, 199] on span "Save" at bounding box center [1057, 201] width 33 height 23
click at [624, 293] on span "Insights NEW" at bounding box center [653, 287] width 111 height 15
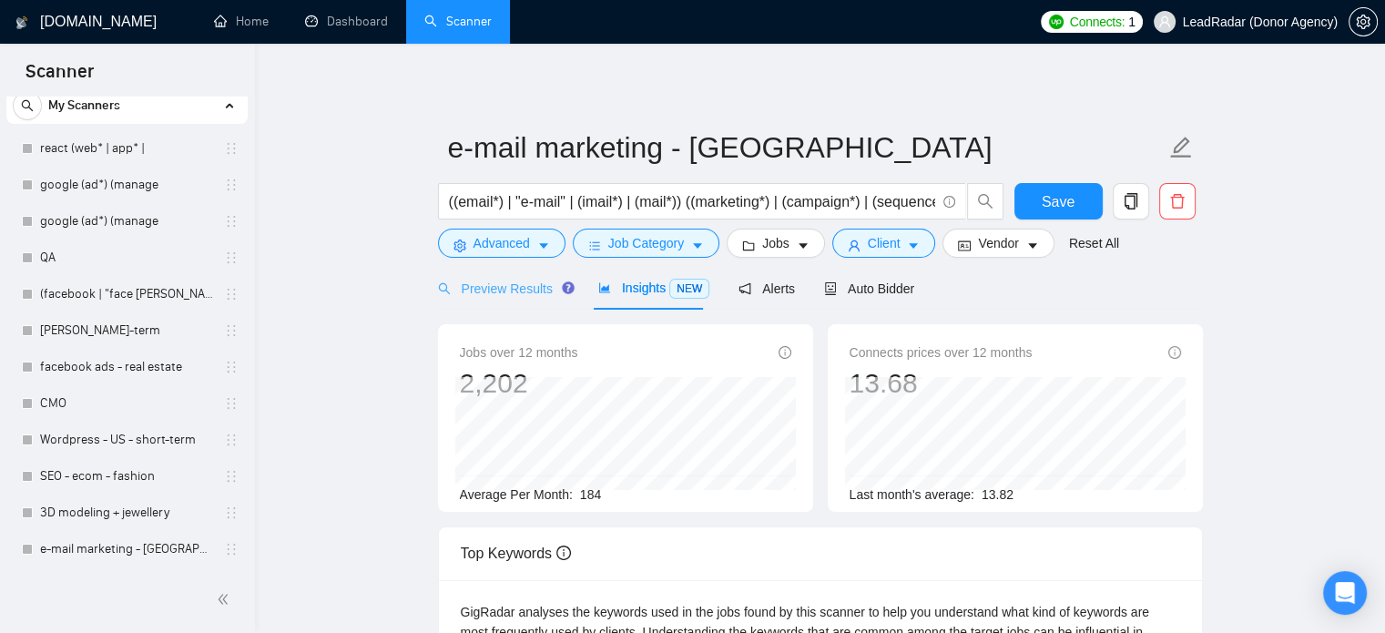
click at [479, 300] on div "Preview Results" at bounding box center [503, 288] width 131 height 43
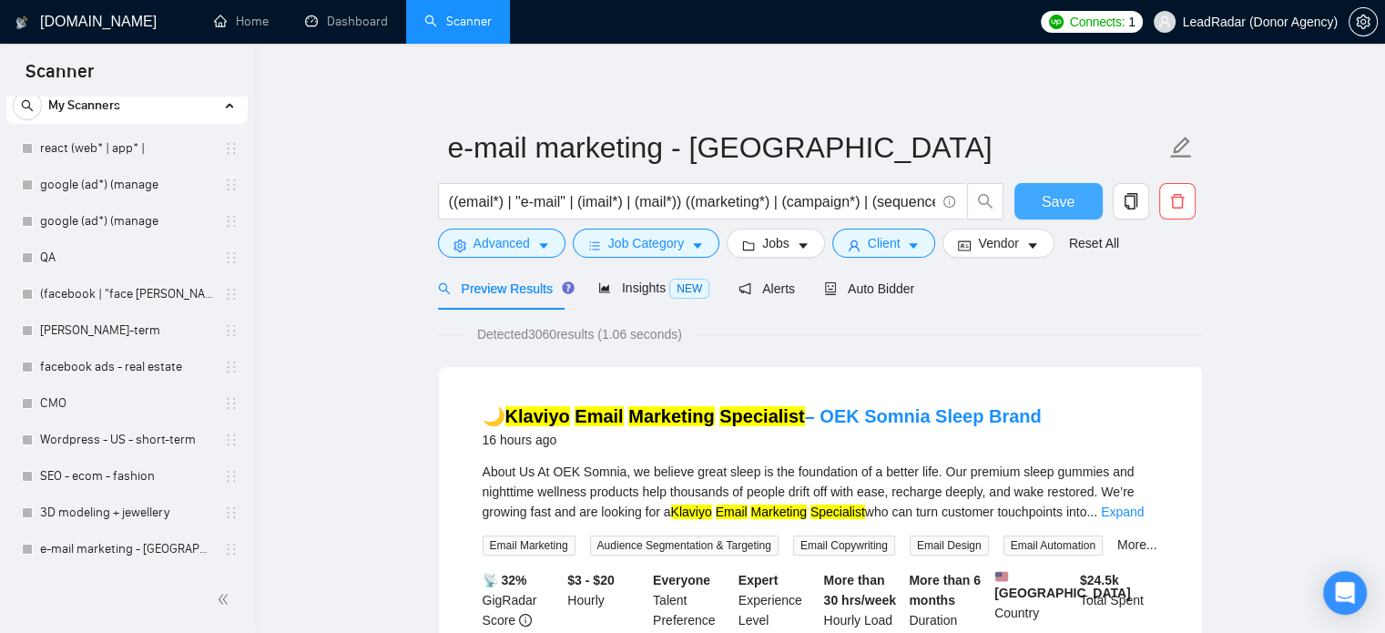
click at [1047, 208] on span "Save" at bounding box center [1057, 201] width 33 height 23
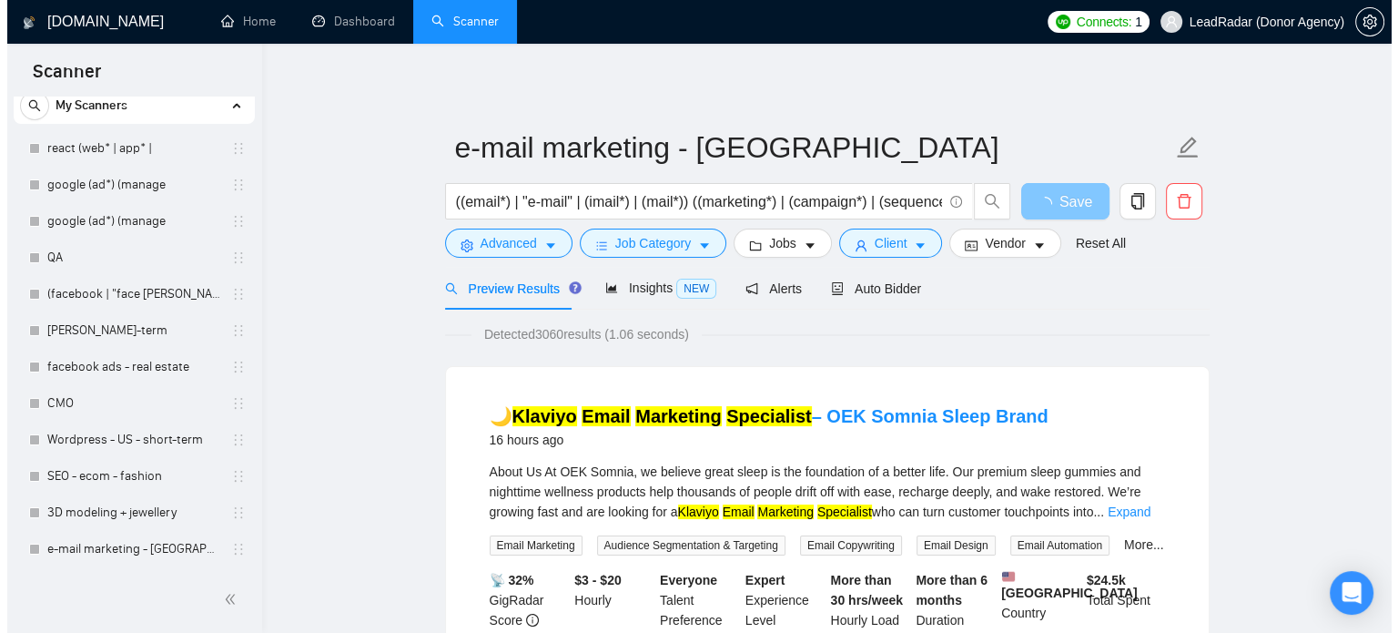
scroll to position [93, 0]
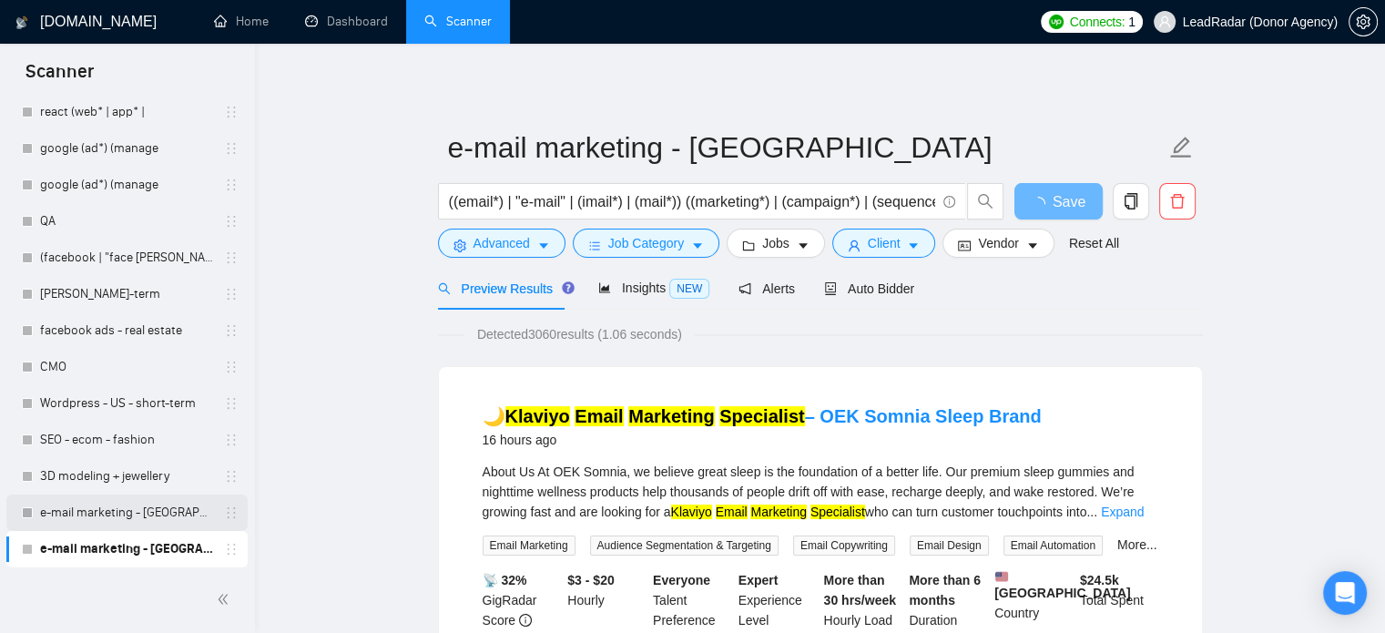
click at [94, 516] on link "e-mail marketing - [GEOGRAPHIC_DATA], [GEOGRAPHIC_DATA] + [GEOGRAPHIC_DATA]" at bounding box center [126, 512] width 173 height 36
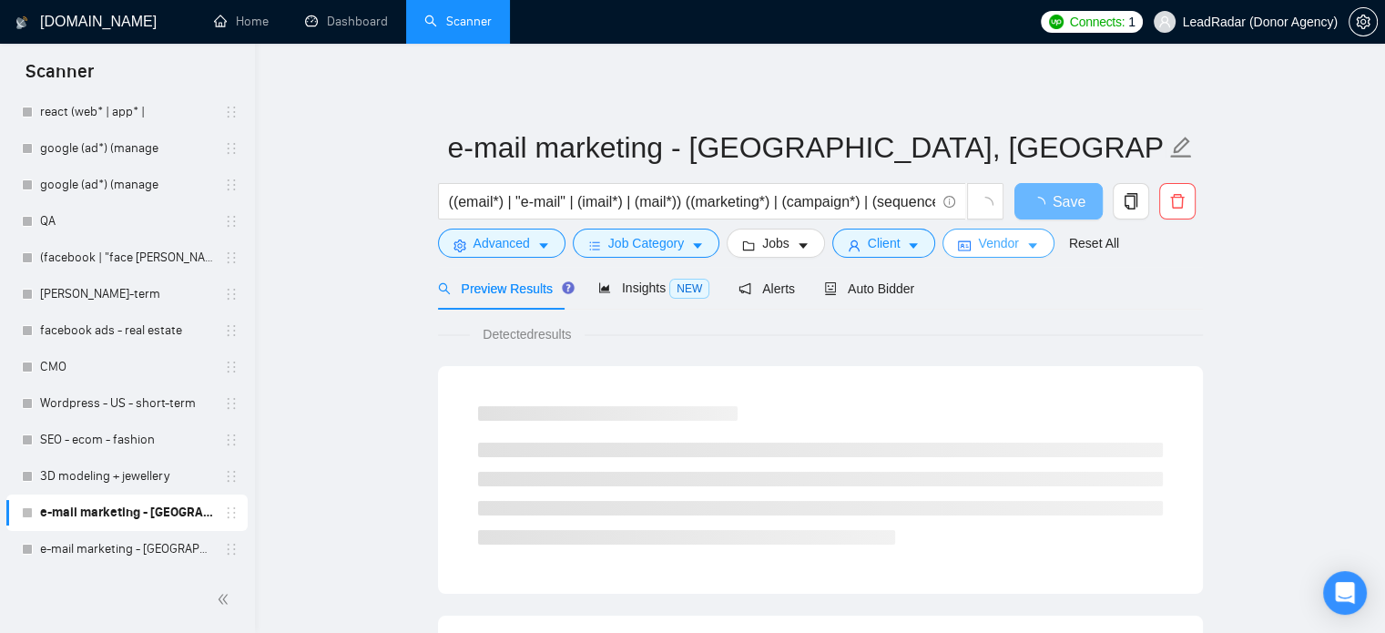
click at [1000, 243] on span "Vendor" at bounding box center [998, 243] width 40 height 20
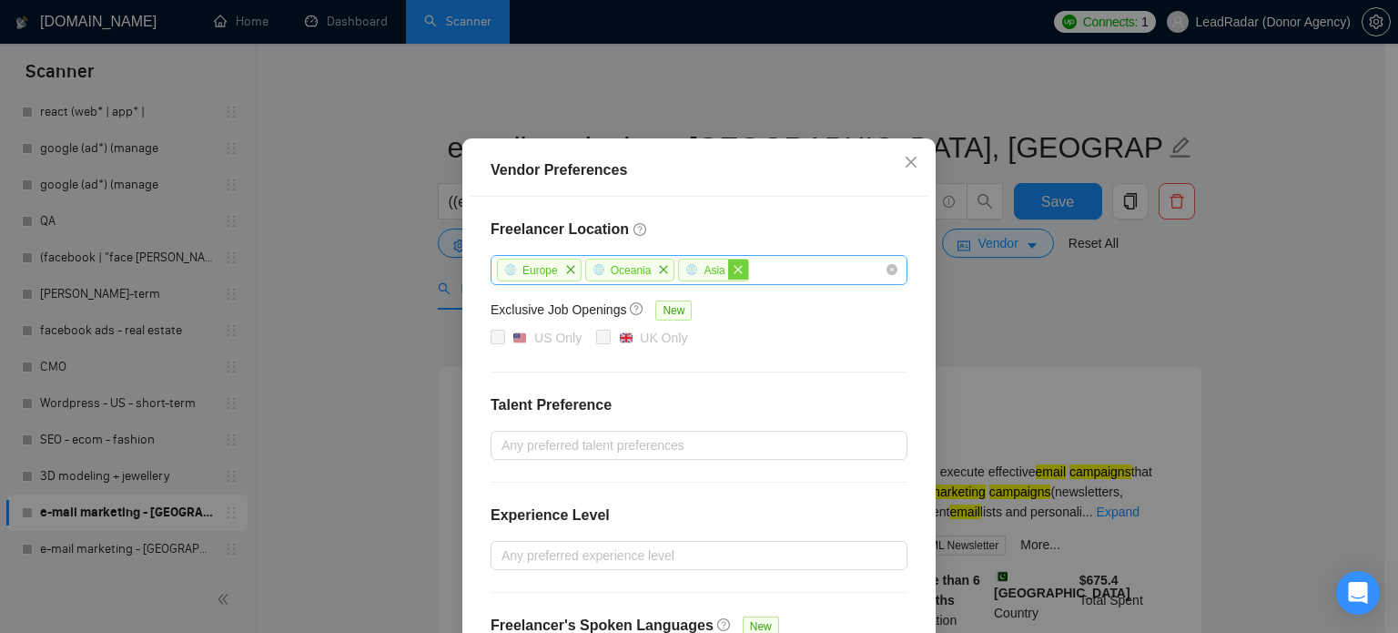
click at [733, 275] on icon "close" at bounding box center [738, 269] width 11 height 11
click at [660, 279] on span "close" at bounding box center [664, 269] width 20 height 20
click at [565, 275] on icon "close" at bounding box center [570, 269] width 11 height 11
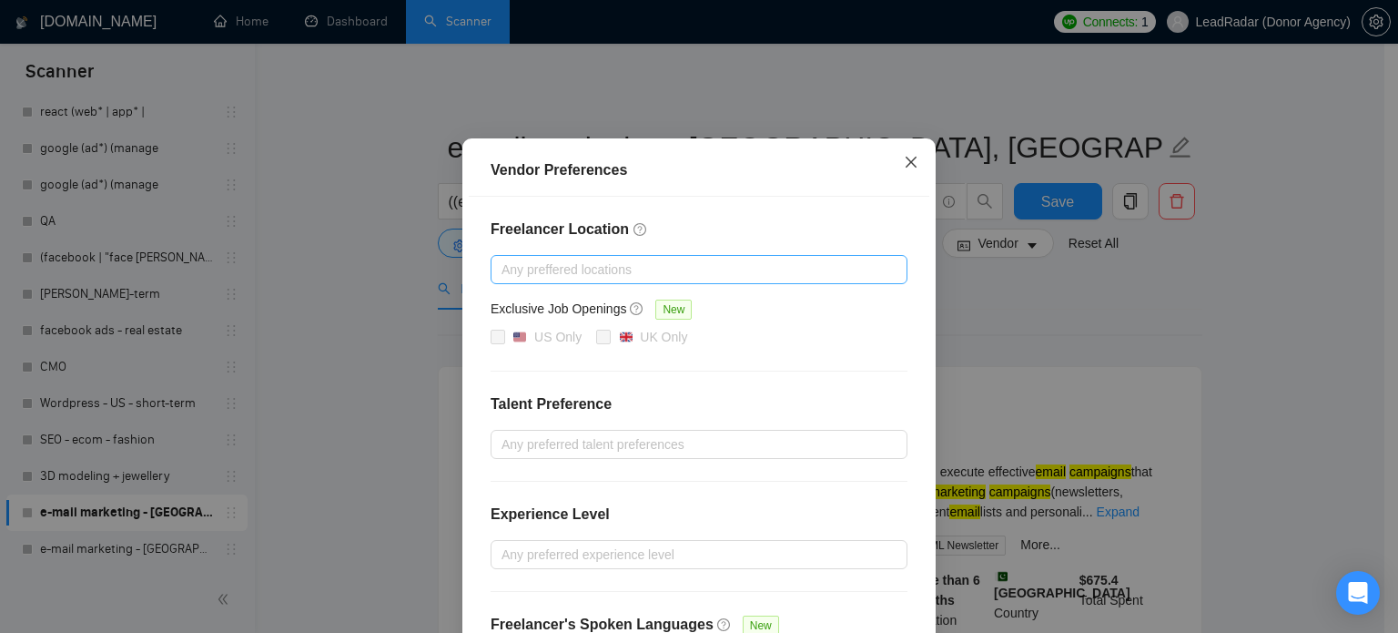
click at [913, 188] on span "Close" at bounding box center [911, 162] width 49 height 49
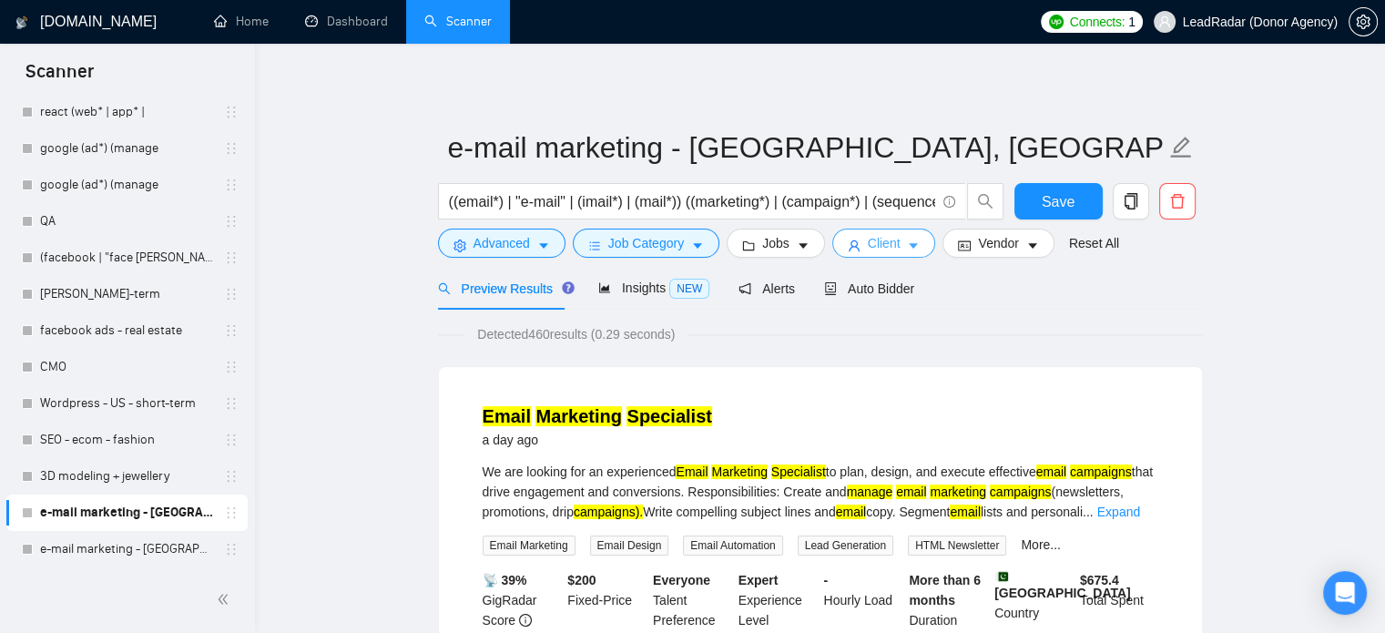
click at [907, 239] on span "caret-down" at bounding box center [913, 246] width 13 height 14
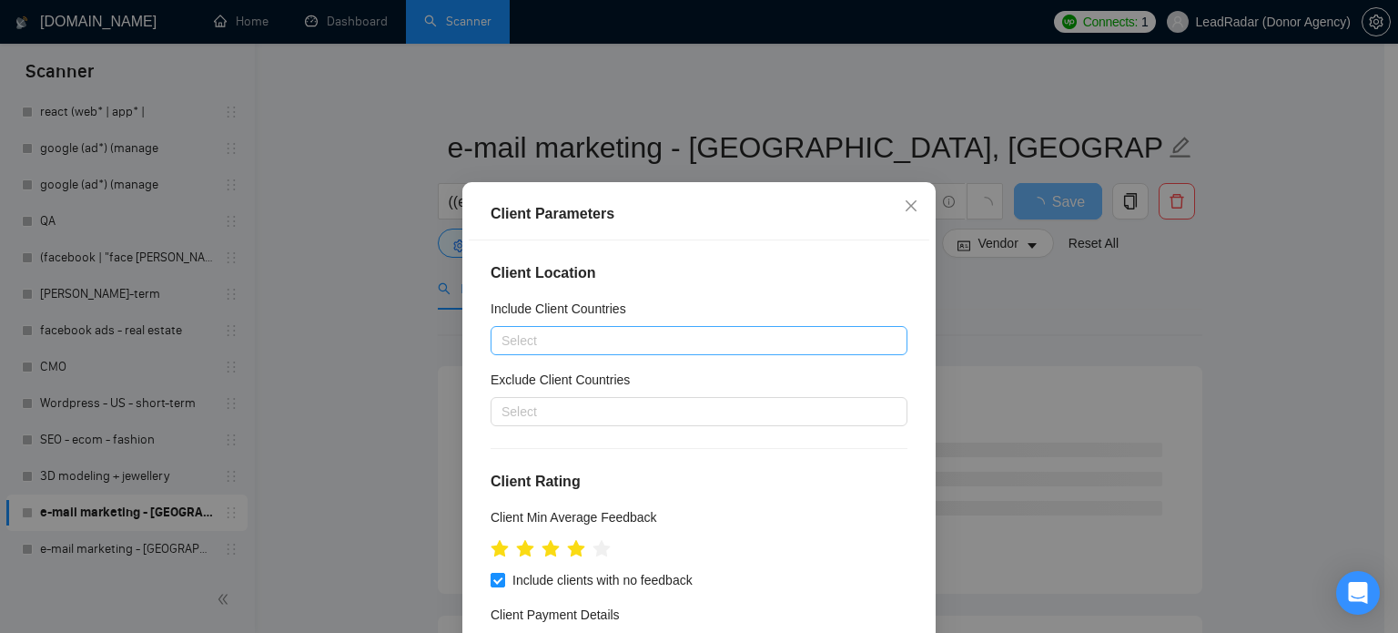
click at [565, 332] on div at bounding box center [690, 341] width 390 height 22
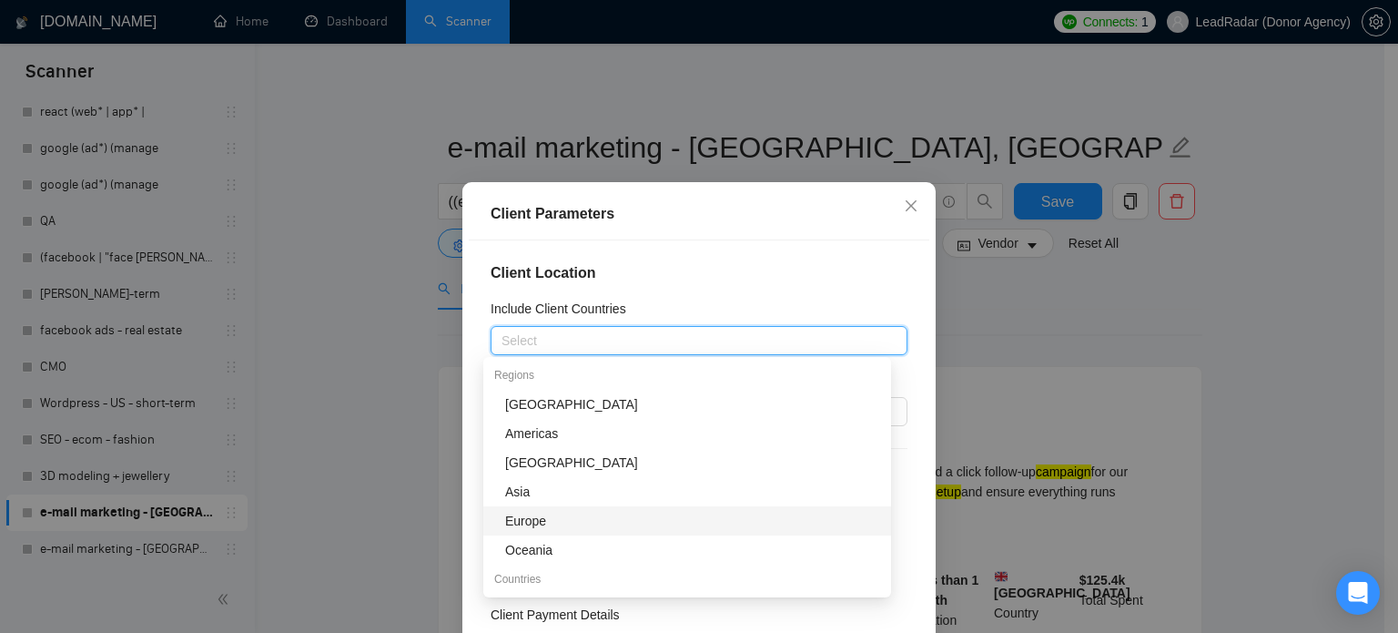
click at [546, 523] on div "Europe" at bounding box center [692, 521] width 375 height 20
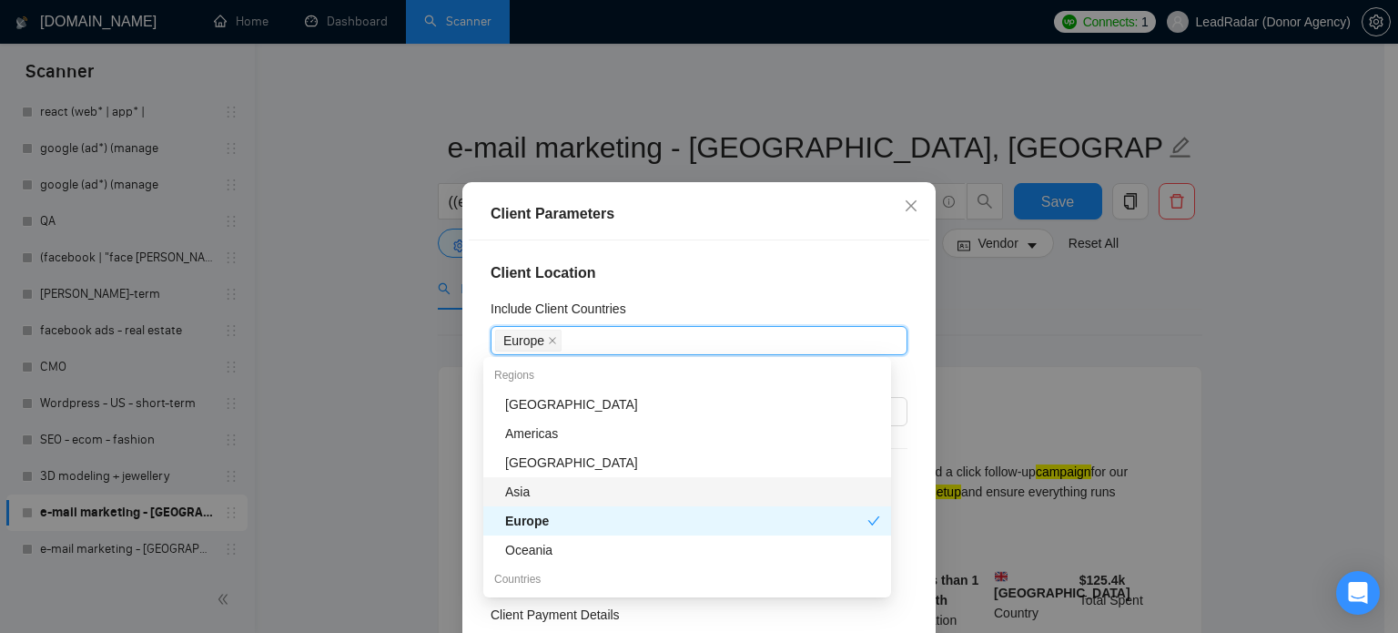
drag, startPoint x: 543, startPoint y: 485, endPoint x: 553, endPoint y: 528, distance: 44.2
click at [543, 486] on div "Asia" at bounding box center [692, 492] width 375 height 20
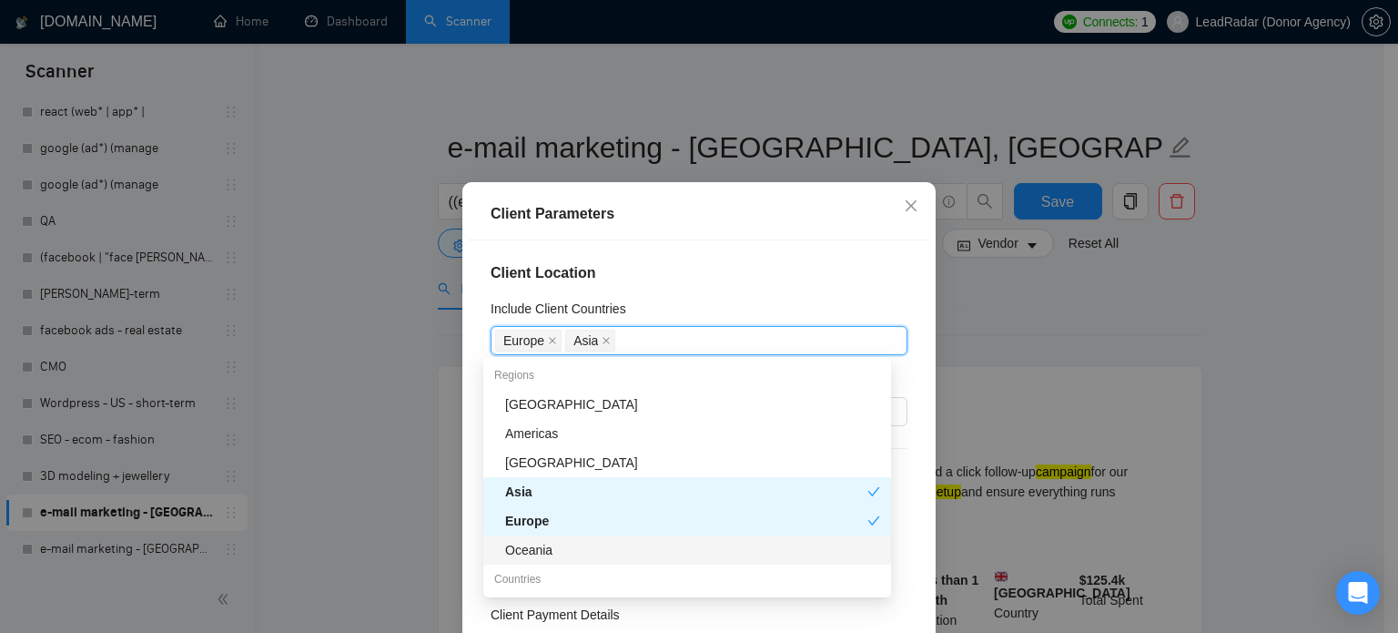
click at [555, 549] on div "Oceania" at bounding box center [692, 550] width 375 height 20
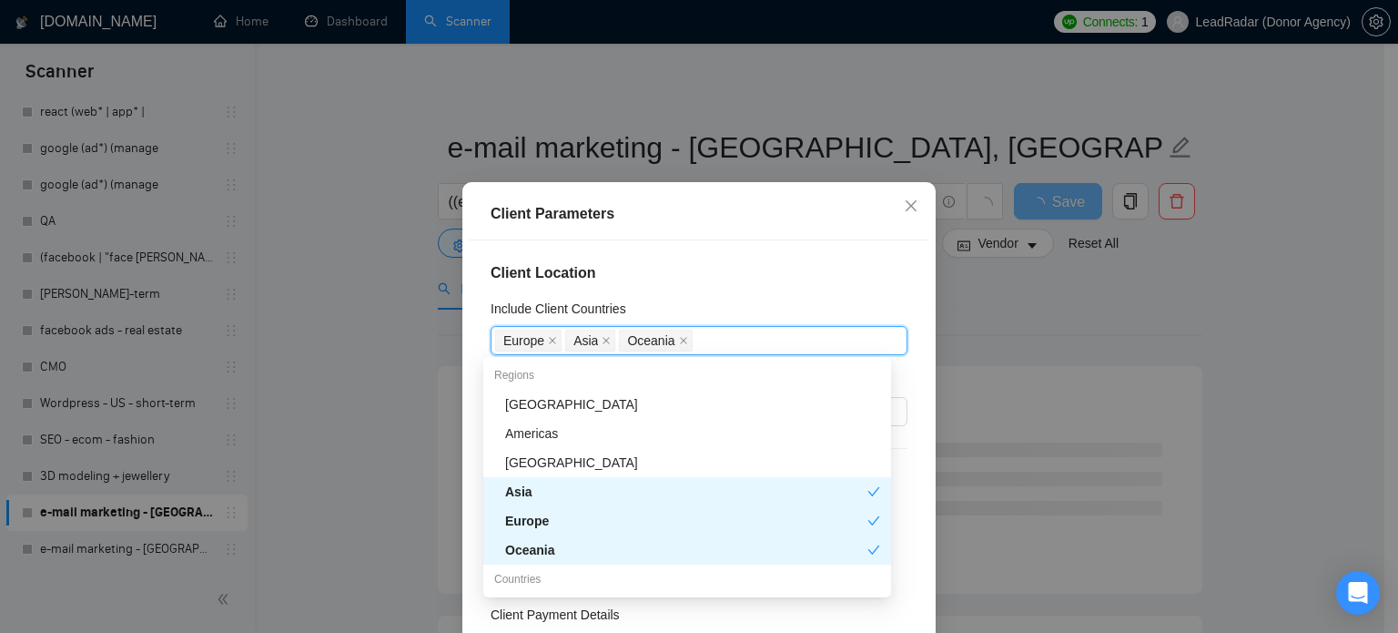
click at [792, 249] on div "Client Location Include Client Countries Europe Asia Oceania Exclude Client Cou…" at bounding box center [699, 461] width 461 height 443
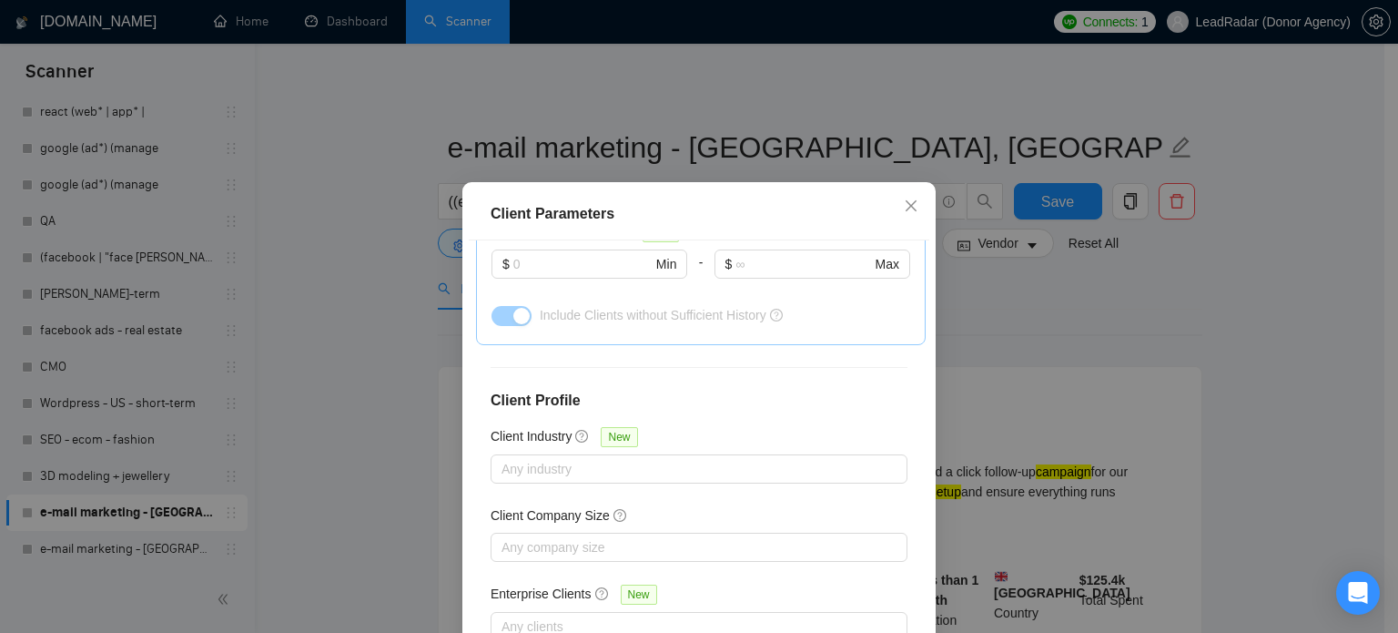
scroll to position [670, 0]
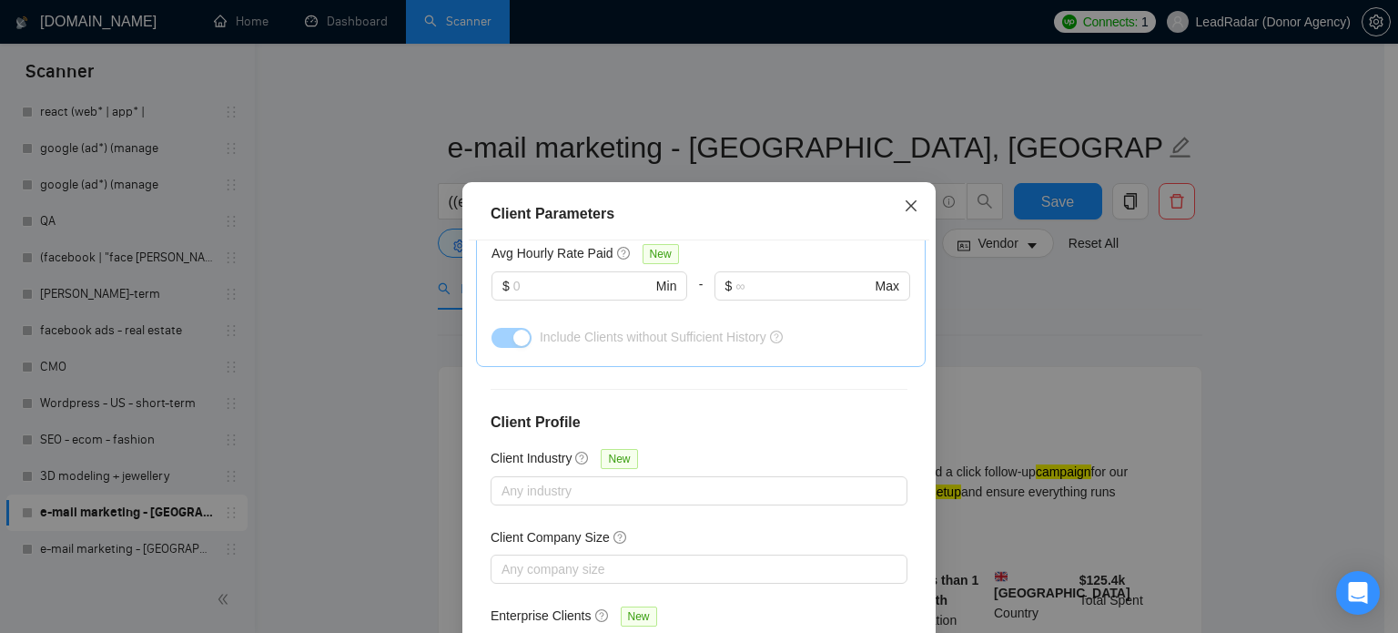
click at [907, 200] on icon "close" at bounding box center [911, 205] width 15 height 15
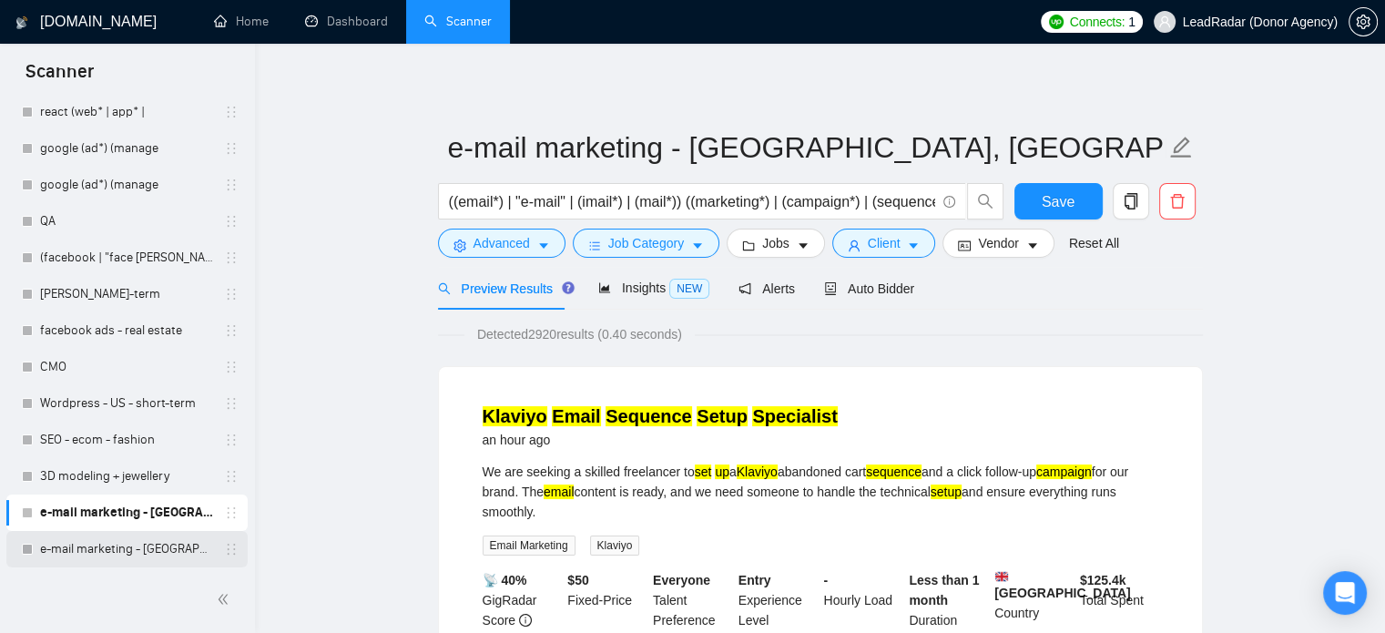
click at [113, 539] on link "e-mail marketing - [GEOGRAPHIC_DATA]" at bounding box center [126, 549] width 173 height 36
click at [1050, 202] on span "Save" at bounding box center [1057, 201] width 33 height 23
click at [131, 548] on link "e-mail marketing - [GEOGRAPHIC_DATA]" at bounding box center [126, 549] width 173 height 36
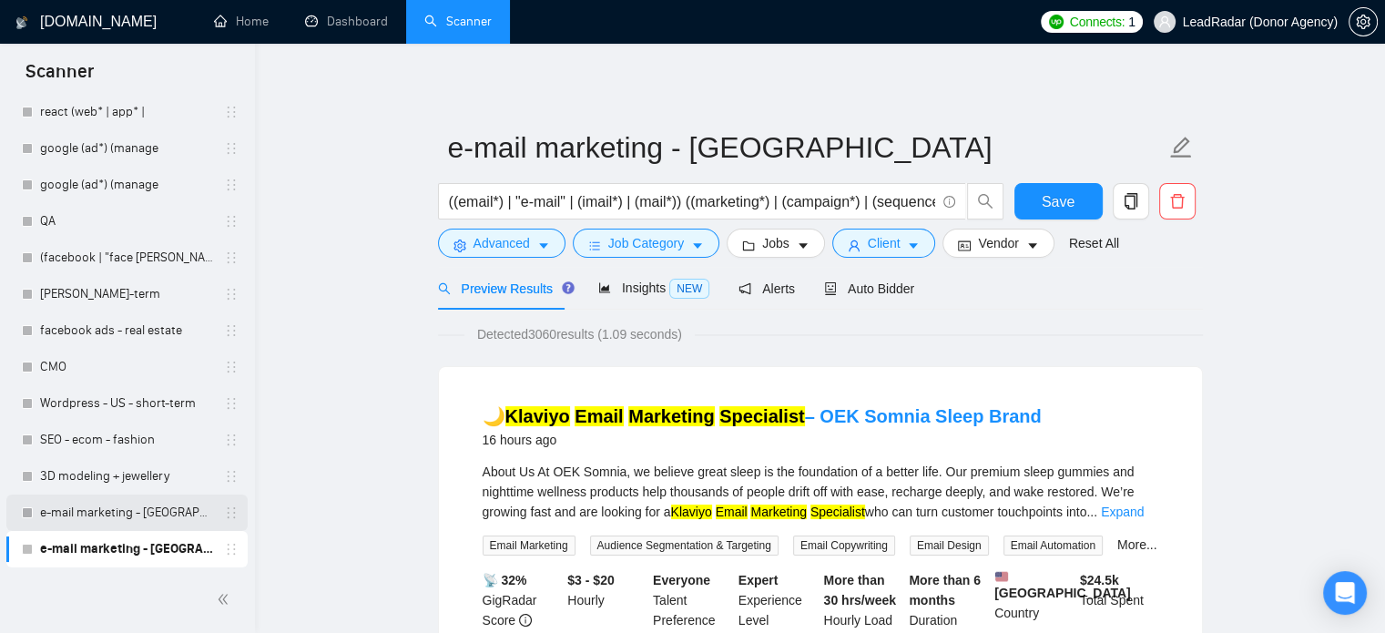
click at [138, 514] on link "e-mail marketing - [GEOGRAPHIC_DATA], [GEOGRAPHIC_DATA] + [GEOGRAPHIC_DATA]" at bounding box center [126, 512] width 173 height 36
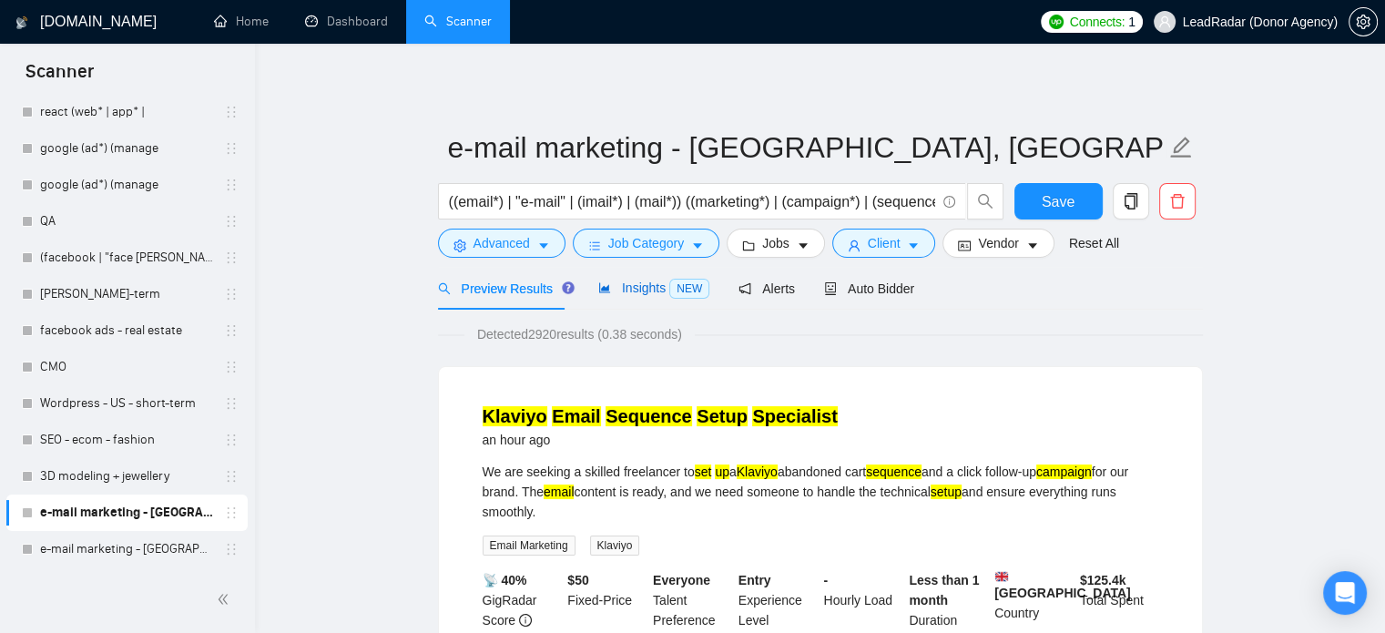
click at [622, 280] on span "Insights NEW" at bounding box center [653, 287] width 111 height 15
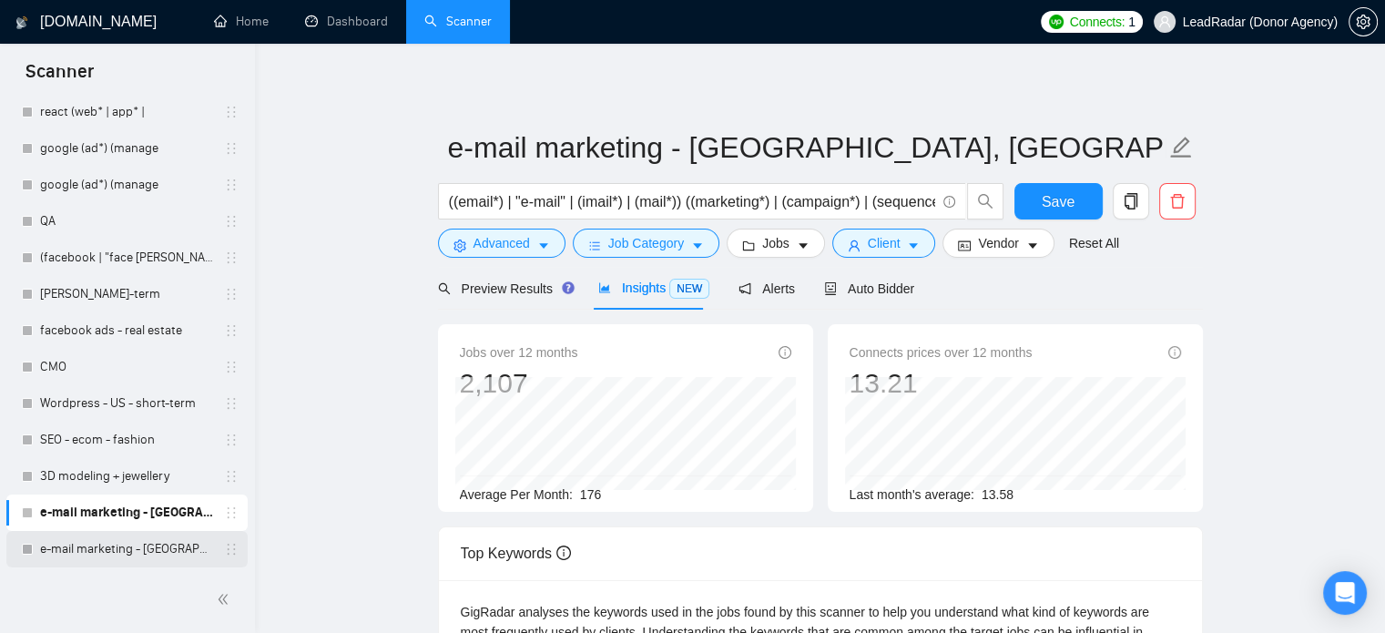
click at [153, 545] on link "e-mail marketing - [GEOGRAPHIC_DATA]" at bounding box center [126, 549] width 173 height 36
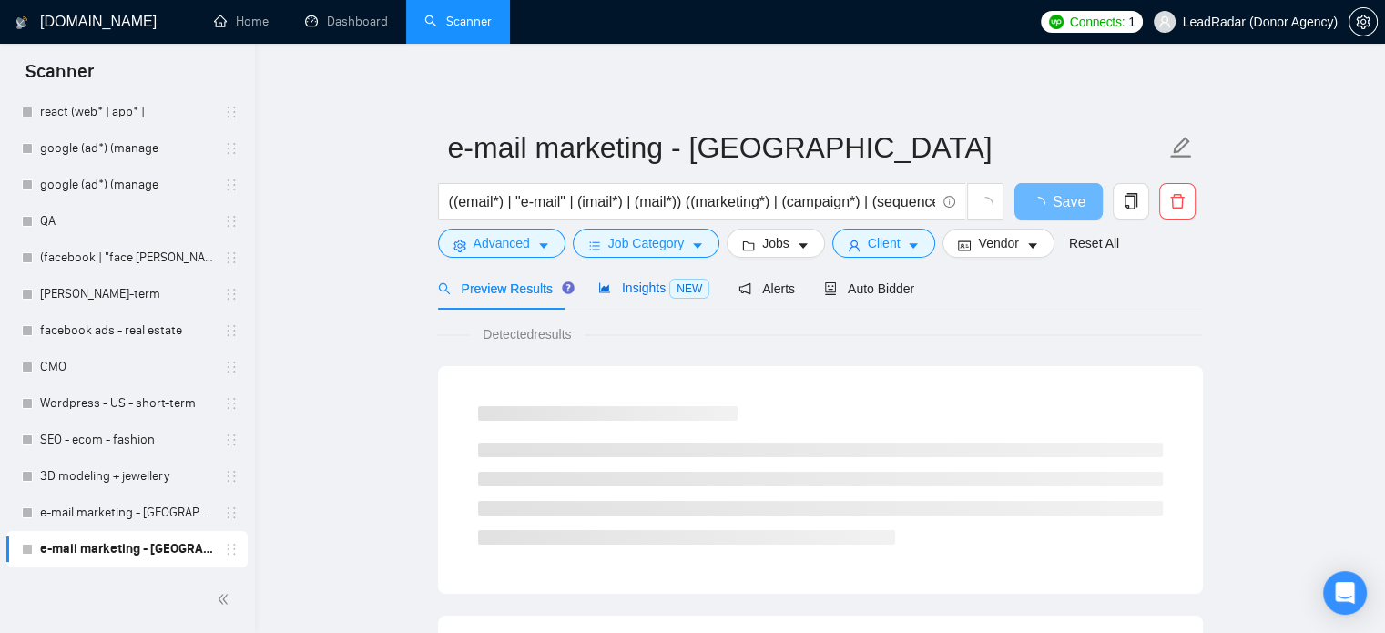
click at [634, 287] on span "Insights NEW" at bounding box center [653, 287] width 111 height 15
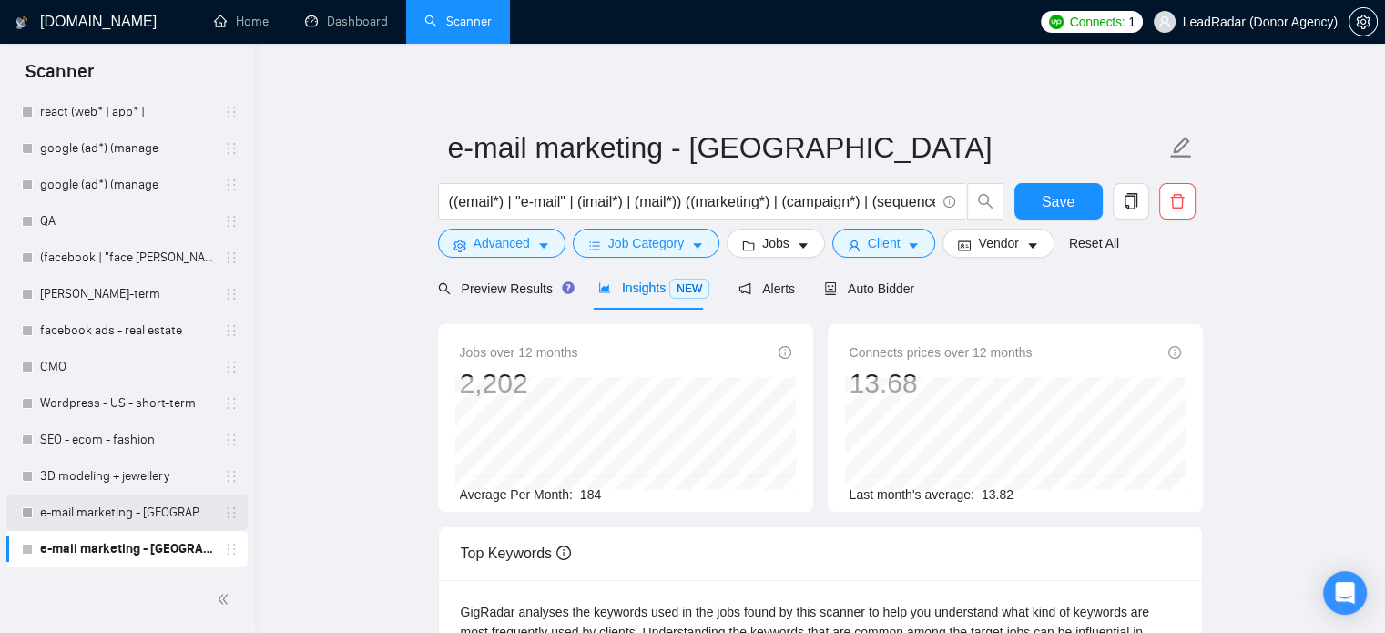
click at [120, 500] on link "e-mail marketing - [GEOGRAPHIC_DATA], [GEOGRAPHIC_DATA] + [GEOGRAPHIC_DATA]" at bounding box center [126, 512] width 173 height 36
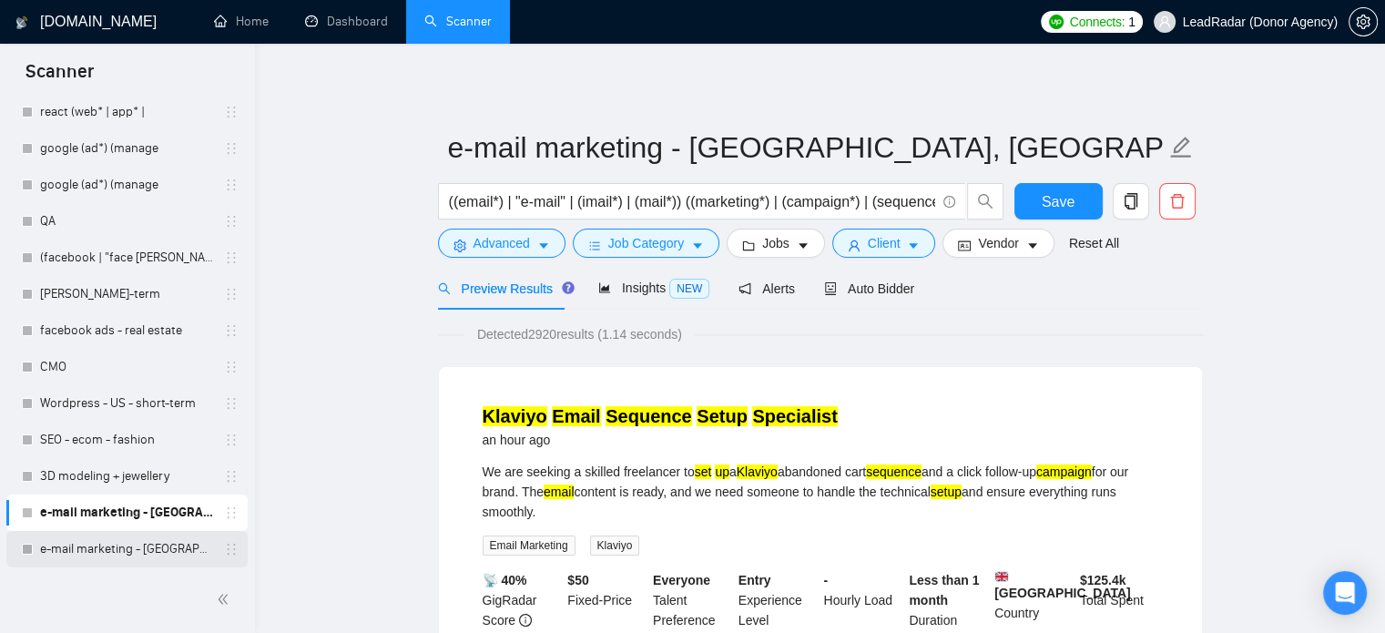
click at [76, 556] on link "e-mail marketing - [GEOGRAPHIC_DATA]" at bounding box center [126, 549] width 173 height 36
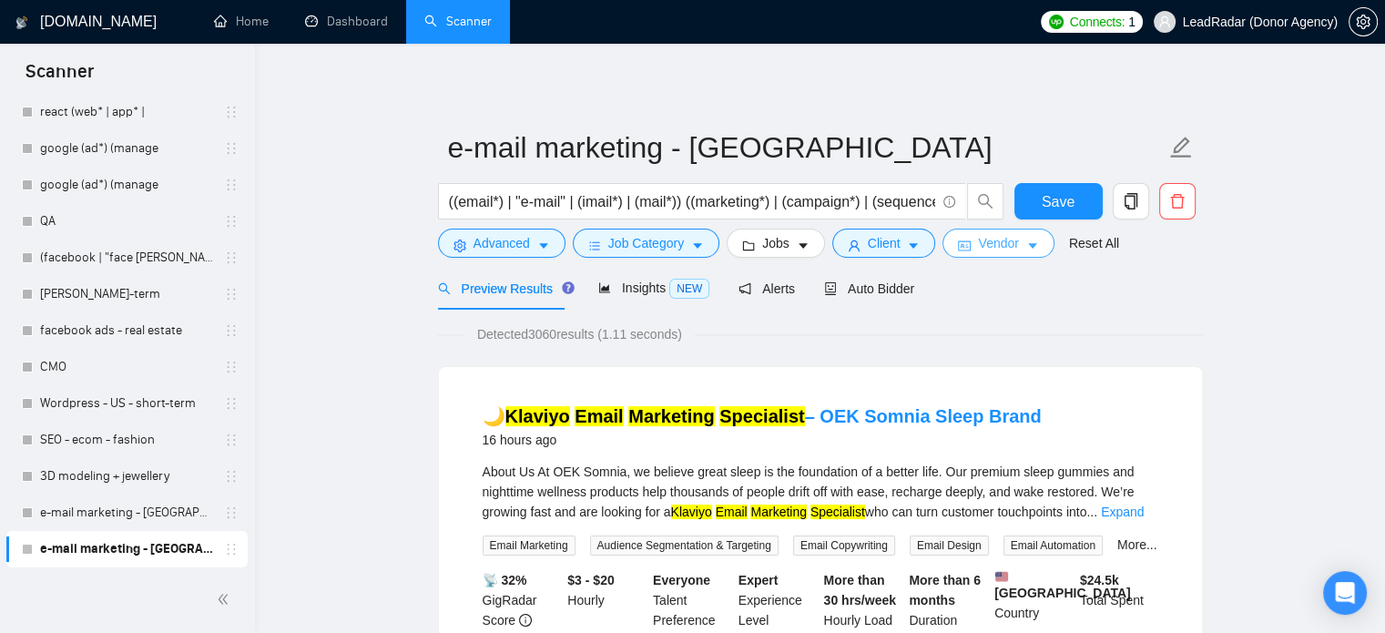
click at [978, 249] on span "Vendor" at bounding box center [998, 243] width 40 height 20
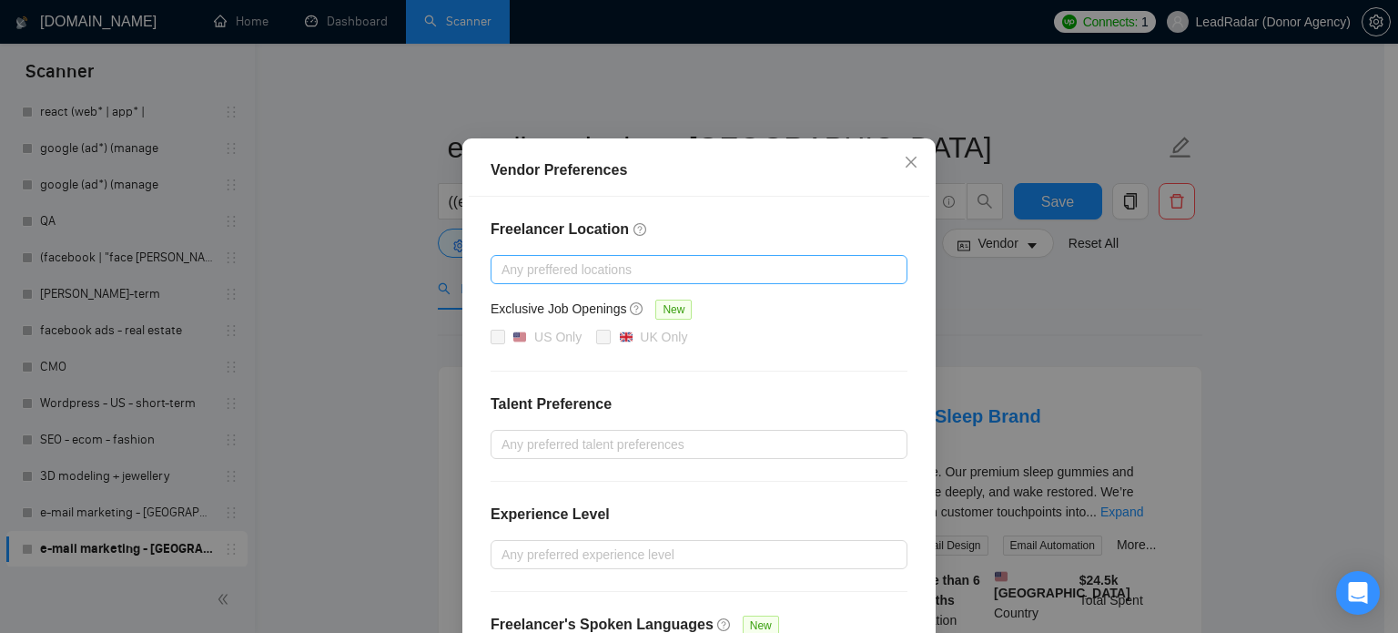
scroll to position [208, 0]
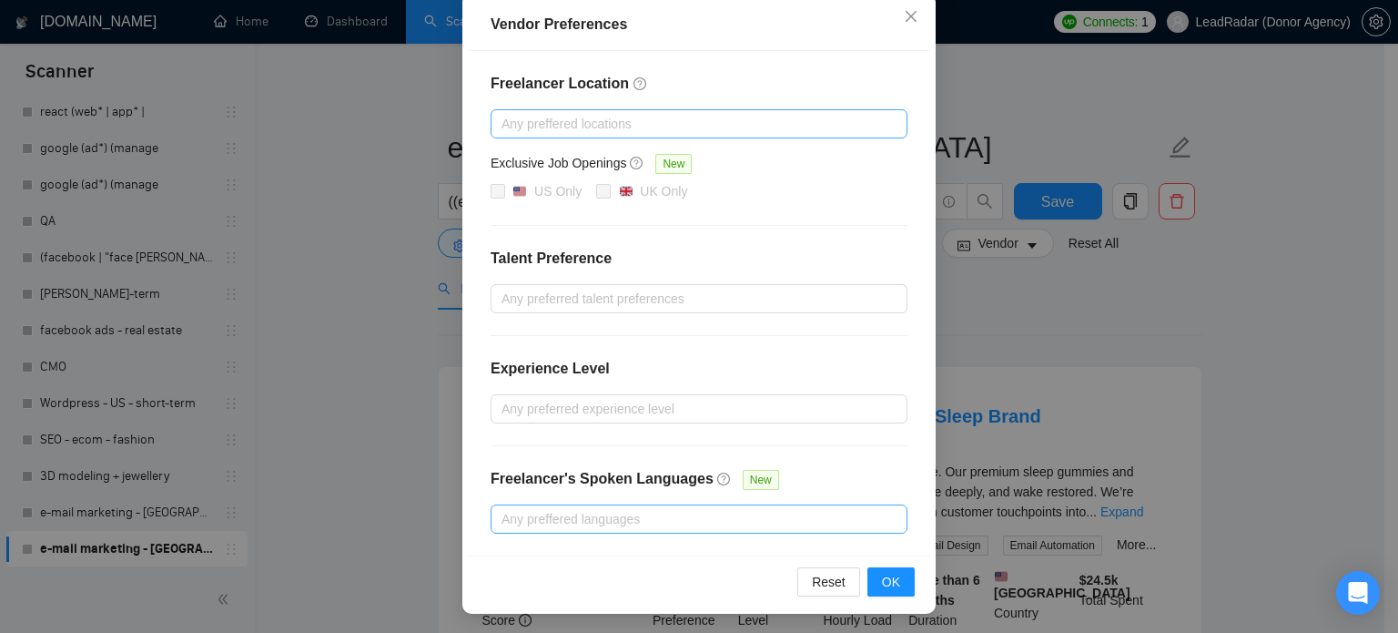
click at [590, 520] on div at bounding box center [690, 519] width 390 height 22
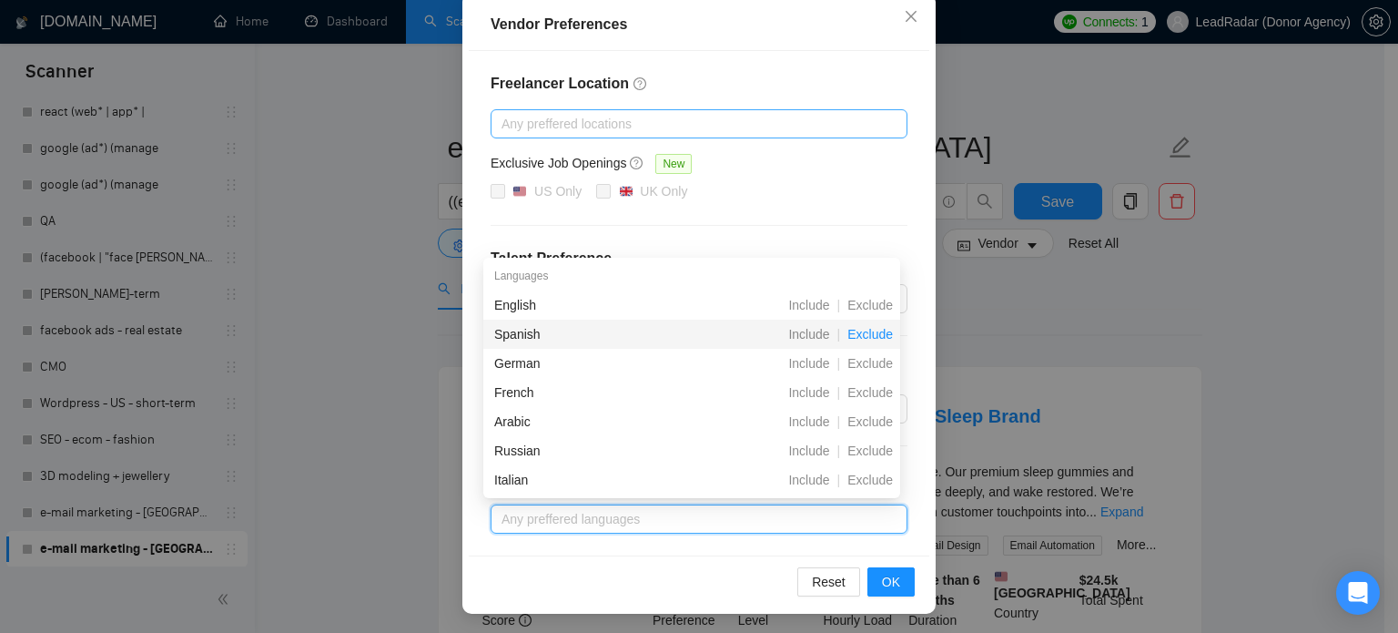
click at [871, 327] on span "Exclude" at bounding box center [870, 334] width 60 height 15
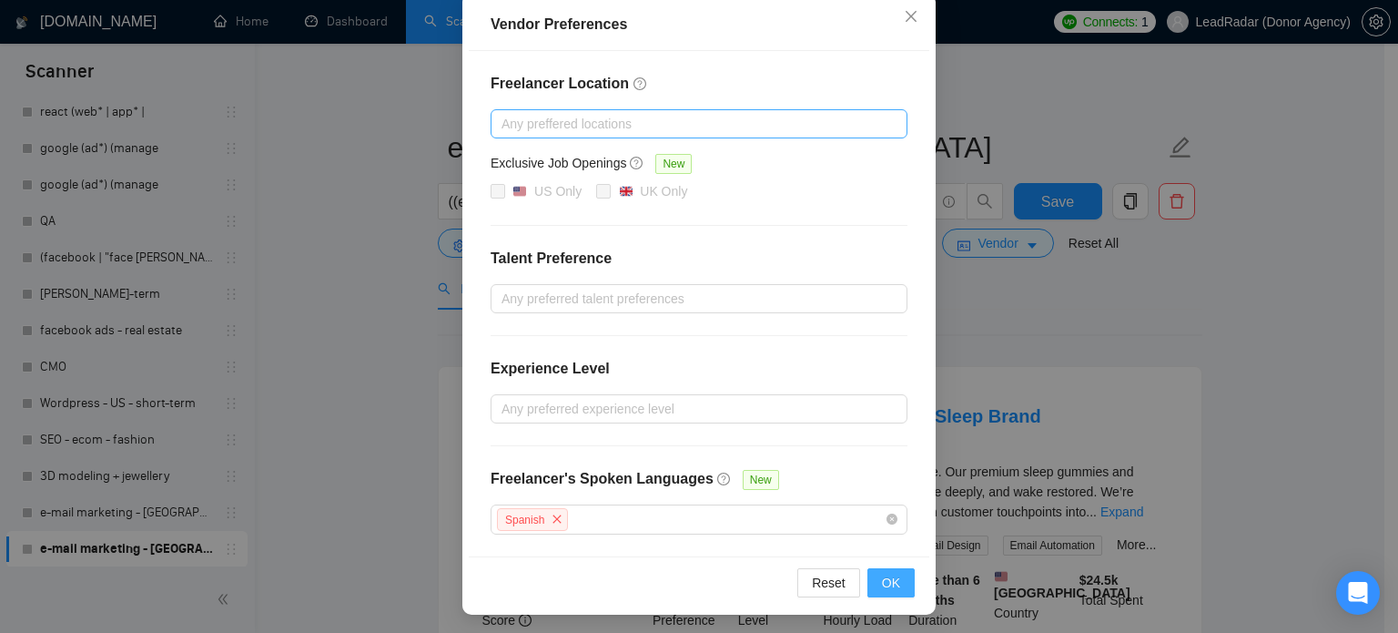
click at [904, 582] on button "OK" at bounding box center [891, 582] width 47 height 29
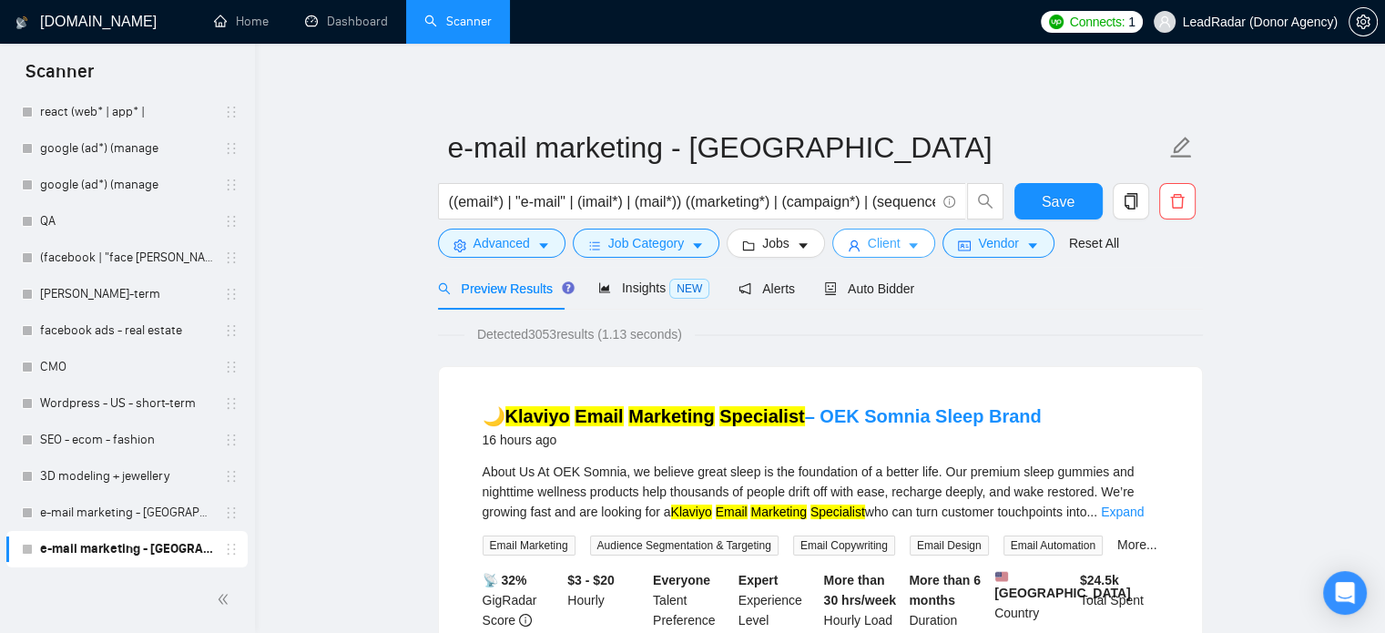
click at [908, 239] on span "caret-down" at bounding box center [913, 246] width 13 height 14
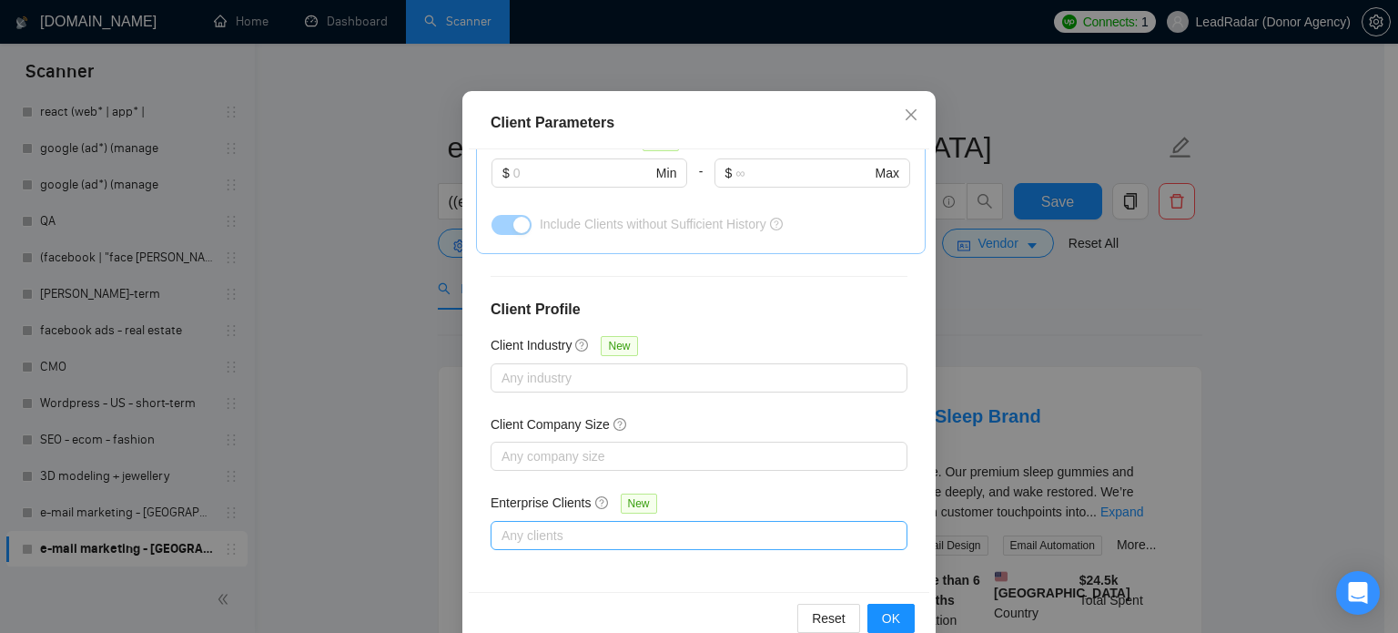
scroll to position [82, 0]
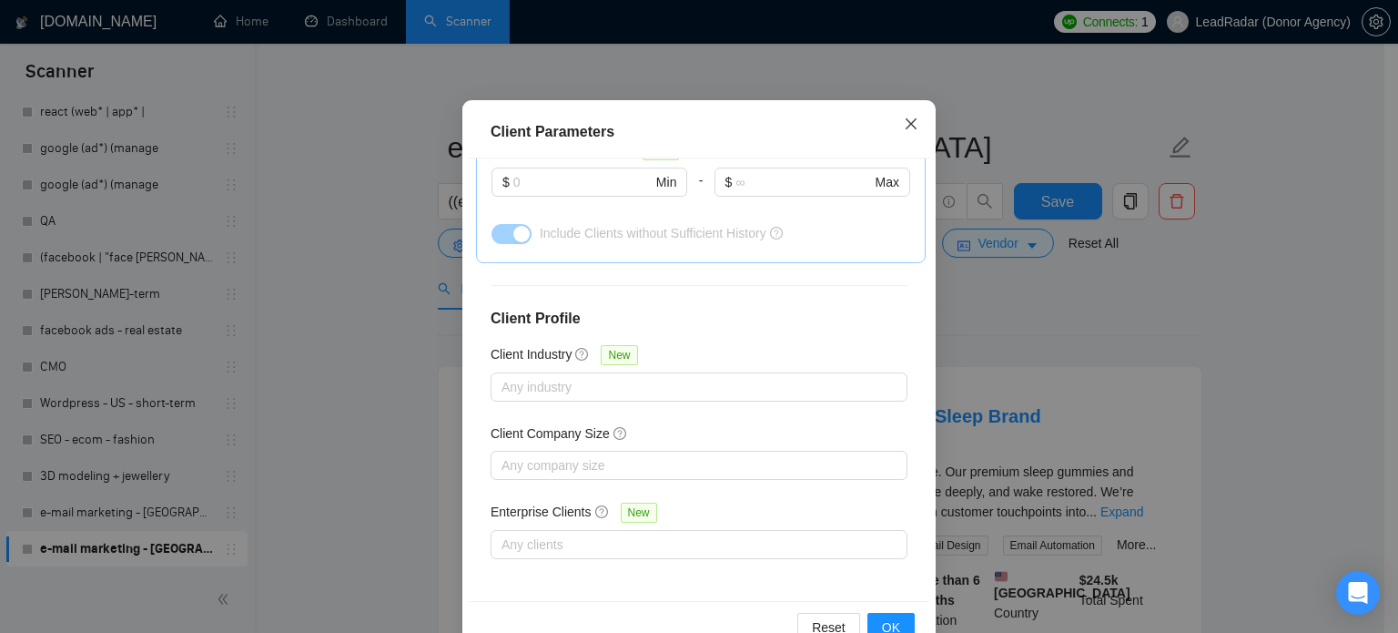
click at [908, 134] on span "Close" at bounding box center [911, 124] width 49 height 49
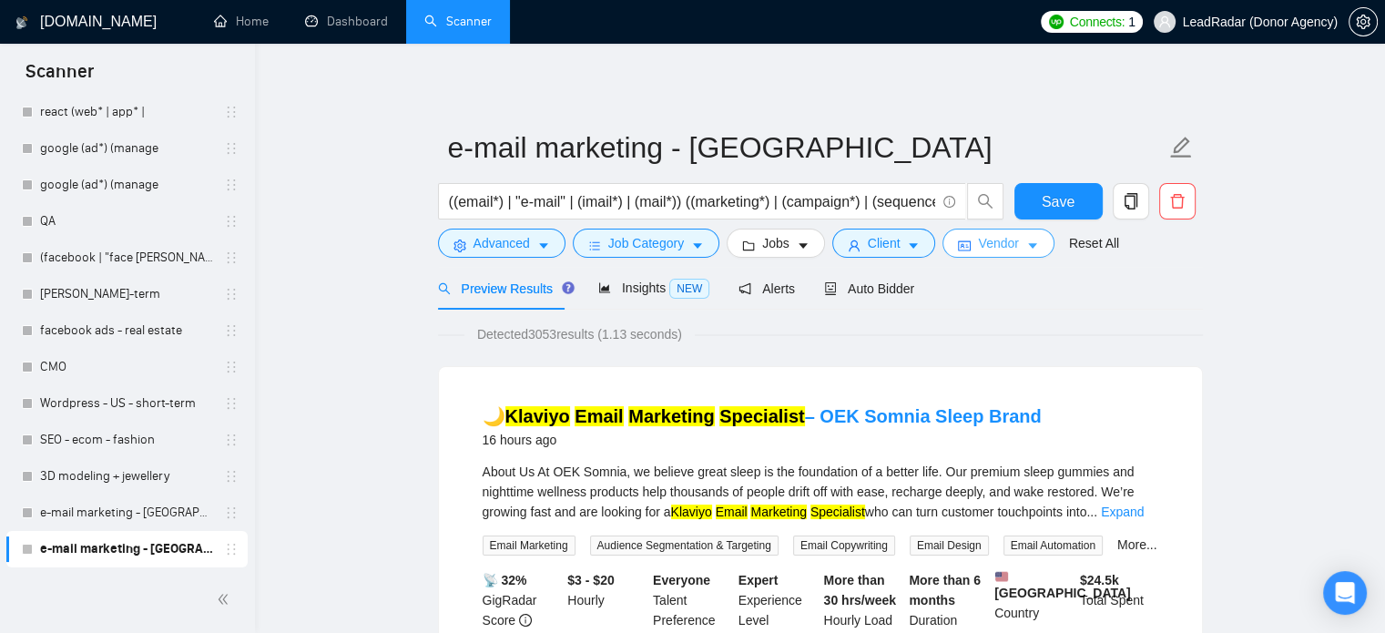
click at [1010, 253] on button "Vendor" at bounding box center [997, 242] width 111 height 29
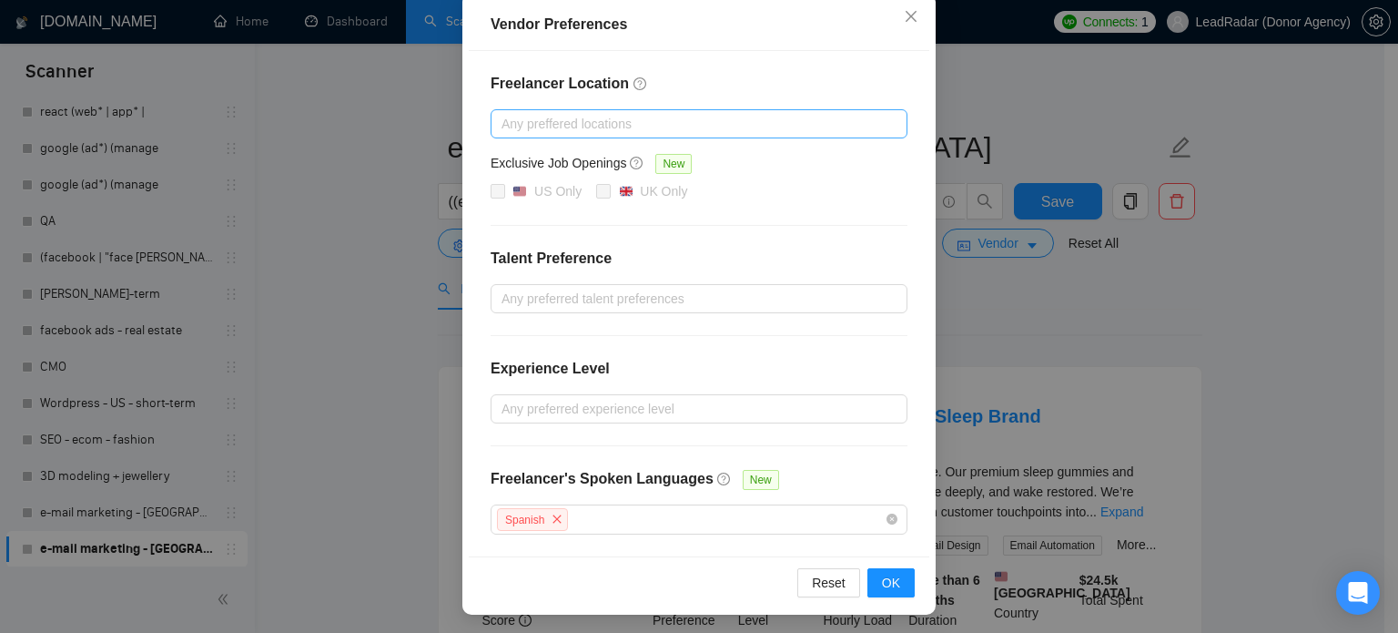
scroll to position [207, 0]
click at [553, 520] on icon "close" at bounding box center [557, 519] width 8 height 8
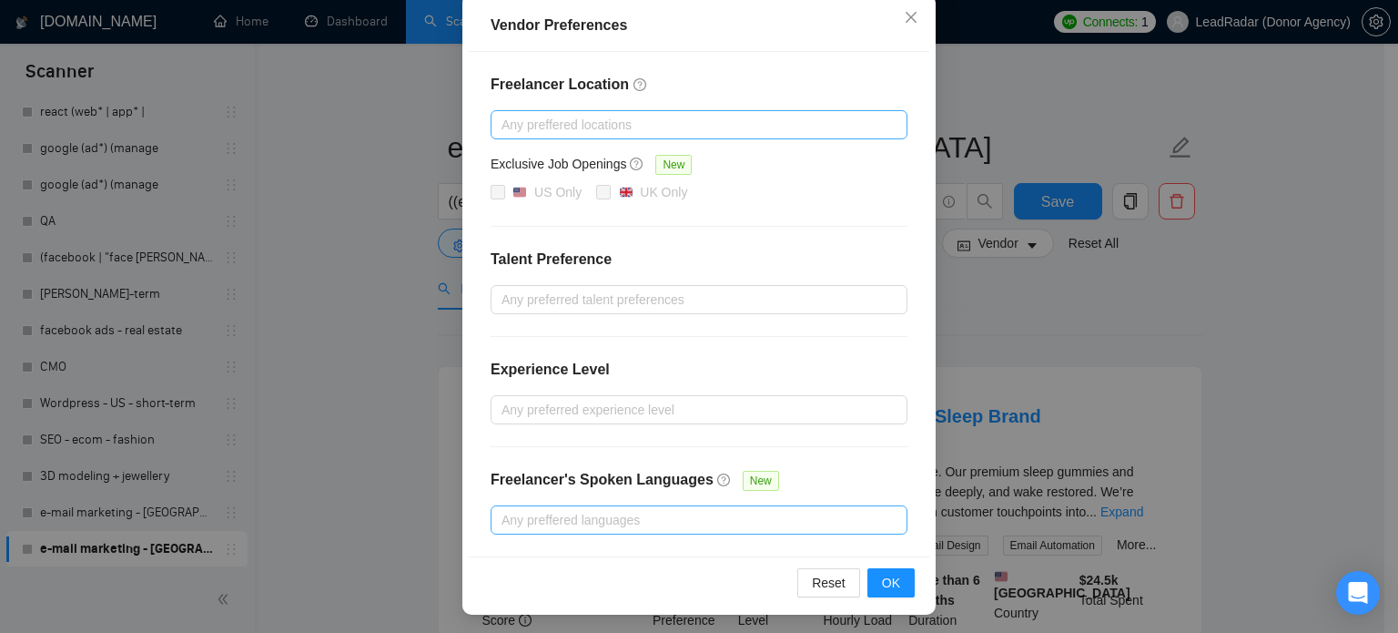
click at [901, 594] on div "Reset OK" at bounding box center [699, 582] width 461 height 52
click at [891, 579] on span "OK" at bounding box center [891, 583] width 18 height 20
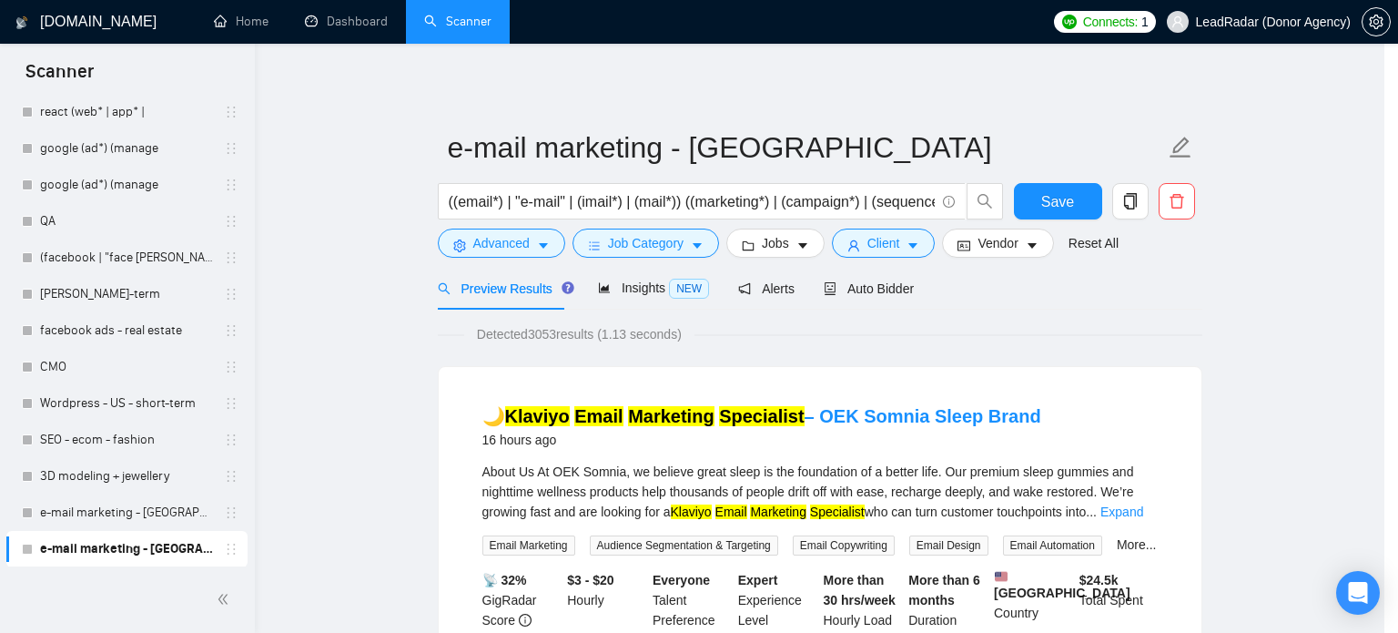
scroll to position [117, 0]
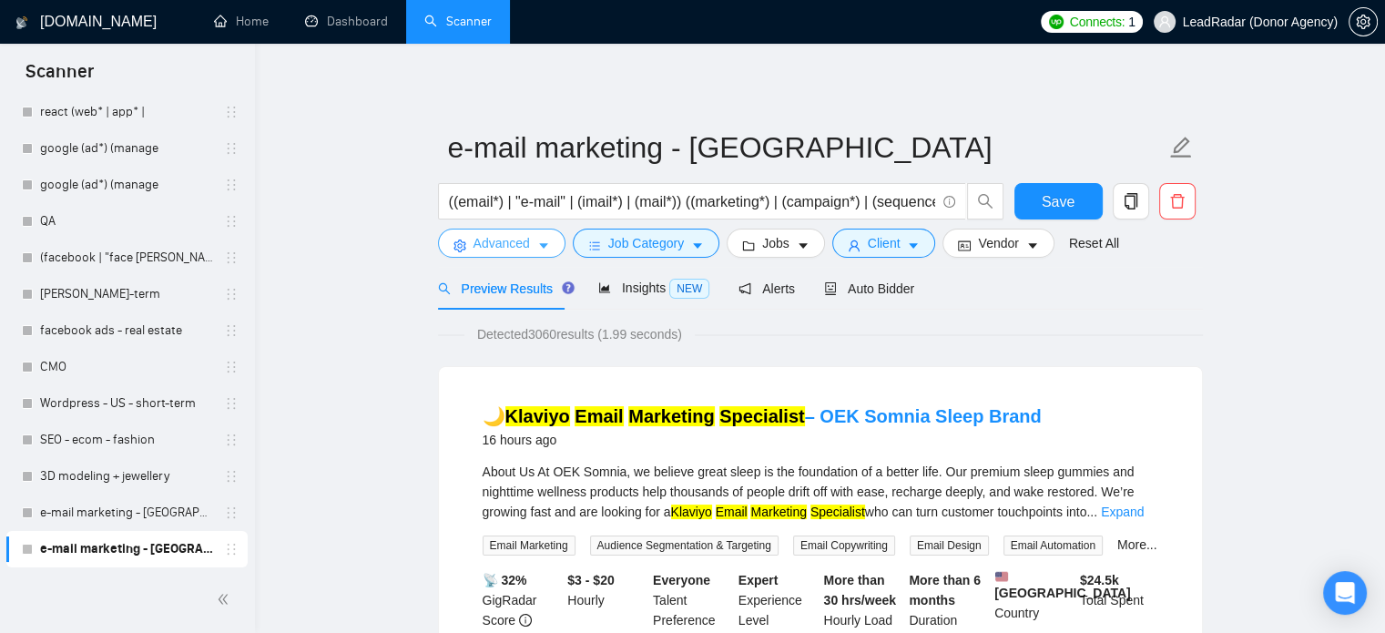
click at [488, 250] on span "Advanced" at bounding box center [501, 243] width 56 height 20
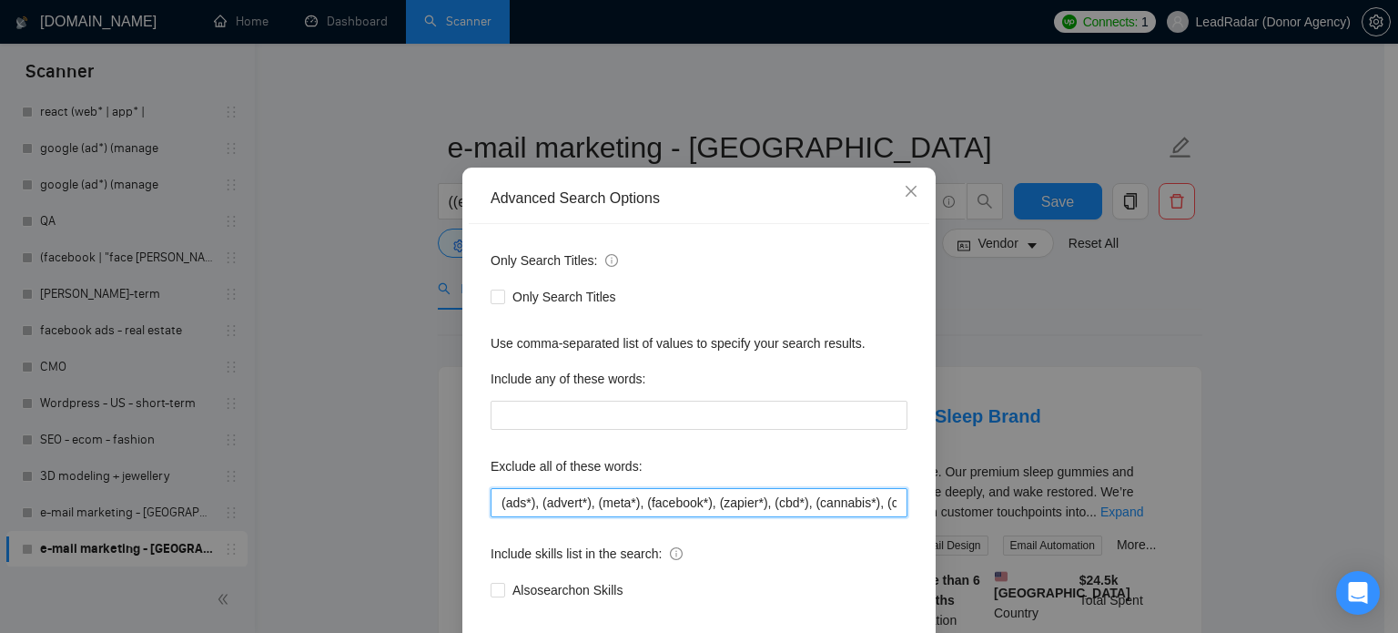
scroll to position [0, 85]
drag, startPoint x: 862, startPoint y: 544, endPoint x: 956, endPoint y: 546, distance: 93.8
click at [956, 546] on div "Advanced Search Options Only Search Titles: Only Search Titles Use comma-separa…" at bounding box center [699, 316] width 1398 height 633
click at [897, 517] on input "(ads*), (advert*), (meta*), (facebook*), (zapier*), (cbd*), (cannabis*), (canab…" at bounding box center [699, 502] width 417 height 29
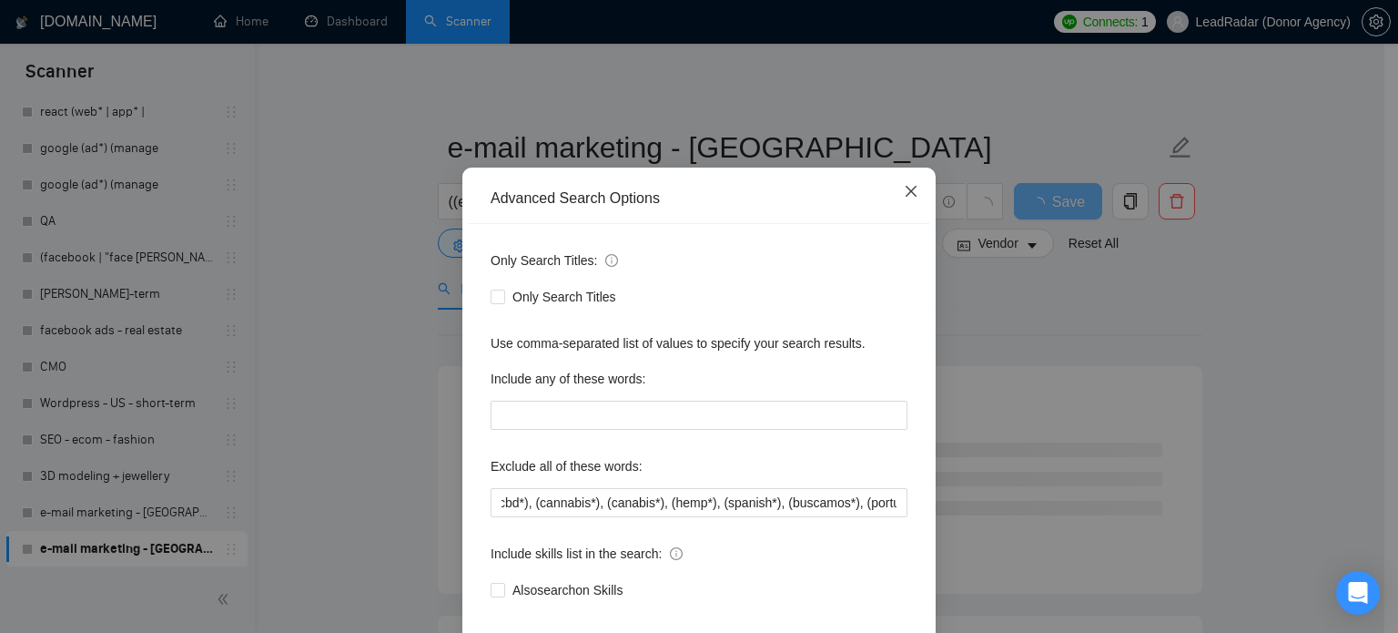
click at [910, 198] on icon "close" at bounding box center [911, 191] width 15 height 15
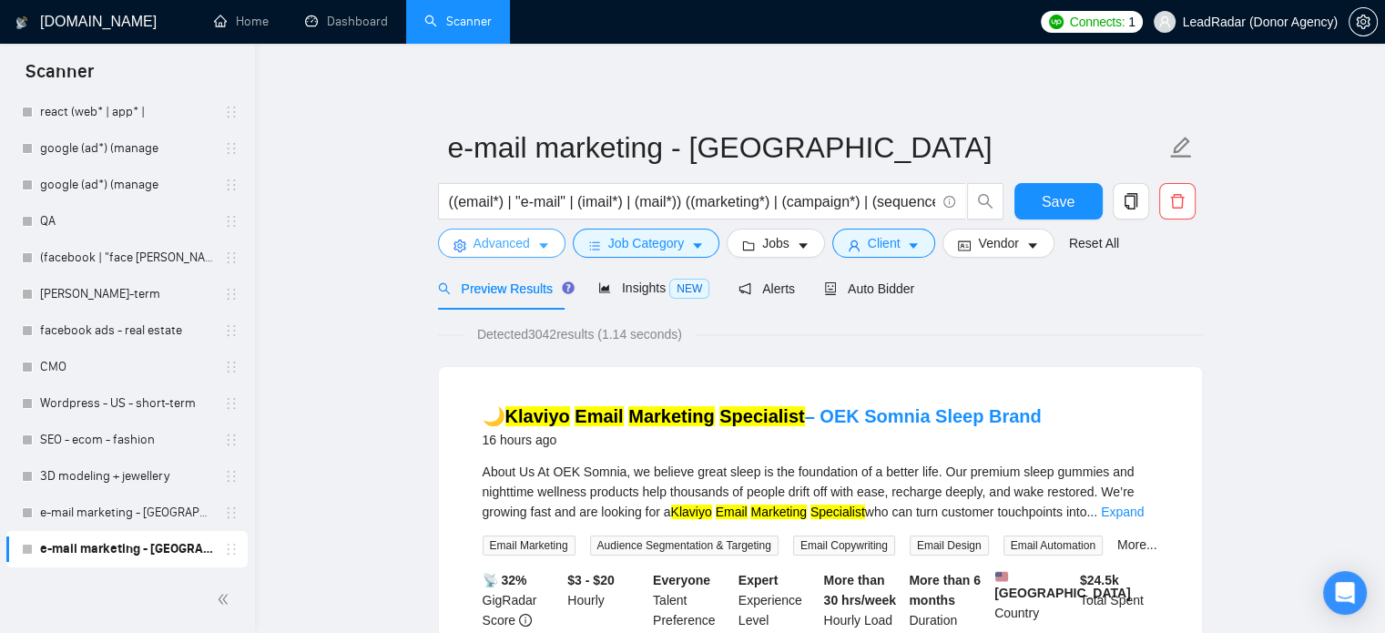
click at [515, 243] on span "Advanced" at bounding box center [501, 243] width 56 height 20
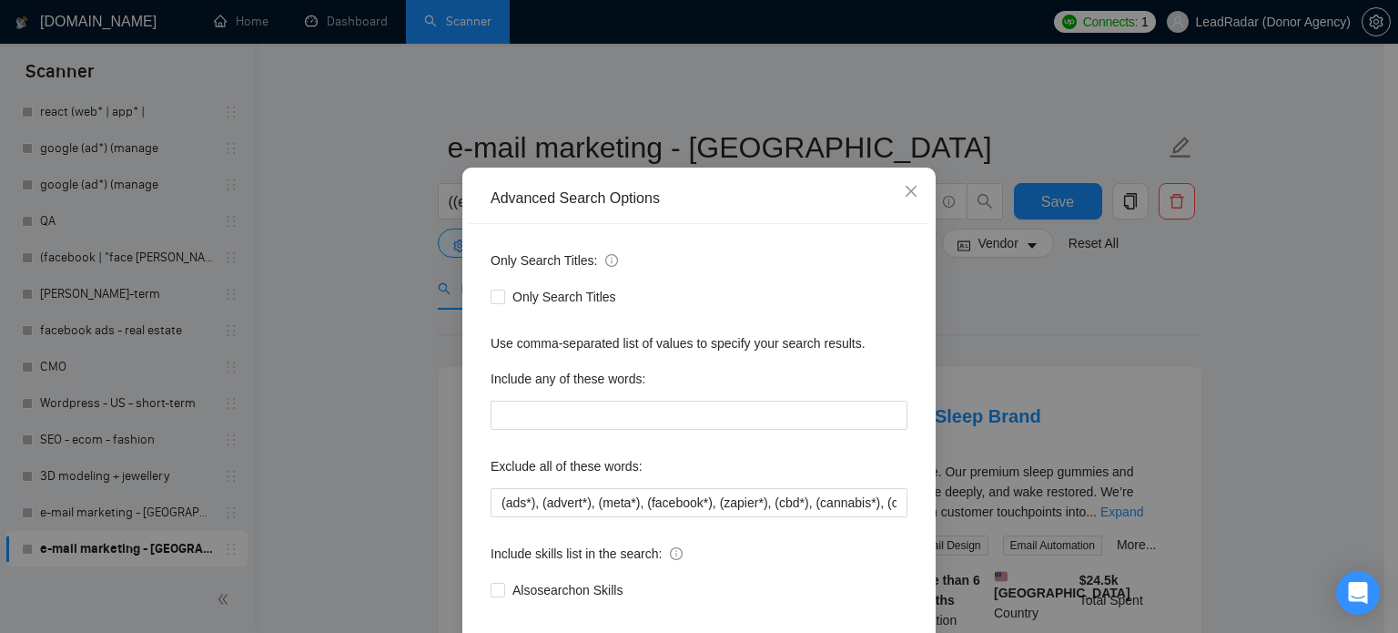
click at [840, 555] on div "Only Search Titles: Only Search Titles Use comma-separated list of values to sp…" at bounding box center [699, 436] width 461 height 424
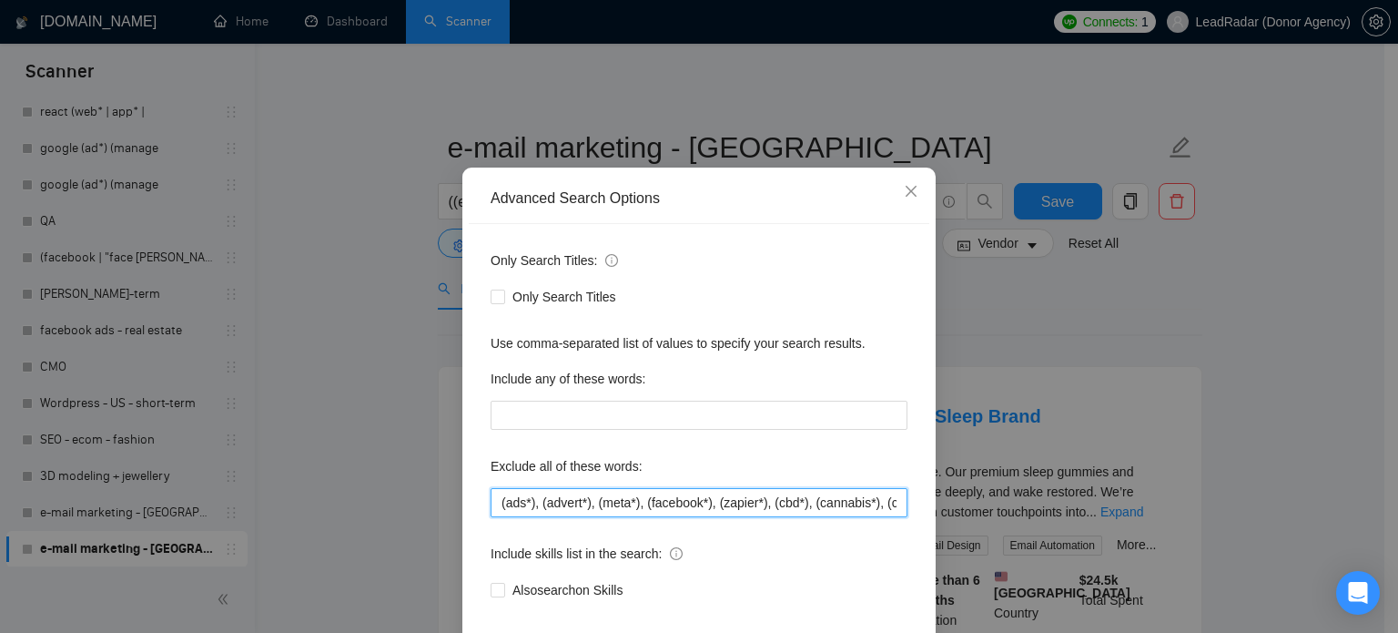
scroll to position [0, 280]
drag, startPoint x: 847, startPoint y: 533, endPoint x: 955, endPoint y: 539, distance: 108.5
click at [955, 539] on div "Advanced Search Options Only Search Titles: Only Search Titles Use comma-separa…" at bounding box center [699, 316] width 1398 height 633
click at [841, 517] on input "(ads*), (advert*), (meta*), (facebook*), (zapier*), (cbd*), (cannabis*), (canab…" at bounding box center [699, 502] width 417 height 29
drag, startPoint x: 701, startPoint y: 533, endPoint x: 968, endPoint y: 534, distance: 266.7
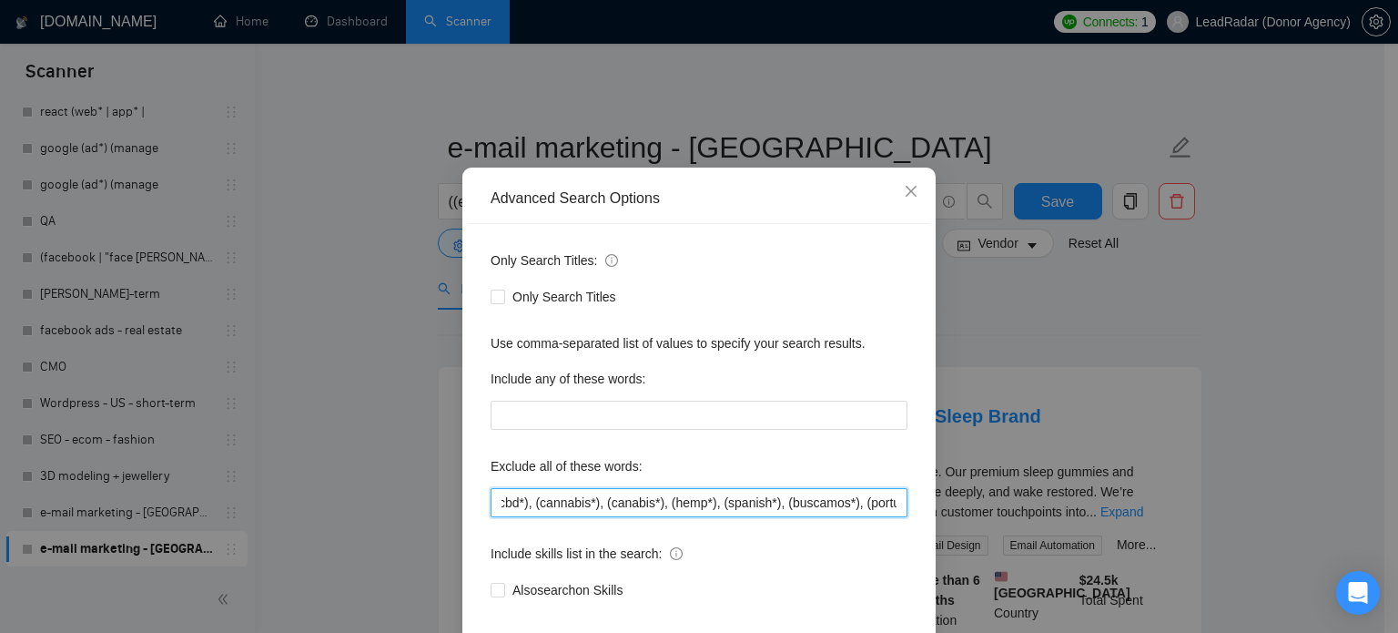
click at [968, 534] on div "Advanced Search Options Only Search Titles: Only Search Titles Use comma-separa…" at bounding box center [699, 316] width 1398 height 633
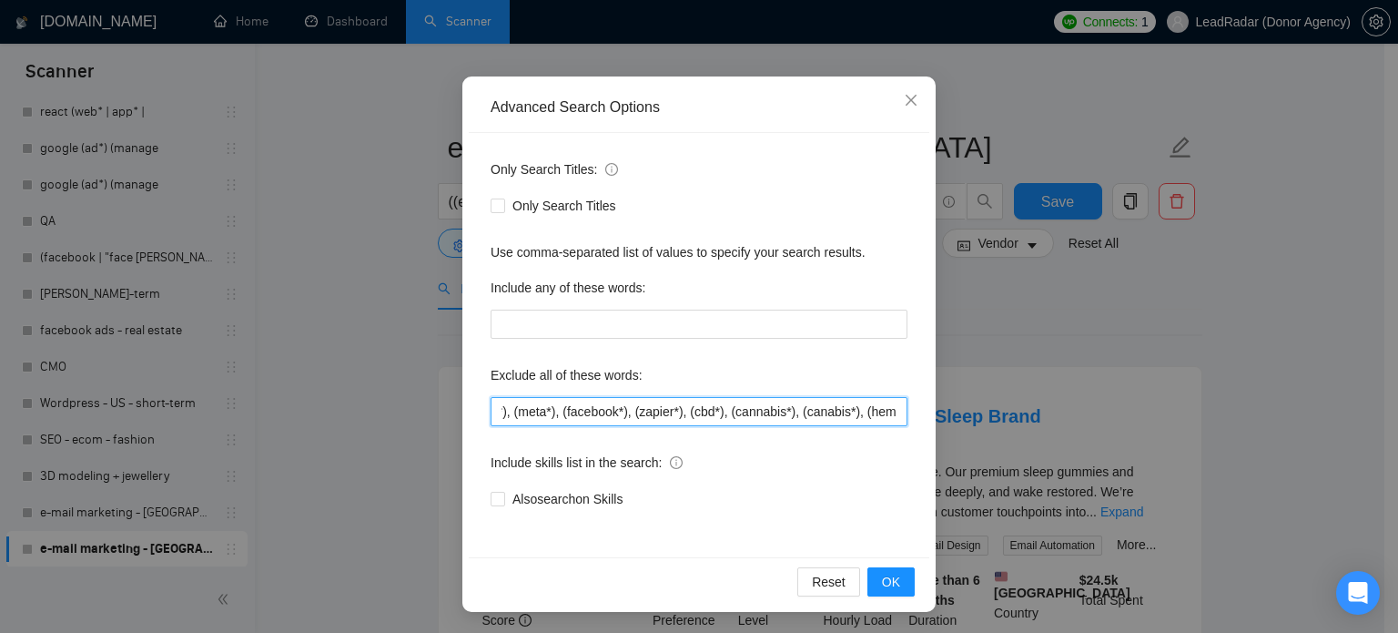
scroll to position [121, 0]
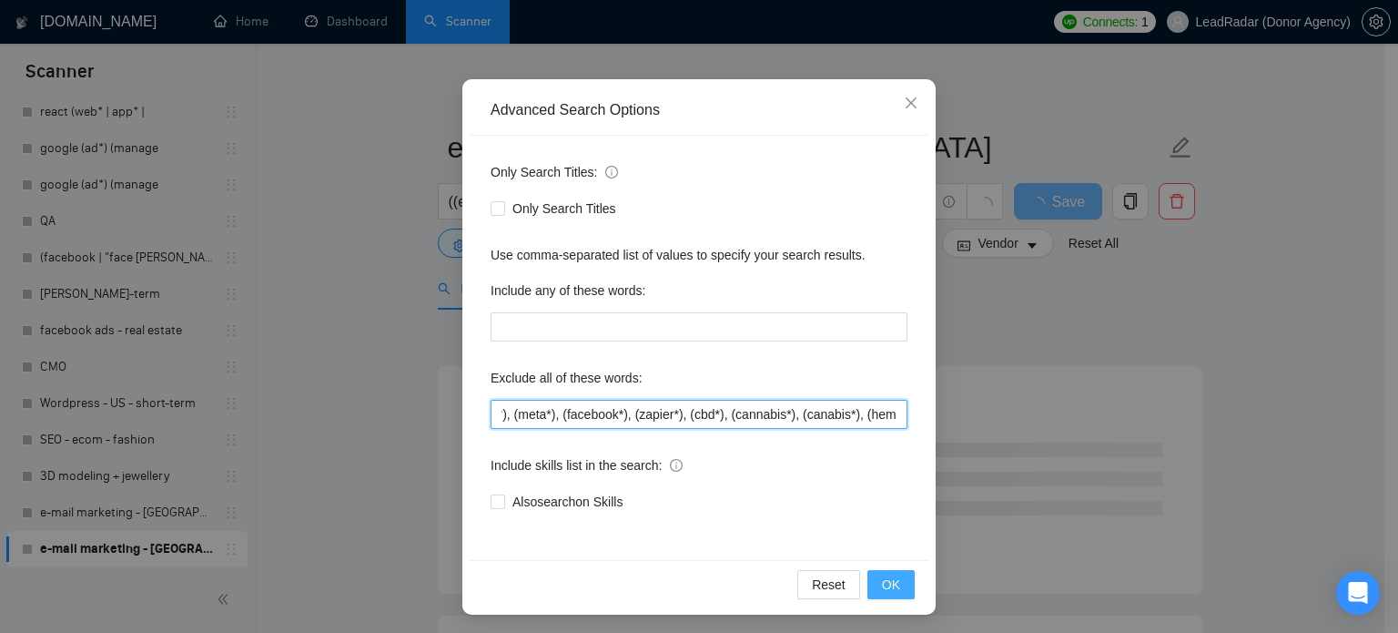
type input "(ads*), (advert*), (meta*), (facebook*), (zapier*), (cbd*), (cannabis*), (canab…"
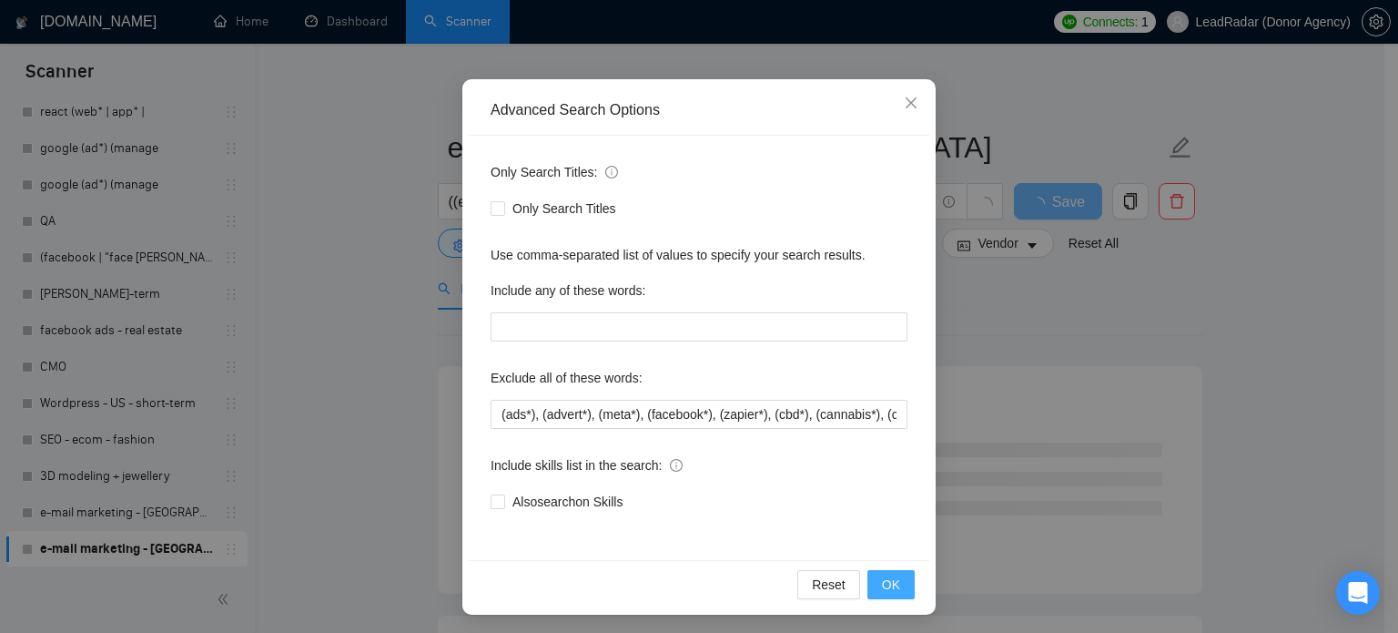
click at [898, 581] on button "OK" at bounding box center [891, 584] width 47 height 29
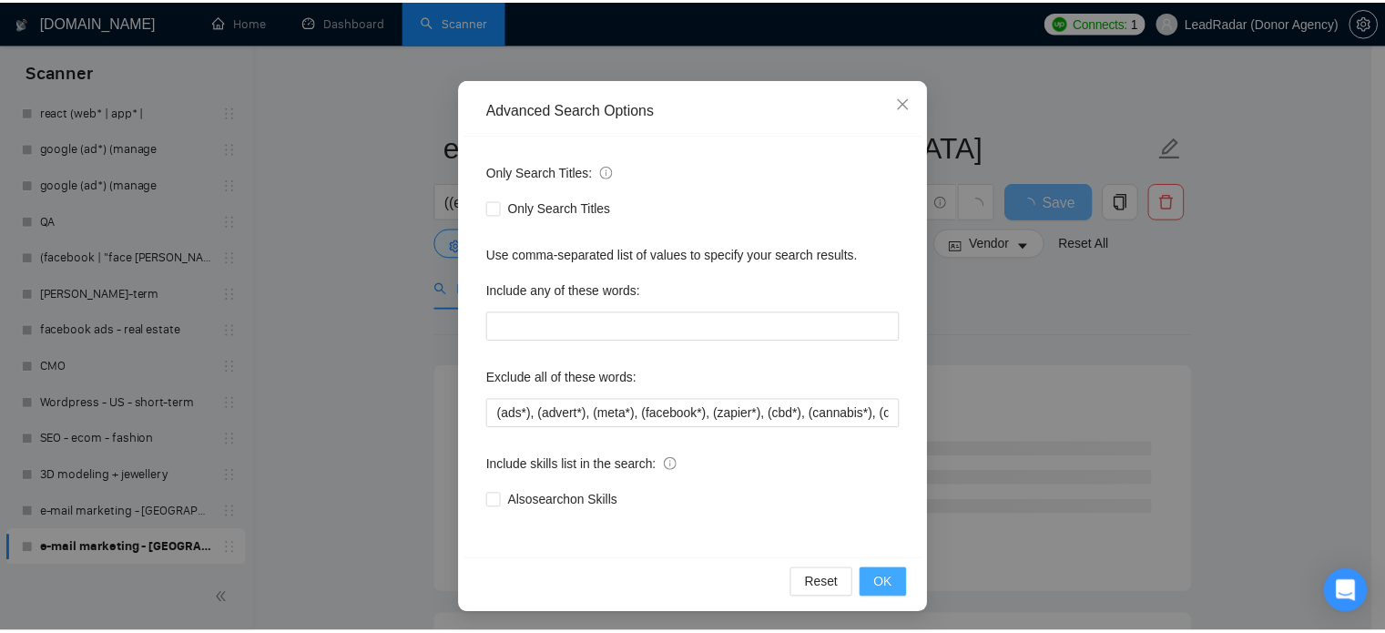
scroll to position [33, 0]
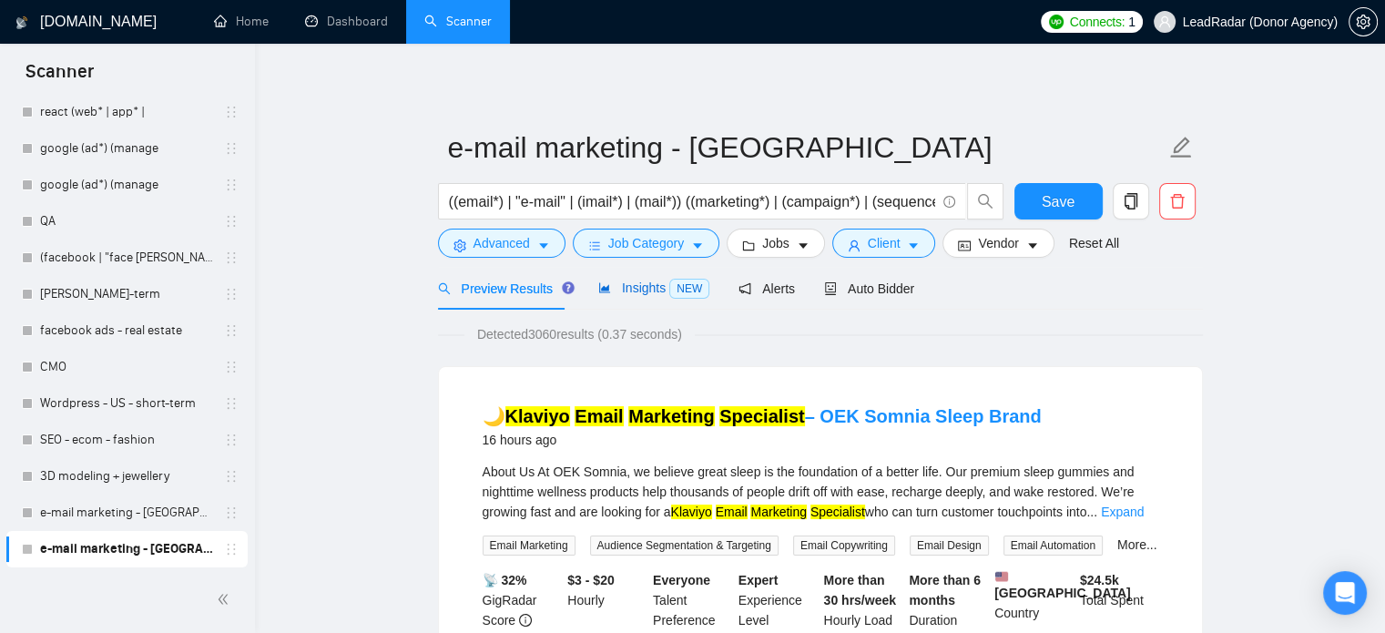
click at [675, 295] on span "NEW" at bounding box center [689, 289] width 40 height 20
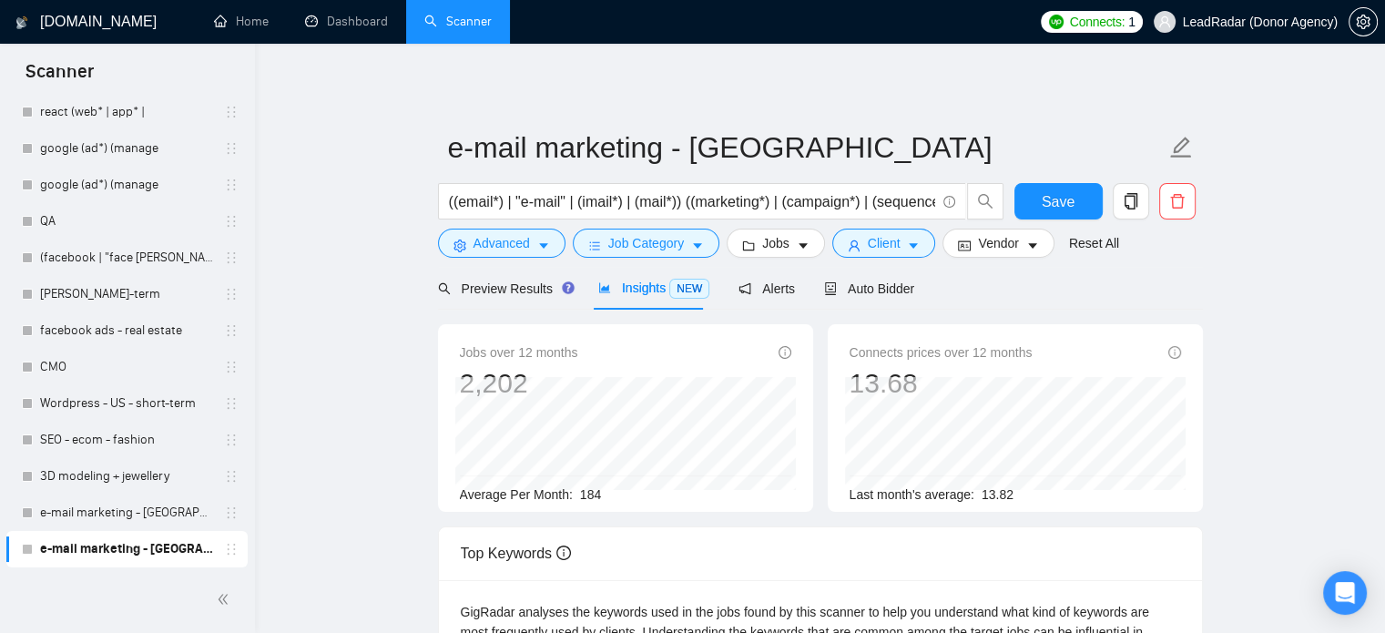
click at [465, 286] on span "Preview Results" at bounding box center [503, 288] width 131 height 15
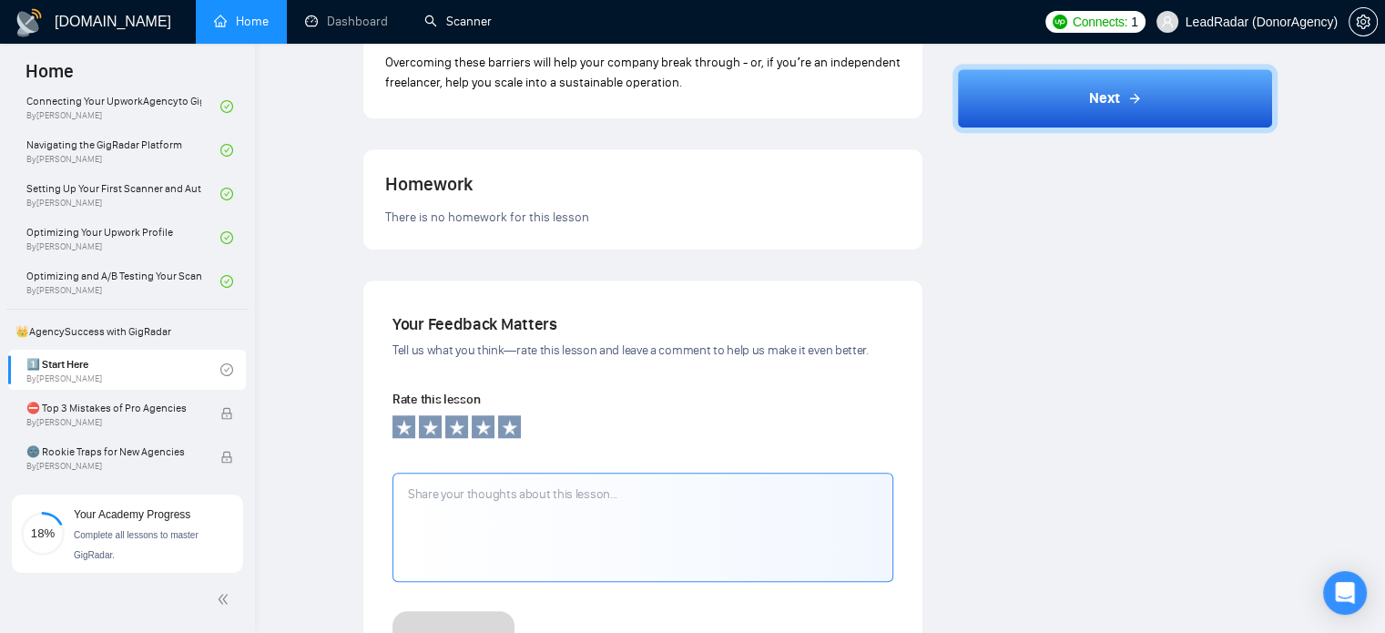
scroll to position [1376, 0]
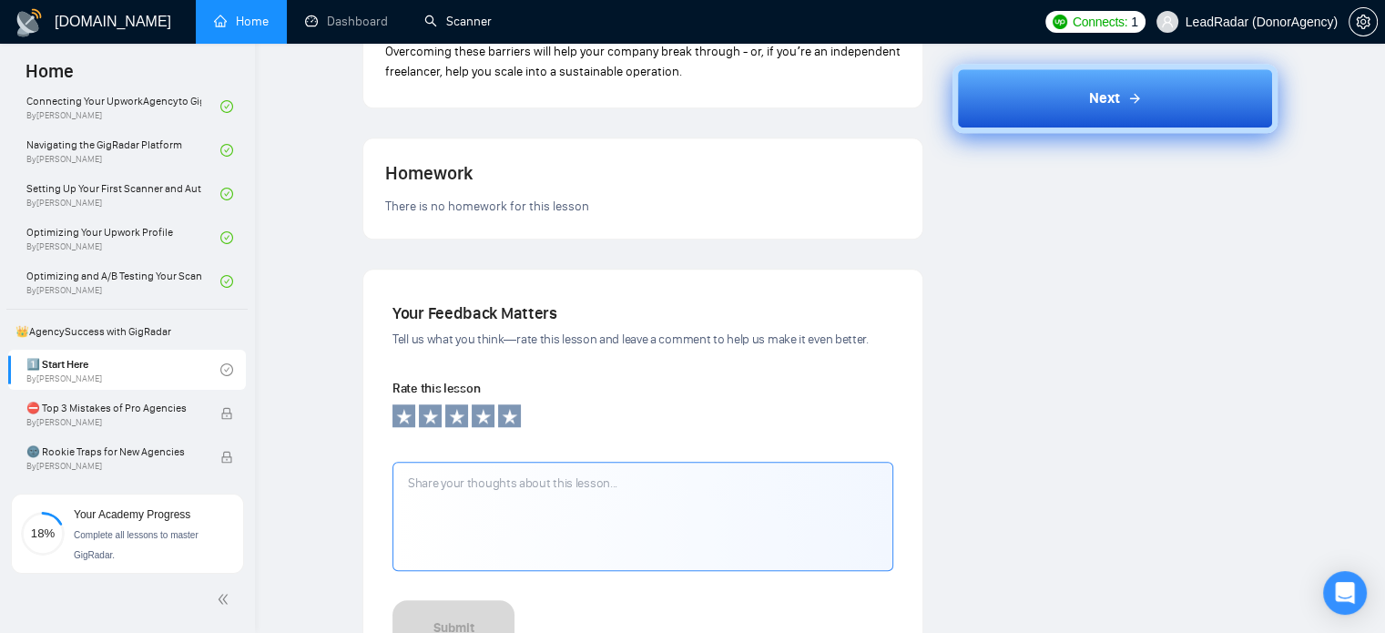
click at [1132, 75] on button "Next" at bounding box center [1114, 98] width 325 height 69
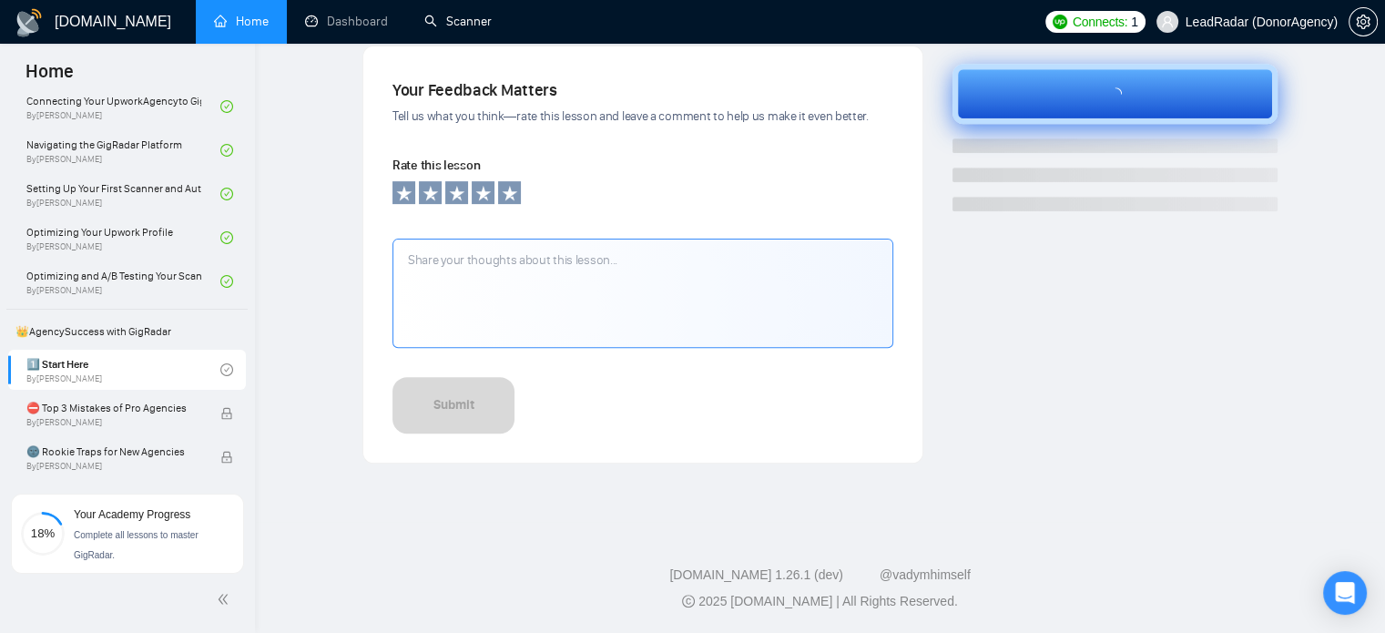
scroll to position [605, 0]
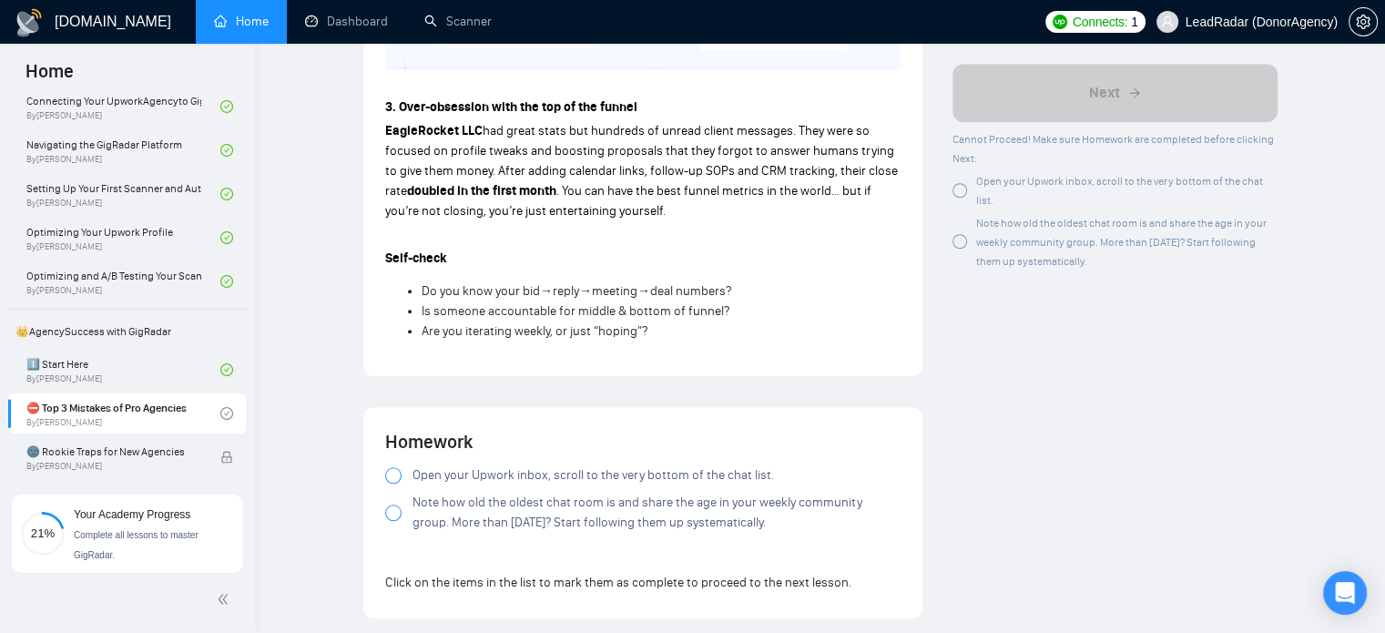
scroll to position [1453, 0]
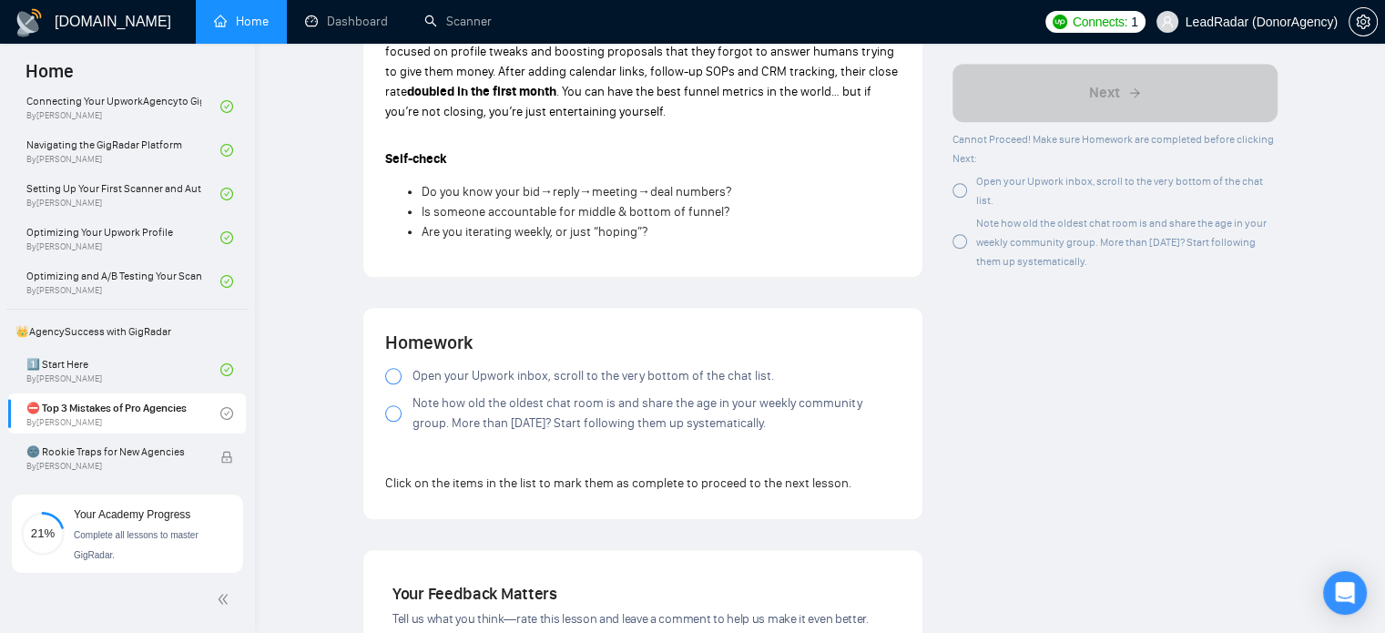
click at [467, 340] on div "Homework Open your Upwork inbox, scroll to the very bottom of the chat list. No…" at bounding box center [642, 413] width 515 height 167
click at [468, 366] on span "Open your Upwork inbox, scroll to the very bottom of the chat list." at bounding box center [592, 376] width 361 height 20
click at [443, 393] on span "Note how old the oldest chat room is and share the age in your weekly community…" at bounding box center [656, 413] width 488 height 40
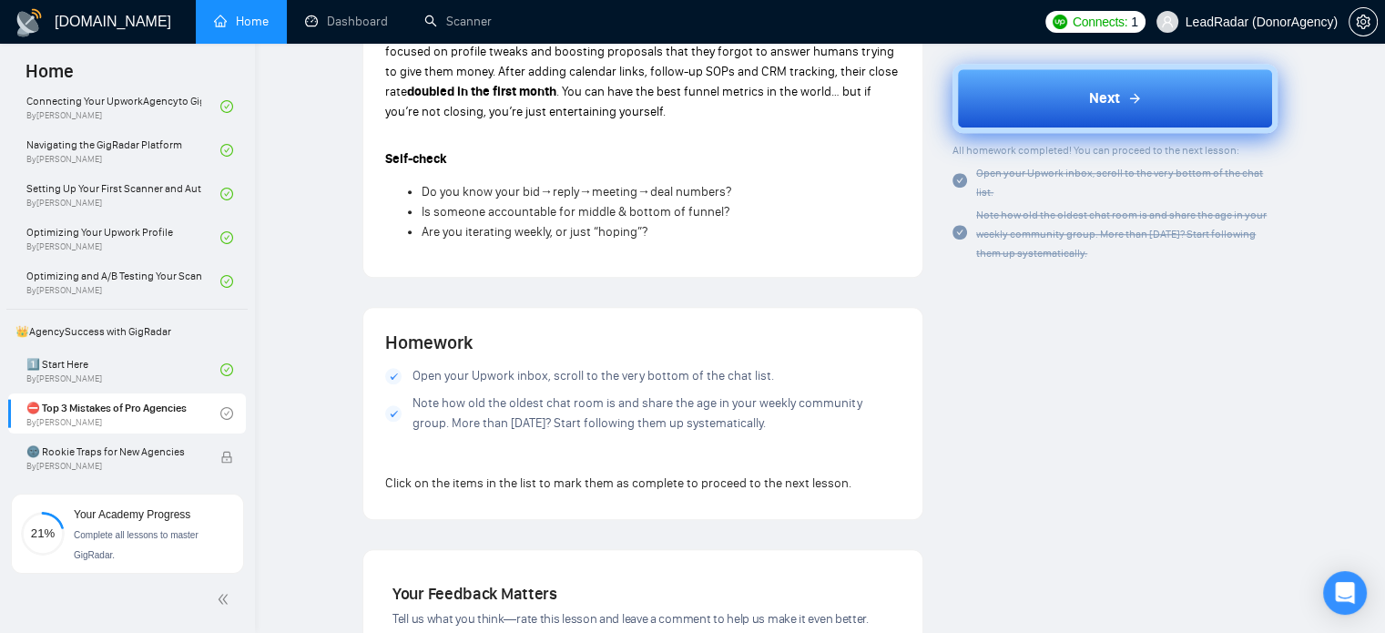
click at [1203, 106] on button "Next" at bounding box center [1114, 98] width 325 height 69
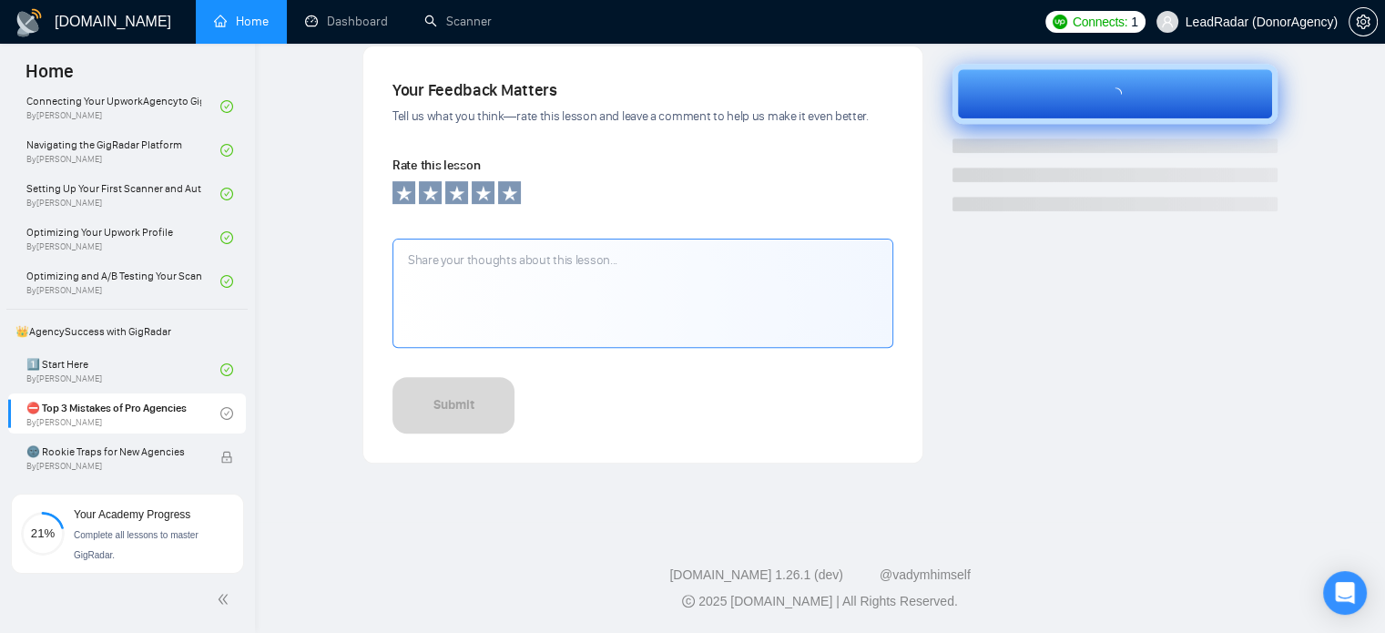
scroll to position [605, 0]
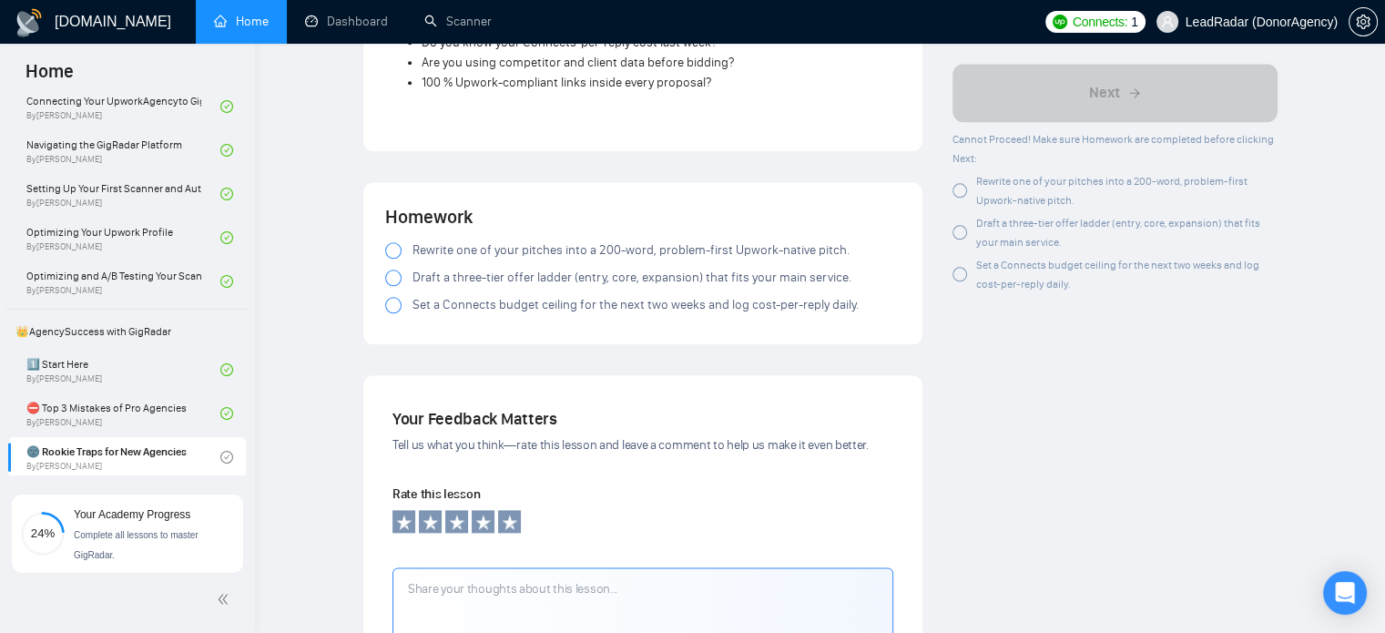
scroll to position [2107, 0]
click at [960, 183] on div at bounding box center [959, 190] width 15 height 15
click at [960, 232] on div at bounding box center [959, 232] width 15 height 15
click at [961, 272] on div at bounding box center [959, 274] width 15 height 15
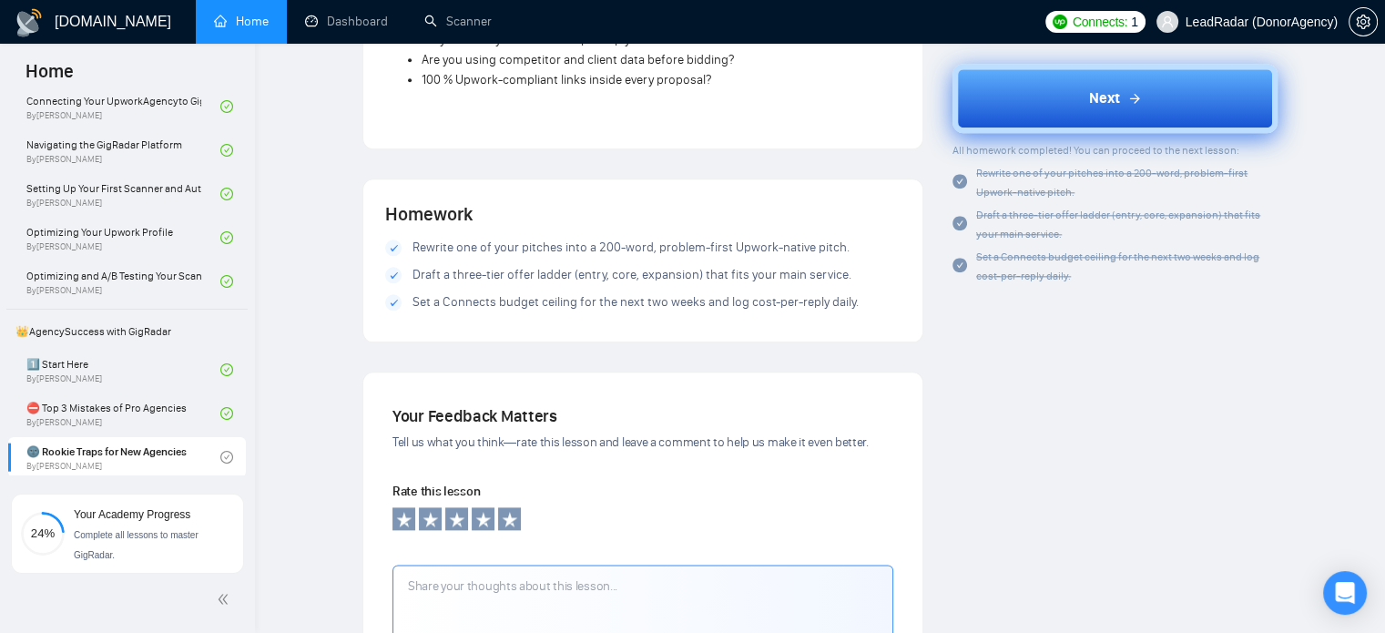
click at [1041, 107] on button "Next" at bounding box center [1114, 98] width 325 height 69
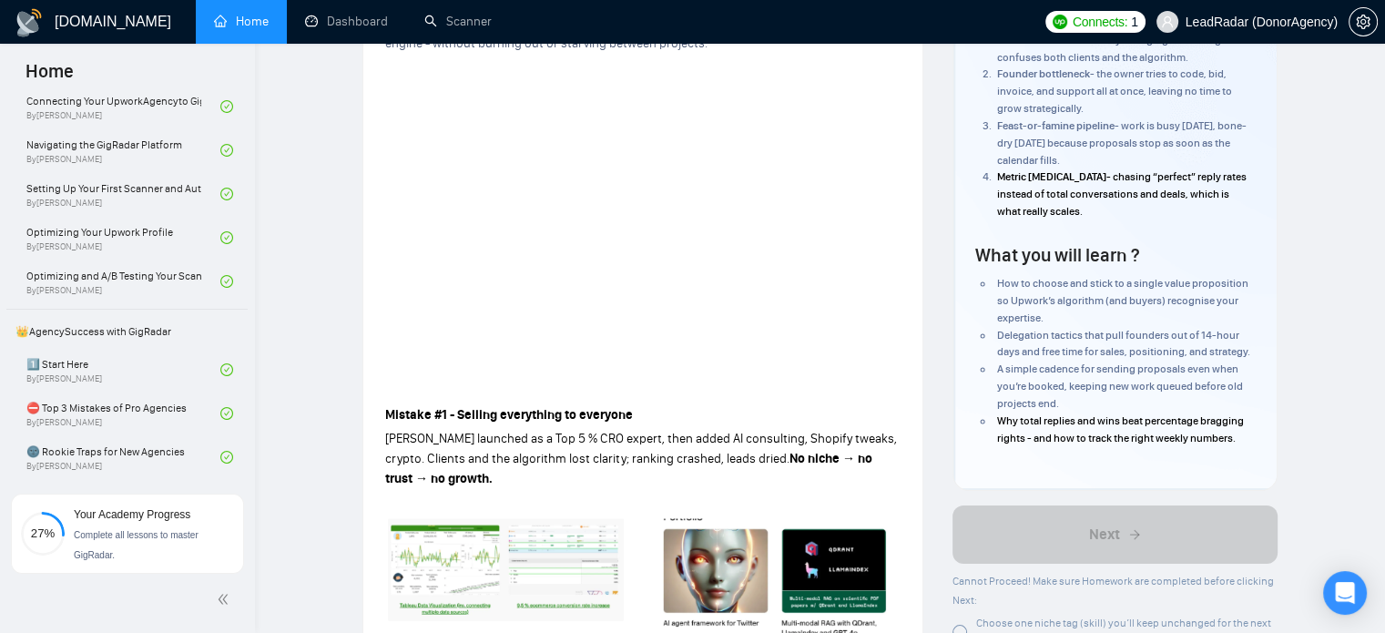
scroll to position [220, 0]
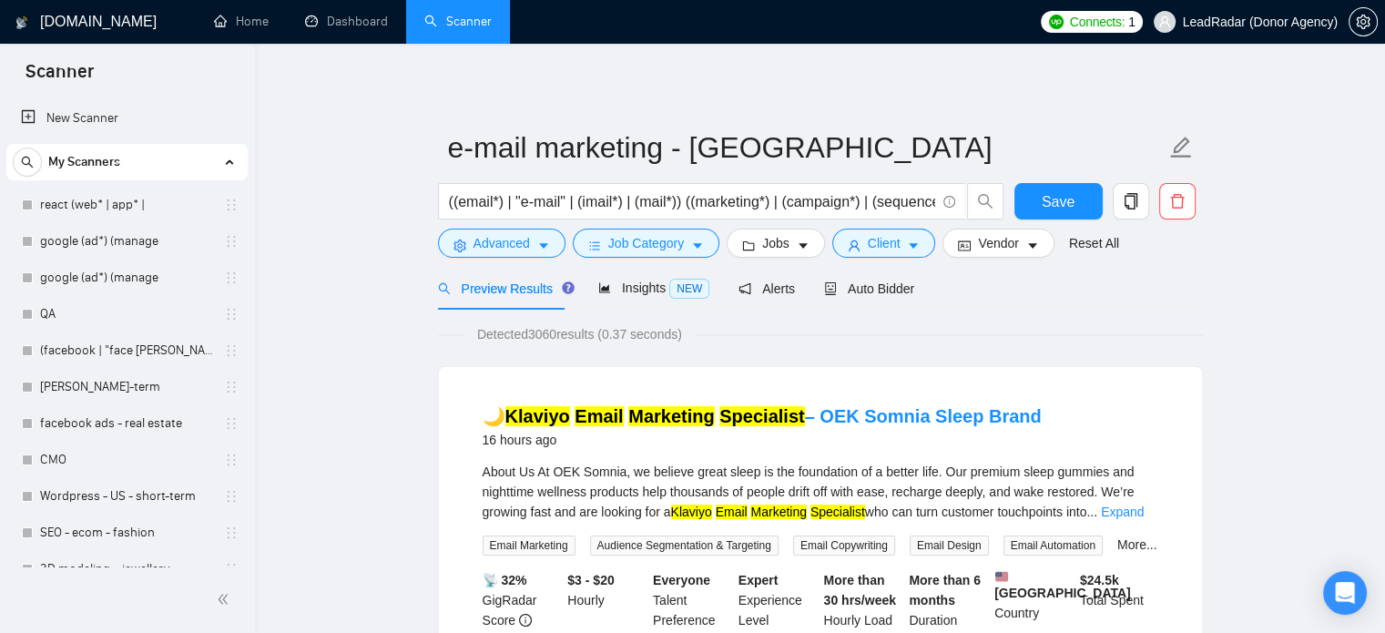
scroll to position [93, 0]
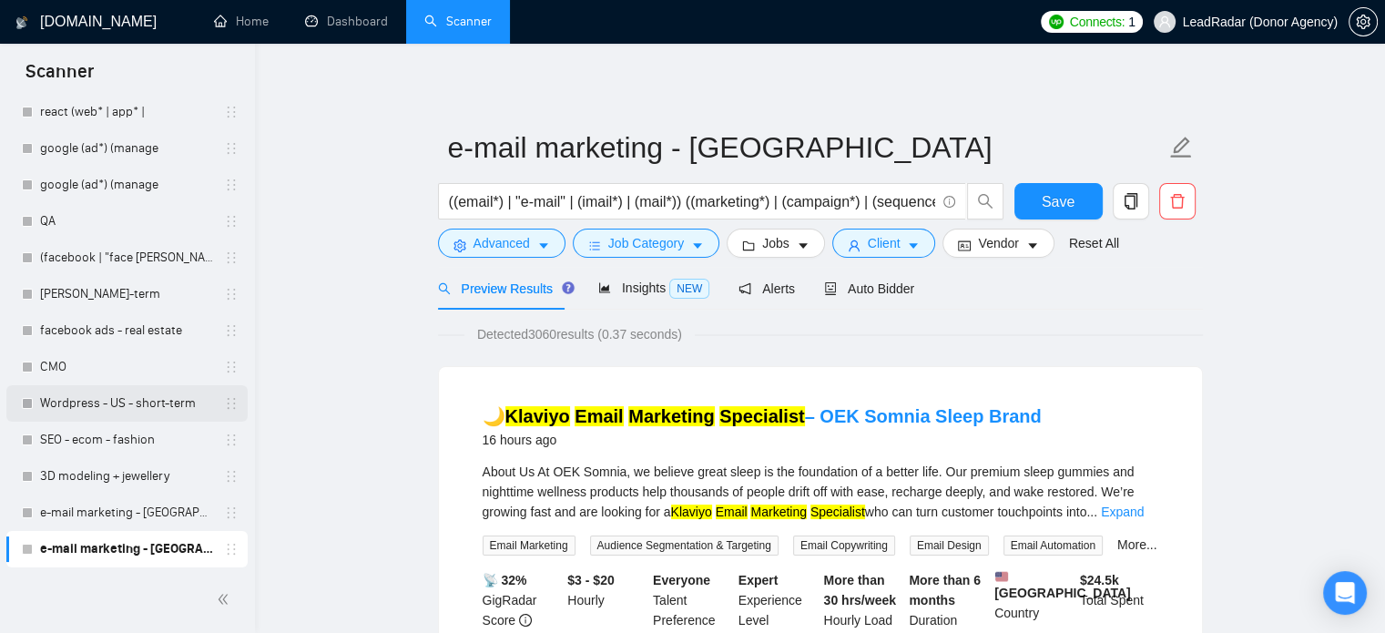
click at [147, 400] on link "Wordpress - US - short-term" at bounding box center [126, 403] width 173 height 36
click at [1066, 218] on button "Save" at bounding box center [1058, 201] width 88 height 36
click at [1066, 203] on span "Save" at bounding box center [1057, 201] width 33 height 23
click at [92, 408] on link "Wordpress - US - short-term" at bounding box center [126, 403] width 173 height 36
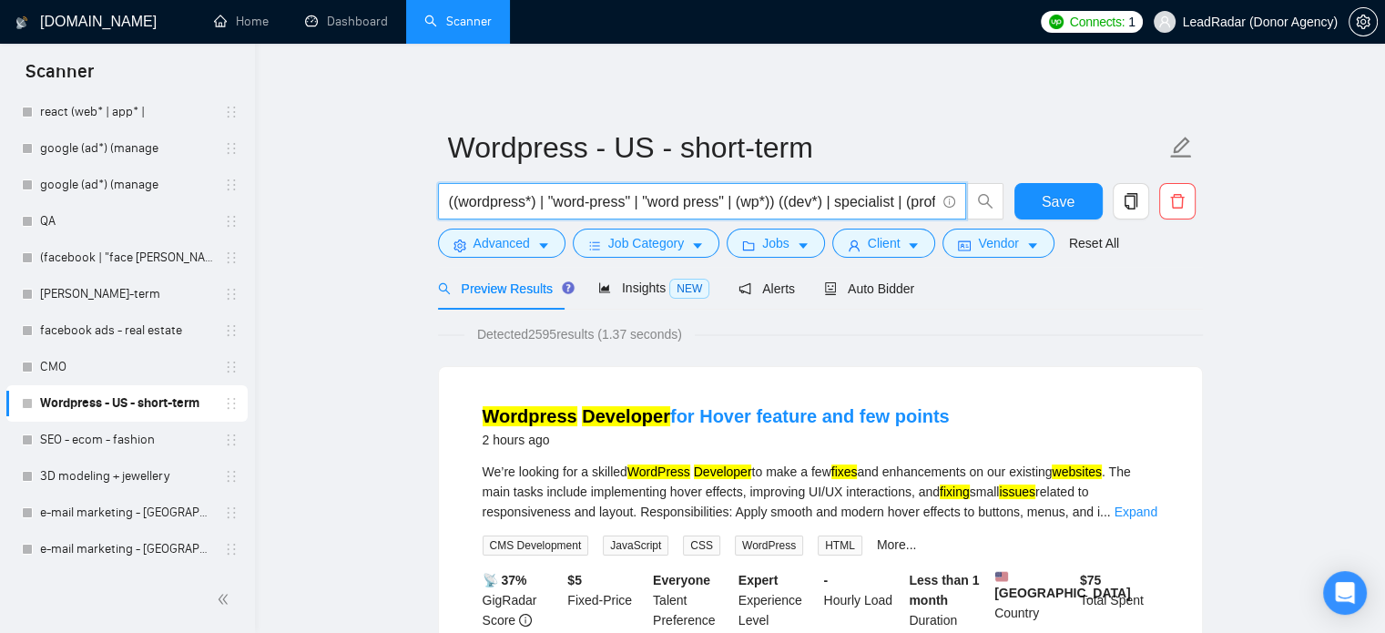
drag, startPoint x: 452, startPoint y: 203, endPoint x: 768, endPoint y: 217, distance: 316.2
click at [768, 217] on span "((wordpress*) | "word-press" | "word press" | (wp*)) ((dev*) | specialist | (pr…" at bounding box center [702, 201] width 528 height 36
drag, startPoint x: 507, startPoint y: 203, endPoint x: 803, endPoint y: 204, distance: 295.9
click at [733, 207] on input "((wordpress*) | "word-press" | "word press" | (wp*)) ((dev*) | specialist | (pr…" at bounding box center [692, 201] width 486 height 23
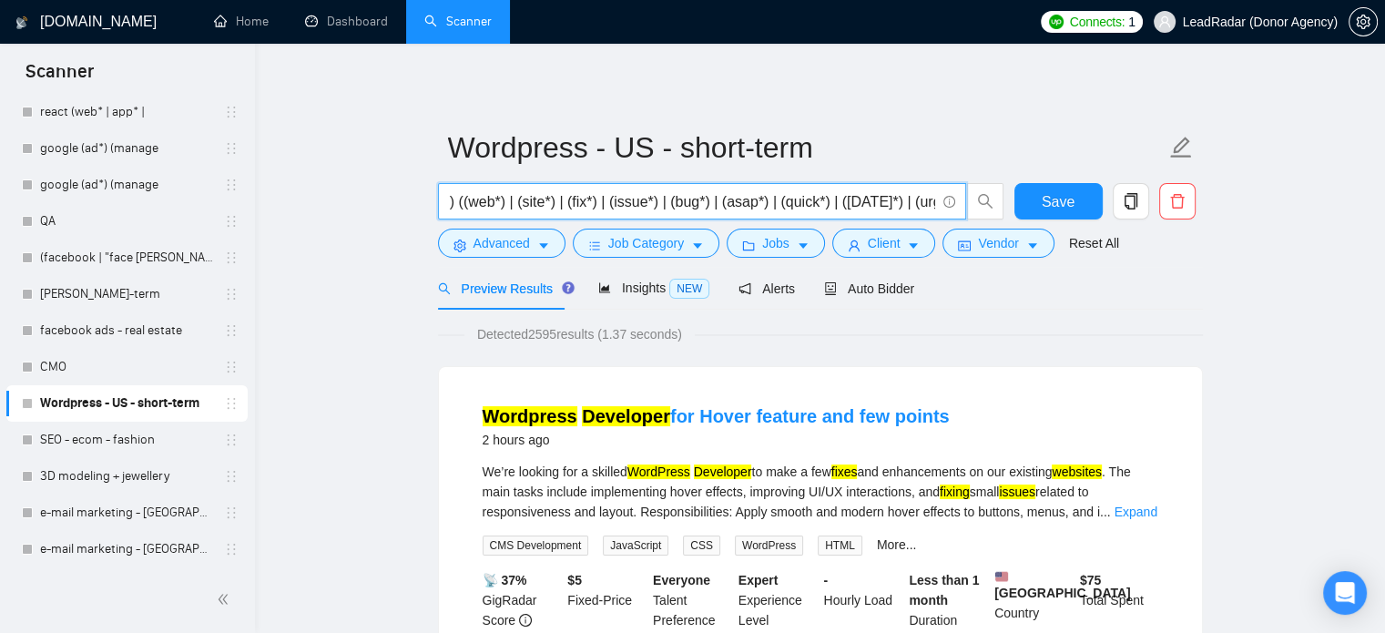
scroll to position [0, 777]
click at [807, 203] on input "((wordpress*) | "word-press" | "word press" | (wp*)) ((dev*) | specialist | (pr…" at bounding box center [692, 201] width 486 height 23
drag, startPoint x: 649, startPoint y: 203, endPoint x: 127, endPoint y: 205, distance: 521.6
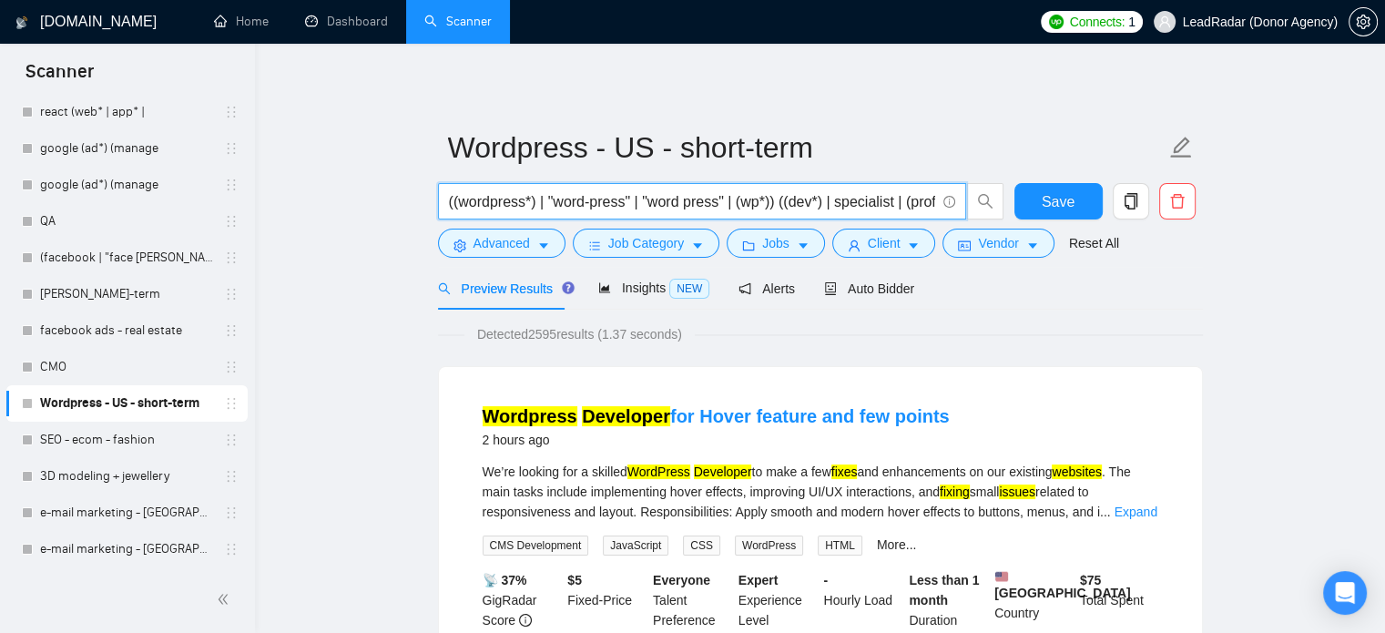
click at [670, 198] on input "((wordpress*) | "word-press" | "word press" | (wp*)) ((dev*) | specialist | (pr…" at bounding box center [692, 201] width 486 height 23
click at [766, 204] on input "((wordpress*) | "word-press" | "word press" | (wp*)) ((dev*) | specialist | (pr…" at bounding box center [692, 201] width 486 height 23
click at [760, 205] on input "((wordpress*) | "word-press" | "word press" | (wp*)) ((dev*) | specialist | (pr…" at bounding box center [692, 201] width 486 height 23
click at [762, 208] on input "((wordpress*) | "word-press" | "word press" | (wp)) ((dev*) | specialist | (pro…" at bounding box center [692, 201] width 486 height 23
click at [738, 205] on input "((wordpress*) | "word-press" | "word press" | (wp) ((dev*) | specialist | (prof…" at bounding box center [692, 201] width 486 height 23
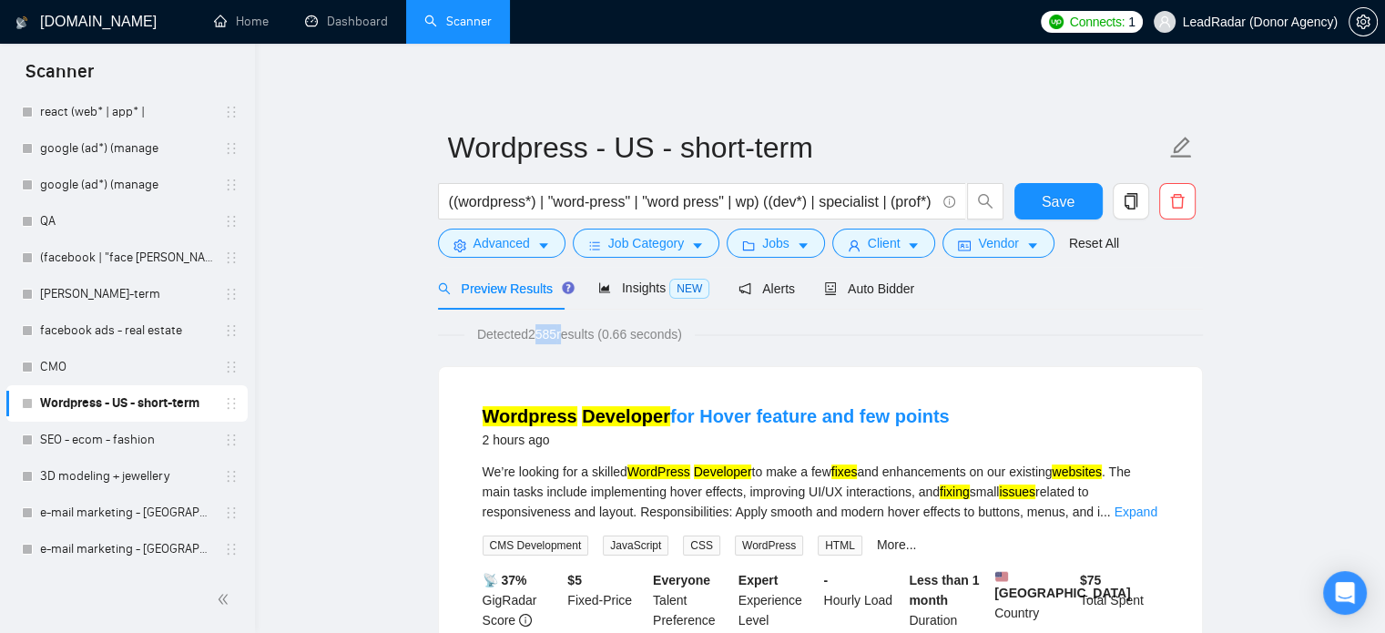
click at [561, 337] on span "Detected 2585 results (0.66 seconds)" at bounding box center [579, 334] width 230 height 20
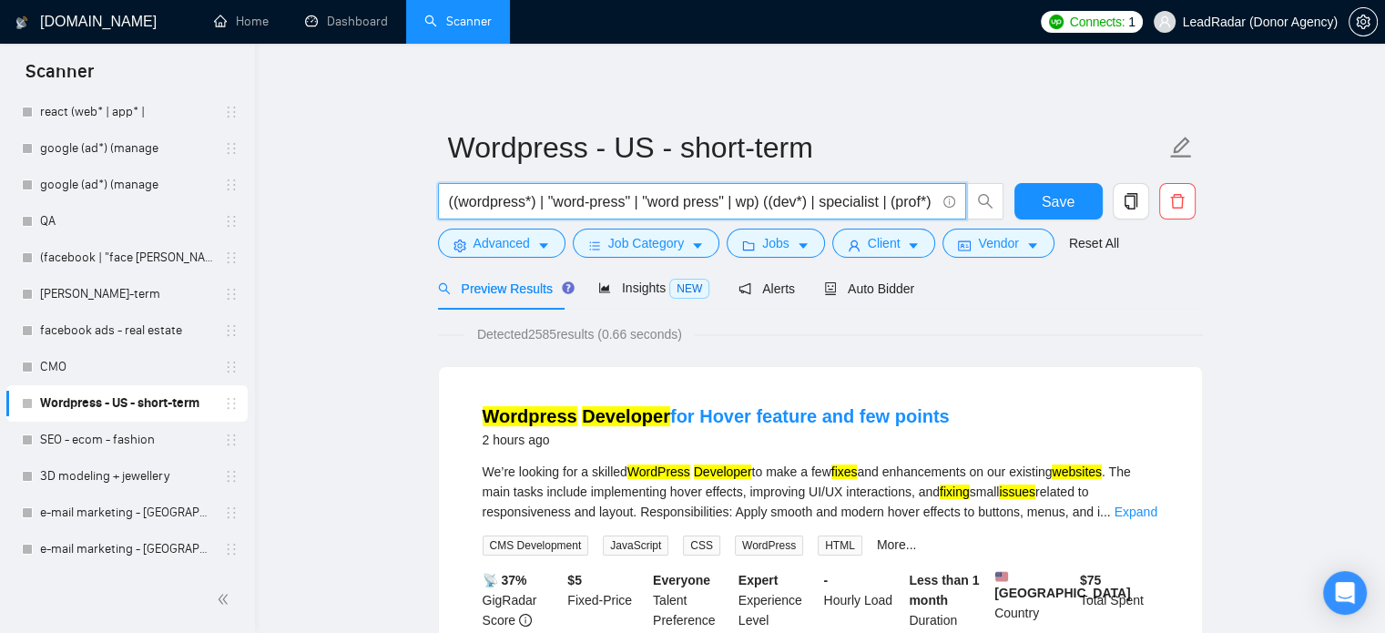
drag, startPoint x: 882, startPoint y: 203, endPoint x: 758, endPoint y: 208, distance: 123.9
click at [758, 208] on input "((wordpress*) | "word-press" | "word press" | wp) ((dev*) | specialist | (prof*…" at bounding box center [692, 201] width 486 height 23
drag, startPoint x: 761, startPoint y: 205, endPoint x: 816, endPoint y: 206, distance: 54.6
click at [816, 206] on input "((wordpress*) | "word-press" | "word press" | wp) ((web*) | (site*) | (fix*) | …" at bounding box center [692, 201] width 486 height 23
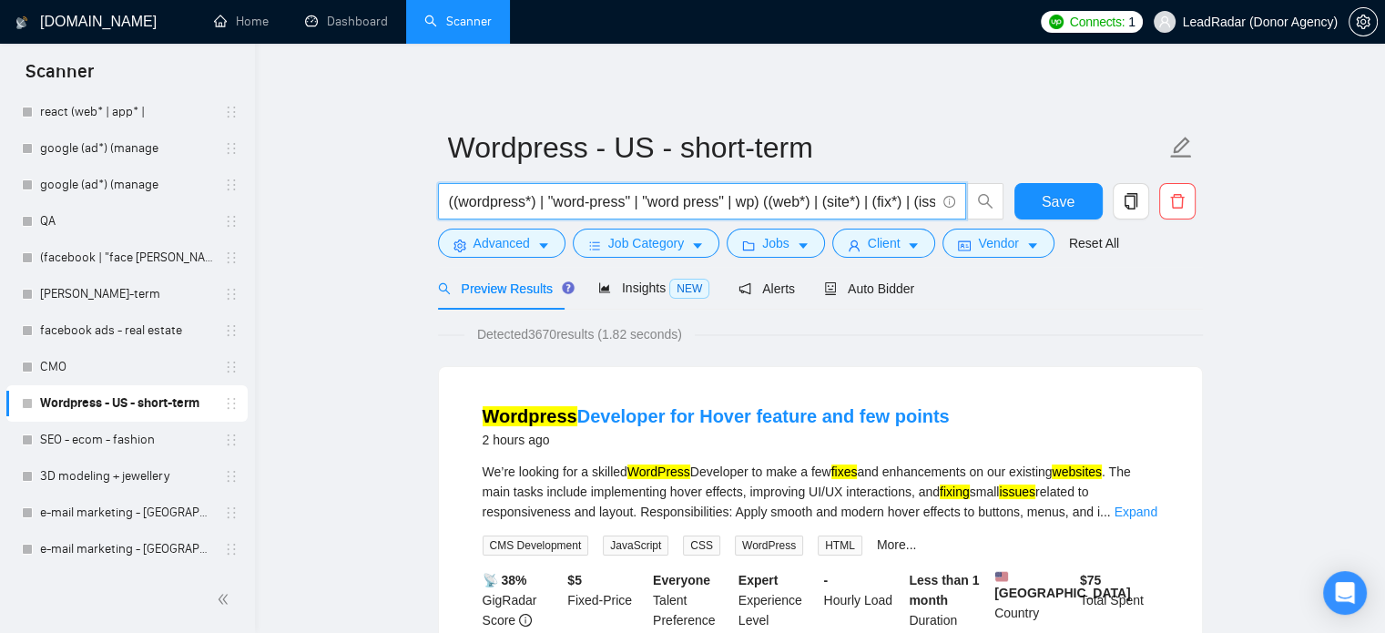
scroll to position [0, 328]
drag, startPoint x: 761, startPoint y: 202, endPoint x: 536, endPoint y: 206, distance: 224.9
click at [536, 206] on input "((wordpress*) | "word-press" | "word press" | wp) ((web*) | (site*) | (fix*) | …" at bounding box center [692, 201] width 486 height 23
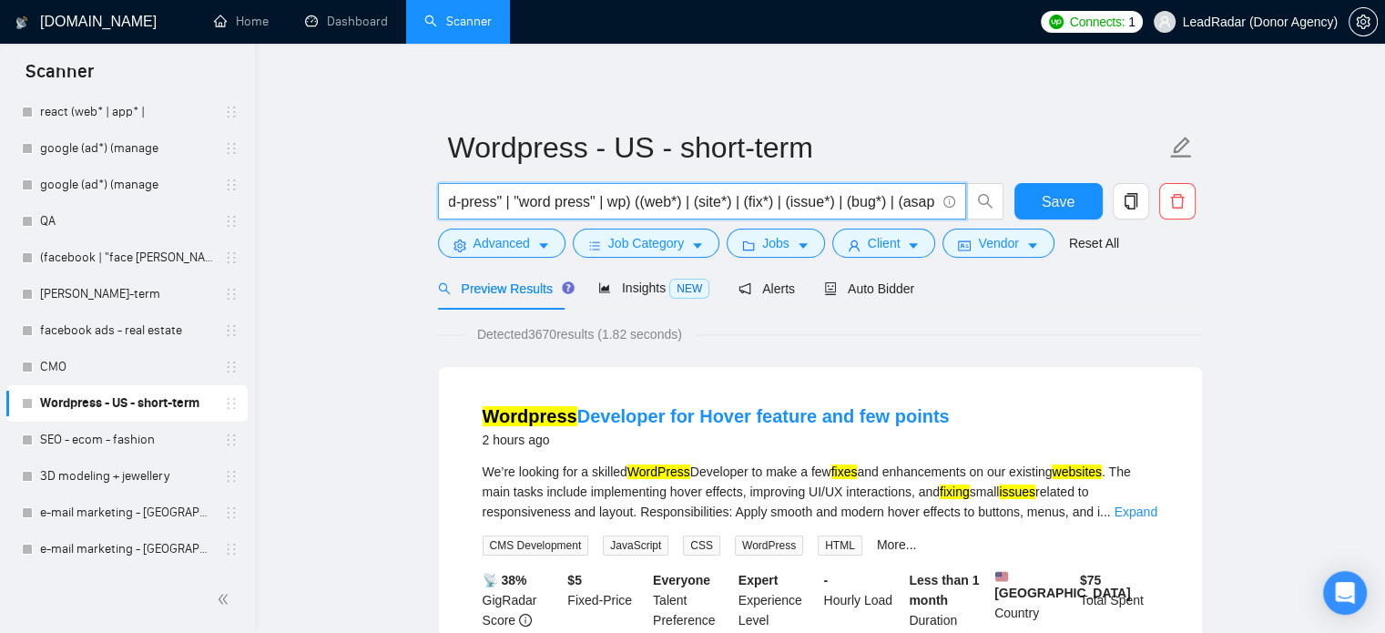
drag, startPoint x: 737, startPoint y: 205, endPoint x: 637, endPoint y: 208, distance: 100.2
click at [637, 208] on input "((wordpress*) | "word-press" | "word press" | wp) ((web*) | (site*) | (fix*) | …" at bounding box center [692, 201] width 486 height 23
click at [929, 207] on input "((wordpress*) | "word-press" | "word press" | wp) ((fix*) | (issue*) | (bug*) |…" at bounding box center [692, 201] width 486 height 23
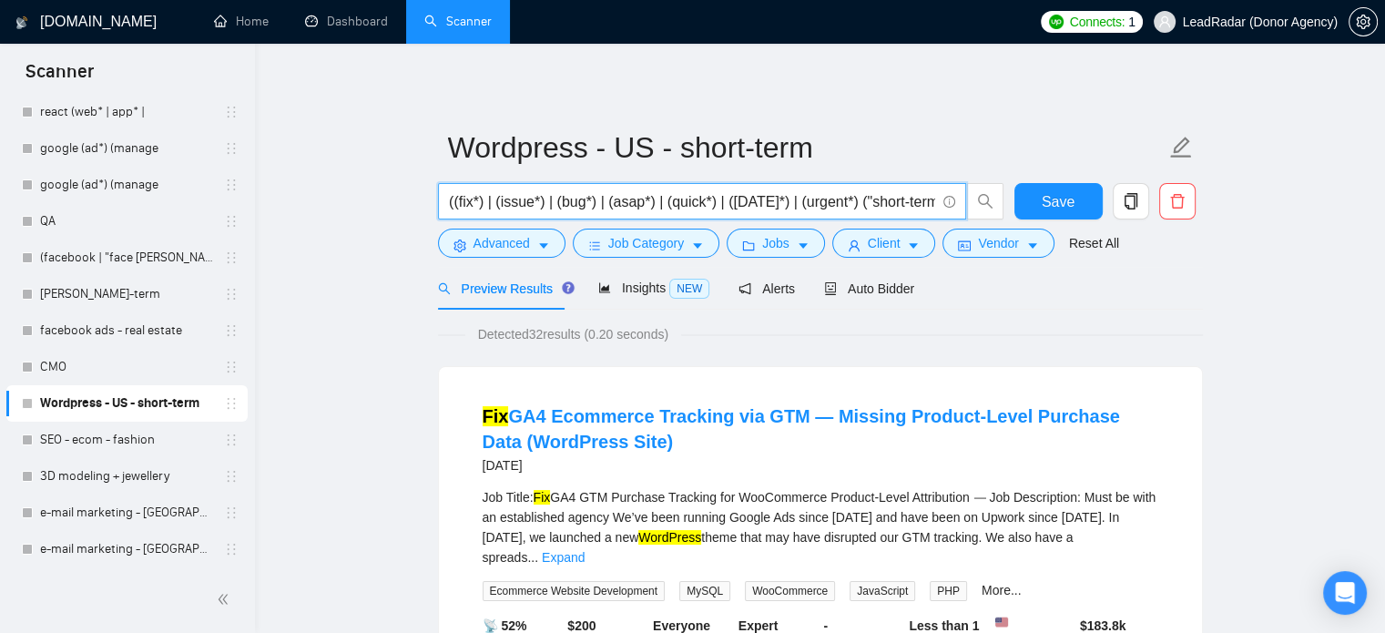
scroll to position [0, 315]
click at [928, 202] on input "((wordpress*) | "word-press" | "word press" | wp) ((fix*) | (issue*) | (bug*) |…" at bounding box center [692, 201] width 486 height 23
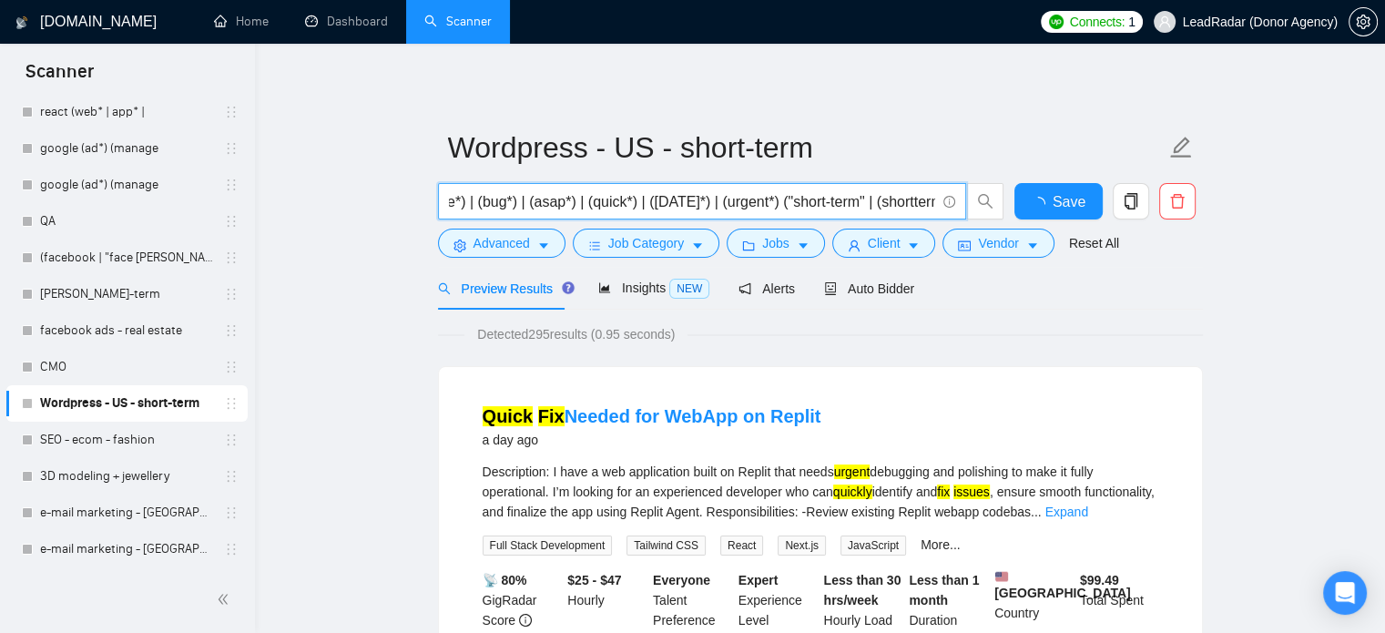
scroll to position [0, 394]
drag, startPoint x: 768, startPoint y: 204, endPoint x: 929, endPoint y: 203, distance: 160.2
click at [929, 203] on input "((wordpress*) | "word-press" | "word press" | wp) ((fix*) | (issue*) | (bug*) |…" at bounding box center [692, 201] width 486 height 23
click at [756, 202] on input "((wordpress*) | "word-press" | "word press" | wp) ((fix*) | (issue*) | (bug*) |…" at bounding box center [692, 201] width 486 height 23
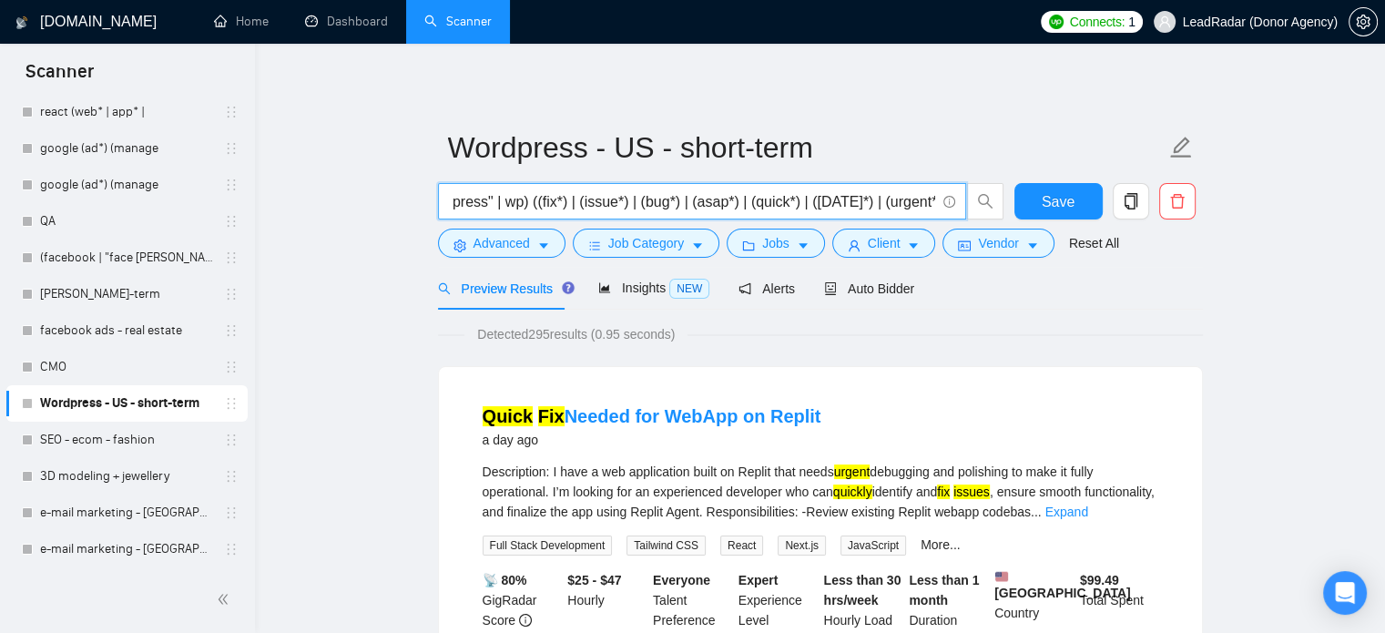
click at [919, 204] on input "((wordpress*) | "word-press" | "word press" | wp) ((fix*) | (issue*) | (bug*) |…" at bounding box center [692, 201] width 486 height 23
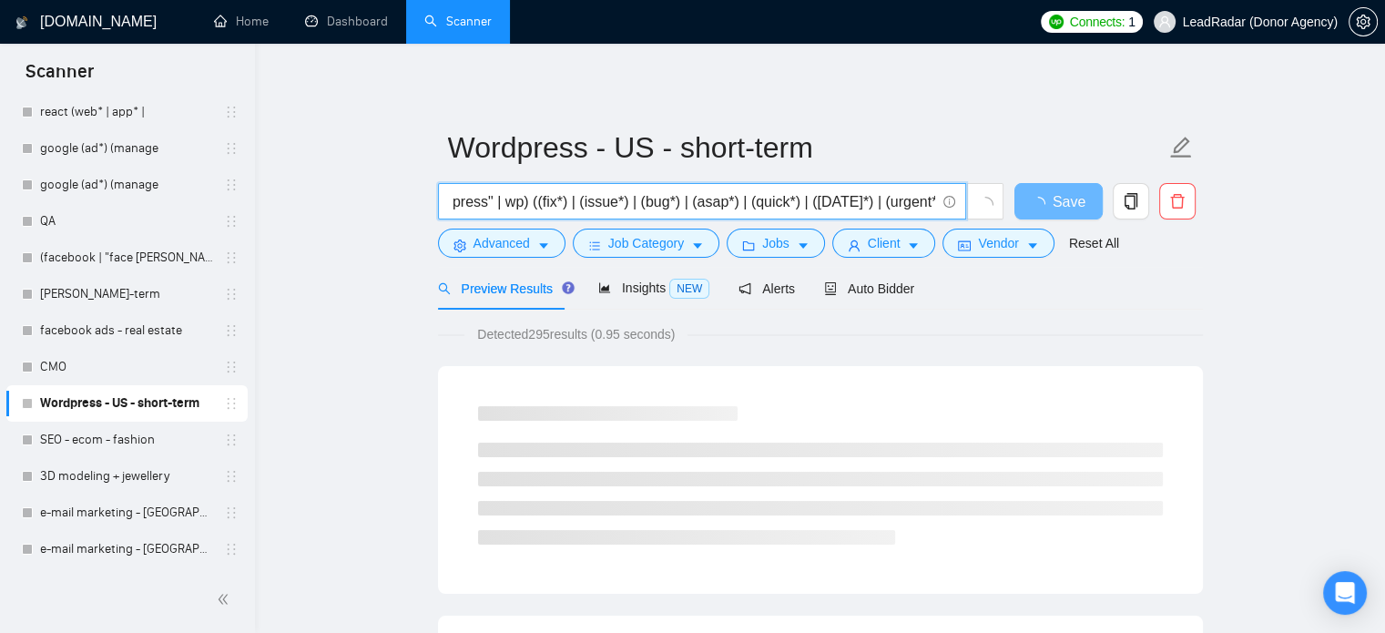
paste input ""short-term" | (shortterm)"
click at [932, 204] on input "((wordpress*) | "word-press" | "word press" | wp) ((fix*) | (issue*) | (bug*) |…" at bounding box center [692, 201] width 486 height 23
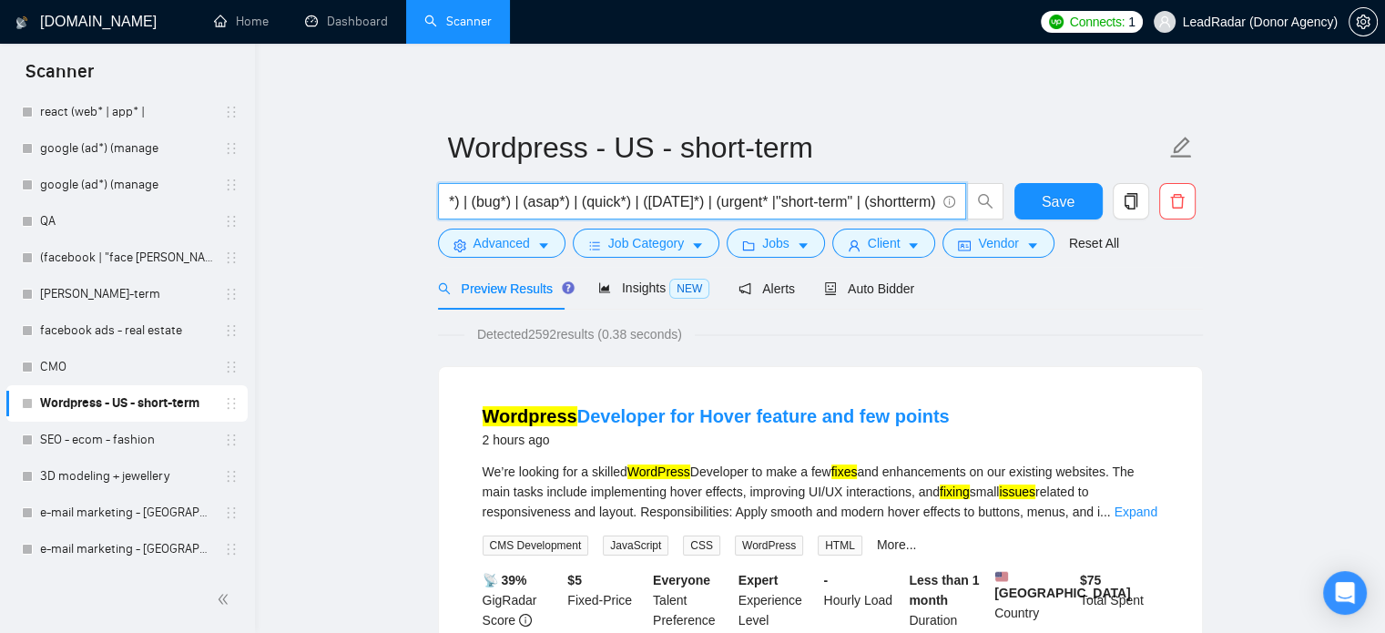
scroll to position [0, 393]
click at [767, 207] on input "((wordpress*) | "word-press" | "word press" | wp) ((fix*) | (issue*) | (bug*) |…" at bounding box center [692, 201] width 486 height 23
type input "((wordpress*) | "word-press" | "word press" | wp) ((fix*) | (issue*) | (bug*) |…"
click at [663, 243] on span "Job Category" at bounding box center [646, 243] width 76 height 20
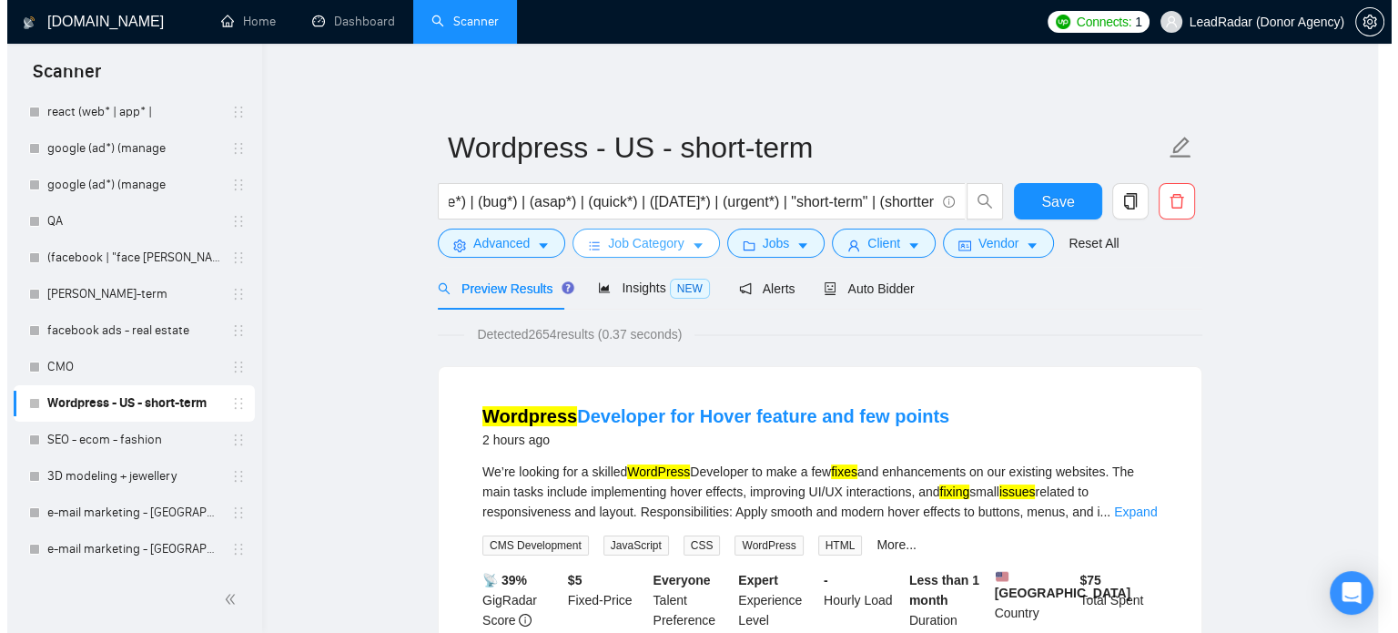
scroll to position [0, 0]
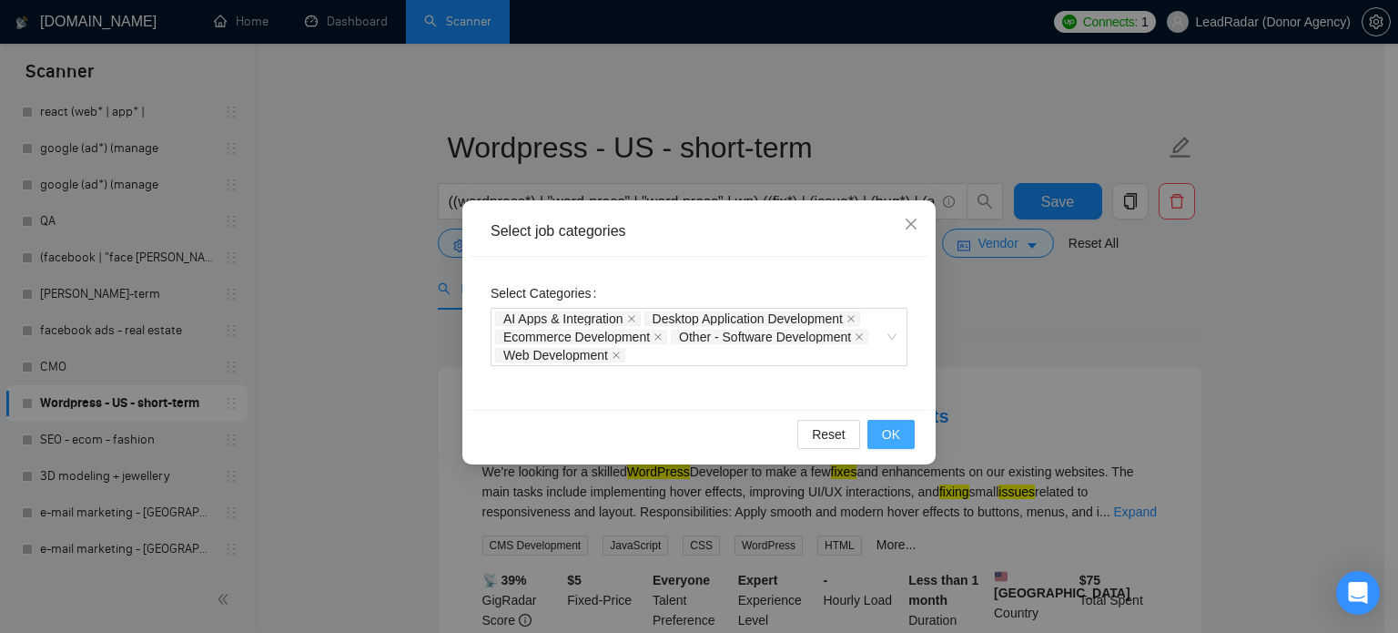
click at [895, 438] on span "OK" at bounding box center [891, 434] width 18 height 20
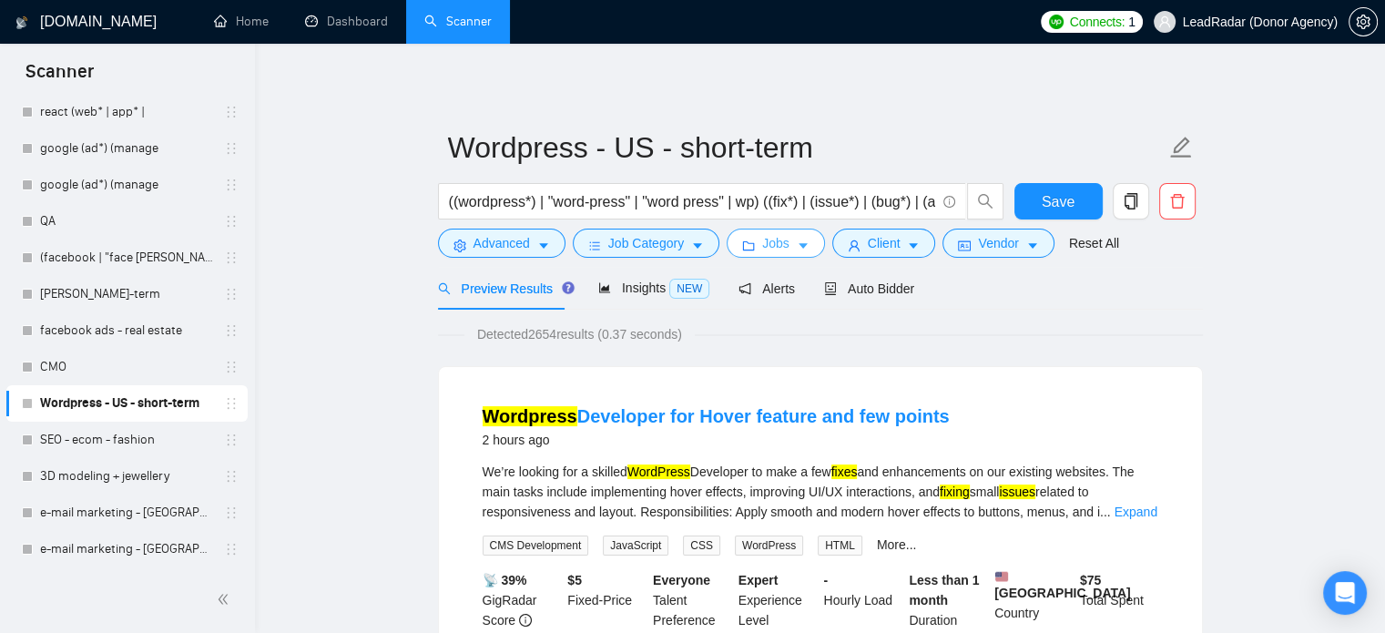
click at [797, 240] on icon "caret-down" at bounding box center [803, 245] width 13 height 13
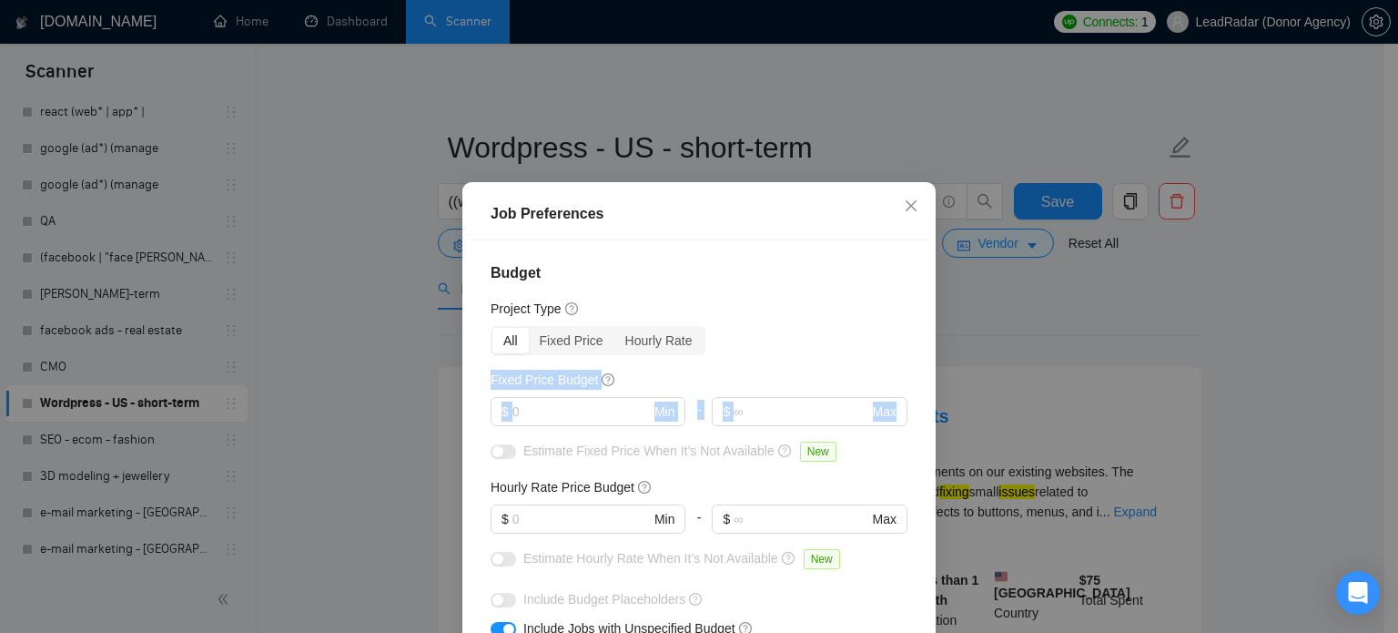
drag, startPoint x: 922, startPoint y: 341, endPoint x: 923, endPoint y: 402, distance: 61.0
click at [926, 405] on div "Job Preferences Budget Project Type All Fixed Price Hourly Rate Fixed Price Bud…" at bounding box center [698, 462] width 473 height 560
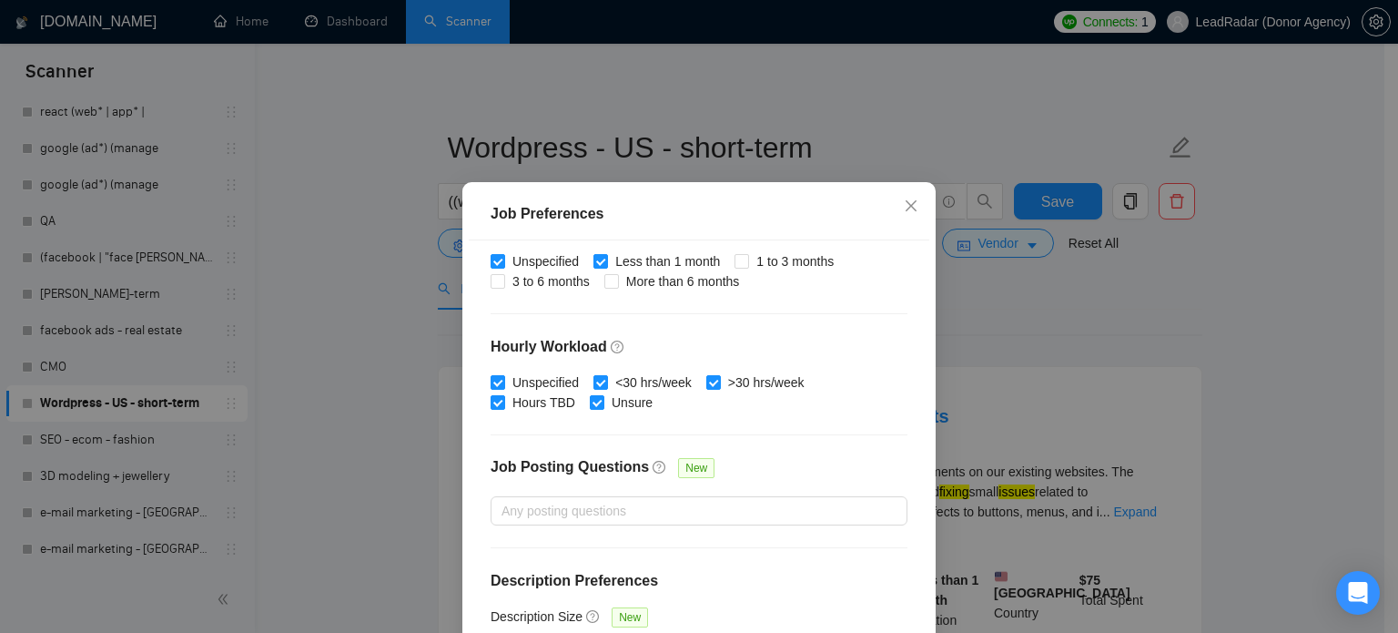
scroll to position [130, 0]
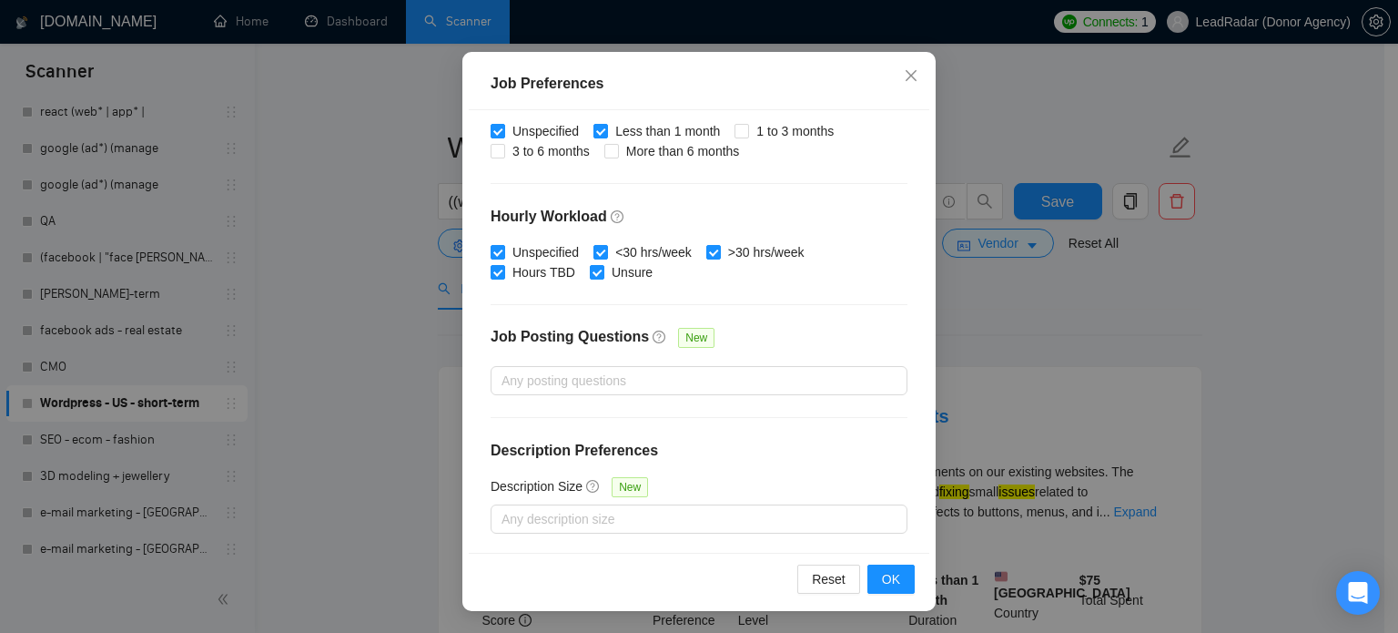
click at [1135, 246] on div "Job Preferences Budget Project Type All Fixed Price Hourly Rate Fixed Price Bud…" at bounding box center [699, 316] width 1398 height 633
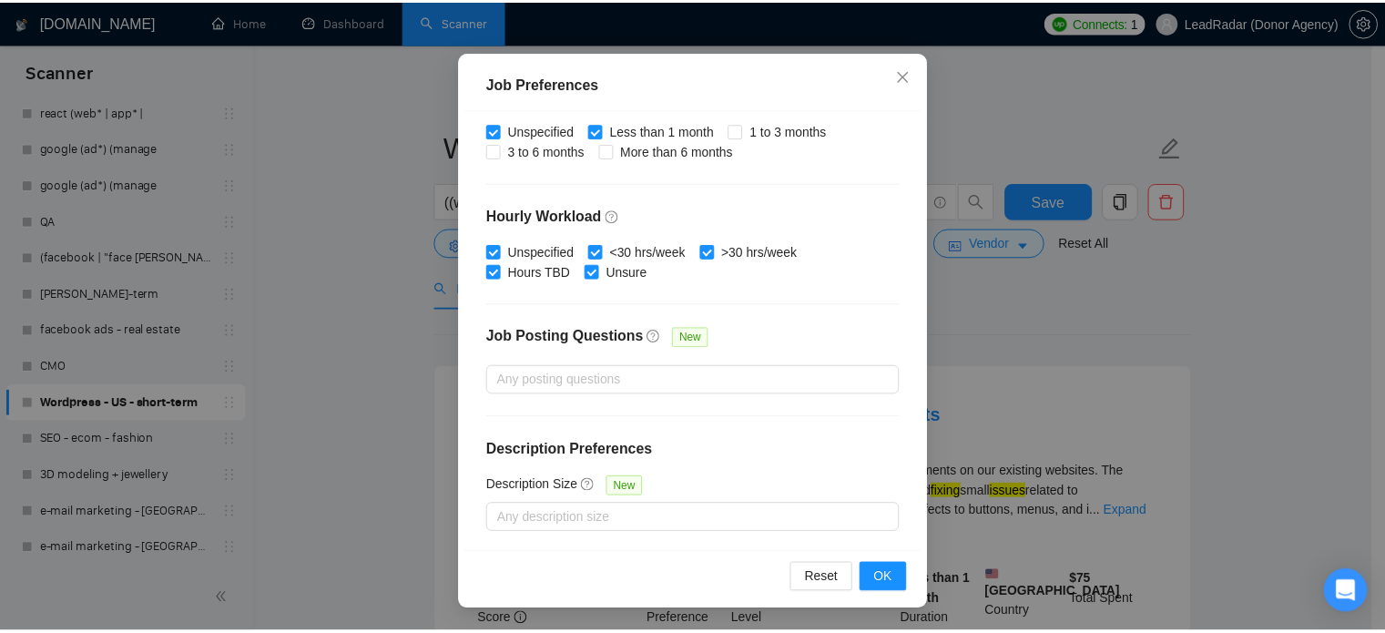
scroll to position [57, 0]
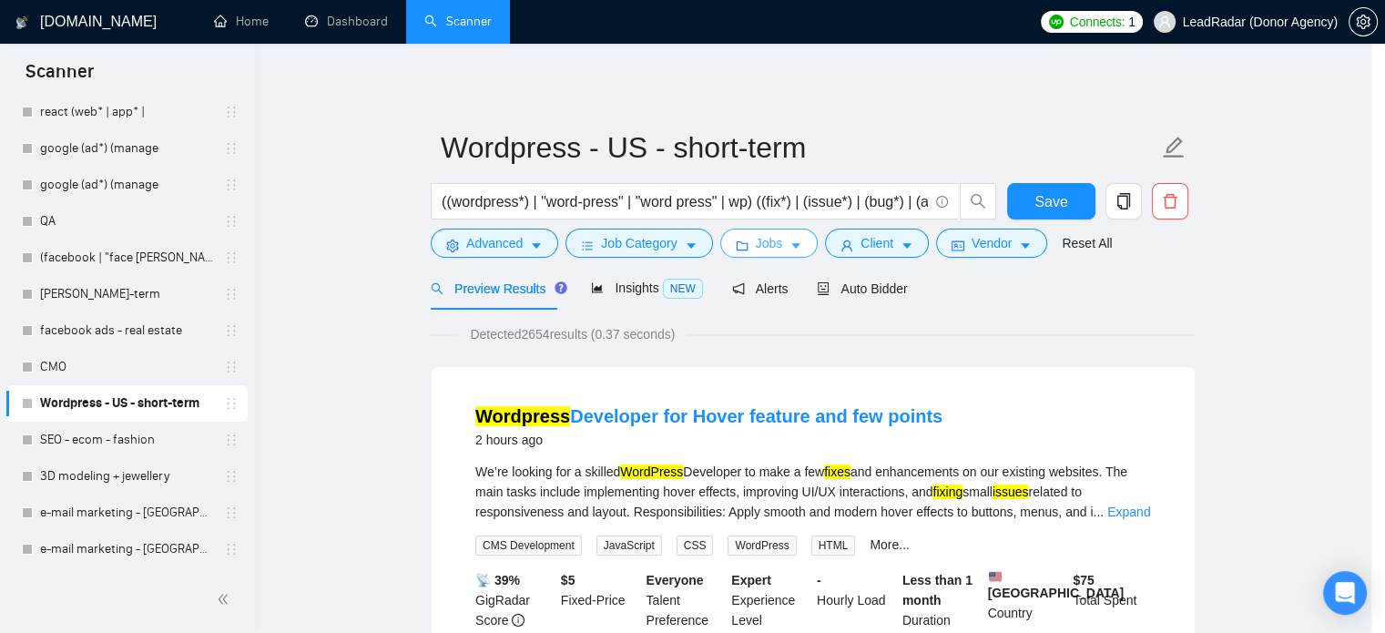
click at [1087, 299] on body "Scanner New Scanner My Scanners react (web* | app* | google (ad*) (manage googl…" at bounding box center [685, 316] width 1371 height 633
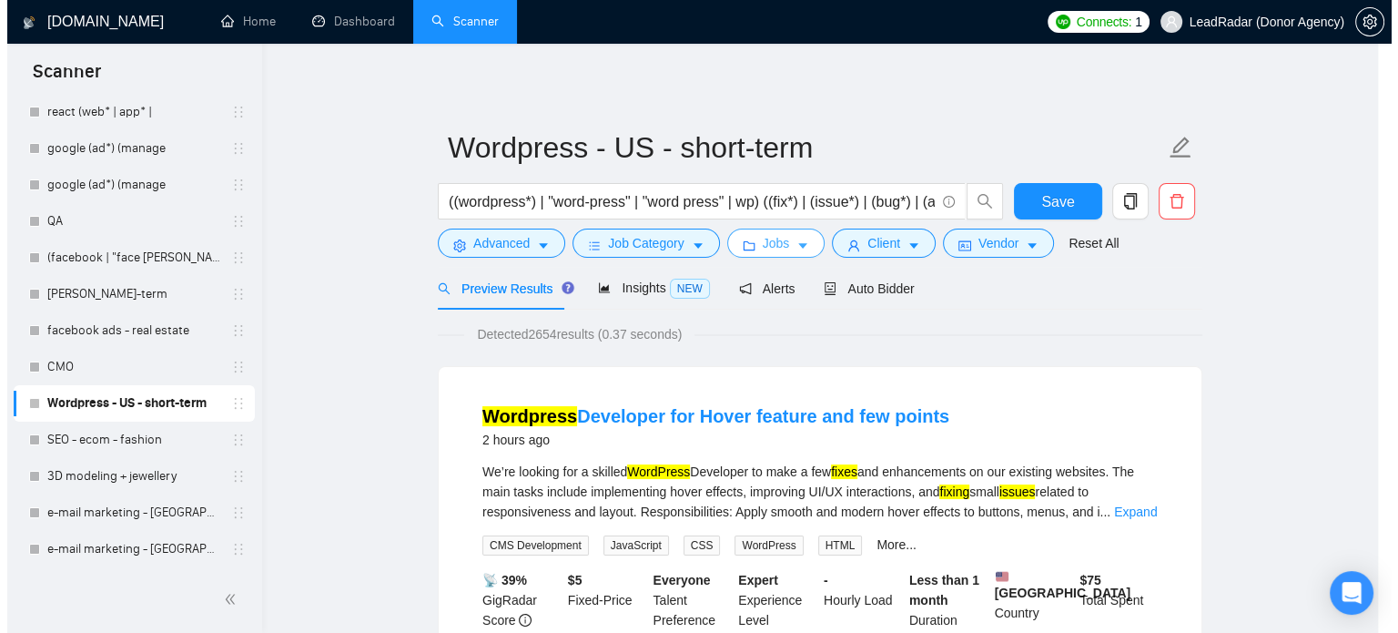
scroll to position [0, 0]
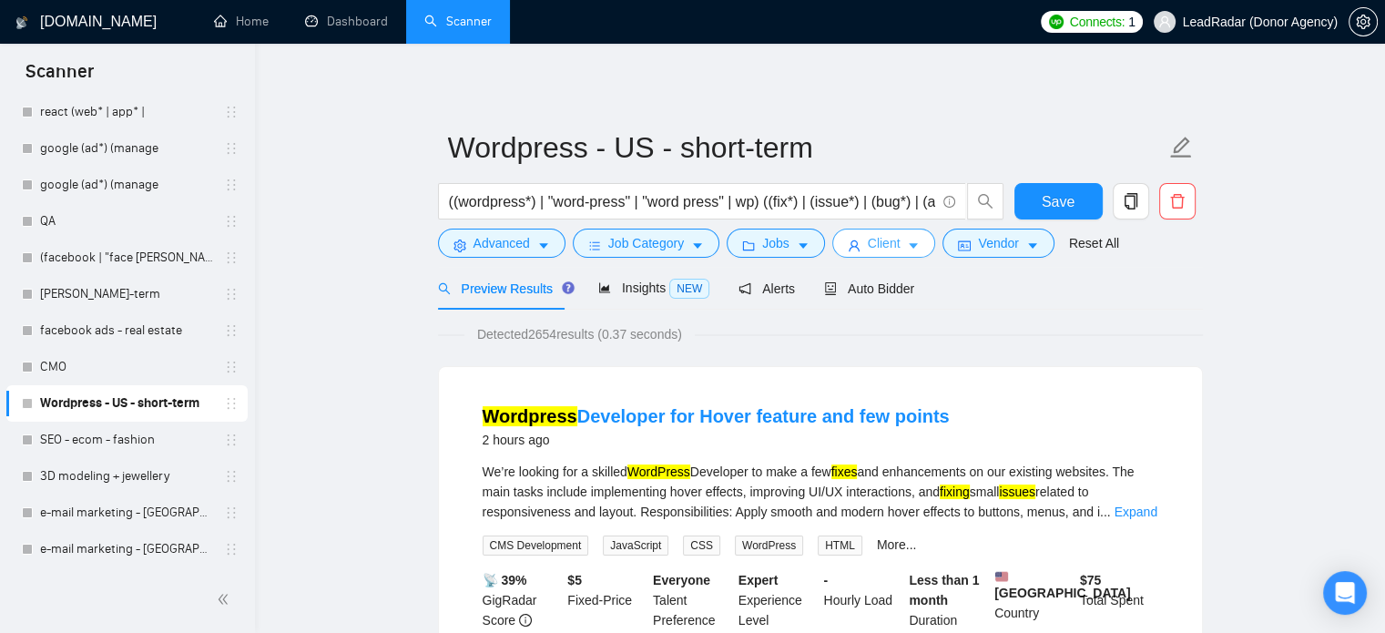
click at [907, 239] on span "caret-down" at bounding box center [913, 246] width 13 height 14
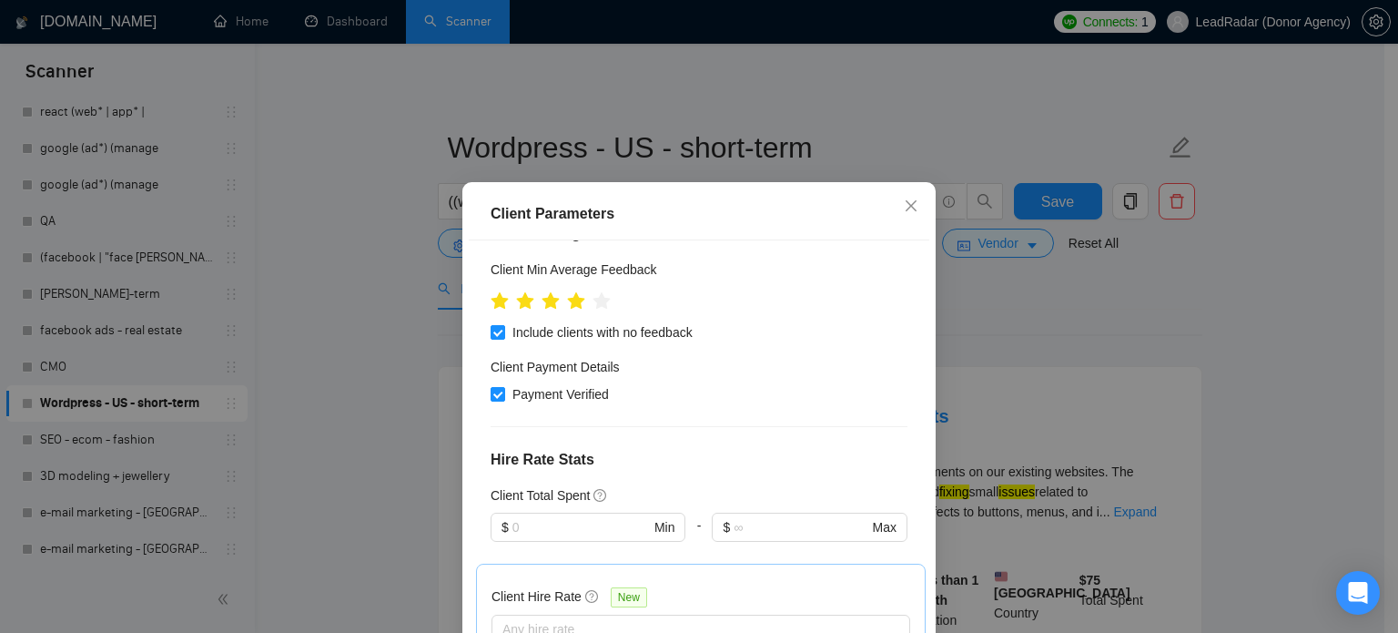
scroll to position [221, 0]
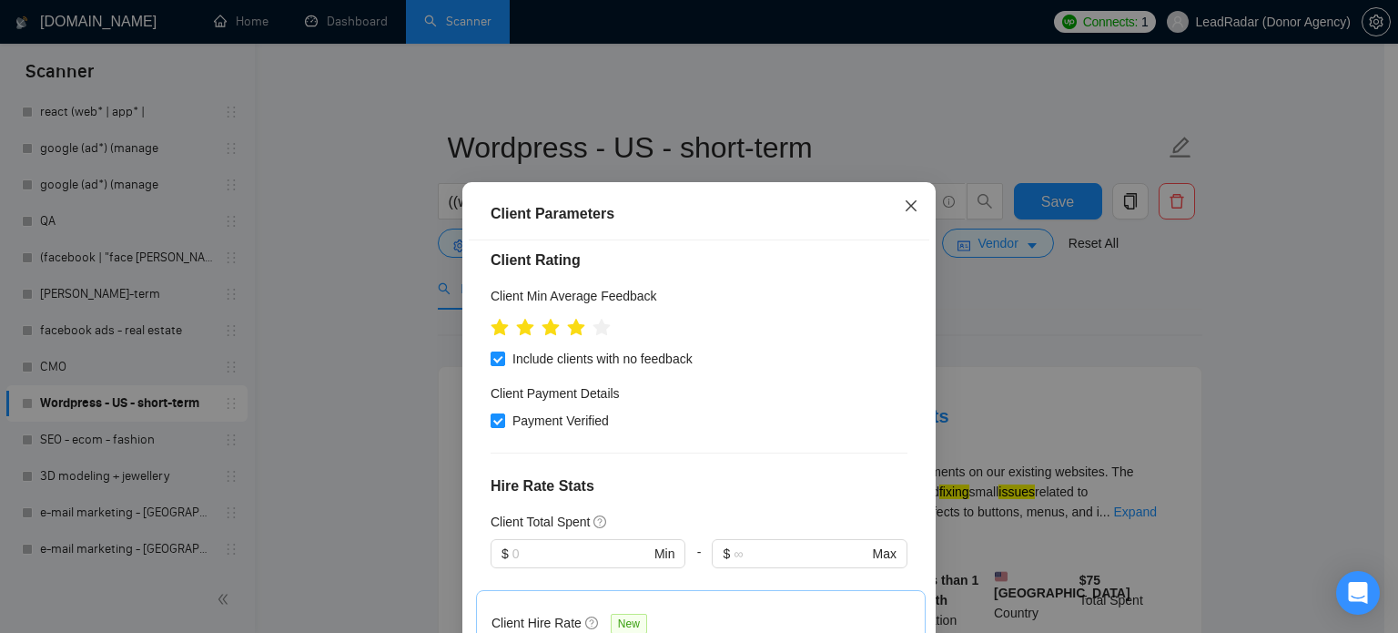
click at [904, 203] on icon "close" at bounding box center [911, 205] width 15 height 15
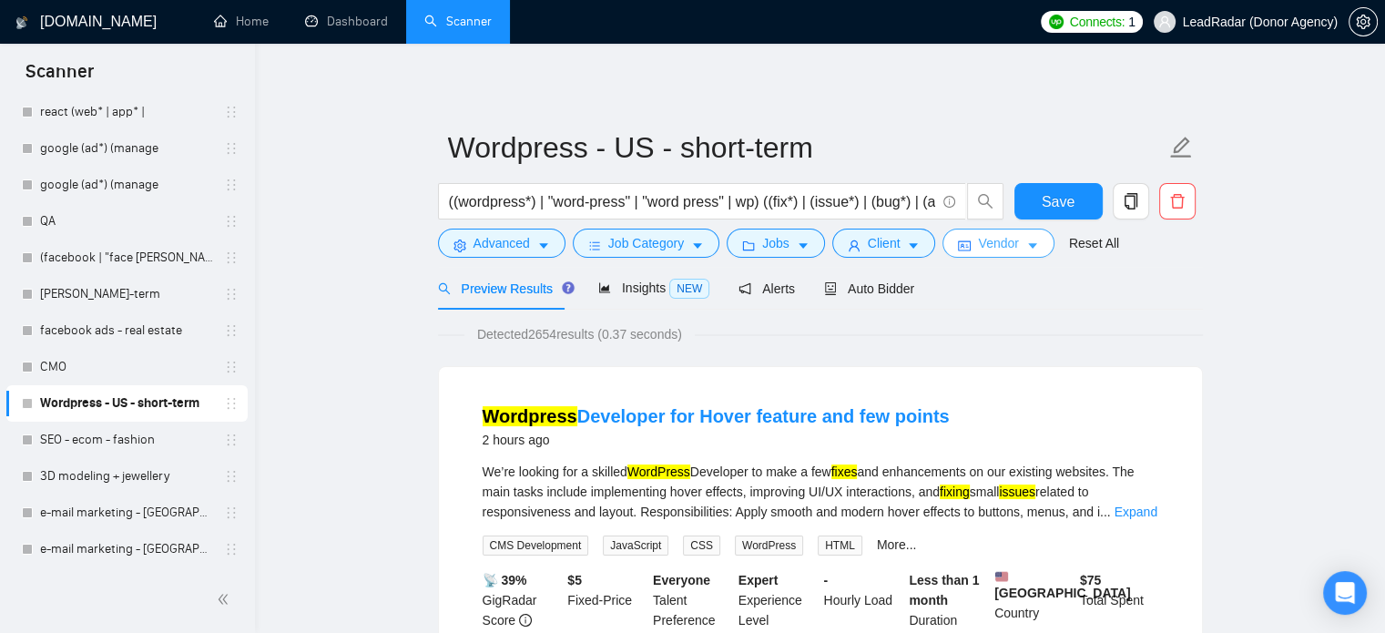
click at [1011, 248] on button "Vendor" at bounding box center [997, 242] width 111 height 29
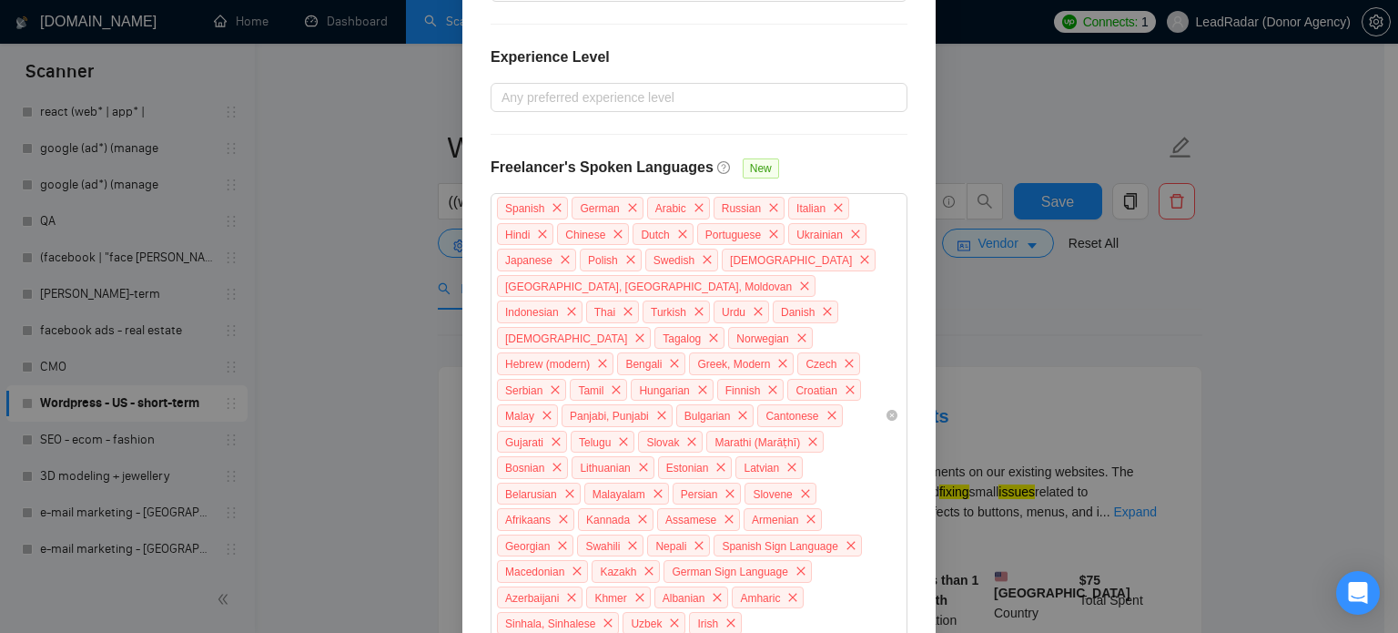
scroll to position [584, 0]
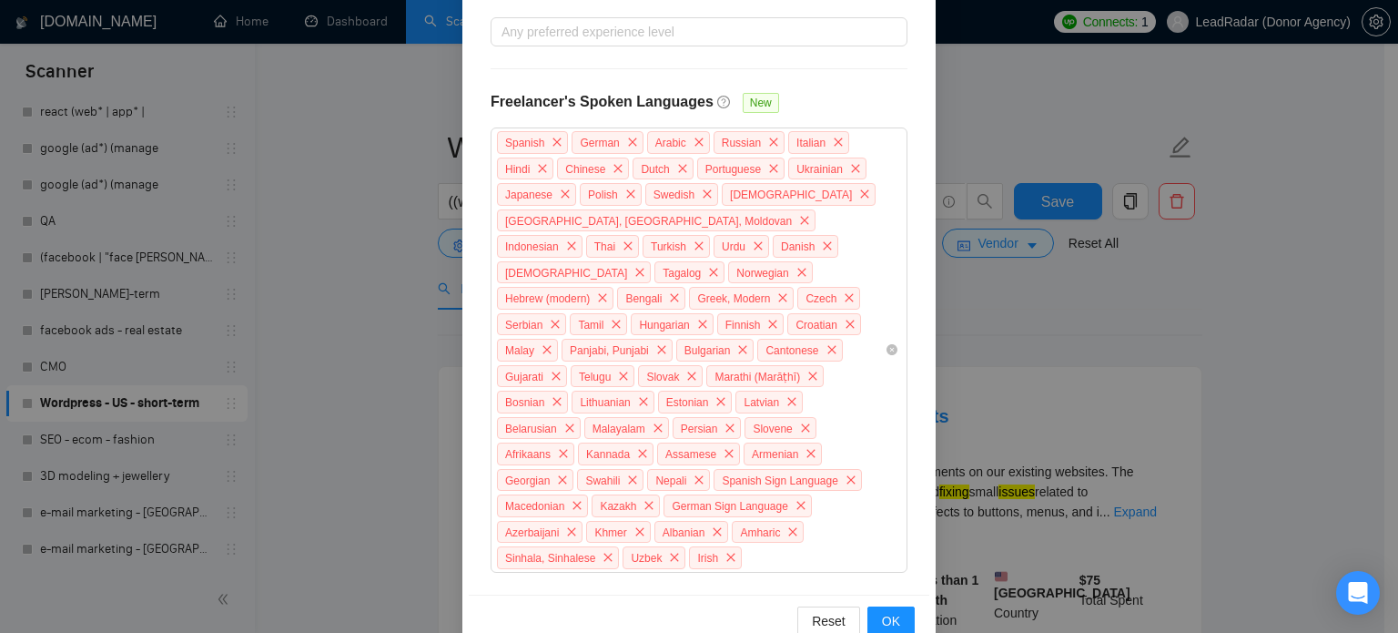
click at [1076, 322] on div "Vendor Preferences Freelancer Location Any preffered locations Exclusive Job Op…" at bounding box center [699, 316] width 1398 height 633
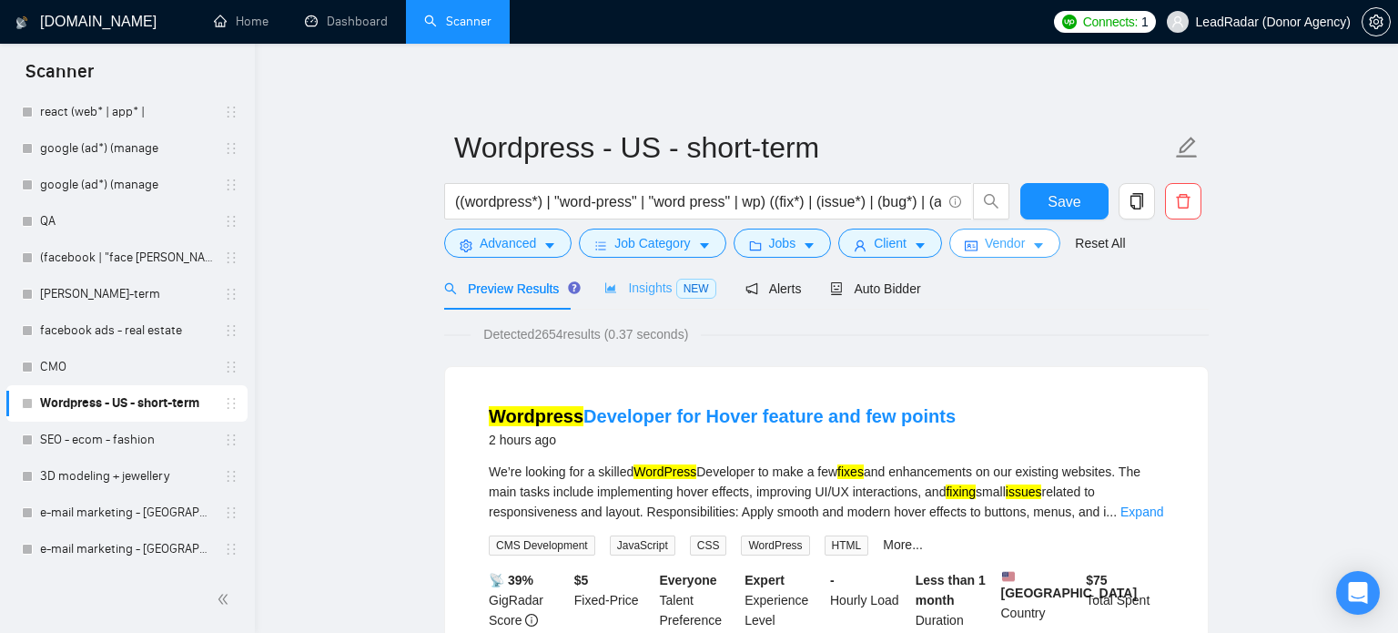
scroll to position [0, 0]
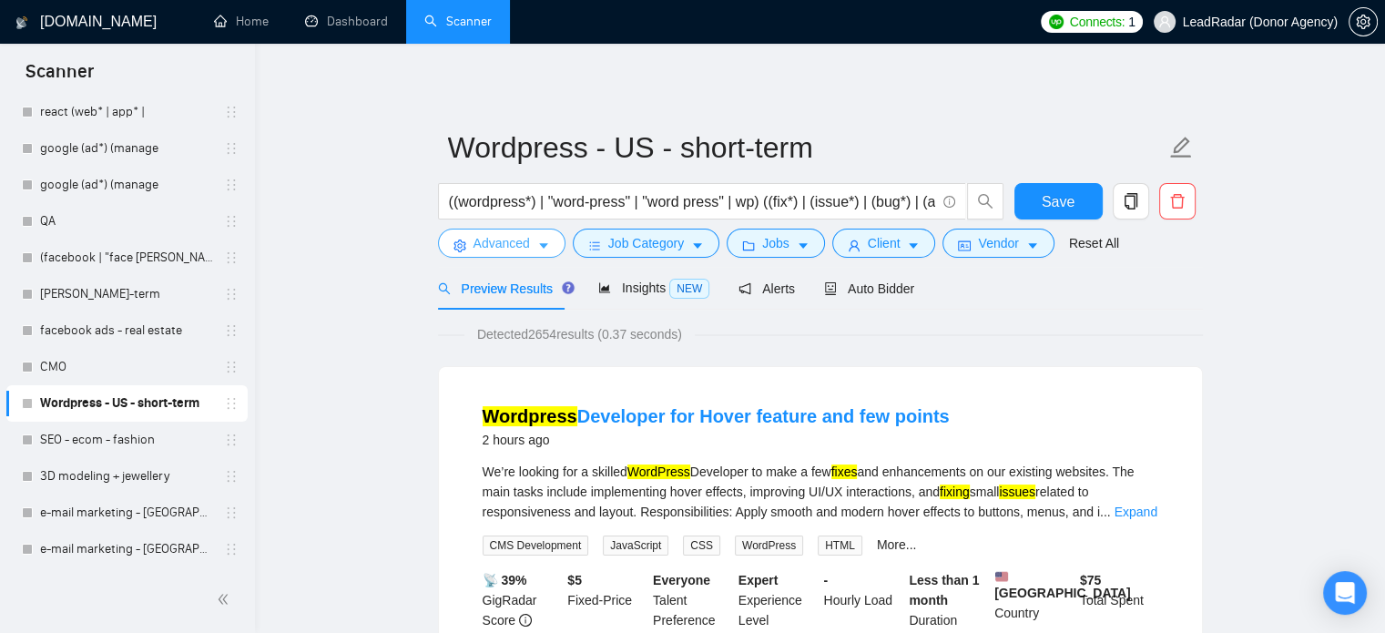
click at [502, 247] on span "Advanced" at bounding box center [501, 243] width 56 height 20
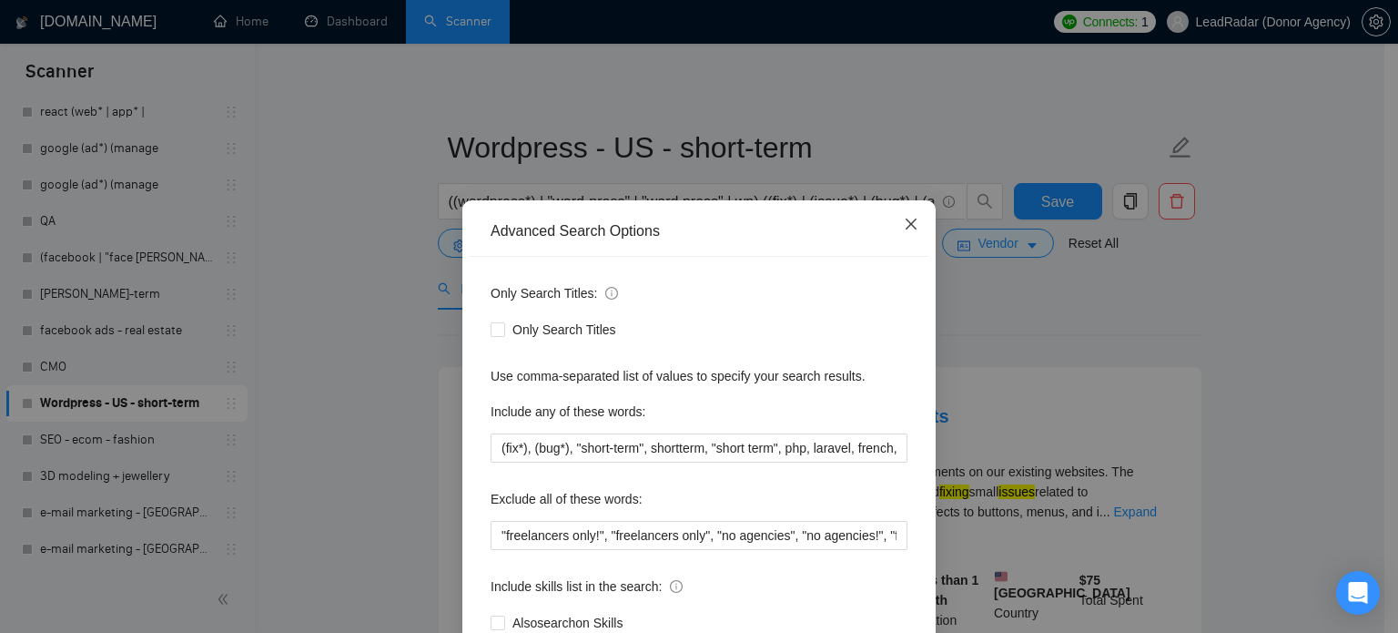
click at [904, 227] on icon "close" at bounding box center [911, 224] width 15 height 15
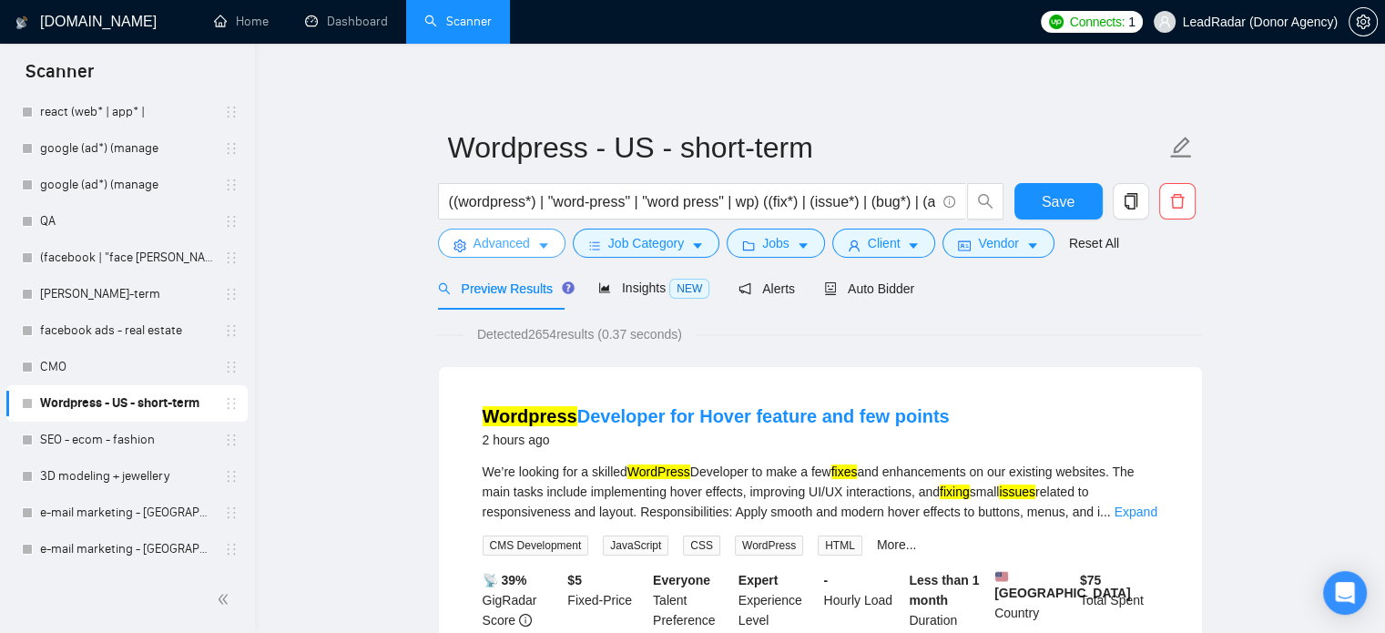
click at [513, 238] on span "Advanced" at bounding box center [501, 243] width 56 height 20
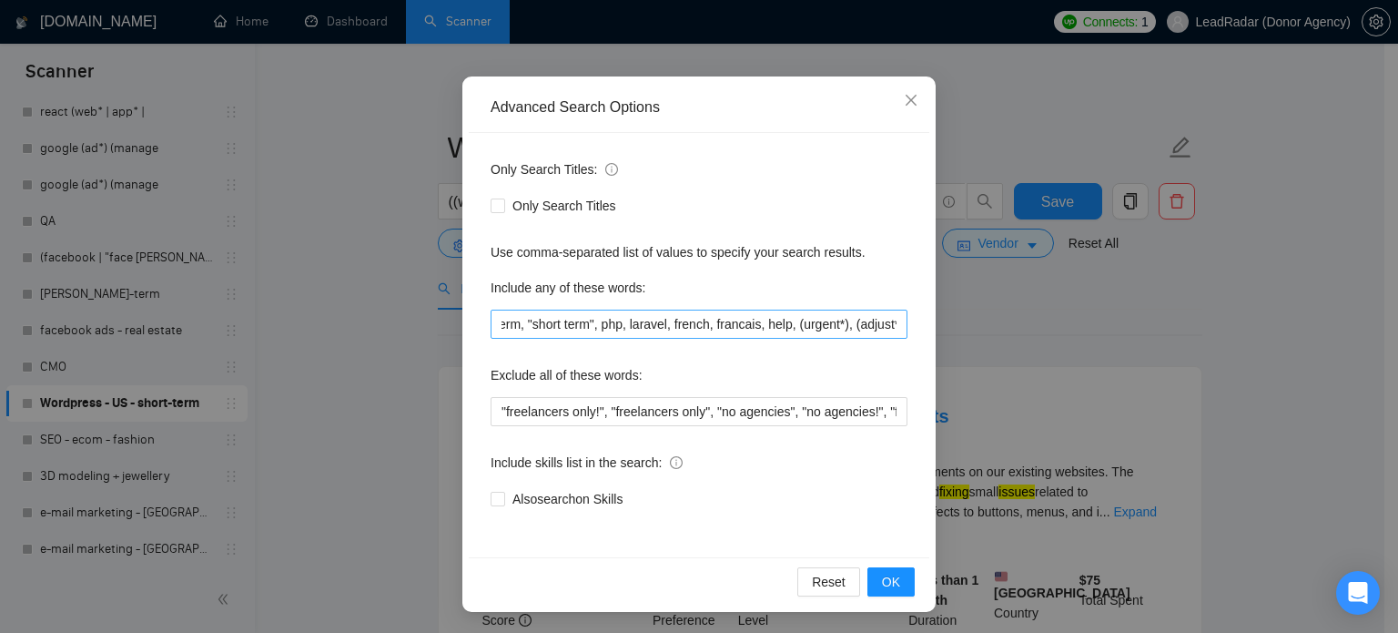
scroll to position [0, 187]
drag, startPoint x: 594, startPoint y: 328, endPoint x: 659, endPoint y: 333, distance: 64.9
click at [659, 333] on input "(fix*), (bug*), "short-term", shortterm, "short term", php, laravel, french, fr…" at bounding box center [699, 324] width 417 height 29
click at [694, 327] on input "(fix*), (bug*), "short-term", shortterm, "short term", php, laravel, french, fr…" at bounding box center [699, 324] width 417 height 29
drag, startPoint x: 754, startPoint y: 326, endPoint x: 663, endPoint y: 330, distance: 91.1
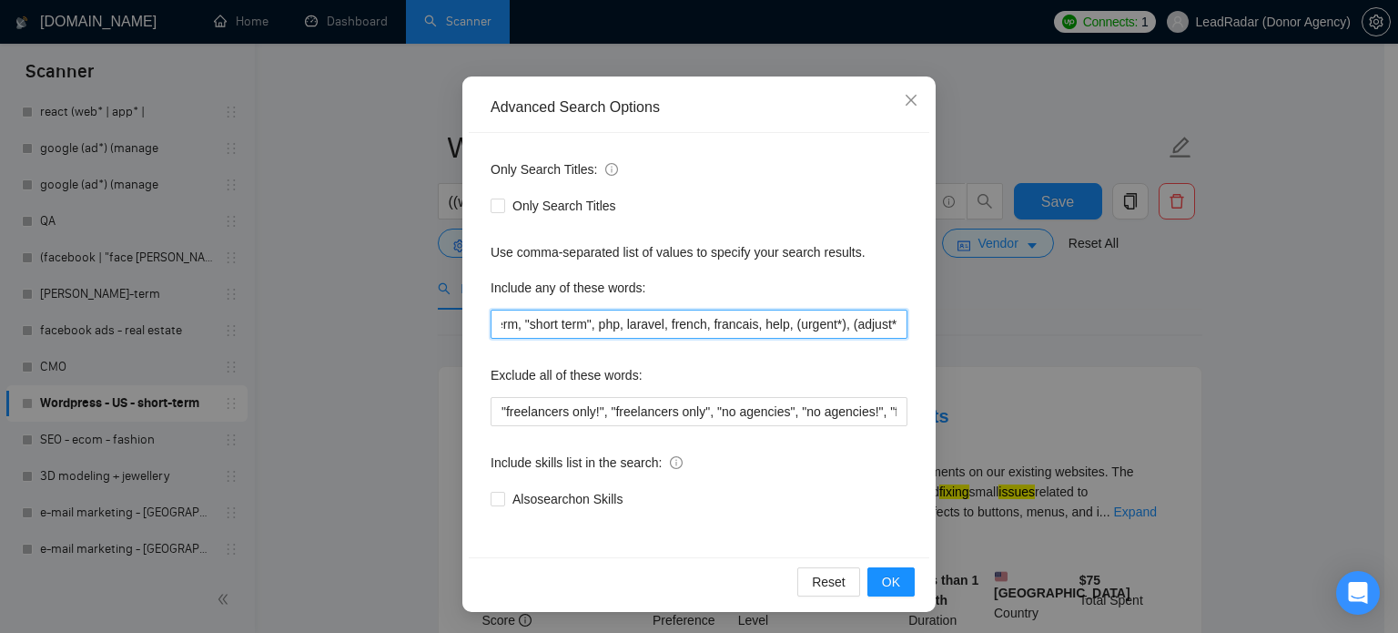
click at [663, 330] on input "(fix*), (bug*), "short-term", shortterm, "short term", php, laravel, french, fr…" at bounding box center [699, 324] width 417 height 29
drag, startPoint x: 787, startPoint y: 325, endPoint x: 832, endPoint y: 321, distance: 45.7
click at [787, 325] on input "(fix*), (bug*), "short-term", shortterm, "short term", php, laravel, french, fr…" at bounding box center [699, 324] width 417 height 29
click at [878, 323] on input "(fix*), (bug*), "short-term", shortterm, "short term", php, laravel, french, fr…" at bounding box center [699, 324] width 417 height 29
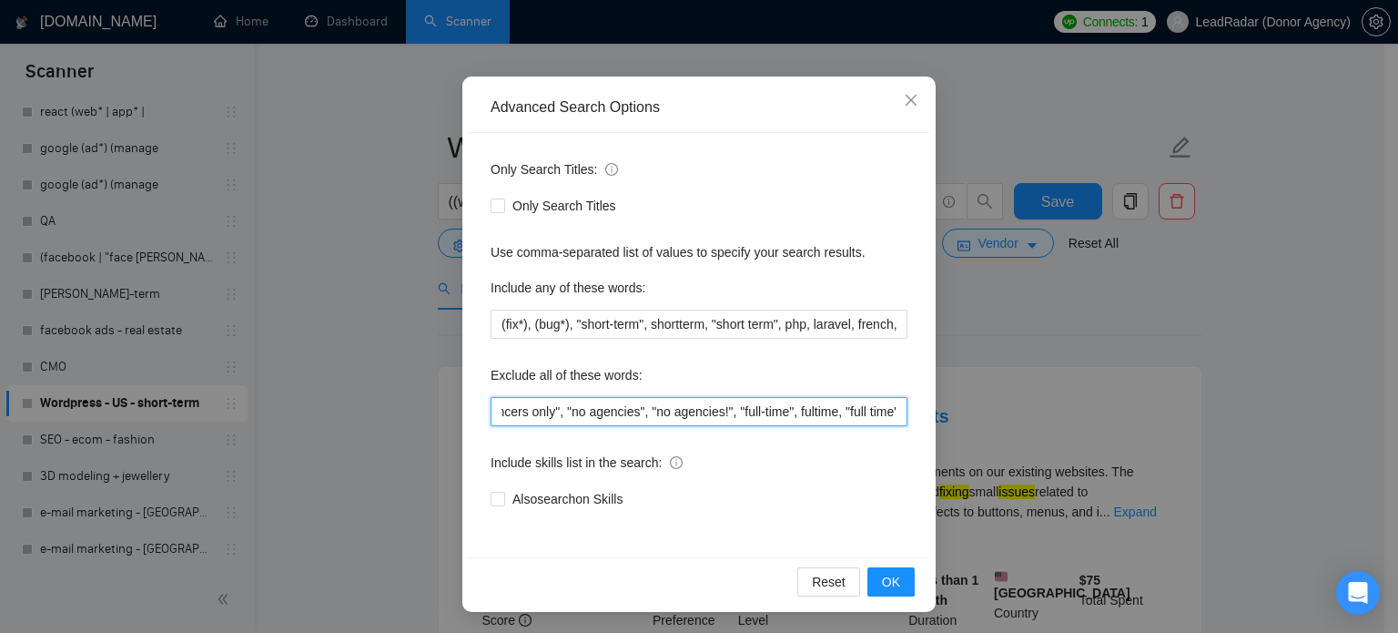
scroll to position [0, 264]
drag, startPoint x: 491, startPoint y: 411, endPoint x: 897, endPoint y: 425, distance: 406.3
click at [897, 425] on div "Only Search Titles: Only Search Titles Use comma-separated list of values to sp…" at bounding box center [699, 345] width 461 height 424
click at [865, 458] on div "Include skills list in the search:" at bounding box center [699, 466] width 417 height 36
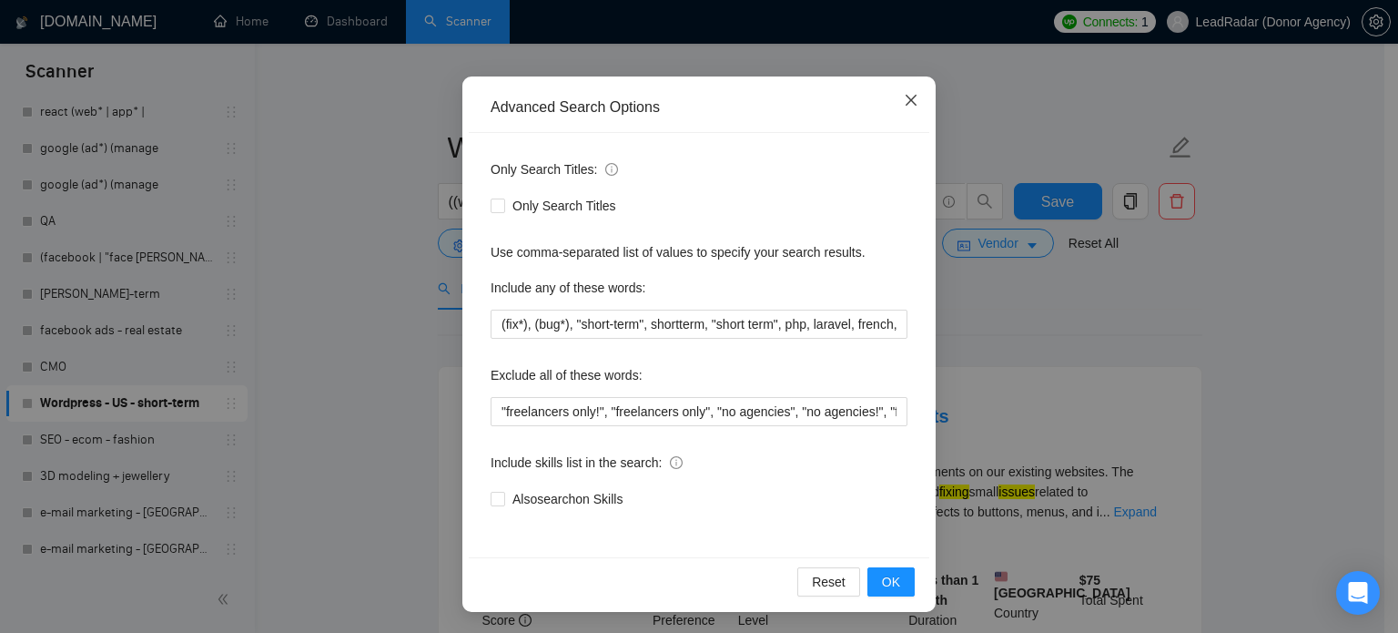
click at [906, 101] on icon "close" at bounding box center [911, 100] width 11 height 11
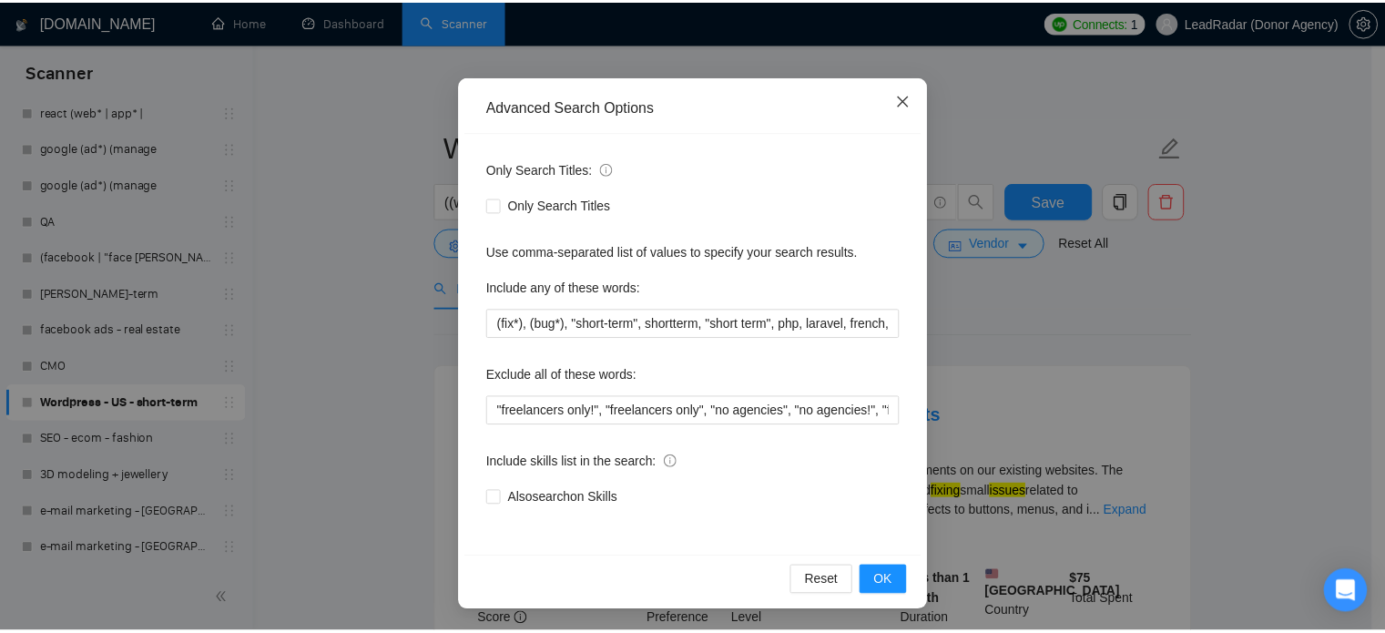
scroll to position [33, 0]
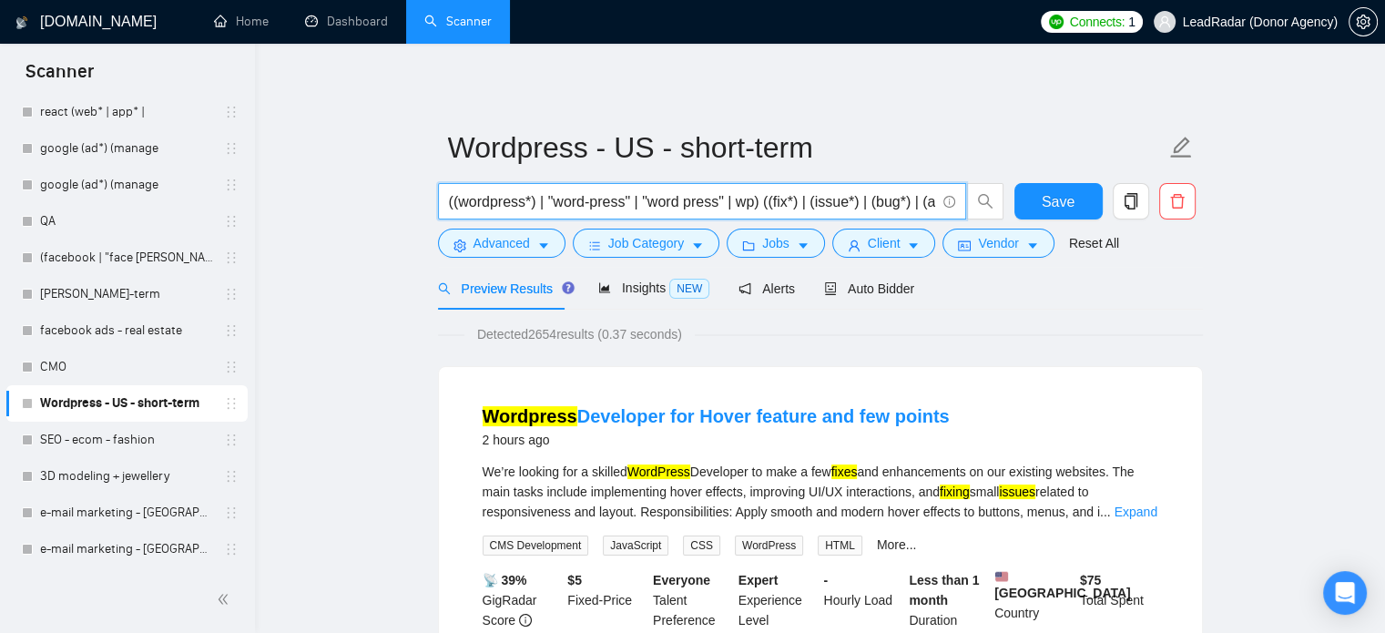
drag, startPoint x: 806, startPoint y: 203, endPoint x: 906, endPoint y: 210, distance: 100.4
click at [906, 210] on input "((wordpress*) | "word-press" | "word press" | wp) ((fix*) | (issue*) | (bug*) |…" at bounding box center [692, 201] width 486 height 23
click at [517, 242] on span "Advanced" at bounding box center [501, 243] width 56 height 20
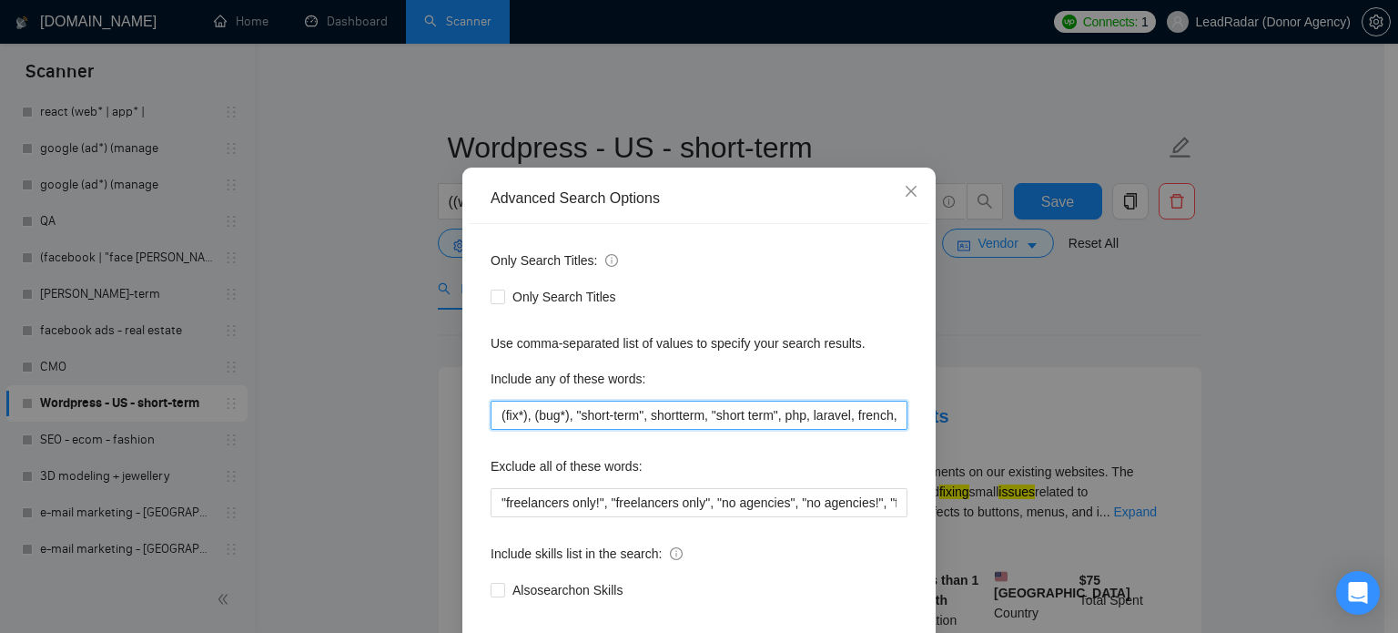
drag, startPoint x: 565, startPoint y: 451, endPoint x: 457, endPoint y: 449, distance: 108.3
click at [462, 449] on div "Advanced Search Options Only Search Titles: Only Search Titles Use comma-separa…" at bounding box center [698, 434] width 473 height 535
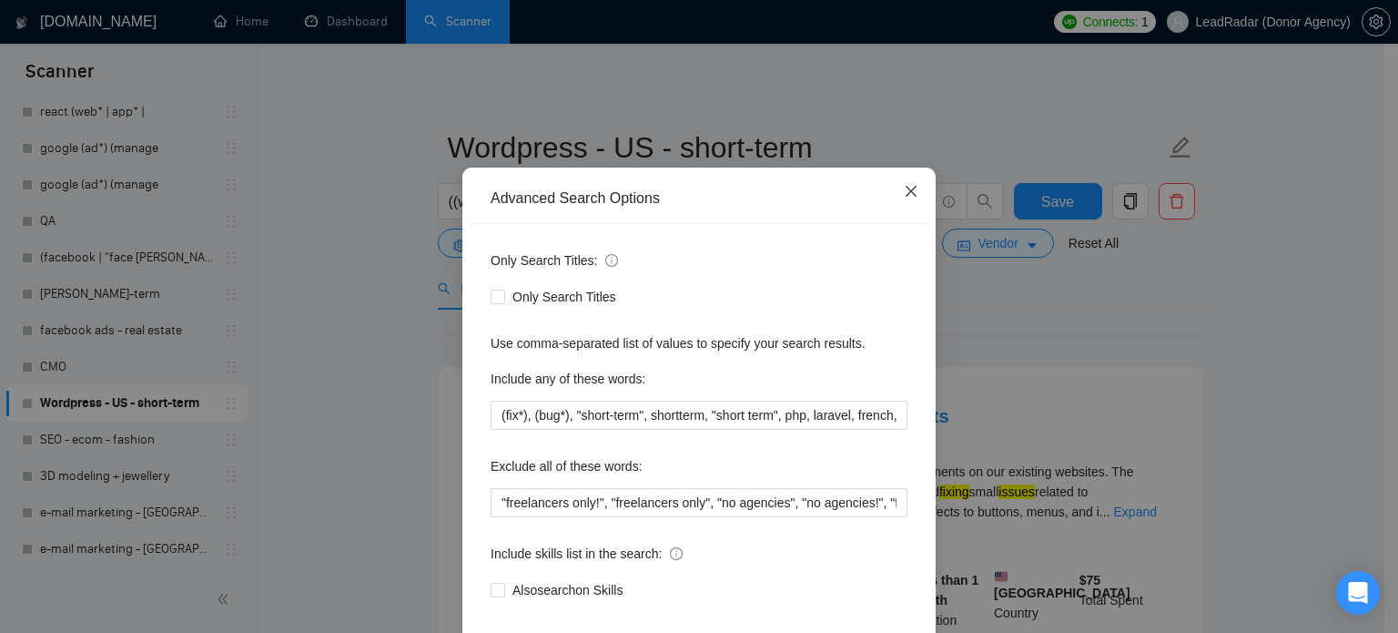
click at [887, 214] on span "Close" at bounding box center [911, 191] width 49 height 49
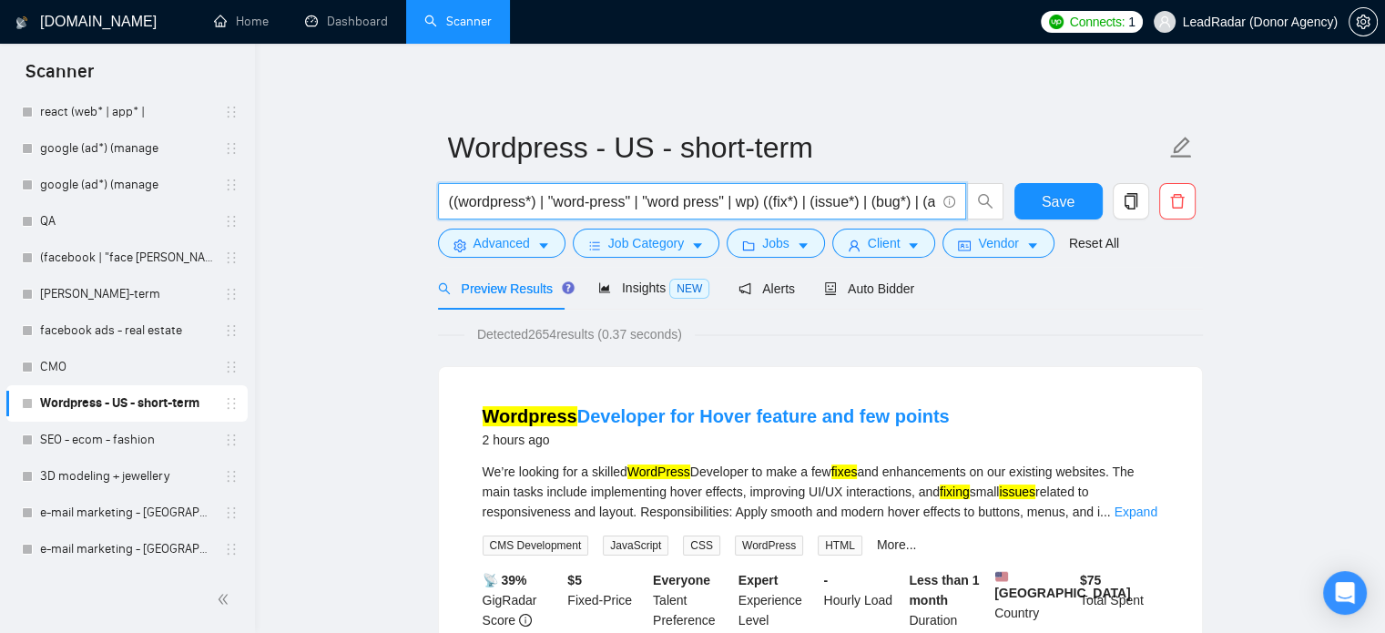
click at [853, 208] on input "((wordpress*) | "word-press" | "word press" | wp) ((fix*) | (issue*) | (bug*) |…" at bounding box center [692, 201] width 486 height 23
click at [484, 249] on span "Advanced" at bounding box center [501, 243] width 56 height 20
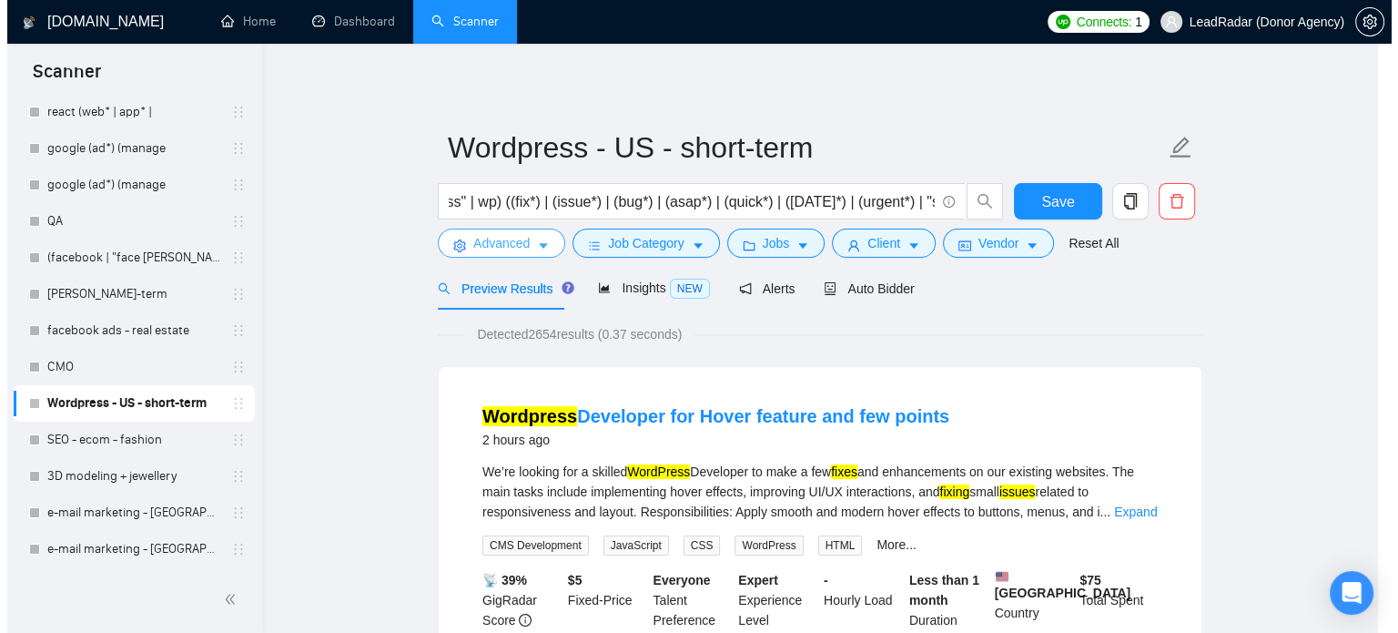
scroll to position [0, 0]
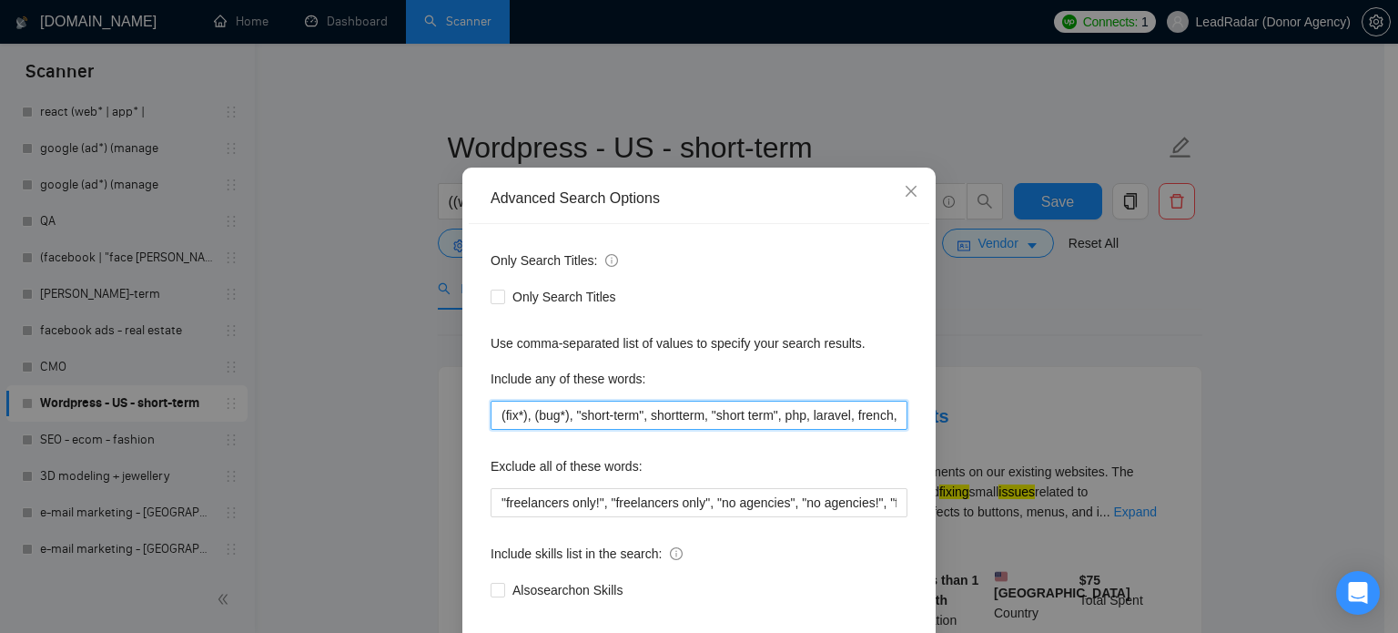
drag, startPoint x: 566, startPoint y: 447, endPoint x: 452, endPoint y: 444, distance: 114.7
click at [462, 447] on div "Advanced Search Options Only Search Titles: Only Search Titles Use comma-separa…" at bounding box center [698, 434] width 473 height 535
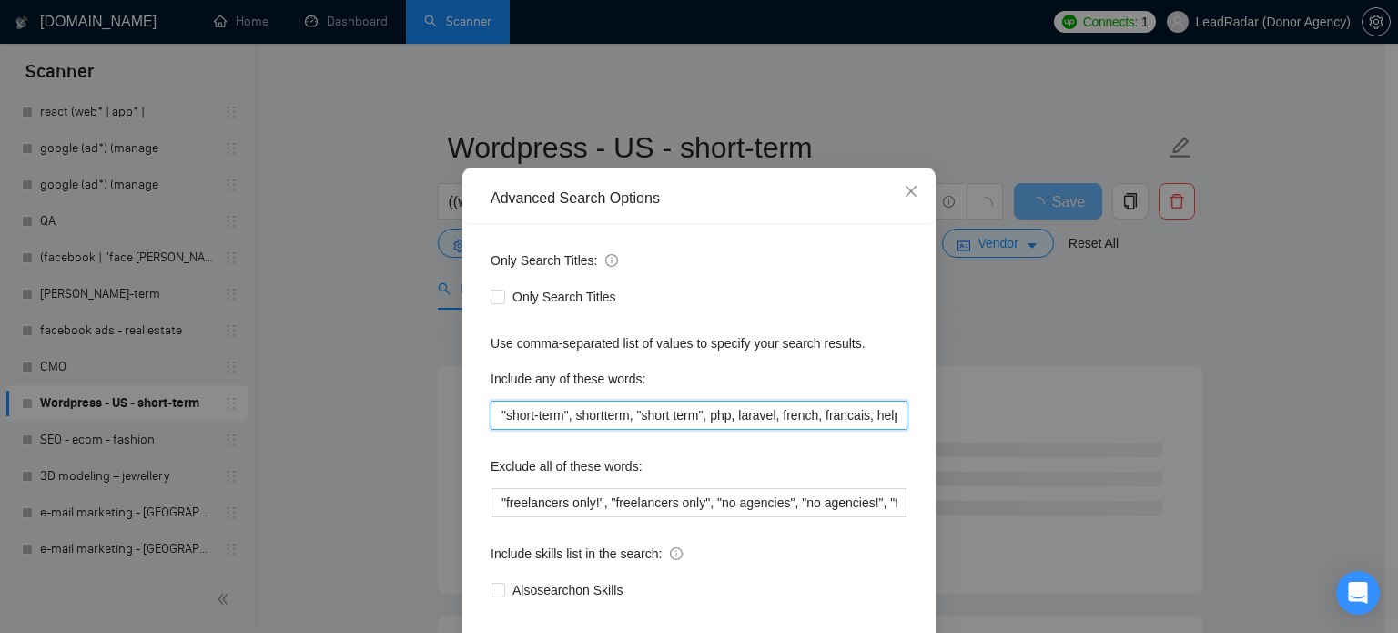
drag, startPoint x: 705, startPoint y: 450, endPoint x: 755, endPoint y: 462, distance: 51.4
click at [422, 450] on div "Advanced Search Options Only Search Titles: Only Search Titles Use comma-separa…" at bounding box center [699, 316] width 1398 height 633
click at [740, 430] on input "php, laravel, french, francais, help, (urgent*), (adjust*)" at bounding box center [699, 415] width 417 height 29
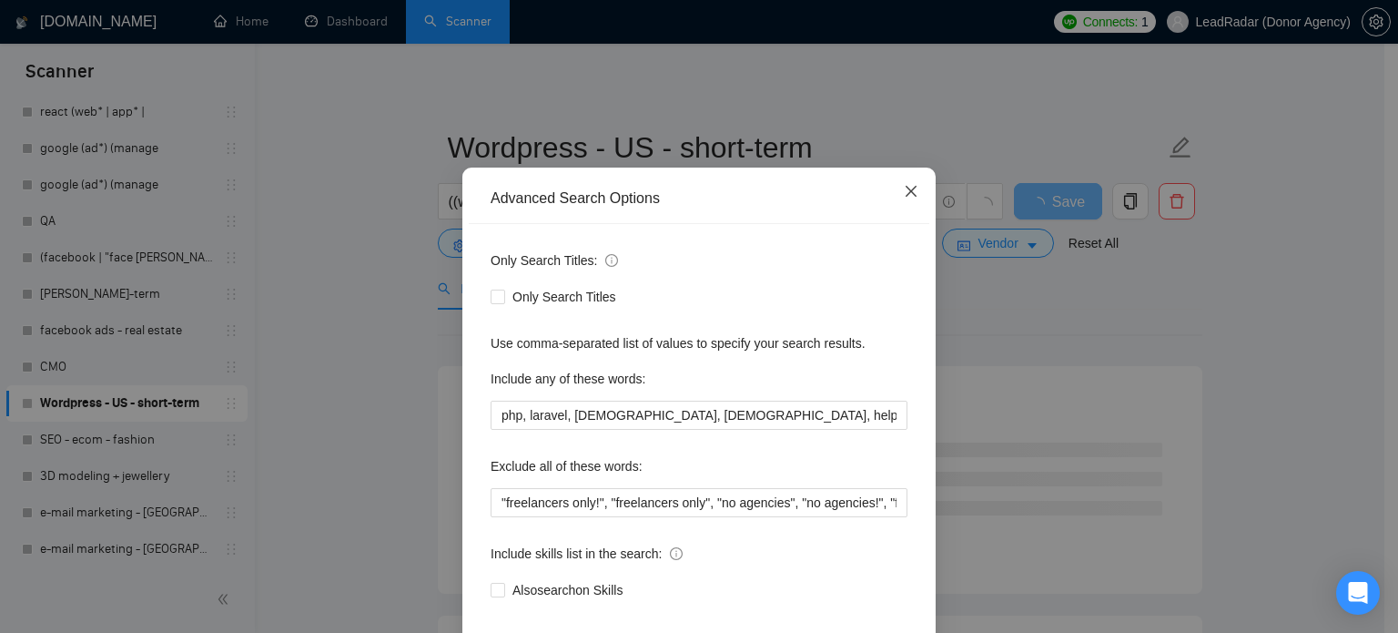
click at [906, 197] on icon "close" at bounding box center [911, 191] width 11 height 11
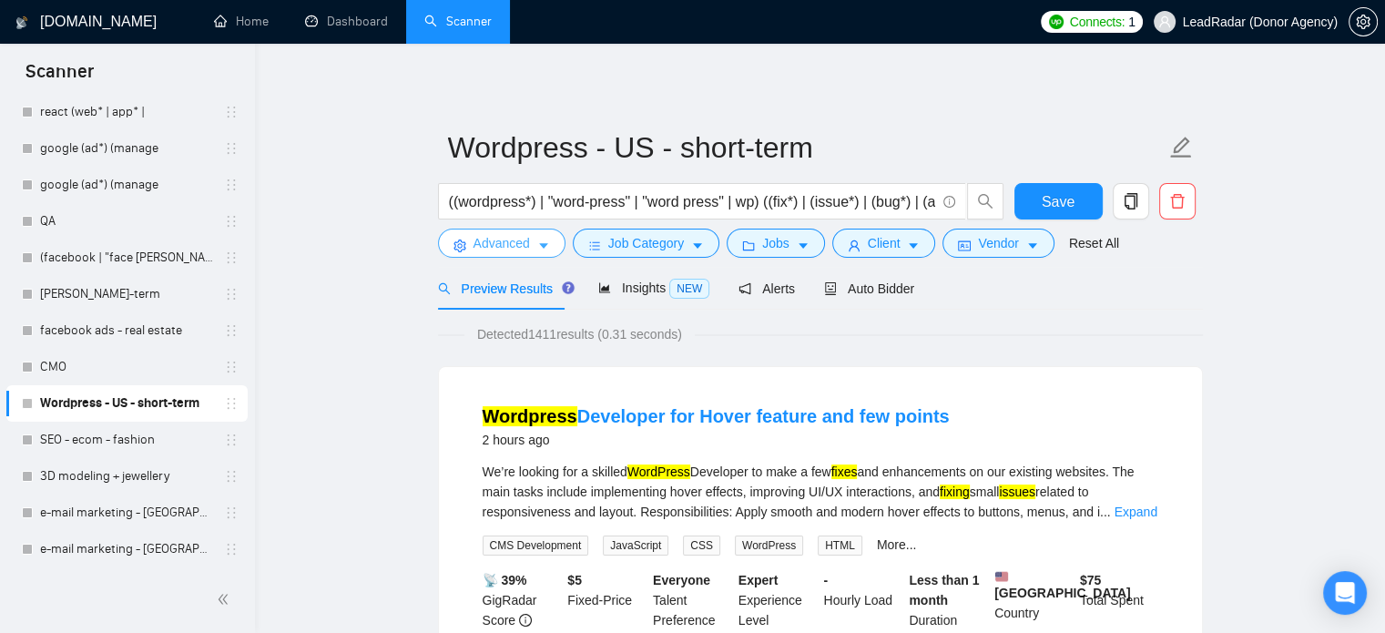
click at [537, 249] on icon "caret-down" at bounding box center [543, 245] width 13 height 13
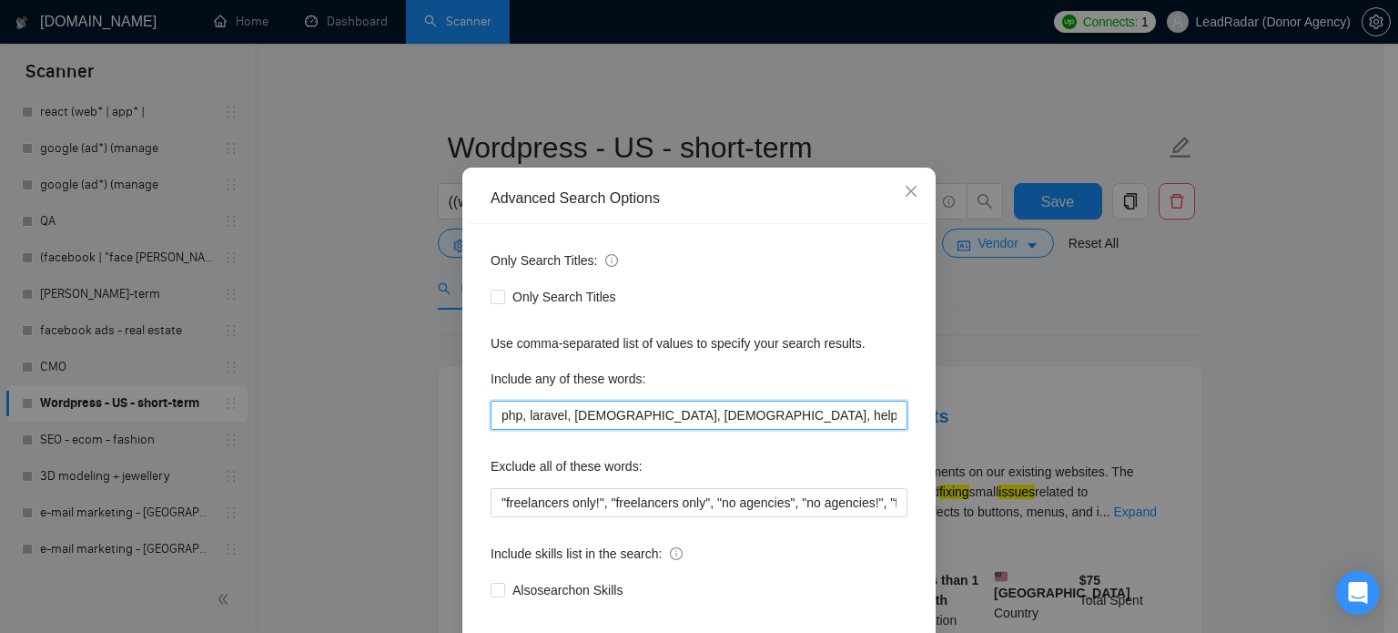
click at [726, 430] on input "php, laravel, french, francais, help, (adjust*)" at bounding box center [699, 415] width 417 height 29
type input "(fix*), (bug*), "short-term", shortterm, "short term", php, laravel, french, fr…"
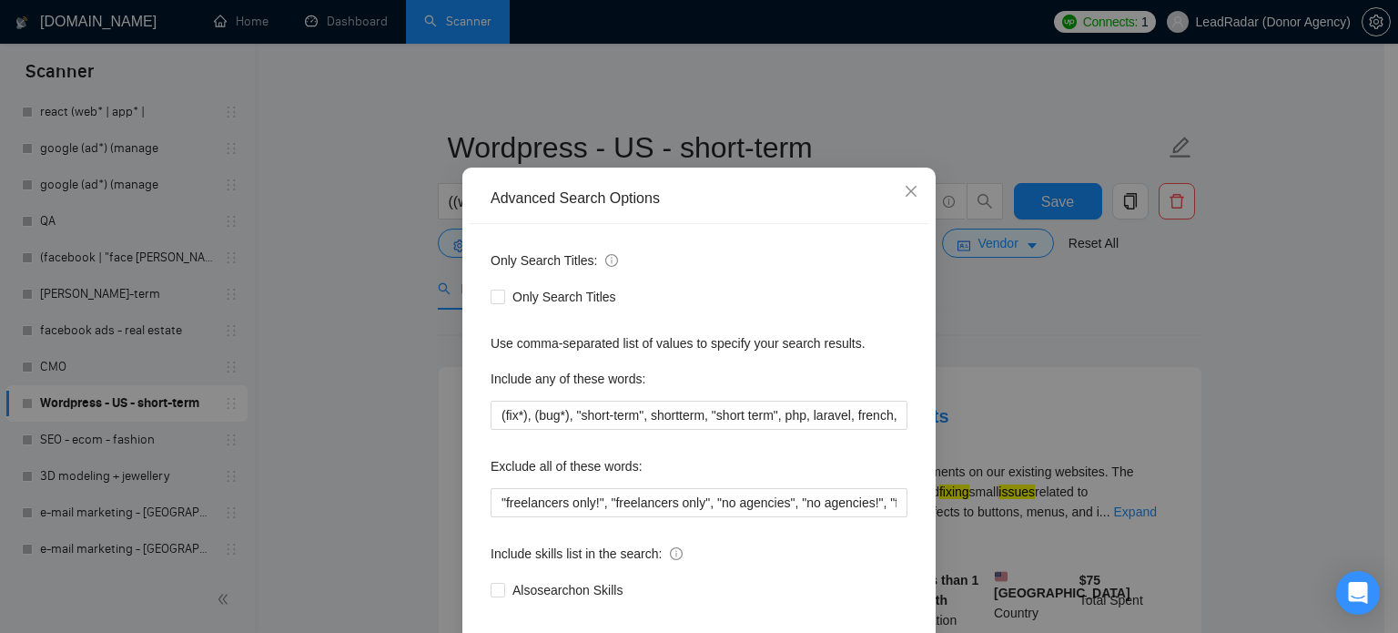
type input "((wordpress*) | "word-press" | "word press" | wp) ((fix*) | (issue*) | (bug*) |…"
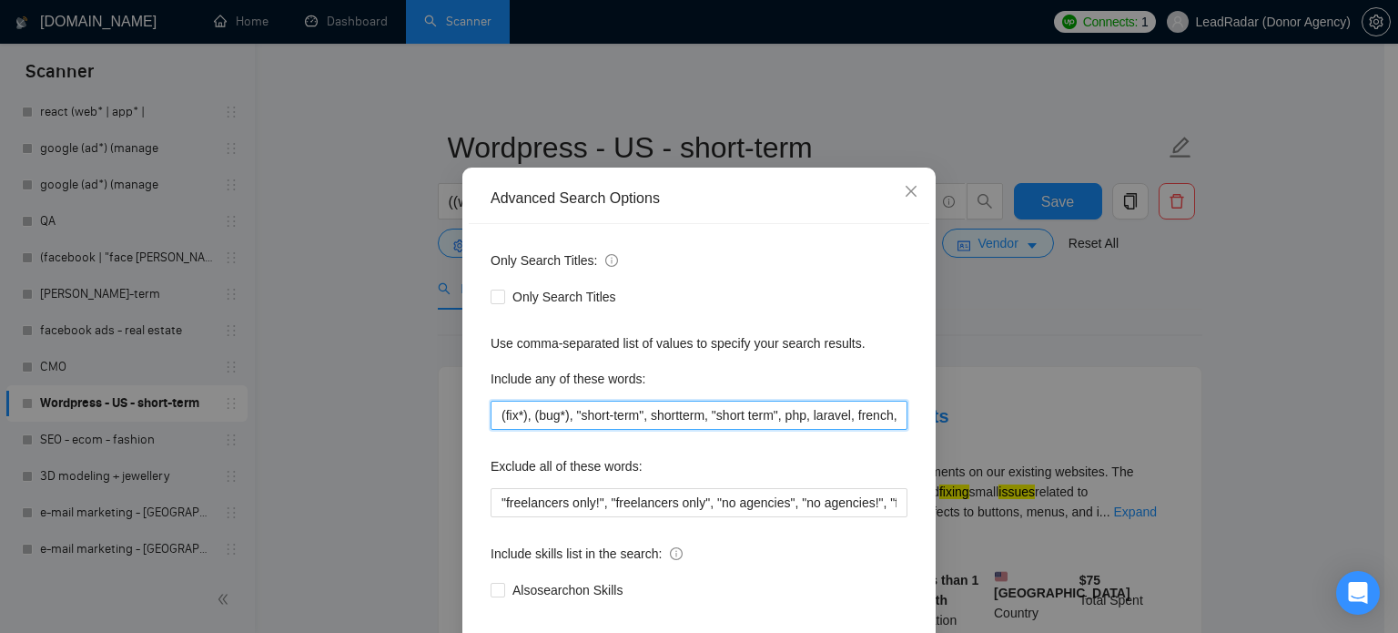
click at [655, 430] on input "(fix*), (bug*), "short-term", shortterm, "short term", php, laravel, french, fr…" at bounding box center [699, 415] width 417 height 29
click at [654, 430] on input "(fix*), (bug*), "short-term", shortterm, "short term", php, laravel, french, fr…" at bounding box center [699, 415] width 417 height 29
click at [692, 430] on input "(fix*), (bug*), "short-term", shortterm, "short term", php, laravel, french, fr…" at bounding box center [699, 415] width 417 height 29
click at [695, 430] on input "(fix*), (bug*), "short-term", shortterm, "short term", php, laravel, french, fr…" at bounding box center [699, 415] width 417 height 29
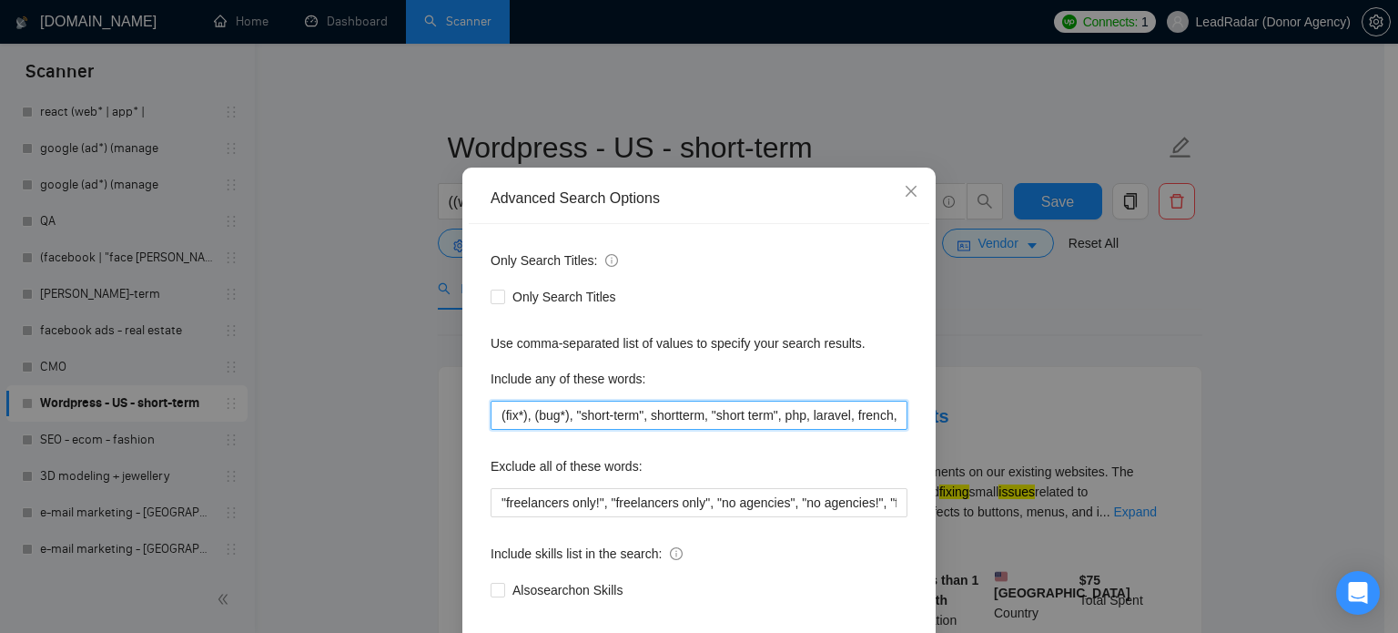
click at [703, 430] on input "(fix*), (bug*), "short-term", shortterm, "short term", php, laravel, french, fr…" at bounding box center [699, 415] width 417 height 29
click at [710, 430] on input "(fix*), (bug*), "short-term", shortterm, "short term", php, laravel, french, fr…" at bounding box center [699, 415] width 417 height 29
click at [709, 430] on input "(fix*), (bug*), "short-term", shortterm, "short term", php, laravel, french, fr…" at bounding box center [699, 415] width 417 height 29
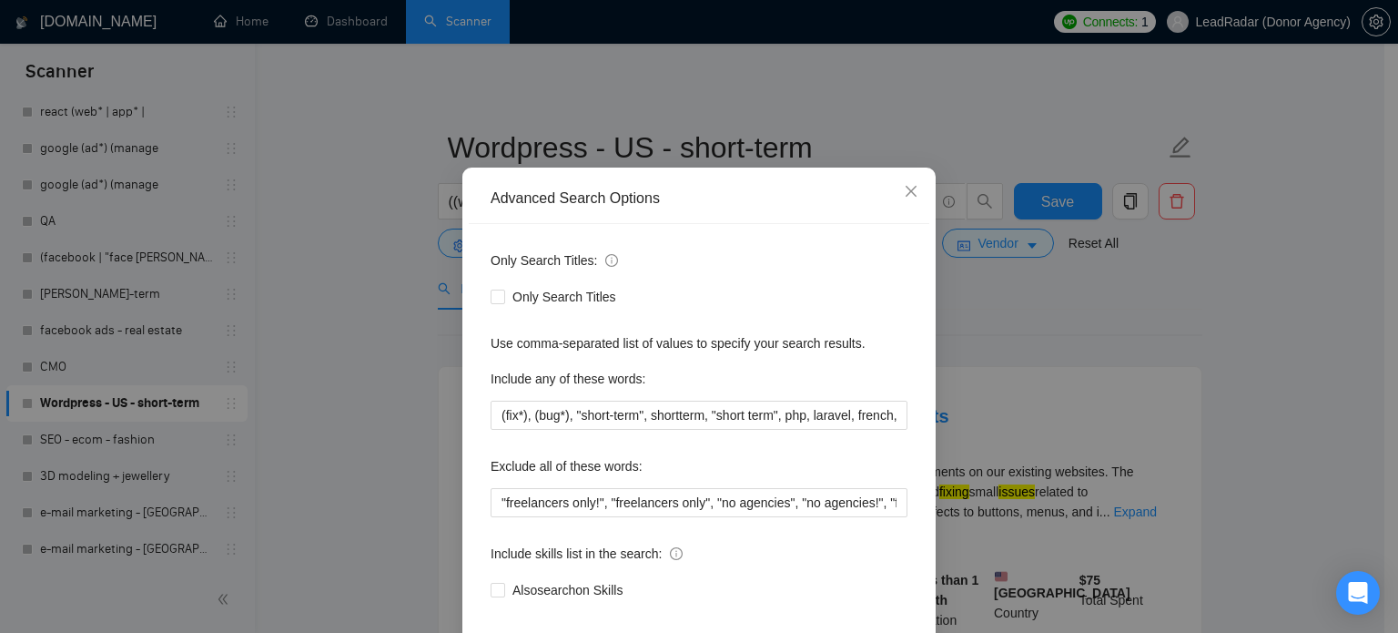
click at [710, 401] on div "Include any of these words:" at bounding box center [699, 382] width 417 height 36
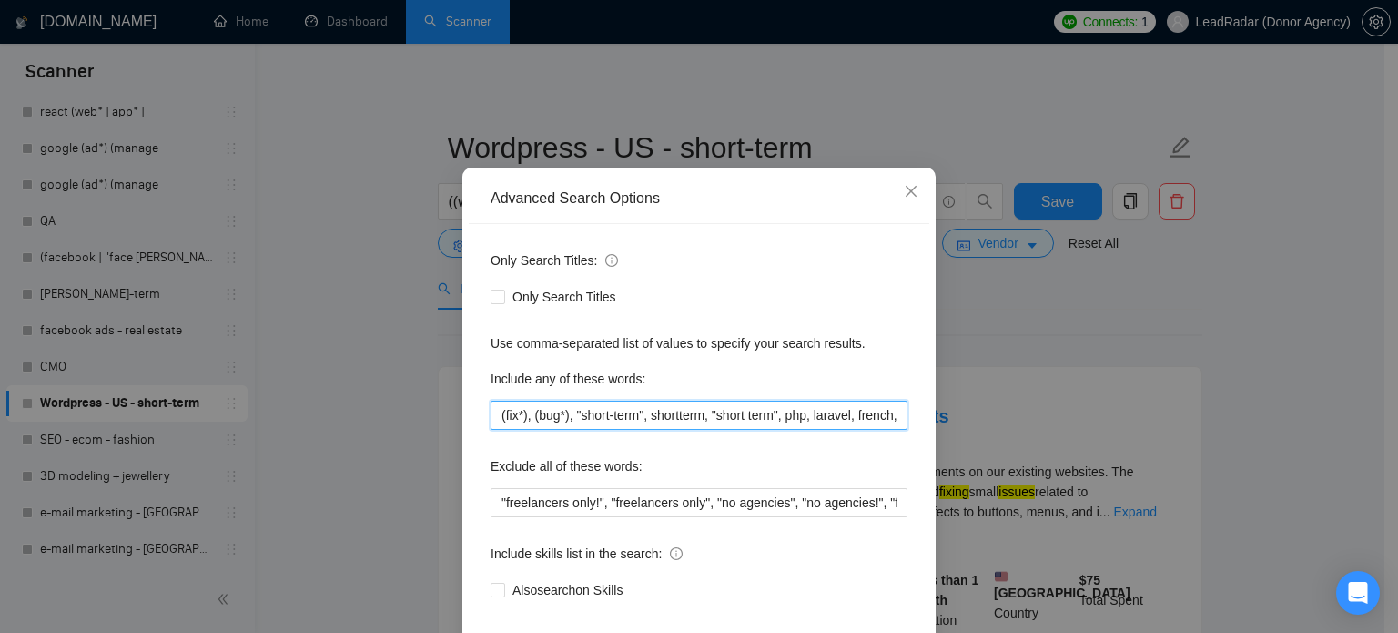
click at [705, 430] on input "(fix*), (bug*), "short-term", shortterm, "short term", php, laravel, french, fr…" at bounding box center [699, 415] width 417 height 29
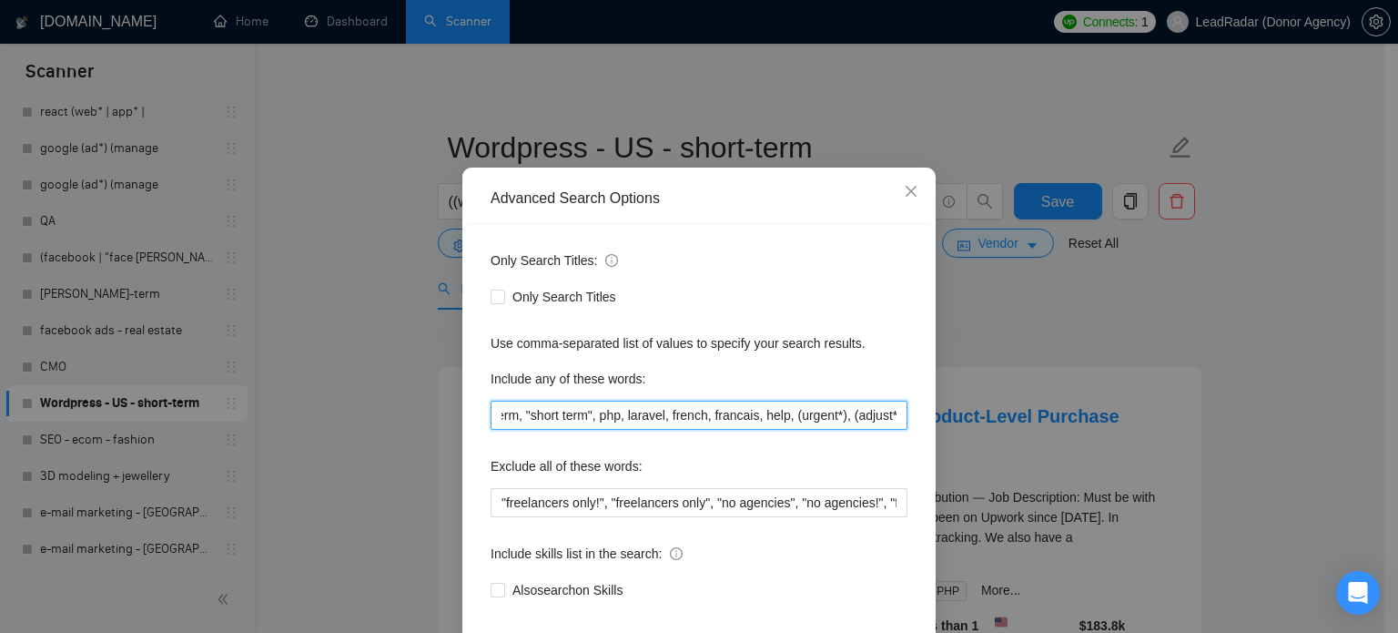
scroll to position [0, 187]
click at [785, 430] on input "(fix*), (bug*), "short-term", shortterm, "short term", php, laravel, french, fr…" at bounding box center [699, 415] width 417 height 29
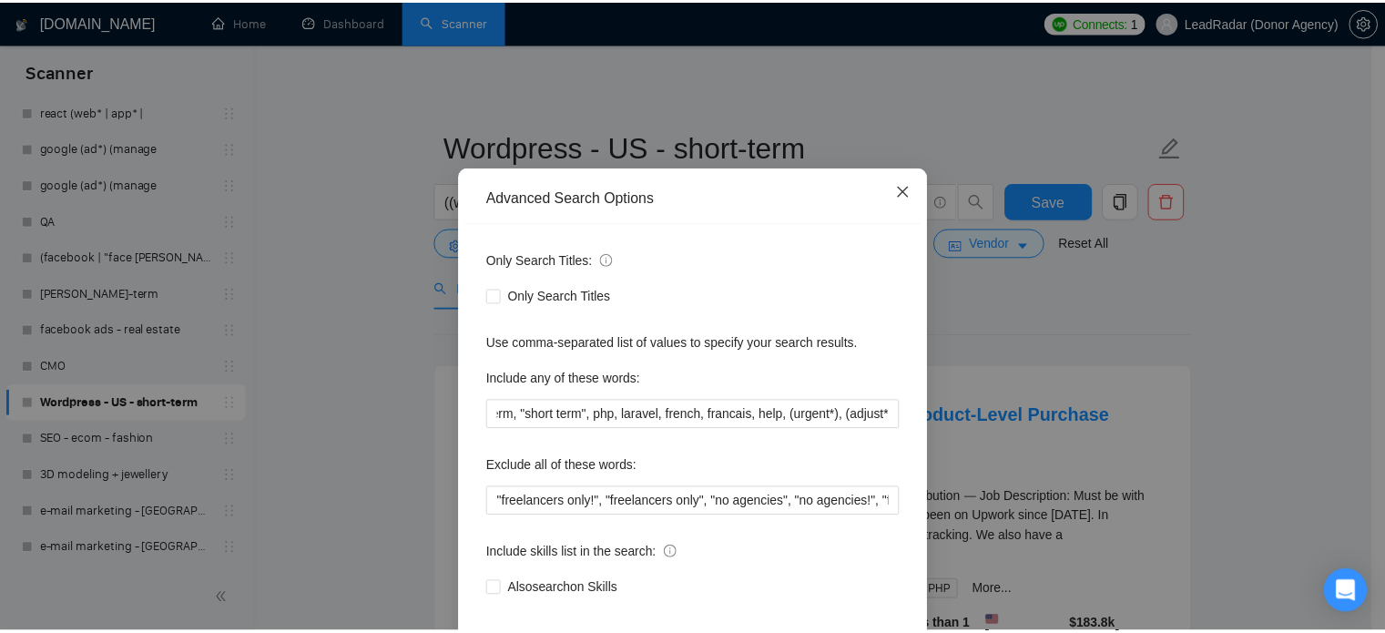
scroll to position [0, 0]
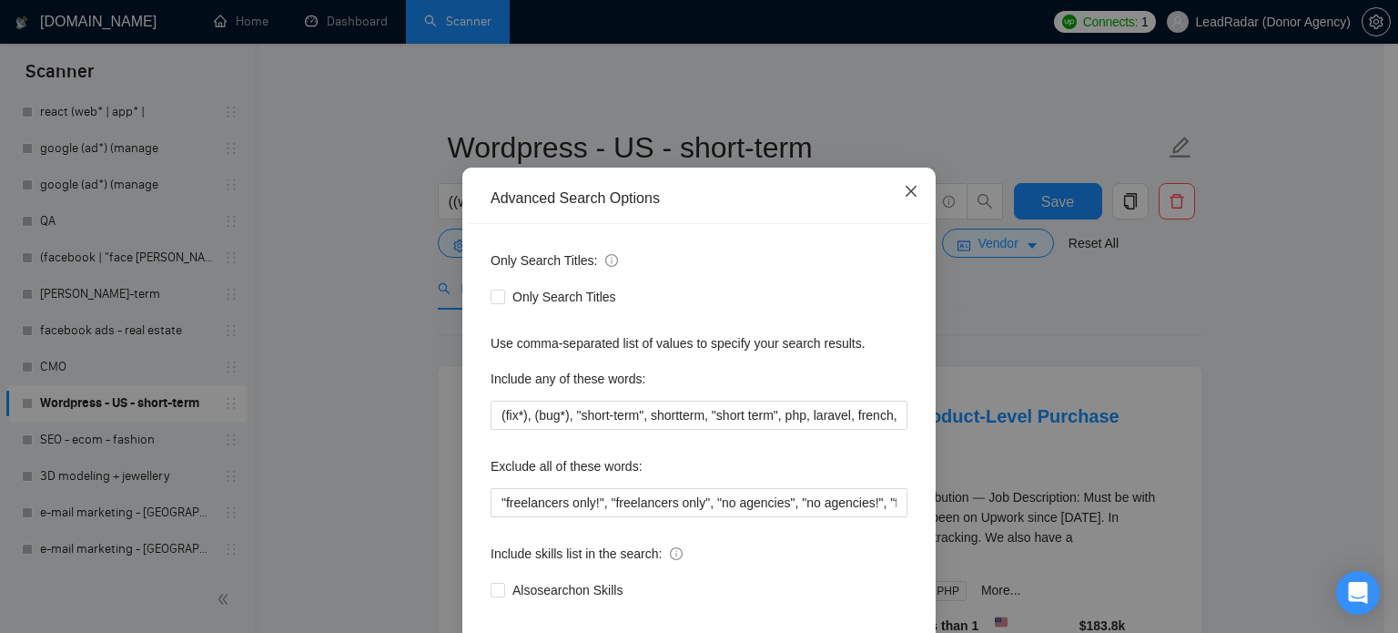
click at [904, 198] on icon "close" at bounding box center [911, 191] width 15 height 15
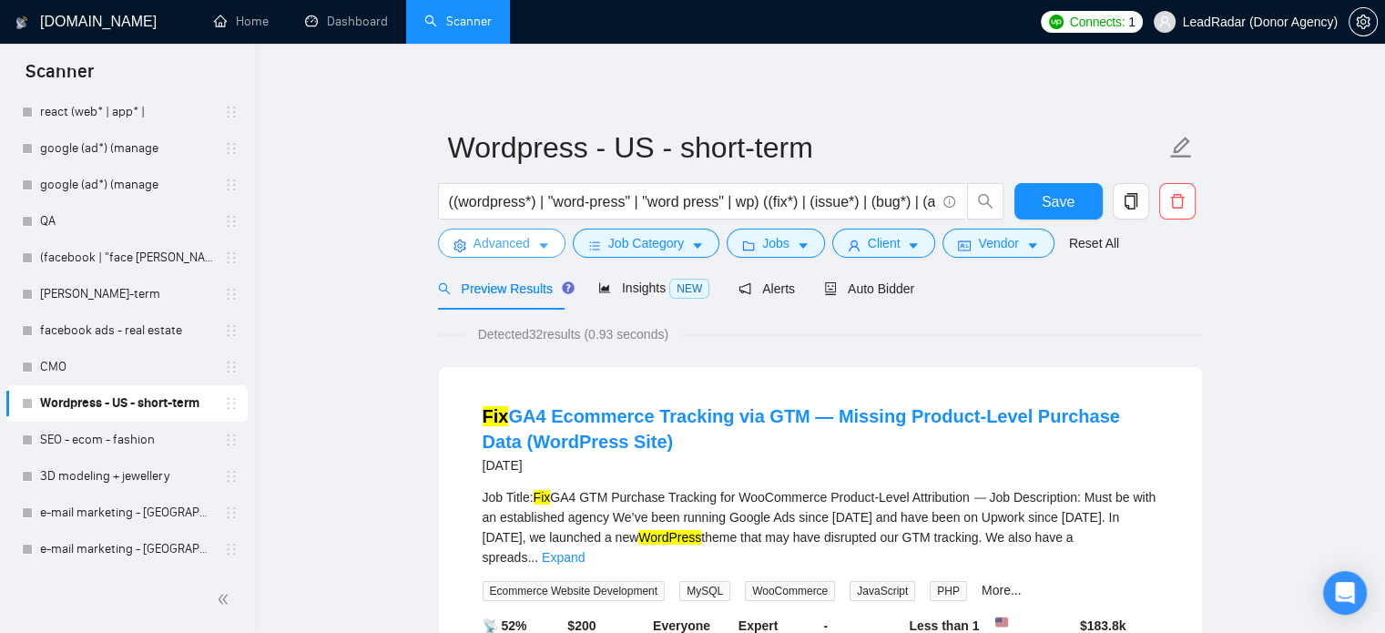
click at [531, 244] on button "Advanced" at bounding box center [501, 242] width 127 height 29
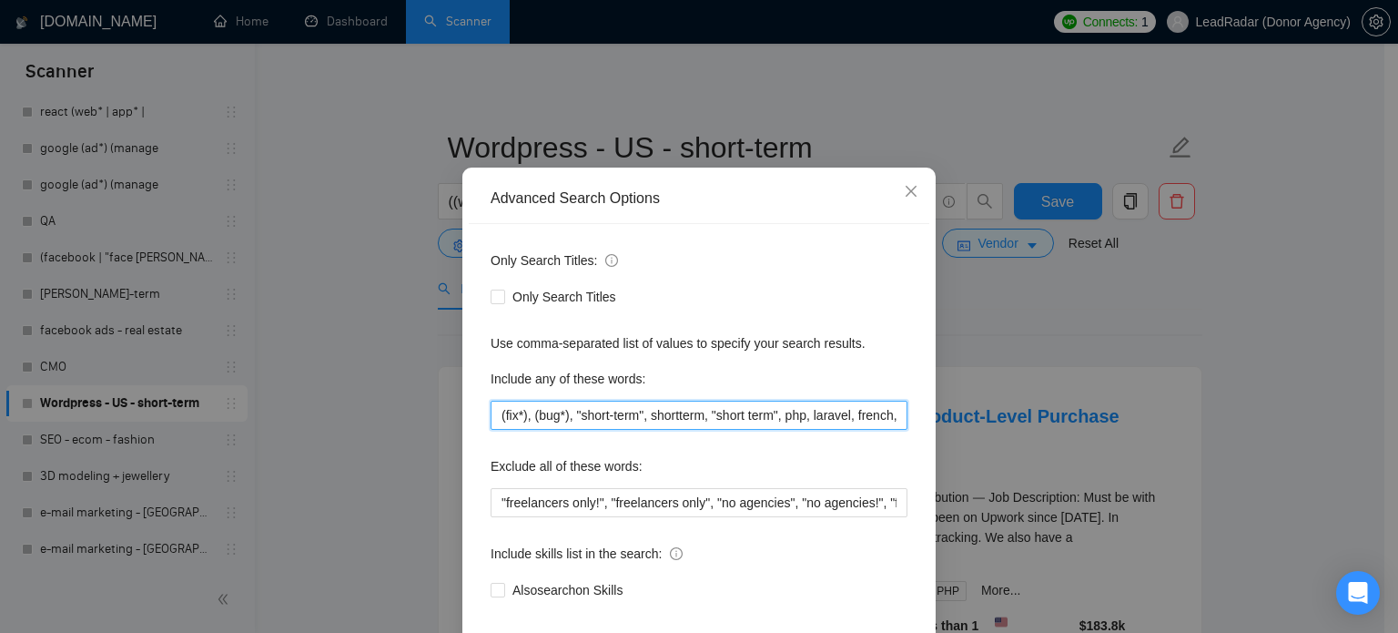
click at [652, 430] on input "(fix*), (bug*), "short-term", shortterm, "short term", php, laravel, french, fr…" at bounding box center [699, 415] width 417 height 29
paste input "php, laravel, french, francais, help,"
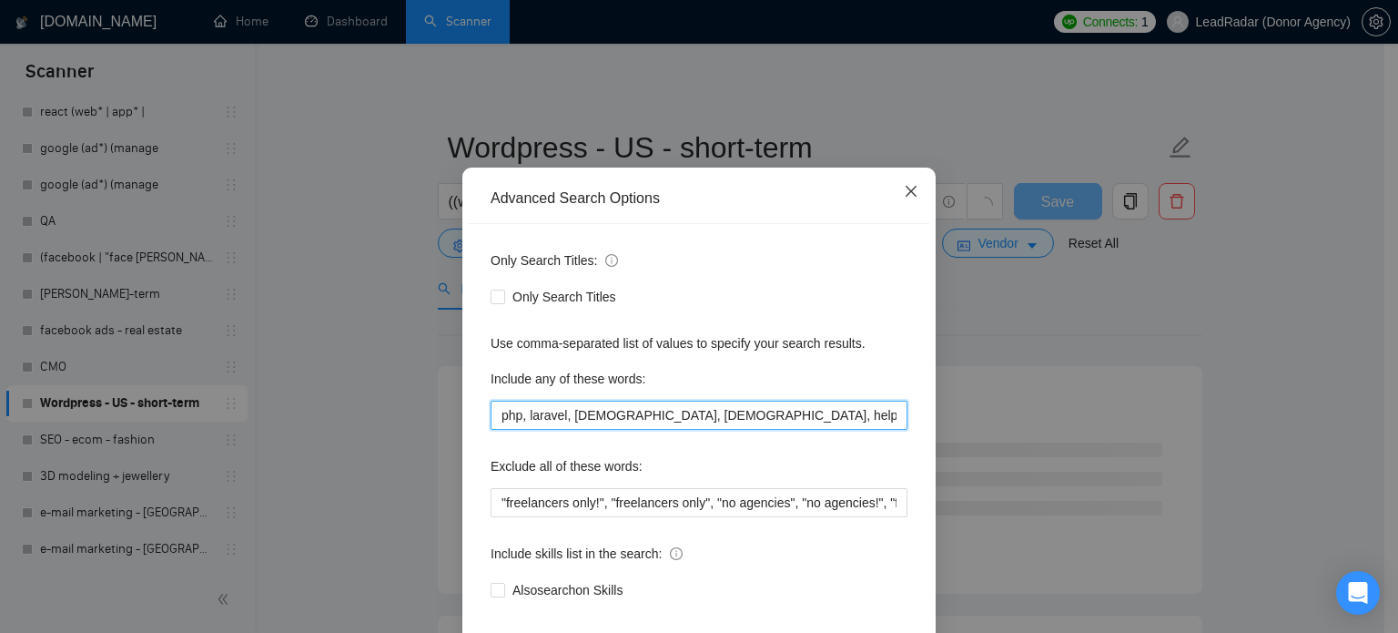
type input "php, laravel, french, francais, help"
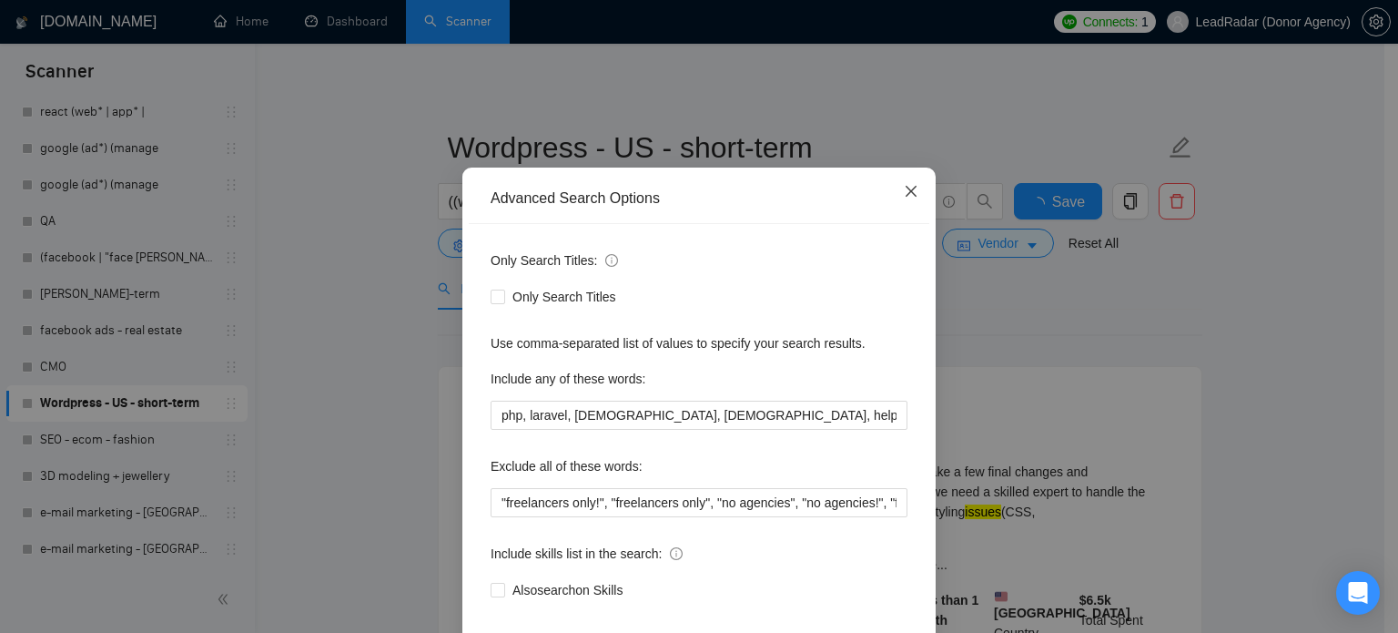
click at [907, 198] on icon "close" at bounding box center [911, 191] width 15 height 15
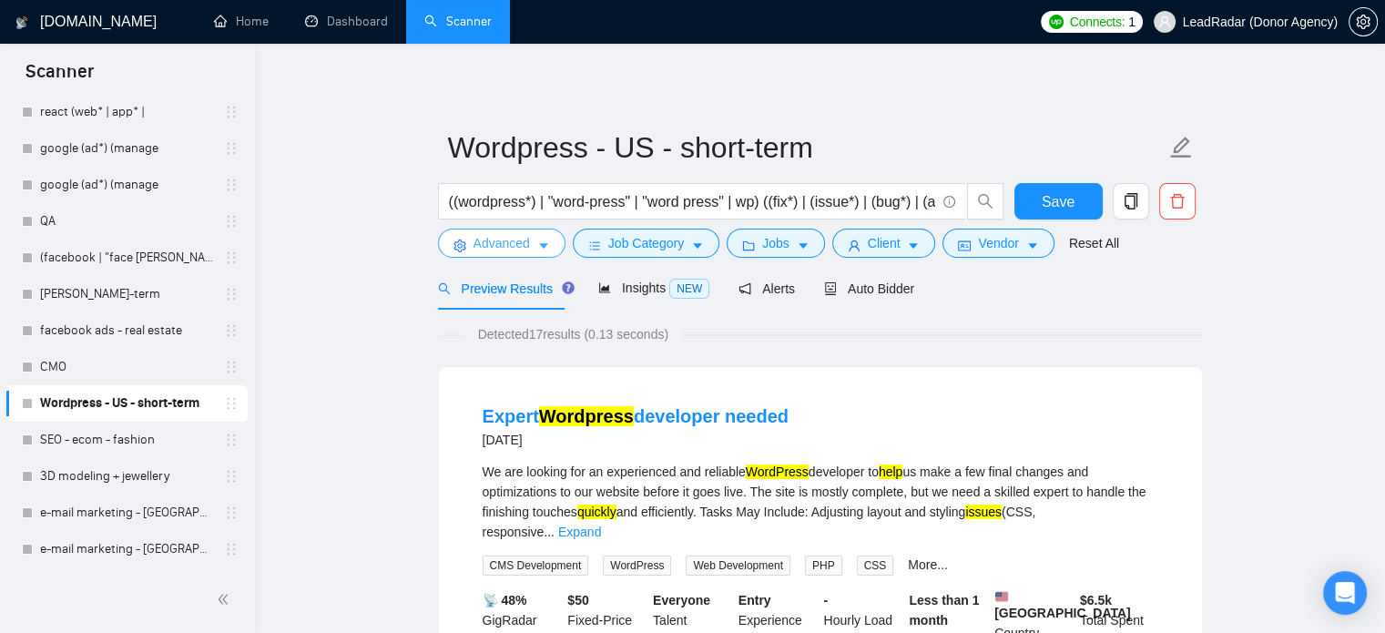
click at [515, 249] on span "Advanced" at bounding box center [501, 243] width 56 height 20
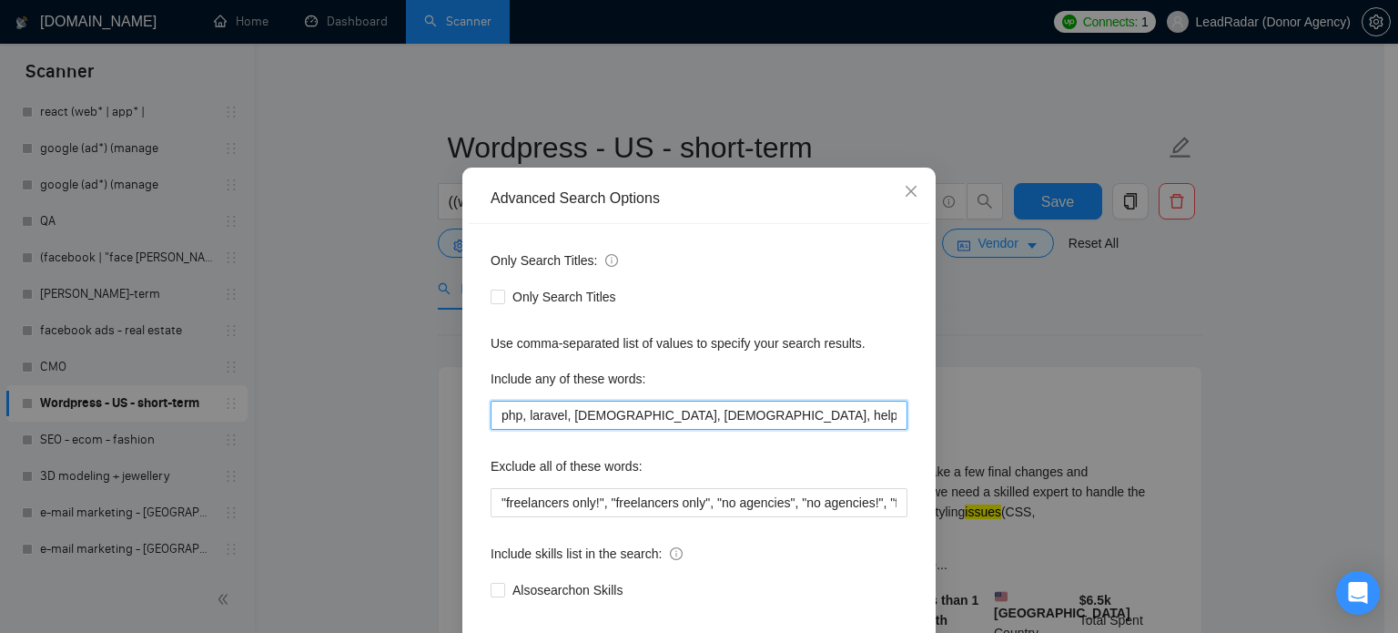
click at [608, 430] on input "php, laravel, french, francais, help" at bounding box center [699, 415] width 417 height 29
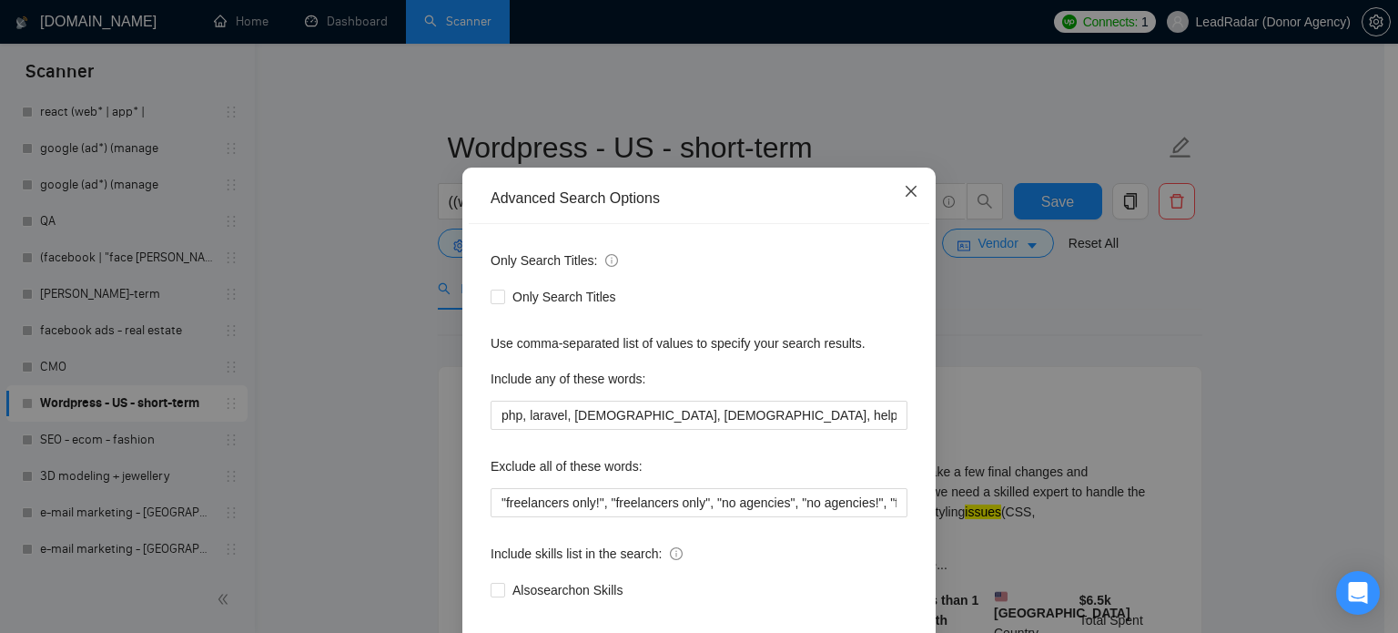
click at [892, 217] on span "Close" at bounding box center [911, 191] width 49 height 49
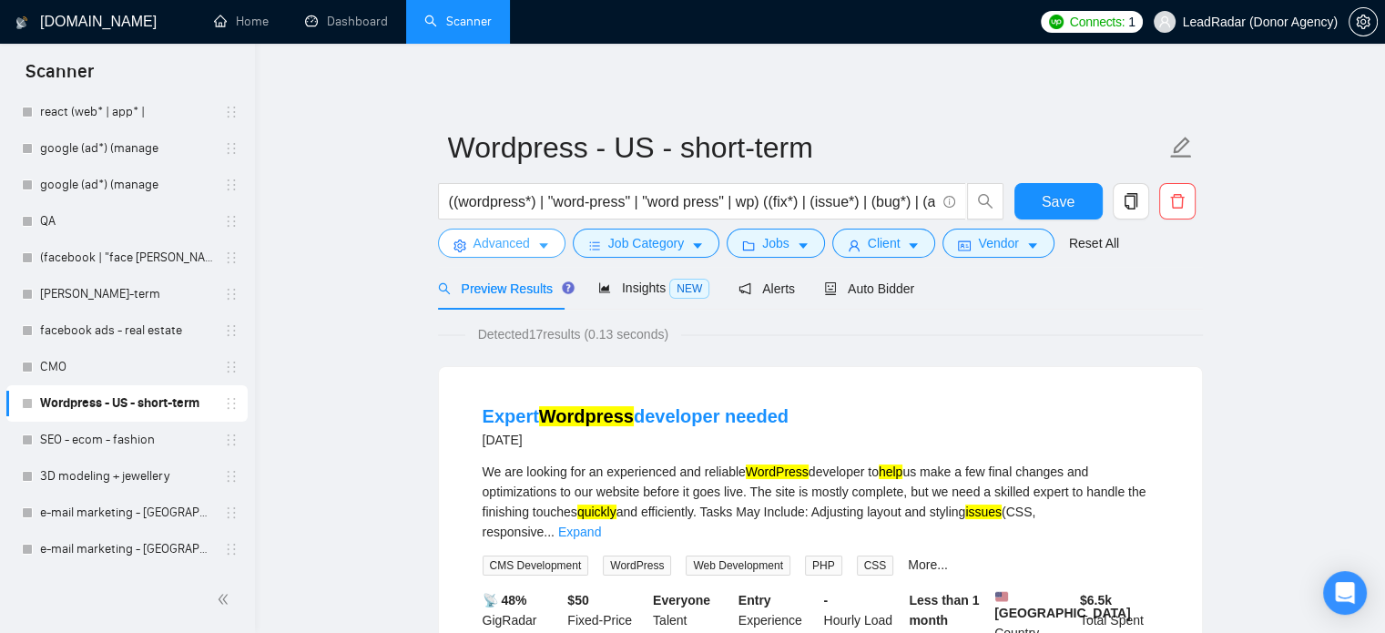
click at [492, 251] on span "Advanced" at bounding box center [501, 243] width 56 height 20
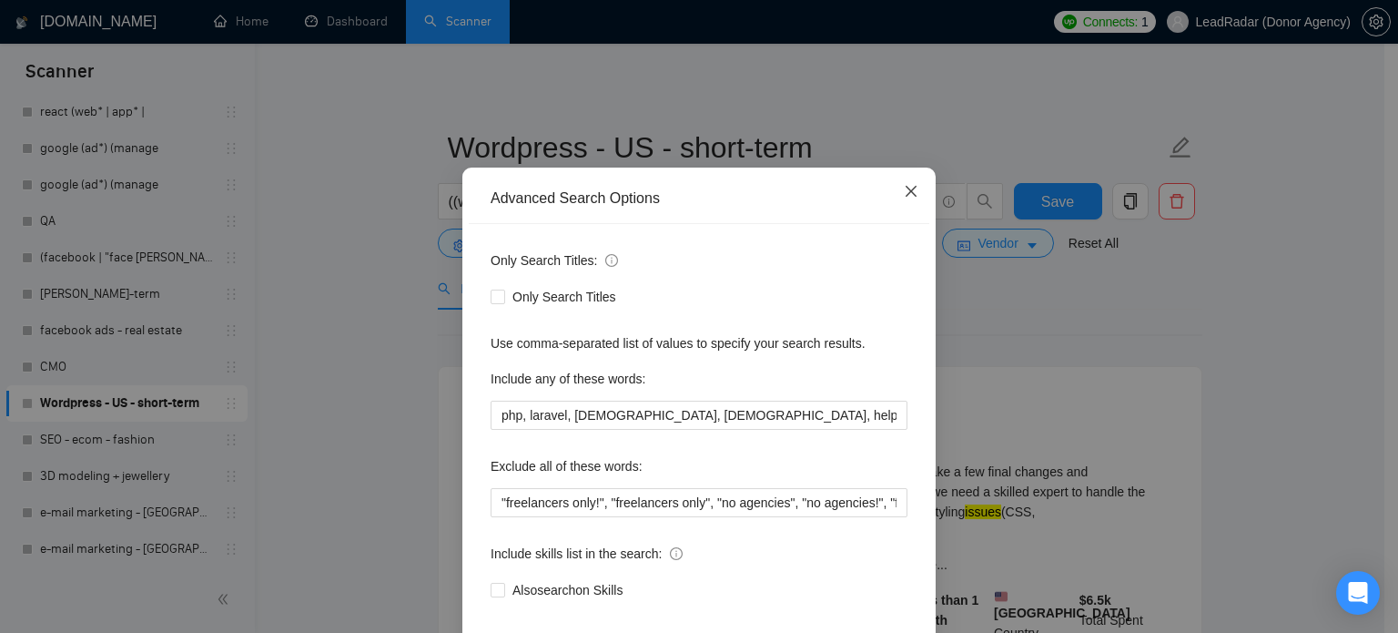
drag, startPoint x: 913, startPoint y: 218, endPoint x: 907, endPoint y: 227, distance: 11.1
click at [912, 217] on span "Close" at bounding box center [911, 191] width 49 height 49
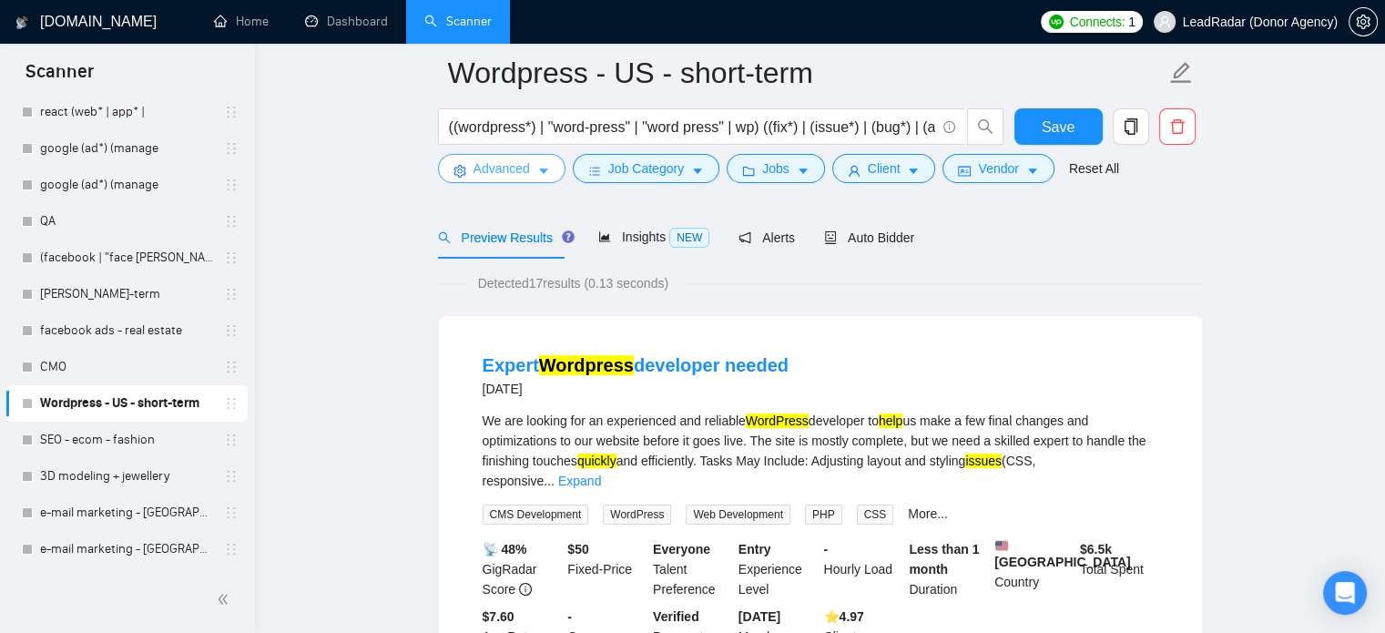
scroll to position [189, 0]
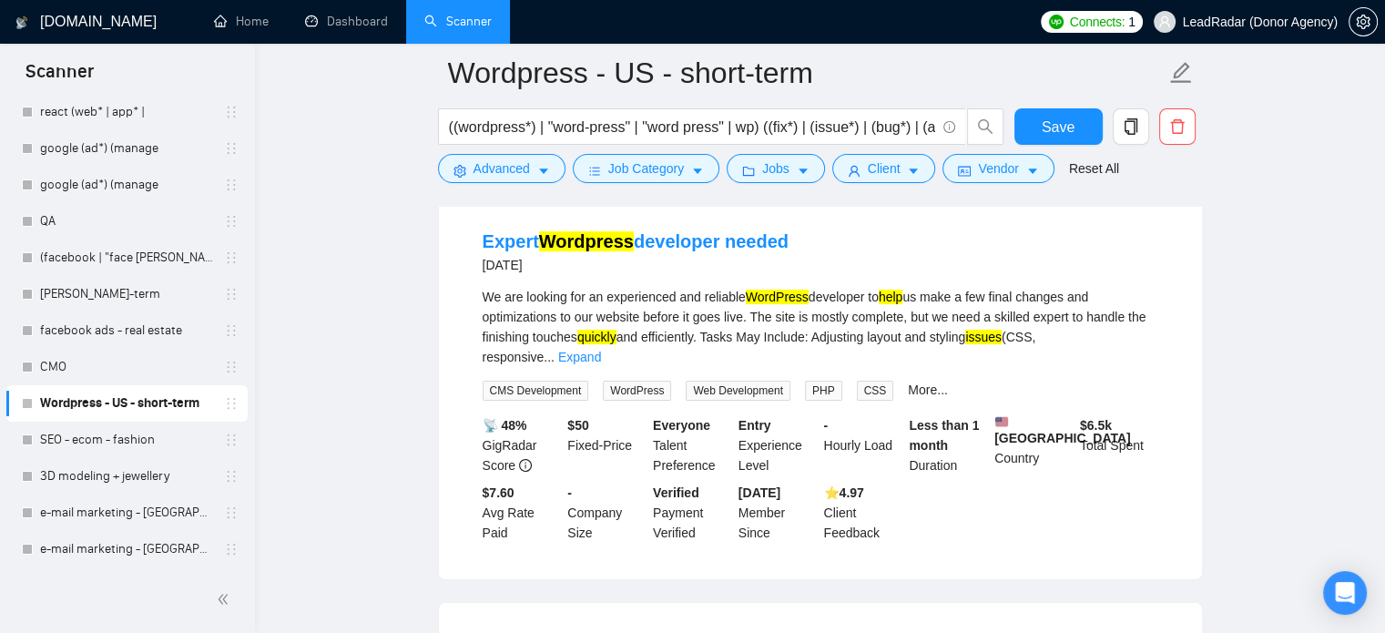
click at [601, 350] on link "Expand" at bounding box center [579, 357] width 43 height 15
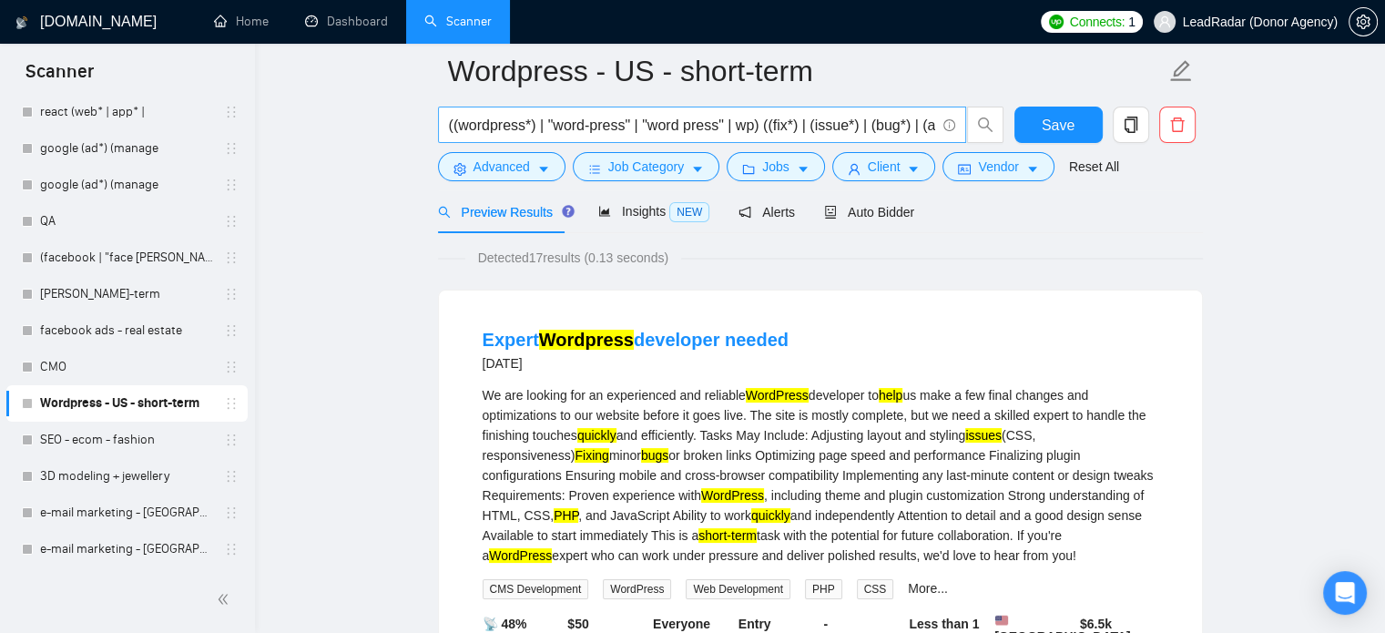
scroll to position [47, 0]
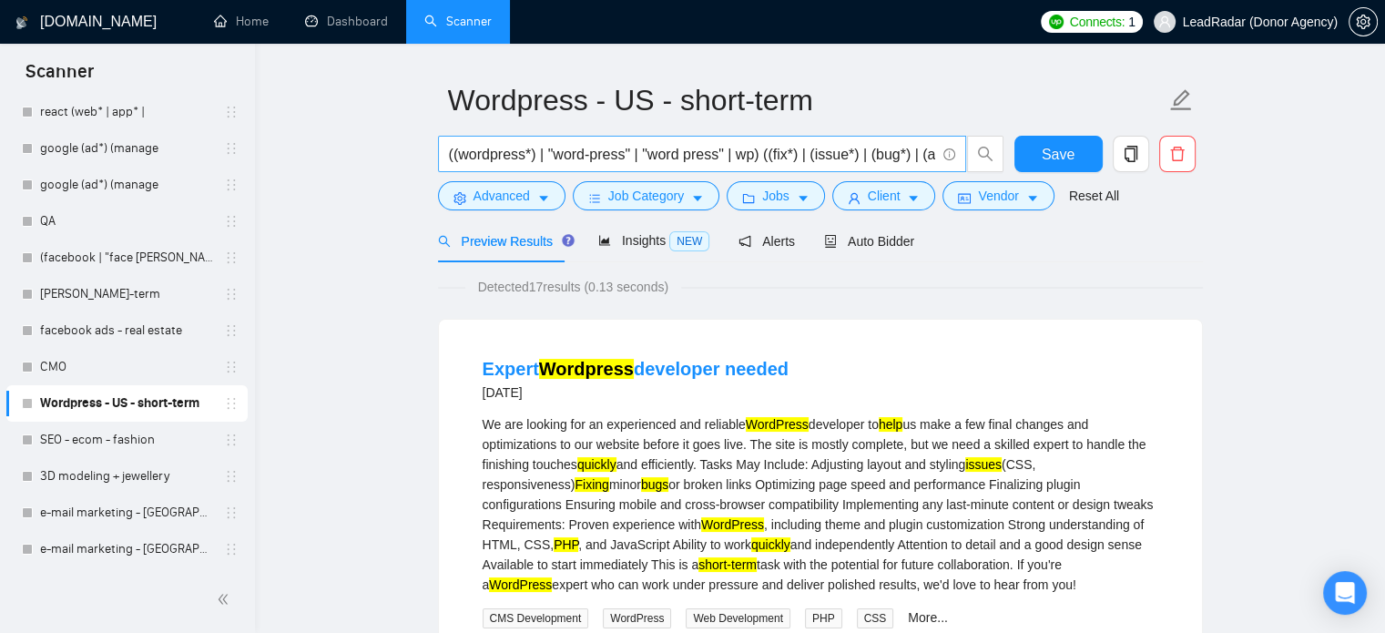
click at [753, 159] on input "((wordpress*) | "word-press" | "word press" | wp) ((fix*) | (issue*) | (bug*) |…" at bounding box center [692, 154] width 486 height 23
click at [927, 156] on input "((wordpress*) | "word-press" | "word press" | wp) ((fix*) | (issue*) | (bug*) |…" at bounding box center [692, 154] width 486 height 23
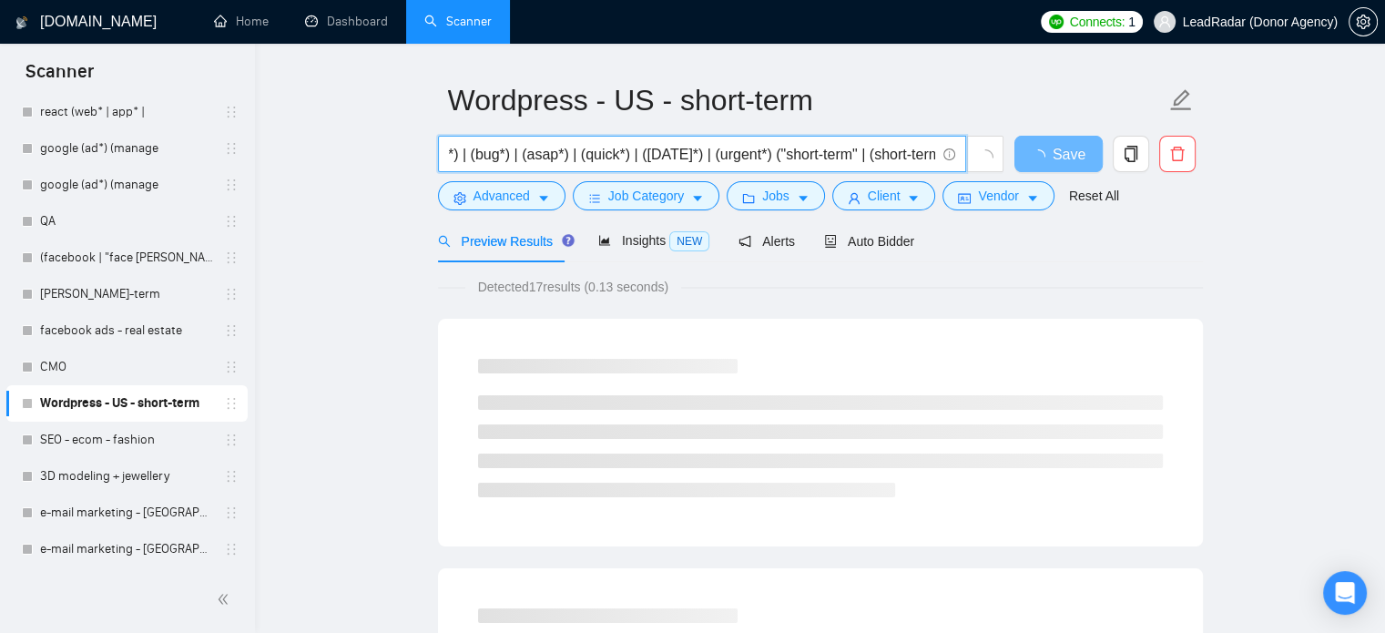
scroll to position [0, 410]
click at [887, 157] on input "((wordpress*) | "word-press" | "word press" | wp) ((fix*) | (issue*) | (bug*) |…" at bounding box center [692, 154] width 486 height 23
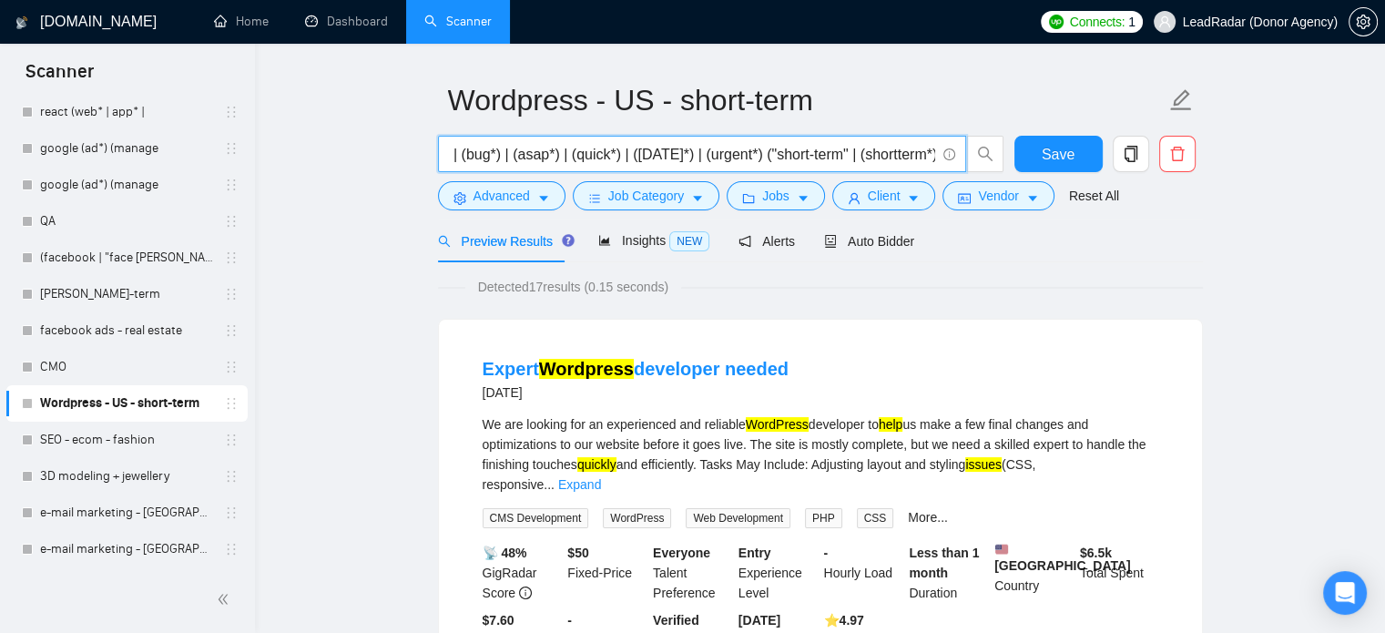
scroll to position [0, 404]
click at [526, 196] on span "Advanced" at bounding box center [501, 196] width 56 height 20
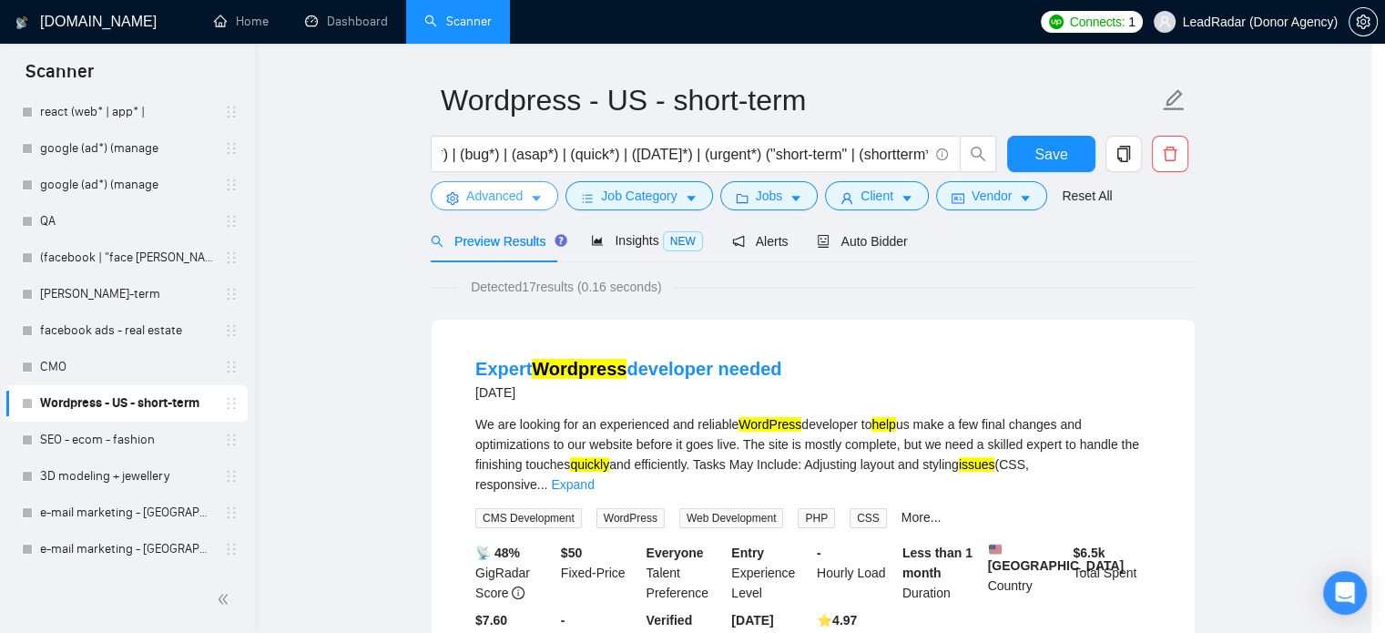
scroll to position [0, 0]
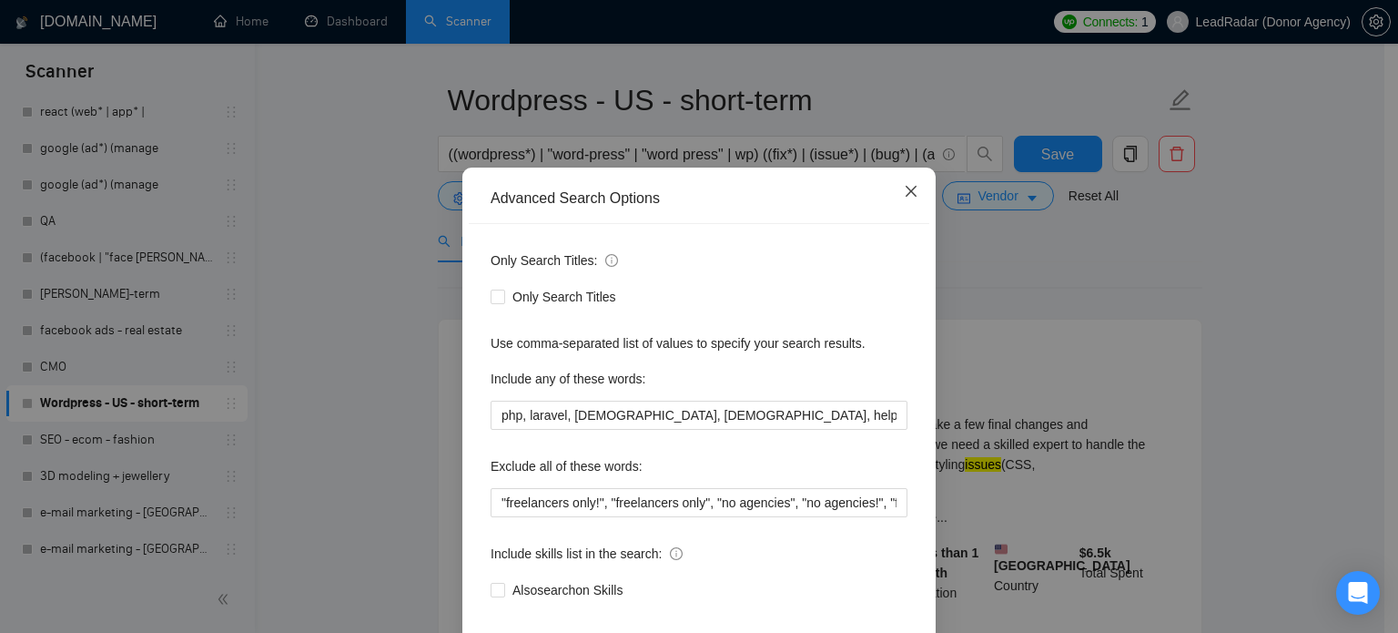
click at [904, 198] on icon "close" at bounding box center [911, 191] width 15 height 15
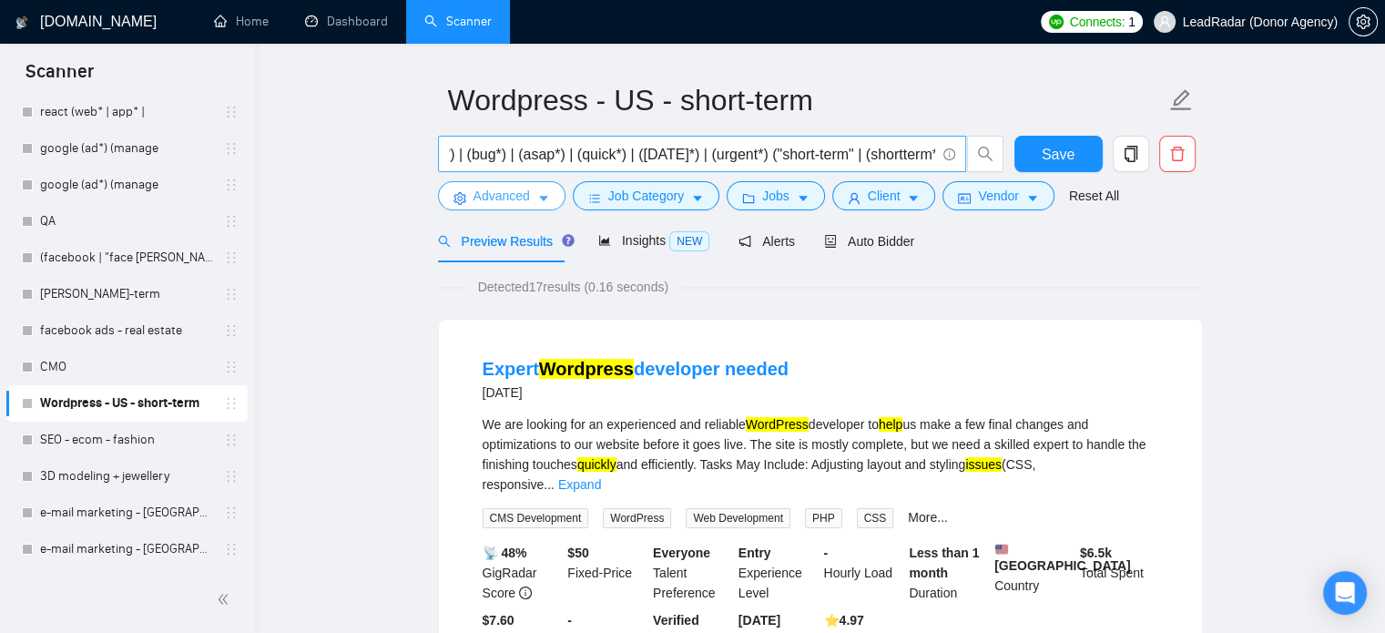
scroll to position [0, 402]
click at [754, 160] on input "((wordpress*) | "word-press" | "word press" | wp) ((fix*) | (issue*) | (bug*) |…" at bounding box center [692, 154] width 486 height 23
type input "((wordpress*) | "word-press" | "word press" | wp) ((fix*) | (issue*) | (bug*) |…"
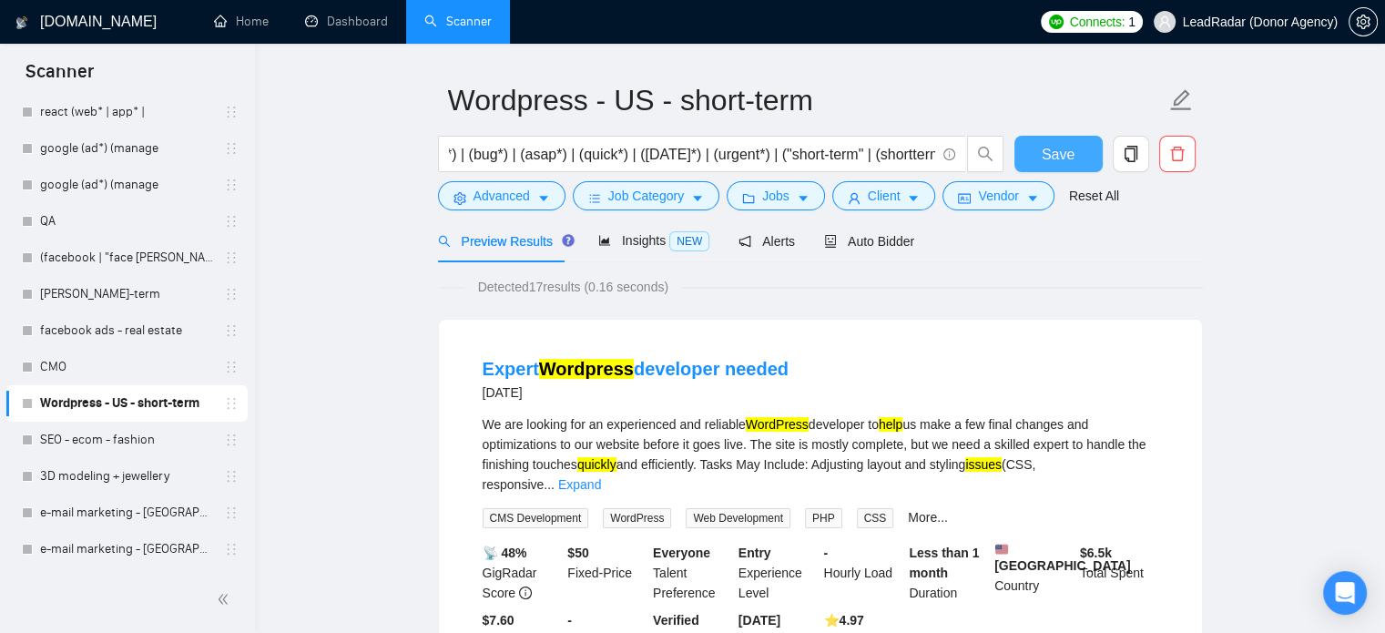
click at [1070, 152] on span "Save" at bounding box center [1057, 154] width 33 height 23
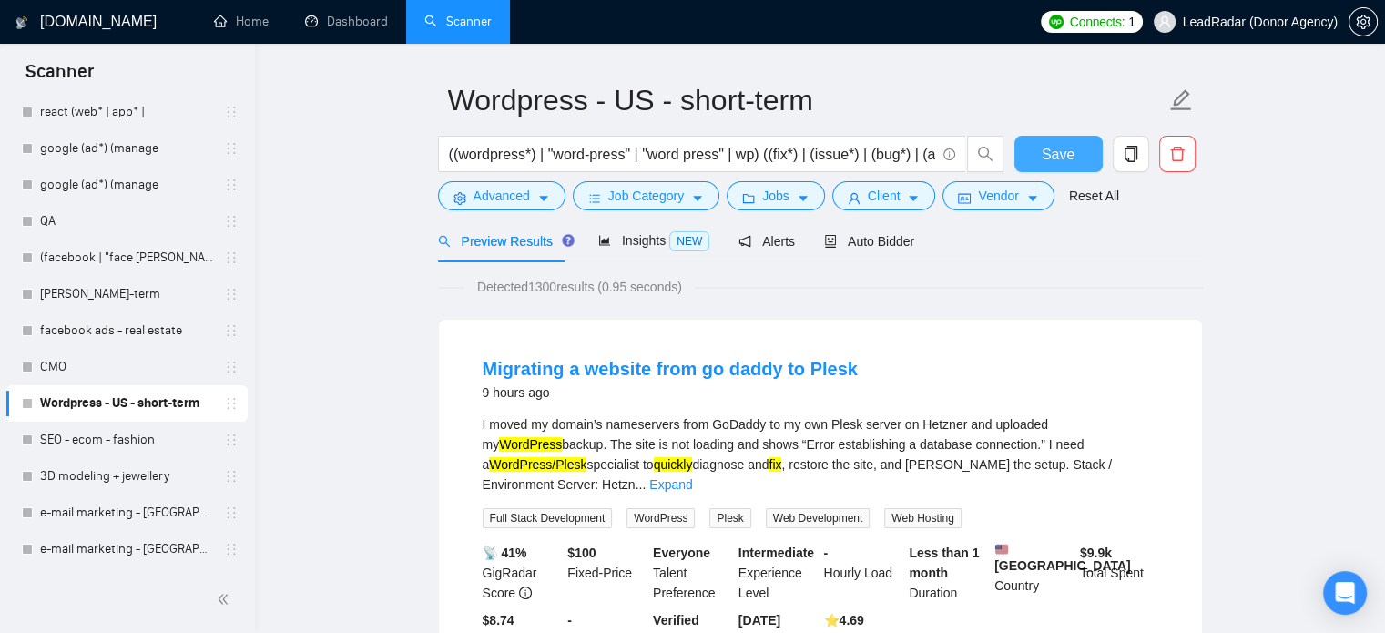
click at [1074, 159] on button "Save" at bounding box center [1058, 154] width 88 height 36
click at [113, 440] on link "SEO - ecom - fashion" at bounding box center [126, 439] width 173 height 36
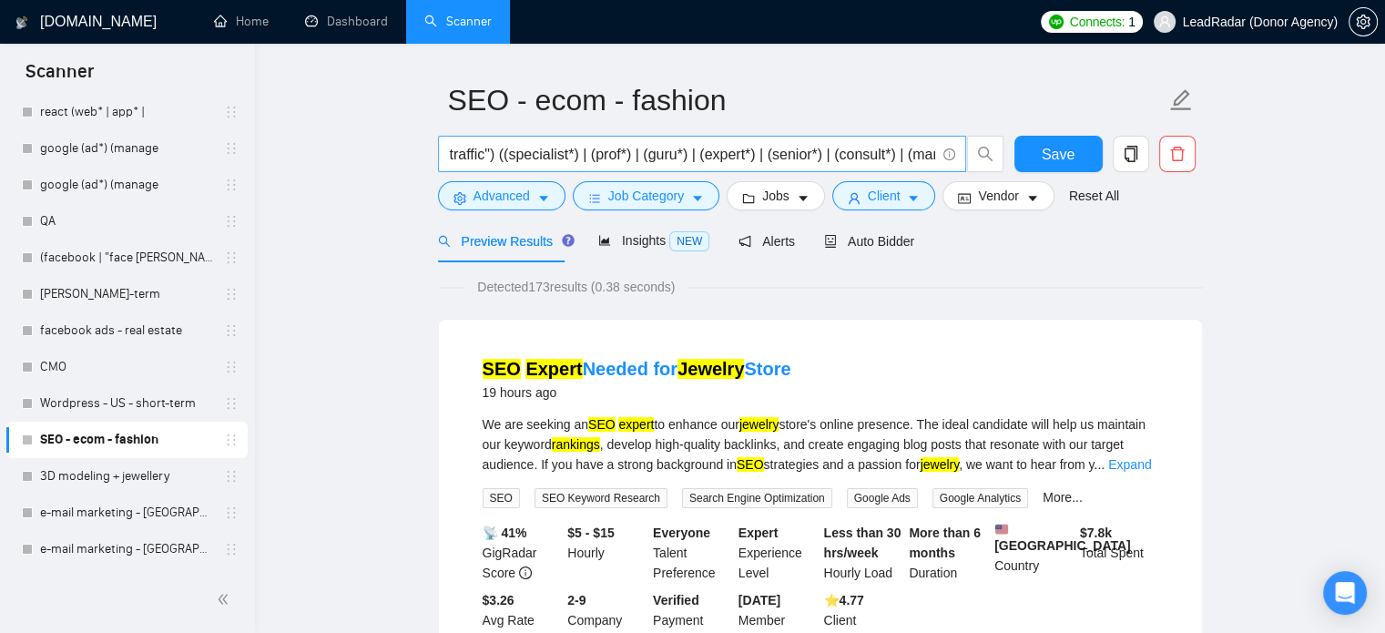
scroll to position [0, 702]
click at [818, 157] on input "((seo*) | "search engine optimization" | "search engine optimisation" | (organi…" at bounding box center [692, 154] width 486 height 23
click at [917, 157] on input "((seo*) | "search engine optimization" | "search engine optimisation" | (organi…" at bounding box center [692, 154] width 486 height 23
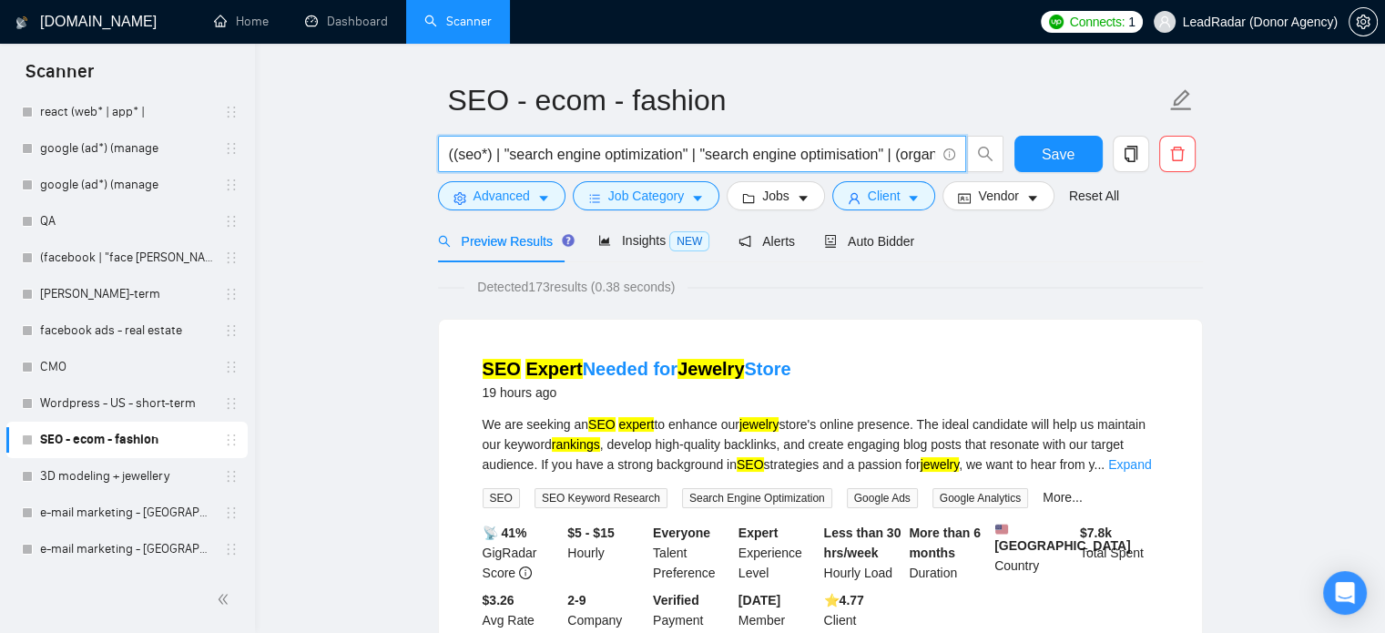
drag, startPoint x: 685, startPoint y: 155, endPoint x: 299, endPoint y: 165, distance: 385.2
click at [589, 152] on input "((seo*) | "search engine optimization" | "search engine optimisation" | (organi…" at bounding box center [692, 154] width 486 height 23
drag, startPoint x: 685, startPoint y: 157, endPoint x: 999, endPoint y: 147, distance: 314.2
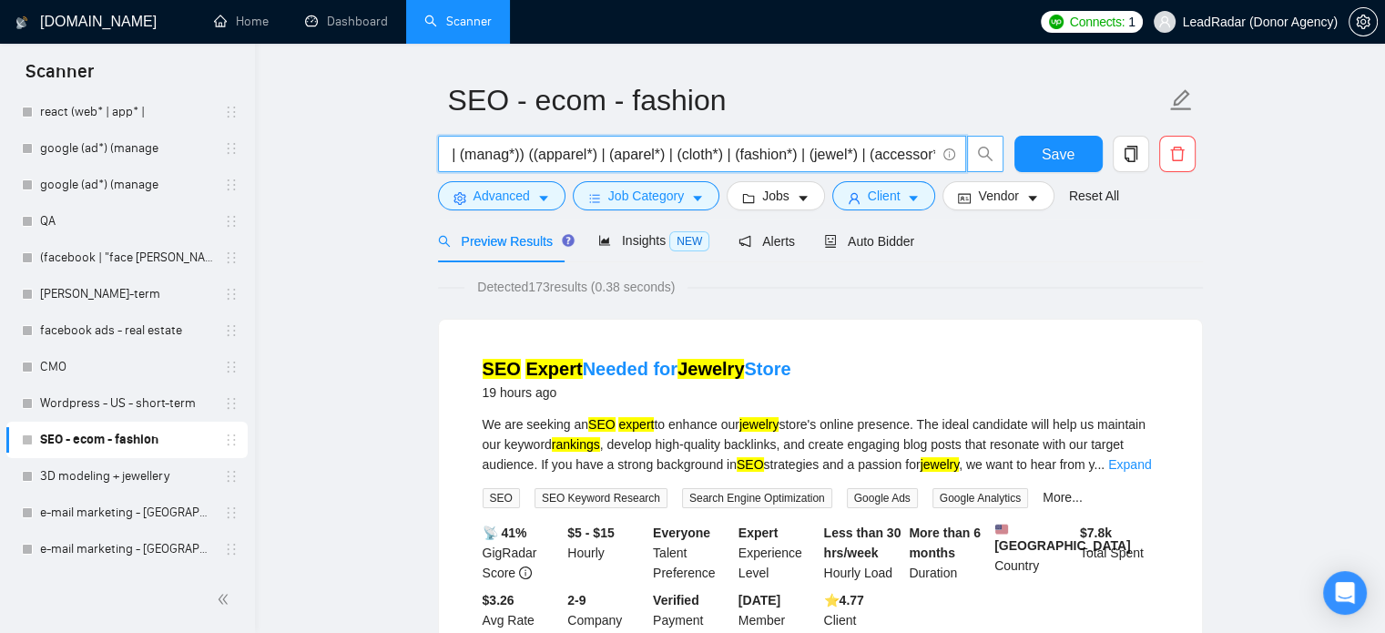
click at [1022, 152] on div "((seo*) | "search engine optimization" | "search engine optimisation" | (organi…" at bounding box center [816, 159] width 765 height 46
click at [830, 160] on input "((seo*) | "search engine optimization" | "search engine optimisation" | (organi…" at bounding box center [692, 154] width 486 height 23
drag, startPoint x: 751, startPoint y: 160, endPoint x: 154, endPoint y: 209, distance: 599.2
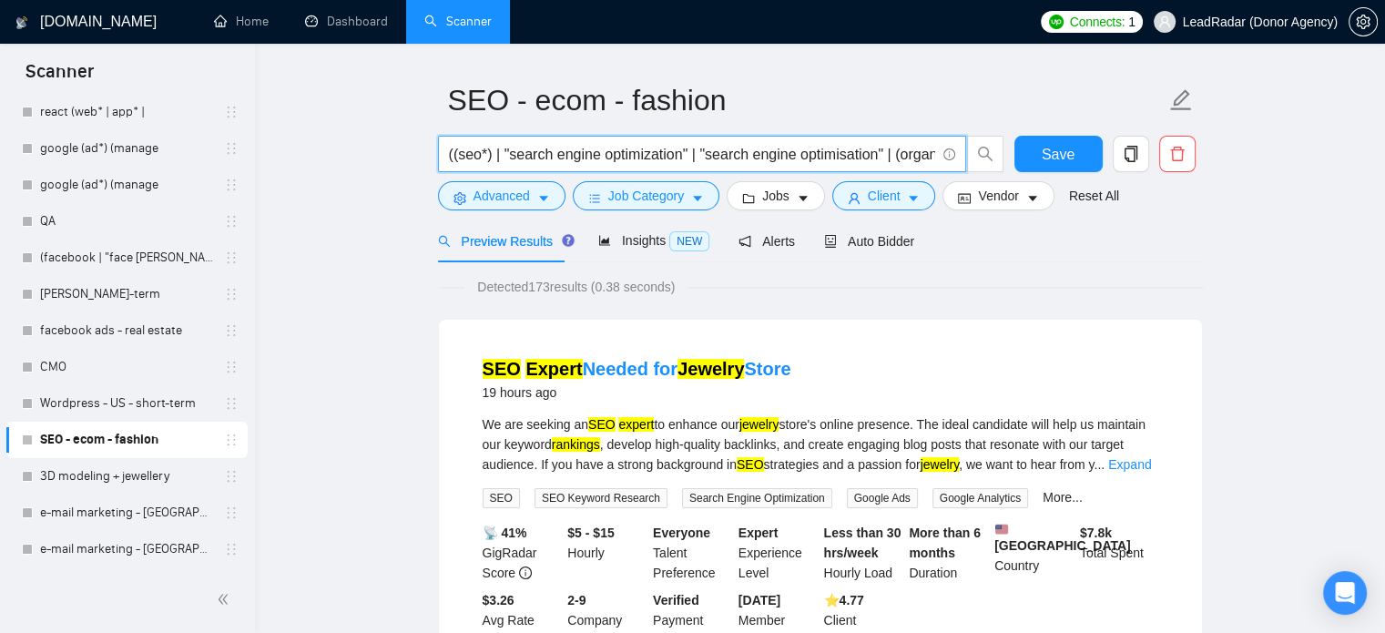
click at [583, 157] on input "((seo*) | "search engine optimization" | "search engine optimisation" | (organi…" at bounding box center [692, 154] width 486 height 23
click at [761, 156] on input "((seo*) | "search engine optimization" | "search engine optimisation" | (organi…" at bounding box center [692, 154] width 486 height 23
drag, startPoint x: 641, startPoint y: 156, endPoint x: 888, endPoint y: 166, distance: 246.9
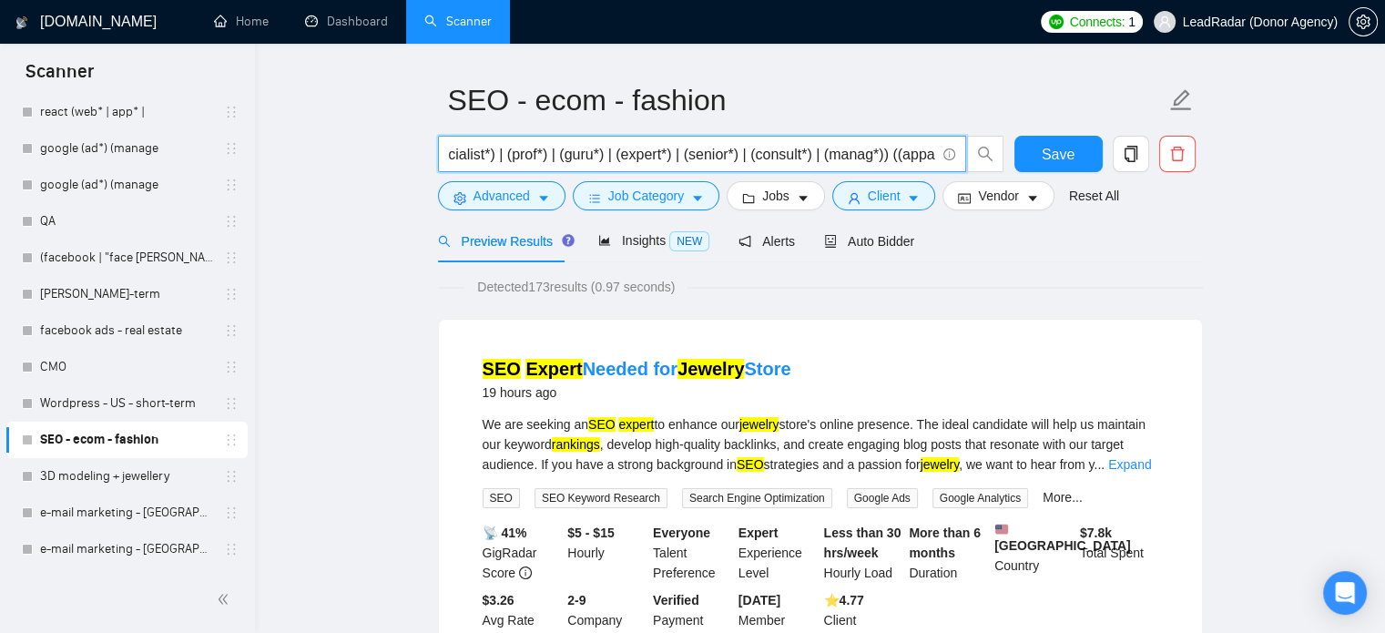
click at [888, 166] on span "((seo*) | "search engine optimization" | "search engine optimisation" | (organi…" at bounding box center [702, 154] width 528 height 36
drag, startPoint x: 804, startPoint y: 154, endPoint x: 849, endPoint y: 157, distance: 45.6
click at [849, 157] on input "((seo*) | "search engine optimization" | "search engine optimisation" | (organi…" at bounding box center [692, 154] width 486 height 23
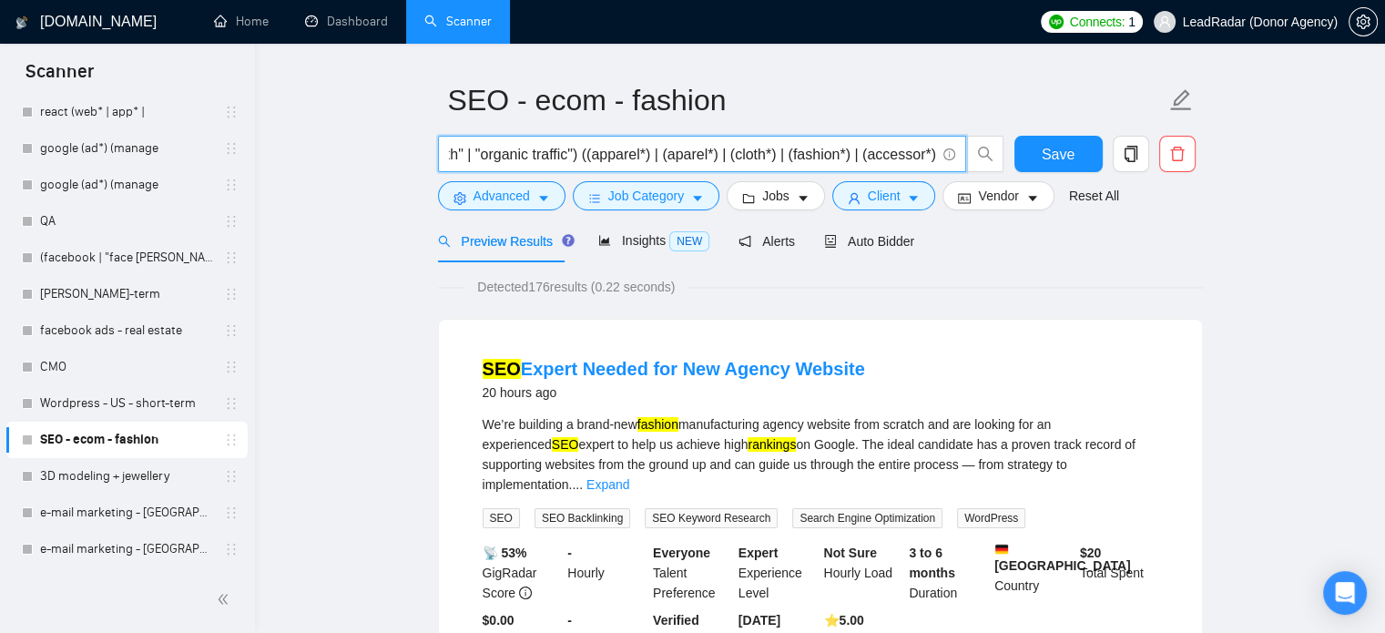
scroll to position [0, 0]
click at [907, 131] on form "SEO - ecom - fashion ((seo*) | "search engine optimization" | "search engine op…" at bounding box center [820, 145] width 765 height 148
click at [917, 157] on input "((seo*) | "search engine optimization" | "search engine optimisation" | (organi…" at bounding box center [692, 154] width 486 height 23
drag, startPoint x: 917, startPoint y: 157, endPoint x: 874, endPoint y: 137, distance: 47.2
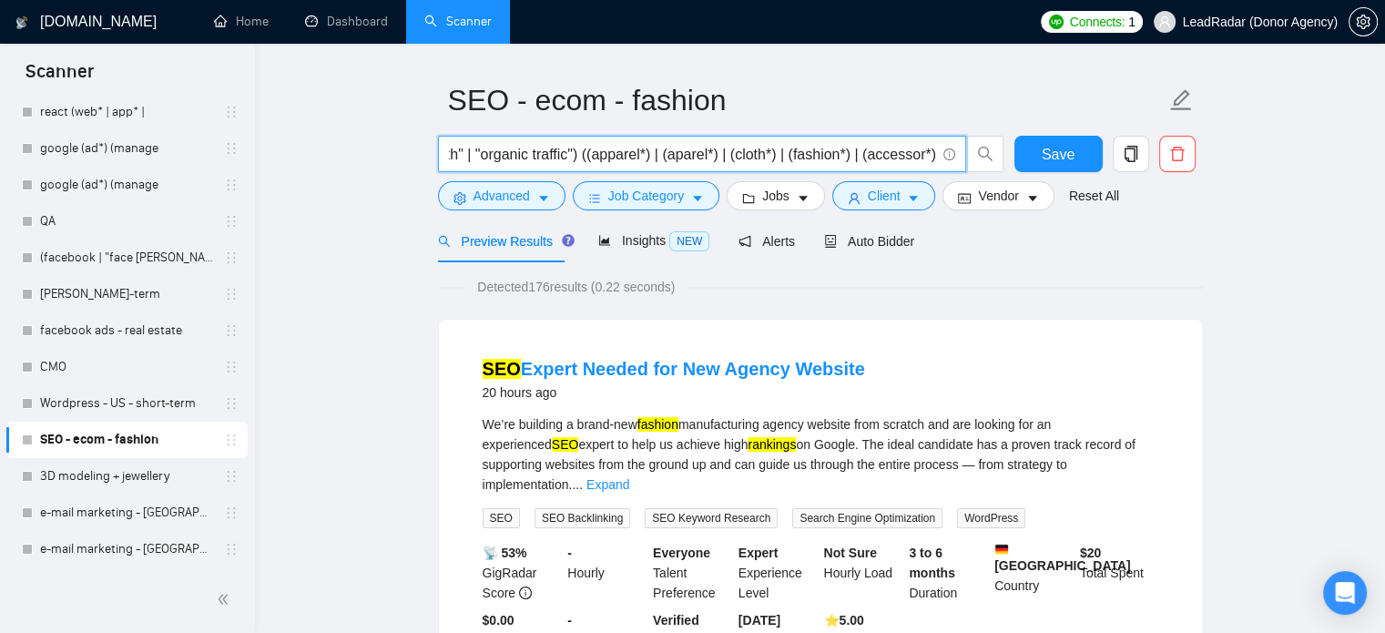
click at [983, 153] on span "((seo*) | "search engine optimization" | "search engine optimisation" | (organi…" at bounding box center [721, 154] width 566 height 36
click at [847, 148] on input "((seo*) | "search engine optimization" | "search engine optimisation" | (organi…" at bounding box center [692, 154] width 486 height 23
drag, startPoint x: 590, startPoint y: 156, endPoint x: 929, endPoint y: 155, distance: 339.5
click at [929, 155] on input "((seo*) | "search engine optimization" | "search engine optimisation" | (organi…" at bounding box center [692, 154] width 486 height 23
paste input "shoe*) | wear | "t-shirts" | apparel | "flip flops" | (garment*) | footwear | f…"
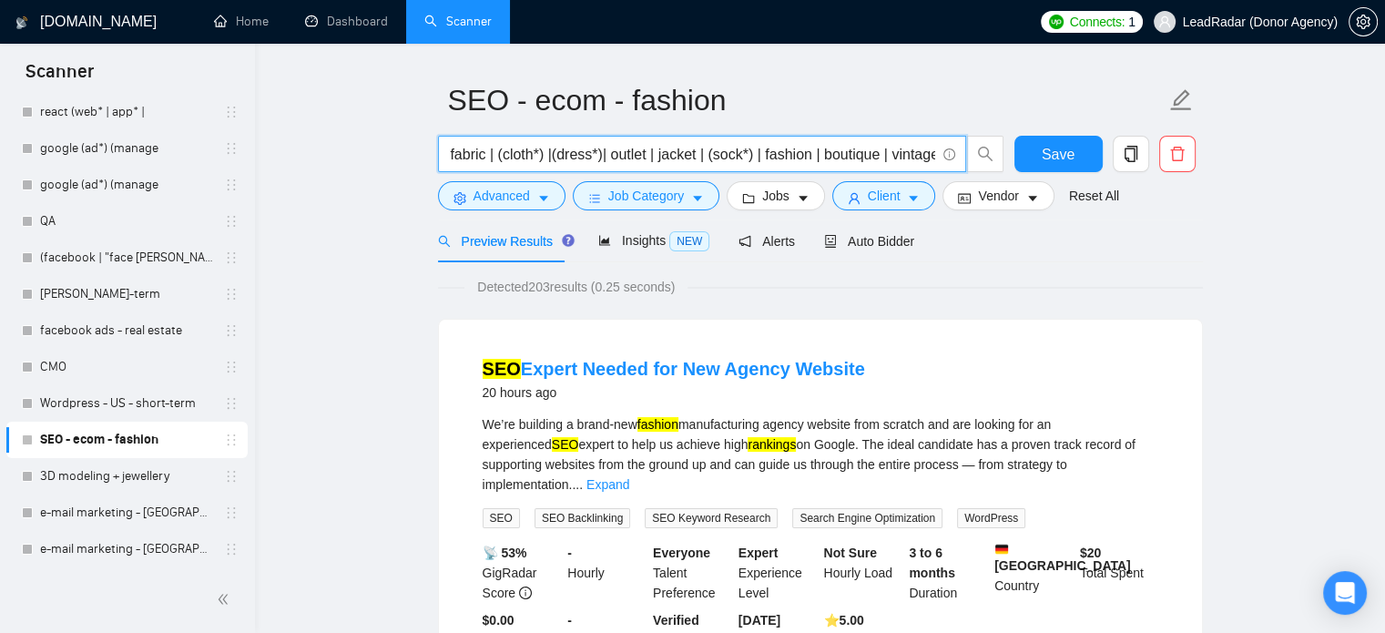
scroll to position [0, 1212]
type input "((seo*) | "search engine optimization" | "search engine optimisation" | (organi…"
click at [1076, 157] on button "Save" at bounding box center [1058, 154] width 88 height 36
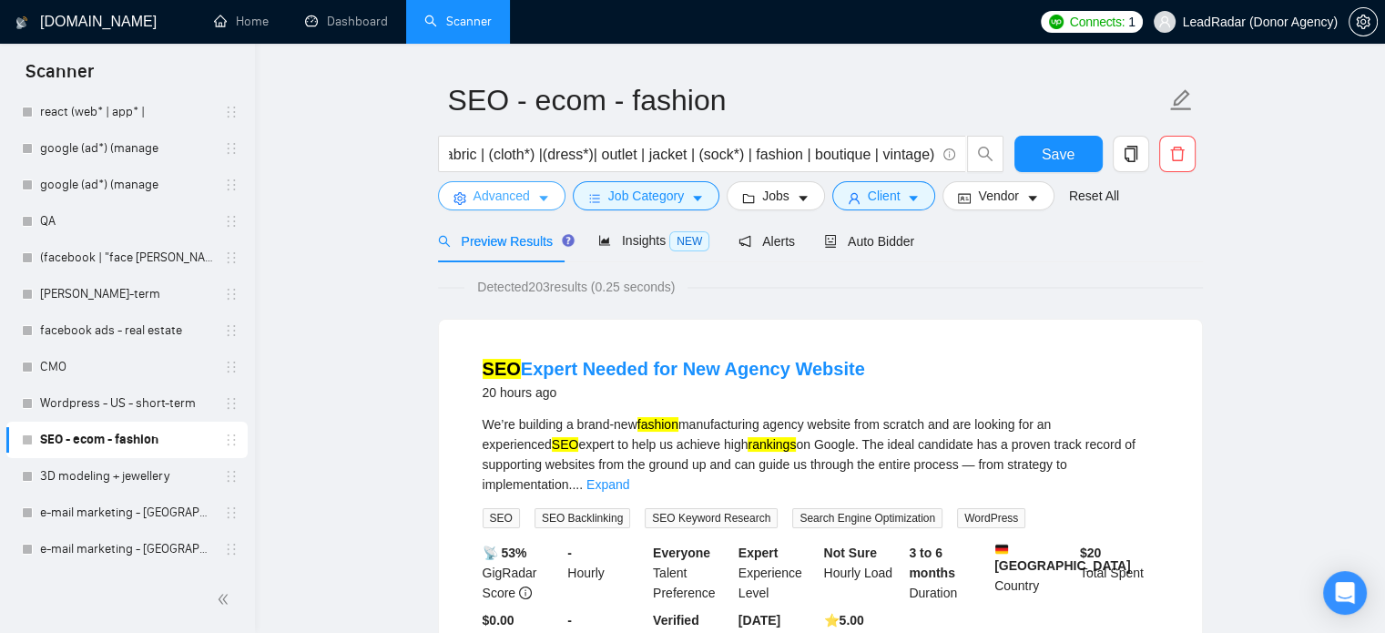
click at [526, 198] on span "Advanced" at bounding box center [501, 196] width 56 height 20
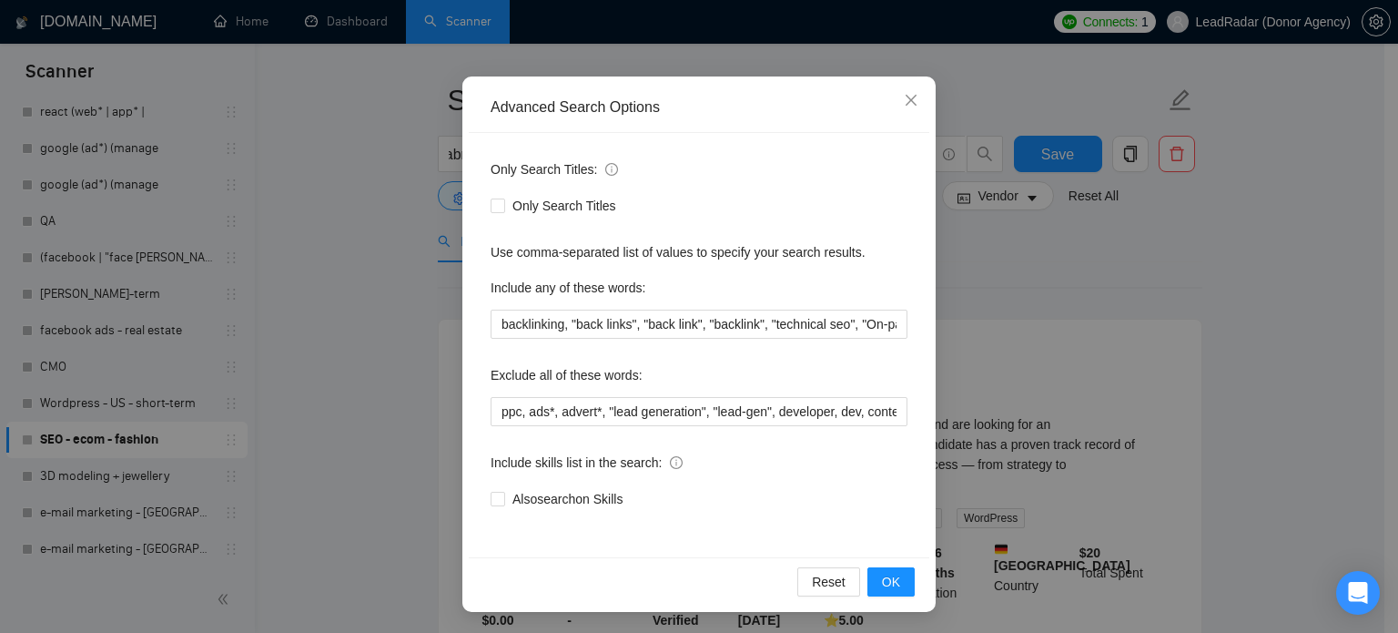
scroll to position [124, 0]
click at [535, 326] on input "backlinking, "back links", "back link", "backlink", "technical seo", "On-page S…" at bounding box center [699, 324] width 417 height 29
click at [496, 413] on input "ppc, ads*, advert*, "lead generation", "lead-gen", developer, dev, content, out…" at bounding box center [699, 411] width 417 height 29
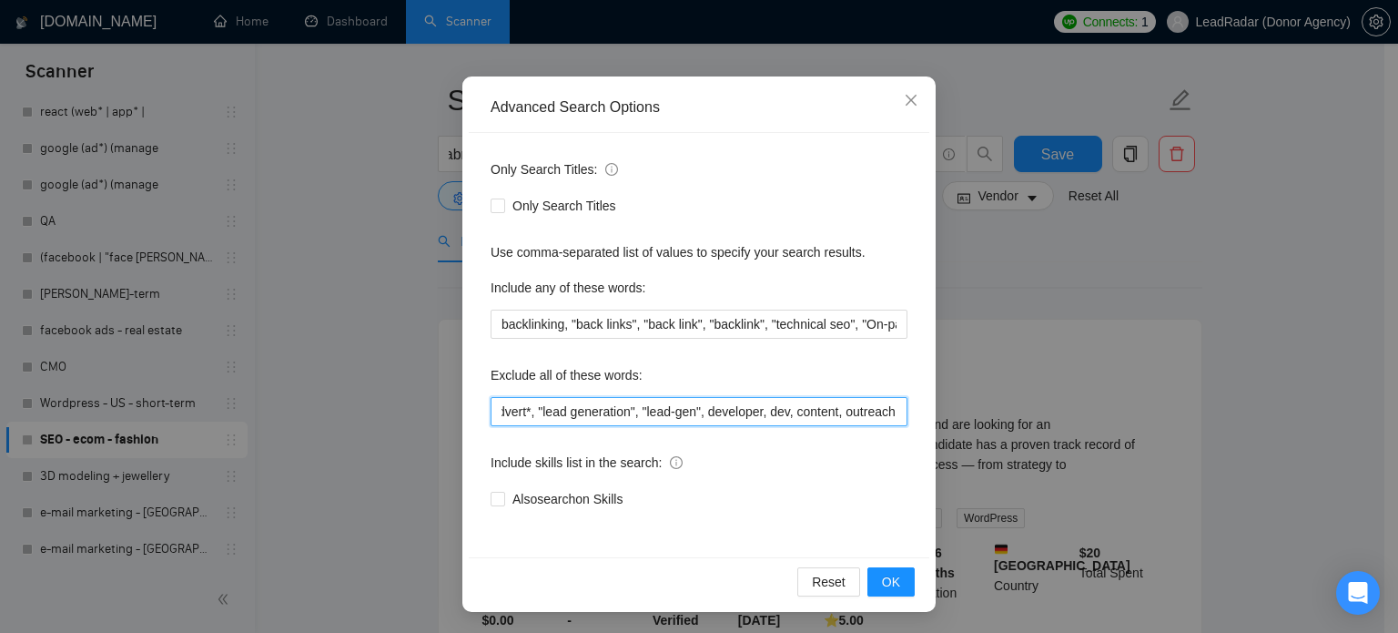
click at [888, 412] on input "ppc, ads*, advert*, "lead generation", "lead-gen", developer, dev, content, out…" at bounding box center [699, 411] width 417 height 29
click at [898, 584] on button "OK" at bounding box center [891, 581] width 47 height 29
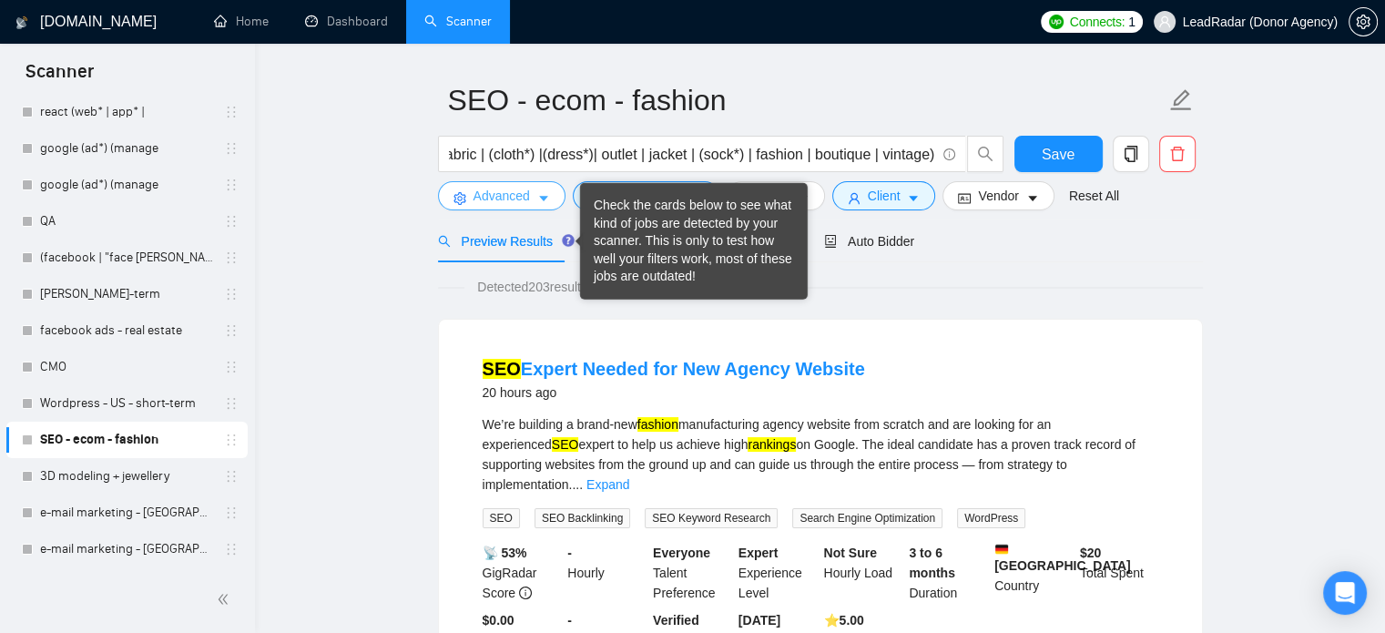
click at [522, 186] on span "Advanced" at bounding box center [501, 196] width 56 height 20
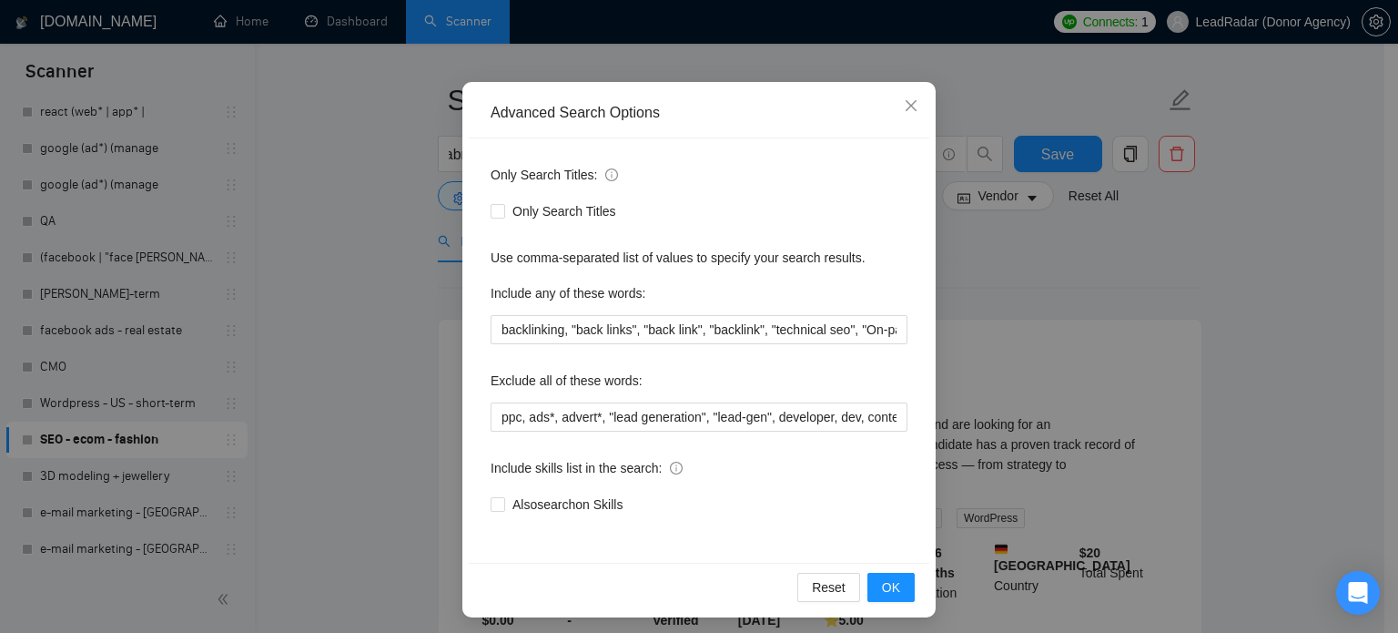
scroll to position [124, 0]
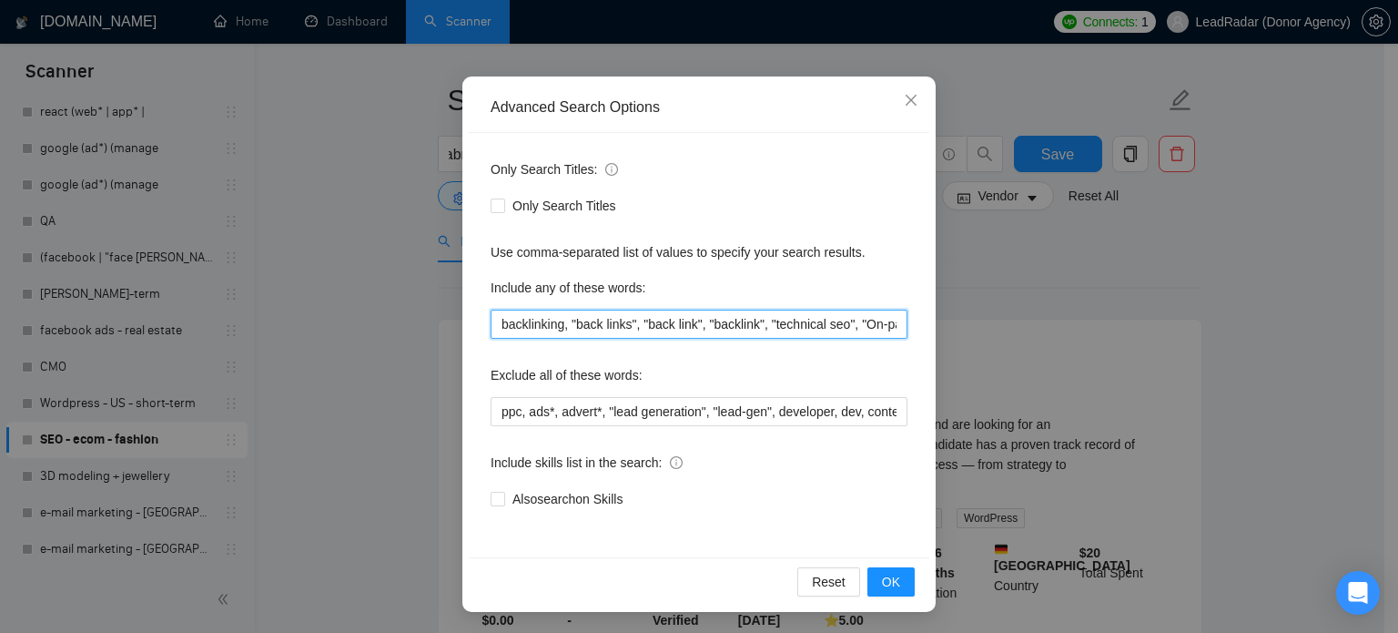
click at [827, 326] on input "backlinking, "back links", "back link", "backlink", "technical seo", "On-page S…" at bounding box center [699, 324] width 417 height 29
drag, startPoint x: 830, startPoint y: 323, endPoint x: 763, endPoint y: 325, distance: 67.4
click at [763, 325] on input "backlinking, "back links", "back link", "backlink", (technical*), "On-page SEO"…" at bounding box center [699, 324] width 417 height 29
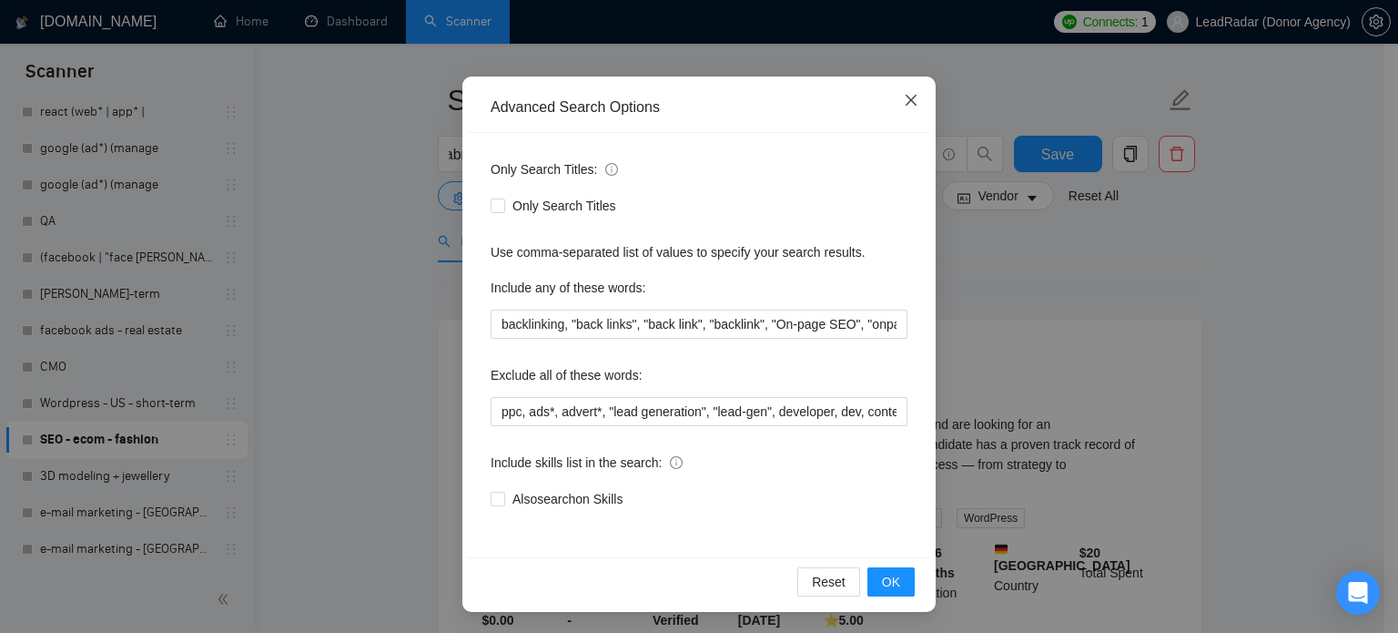
click at [913, 106] on span "Close" at bounding box center [911, 100] width 49 height 49
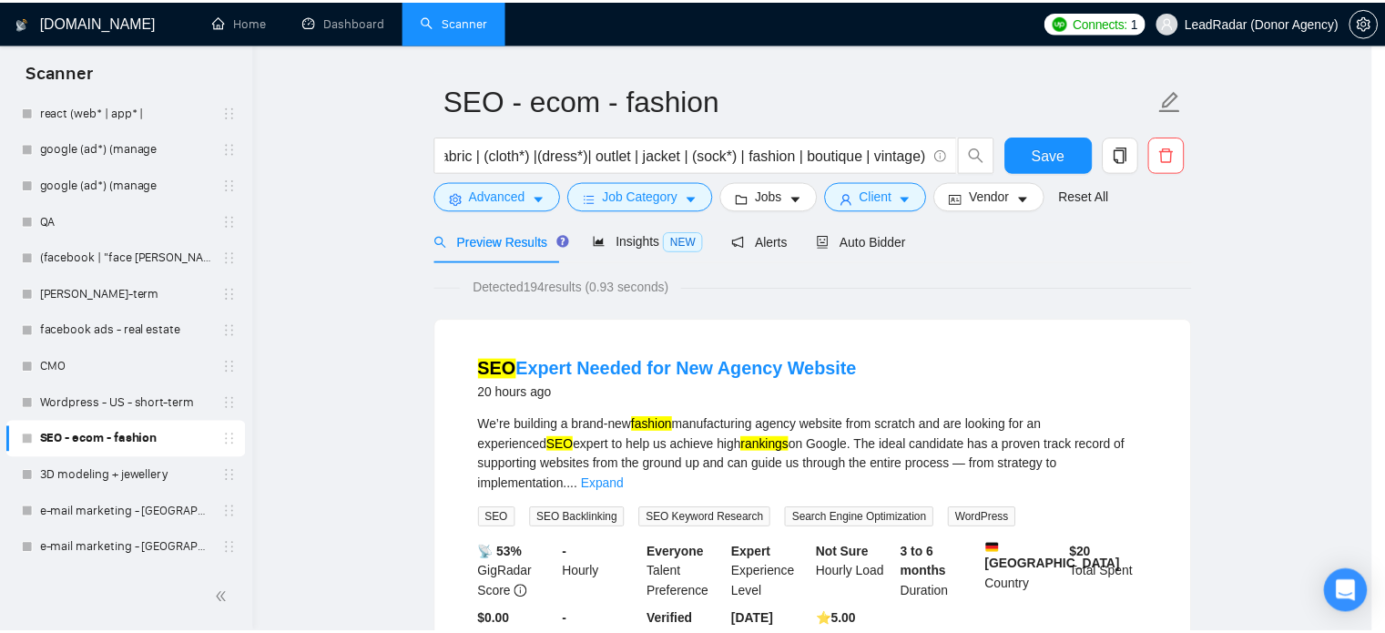
scroll to position [33, 0]
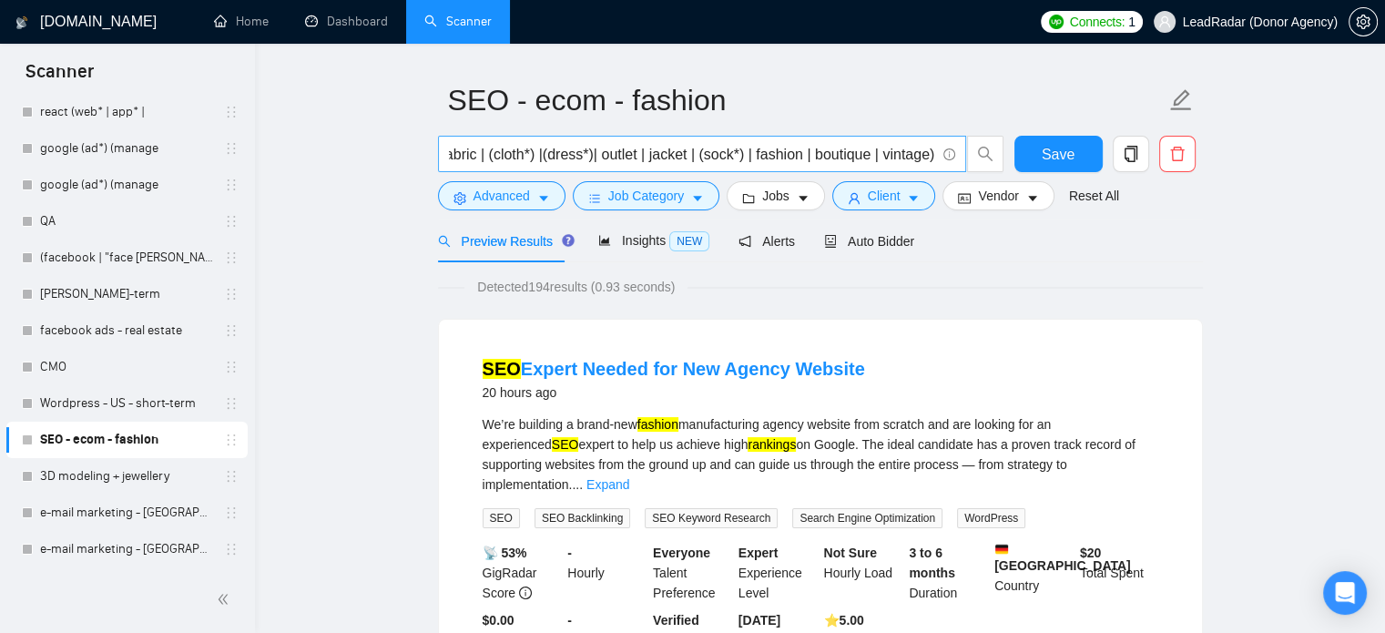
click at [537, 158] on input "((seo*) | "search engine optimization" | "search engine optimisation" | (organi…" at bounding box center [692, 154] width 486 height 23
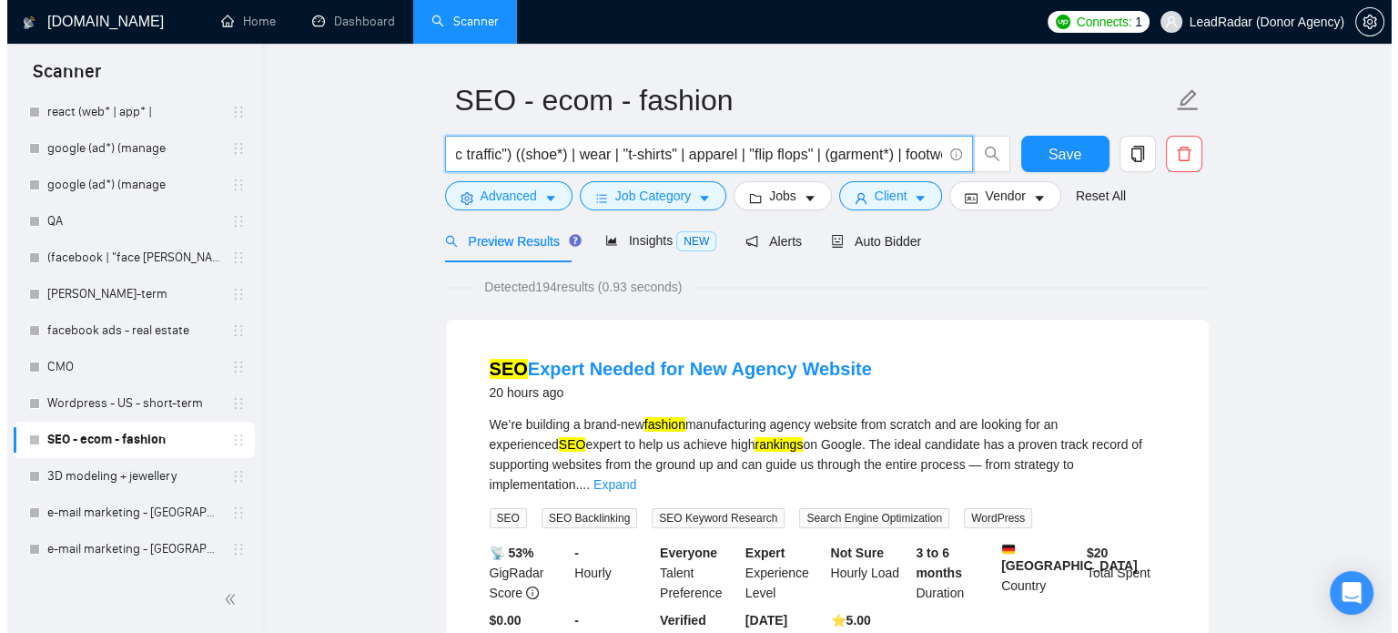
scroll to position [0, 0]
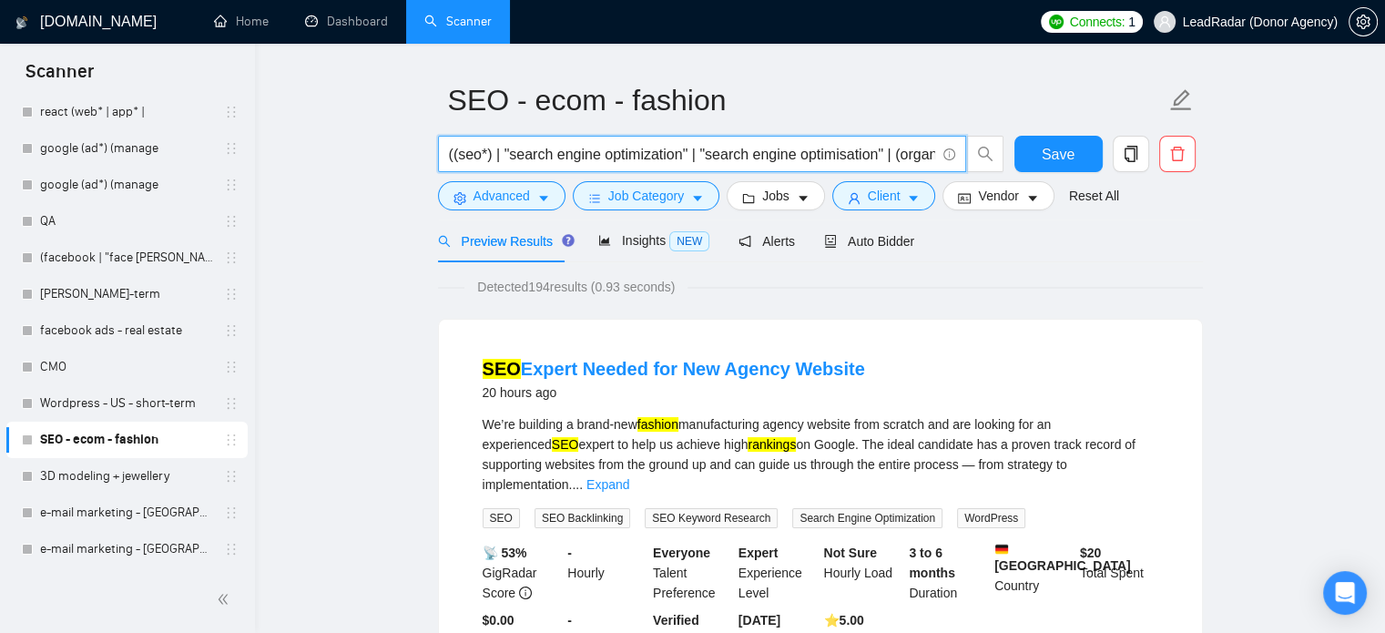
drag, startPoint x: 480, startPoint y: 157, endPoint x: 308, endPoint y: 160, distance: 172.1
click at [545, 147] on input "((seo*) | "search engine optimization" | "search engine optimisation" | (organi…" at bounding box center [692, 154] width 486 height 23
click at [484, 192] on span "Advanced" at bounding box center [501, 196] width 56 height 20
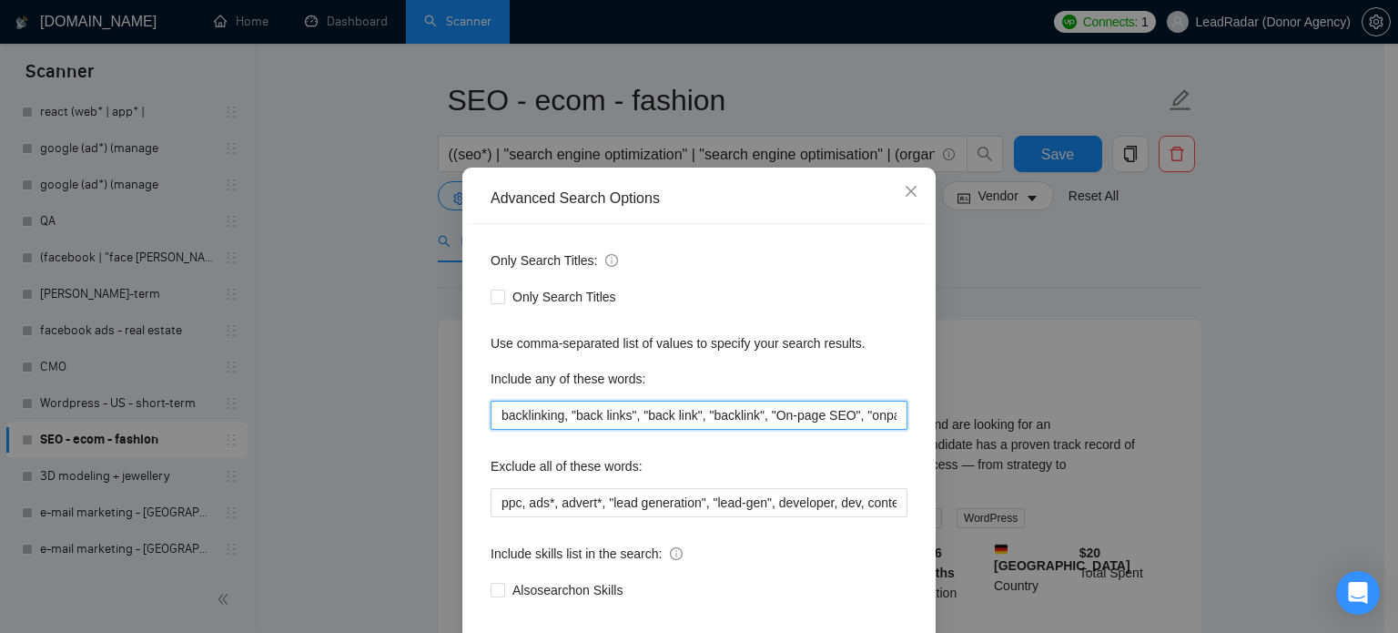
drag, startPoint x: 491, startPoint y: 447, endPoint x: 759, endPoint y: 452, distance: 268.6
click at [759, 430] on input "backlinking, "back links", "back link", "backlink", "On-page SEO", "onpage seo"…" at bounding box center [699, 415] width 417 height 29
drag, startPoint x: 761, startPoint y: 446, endPoint x: 1094, endPoint y: 444, distance: 333.2
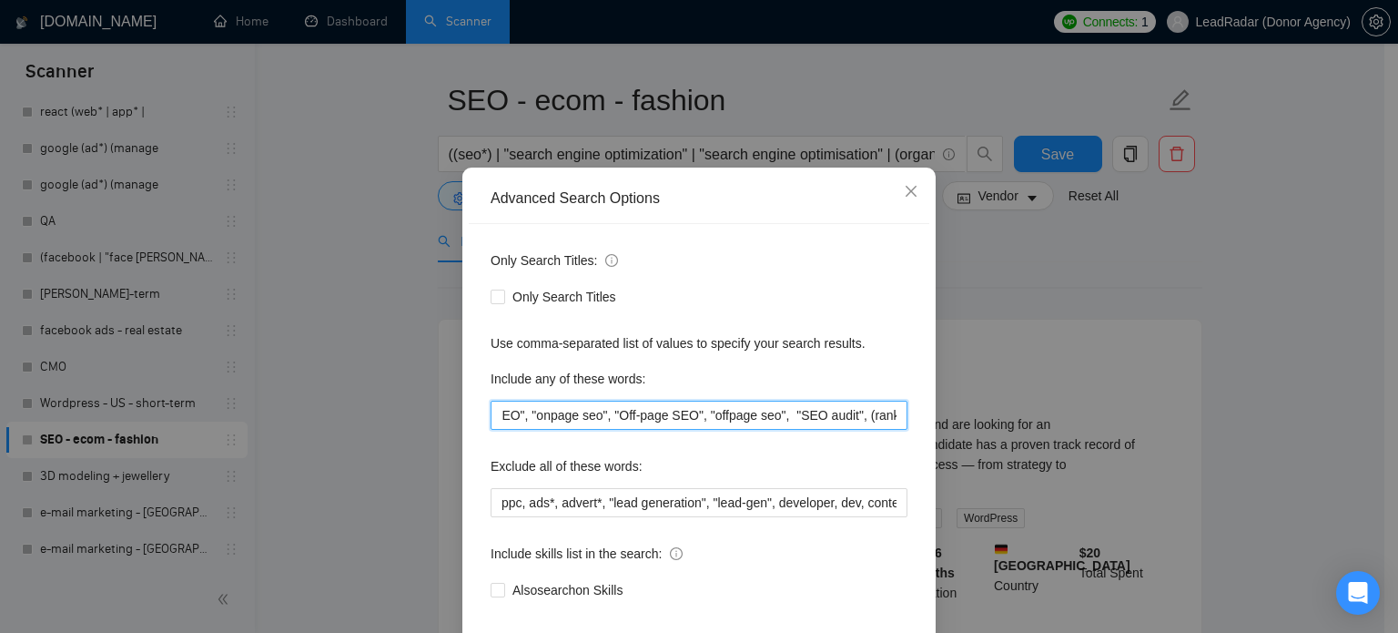
click at [1094, 444] on div "Advanced Search Options Only Search Titles: Only Search Titles Use comma-separa…" at bounding box center [699, 316] width 1398 height 633
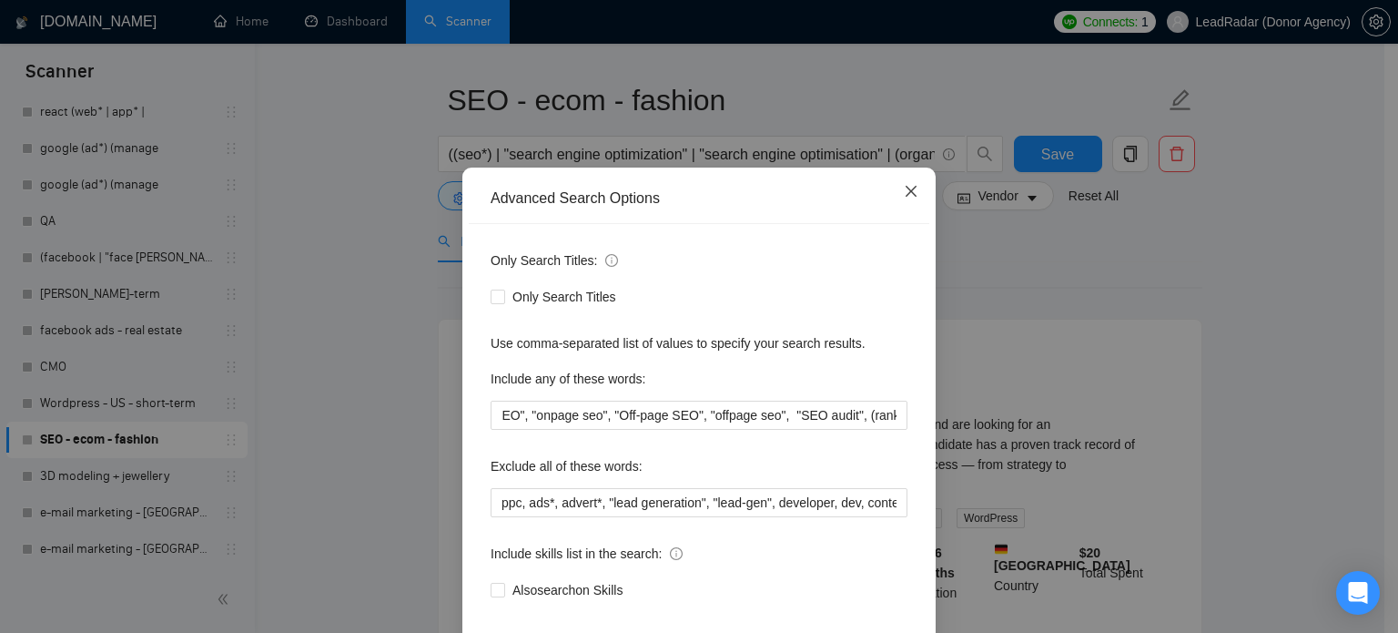
click at [910, 198] on icon "close" at bounding box center [911, 191] width 15 height 15
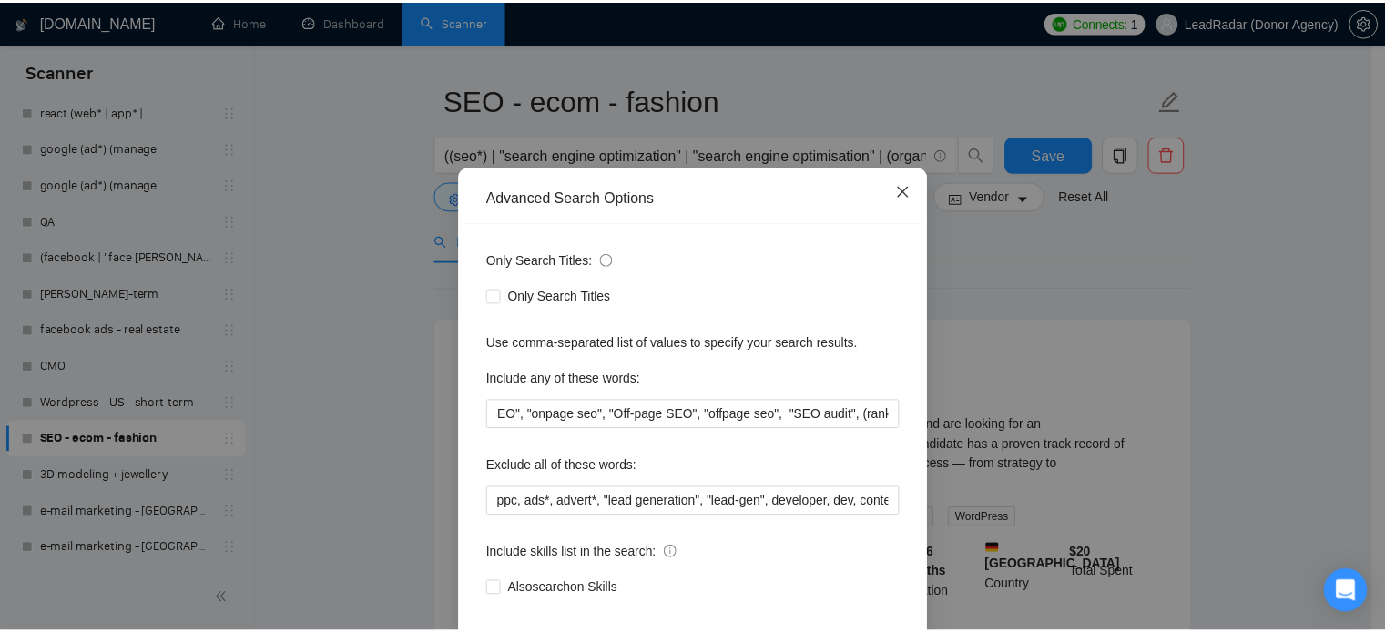
scroll to position [0, 0]
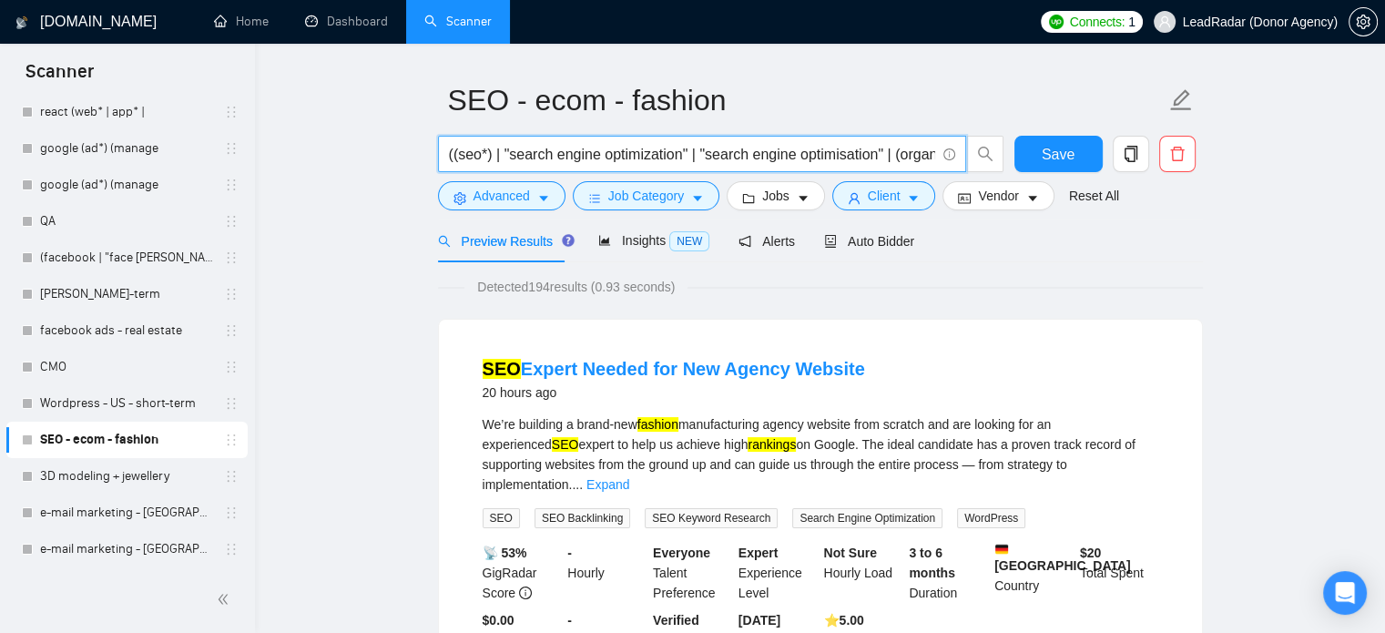
click at [626, 158] on input "((seo*) | "search engine optimization" | "search engine optimisation" | (organi…" at bounding box center [692, 154] width 486 height 23
click at [532, 194] on button "Advanced" at bounding box center [501, 195] width 127 height 29
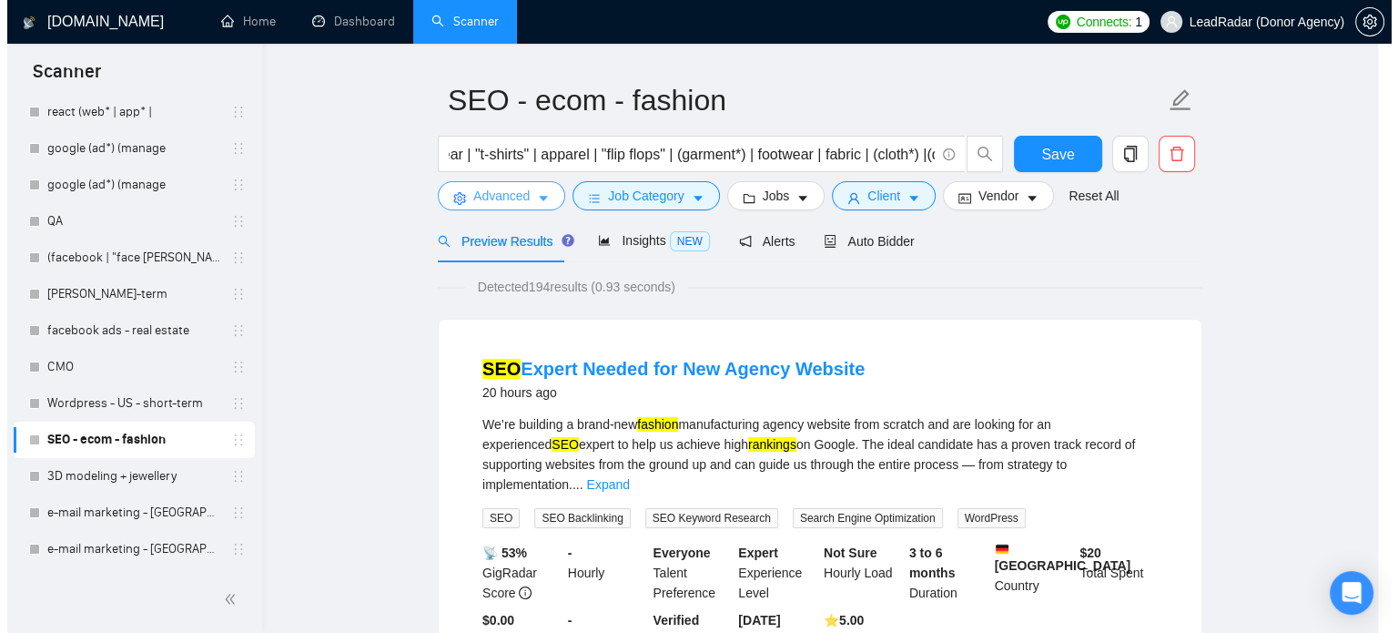
scroll to position [0, 0]
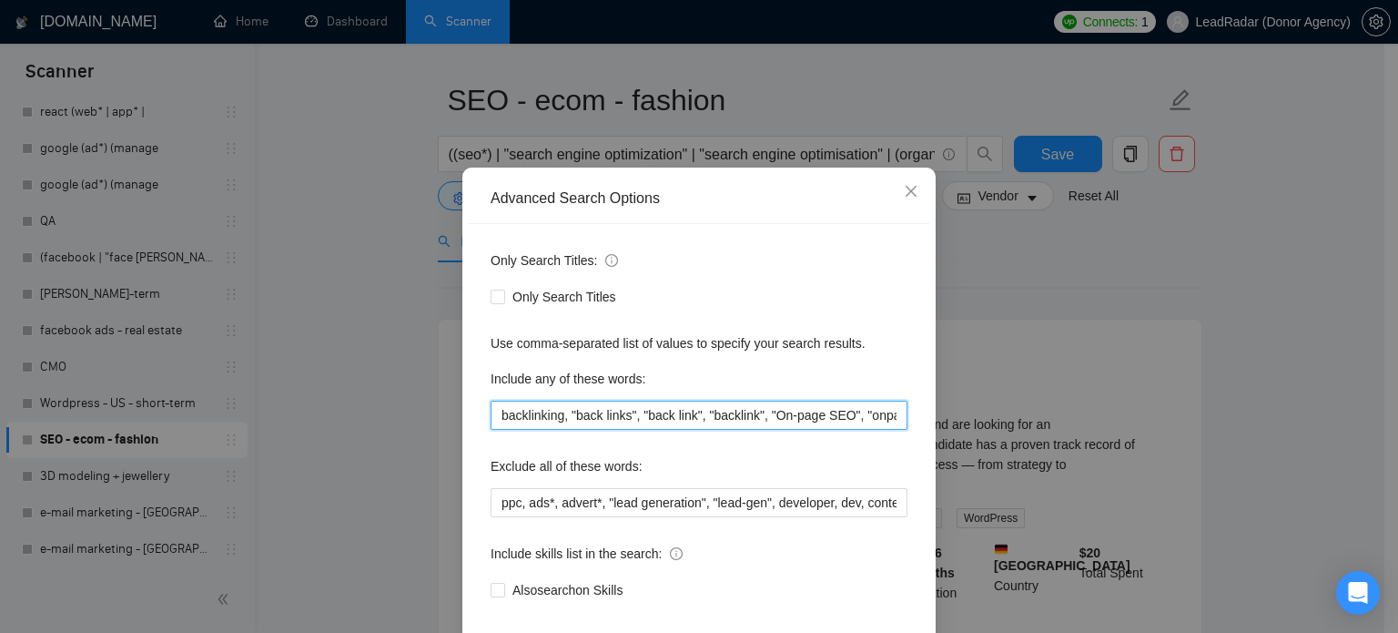
drag, startPoint x: 764, startPoint y: 452, endPoint x: 462, endPoint y: 461, distance: 301.4
click at [469, 461] on div "Only Search Titles: Only Search Titles Use comma-separated list of values to sp…" at bounding box center [699, 436] width 461 height 424
click at [746, 430] on input "backlinking, "back links", "back link", "backlink", "On-page SEO", "onpage seo"…" at bounding box center [699, 415] width 417 height 29
drag, startPoint x: 763, startPoint y: 448, endPoint x: 1006, endPoint y: 454, distance: 243.1
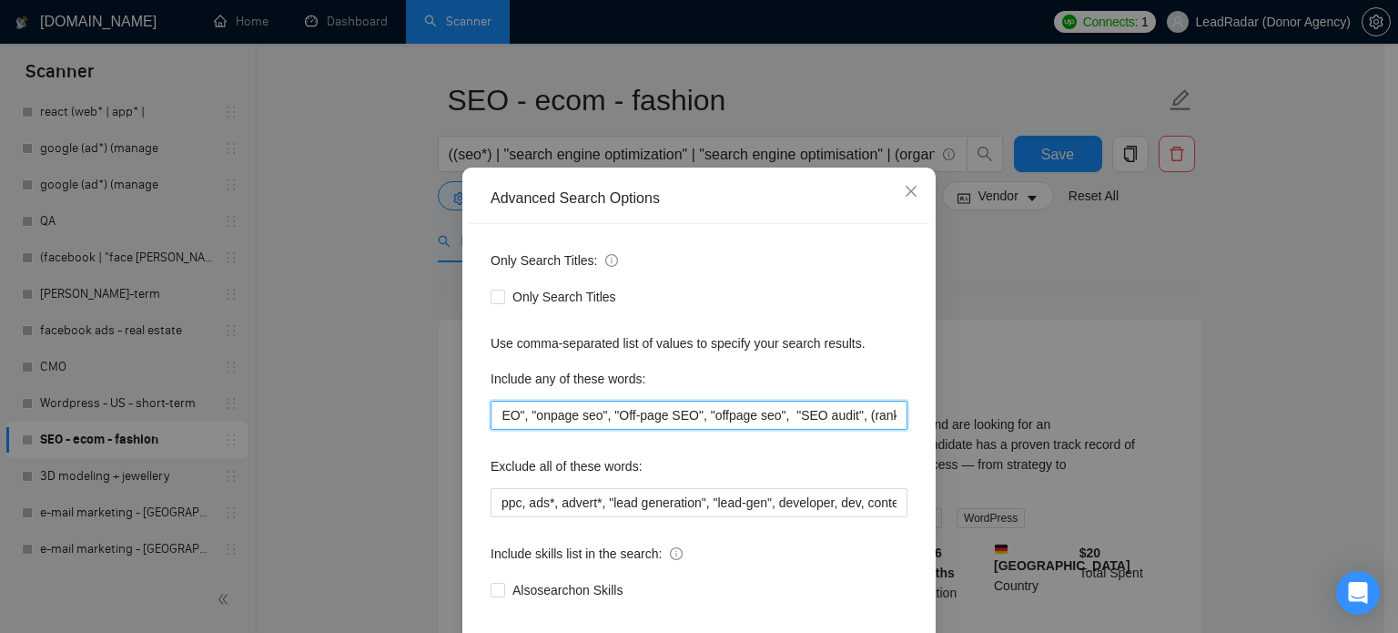
click at [1006, 454] on div "Advanced Search Options Only Search Titles: Only Search Titles Use comma-separa…" at bounding box center [699, 316] width 1398 height 633
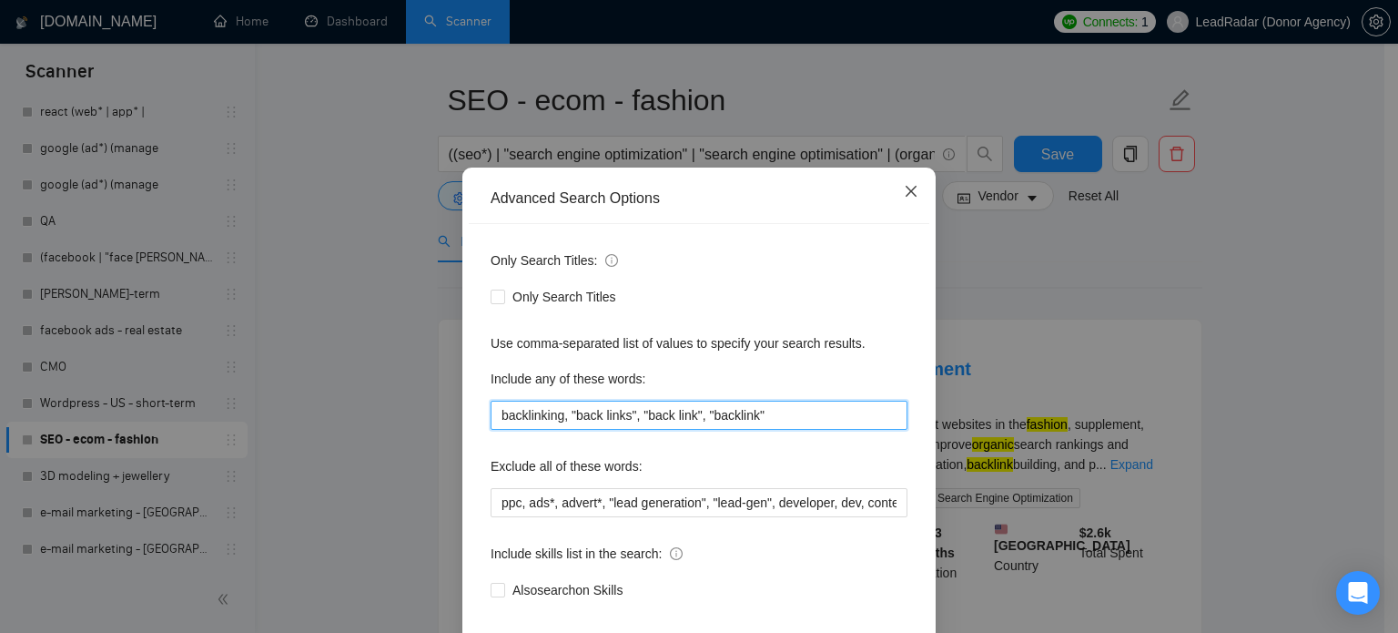
type input "backlinking, "back links", "back link", "backlink""
click at [904, 198] on icon "close" at bounding box center [911, 191] width 15 height 15
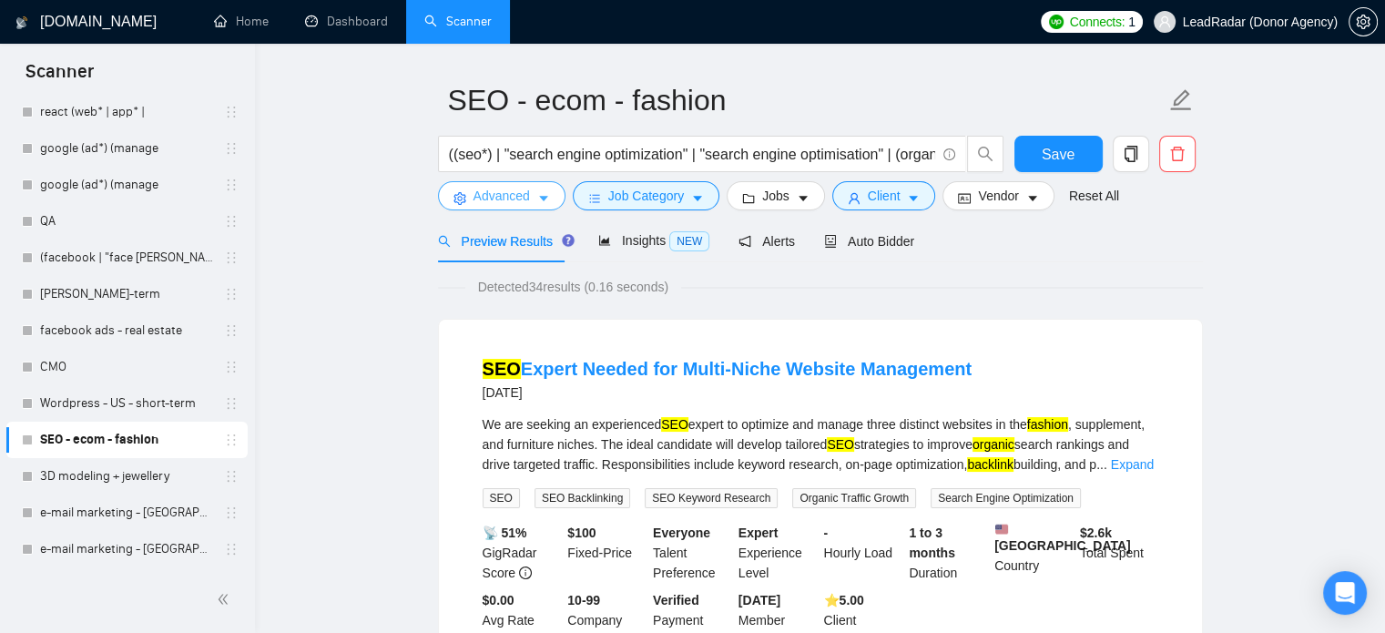
click at [533, 192] on button "Advanced" at bounding box center [501, 195] width 127 height 29
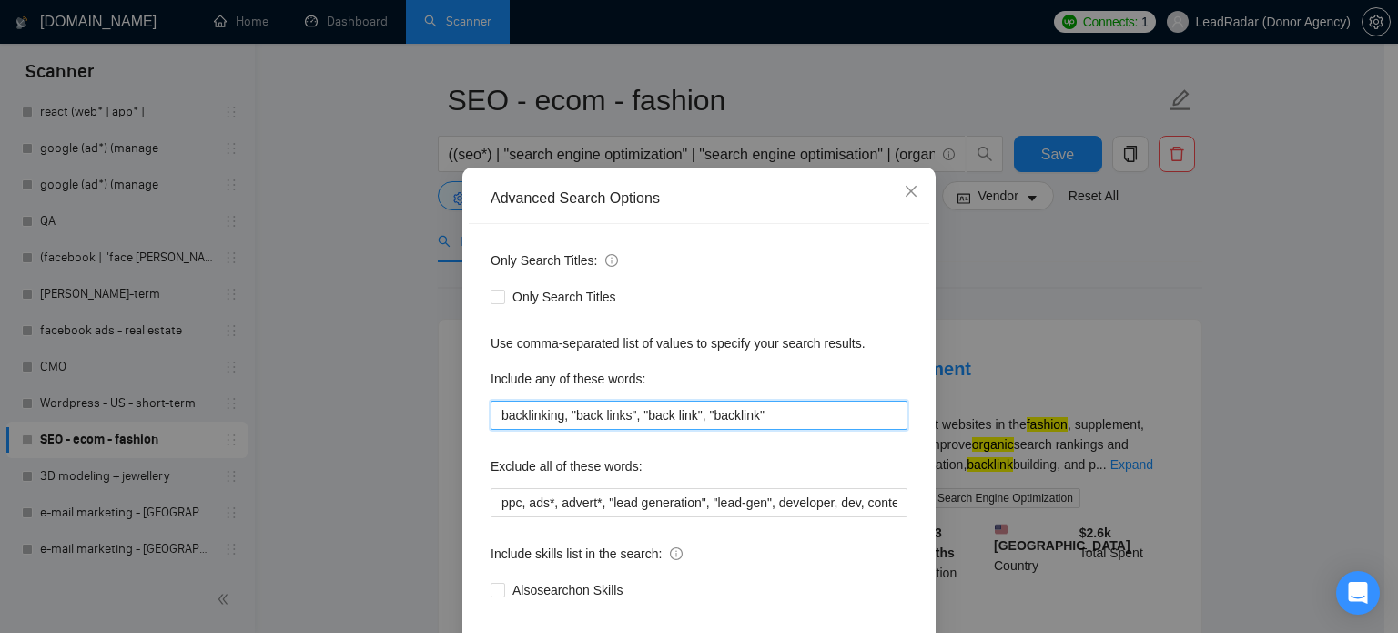
drag, startPoint x: 790, startPoint y: 452, endPoint x: 266, endPoint y: 438, distance: 524.5
click at [301, 447] on div "Advanced Search Options Only Search Titles: Only Search Titles Use comma-separa…" at bounding box center [699, 316] width 1398 height 633
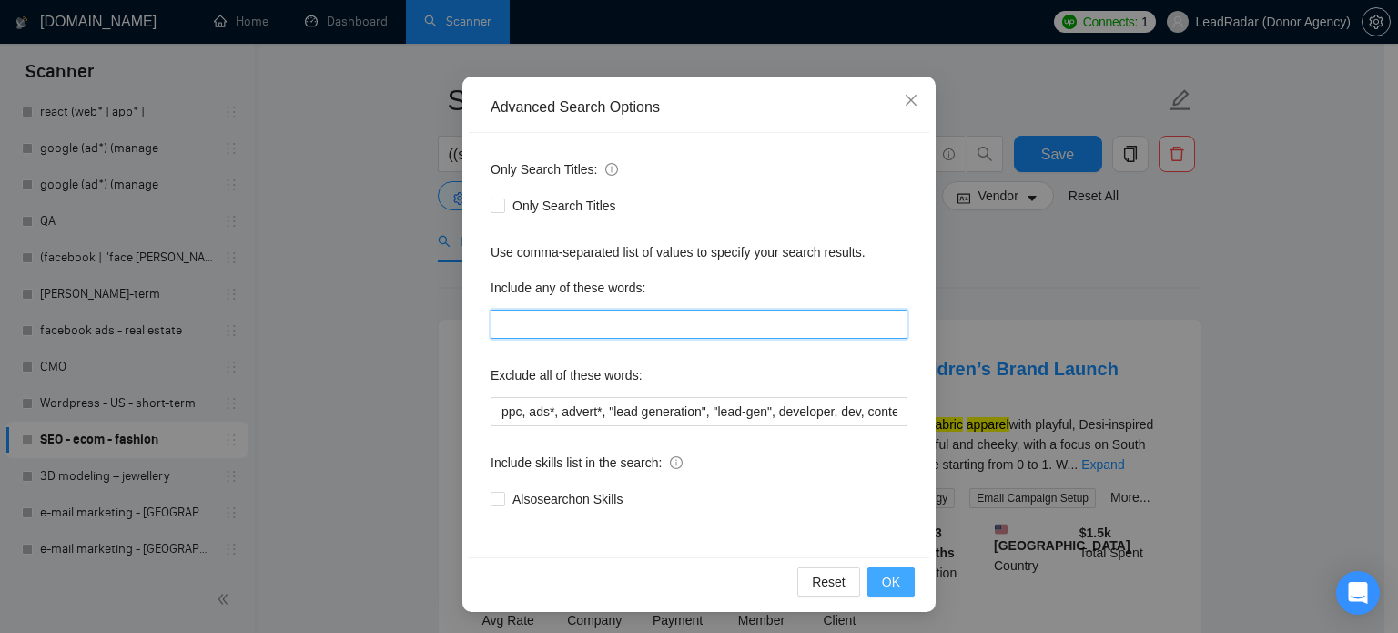
scroll to position [124, 0]
click at [892, 578] on span "OK" at bounding box center [891, 582] width 18 height 20
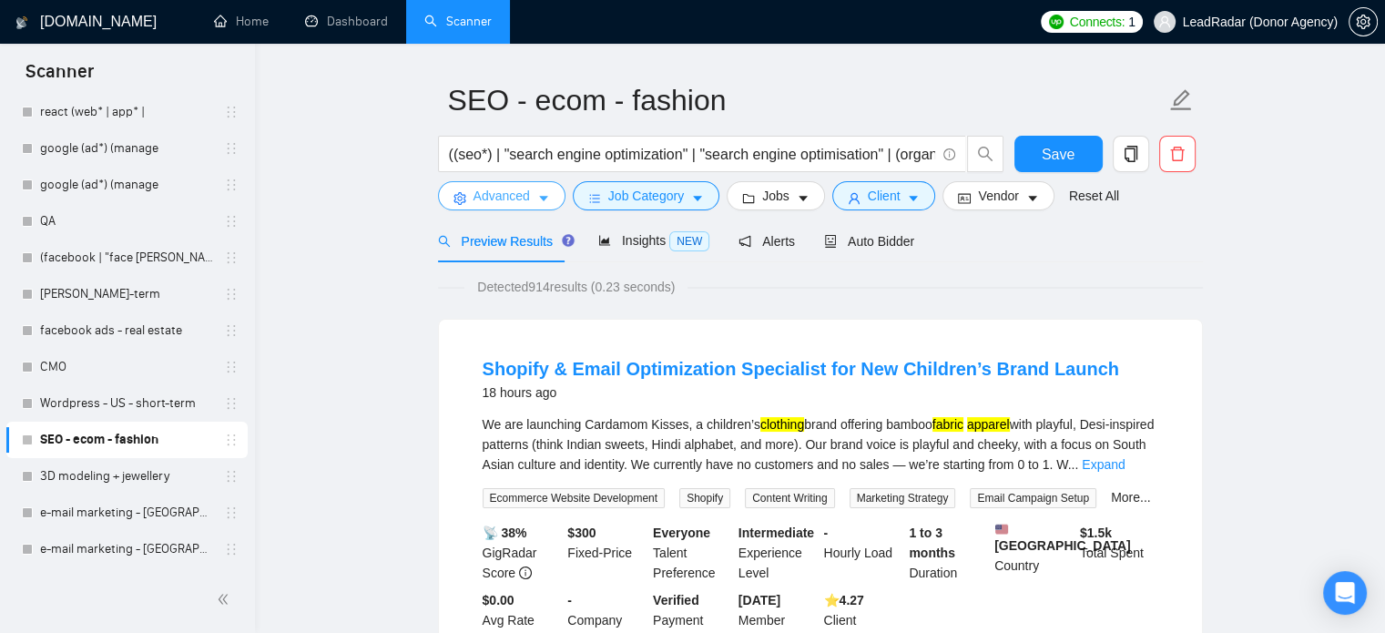
scroll to position [0, 0]
click at [1062, 160] on span "Save" at bounding box center [1057, 154] width 33 height 23
click at [66, 480] on link "3D modeling + jewellery" at bounding box center [126, 476] width 173 height 36
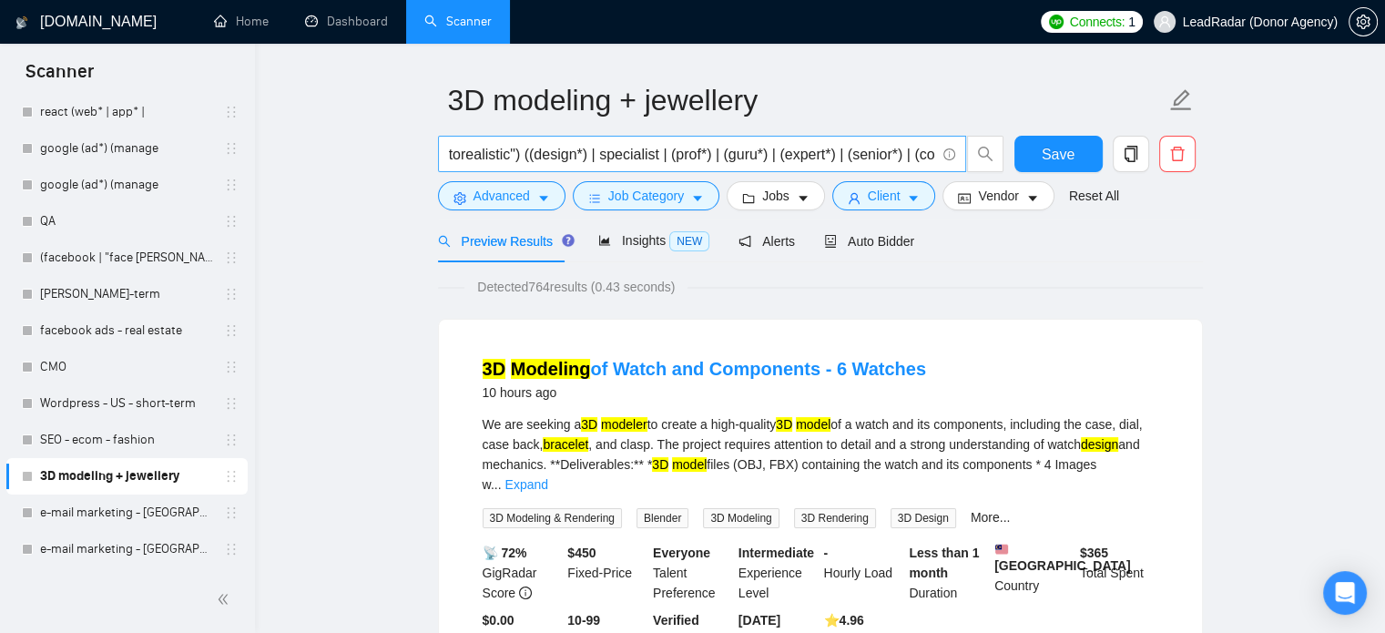
scroll to position [0, 255]
click at [833, 152] on input "((3d*) | "3 d" | "three-dimentional" | "photorealistic") ((design*) | specialis…" at bounding box center [692, 154] width 486 height 23
drag, startPoint x: 889, startPoint y: 156, endPoint x: 849, endPoint y: 163, distance: 40.7
click at [849, 163] on input "((3d*) | "3 d" | "three-dimentional" | "photorealistic") ((design*) | specialis…" at bounding box center [692, 154] width 486 height 23
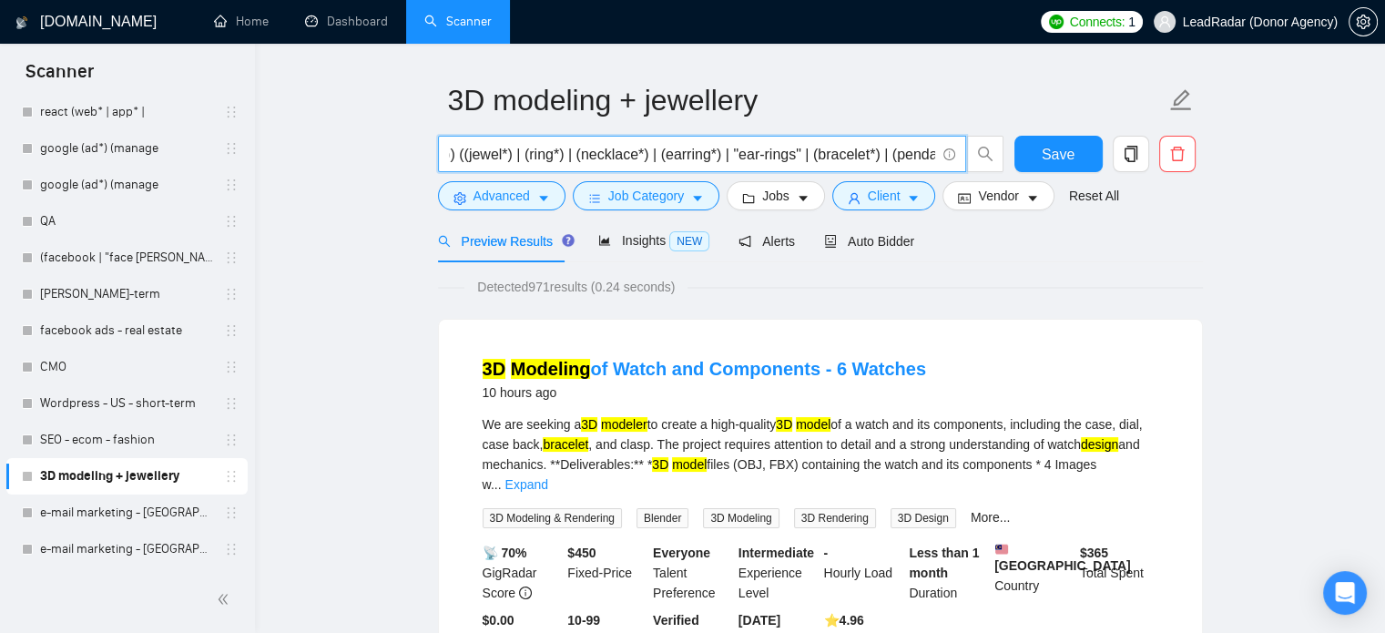
scroll to position [0, 1038]
click at [897, 156] on input "((3d*) | "3 d" | "three-dimentional" | "photorealistic") ((design*) | (model*) …" at bounding box center [692, 154] width 486 height 23
click at [929, 156] on input "((3d*) | "3 d" | "three-dimentional" | "photorealistic") ((design*) | (model*) …" at bounding box center [692, 154] width 486 height 23
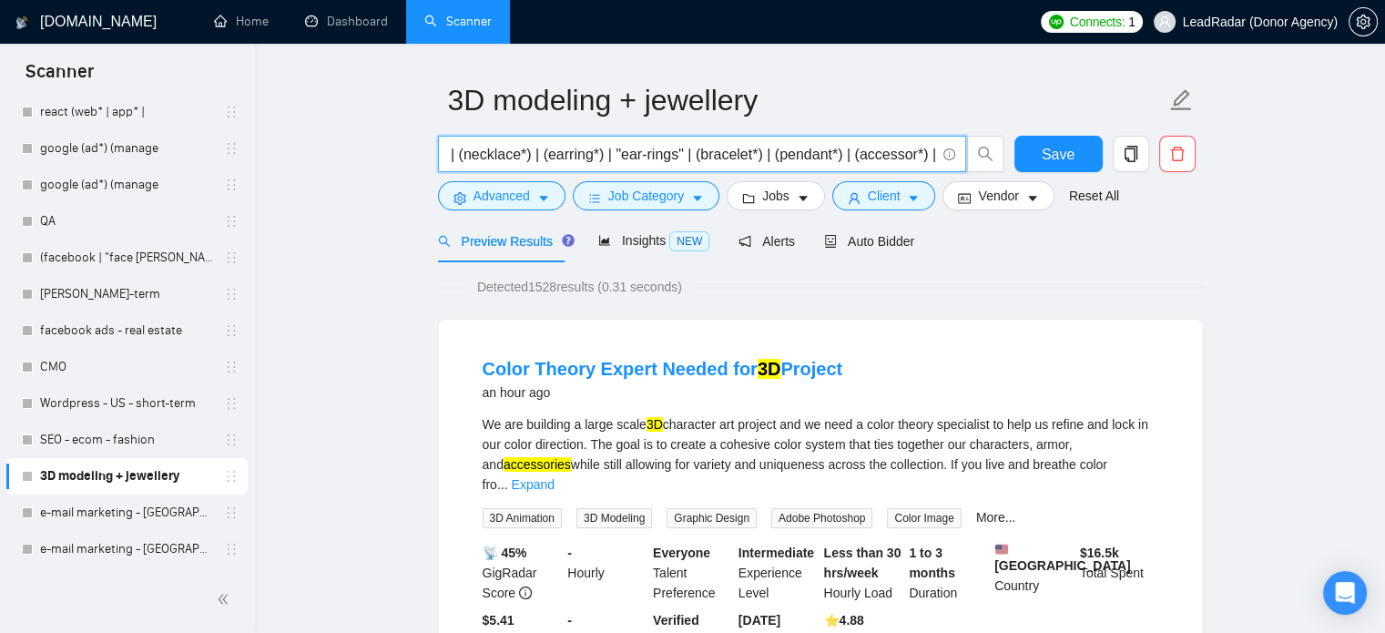
scroll to position [0, 1195]
type input "((3d*) | "3 d" | "three-dimentional" | "photorealistic") ((design*) | (model*) …"
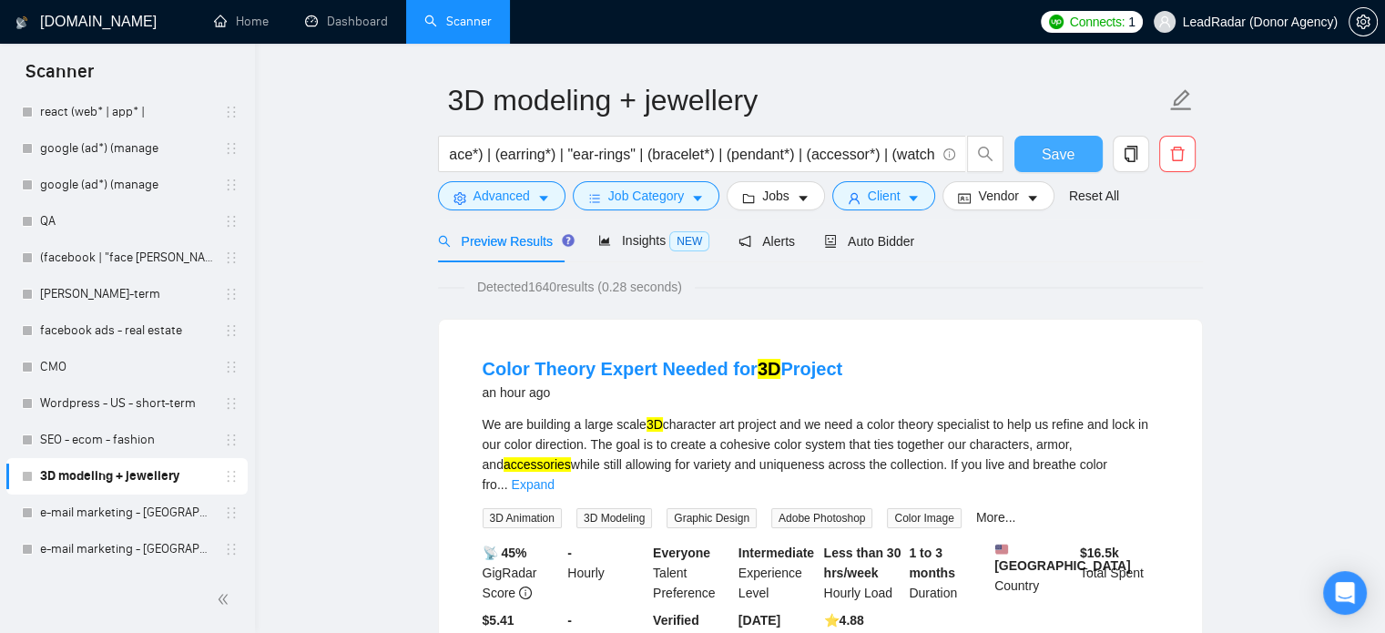
click at [1061, 155] on span "Save" at bounding box center [1057, 154] width 33 height 23
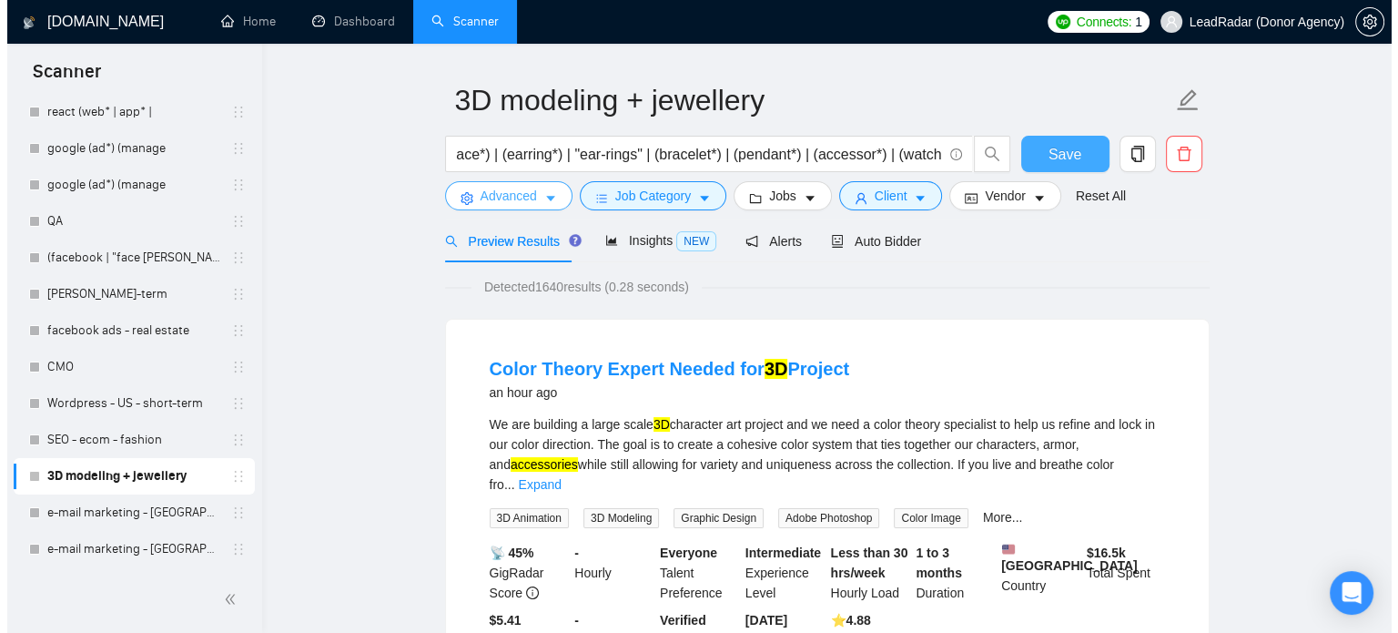
scroll to position [0, 0]
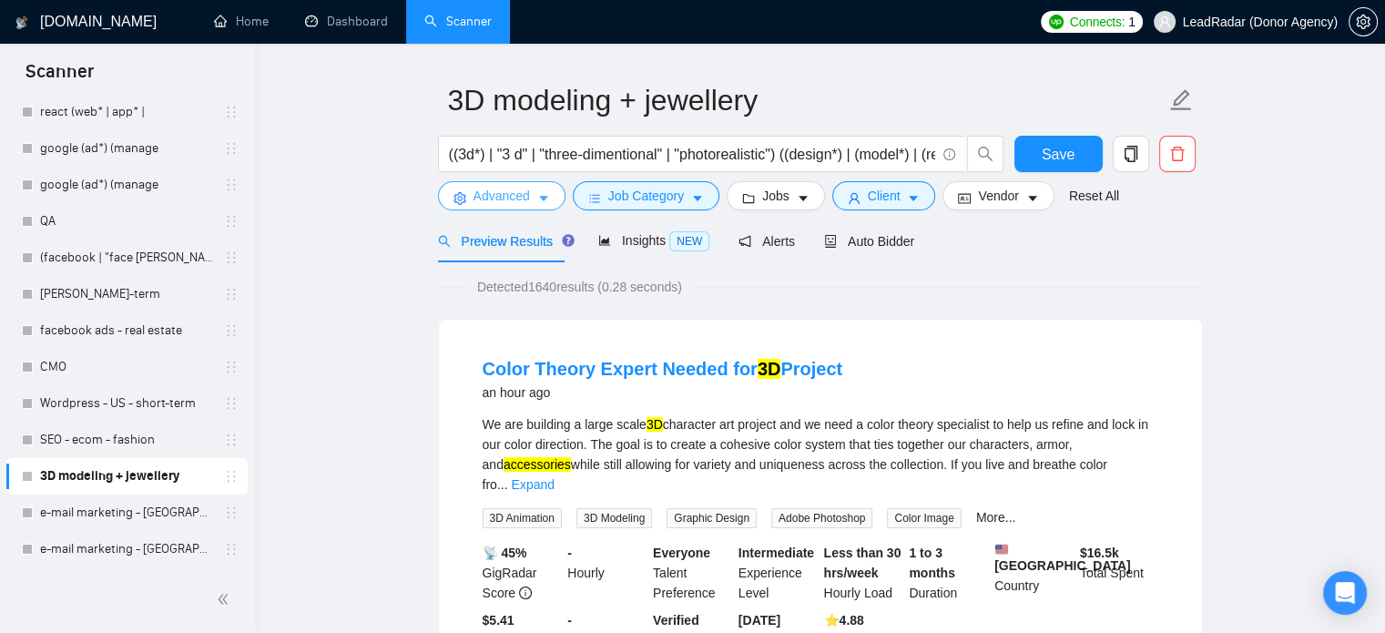
click at [526, 195] on span "Advanced" at bounding box center [501, 196] width 56 height 20
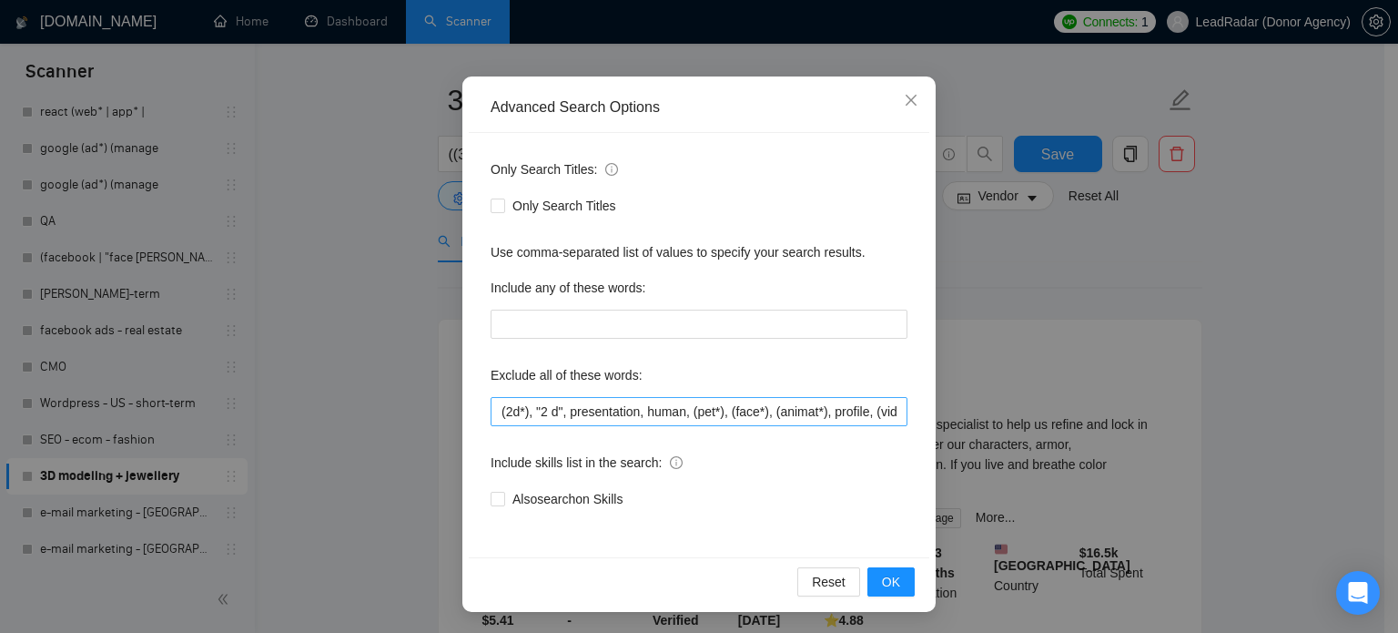
scroll to position [0, 18]
click at [890, 578] on span "OK" at bounding box center [891, 582] width 18 height 20
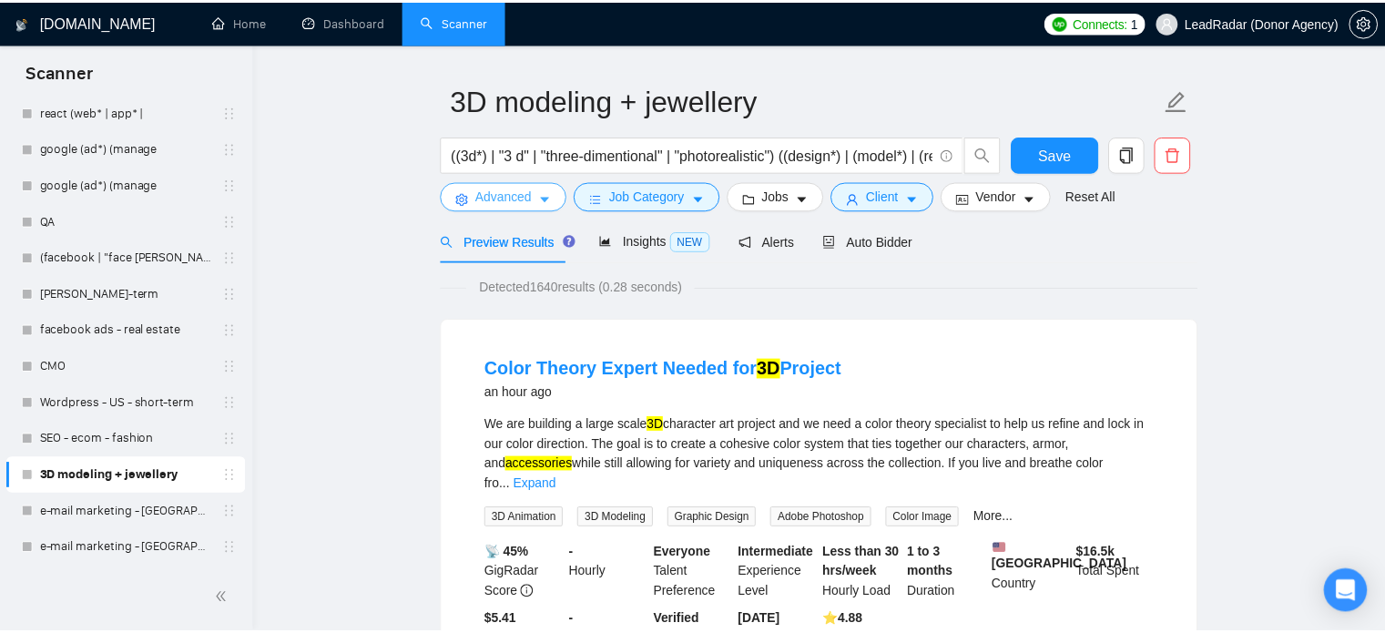
scroll to position [0, 0]
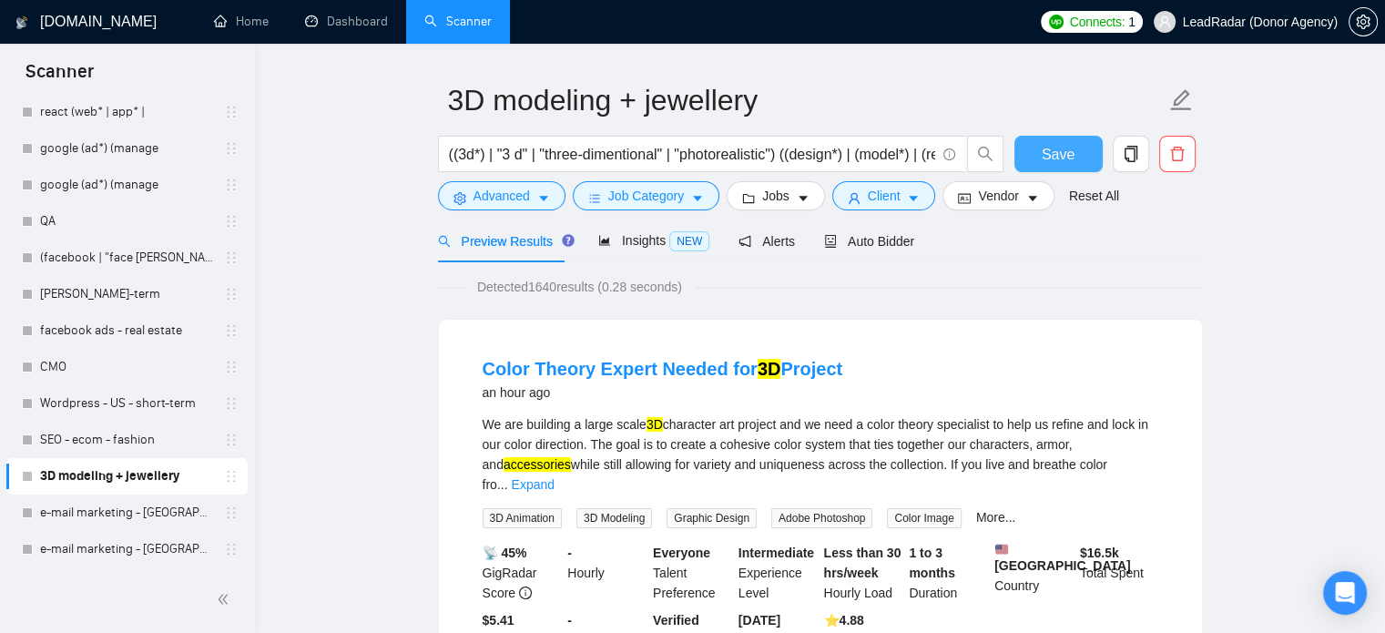
click at [1056, 158] on span "Save" at bounding box center [1057, 154] width 33 height 23
click at [93, 513] on link "e-mail marketing - [GEOGRAPHIC_DATA], [GEOGRAPHIC_DATA] + [GEOGRAPHIC_DATA]" at bounding box center [126, 512] width 173 height 36
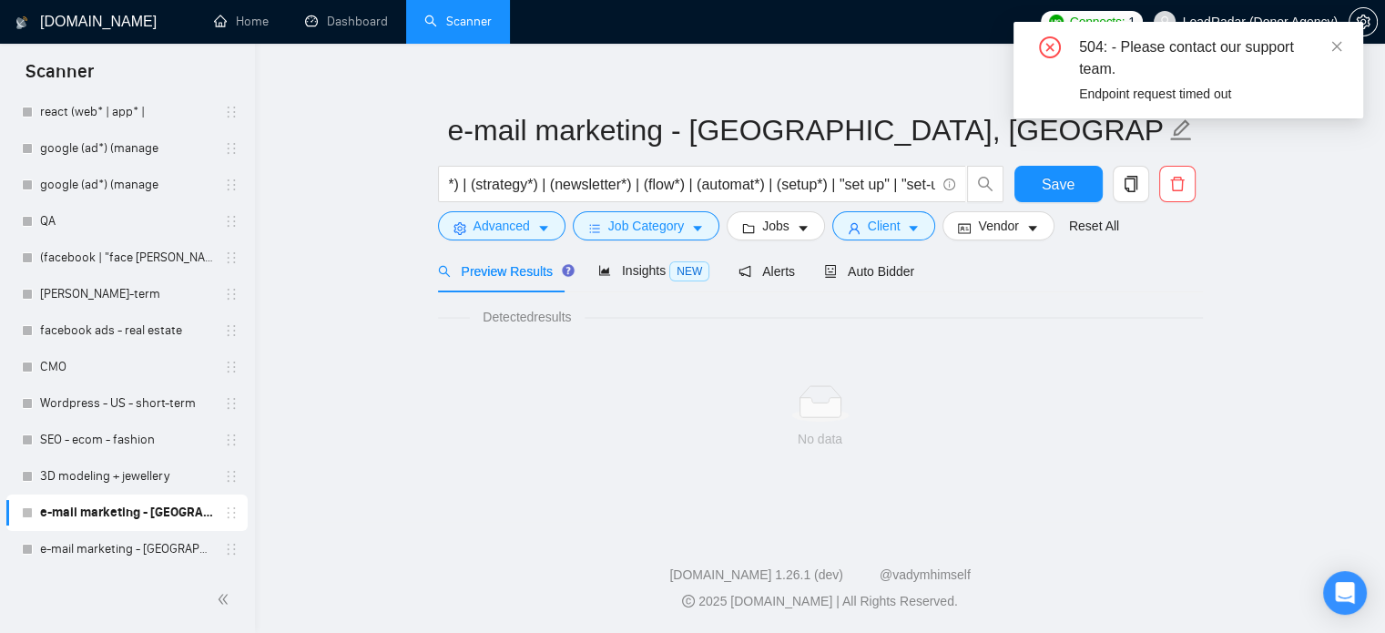
scroll to position [0, 492]
click at [1340, 49] on icon "close" at bounding box center [1336, 46] width 13 height 13
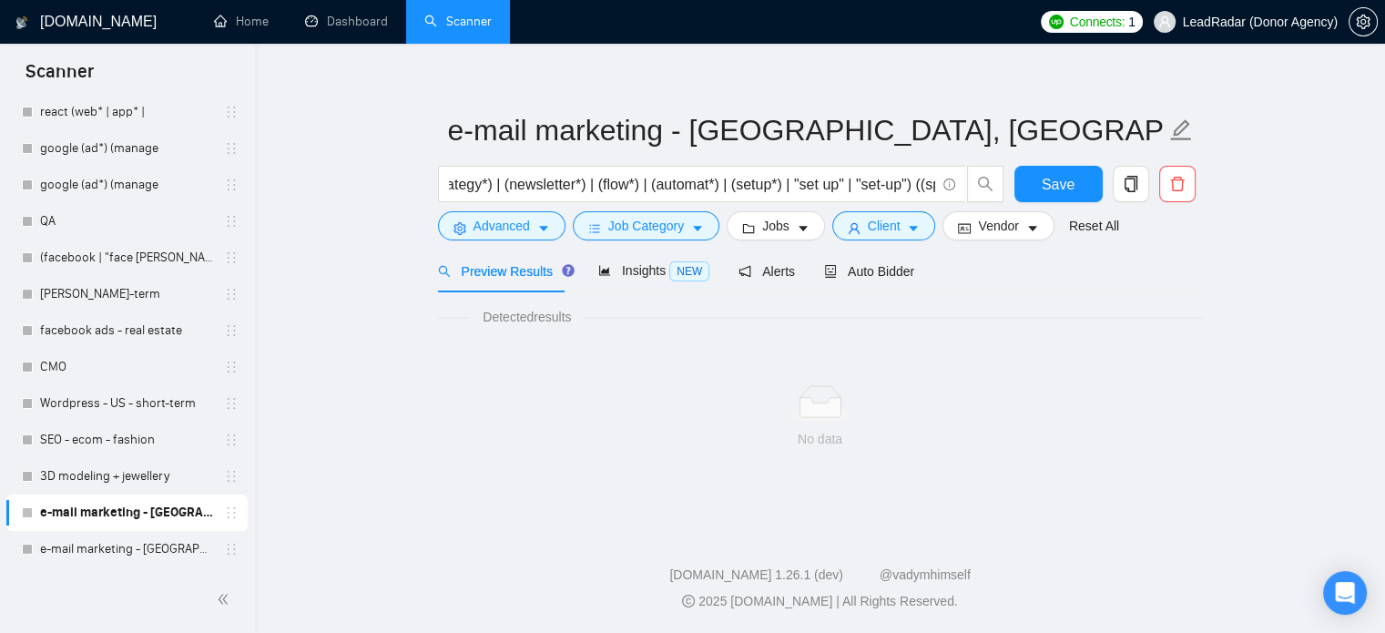
scroll to position [0, 535]
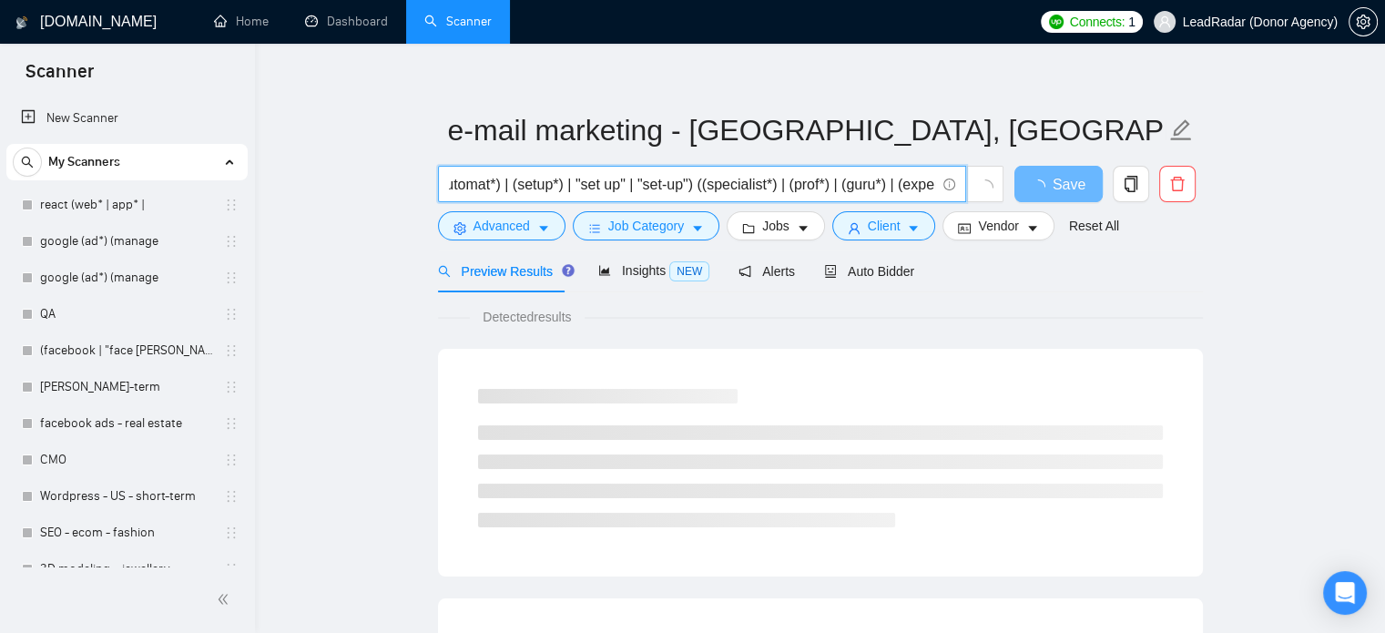
scroll to position [0, 756]
drag, startPoint x: 692, startPoint y: 188, endPoint x: 762, endPoint y: 188, distance: 70.1
click at [762, 188] on input "((email*) | "e-mail" | (imail*) | (mail*)) ((marketing*) | (campaign*) | (seque…" at bounding box center [692, 184] width 486 height 23
click at [685, 187] on input "((email*) | "e-mail" | (imail*) | (mail*)) ((marketing*) | (campaign*) | (seque…" at bounding box center [692, 184] width 486 height 23
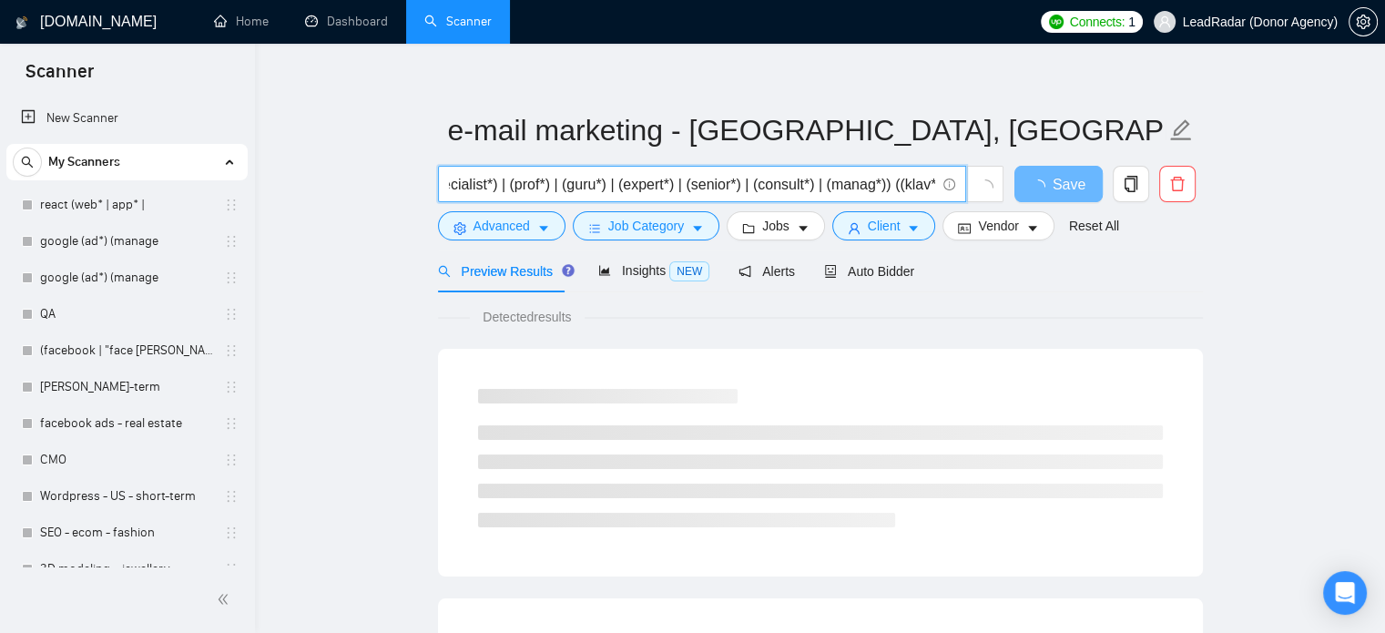
drag, startPoint x: 690, startPoint y: 187, endPoint x: 878, endPoint y: 188, distance: 187.5
click at [878, 188] on input "((email*) | "e-mail" | (imail*) | (mail*)) ((marketing*) | (campaign*) | (seque…" at bounding box center [692, 184] width 486 height 23
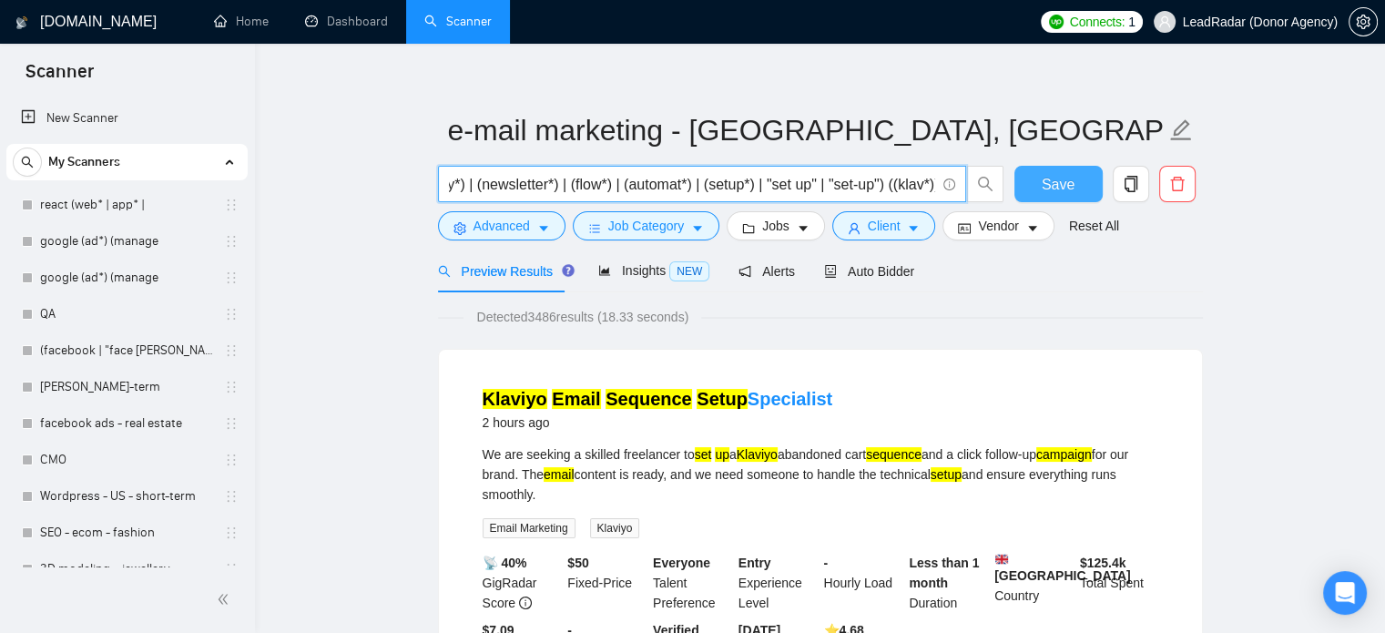
type input "((email*) | "e-mail" | (imail*) | (mail*)) ((marketing*) | (campaign*) | (seque…"
drag, startPoint x: 1024, startPoint y: 192, endPoint x: 1059, endPoint y: 182, distance: 36.0
click at [1025, 192] on button "Save" at bounding box center [1058, 184] width 88 height 36
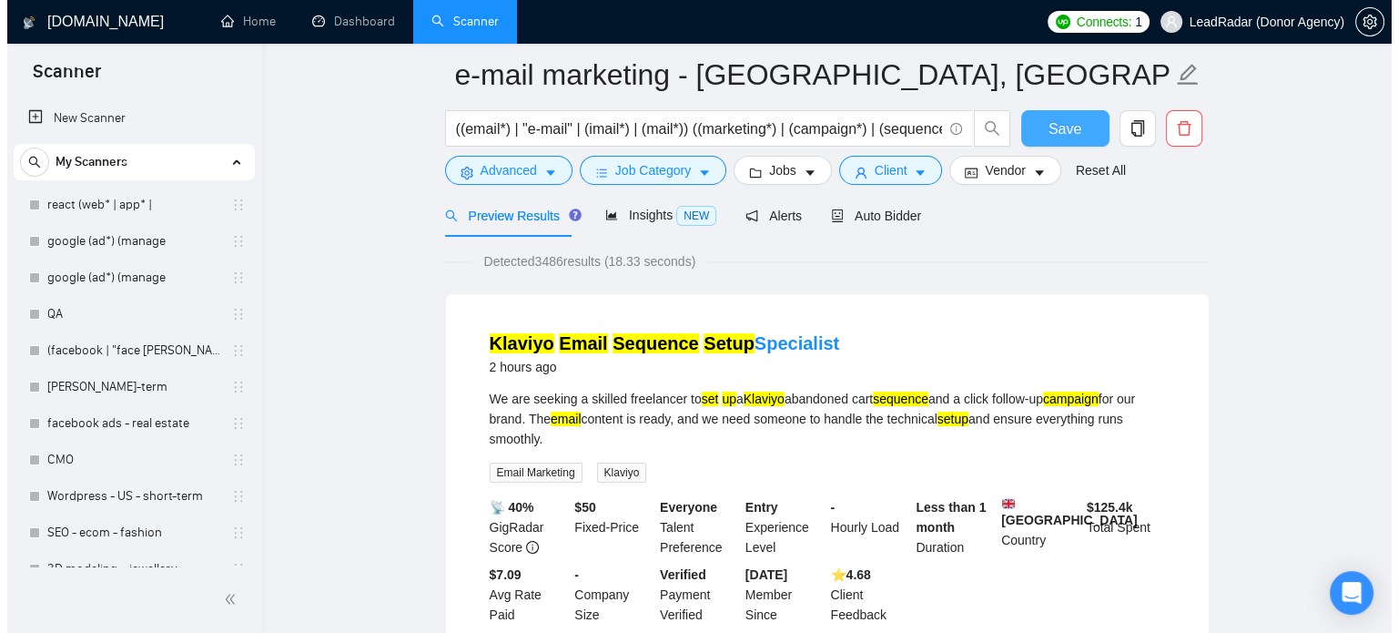
scroll to position [0, 0]
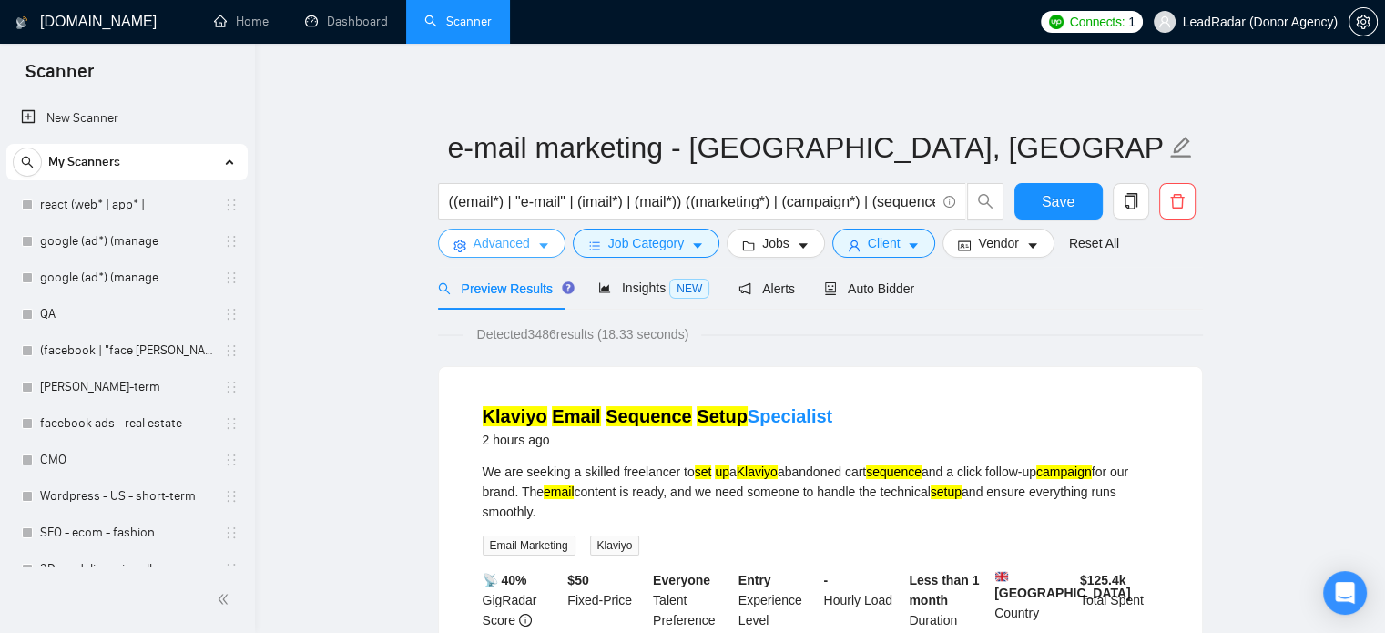
click at [510, 246] on span "Advanced" at bounding box center [501, 243] width 56 height 20
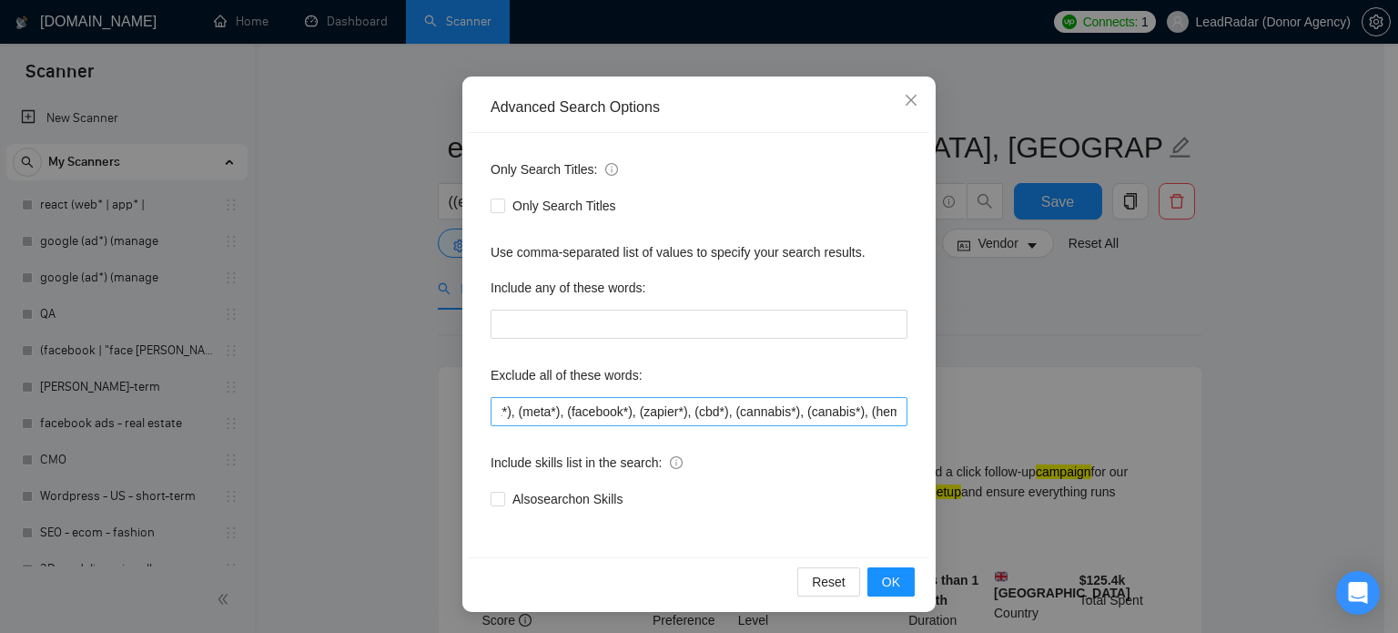
scroll to position [0, 85]
click at [900, 582] on button "OK" at bounding box center [891, 581] width 47 height 29
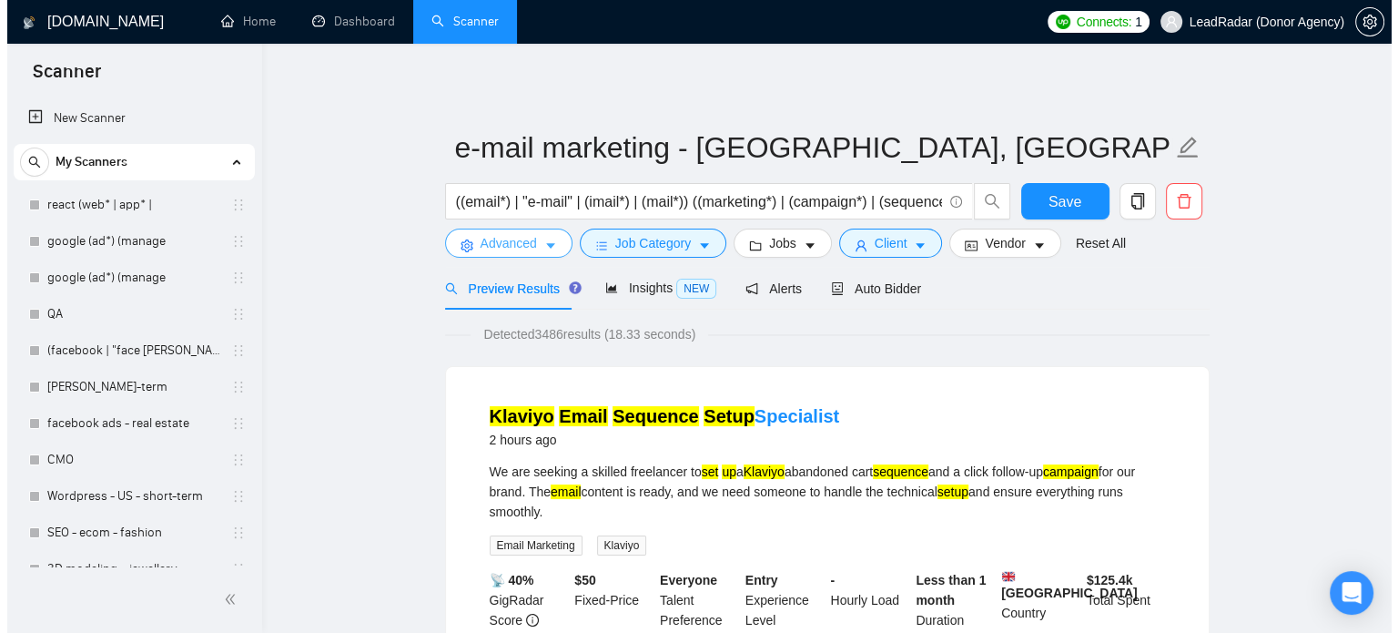
scroll to position [0, 0]
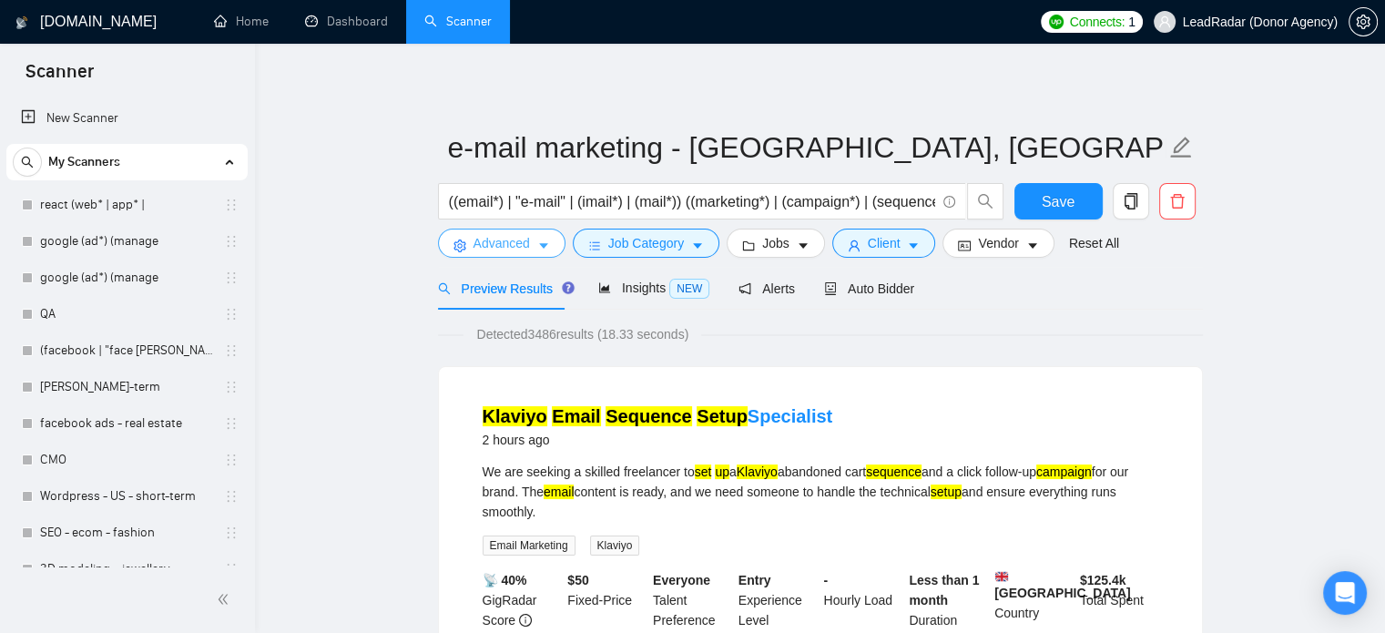
click at [528, 245] on span "Advanced" at bounding box center [501, 243] width 56 height 20
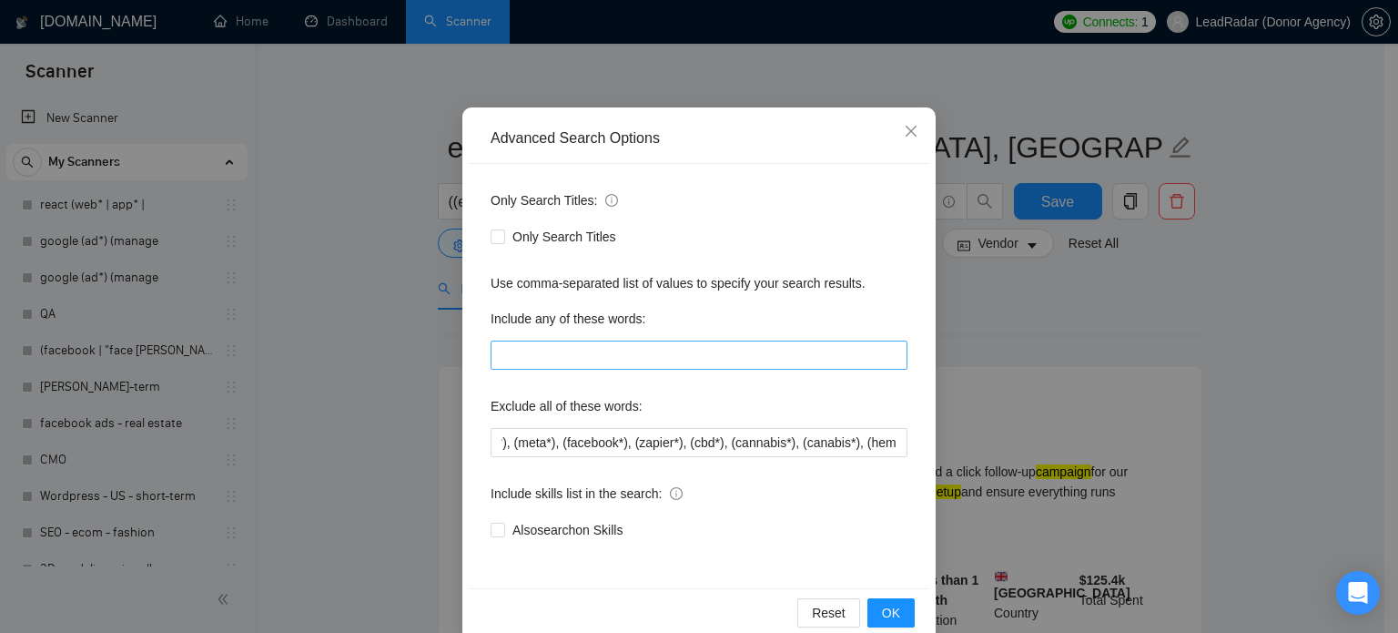
scroll to position [91, 0]
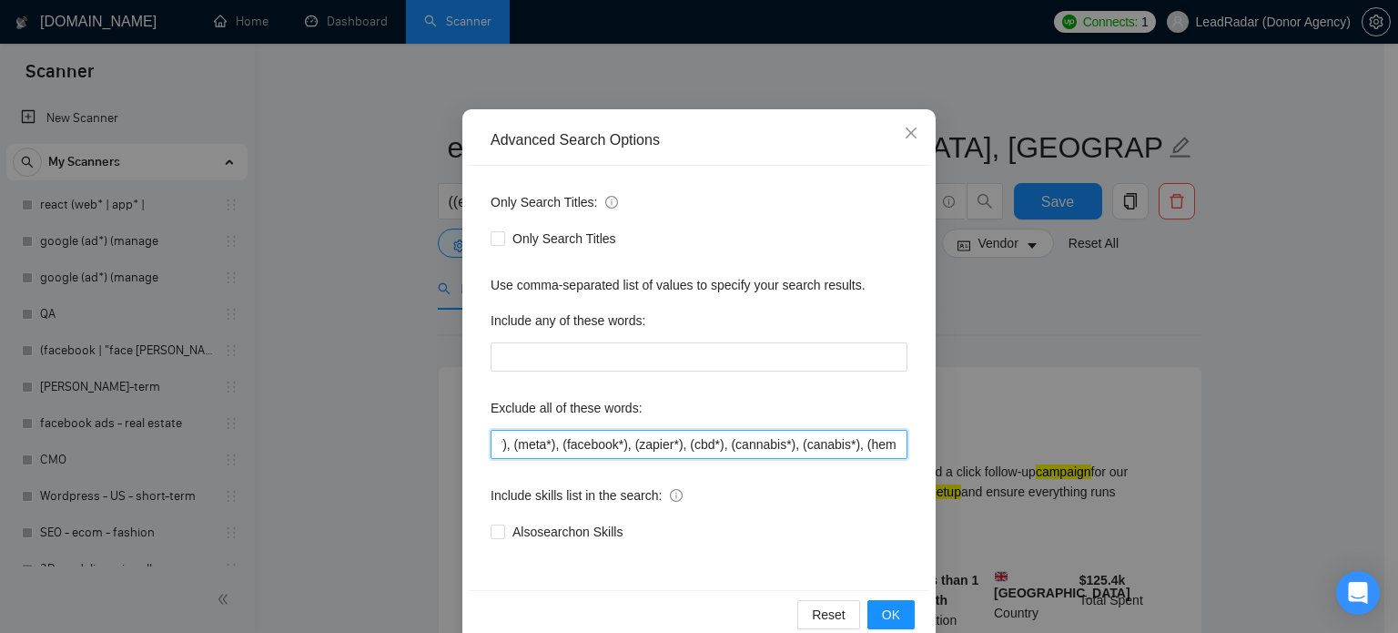
drag, startPoint x: 673, startPoint y: 444, endPoint x: 946, endPoint y: 460, distance: 273.5
click at [946, 460] on div "Advanced Search Options Only Search Titles: Only Search Titles Use comma-separa…" at bounding box center [699, 316] width 1398 height 633
click at [678, 445] on input "(ads*), (advert*), (meta*), (facebook*), (zapier*), (cbd*), (cannabis*), (canab…" at bounding box center [699, 444] width 417 height 29
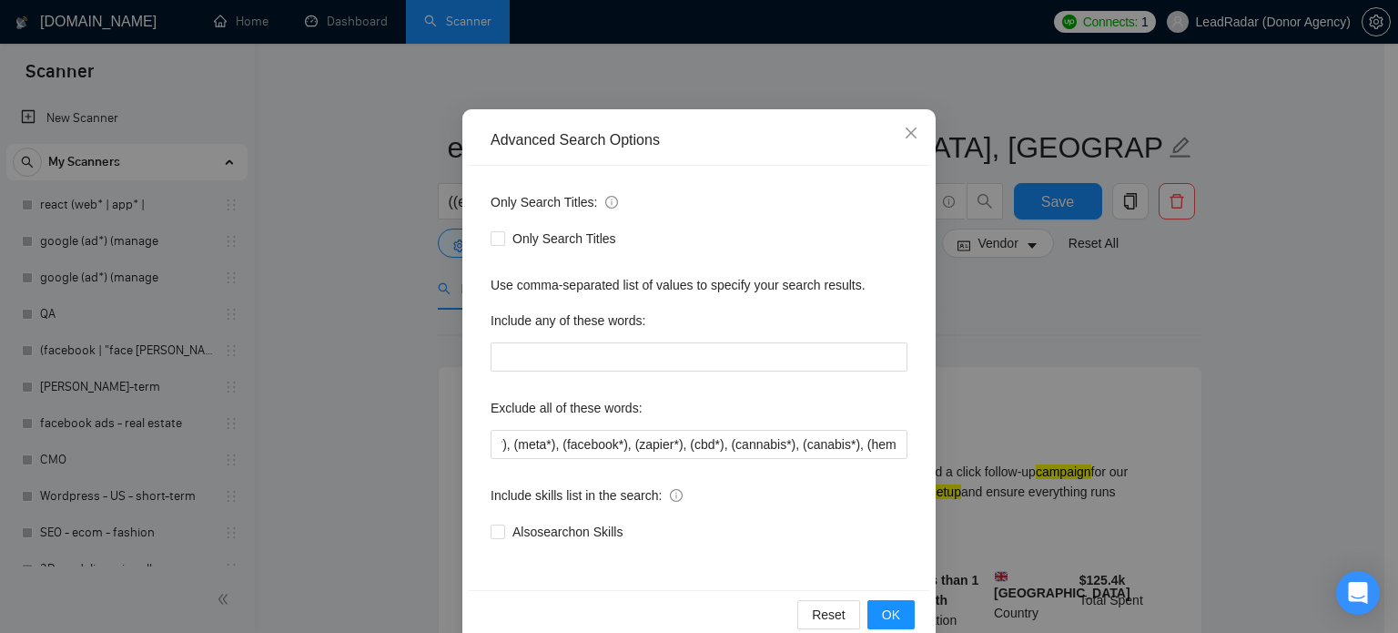
scroll to position [0, 0]
click at [703, 414] on div "Exclude all of these words:" at bounding box center [699, 411] width 417 height 36
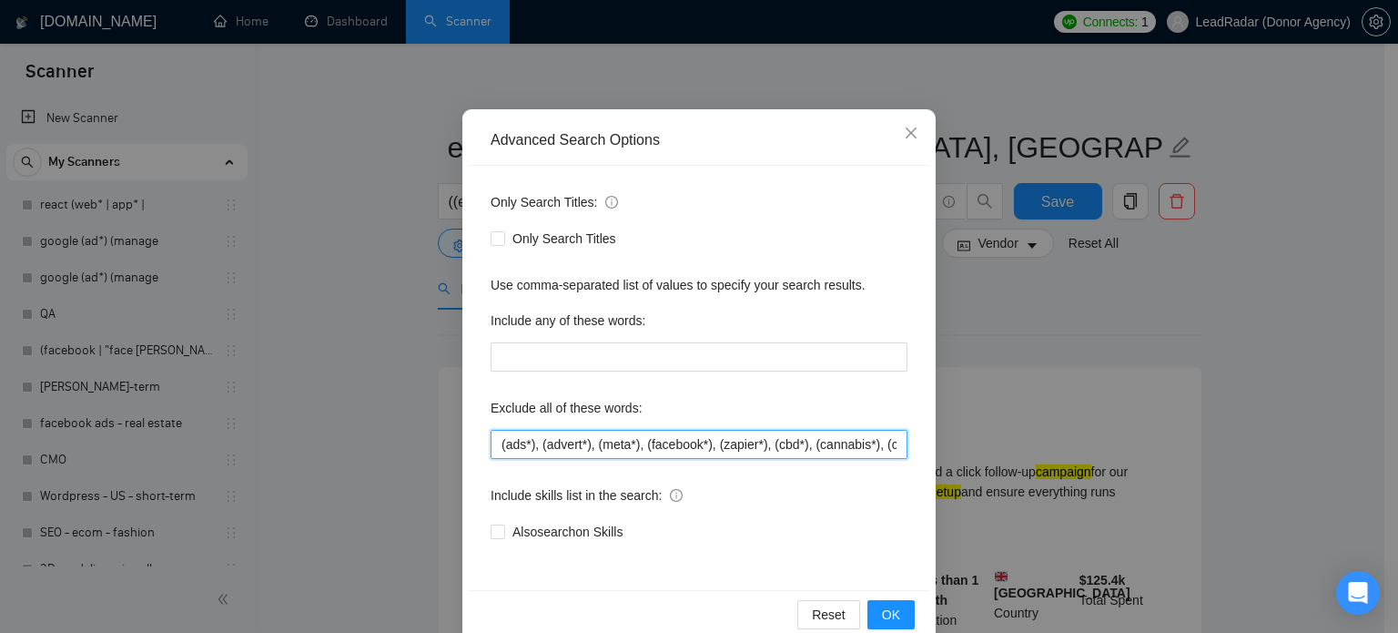
scroll to position [0, 85]
drag, startPoint x: 759, startPoint y: 445, endPoint x: 983, endPoint y: 448, distance: 224.0
click at [983, 448] on div "Advanced Search Options Only Search Titles: Only Search Titles Use comma-separa…" at bounding box center [699, 316] width 1398 height 633
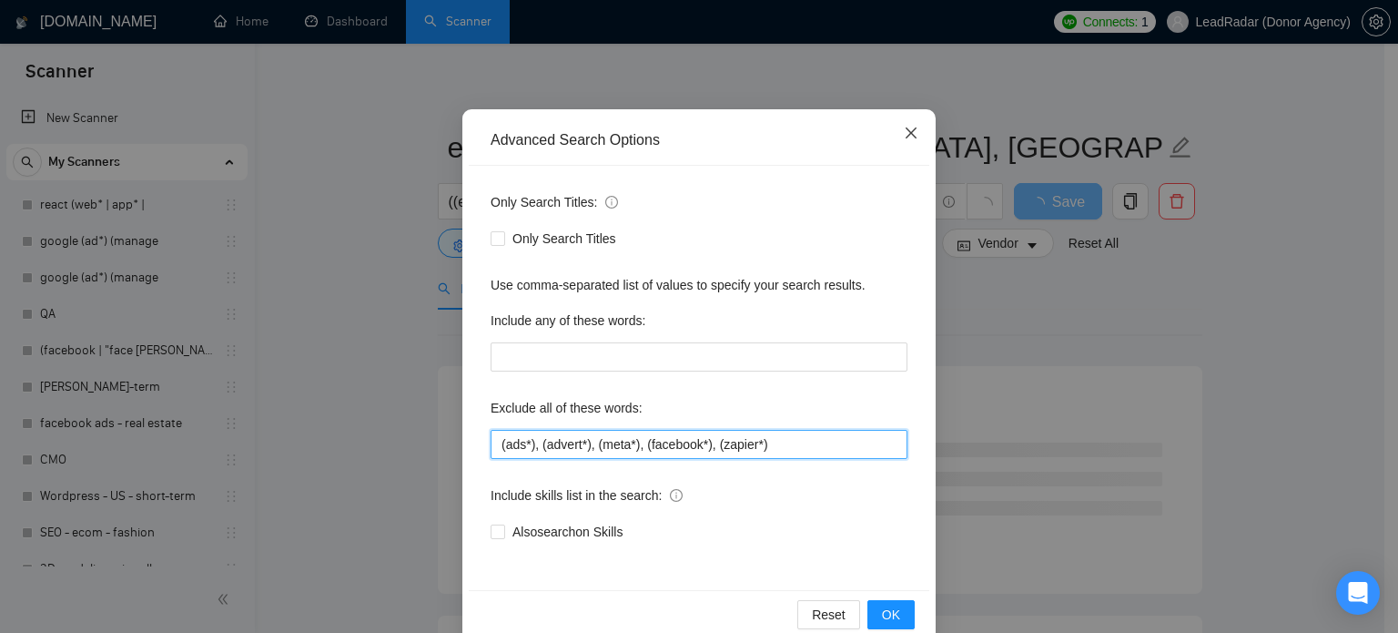
type input "(ads*), (advert*), (meta*), (facebook*), (zapier*)"
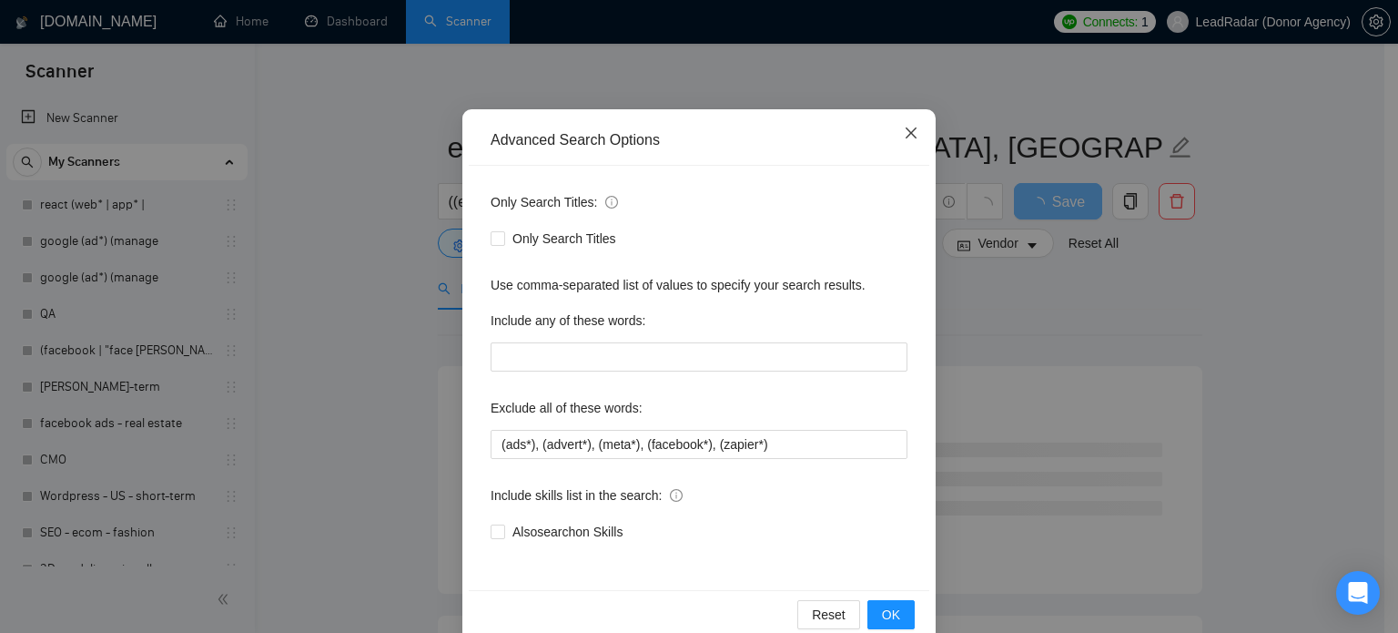
drag, startPoint x: 903, startPoint y: 131, endPoint x: 953, endPoint y: 457, distance: 329.7
click at [906, 131] on icon "close" at bounding box center [911, 132] width 11 height 11
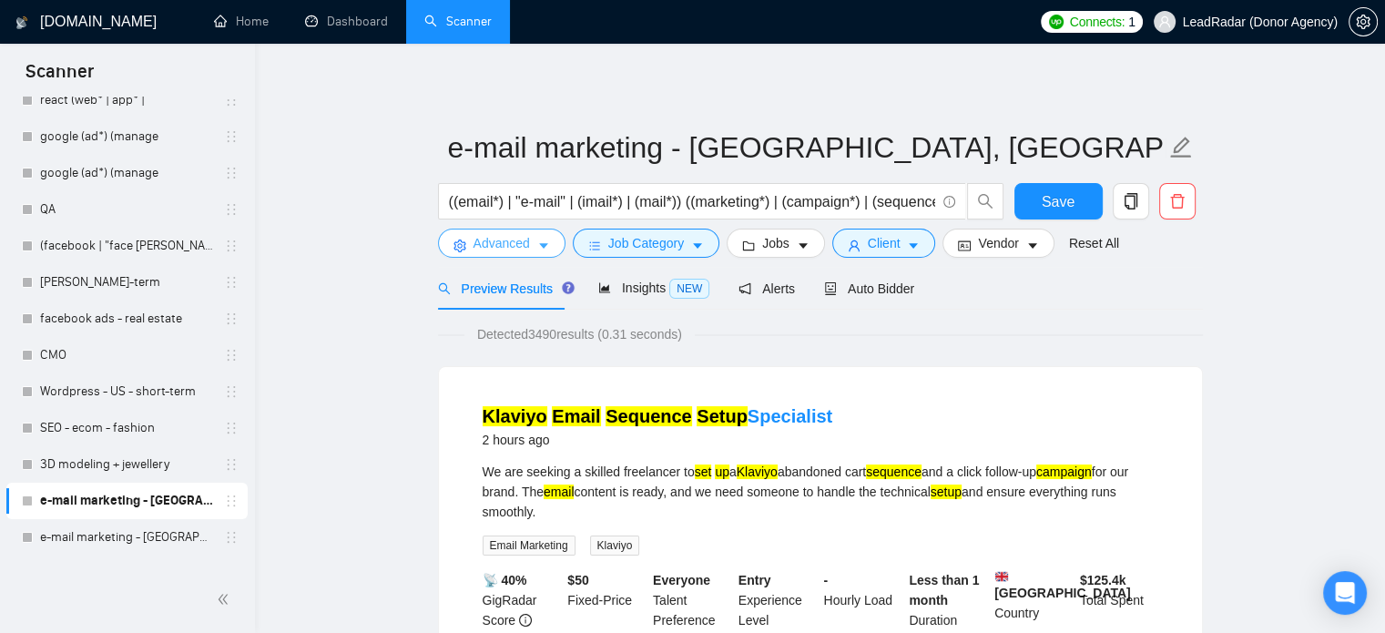
scroll to position [129, 0]
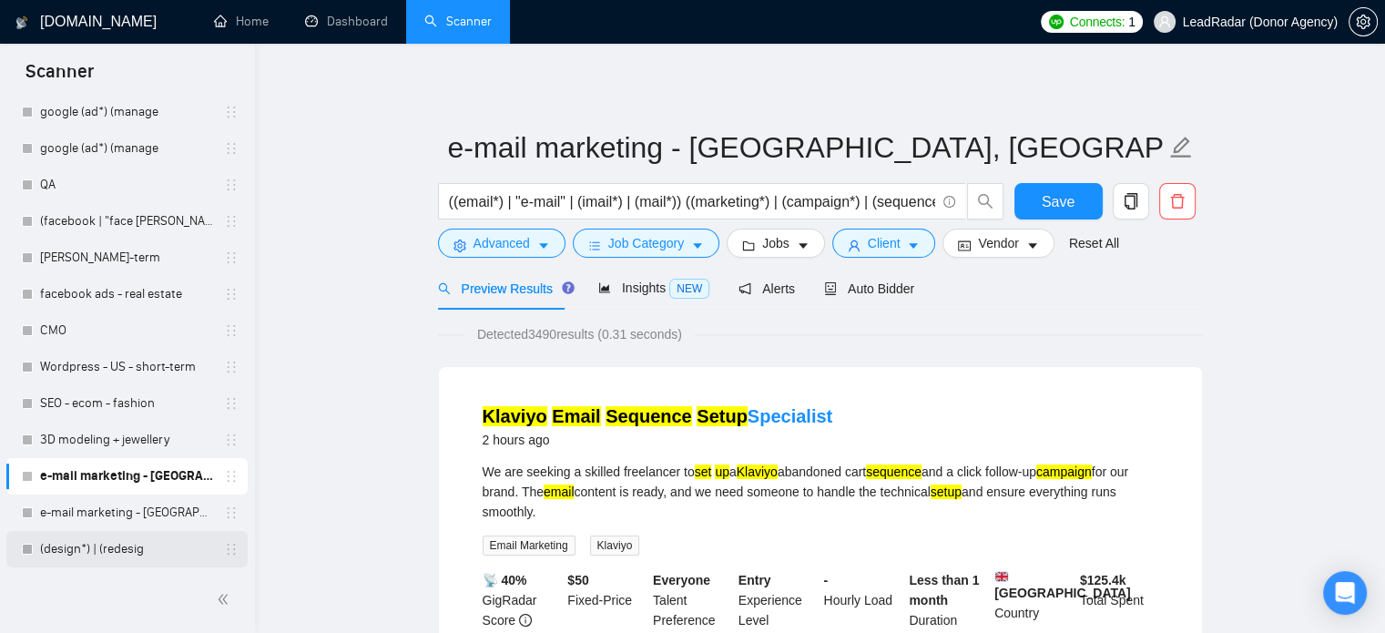
click at [241, 561] on div "(design*) | (redesig" at bounding box center [126, 549] width 241 height 36
click at [630, 283] on span "Insights NEW" at bounding box center [653, 287] width 111 height 15
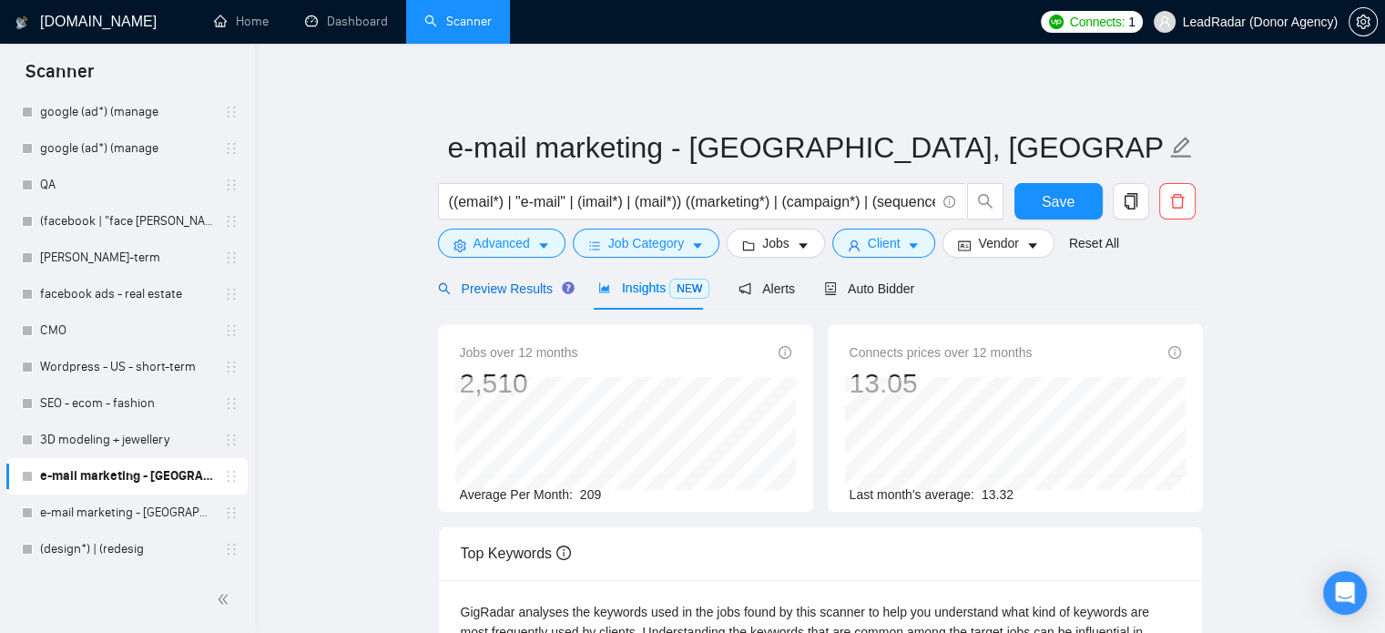
click at [492, 288] on span "Preview Results" at bounding box center [503, 288] width 131 height 15
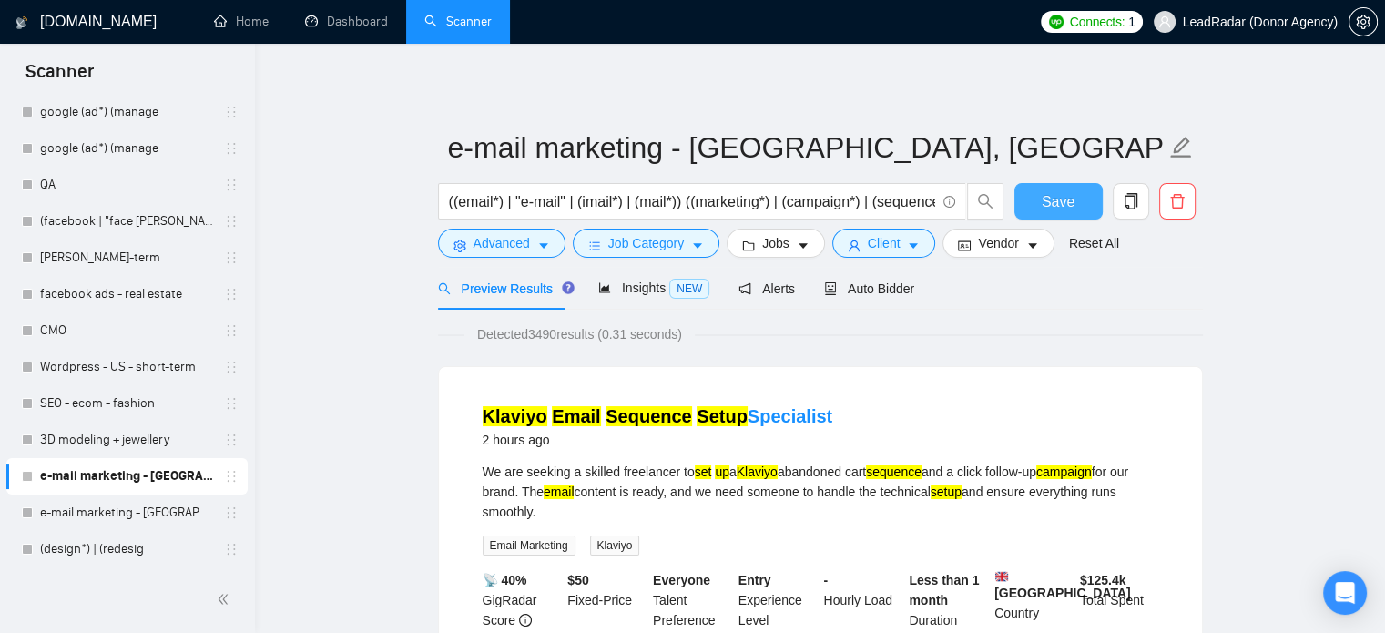
click at [1063, 203] on span "Save" at bounding box center [1057, 201] width 33 height 23
click at [138, 513] on link "e-mail marketing - [GEOGRAPHIC_DATA]" at bounding box center [126, 512] width 173 height 36
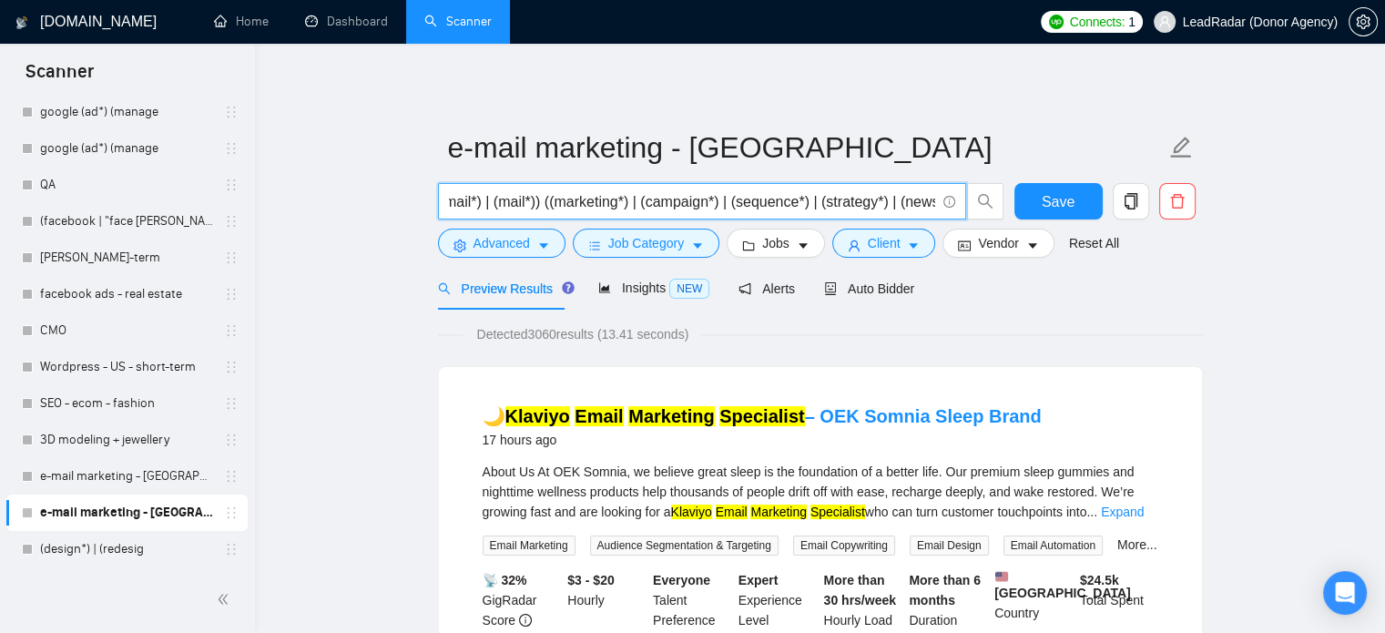
scroll to position [0, 355]
drag, startPoint x: 774, startPoint y: 196, endPoint x: 818, endPoint y: 207, distance: 45.9
click at [823, 207] on input "((email*) | "e-mail" | (imail*) | (mail*)) ((marketing*) | (campaign*) | (seque…" at bounding box center [692, 201] width 486 height 23
click at [722, 203] on input "((email*) | "e-mail" | (imail*) | (mail*)) ((marketing*) | (campaign*) | (seque…" at bounding box center [692, 201] width 486 height 23
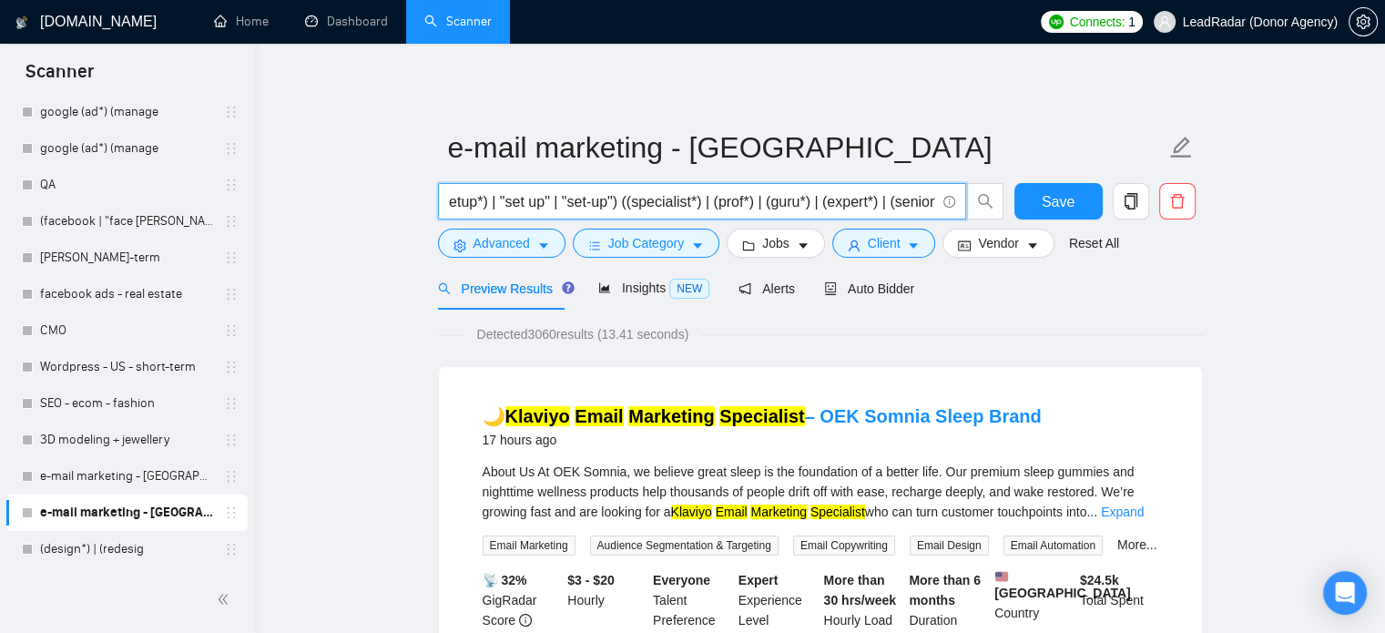
drag, startPoint x: 617, startPoint y: 203, endPoint x: 652, endPoint y: 207, distance: 34.8
click at [658, 207] on input "((email*) | "e-mail" | (imail*) | (mail*)) ((marketing*) | (campaign*) | (seque…" at bounding box center [692, 201] width 486 height 23
click at [617, 203] on input "((email*) | "e-mail" | (imail*) | (mail*)) ((marketing*) | (campaign*) | (seque…" at bounding box center [692, 201] width 486 height 23
drag, startPoint x: 614, startPoint y: 203, endPoint x: 880, endPoint y: 219, distance: 267.2
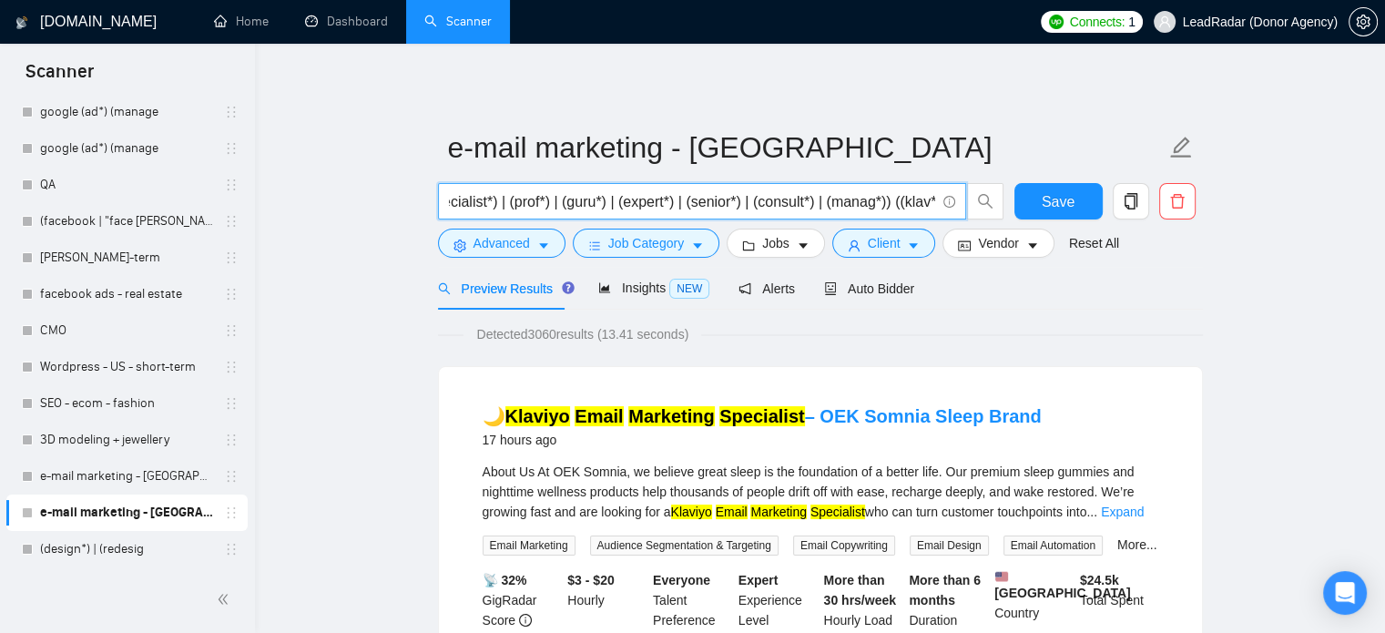
click at [880, 219] on div "((email*) | "e-mail" | (imail*) | (mail*)) ((marketing*) | (campaign*) | (seque…" at bounding box center [720, 206] width 573 height 46
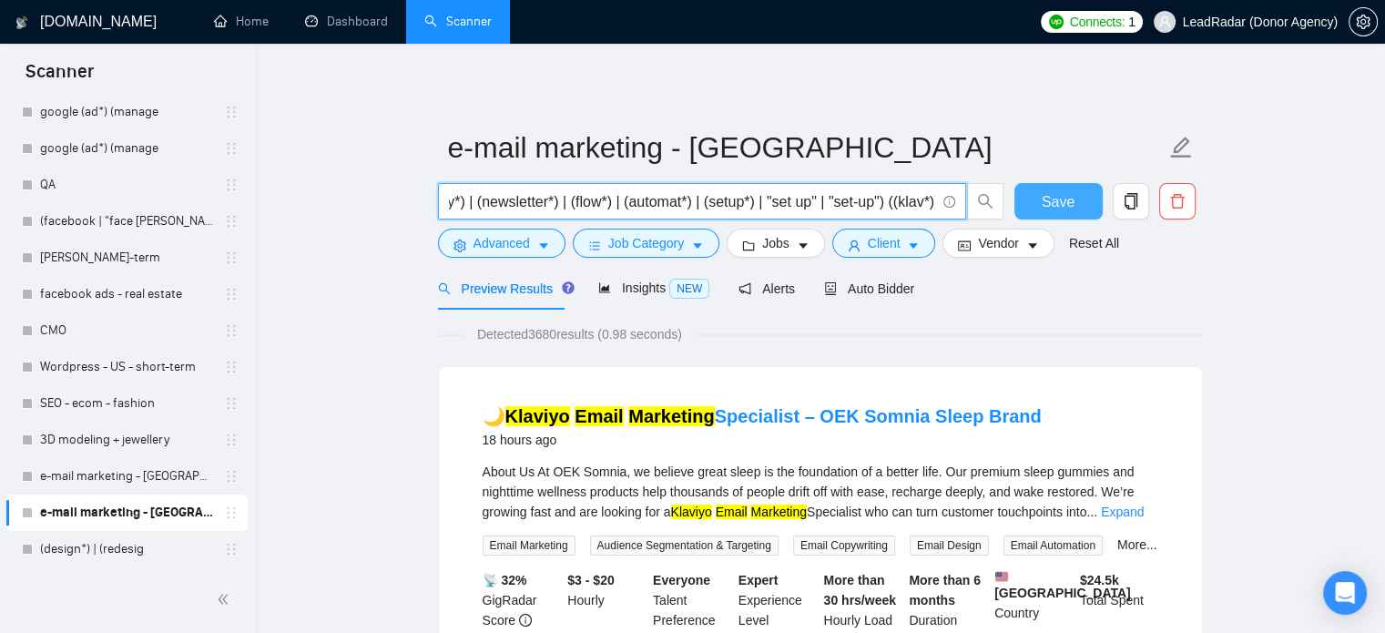
type input "((email*) | "e-mail" | (imail*) | (mail*)) ((marketing*) | (campaign*) | (seque…"
drag, startPoint x: 1075, startPoint y: 200, endPoint x: 0, endPoint y: 527, distance: 1123.6
click at [1075, 200] on button "Save" at bounding box center [1058, 201] width 88 height 36
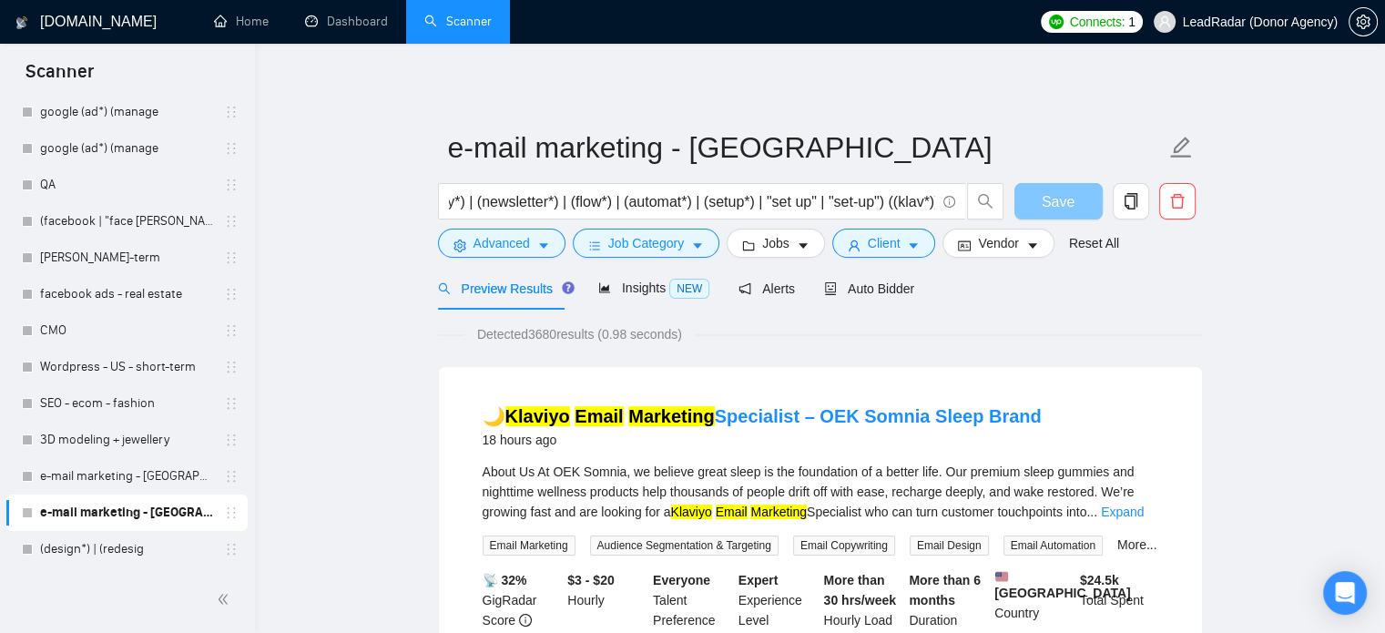
scroll to position [0, 0]
click at [96, 471] on link "e-mail marketing - [GEOGRAPHIC_DATA], [GEOGRAPHIC_DATA] + [GEOGRAPHIC_DATA]" at bounding box center [126, 476] width 173 height 36
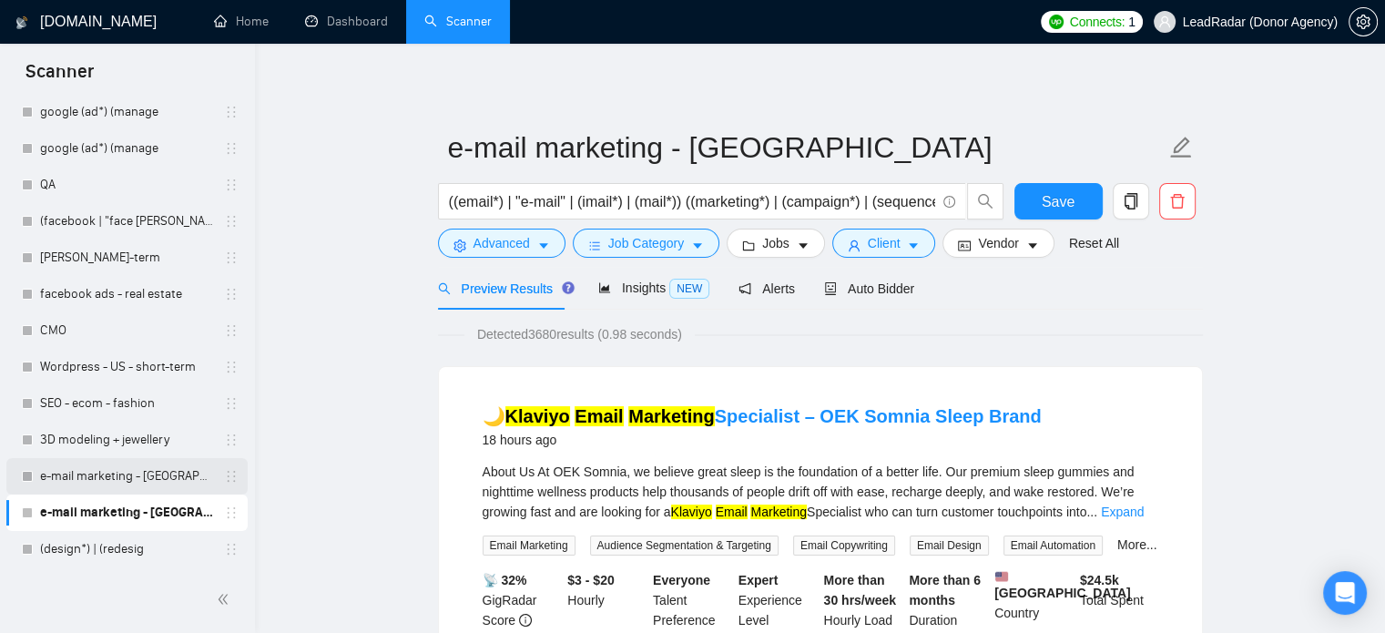
click at [154, 473] on link "e-mail marketing - [GEOGRAPHIC_DATA], [GEOGRAPHIC_DATA] + [GEOGRAPHIC_DATA]" at bounding box center [126, 476] width 173 height 36
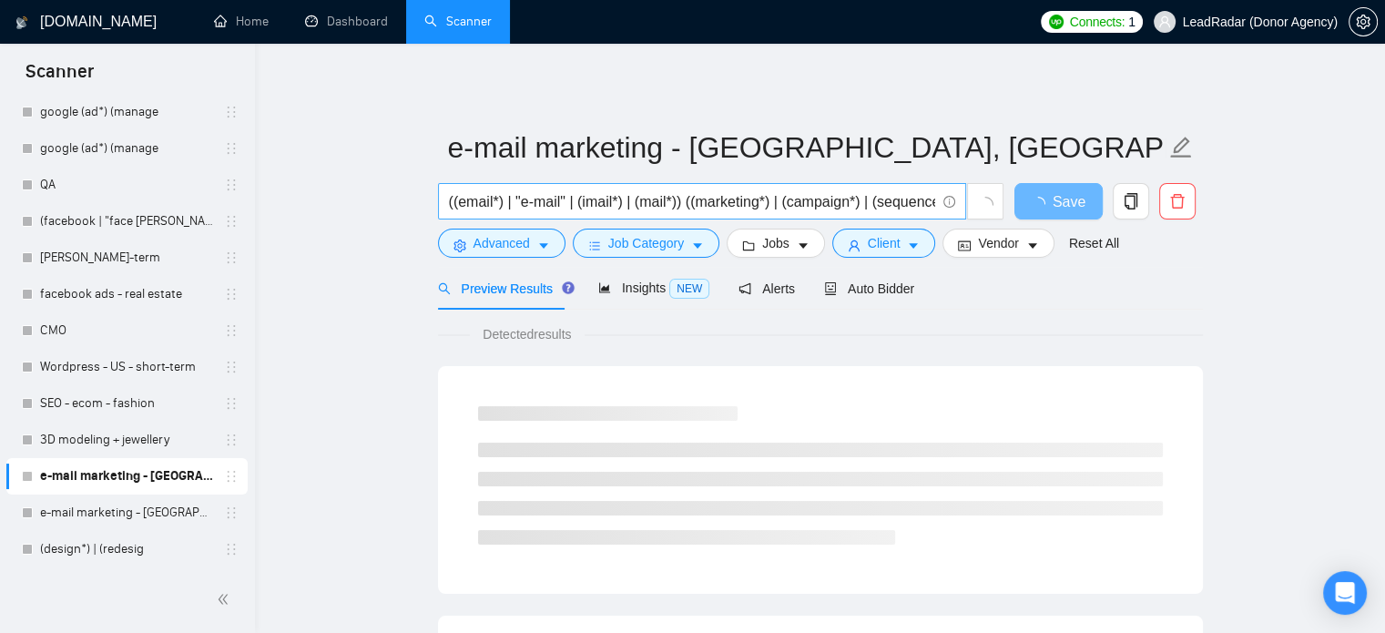
click at [716, 204] on input "((email*) | "e-mail" | (imail*) | (mail*)) ((marketing*) | (campaign*) | (seque…" at bounding box center [692, 201] width 486 height 23
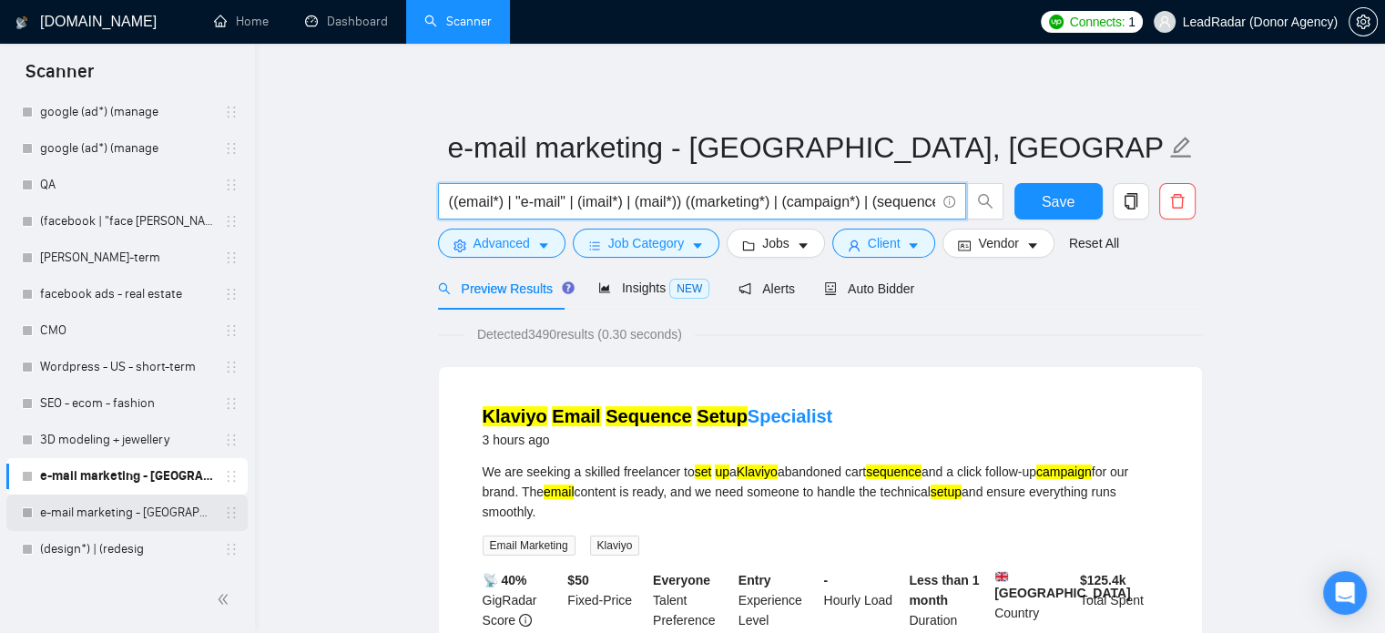
click at [138, 516] on link "e-mail marketing - [GEOGRAPHIC_DATA]" at bounding box center [126, 512] width 173 height 36
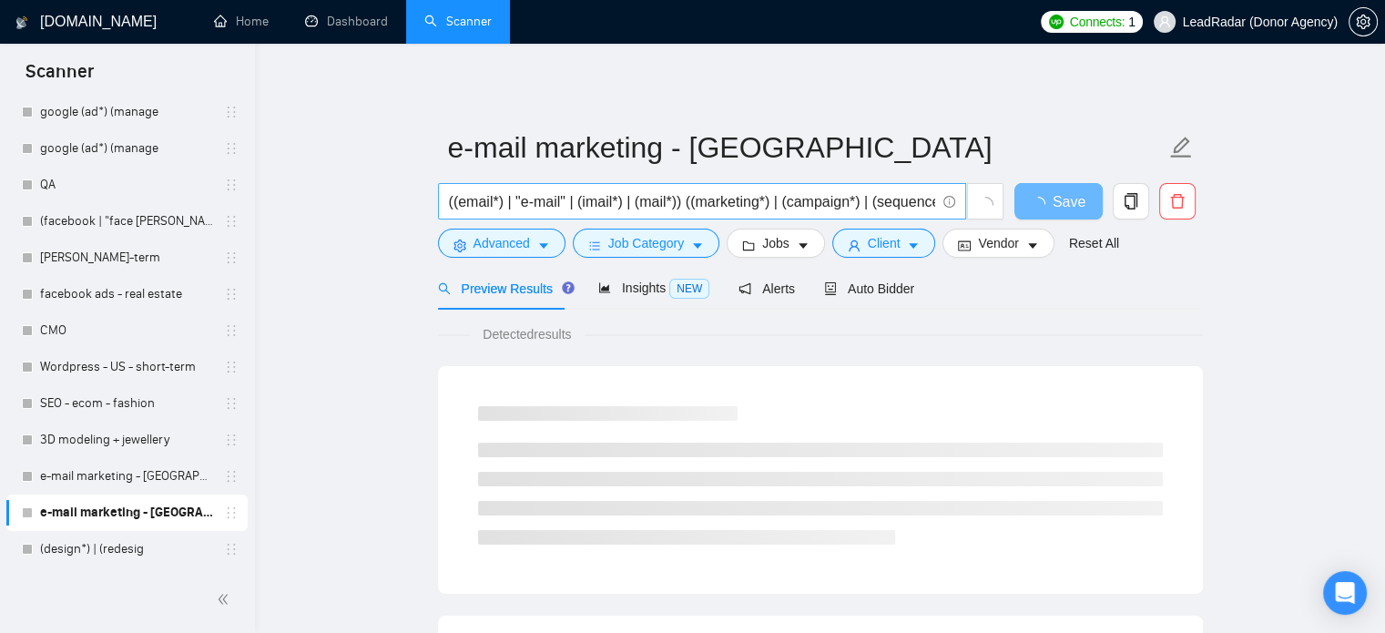
click at [673, 207] on input "((email*) | "e-mail" | (imail*) | (mail*)) ((marketing*) | (campaign*) | (seque…" at bounding box center [692, 201] width 486 height 23
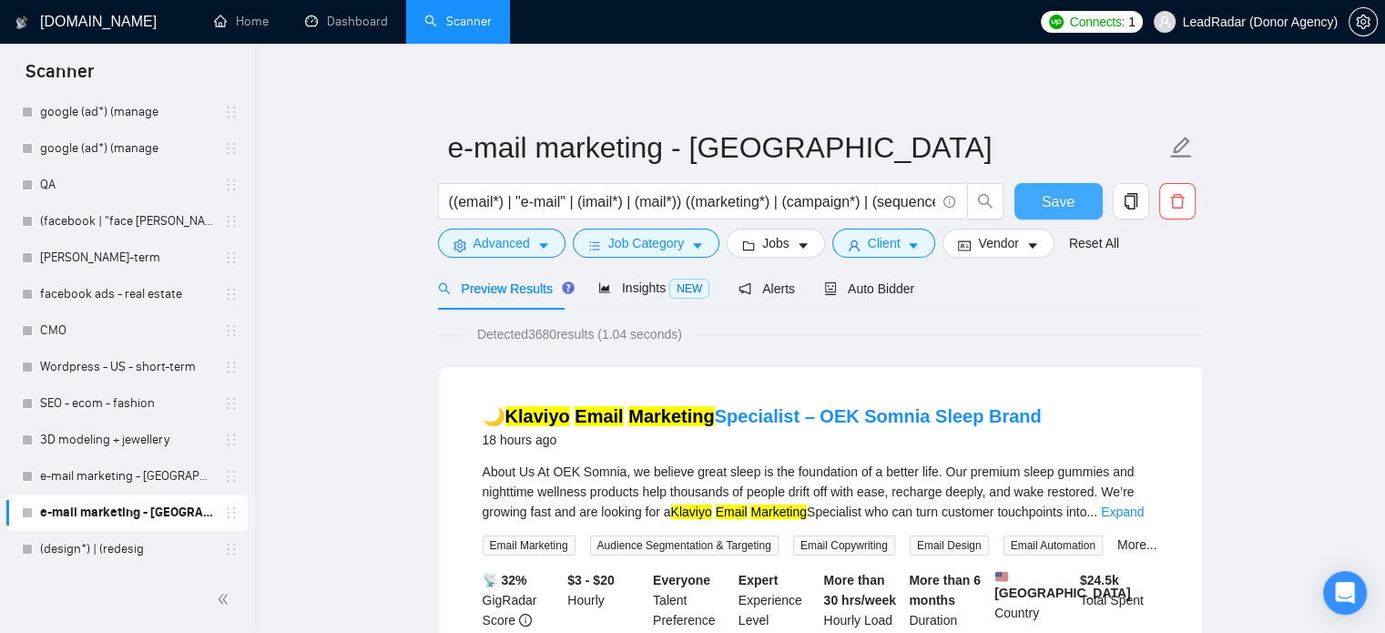
click at [1067, 205] on span "Save" at bounding box center [1057, 201] width 33 height 23
drag, startPoint x: 626, startPoint y: 293, endPoint x: 482, endPoint y: 294, distance: 143.8
click at [626, 293] on span "Insights NEW" at bounding box center [653, 287] width 111 height 15
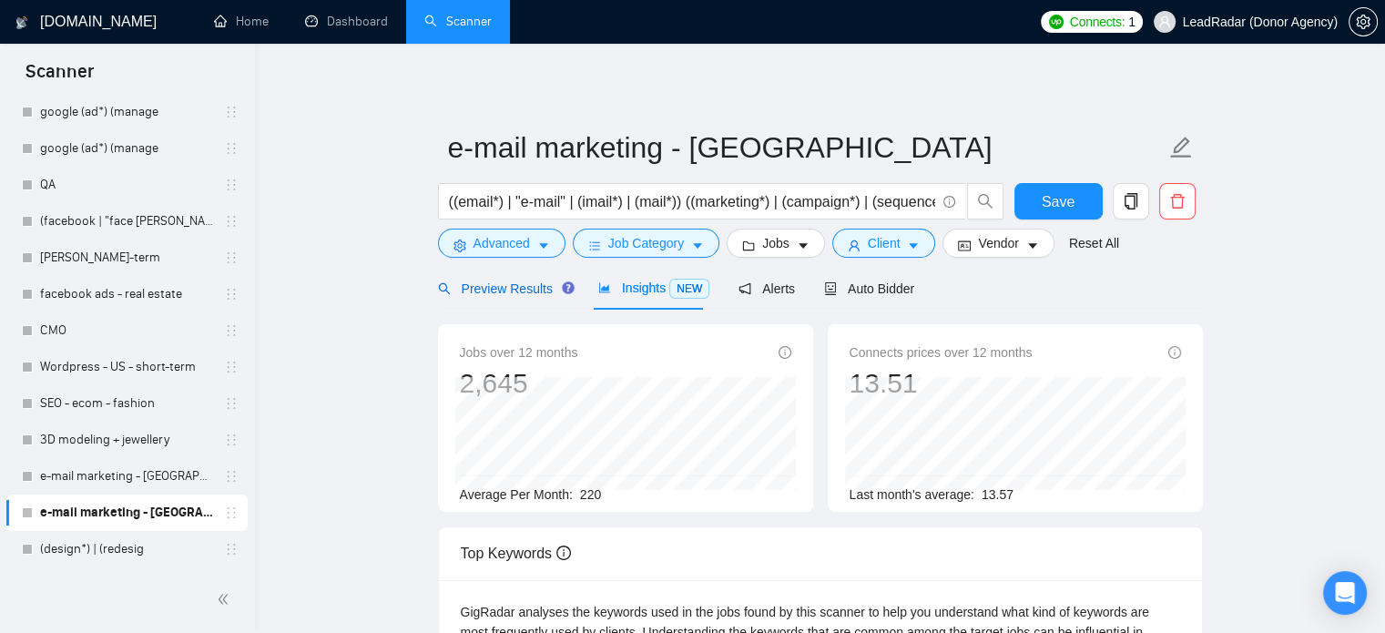
click at [480, 294] on span "Preview Results" at bounding box center [503, 288] width 131 height 15
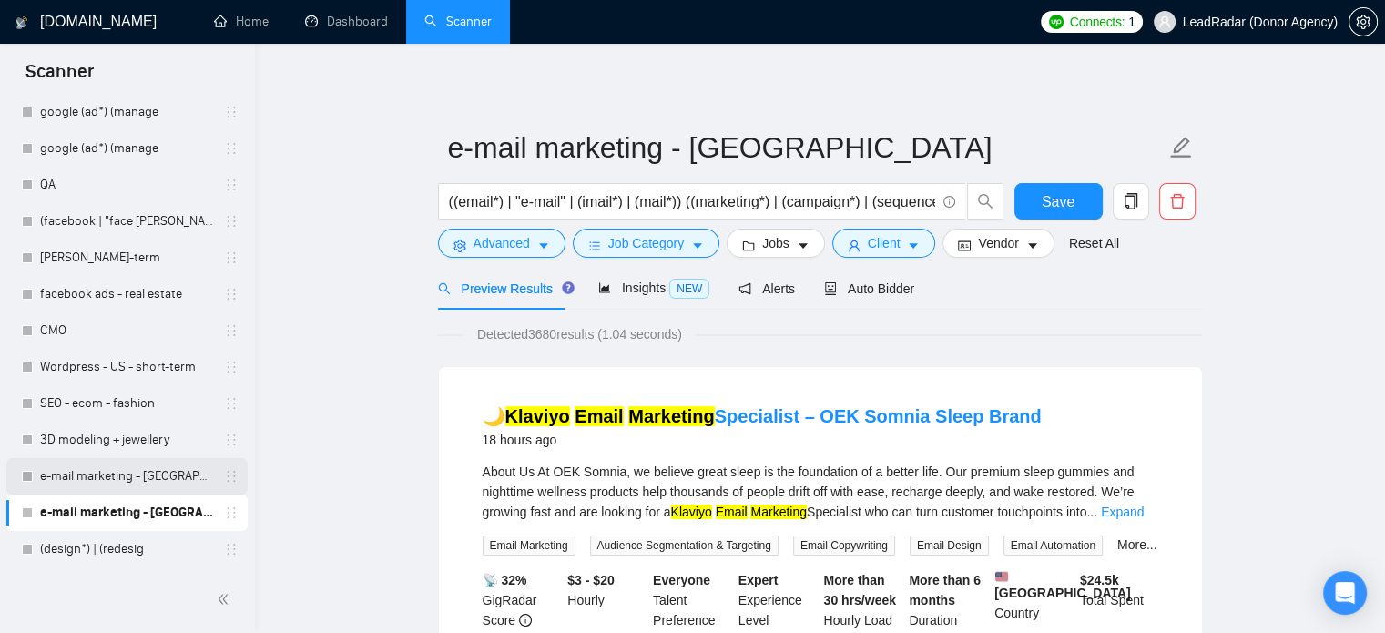
click at [151, 476] on link "e-mail marketing - [GEOGRAPHIC_DATA], [GEOGRAPHIC_DATA] + [GEOGRAPHIC_DATA]" at bounding box center [126, 476] width 173 height 36
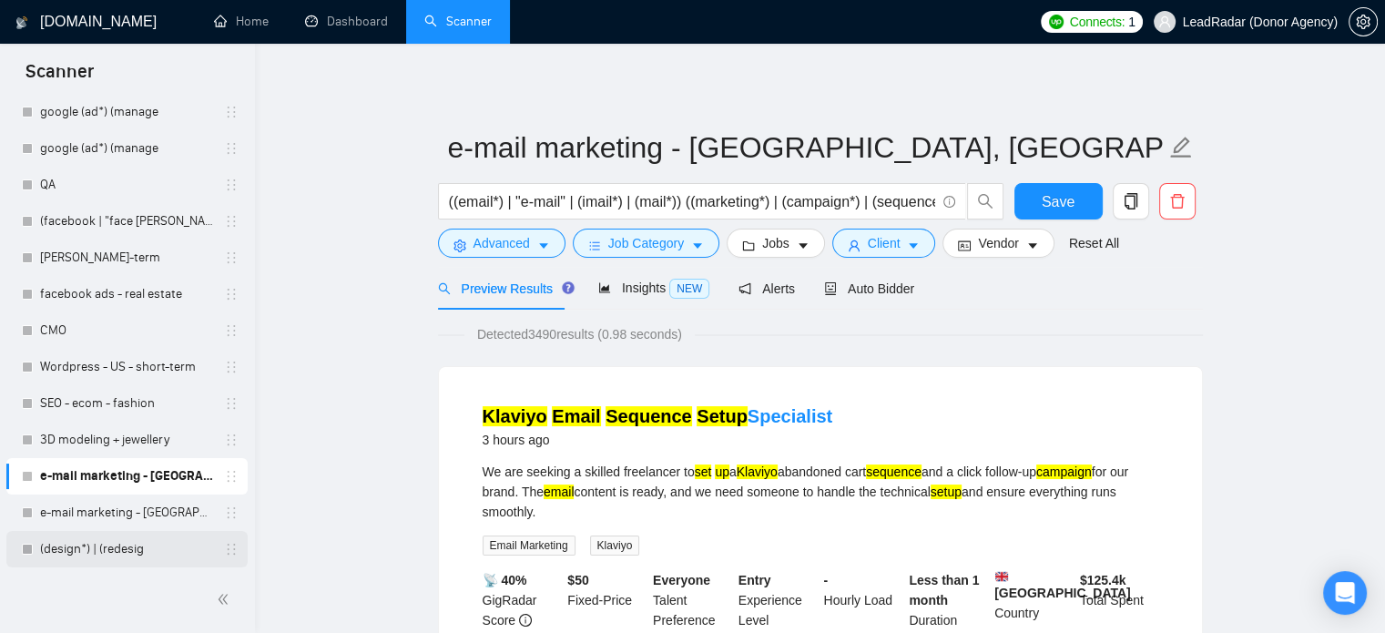
click at [131, 544] on link "(design*) | (redesig" at bounding box center [126, 549] width 173 height 36
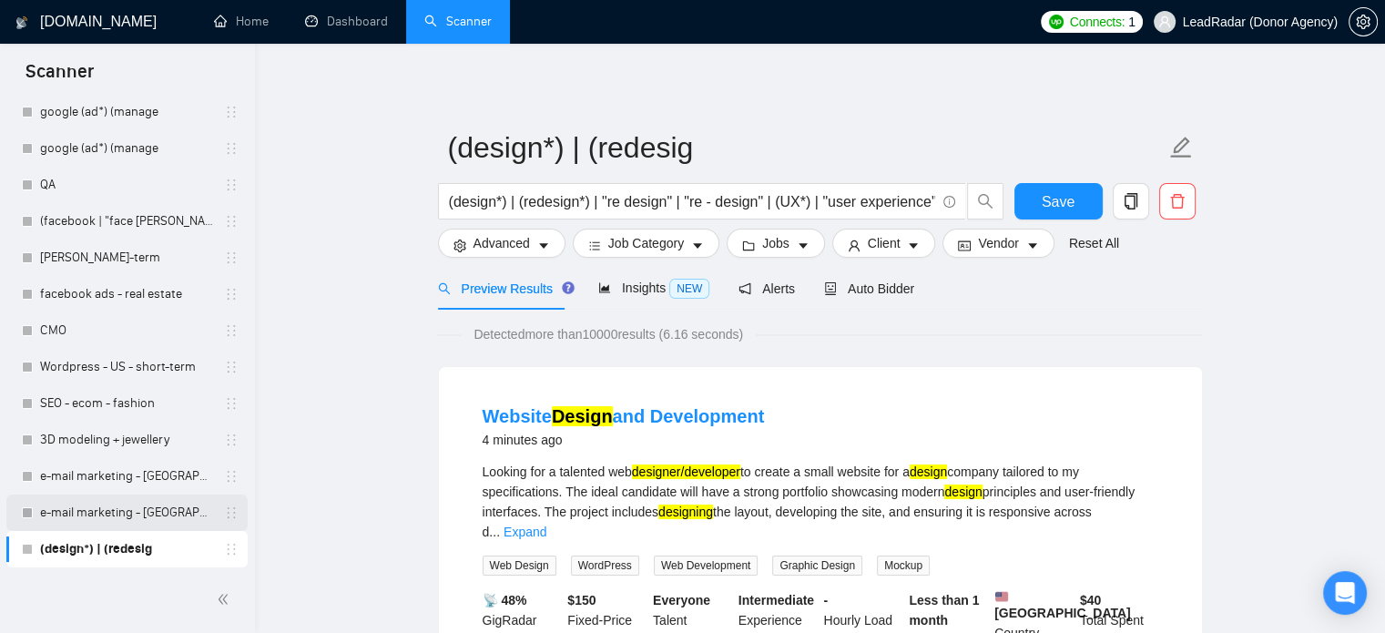
click at [76, 513] on link "e-mail marketing - [GEOGRAPHIC_DATA]" at bounding box center [126, 512] width 173 height 36
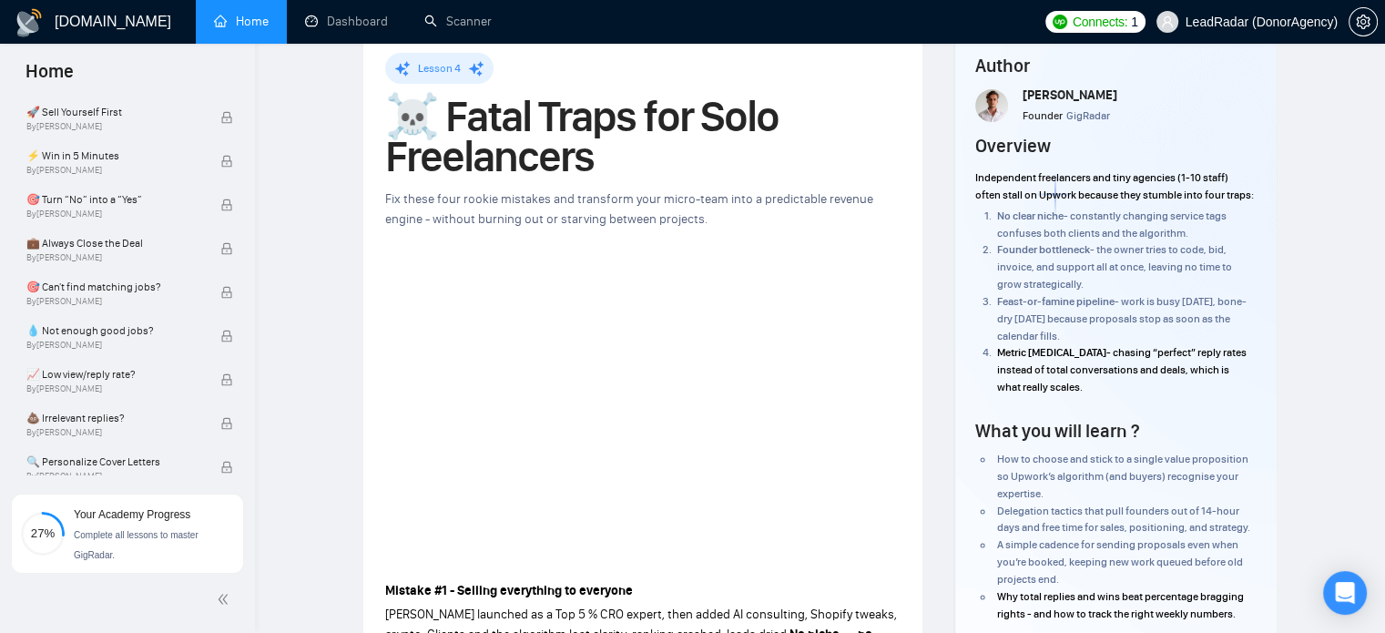
scroll to position [43, 0]
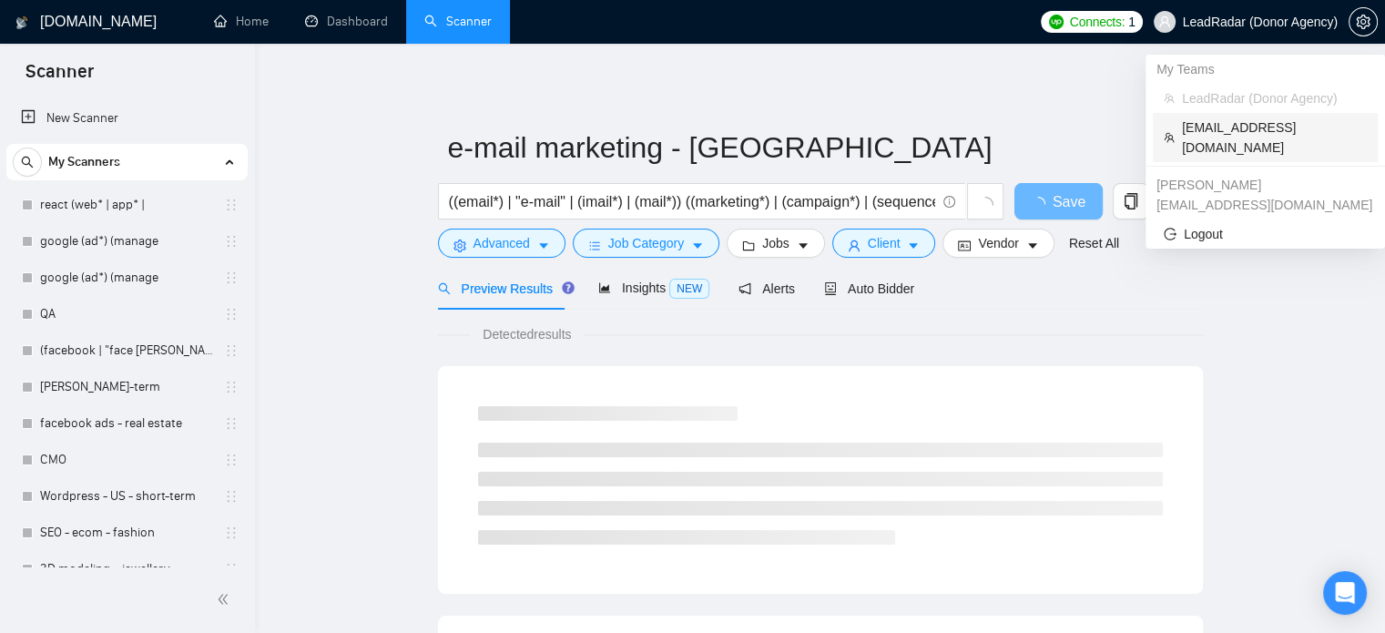
click at [1212, 124] on span "[EMAIL_ADDRESS][DOMAIN_NAME]" at bounding box center [1274, 137] width 185 height 40
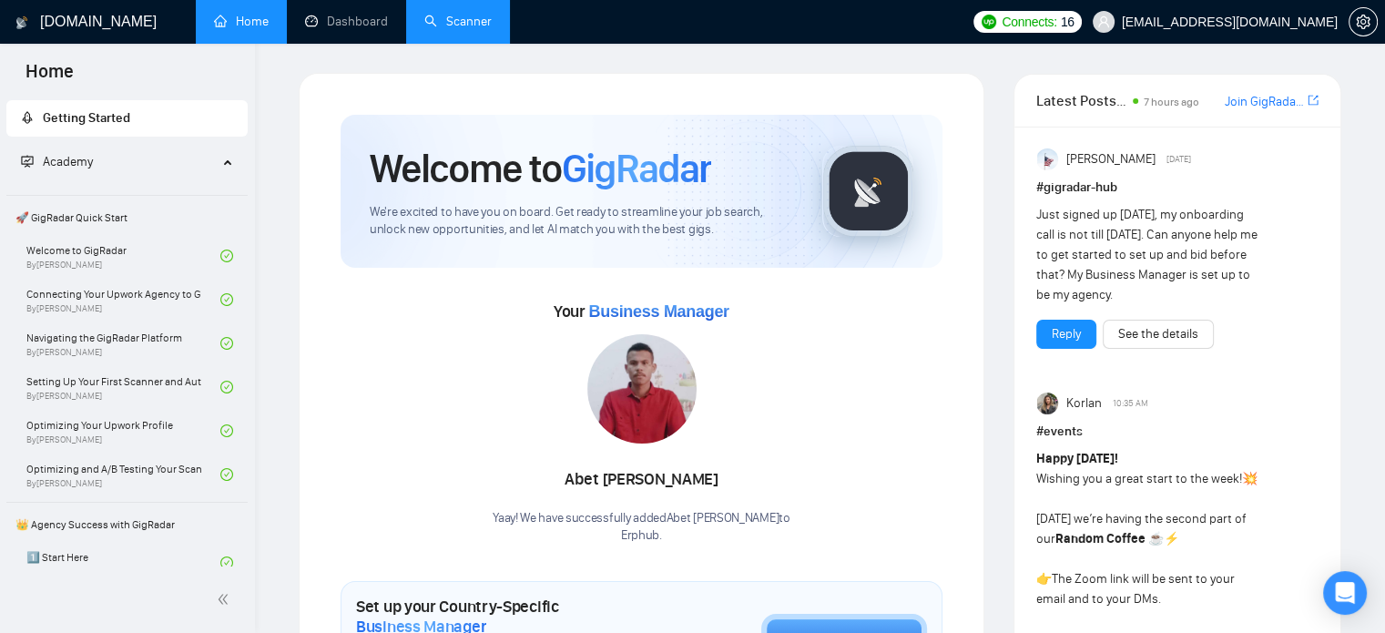
click at [482, 25] on link "Scanner" at bounding box center [457, 21] width 67 height 15
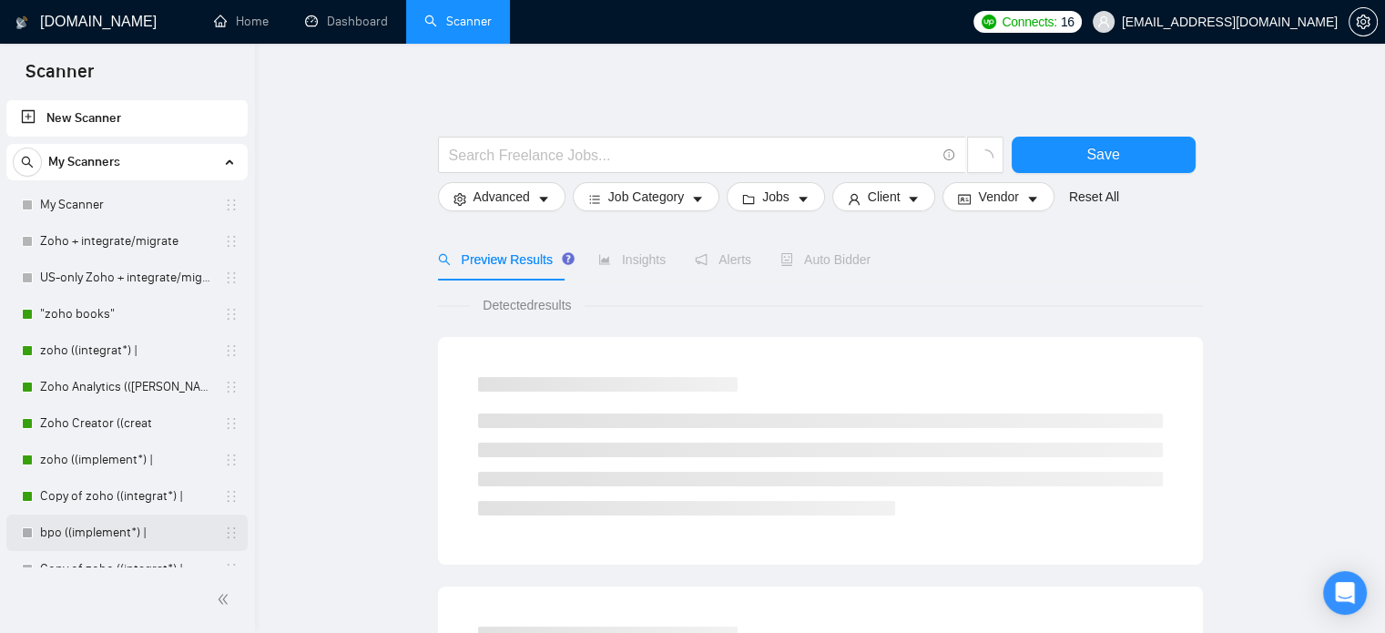
click at [103, 533] on link "bpo ((implement*) |" at bounding box center [126, 532] width 173 height 36
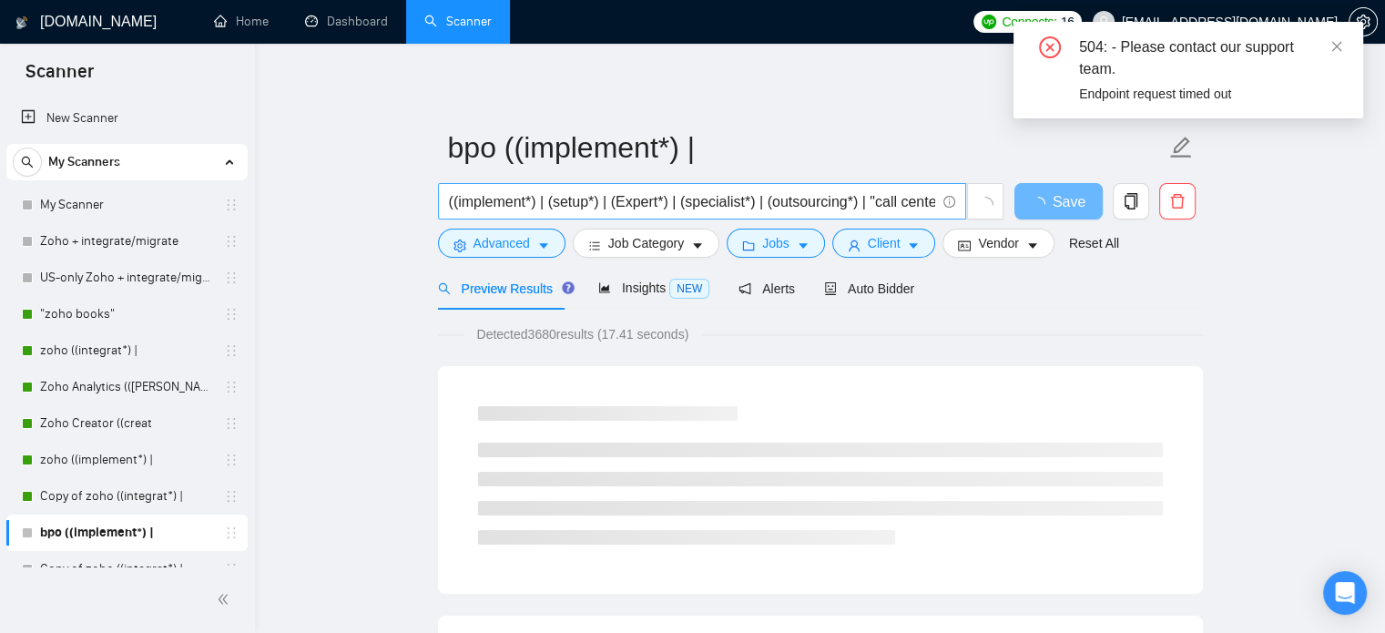
click at [690, 199] on input "((implement*) | (setup*) | (Expert*) | (specialist*) | (outsourcing*) | "call c…" at bounding box center [692, 201] width 486 height 23
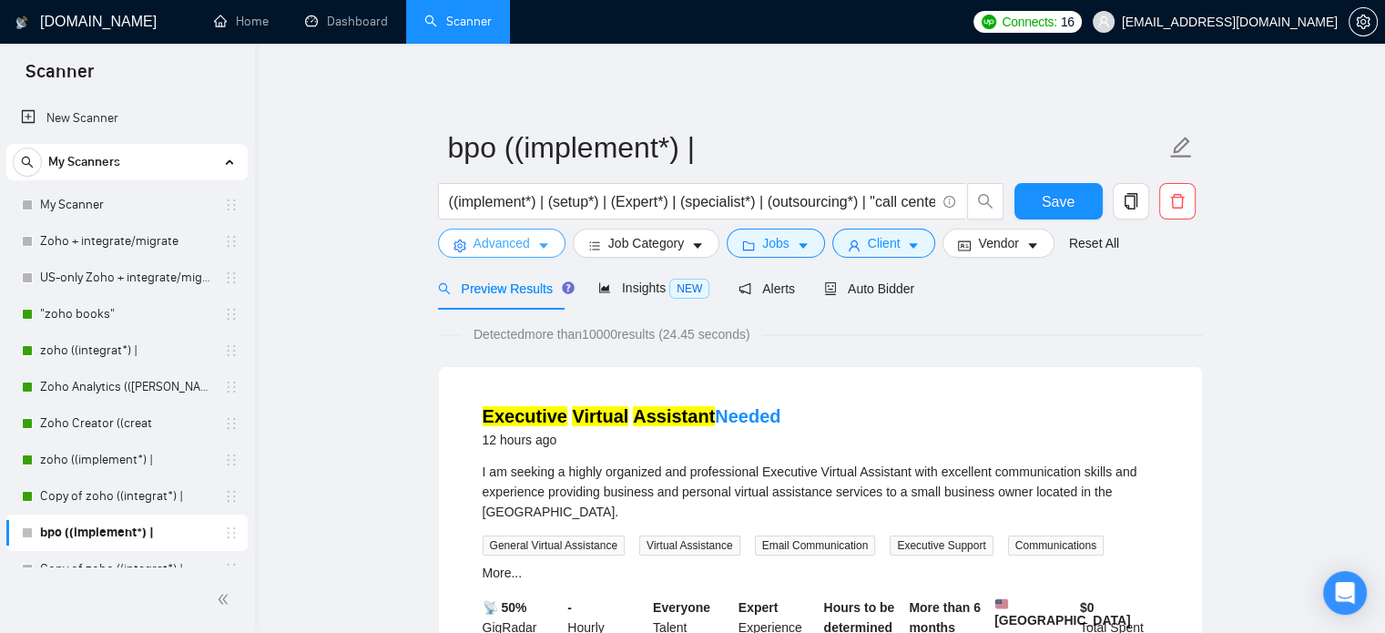
click at [530, 244] on button "Advanced" at bounding box center [501, 242] width 127 height 29
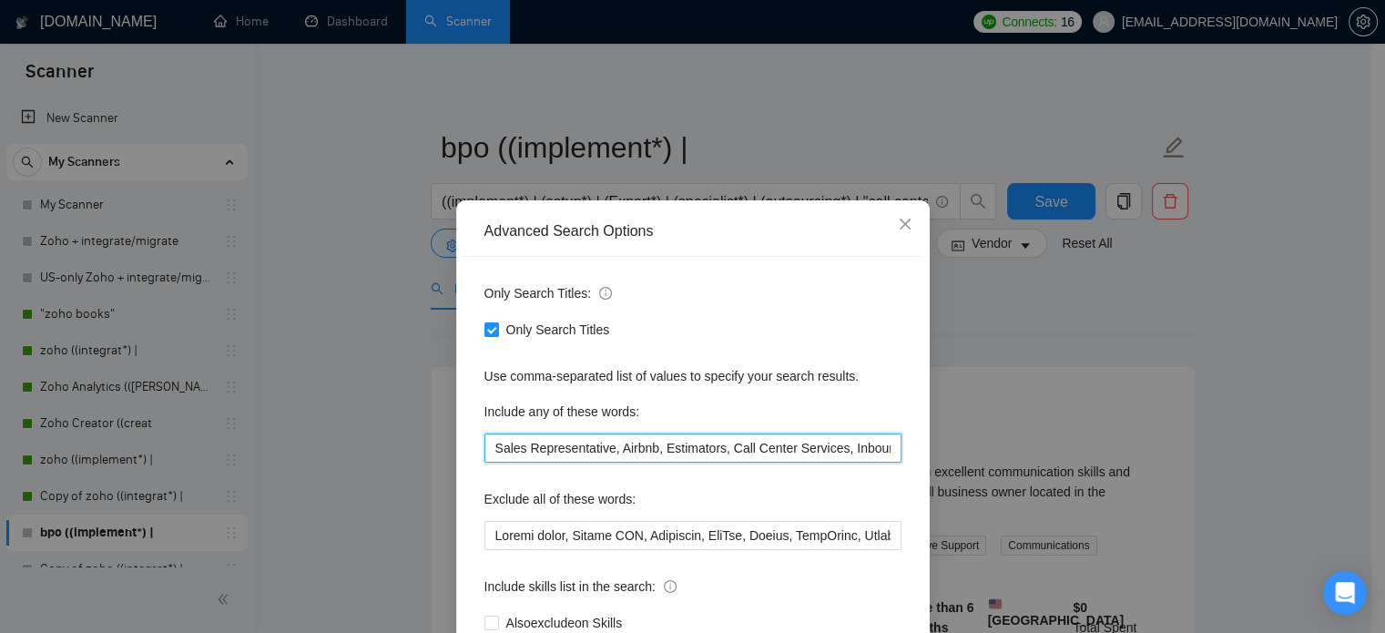
click at [634, 437] on input "Sales Representative, Airbnb, Estimators, Call Center Services, Inbound/Outboun…" at bounding box center [692, 447] width 417 height 29
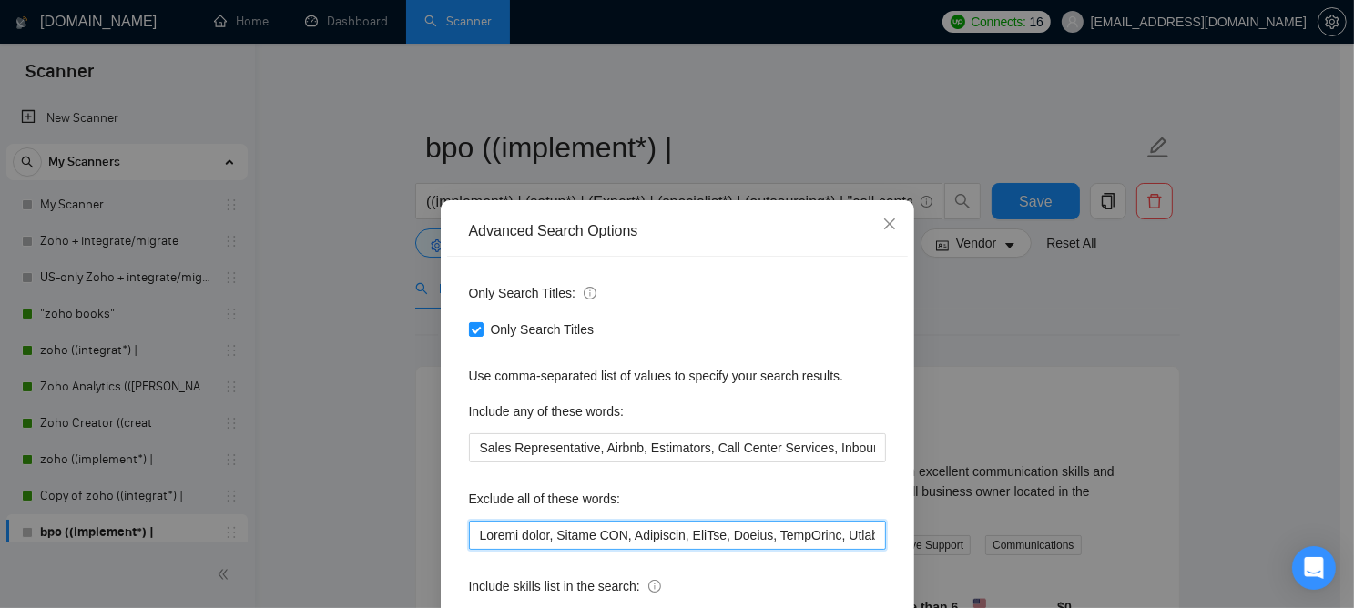
click at [551, 541] on input "text" at bounding box center [677, 535] width 417 height 29
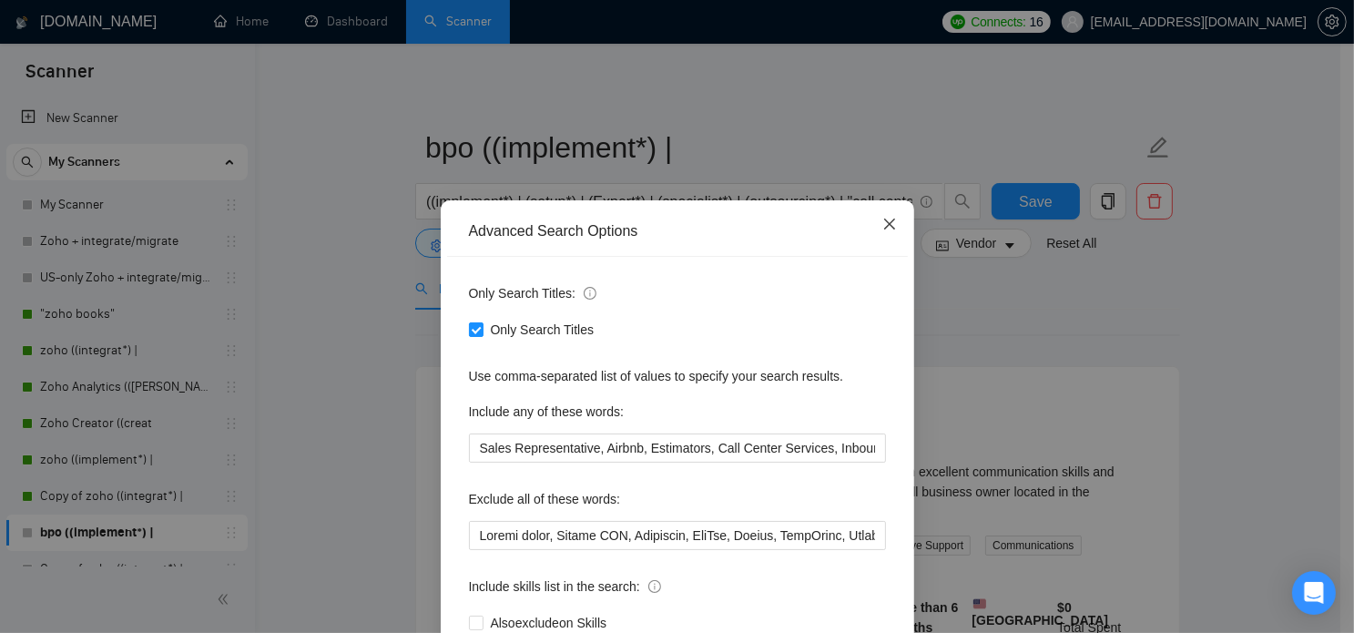
click at [882, 225] on icon "close" at bounding box center [889, 224] width 15 height 15
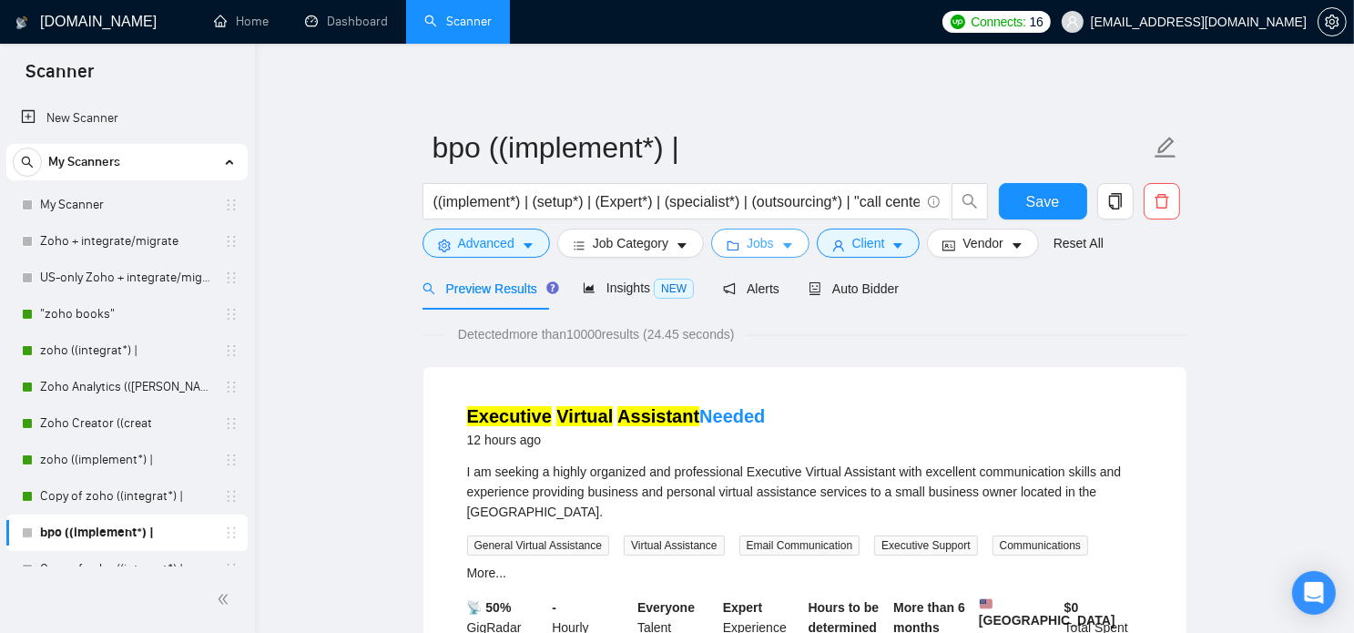
click at [764, 239] on span "Jobs" at bounding box center [759, 243] width 27 height 20
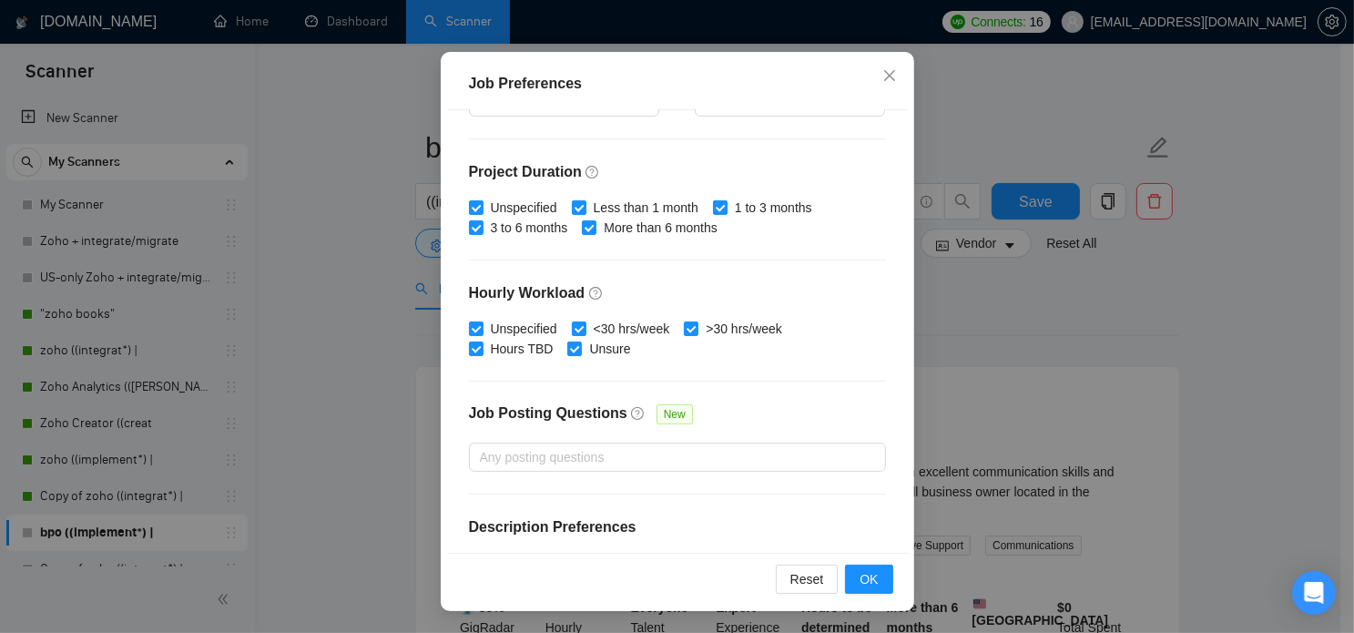
scroll to position [508, 0]
drag, startPoint x: 995, startPoint y: 196, endPoint x: 969, endPoint y: 202, distance: 26.3
click at [995, 196] on div "Job Preferences Budget Project Type All Fixed Price Hourly Rate Fixed Price Bud…" at bounding box center [677, 316] width 1354 height 633
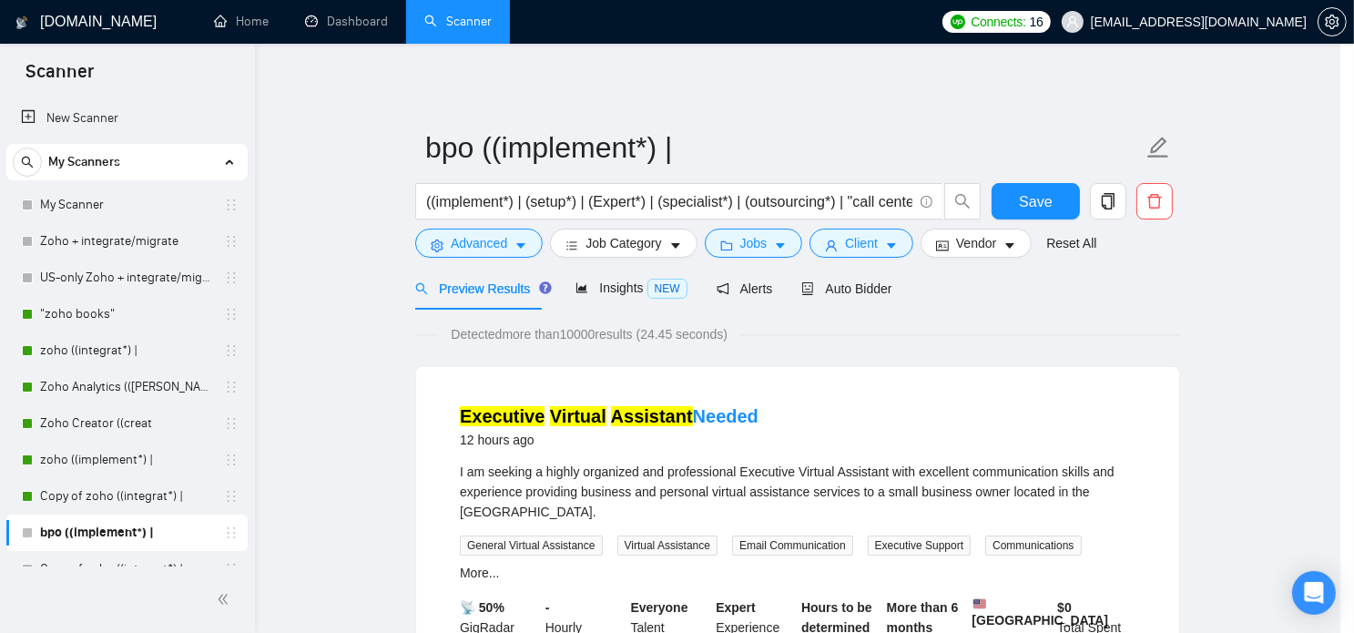
scroll to position [57, 0]
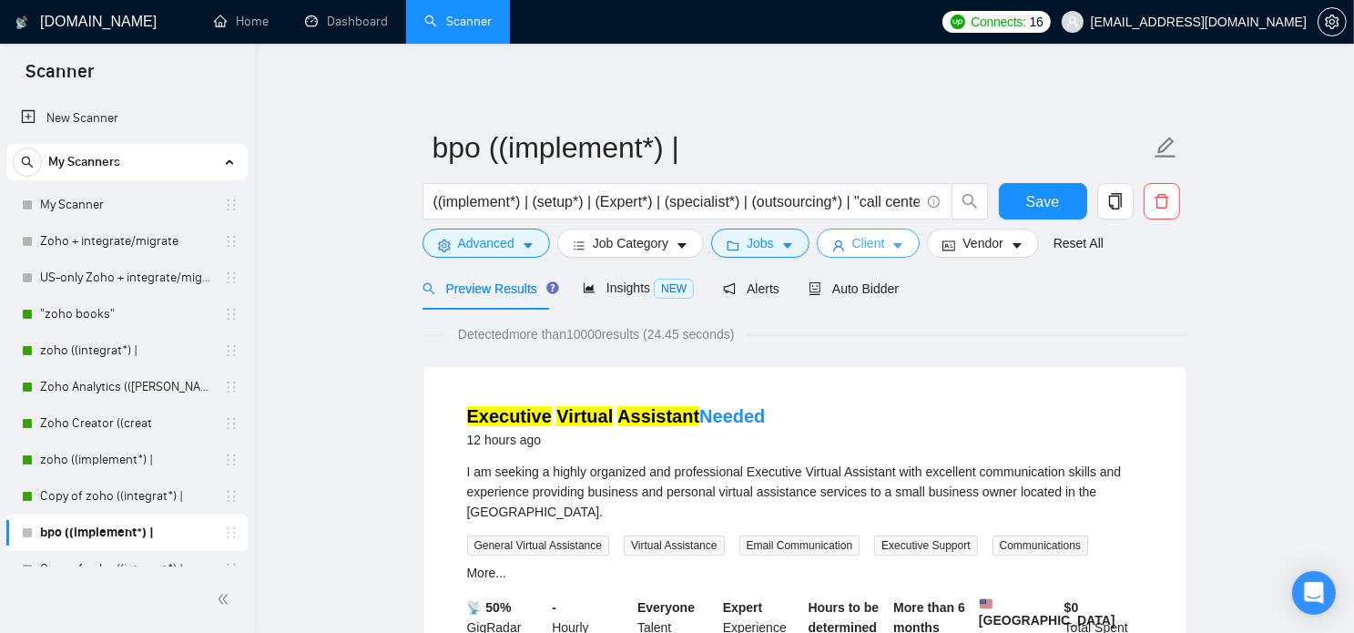
click at [856, 234] on span "Client" at bounding box center [868, 243] width 33 height 20
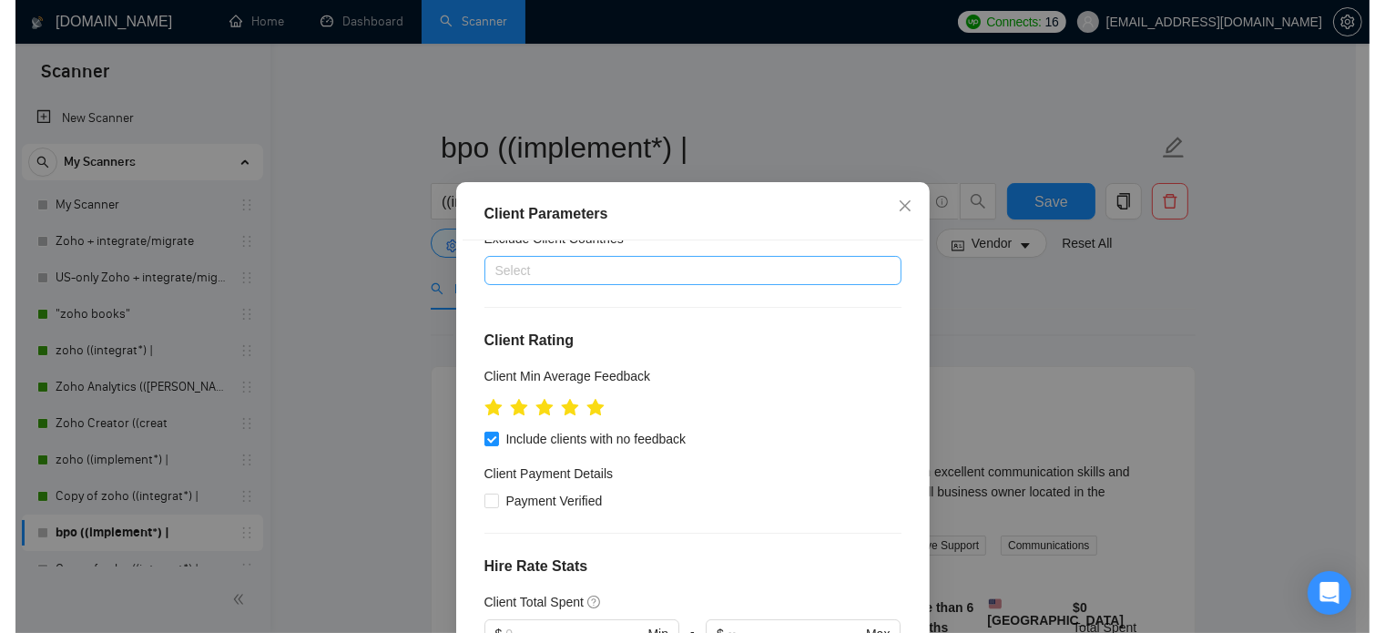
scroll to position [142, 0]
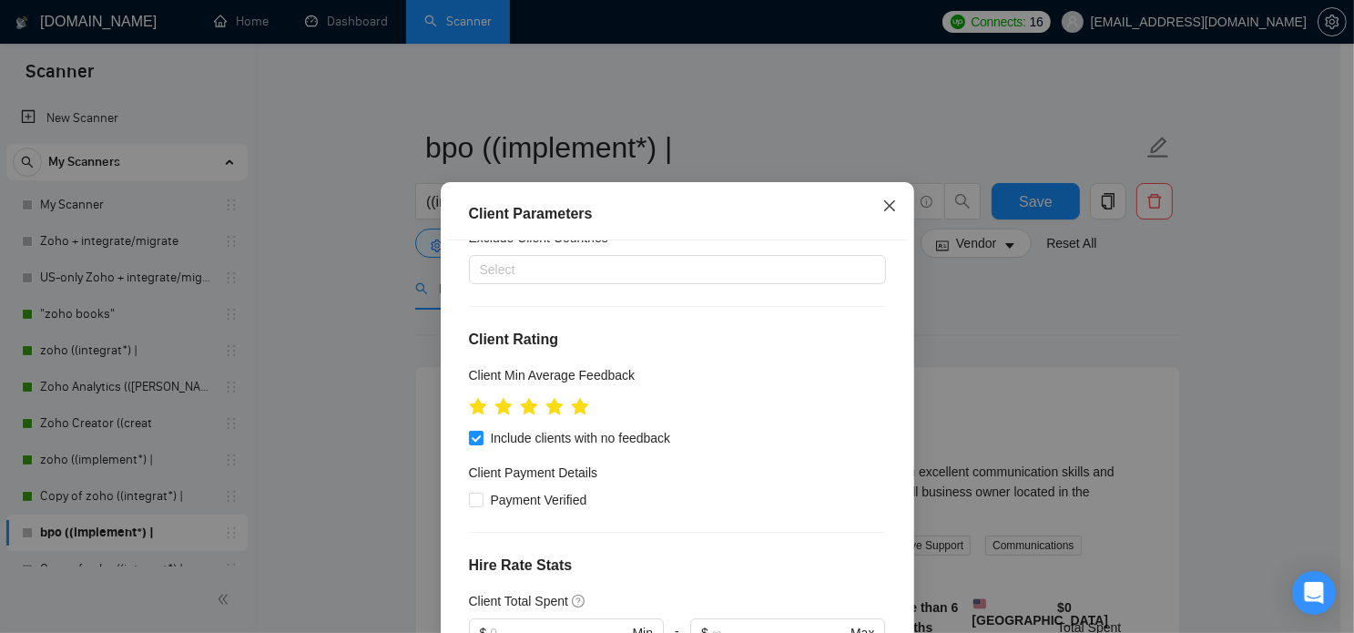
click at [885, 198] on span "Close" at bounding box center [889, 206] width 49 height 49
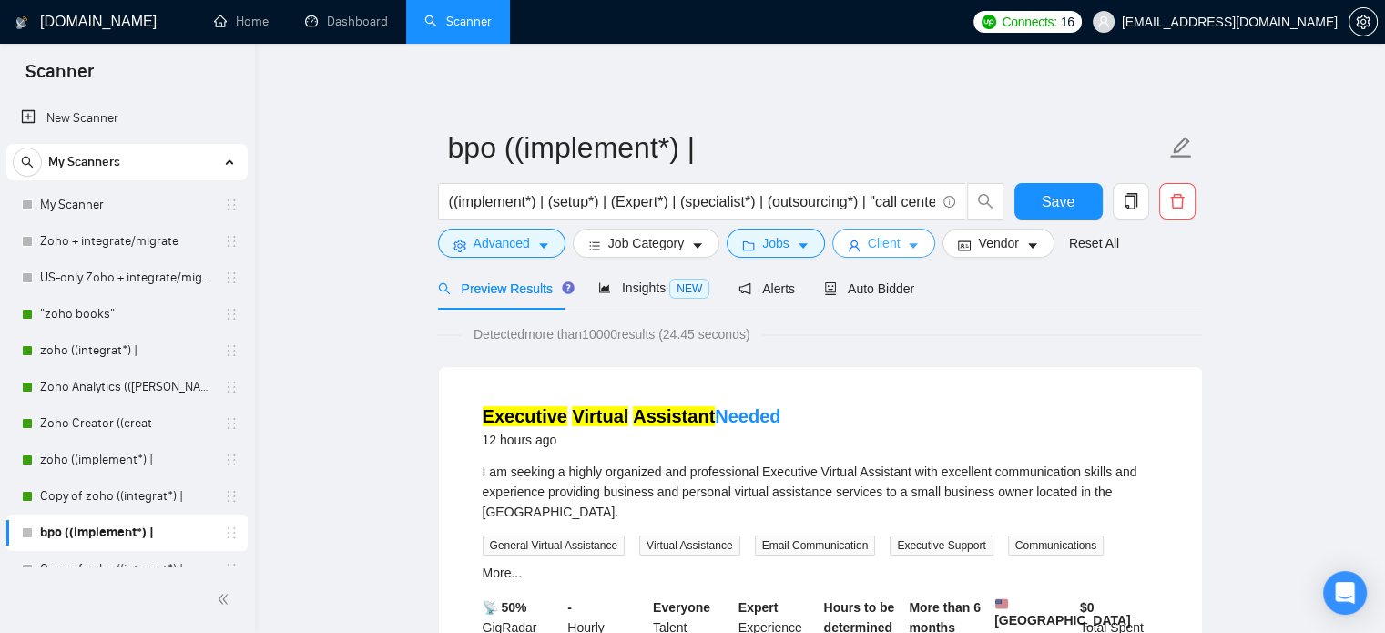
click at [896, 243] on button "Client" at bounding box center [884, 242] width 104 height 29
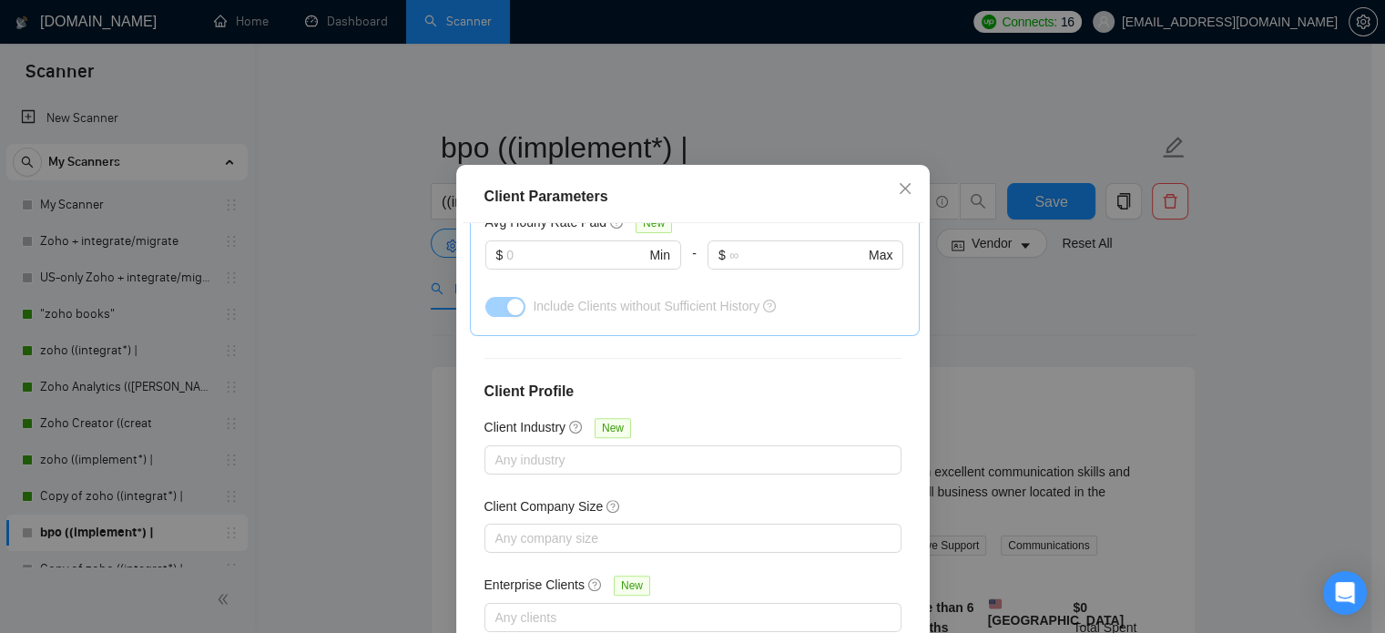
scroll to position [692, 0]
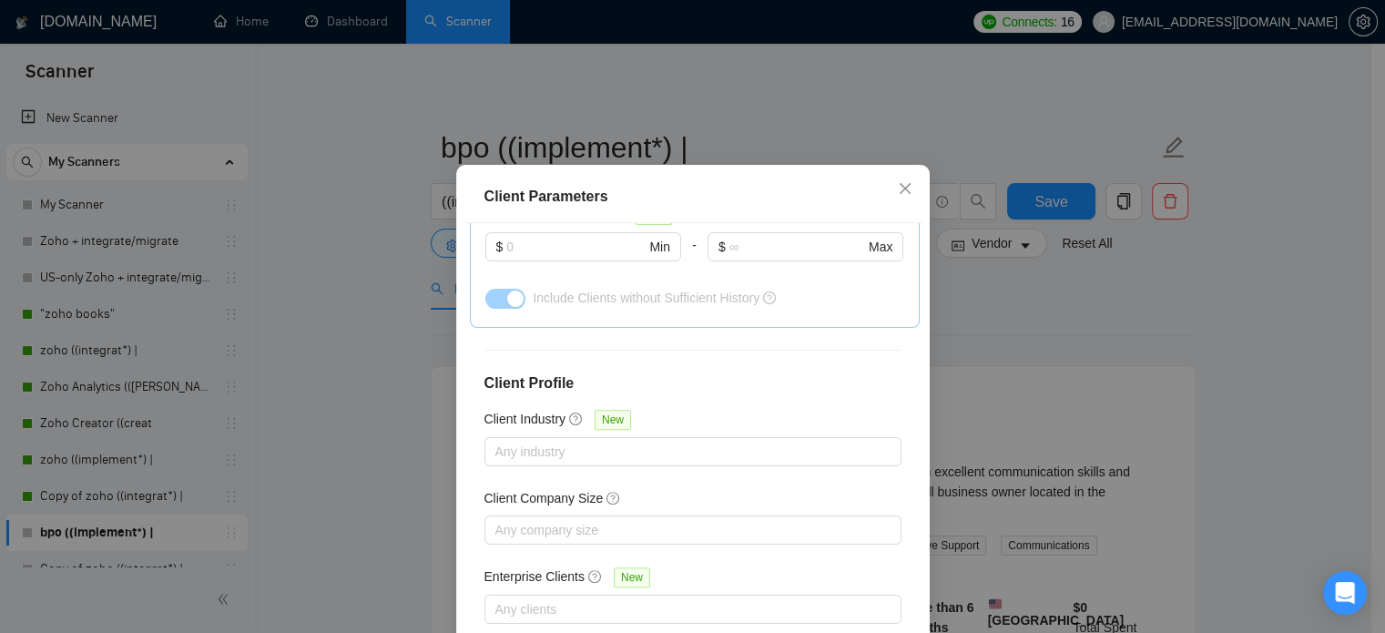
click at [1040, 287] on div "Client Parameters Client Location Include Client Countries [GEOGRAPHIC_DATA] Ex…" at bounding box center [692, 316] width 1385 height 633
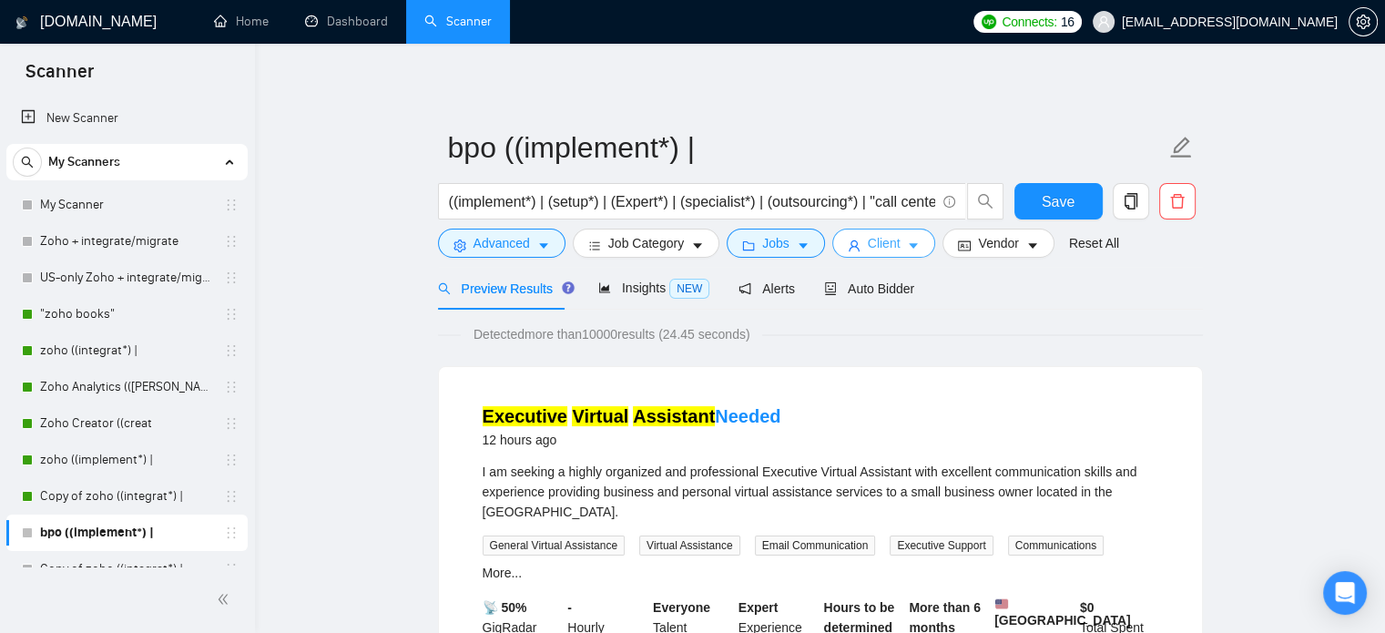
click at [909, 245] on icon "caret-down" at bounding box center [913, 246] width 9 height 5
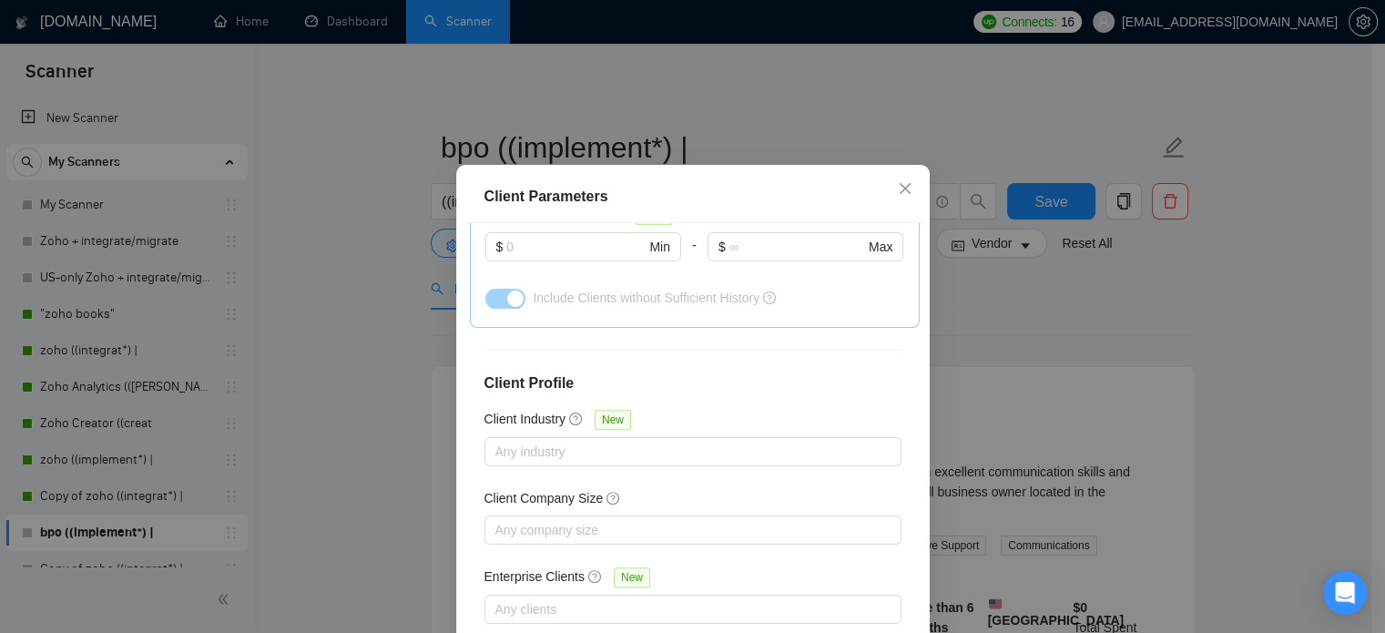
scroll to position [130, 0]
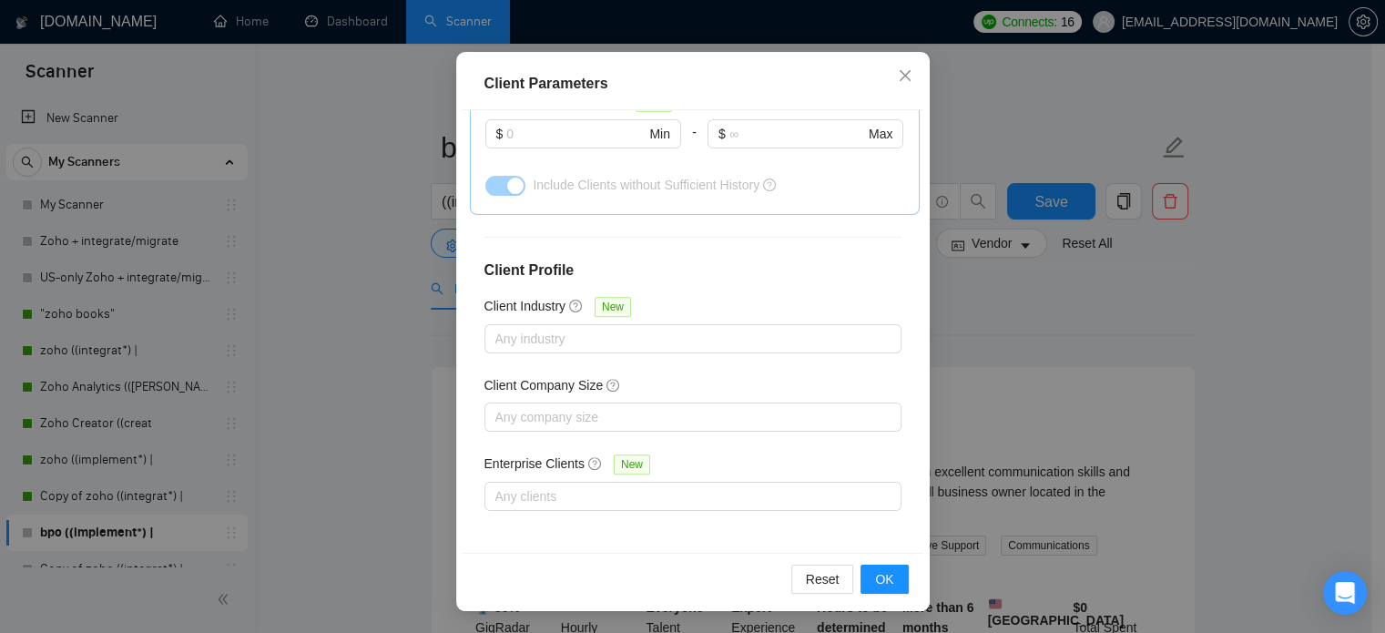
click at [1352, 269] on div "Client Parameters Client Location Include Client Countries [GEOGRAPHIC_DATA] Ex…" at bounding box center [692, 316] width 1385 height 633
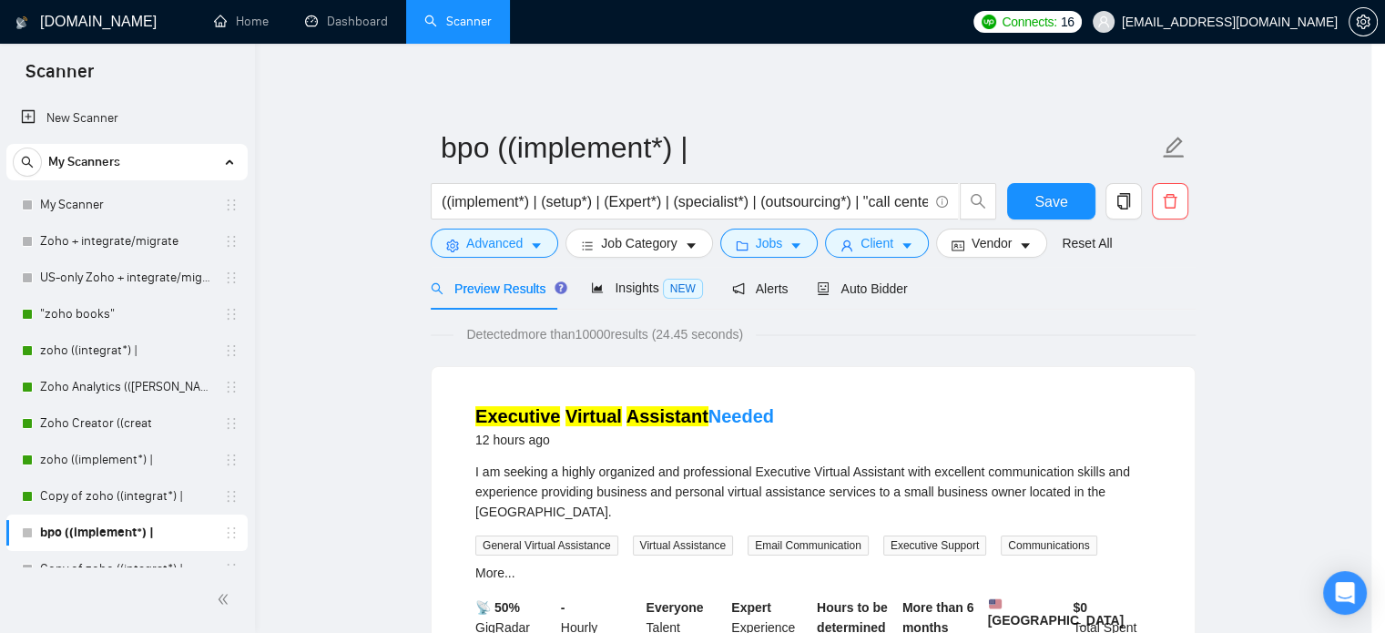
scroll to position [57, 0]
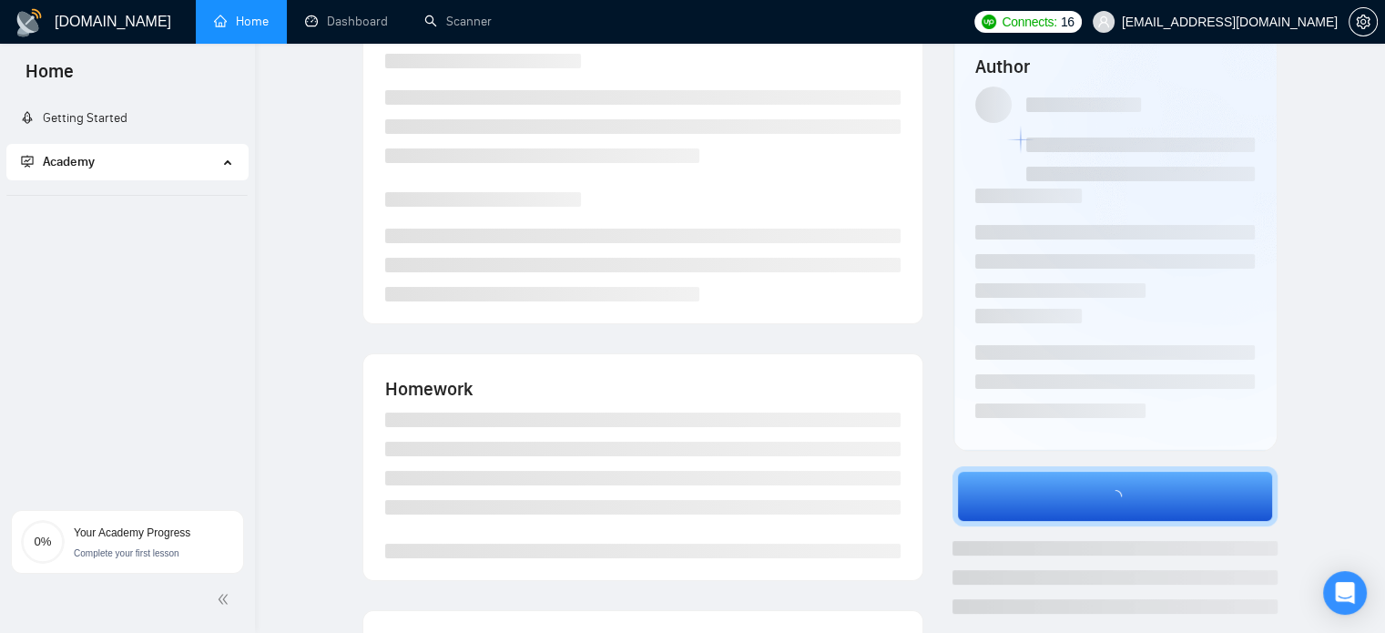
scroll to position [43, 0]
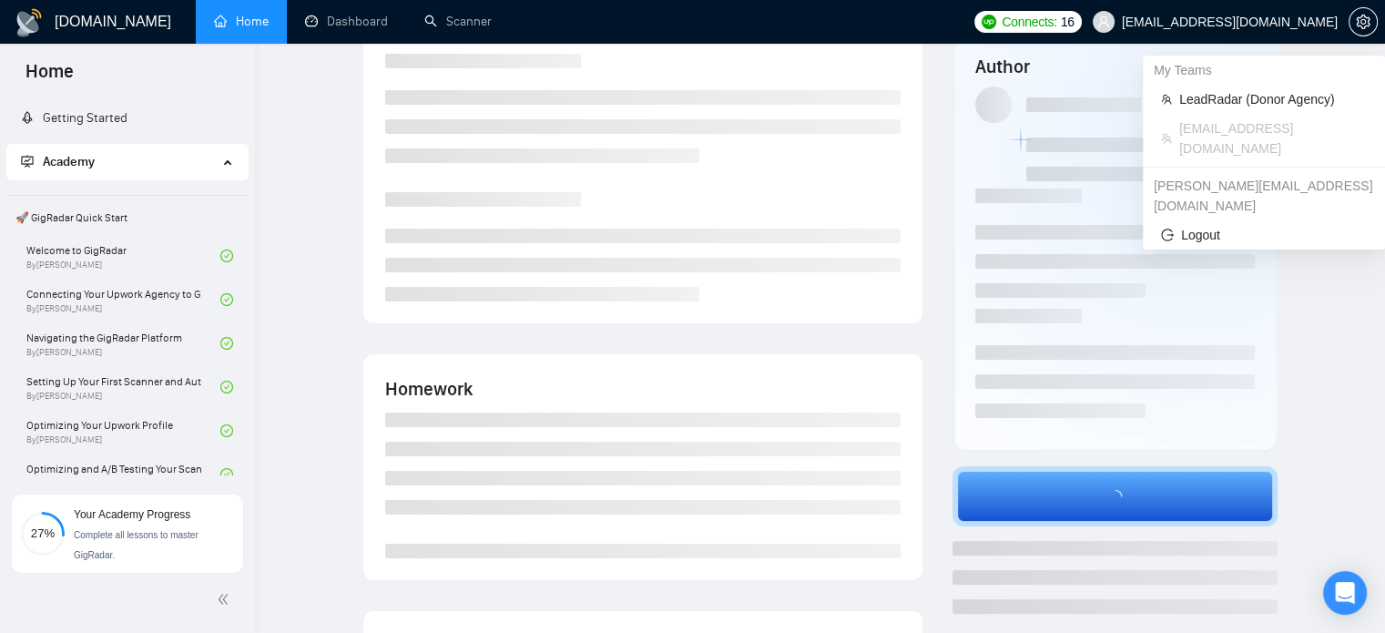
click at [1318, 22] on span "[EMAIL_ADDRESS][DOMAIN_NAME]" at bounding box center [1230, 22] width 216 height 0
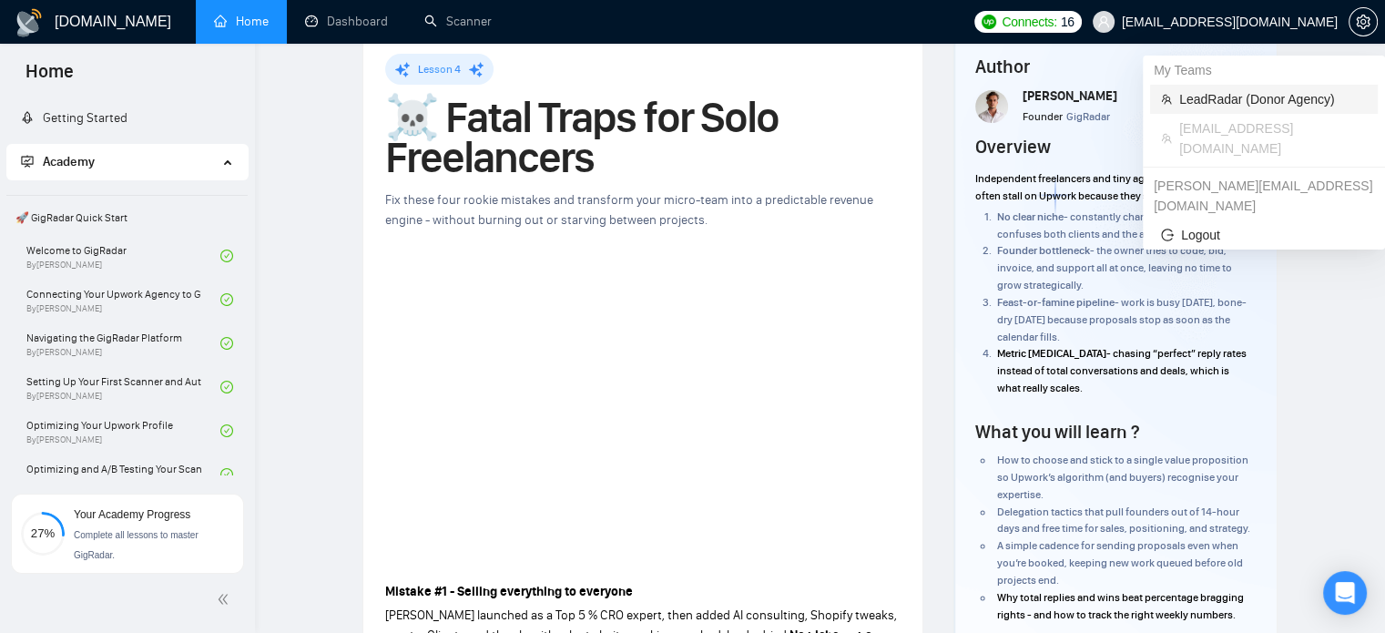
click at [1204, 99] on span "LeadRadar (Donor Agency)" at bounding box center [1273, 99] width 188 height 20
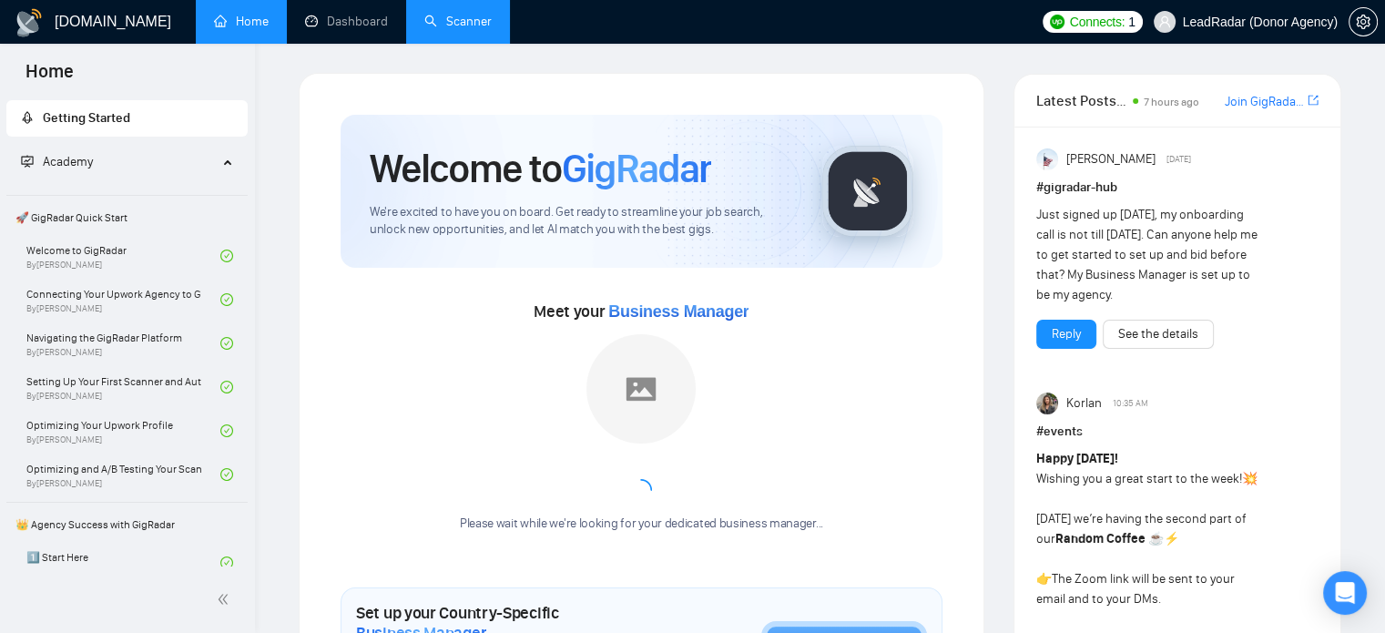
click at [467, 14] on link "Scanner" at bounding box center [457, 21] width 67 height 15
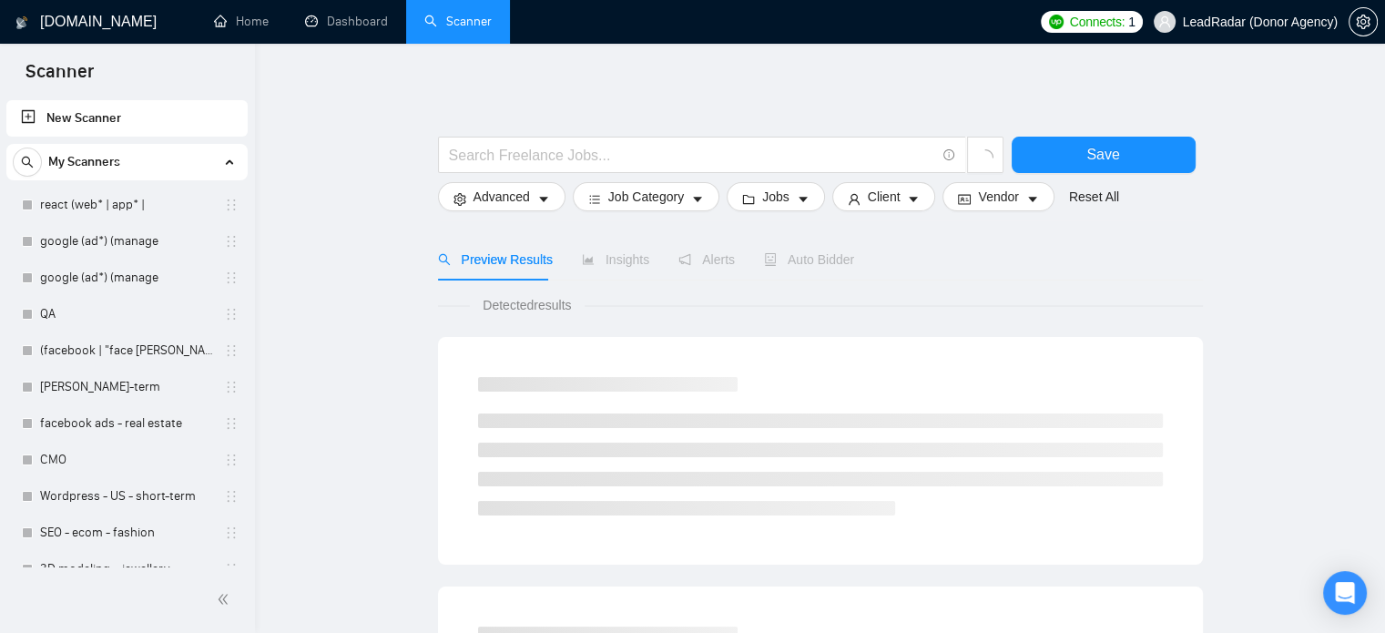
click at [113, 126] on link "New Scanner" at bounding box center [127, 118] width 212 height 36
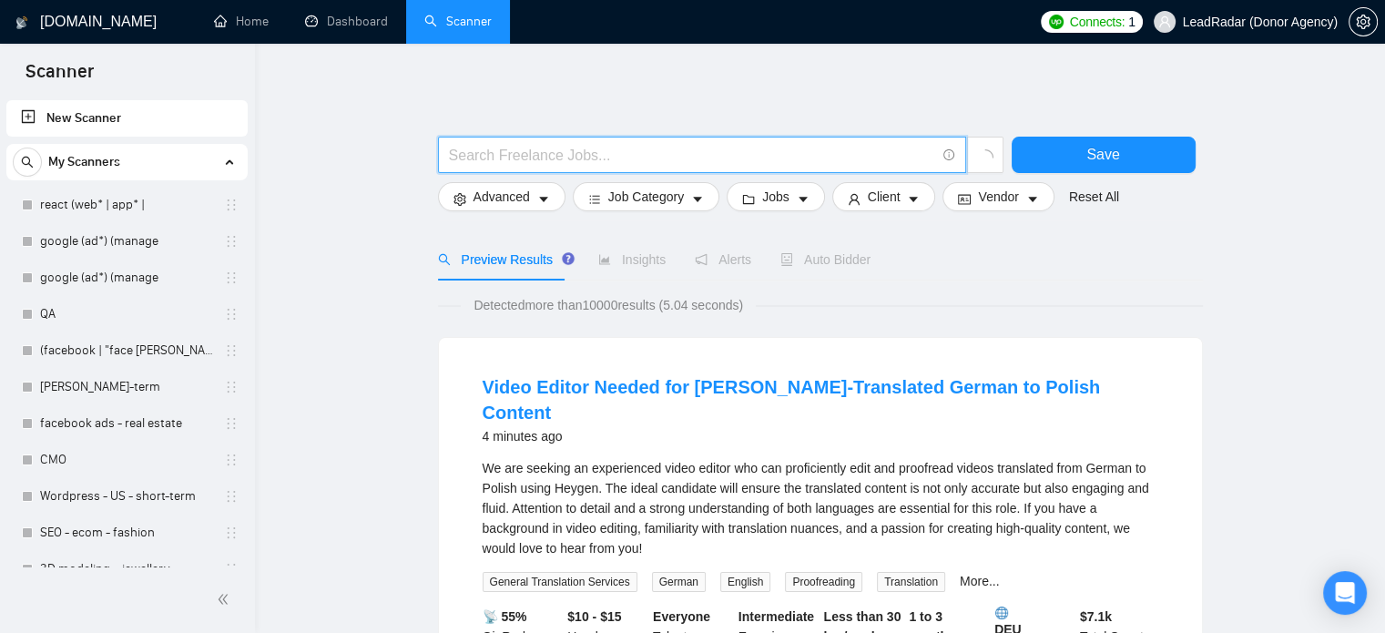
click at [584, 154] on input "text" at bounding box center [692, 155] width 486 height 23
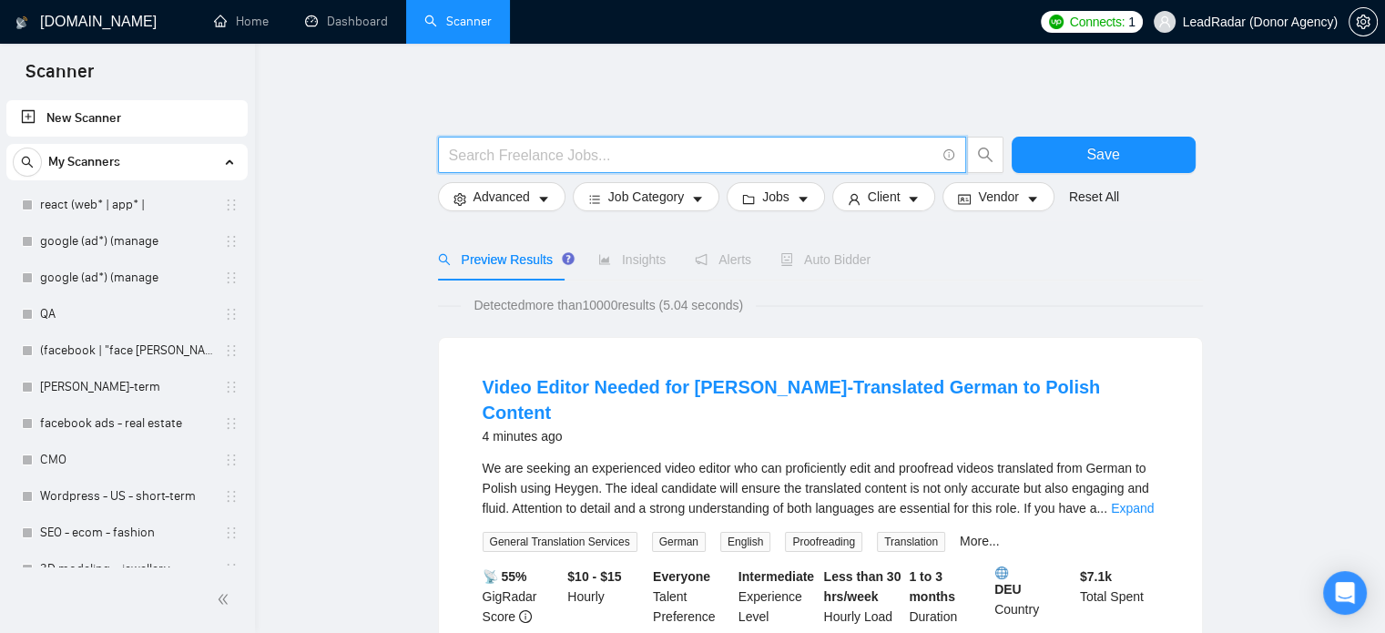
paste input "((implement*) | (setup*) | (Expert*) | (specialist*) | (outsourcing*) | "call c…"
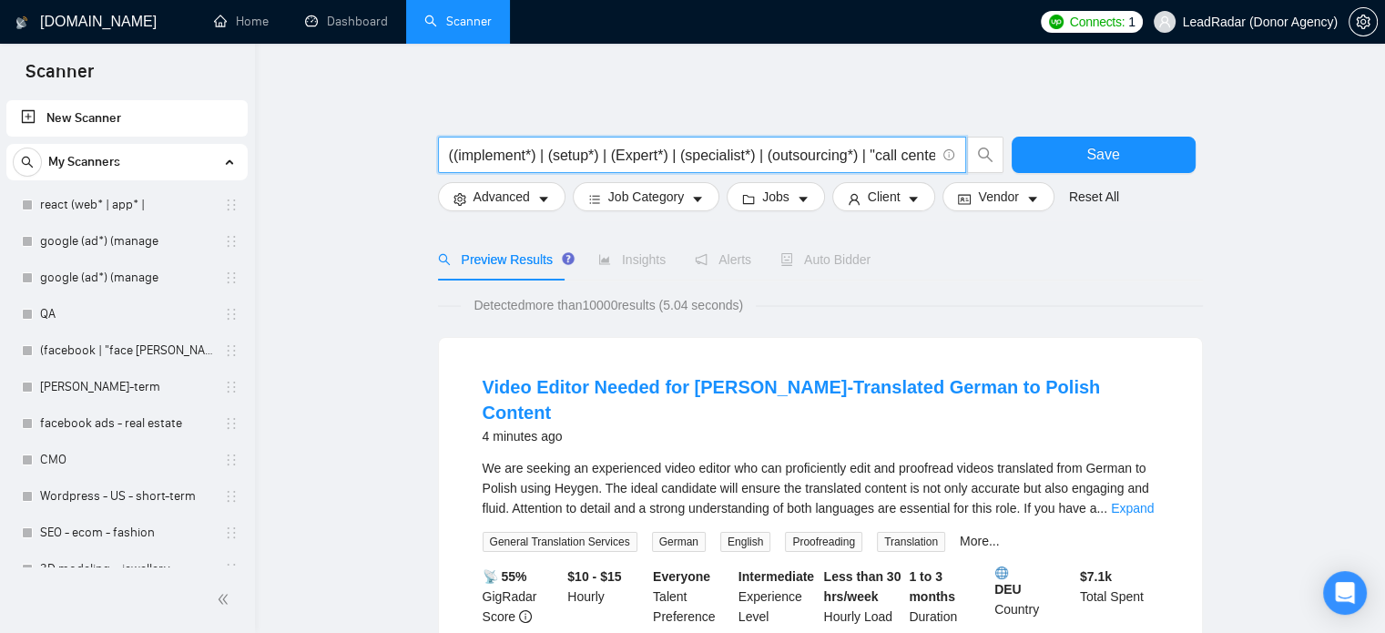
scroll to position [0, 675]
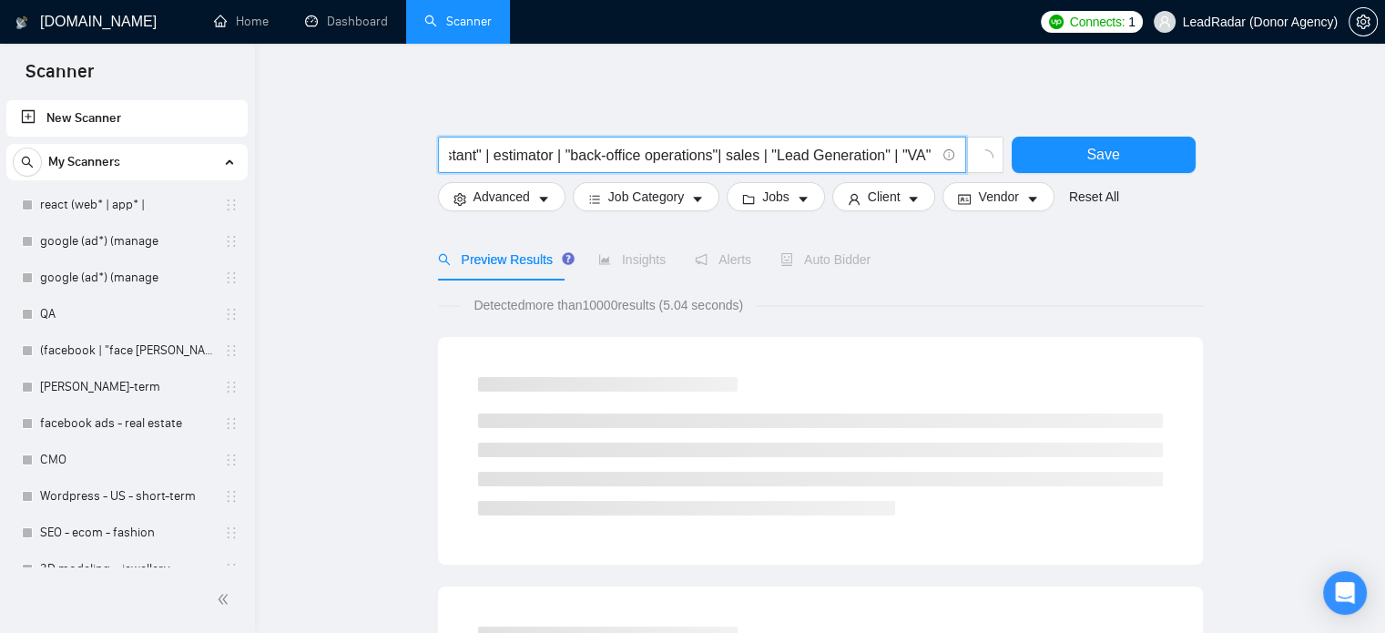
type input "((implement*) | (setup*) | (Expert*) | (specialist*) | (outsourcing*) | "call c…"
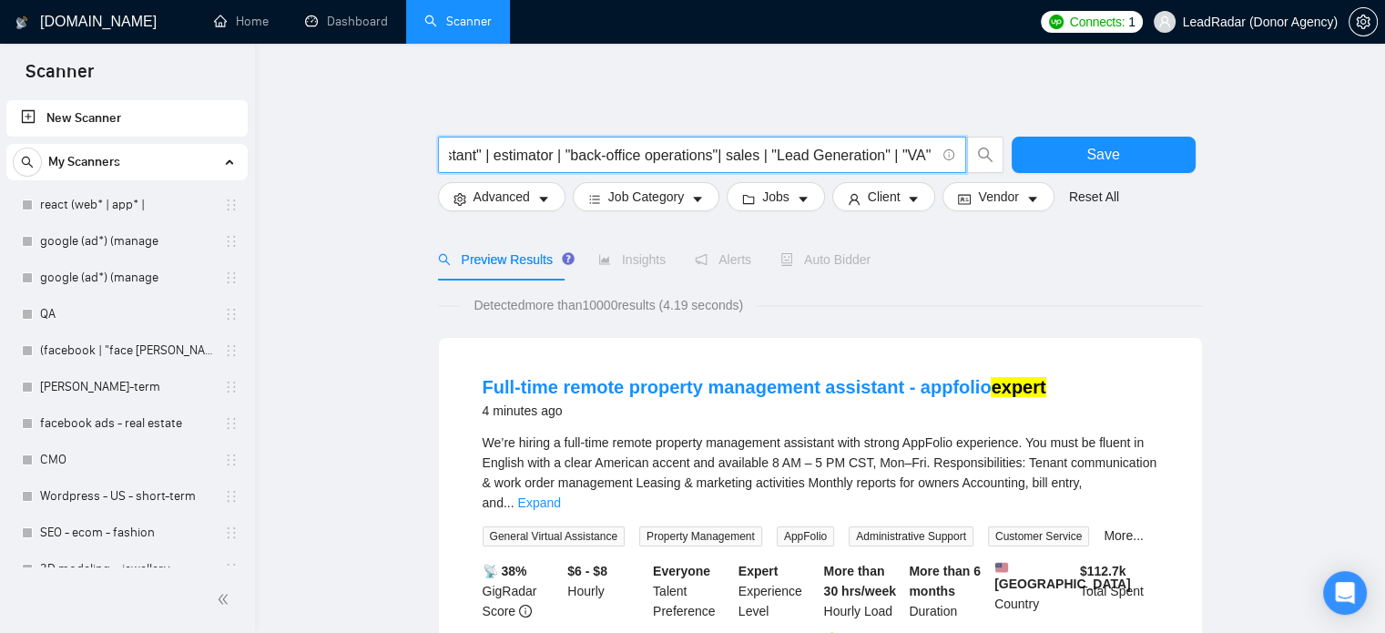
scroll to position [0, 0]
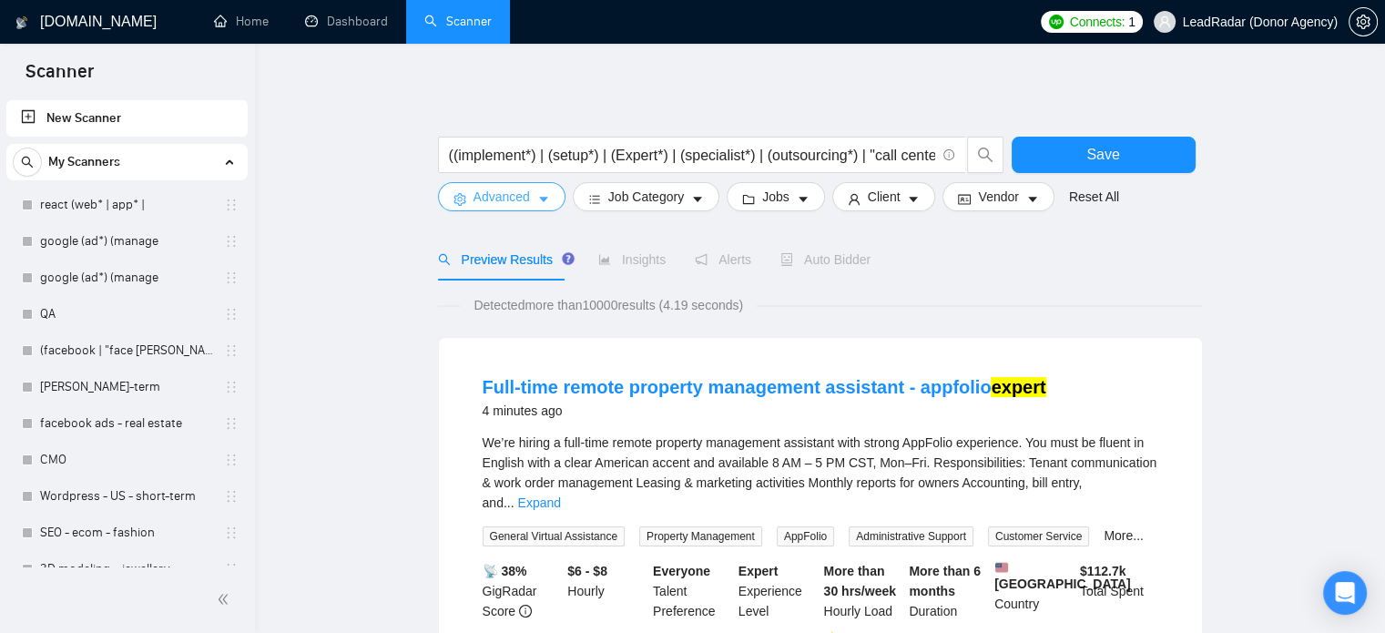
click at [531, 207] on button "Advanced" at bounding box center [501, 196] width 127 height 29
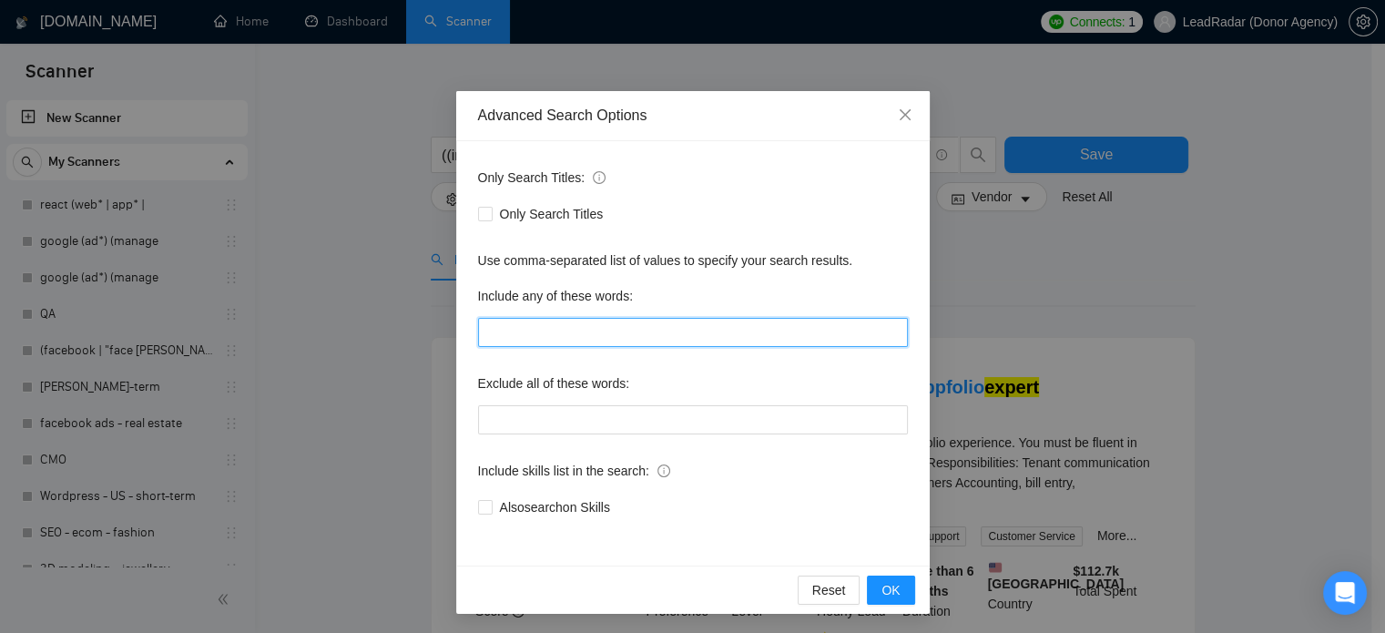
click at [558, 335] on input "text" at bounding box center [693, 332] width 430 height 29
paste input "Sales Representative, Airbnb, Estimators, Call Center Services, Inbound/Outboun…"
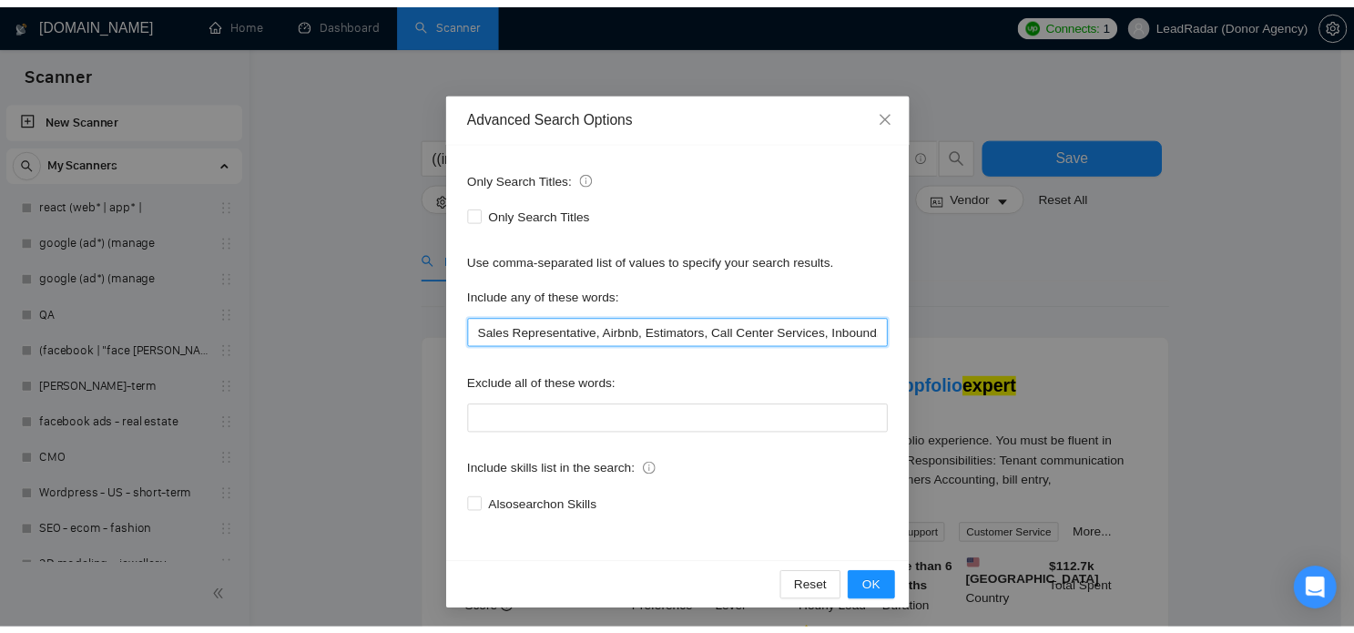
scroll to position [0, 4446]
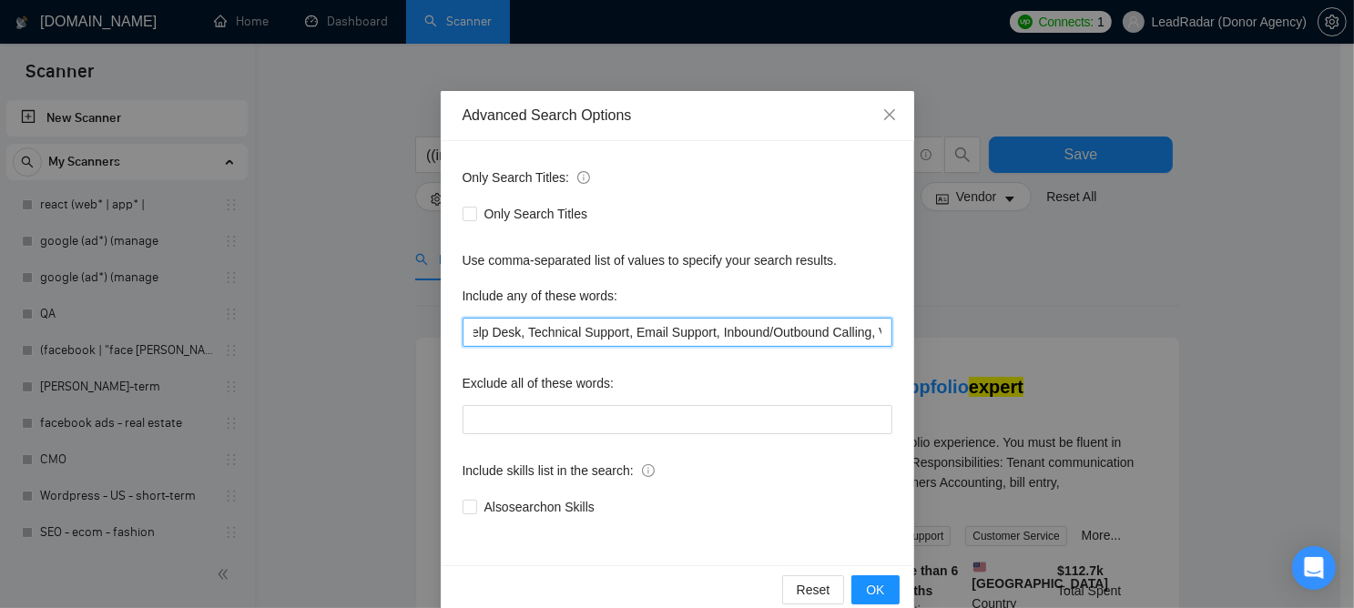
type input "Sales Representative, Airbnb, Estimators, Call Center Services, Inbound/Outboun…"
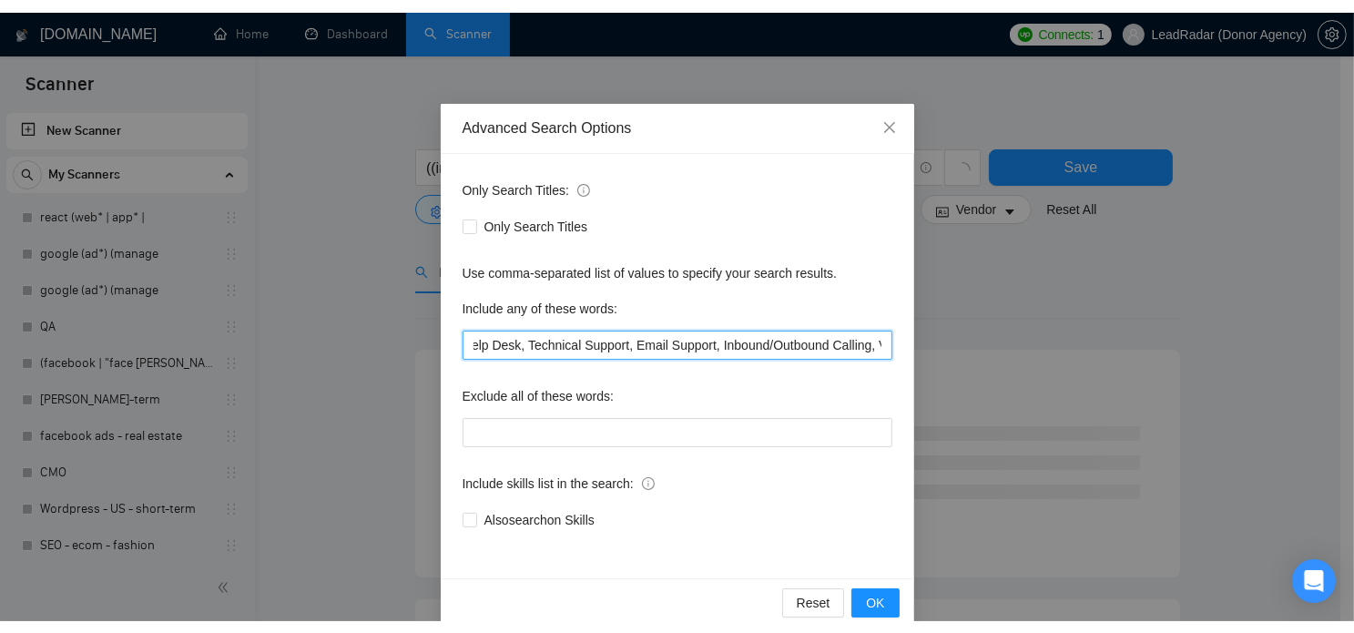
scroll to position [0, 0]
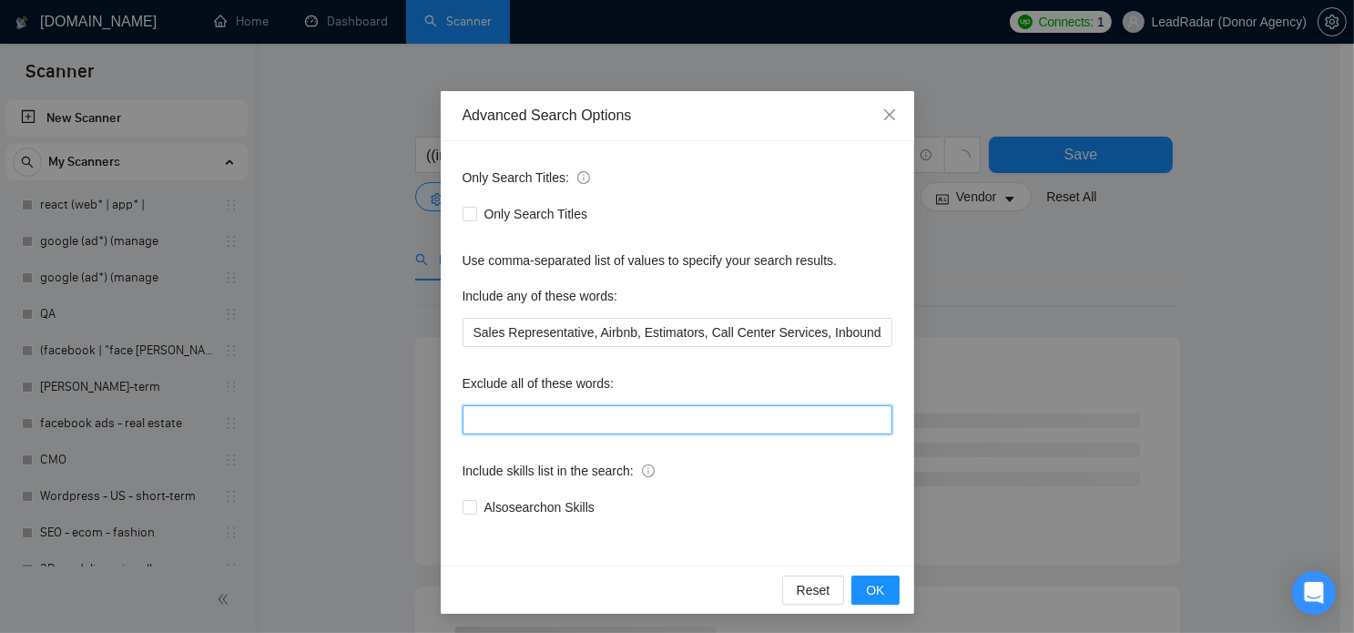
click at [605, 421] on input "text" at bounding box center [677, 419] width 430 height 29
paste input "Social media, Amazon FBA, Pipedrive, DevOps, Notion, WordPress, Developer, Powe…"
type input "Social media, Amazon FBA, Pipedrive, DevOps, Notion, WordPress, Developer, Powe…"
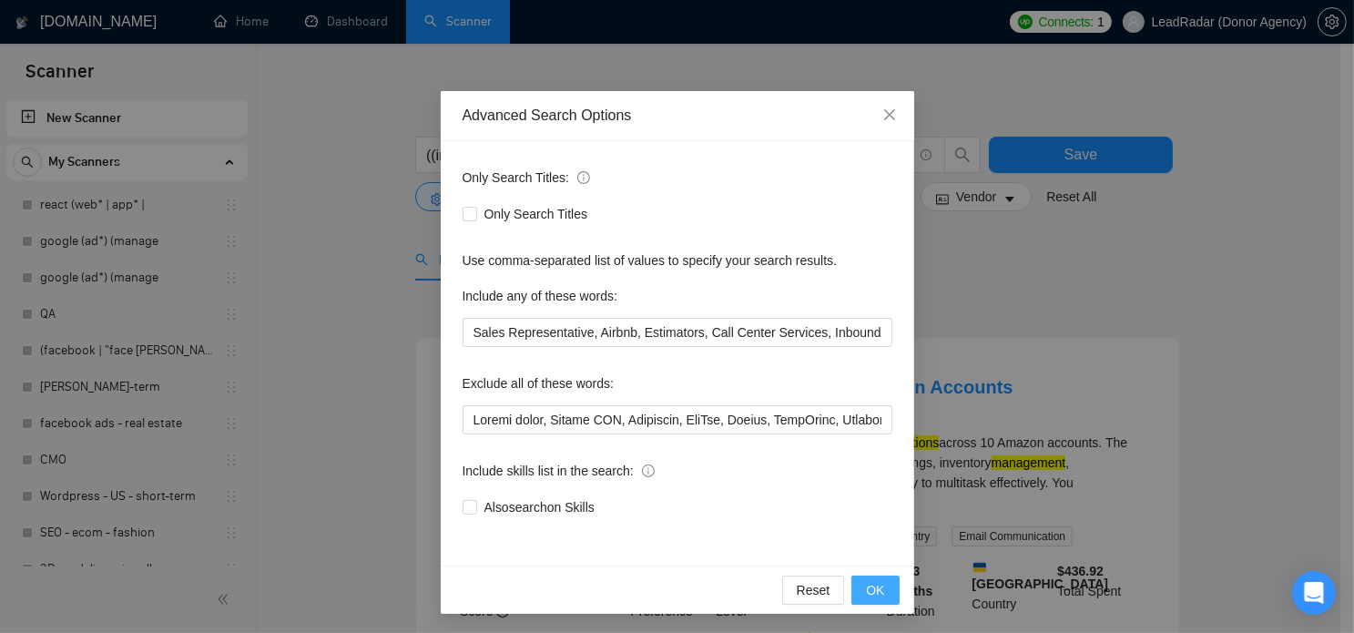
click at [882, 587] on button "OK" at bounding box center [874, 589] width 47 height 29
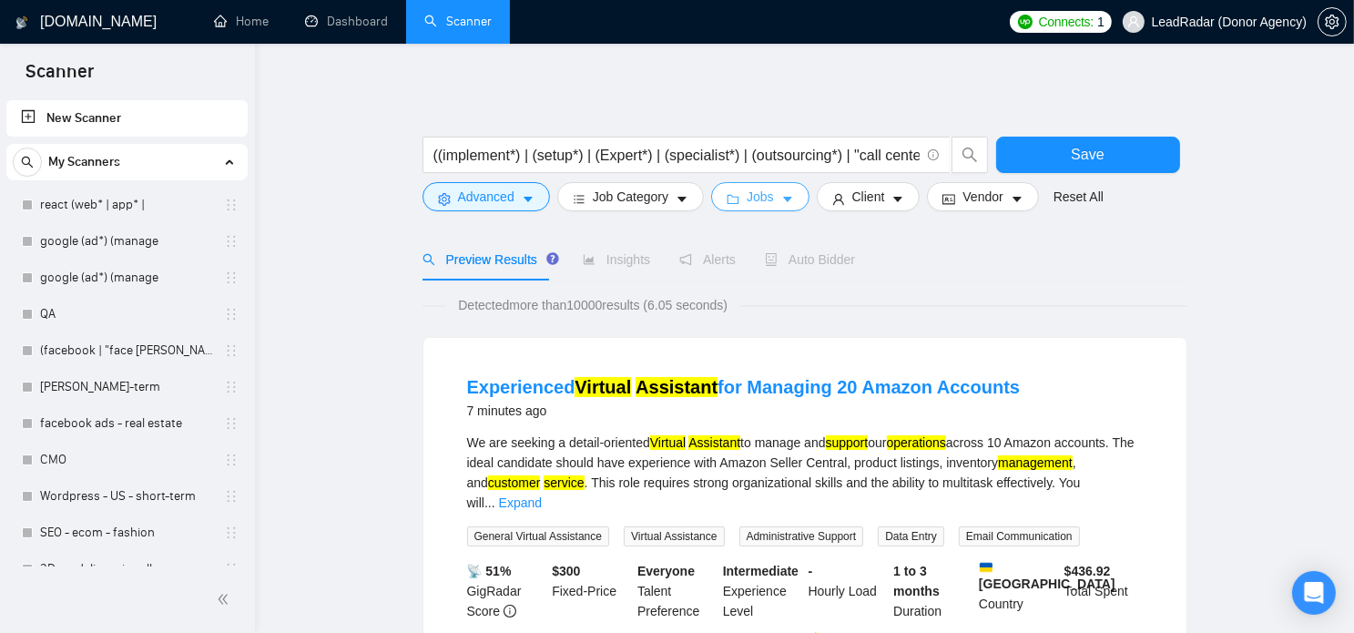
click at [769, 199] on button "Jobs" at bounding box center [760, 196] width 98 height 29
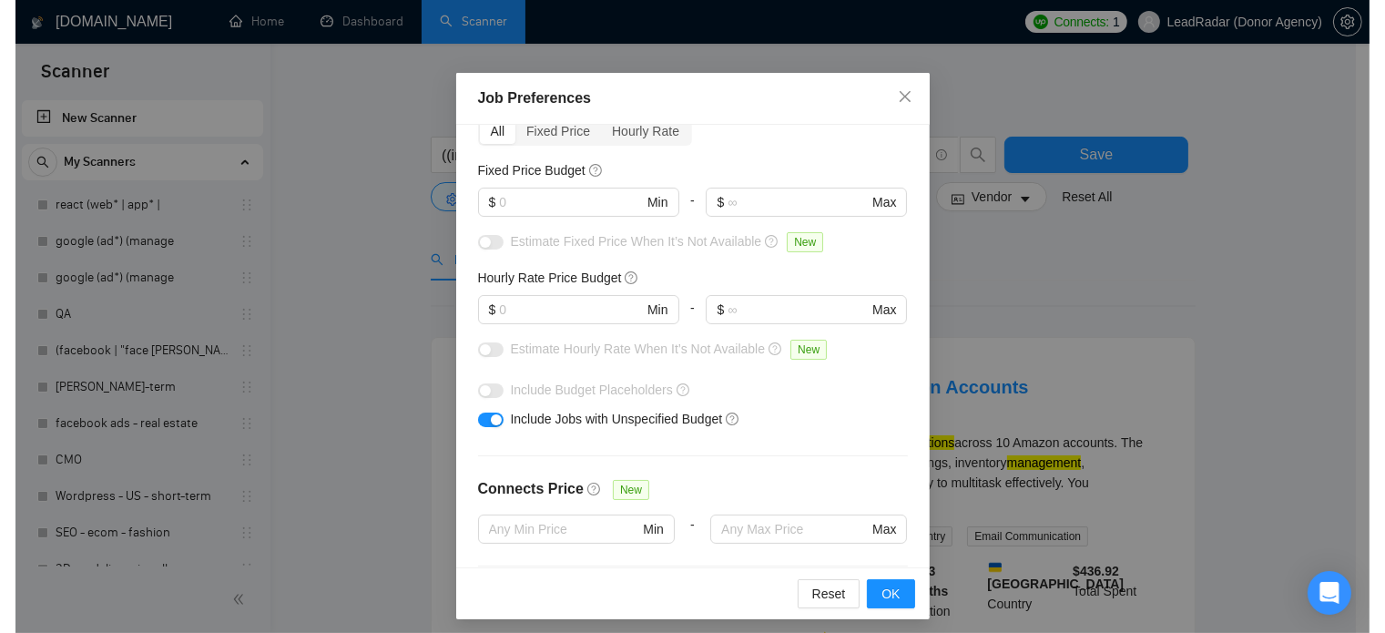
scroll to position [102, 0]
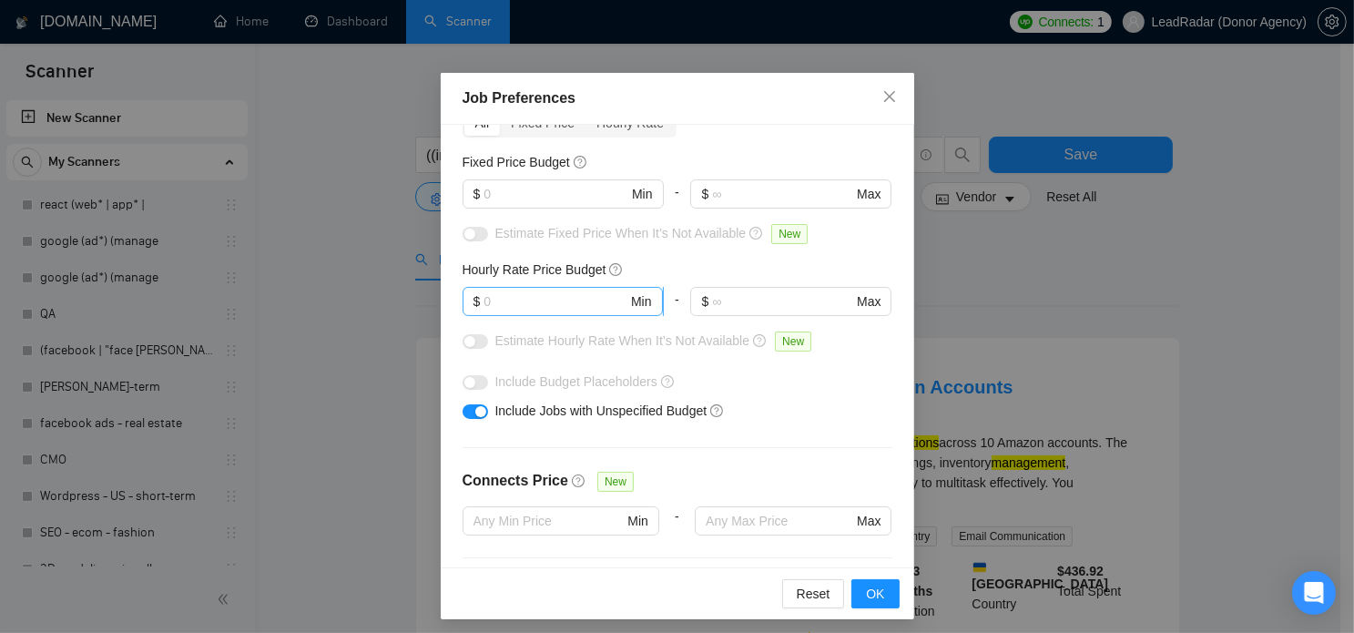
click at [504, 287] on span "$ Min" at bounding box center [562, 301] width 200 height 29
click at [503, 294] on input "text" at bounding box center [555, 301] width 144 height 20
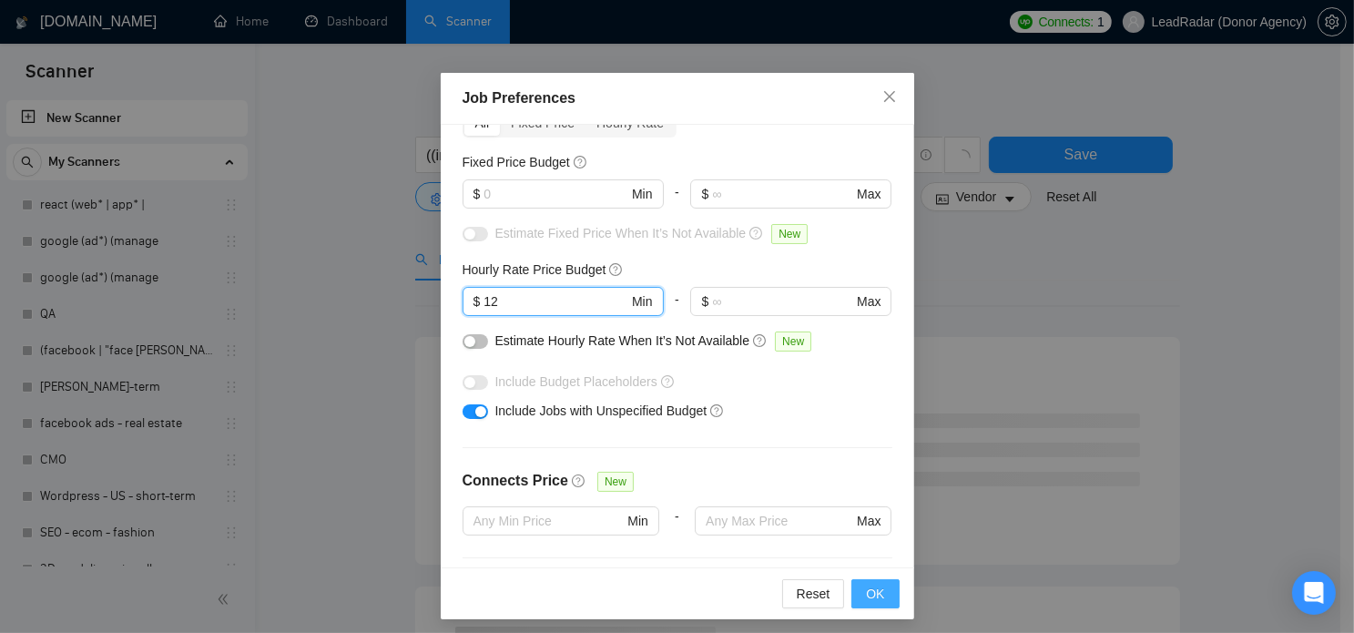
type input "12"
click at [866, 594] on span "OK" at bounding box center [875, 594] width 18 height 20
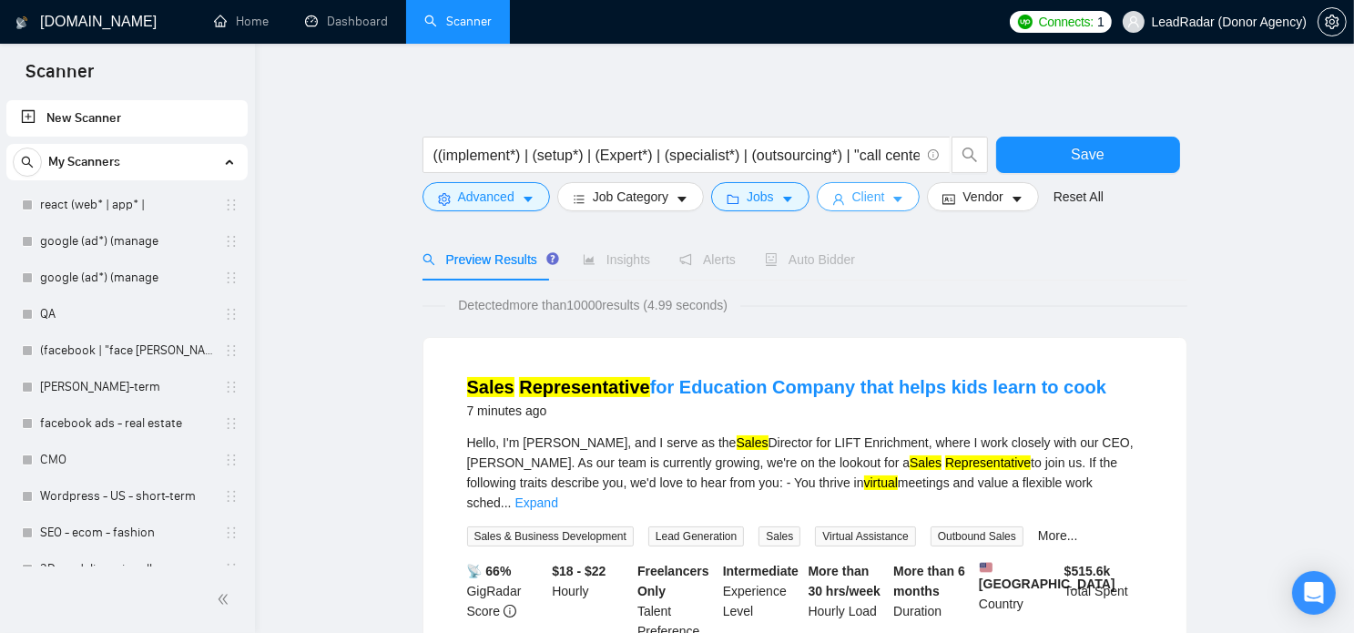
click at [855, 195] on span "Client" at bounding box center [868, 197] width 33 height 20
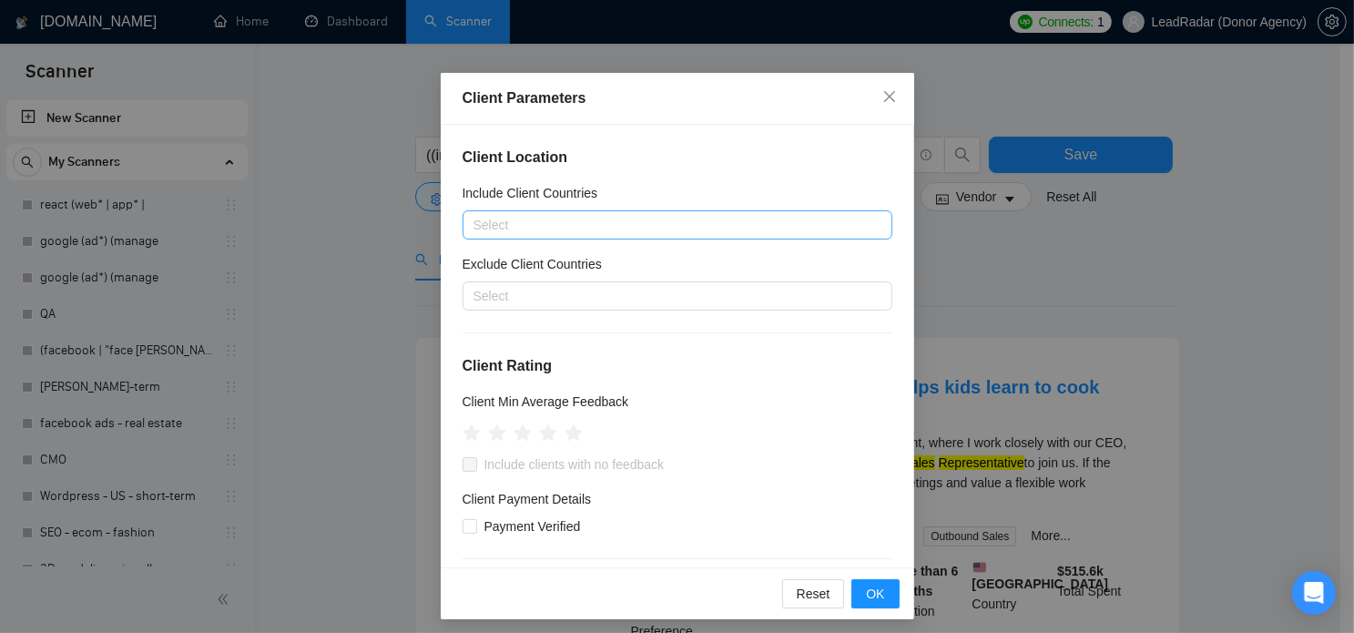
click at [586, 228] on div at bounding box center [668, 225] width 402 height 22
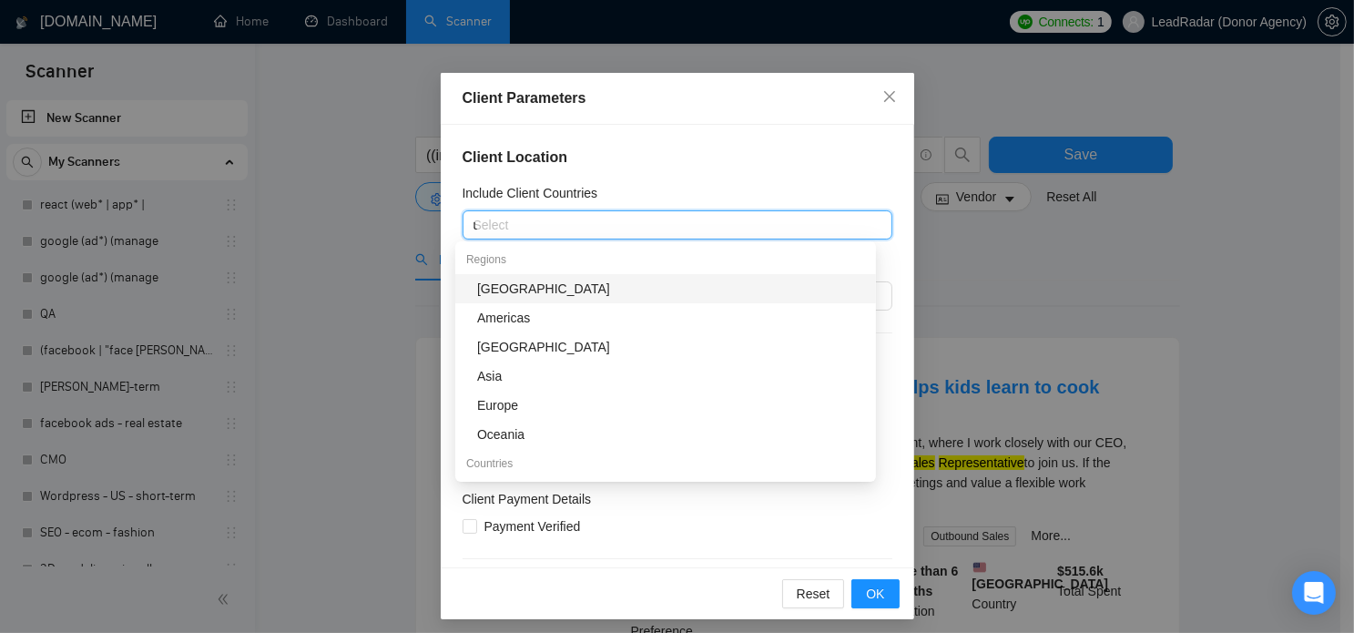
type input "un"
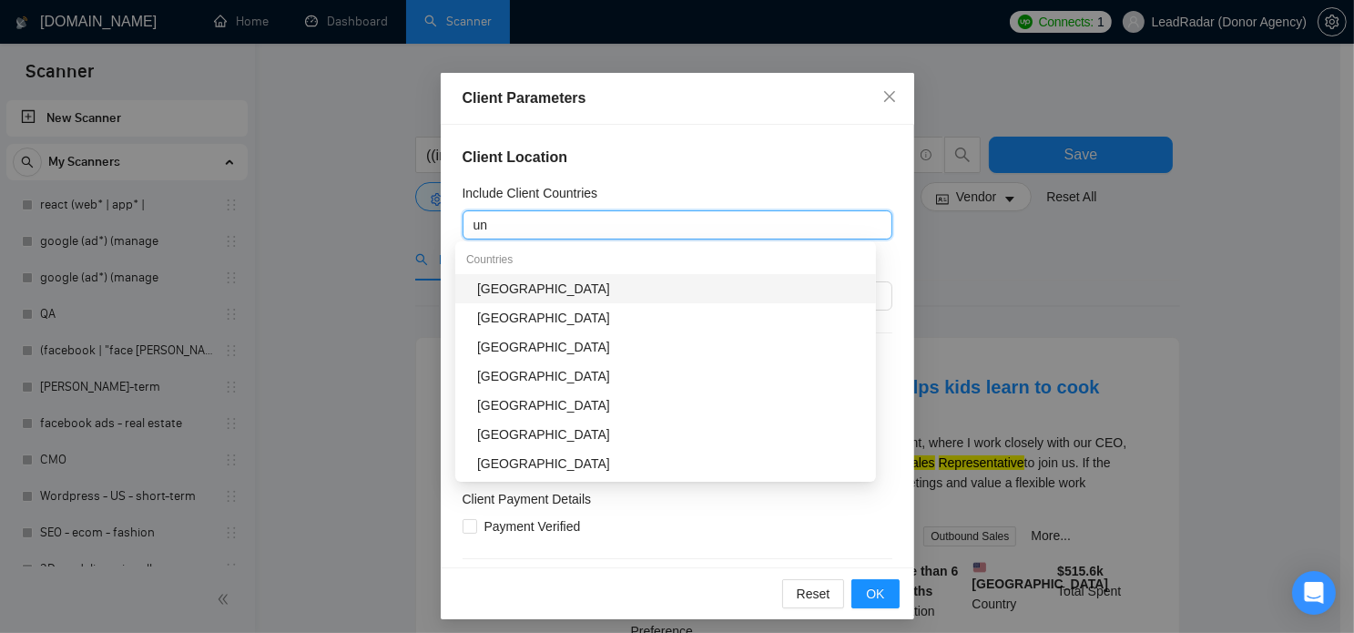
click at [563, 289] on div "[GEOGRAPHIC_DATA]" at bounding box center [671, 289] width 388 height 20
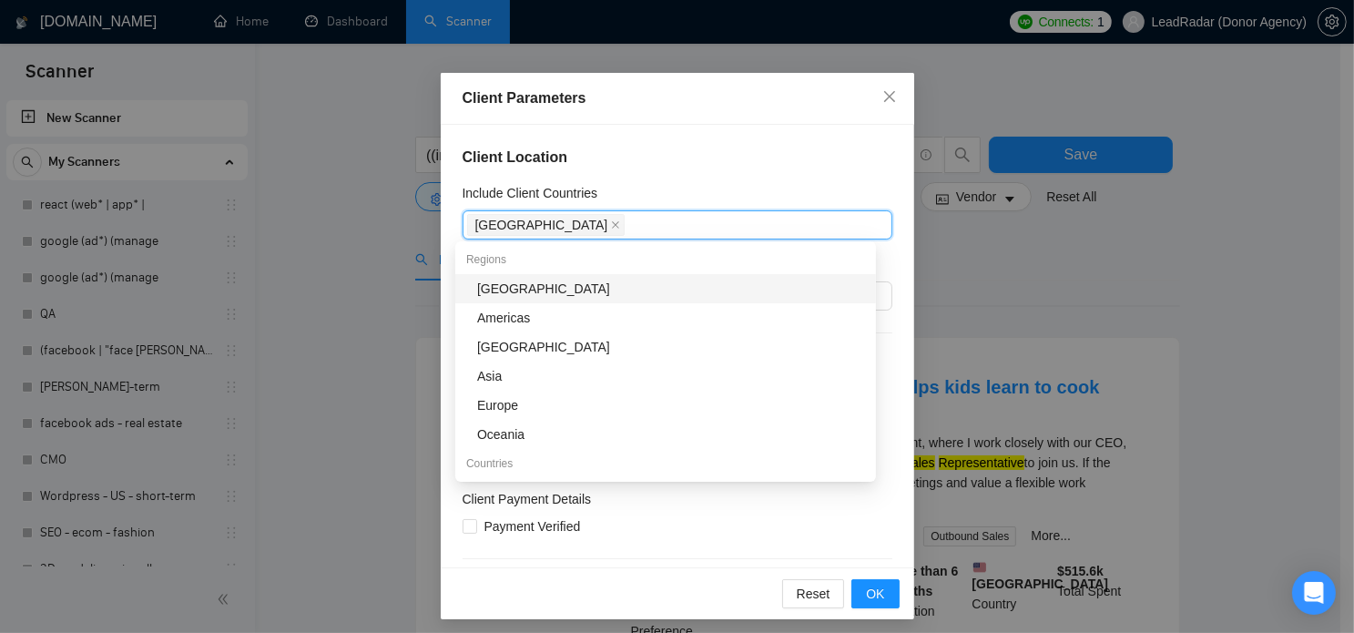
click at [393, 303] on div "Client Parameters Client Location Include Client Countries United States Exclud…" at bounding box center [677, 316] width 1354 height 633
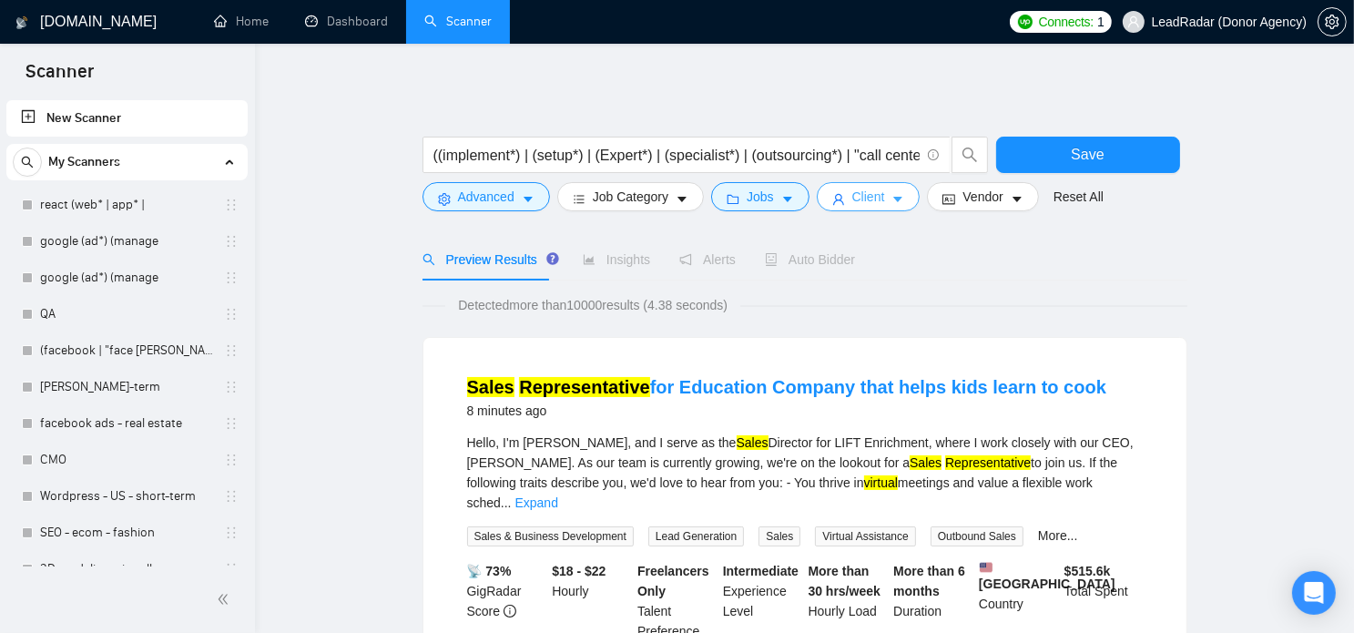
click at [844, 203] on button "Client" at bounding box center [869, 196] width 104 height 29
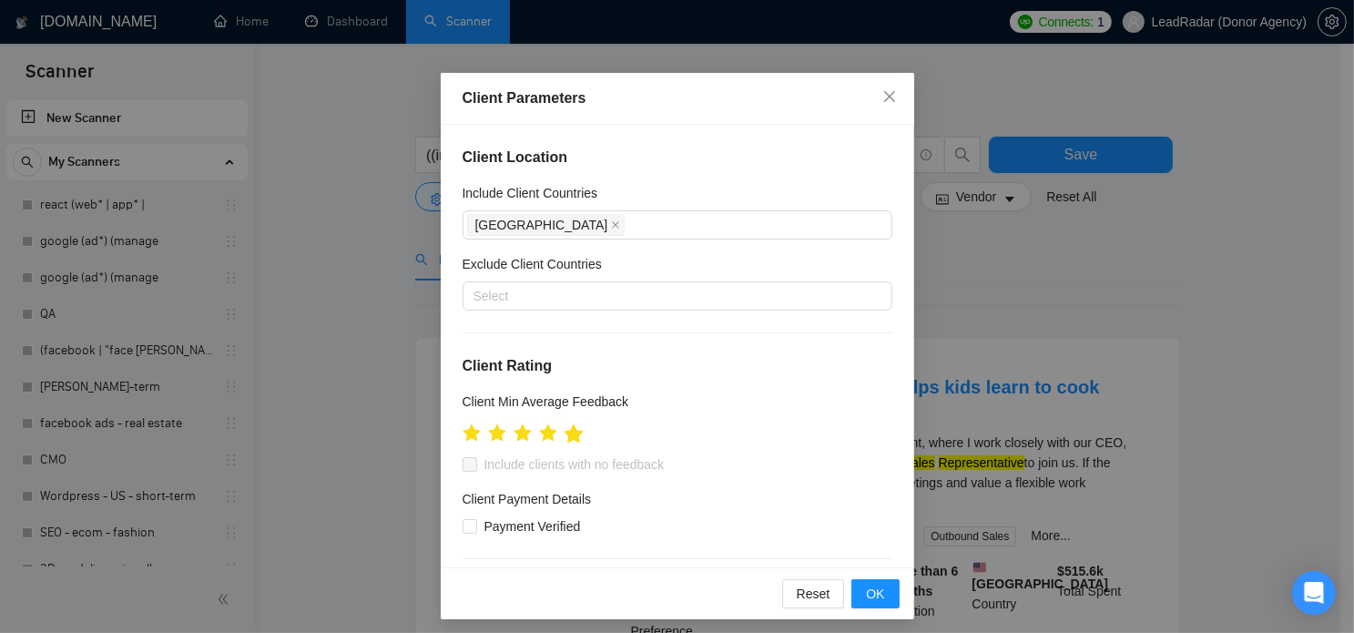
click at [572, 433] on icon "star" at bounding box center [572, 433] width 19 height 18
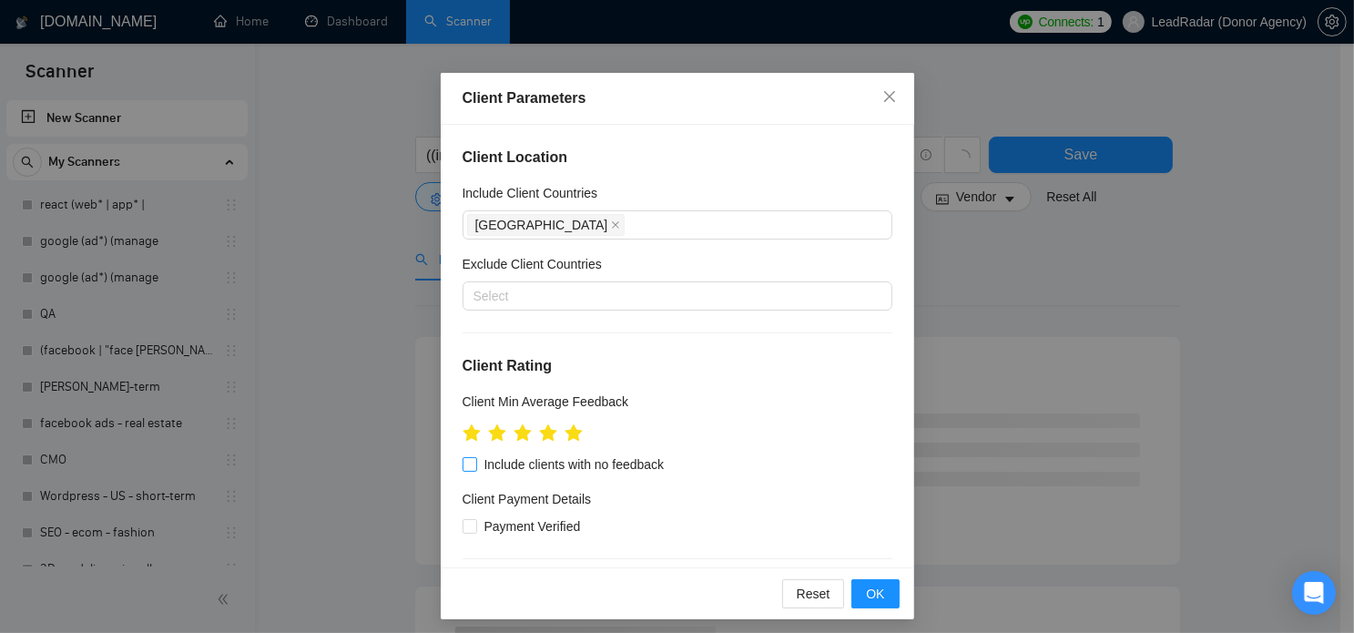
click at [512, 458] on span "Include clients with no feedback" at bounding box center [574, 464] width 195 height 20
click at [475, 458] on input "Include clients with no feedback" at bounding box center [468, 463] width 13 height 13
checkbox input "true"
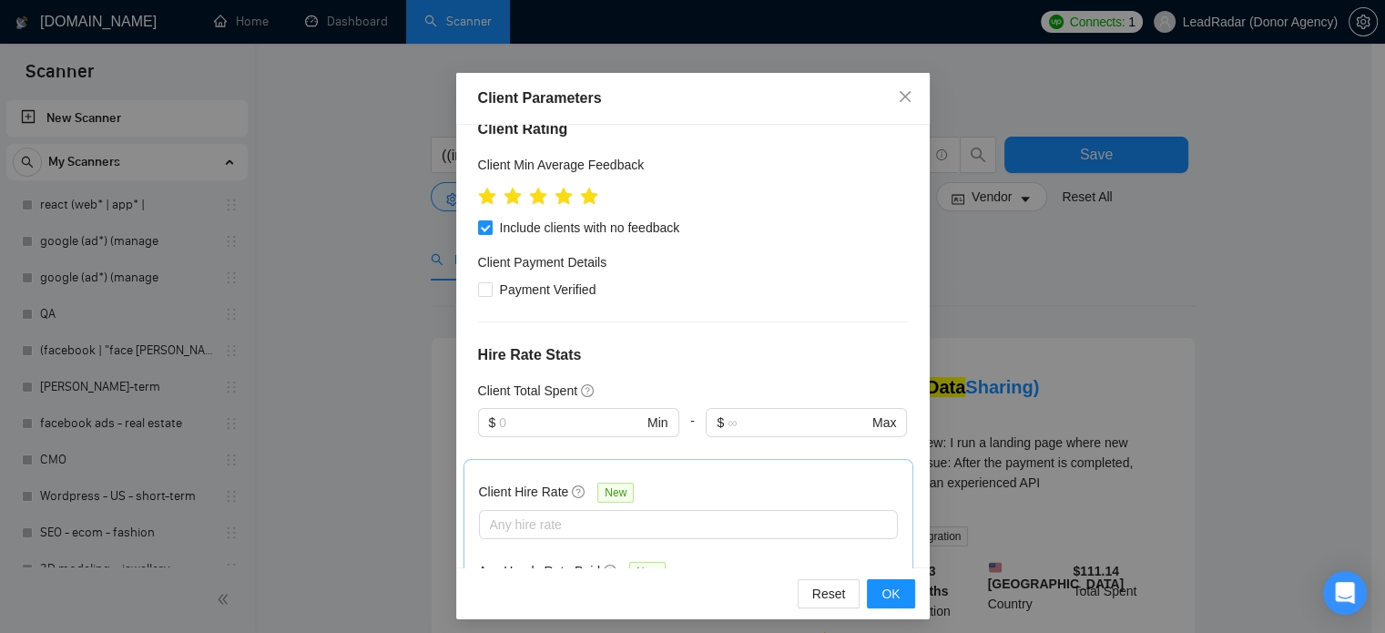
scroll to position [240, 0]
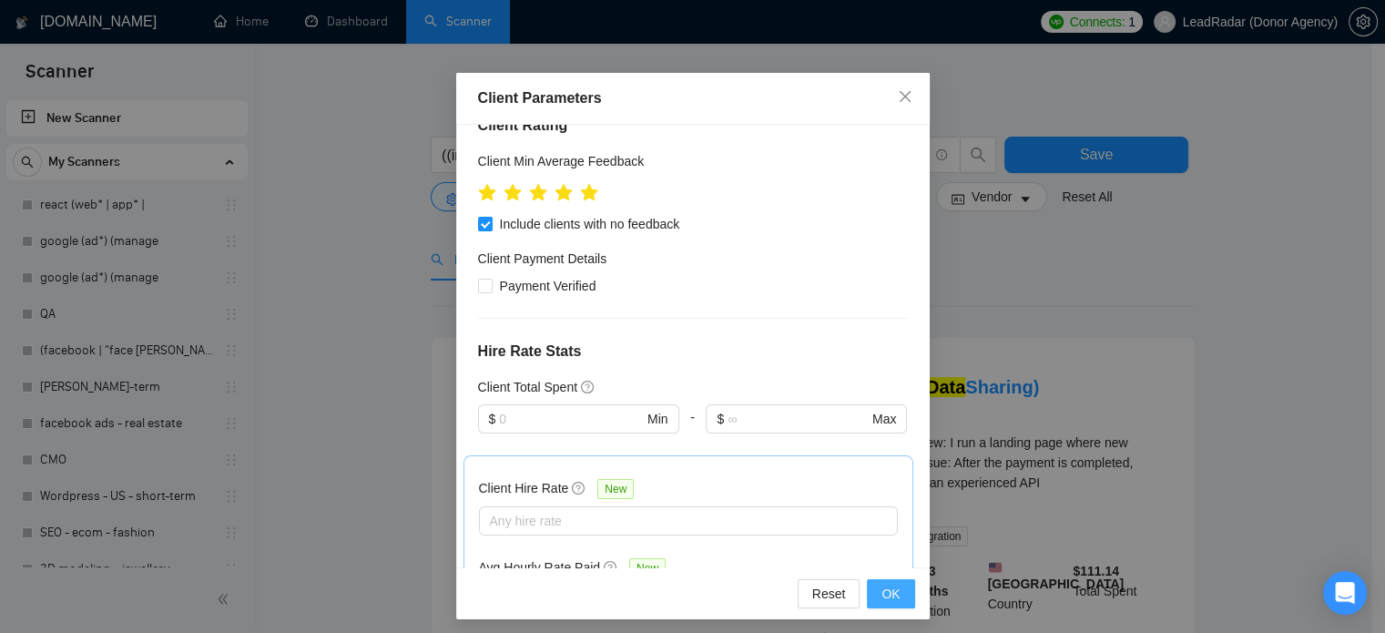
click at [881, 593] on span "OK" at bounding box center [890, 594] width 18 height 20
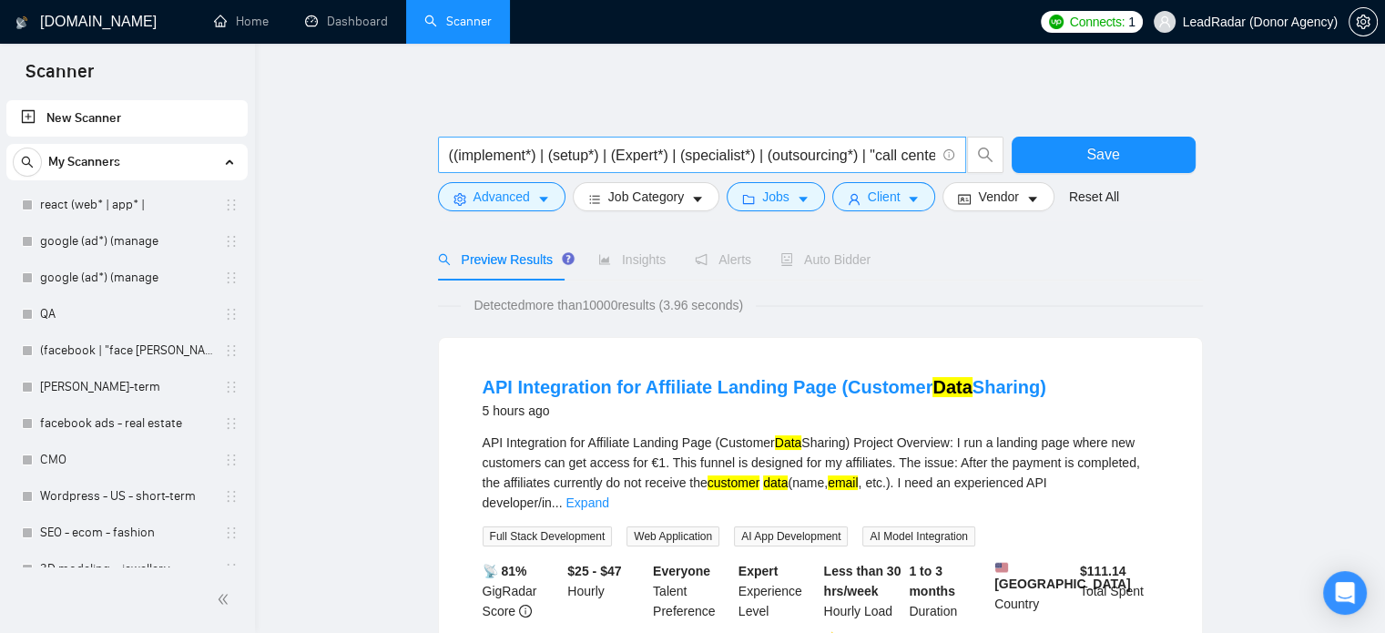
click at [827, 158] on input "((implement*) | (setup*) | (Expert*) | (specialist*) | (outsourcing*) | "call c…" at bounding box center [692, 155] width 486 height 23
click at [1146, 157] on button "Save" at bounding box center [1103, 155] width 184 height 36
